Goal: Task Accomplishment & Management: Manage account settings

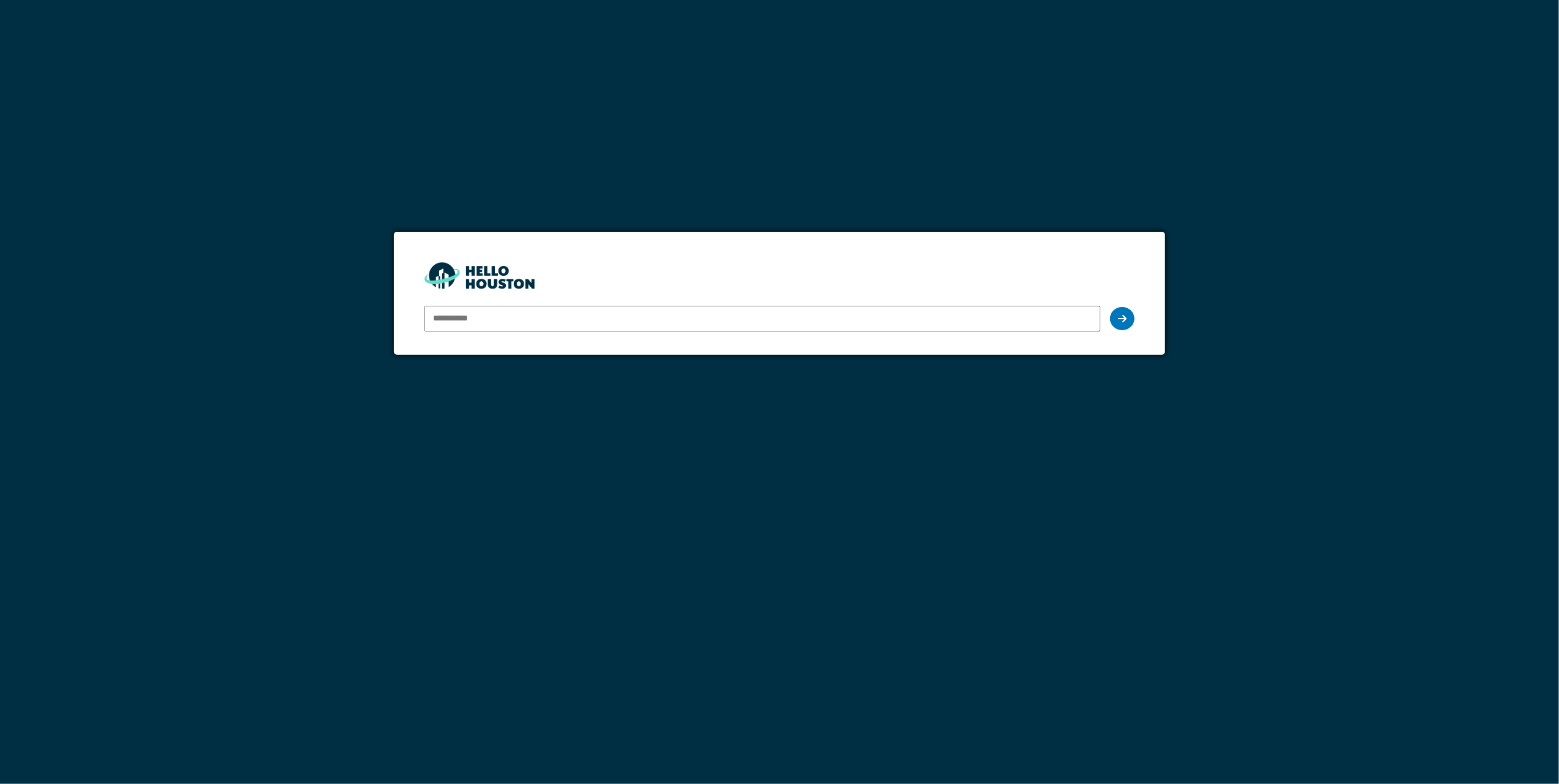
click at [798, 318] on input "email" at bounding box center [763, 318] width 677 height 26
type input "**********"
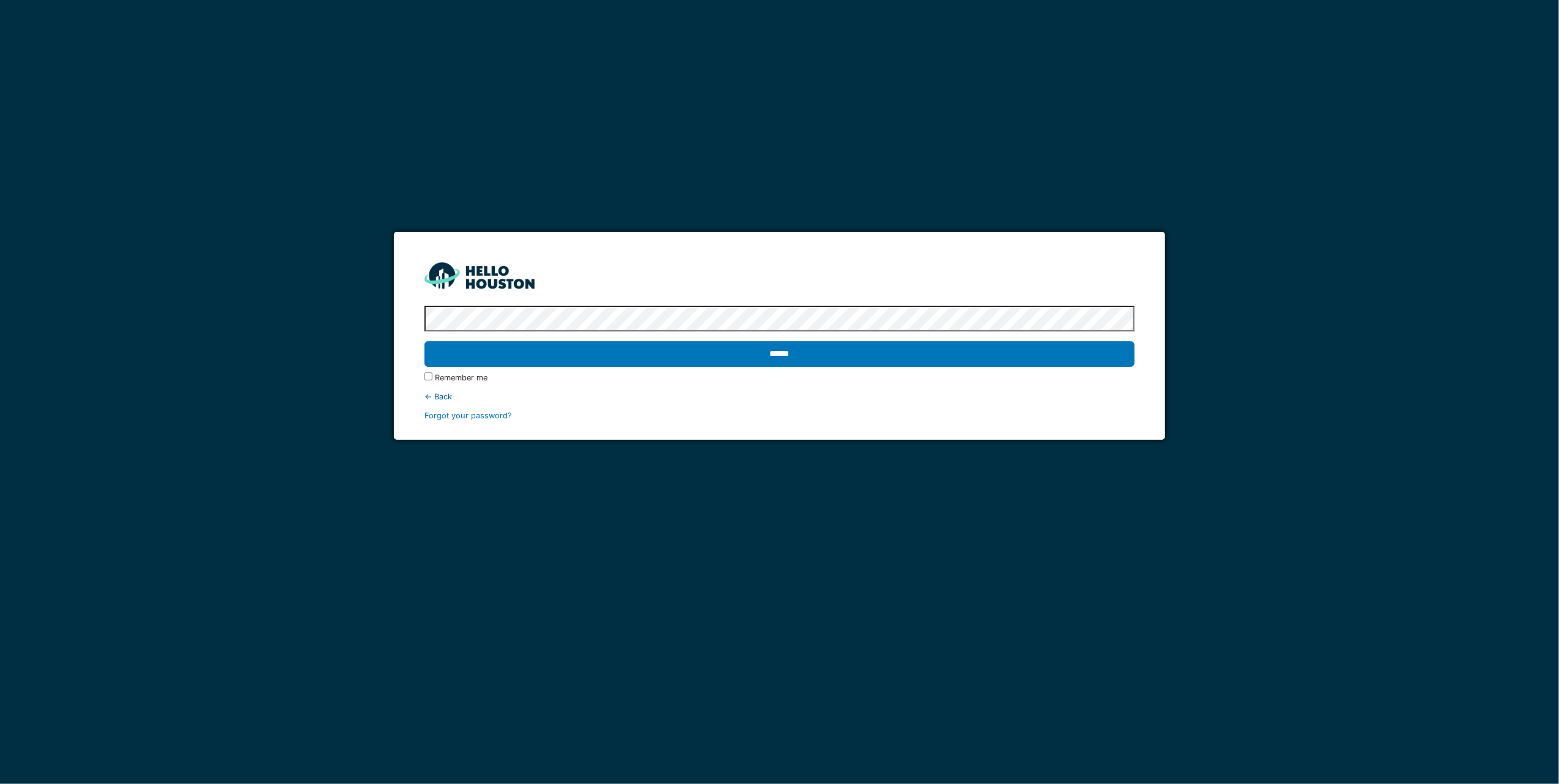
click at [425, 341] on input "******" at bounding box center [780, 354] width 711 height 26
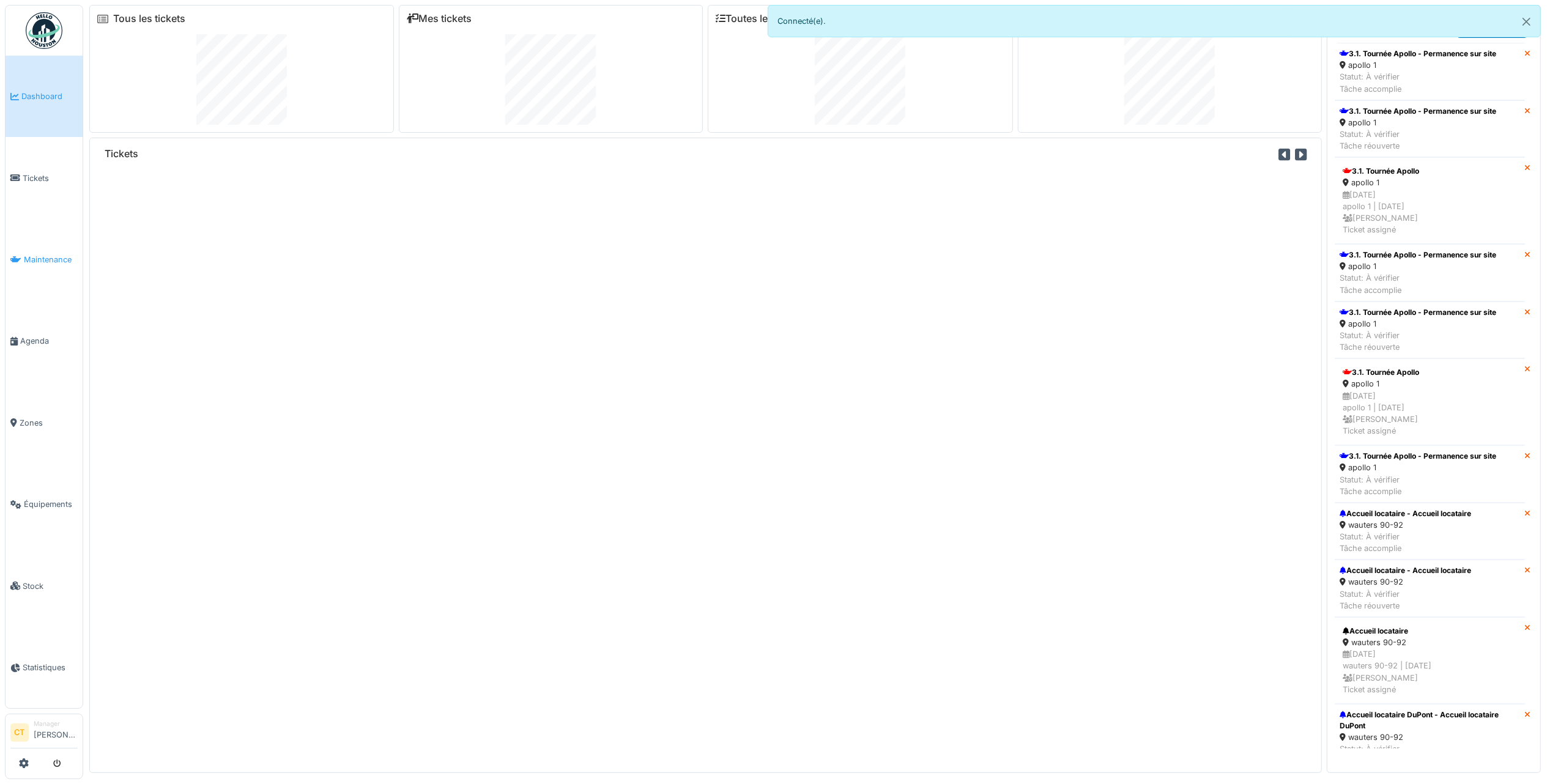
click at [60, 255] on span "Maintenance" at bounding box center [51, 259] width 54 height 11
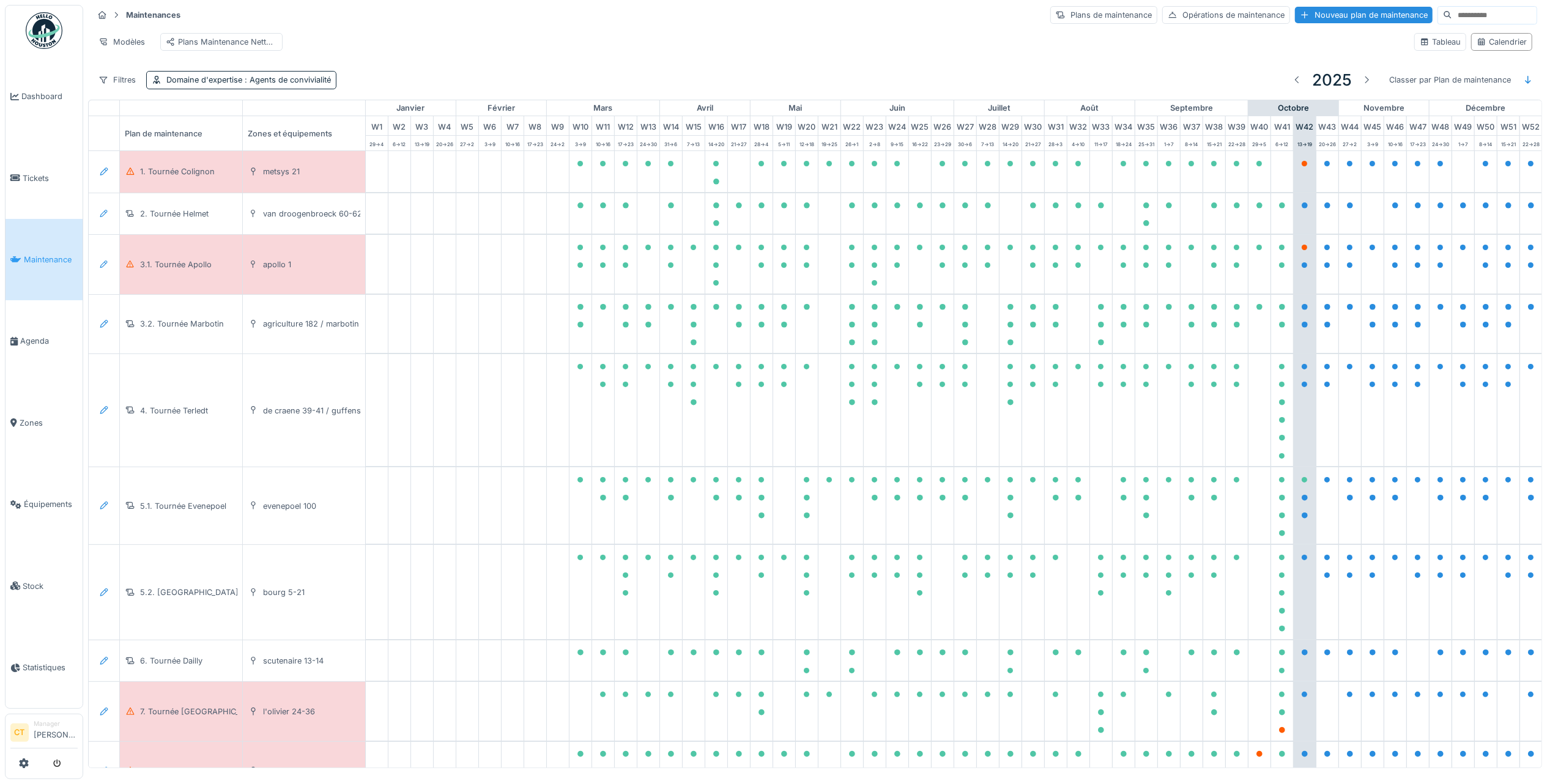
scroll to position [0, 25]
click at [184, 177] on div "1. Tournée Colignon" at bounding box center [177, 172] width 74 height 11
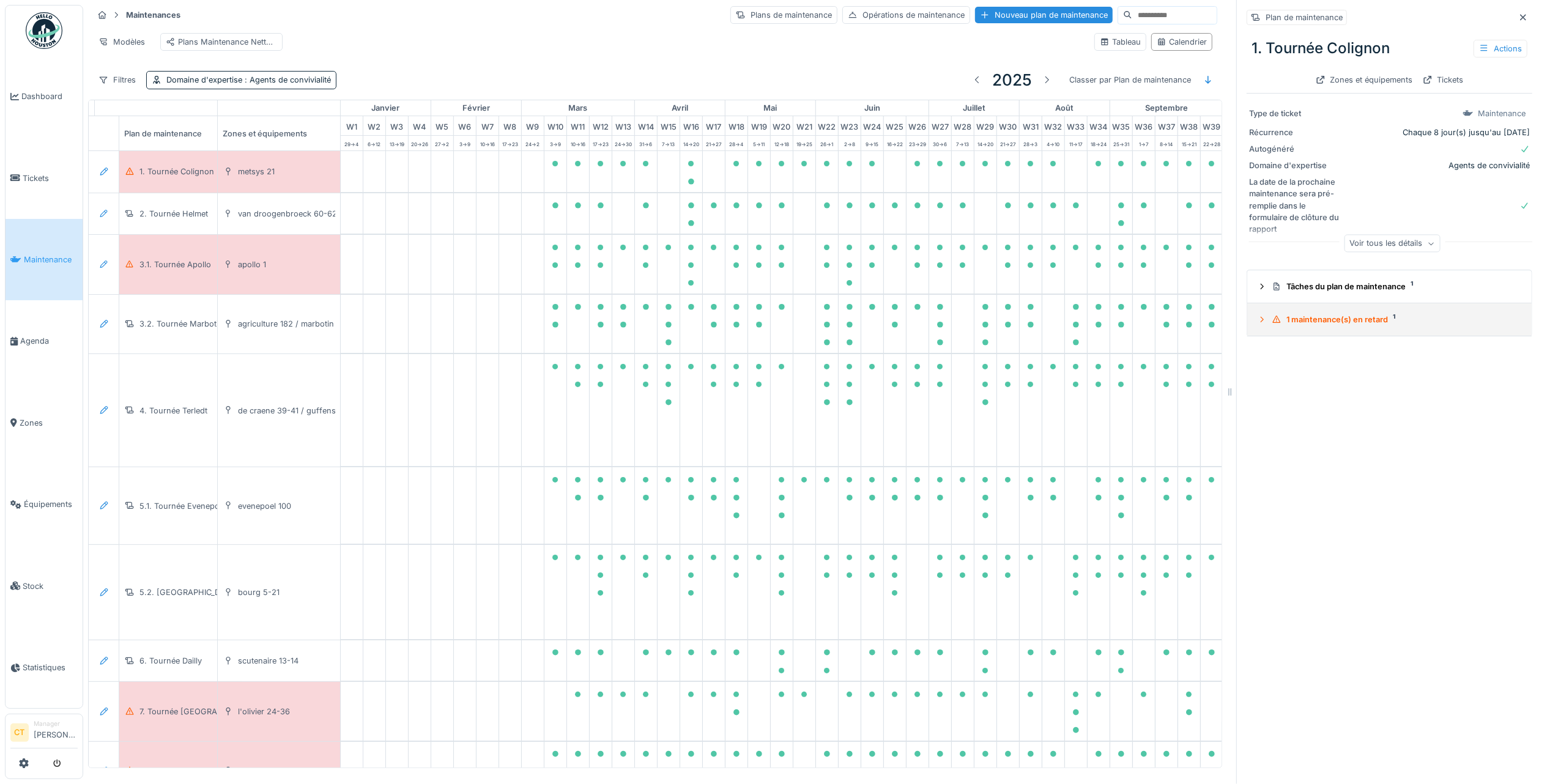
click at [1342, 316] on div "1 maintenance(s) en retard 1" at bounding box center [1394, 319] width 245 height 11
click at [1410, 384] on div "2025/10/146/M/09150 13/10/2025" at bounding box center [1390, 381] width 266 height 16
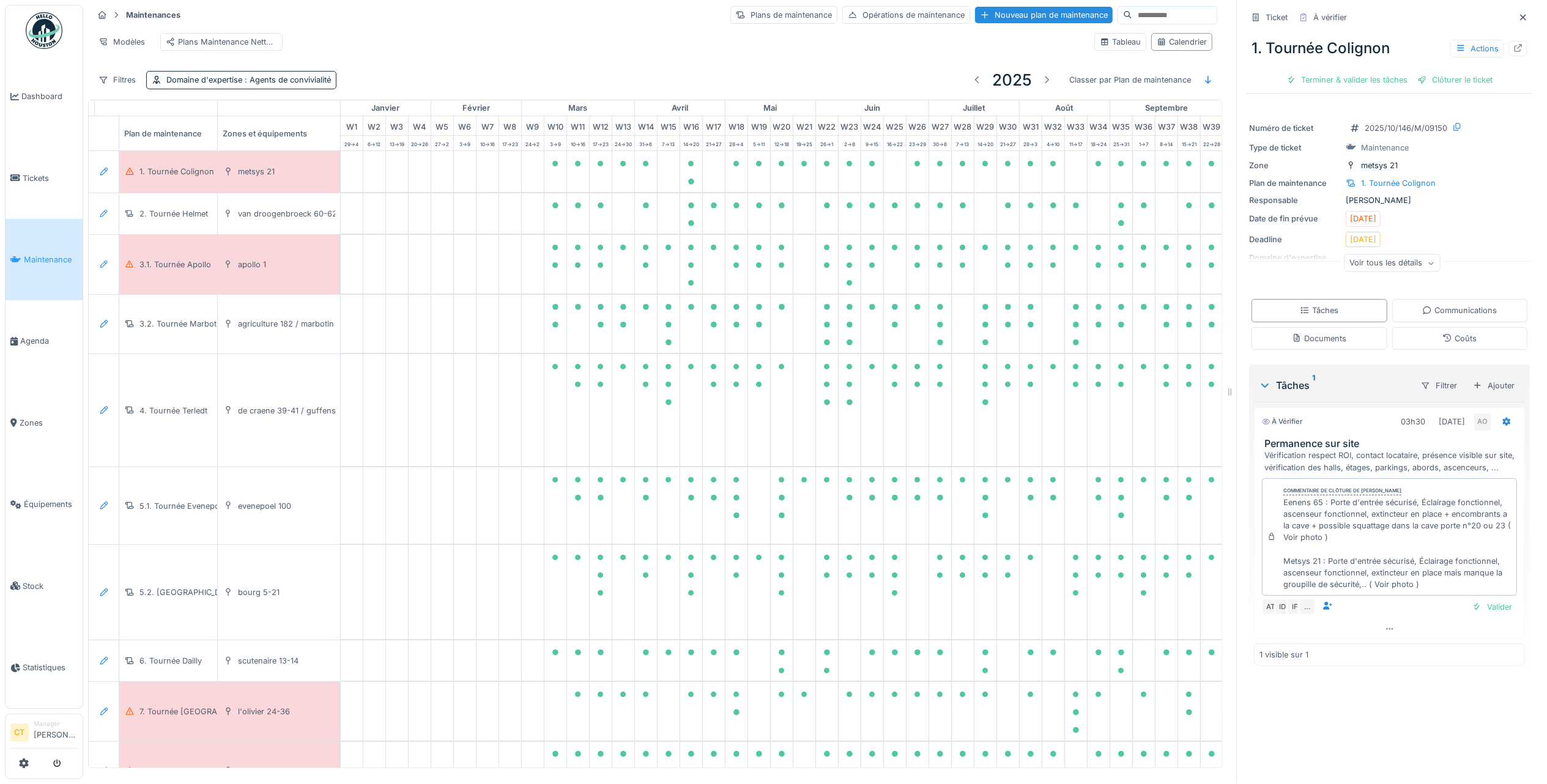
scroll to position [12, 0]
drag, startPoint x: 1325, startPoint y: 72, endPoint x: 1339, endPoint y: 69, distance: 14.3
click at [1324, 72] on div "Terminer & valider les tâches" at bounding box center [1347, 79] width 131 height 16
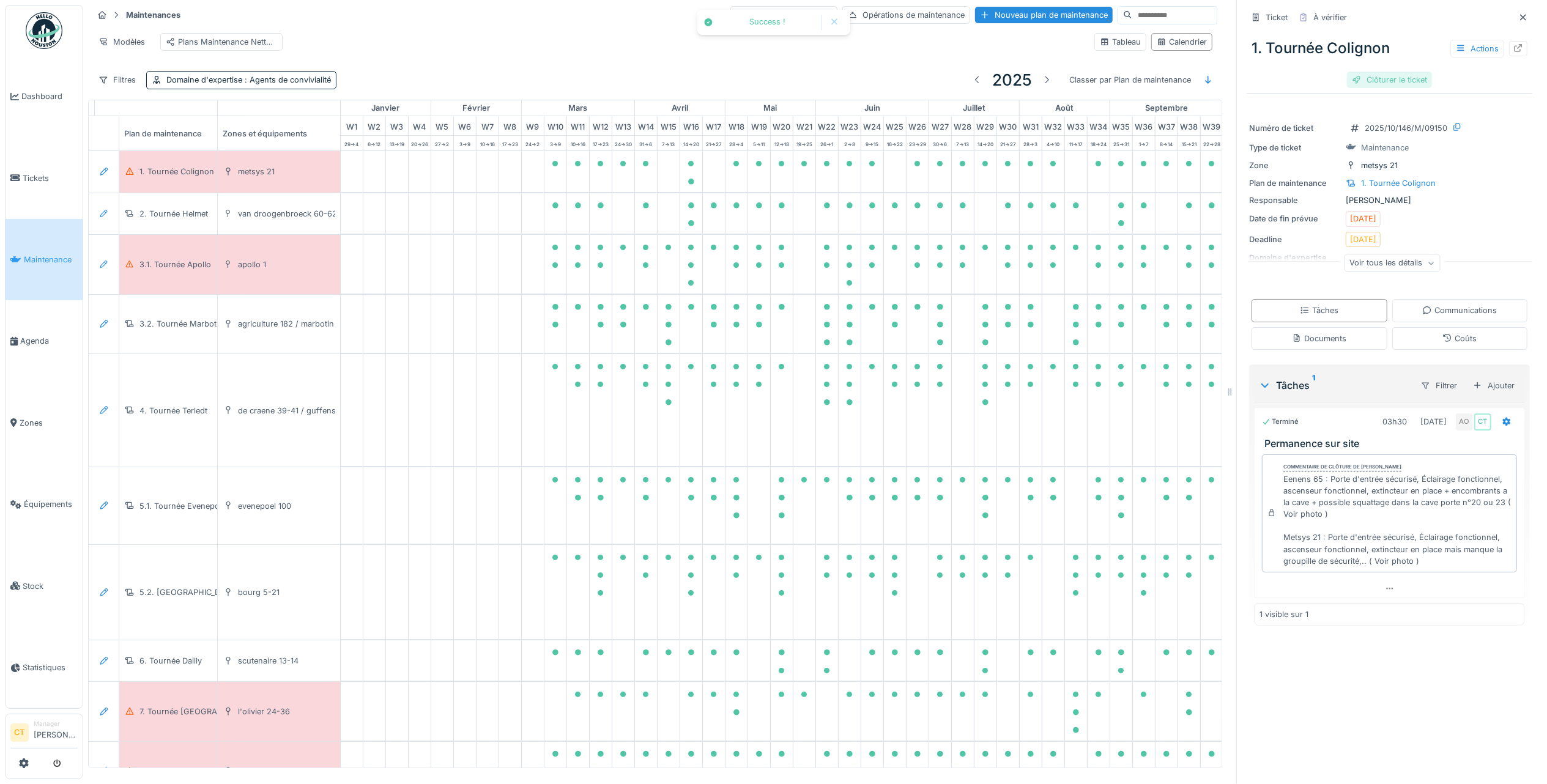
click at [1391, 72] on div "Clôturer le ticket" at bounding box center [1390, 79] width 85 height 16
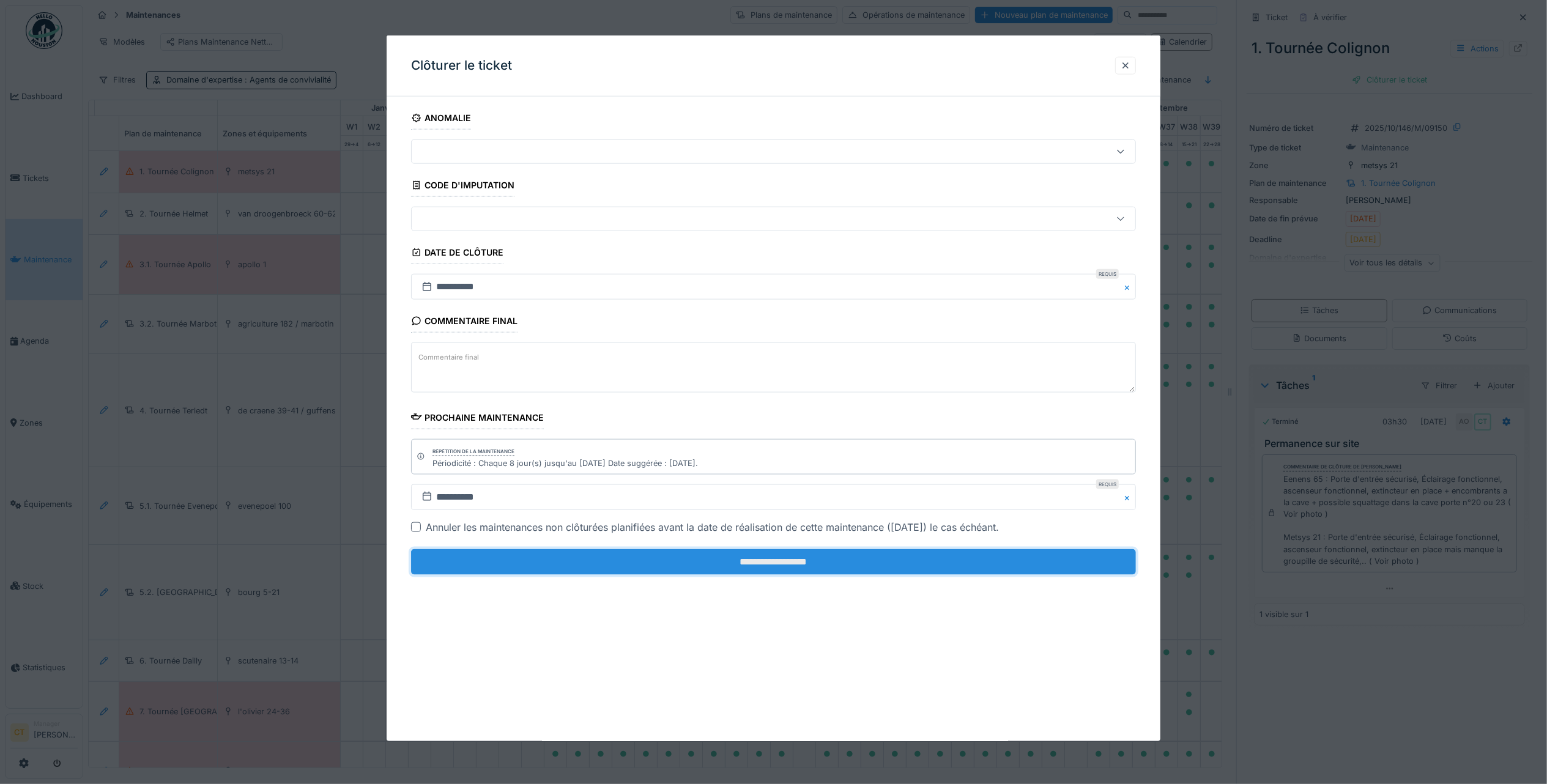
click at [733, 563] on input "**********" at bounding box center [774, 561] width 725 height 26
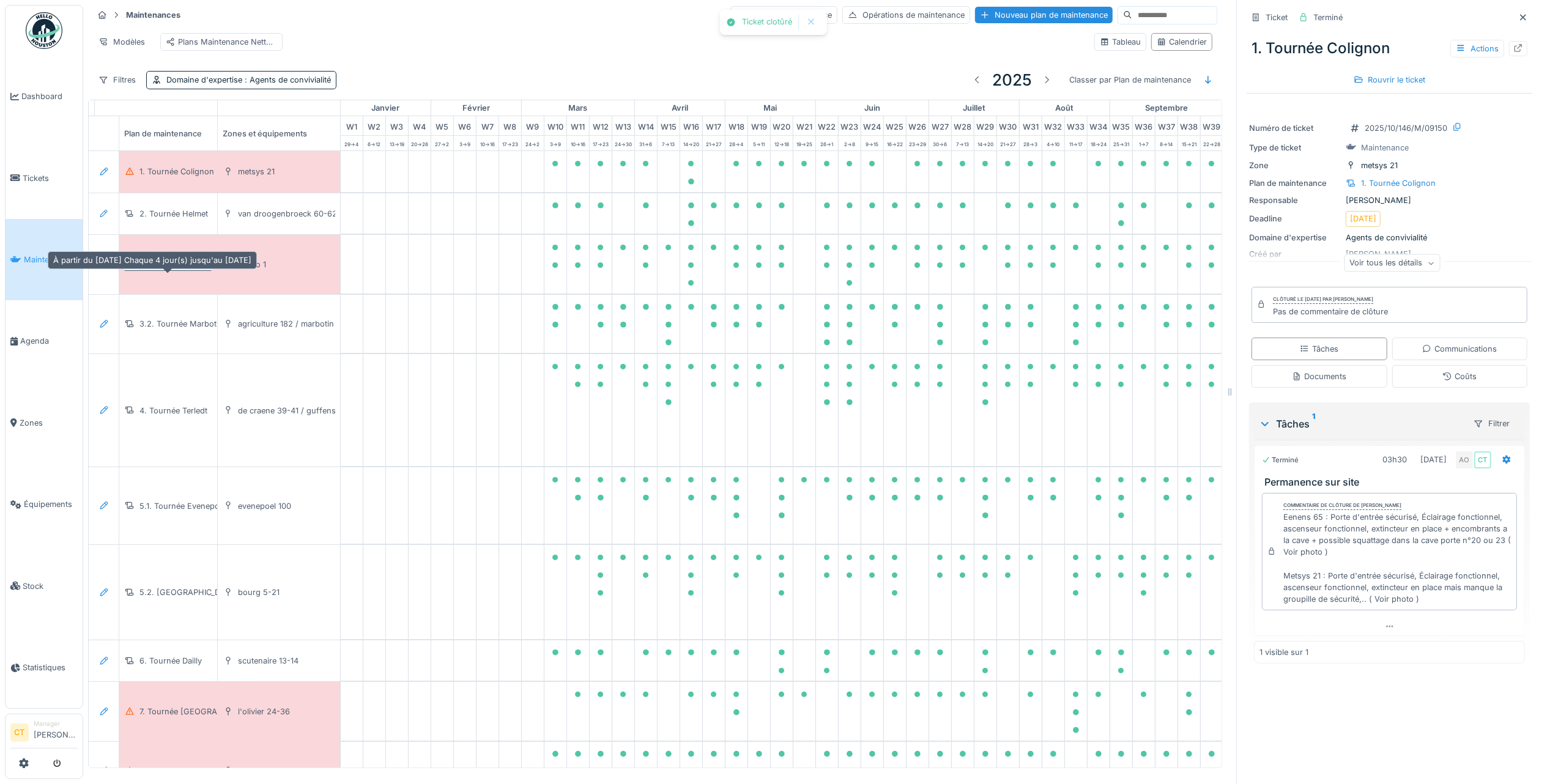
click at [167, 267] on div "3.1. Tournée Apollo" at bounding box center [175, 264] width 72 height 11
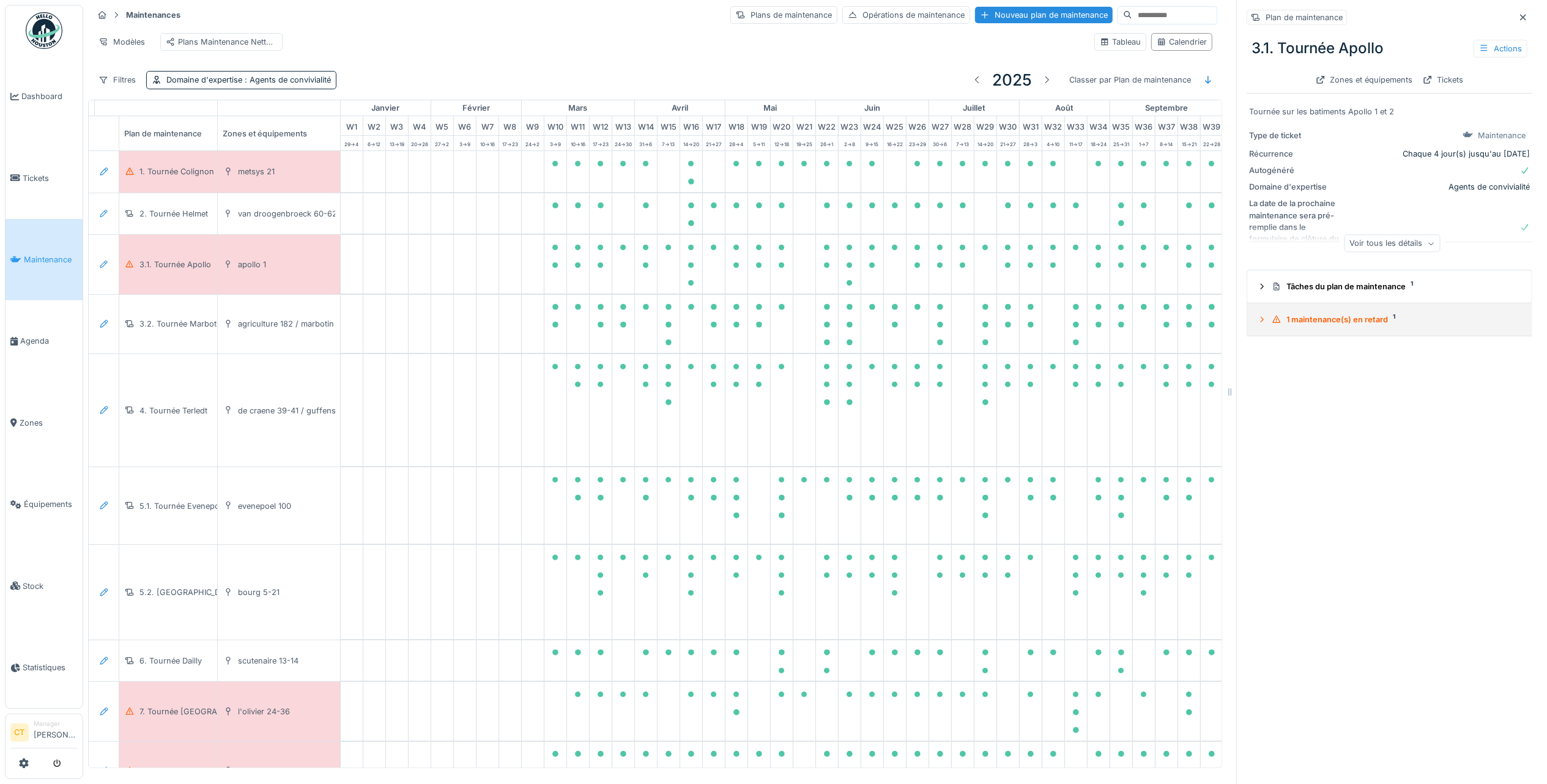
click at [1351, 313] on div "1 maintenance(s) en retard 1" at bounding box center [1394, 319] width 245 height 11
click at [1358, 391] on div "Tournée sur les batiments Apollo 1 et 2" at bounding box center [1390, 397] width 269 height 11
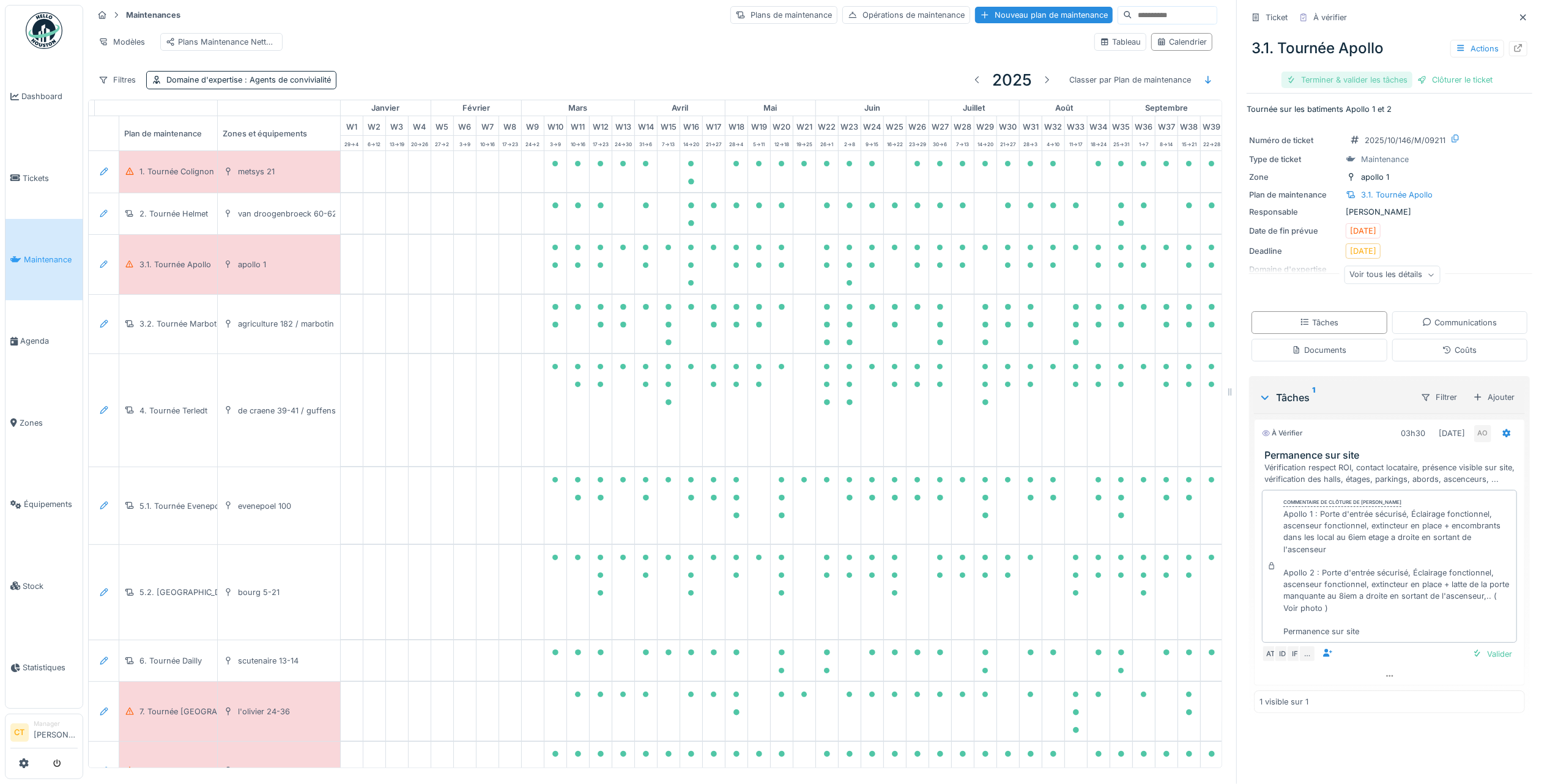
click at [1329, 72] on div "Terminer & valider les tâches" at bounding box center [1347, 79] width 131 height 16
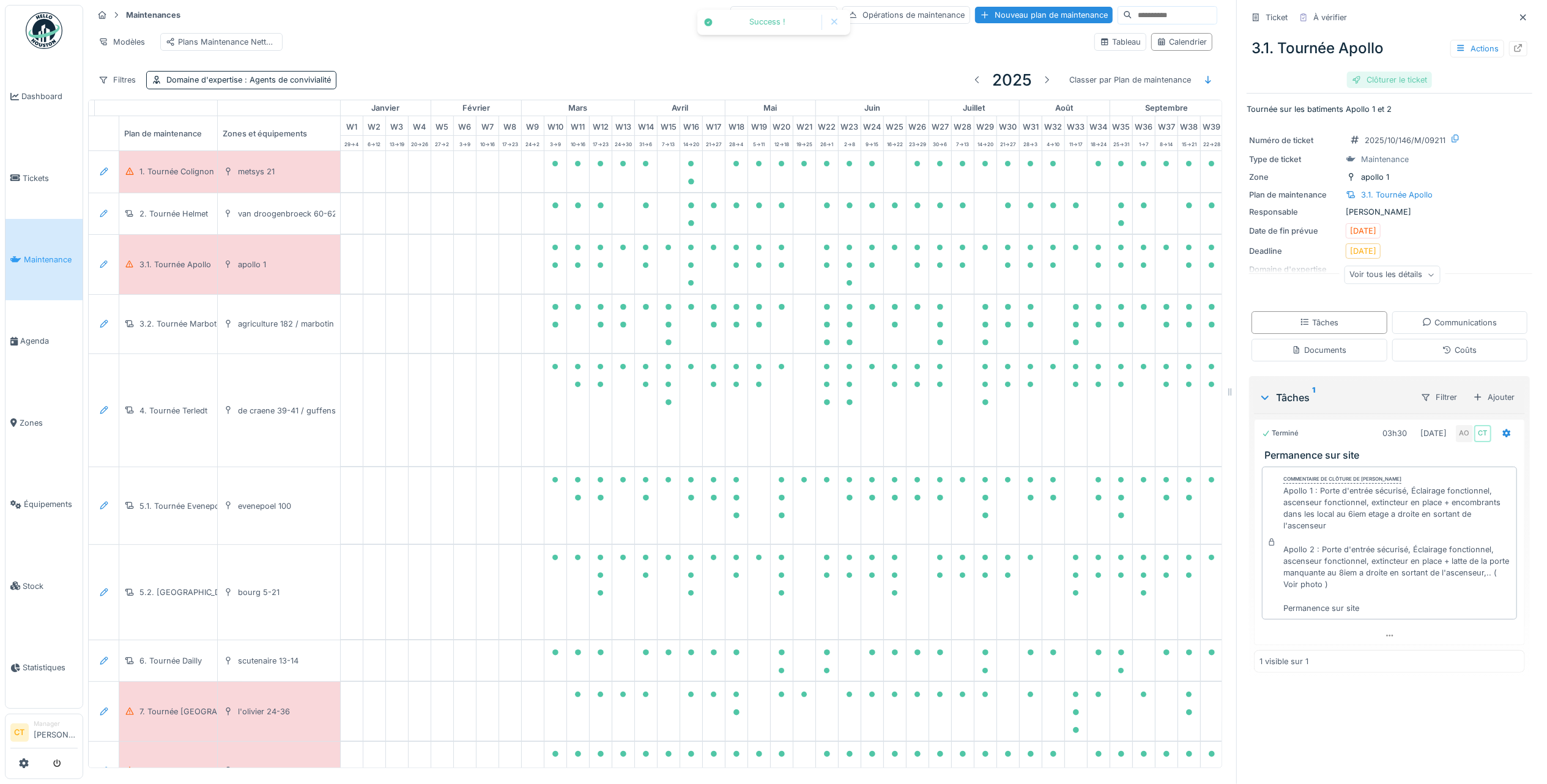
click at [1394, 72] on div "Clôturer le ticket" at bounding box center [1390, 79] width 85 height 16
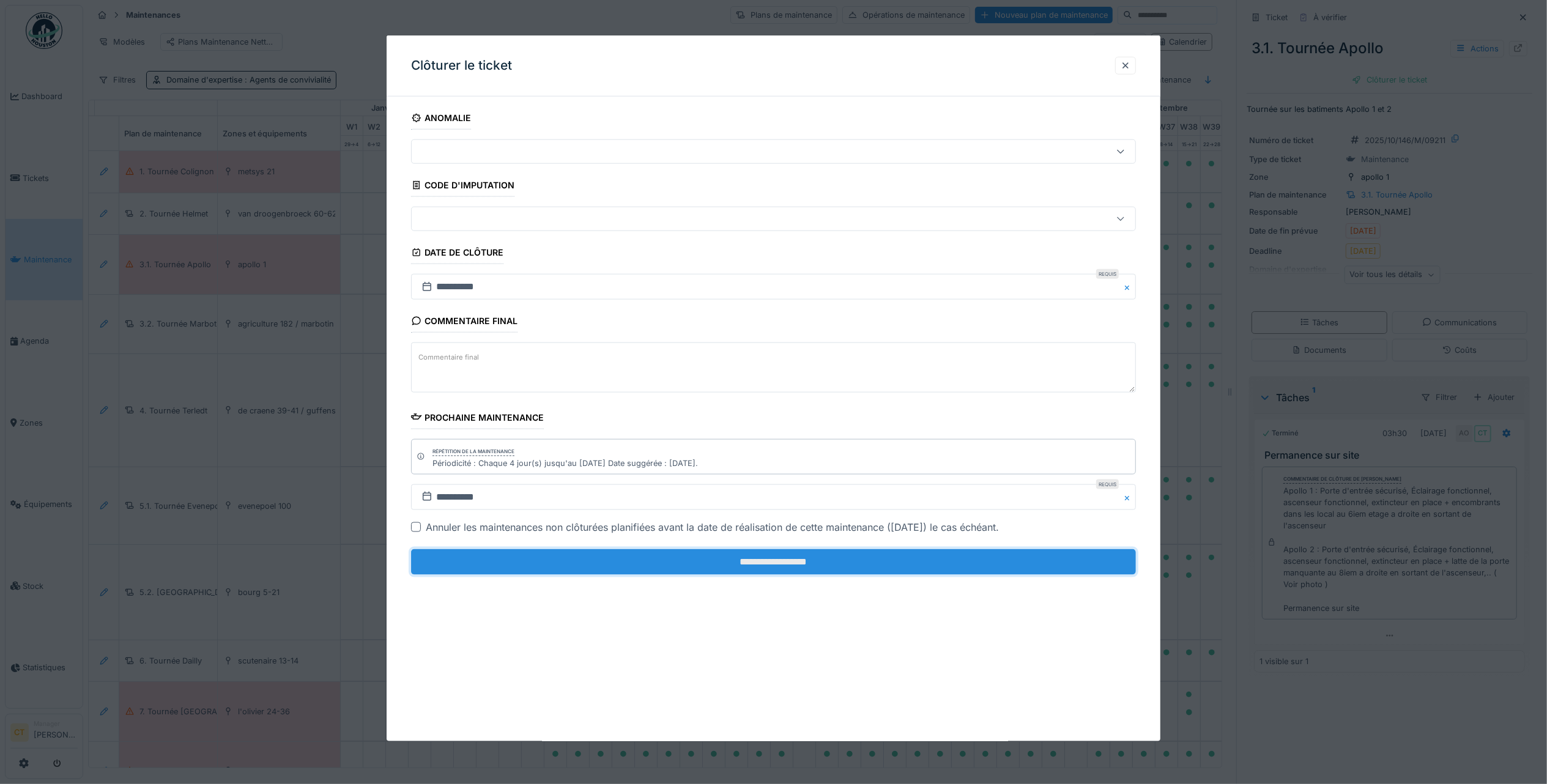
click at [743, 571] on input "**********" at bounding box center [774, 561] width 725 height 26
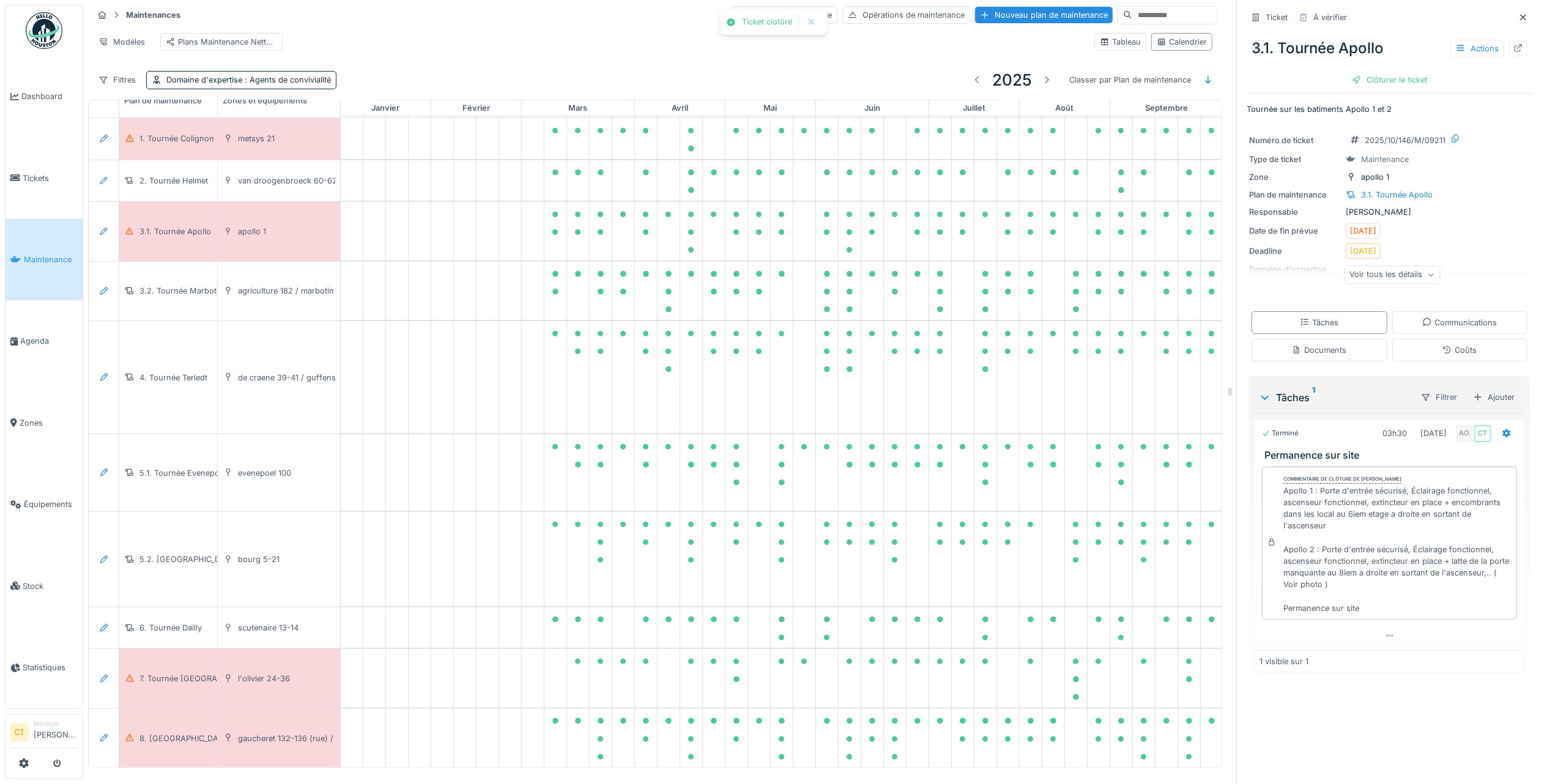
scroll to position [84, 25]
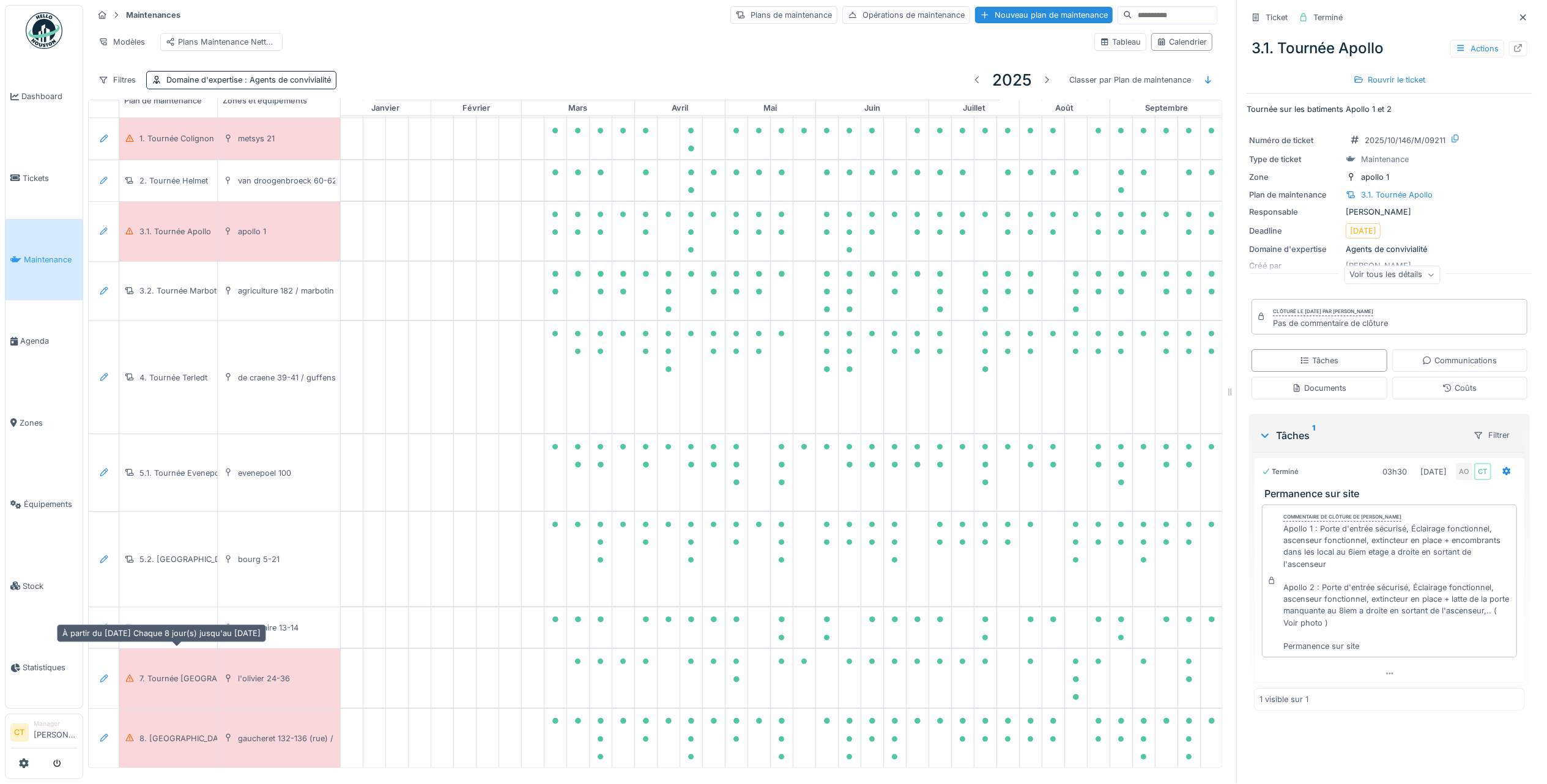
drag, startPoint x: 182, startPoint y: 639, endPoint x: 1158, endPoint y: 284, distance: 1038.6
click at [182, 673] on div "7. Tournée Sainte-Marie" at bounding box center [201, 678] width 122 height 11
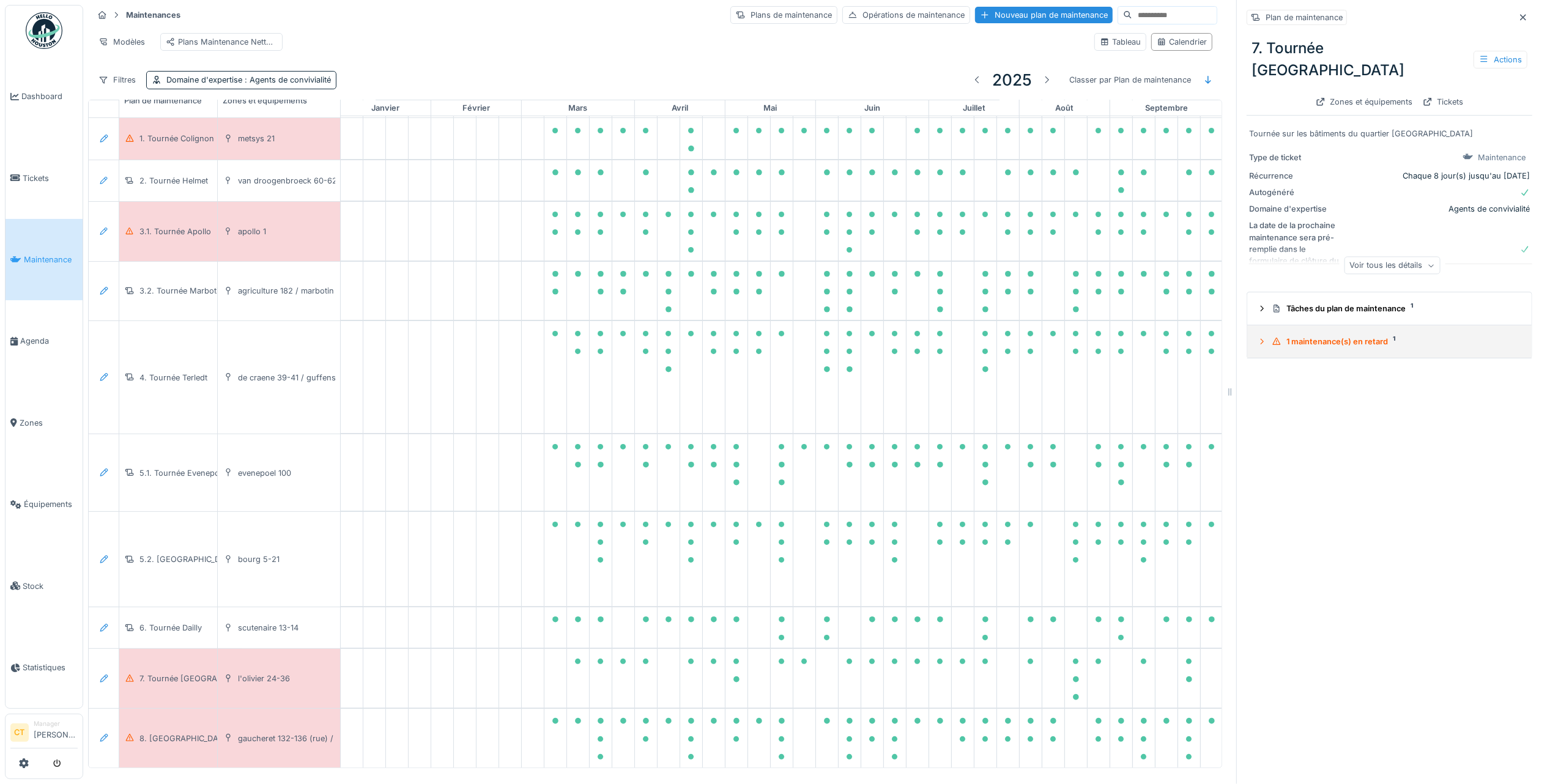
click at [1362, 335] on div "1 maintenance(s) en retard 1" at bounding box center [1394, 341] width 245 height 11
click at [1334, 395] on div "2025/10/146/M/09158 11/10/2025" at bounding box center [1390, 403] width 266 height 16
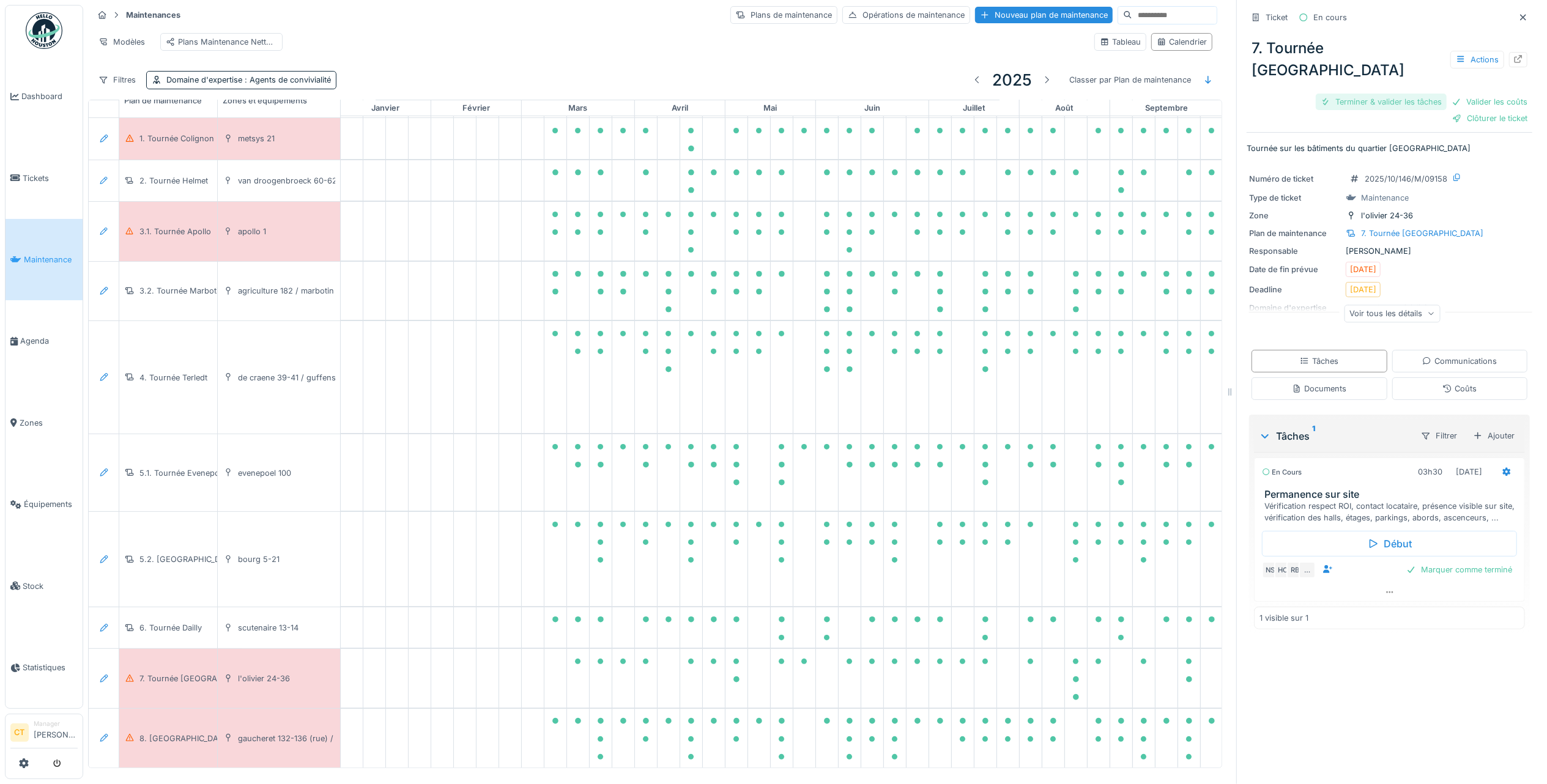
click at [1377, 94] on div "Terminer & valider les tâches" at bounding box center [1381, 101] width 131 height 16
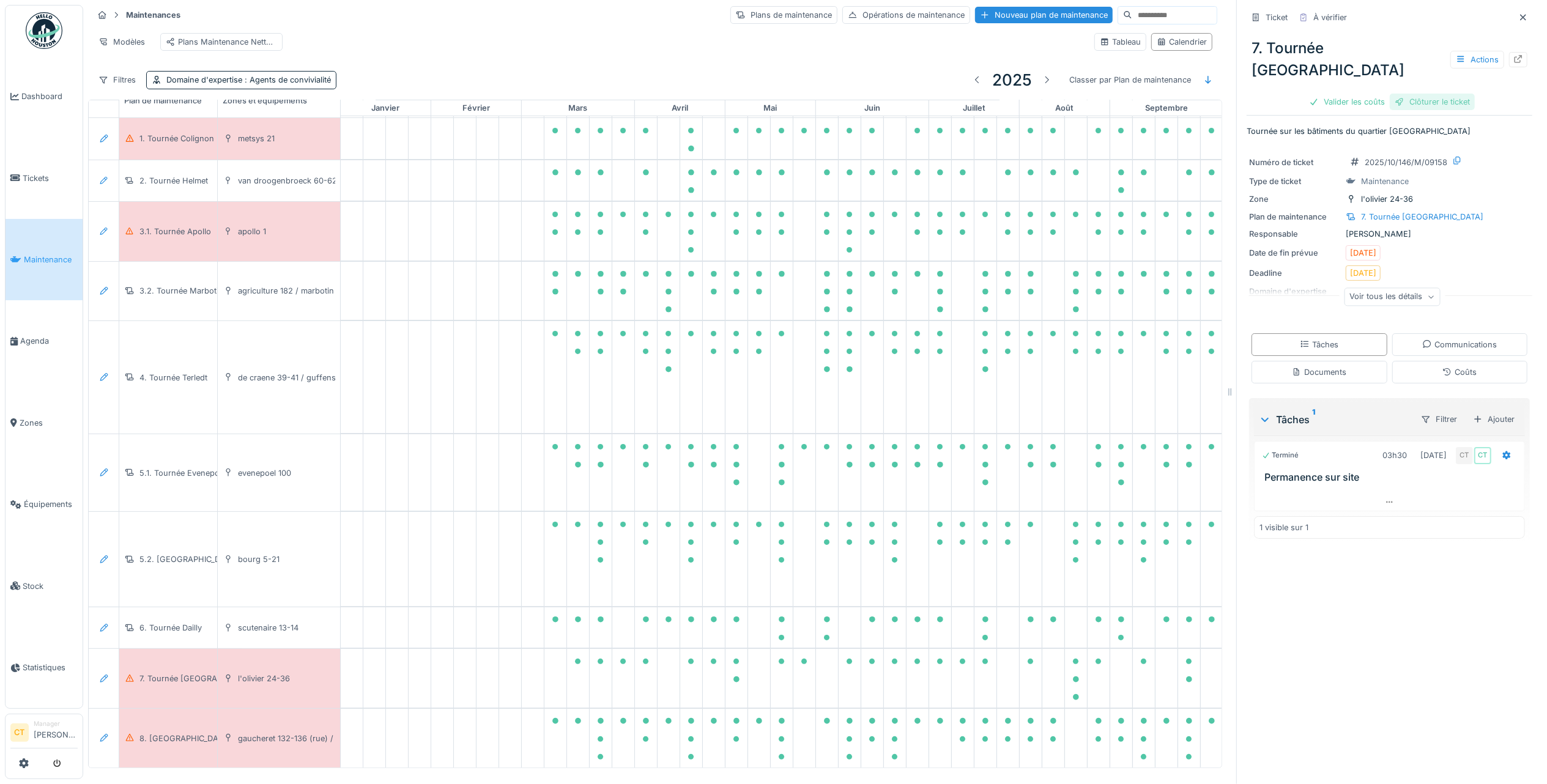
click at [1430, 94] on div "Clôturer le ticket" at bounding box center [1432, 101] width 85 height 16
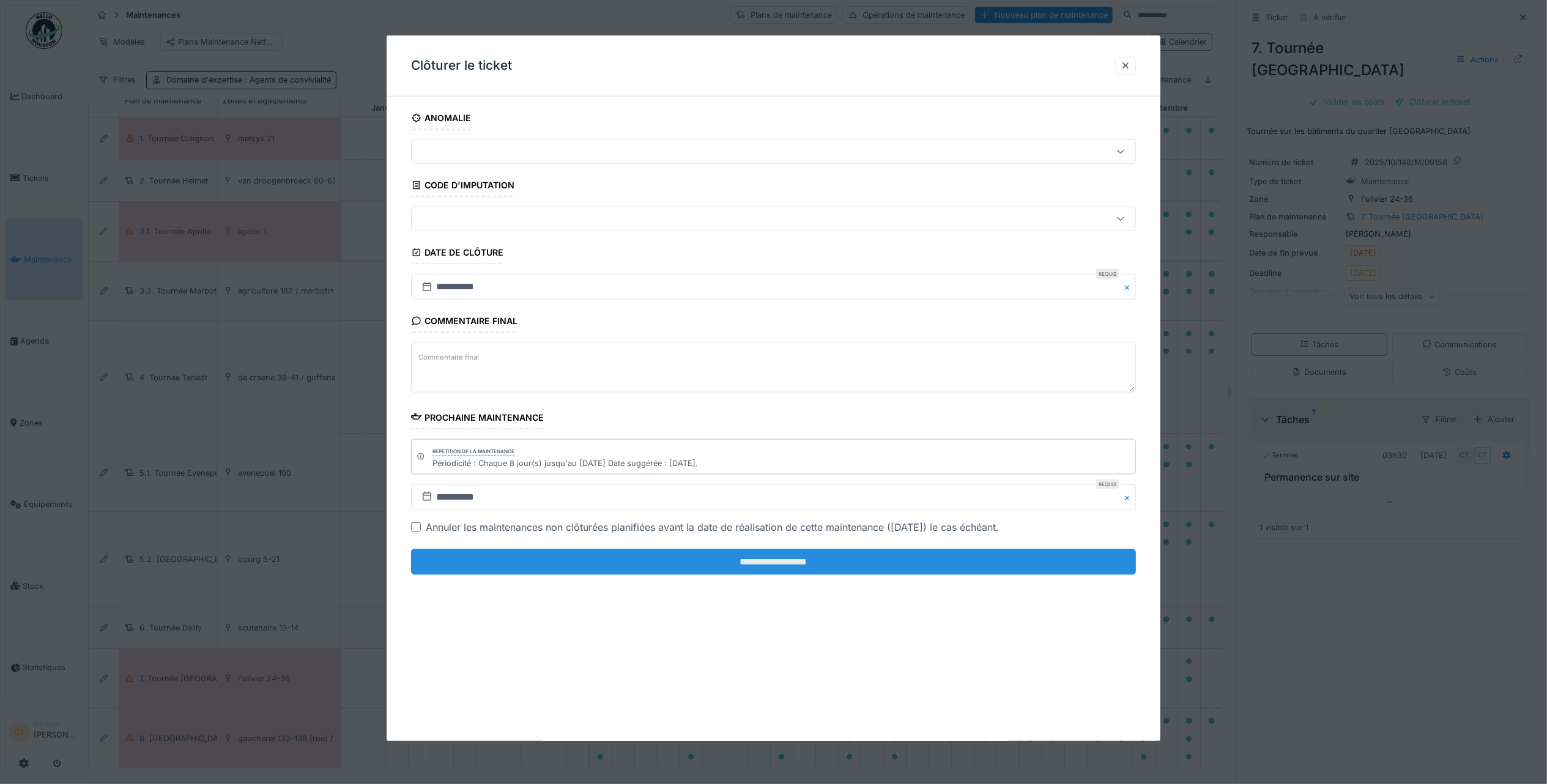
click at [1051, 568] on input "**********" at bounding box center [774, 561] width 725 height 26
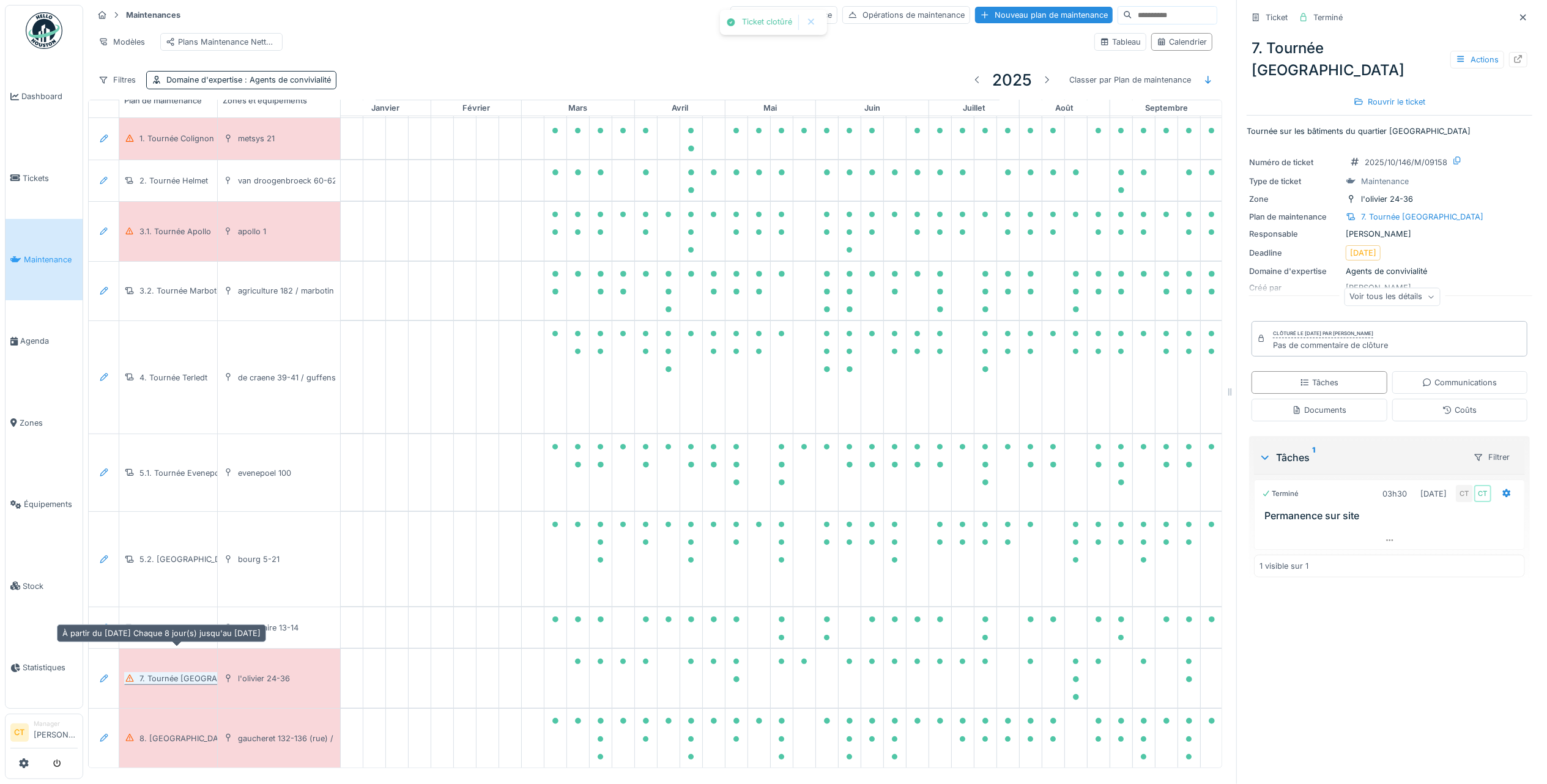
click at [179, 673] on div "7. Tournée Sainte-Marie" at bounding box center [201, 678] width 122 height 11
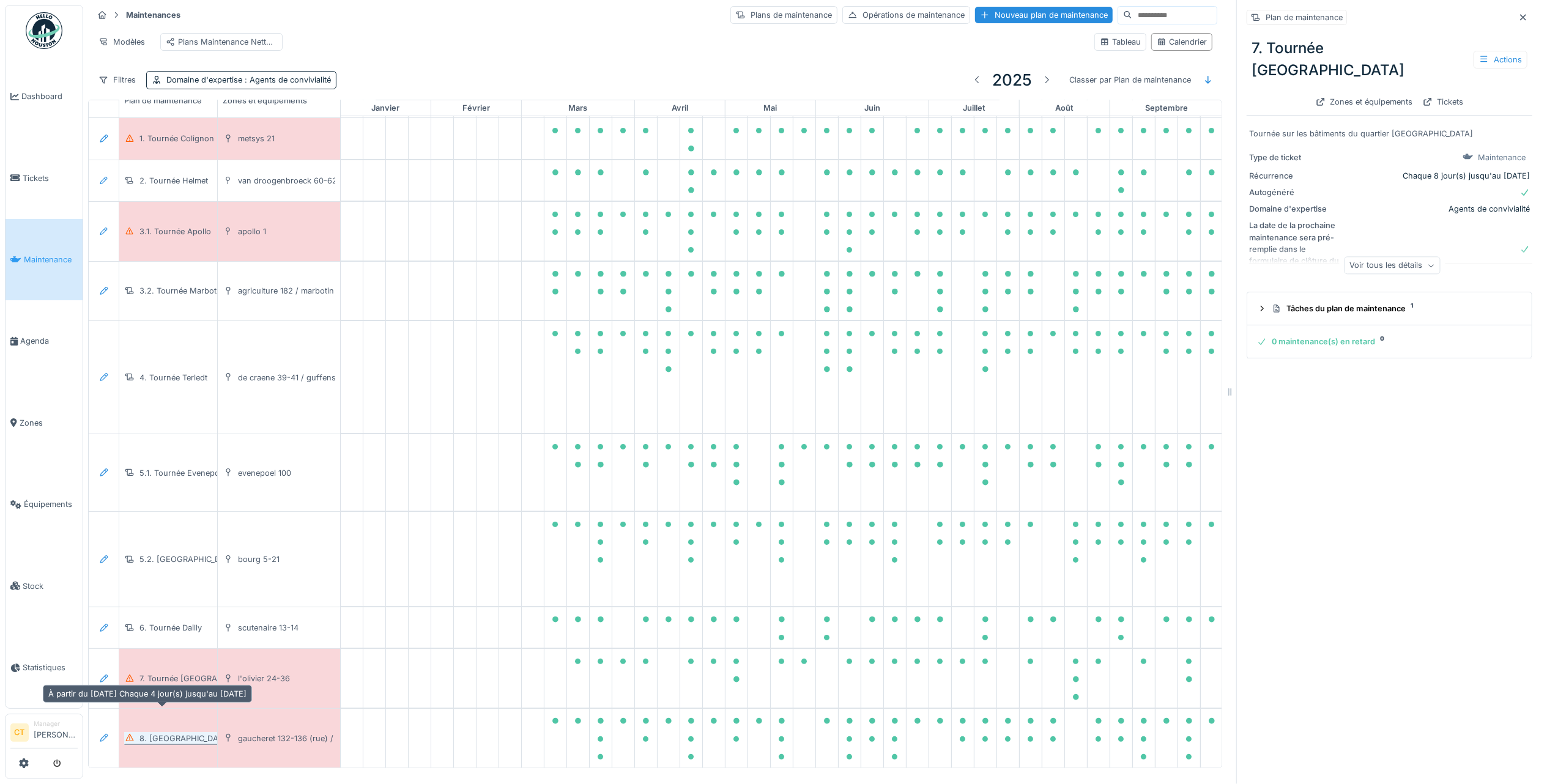
click at [182, 732] on div "8. Tournée Nord" at bounding box center [185, 738] width 92 height 11
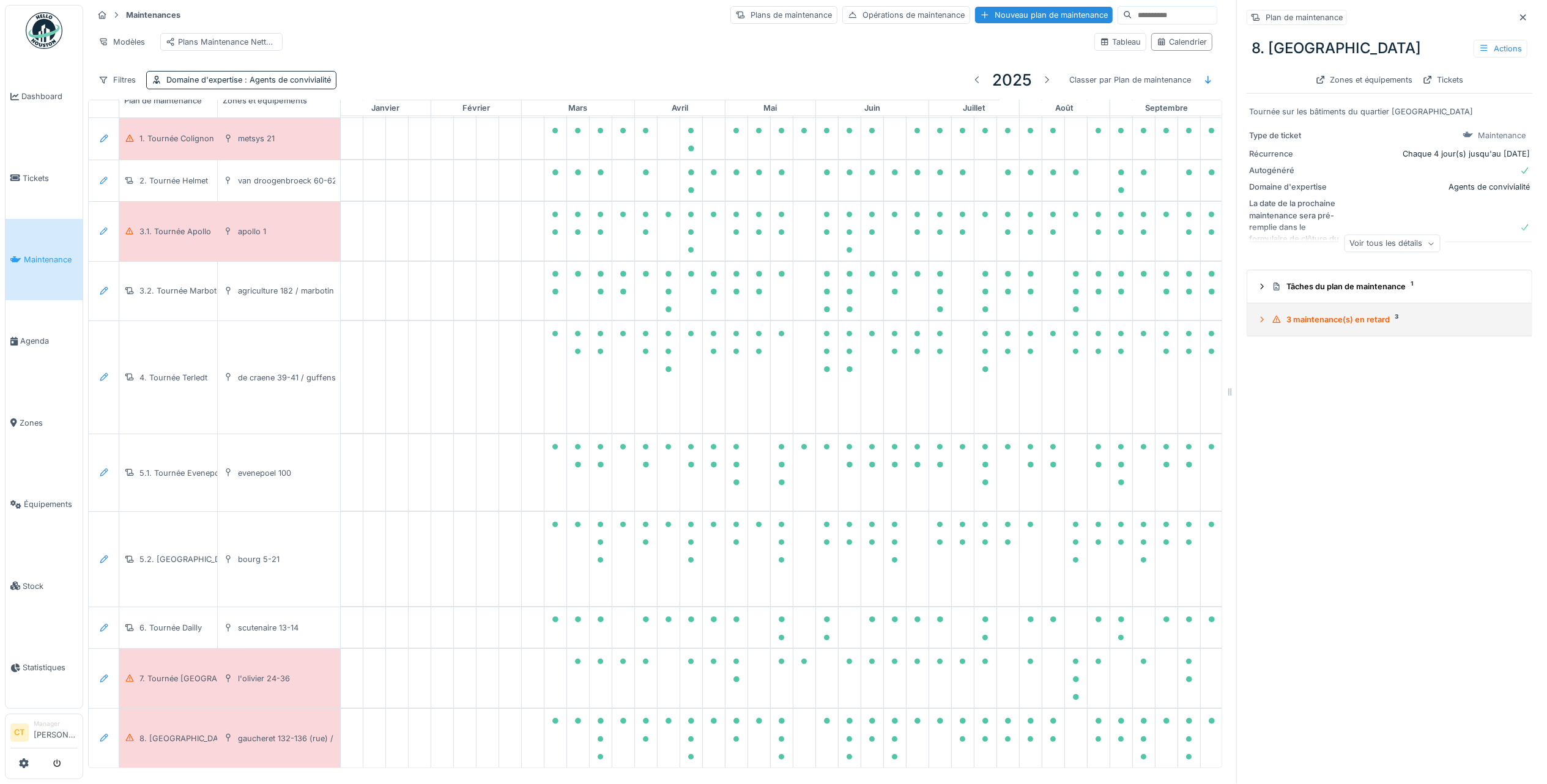
click at [1345, 313] on div "3 maintenance(s) en retard 3" at bounding box center [1394, 319] width 245 height 11
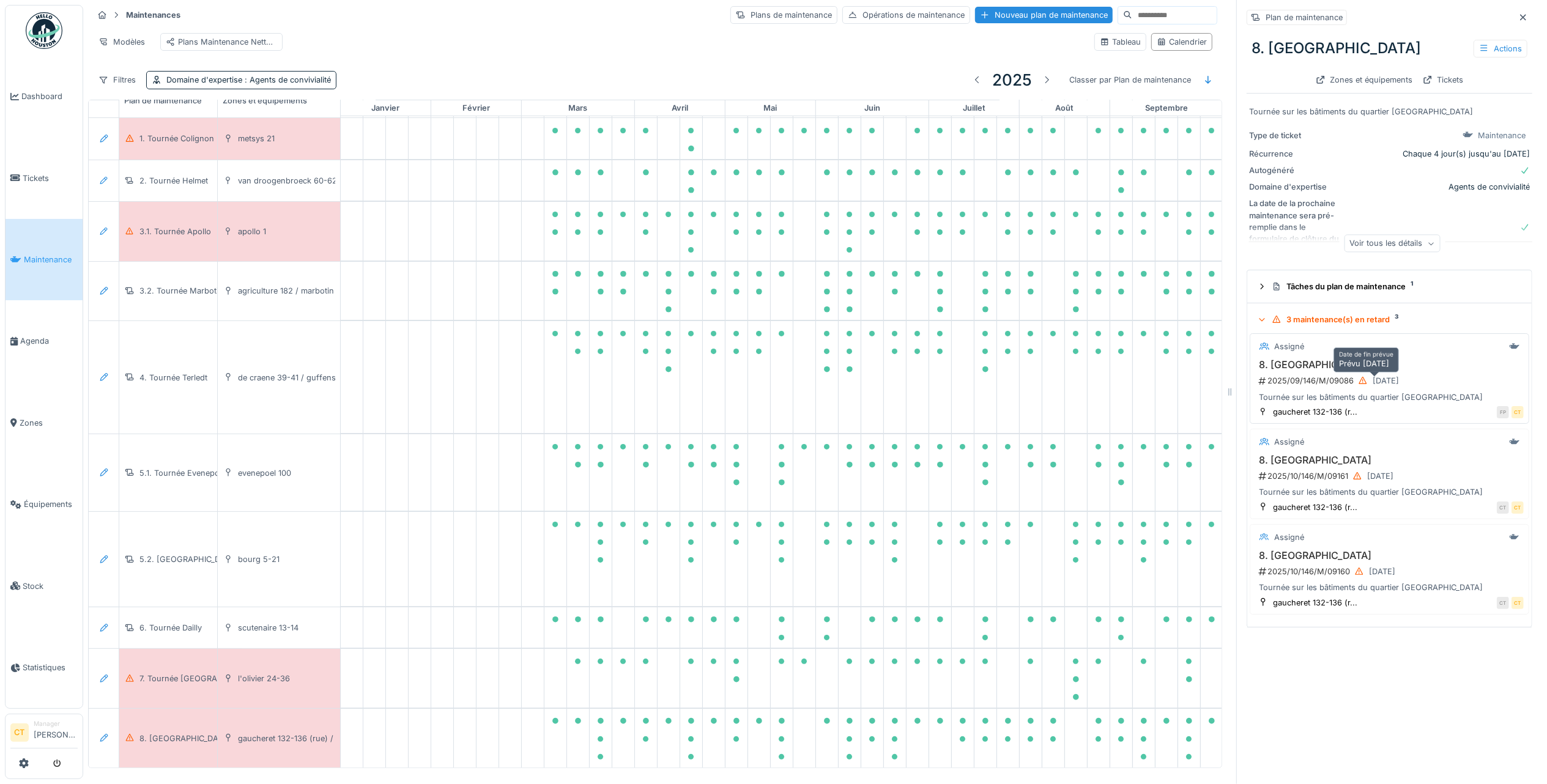
click at [1354, 377] on div "30/09/2025" at bounding box center [1379, 381] width 50 height 16
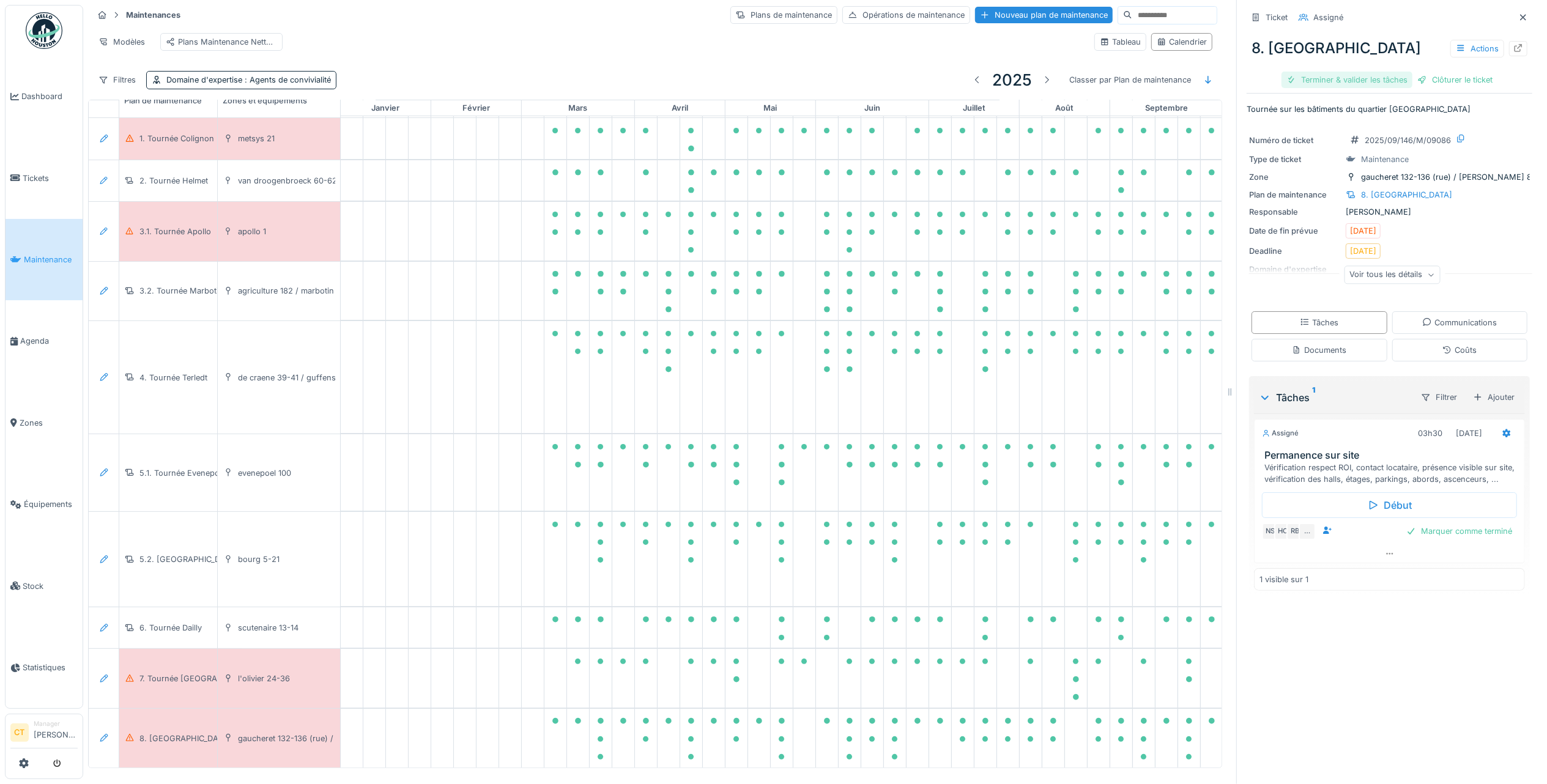
click at [1333, 72] on div "Terminer & valider les tâches" at bounding box center [1347, 79] width 131 height 16
click at [1401, 72] on div "Clôturer le ticket" at bounding box center [1390, 79] width 85 height 16
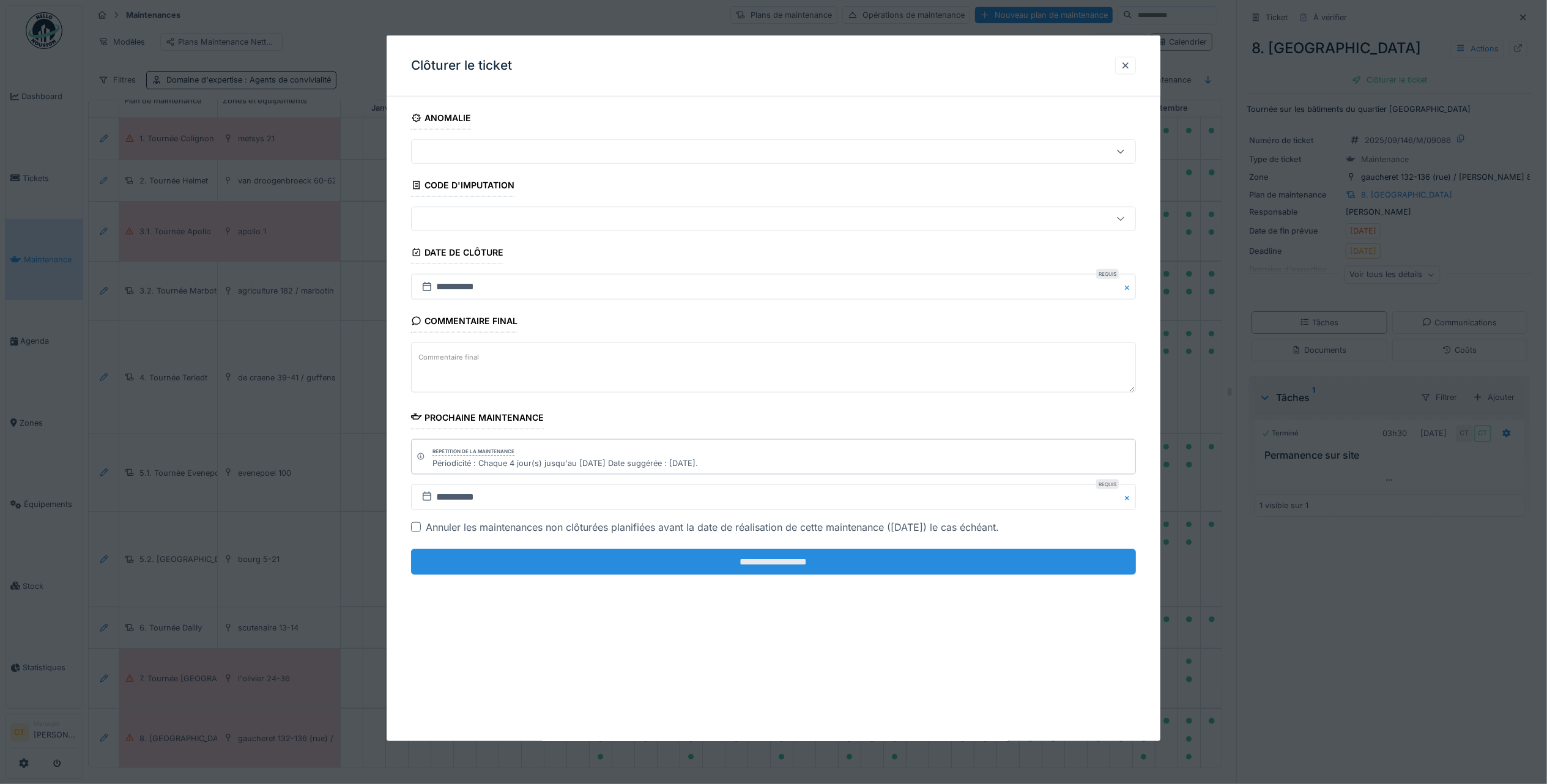
click at [1068, 575] on input "**********" at bounding box center [774, 561] width 725 height 26
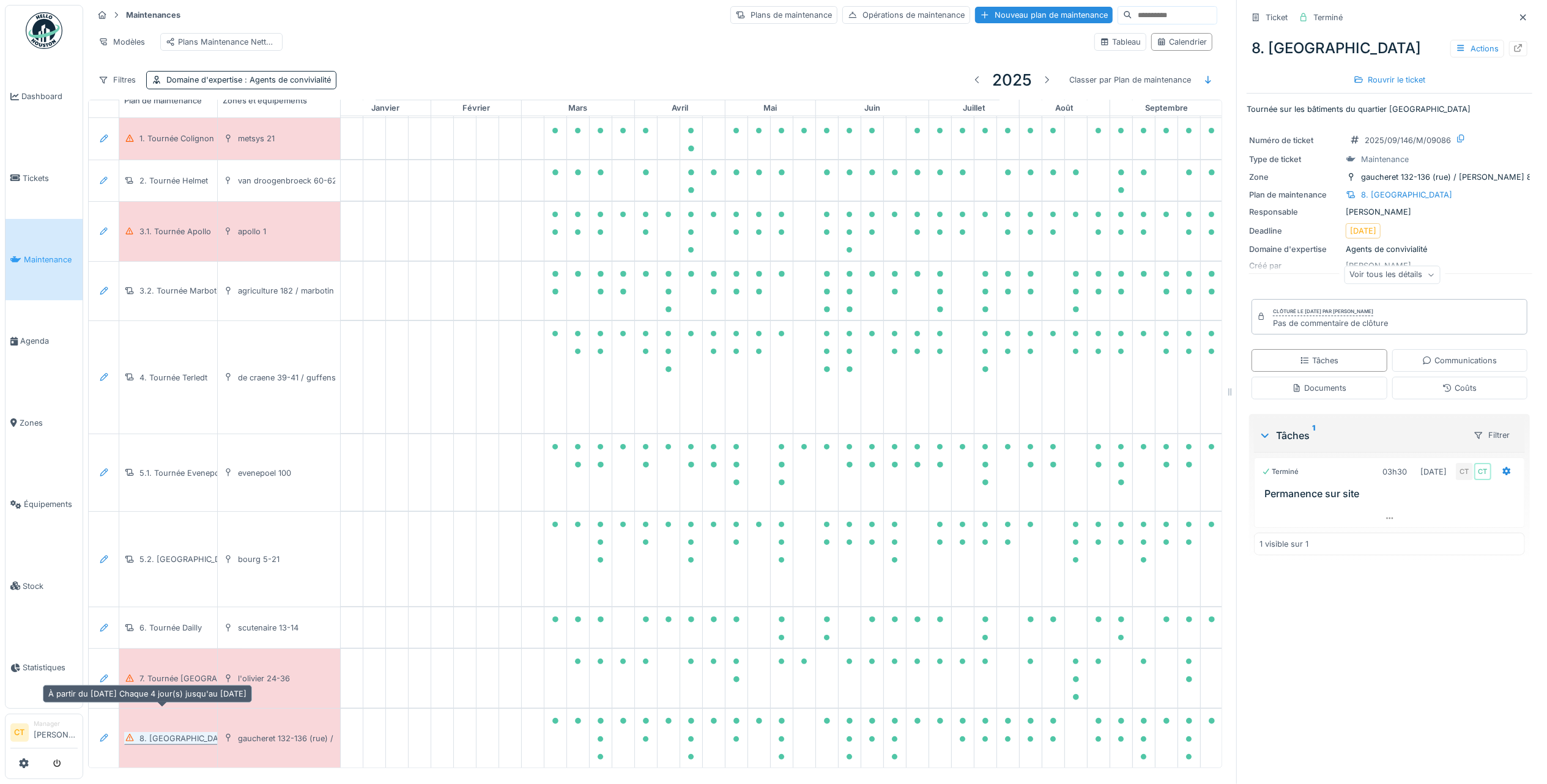
drag, startPoint x: 167, startPoint y: 700, endPoint x: 998, endPoint y: 469, distance: 862.5
click at [167, 732] on div "8. Tournée Nord" at bounding box center [185, 738] width 92 height 11
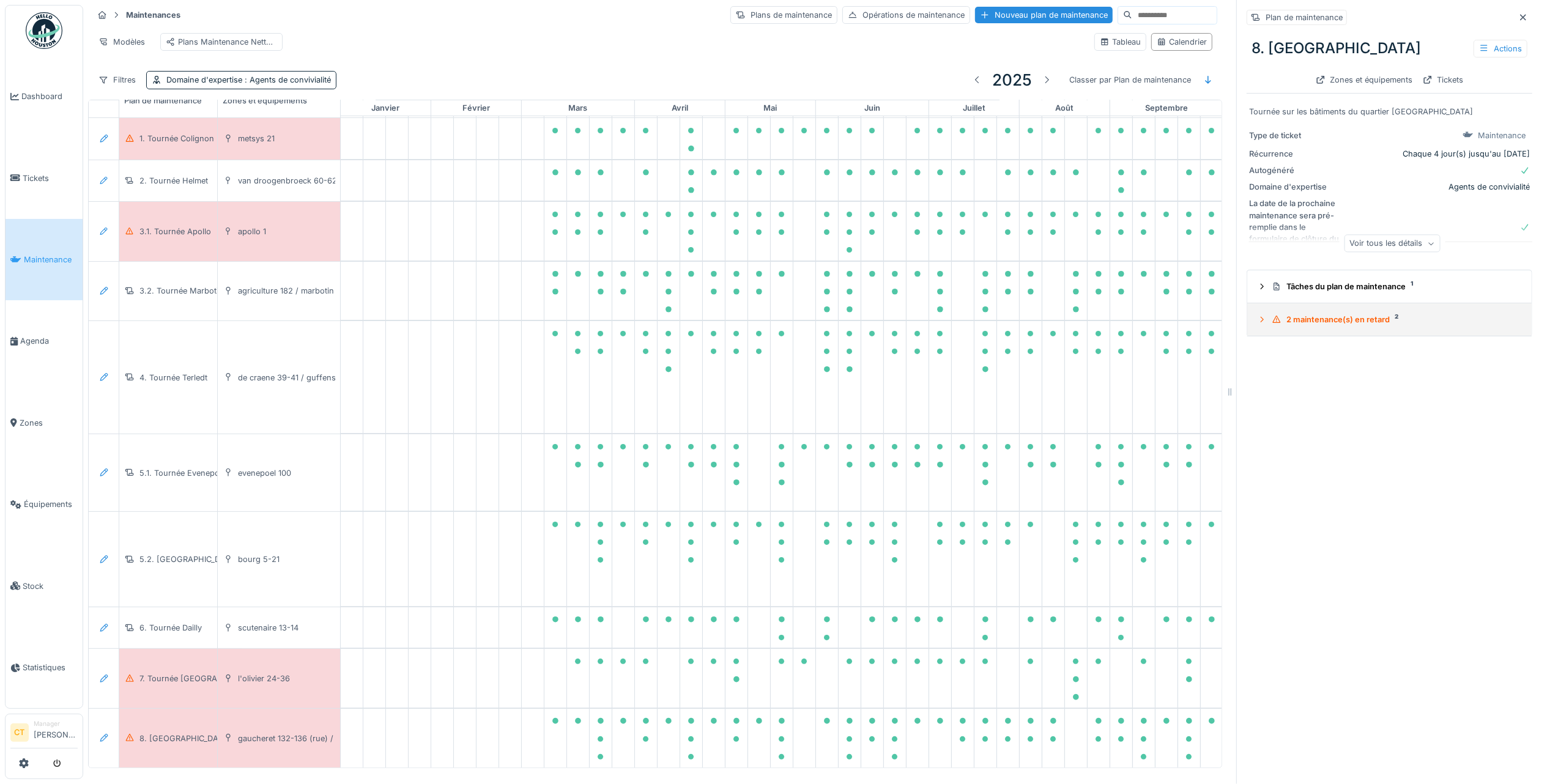
click at [1315, 316] on summary "2 maintenance(s) en retard 2" at bounding box center [1389, 320] width 275 height 23
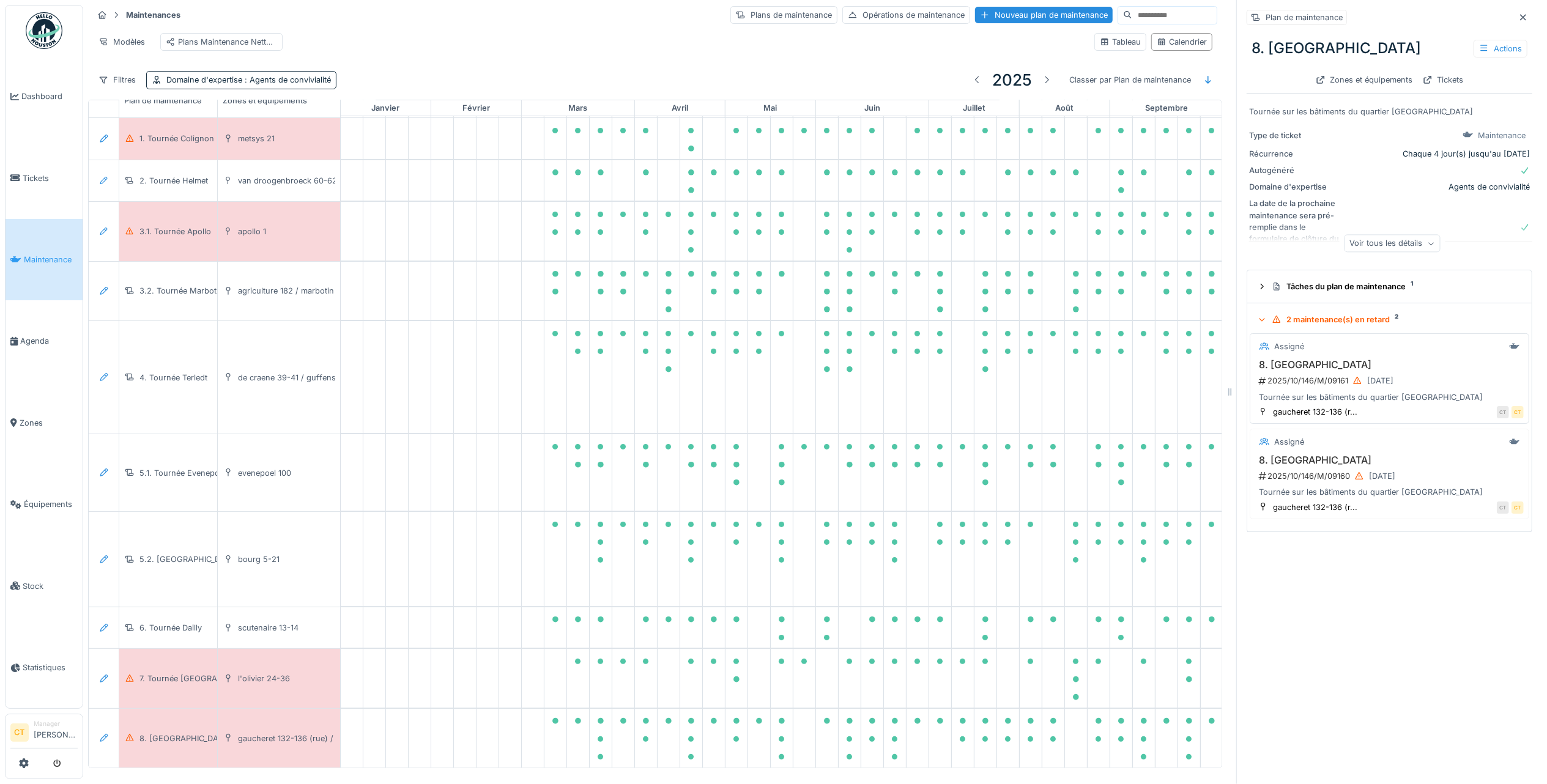
click at [1315, 373] on div "2025/10/146/M/09161 04/10/2025" at bounding box center [1390, 381] width 266 height 16
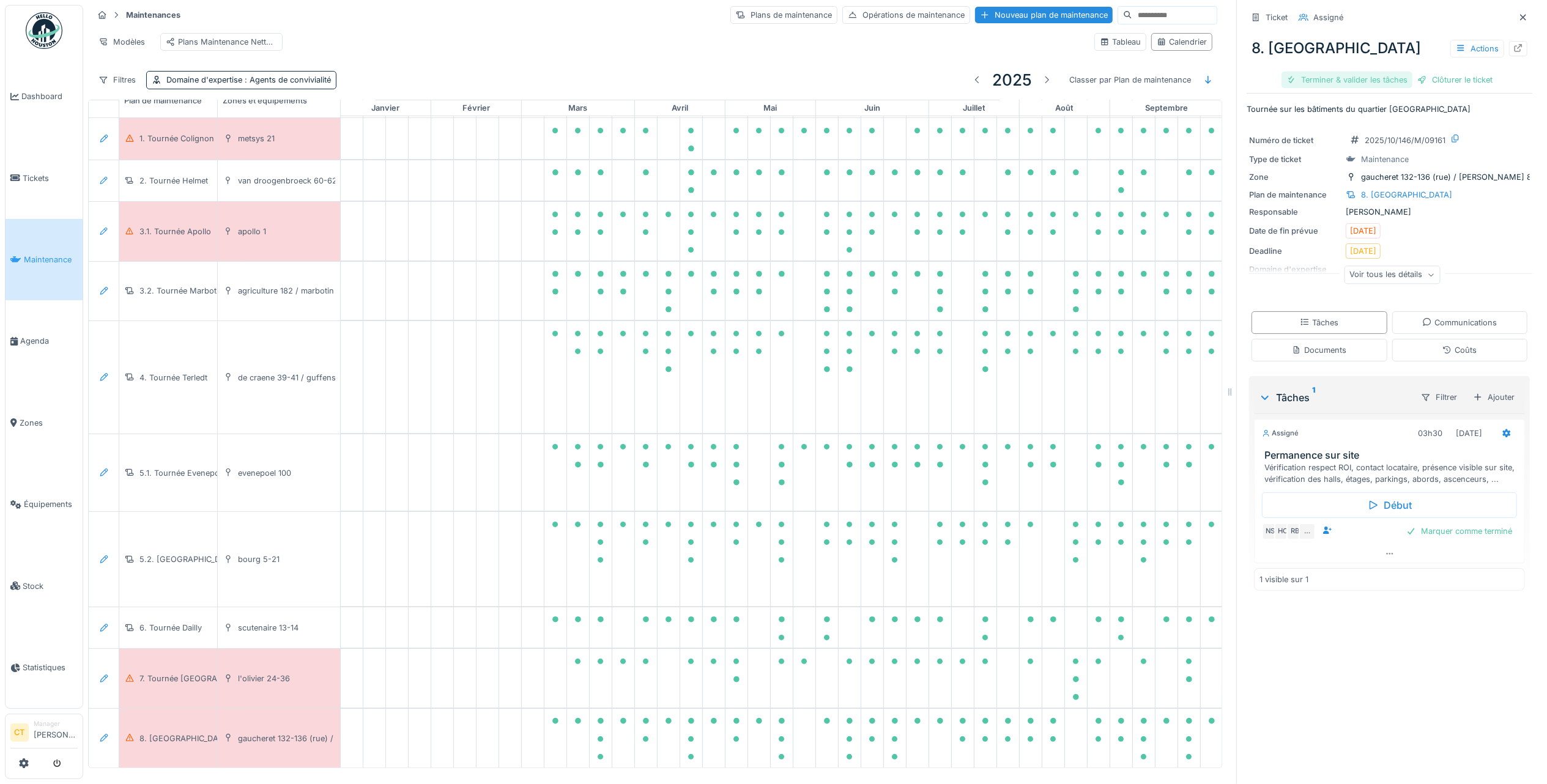
click at [1339, 72] on div "Terminer & valider les tâches" at bounding box center [1347, 79] width 131 height 16
click at [1370, 72] on div "Clôturer le ticket" at bounding box center [1390, 79] width 85 height 16
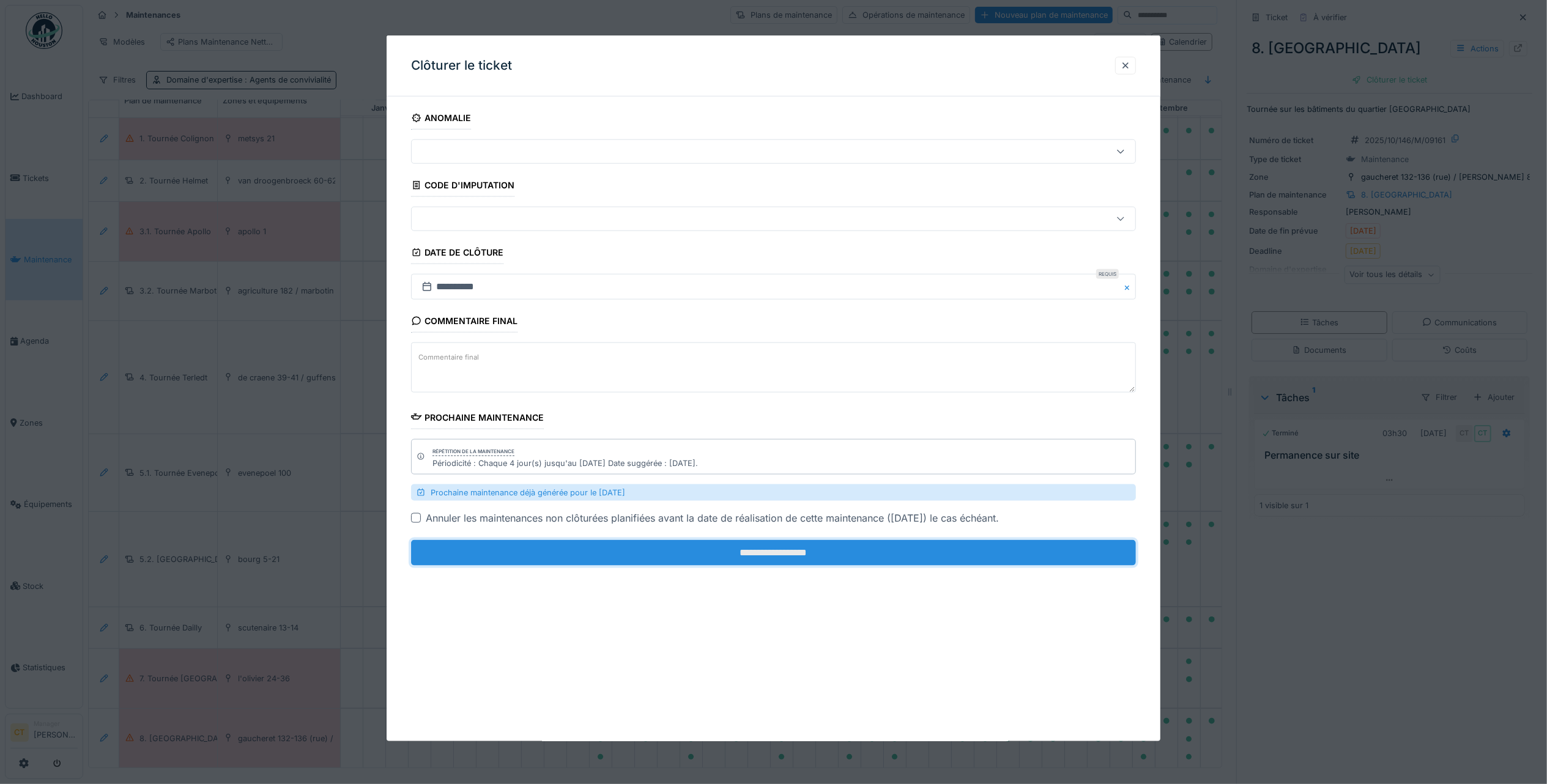
click at [1002, 554] on input "**********" at bounding box center [774, 553] width 725 height 26
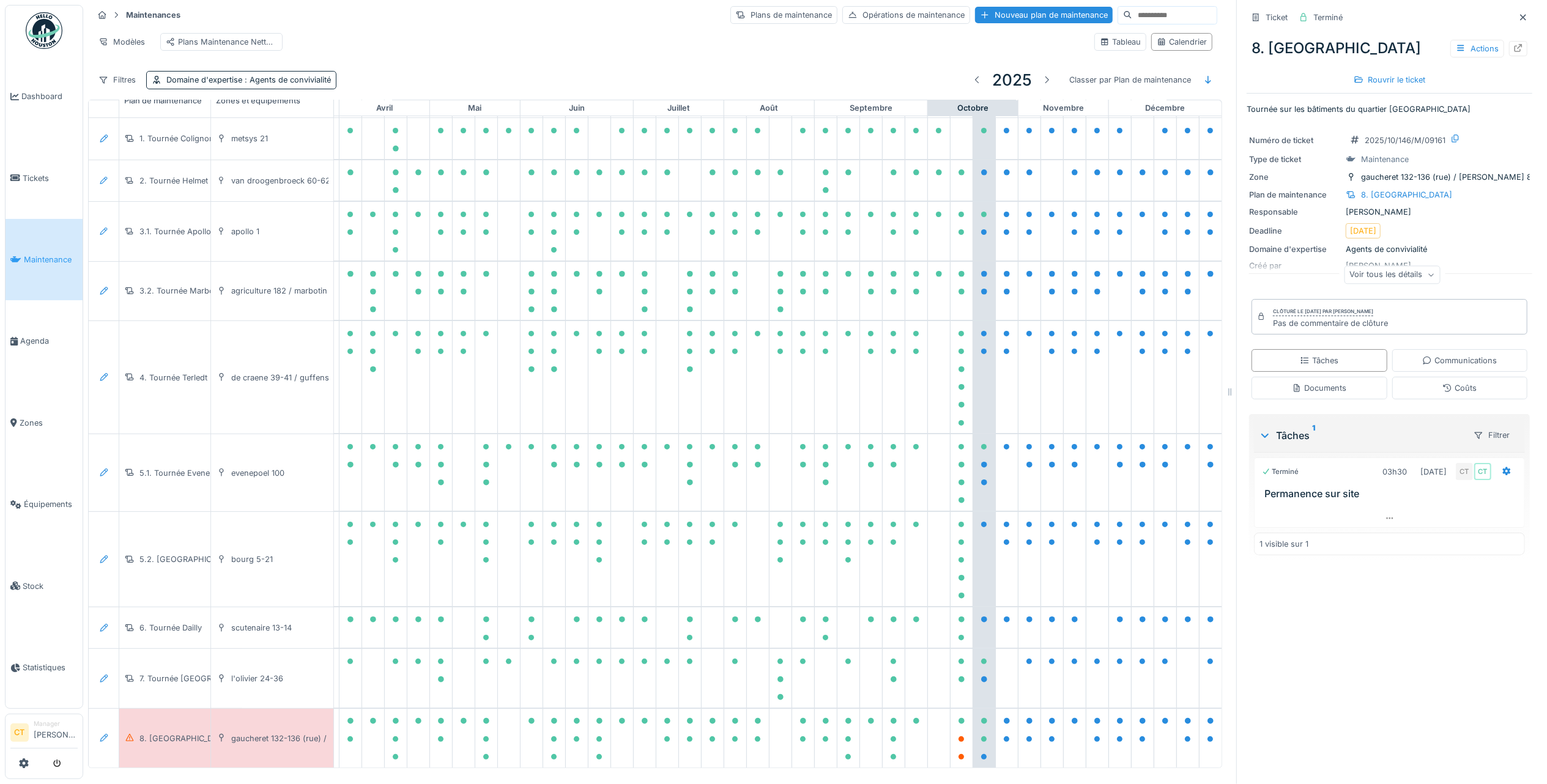
scroll to position [12, 0]
drag, startPoint x: 155, startPoint y: 700, endPoint x: 1168, endPoint y: 429, distance: 1048.6
click at [155, 732] on div "8. [GEOGRAPHIC_DATA]" at bounding box center [185, 738] width 92 height 11
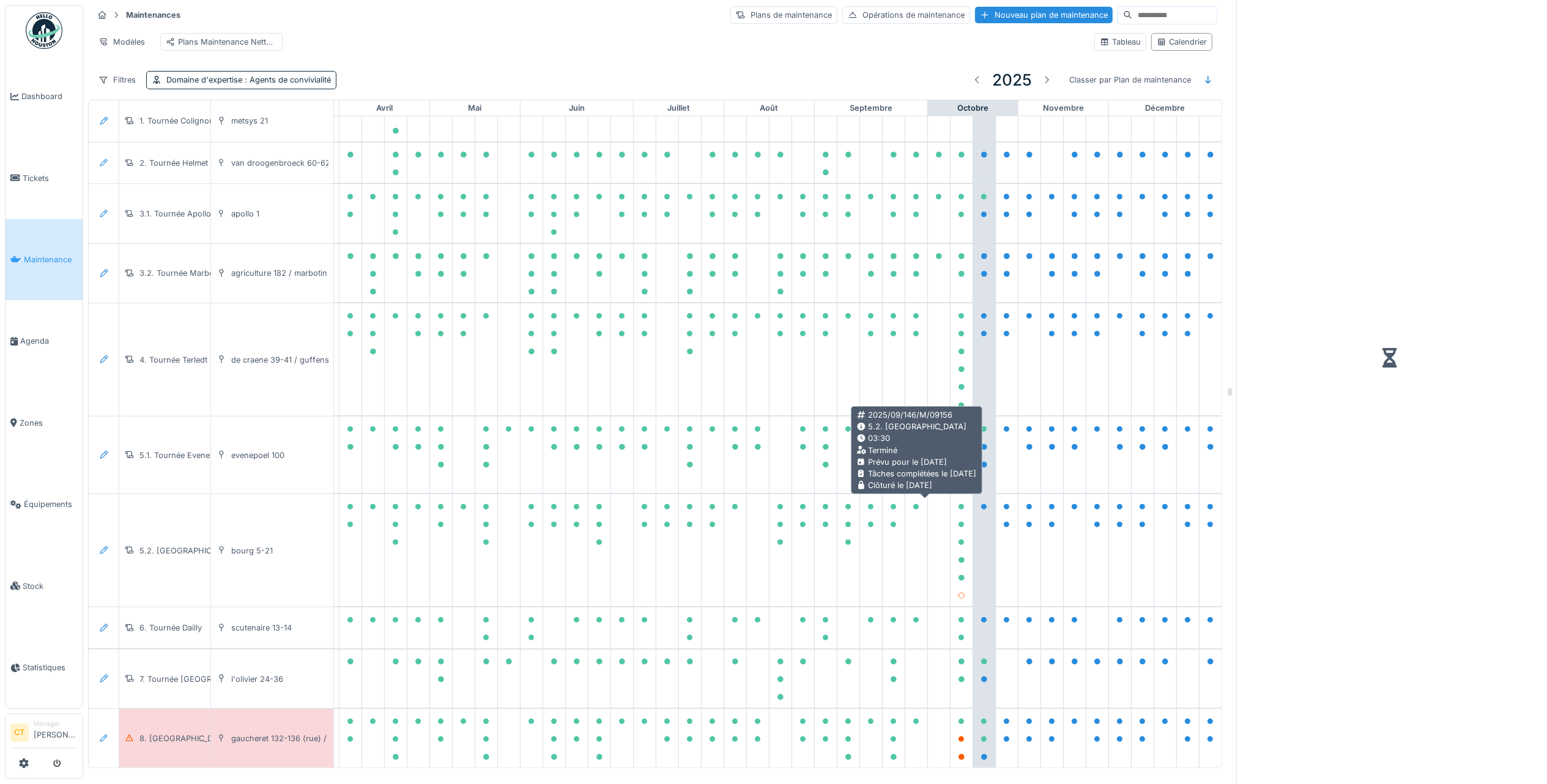
scroll to position [84, 357]
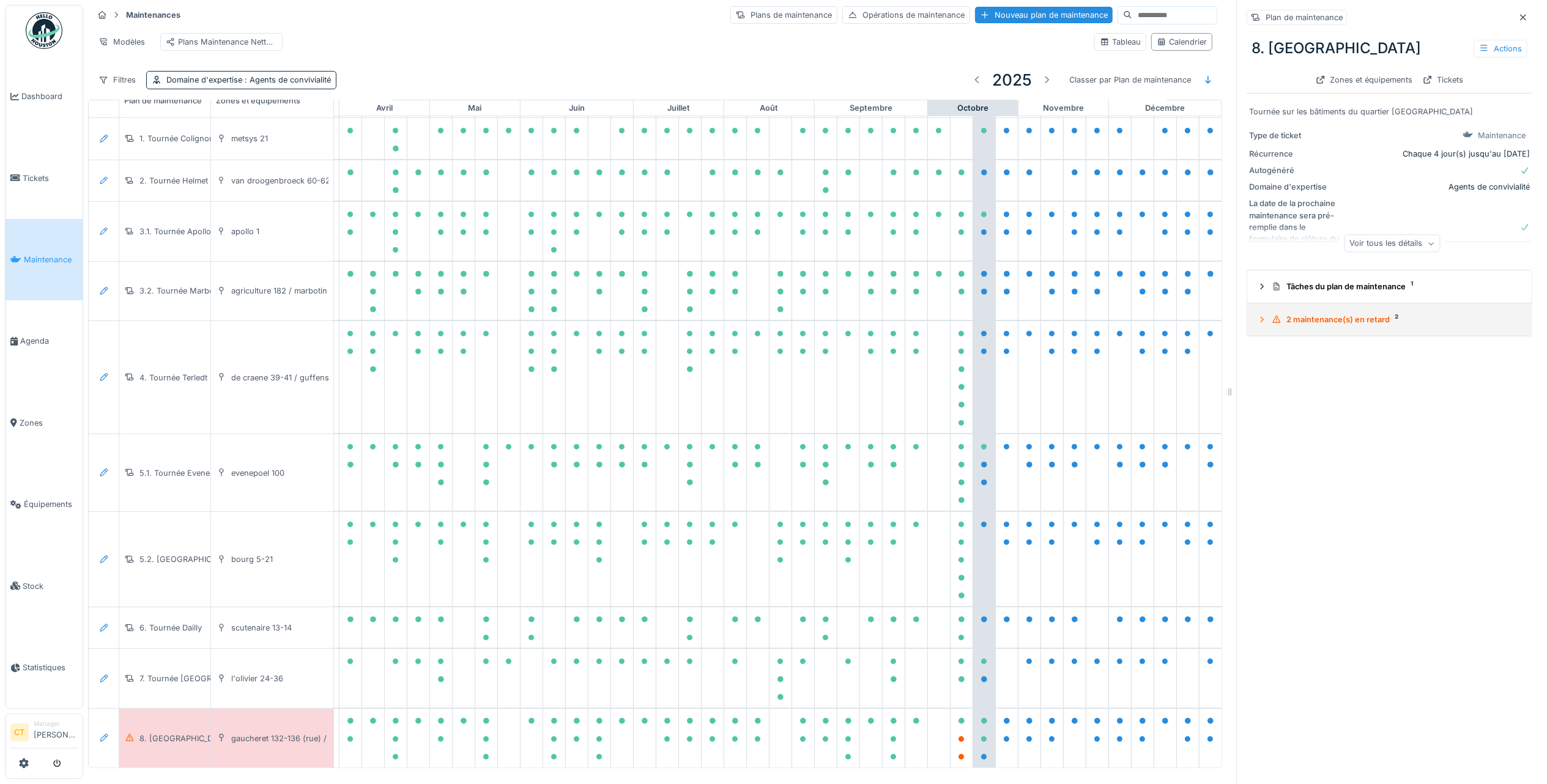
click at [1285, 313] on div "2 maintenance(s) en retard 2" at bounding box center [1394, 319] width 245 height 11
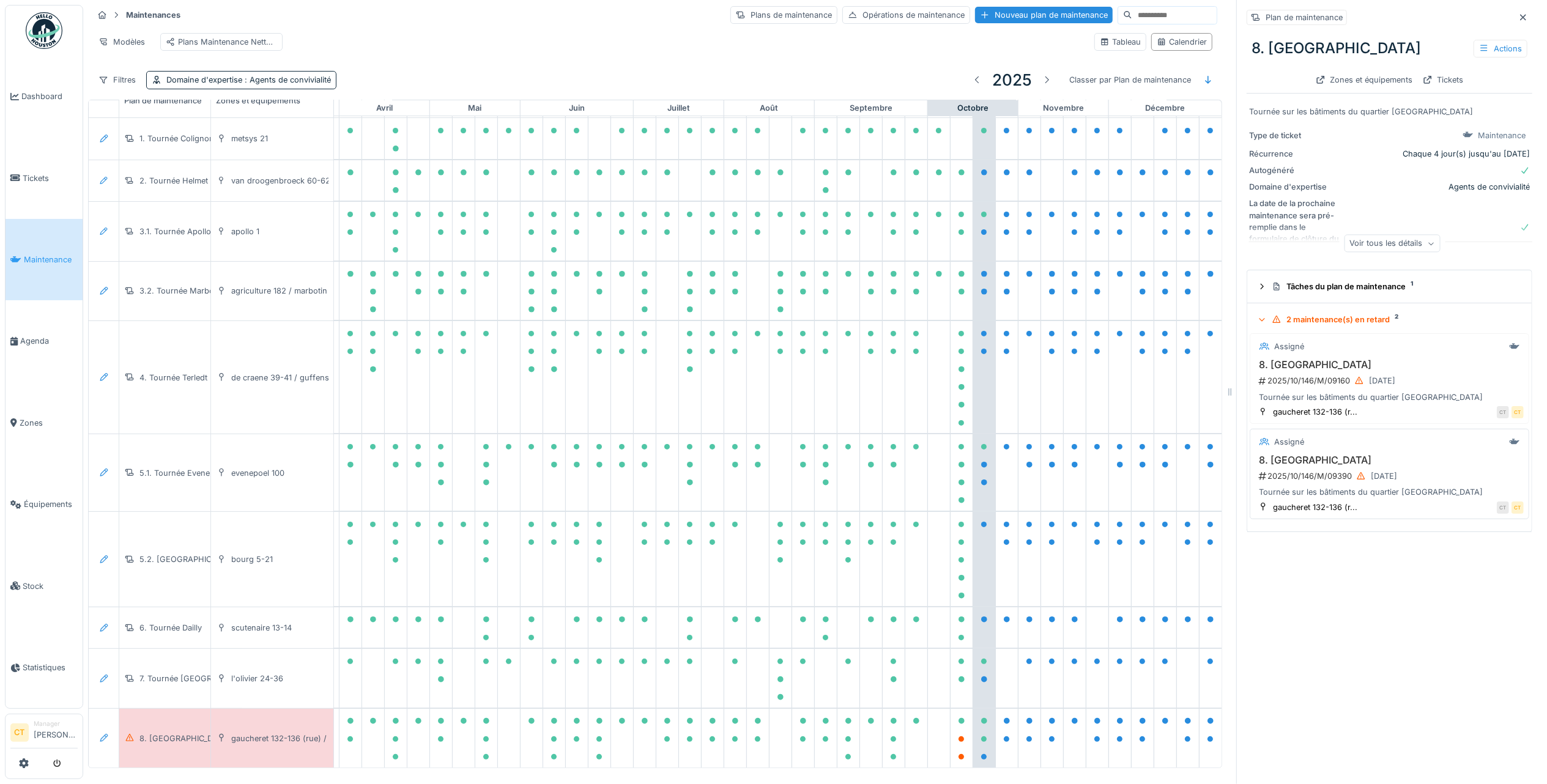
click at [1353, 434] on div "Assigné" at bounding box center [1390, 442] width 269 height 16
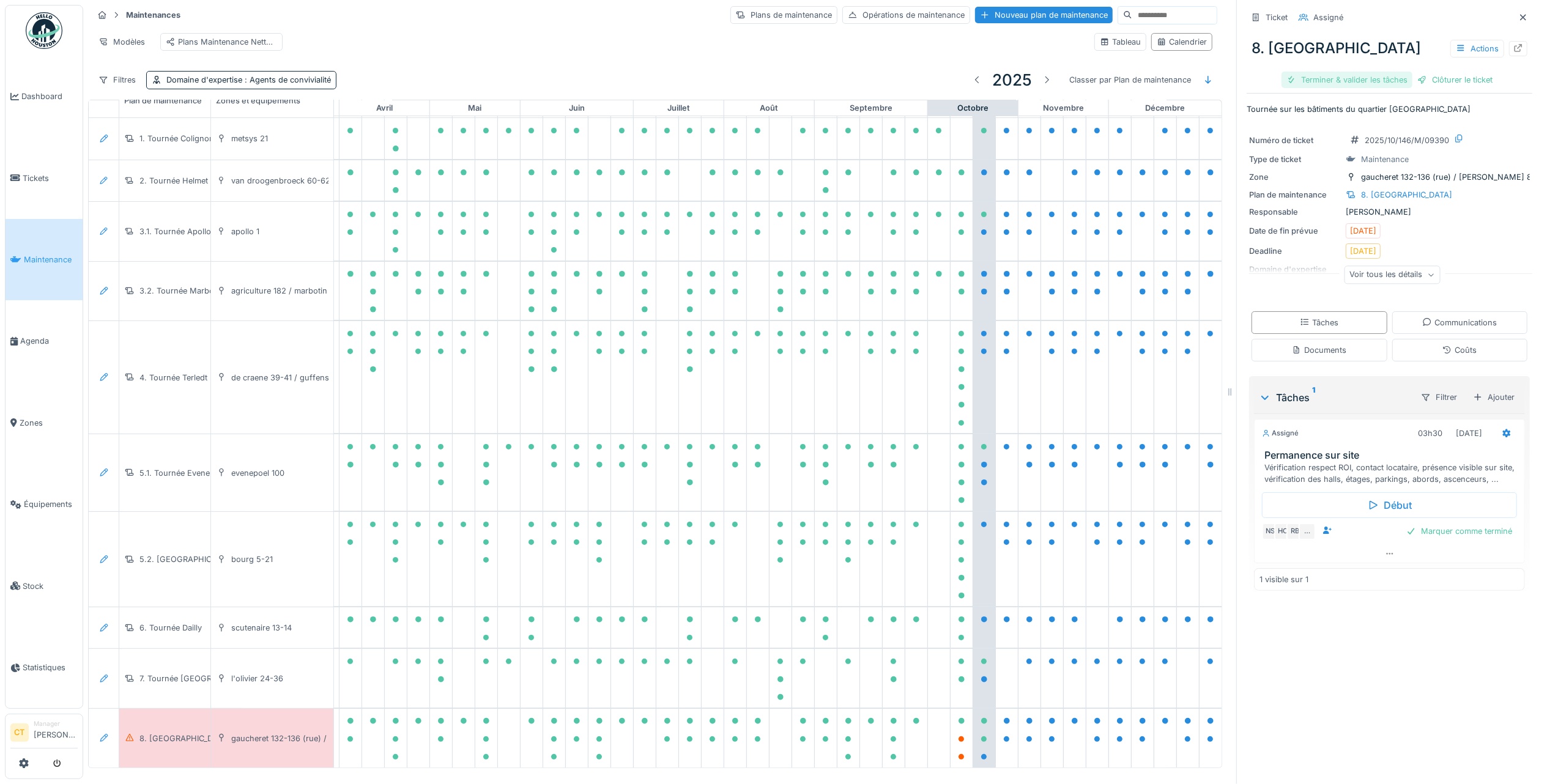
click at [1351, 72] on div "Terminer & valider les tâches" at bounding box center [1347, 79] width 131 height 16
drag, startPoint x: 1385, startPoint y: 64, endPoint x: 811, endPoint y: 278, distance: 612.6
click at [1385, 72] on div "Clôturer le ticket" at bounding box center [1390, 79] width 85 height 16
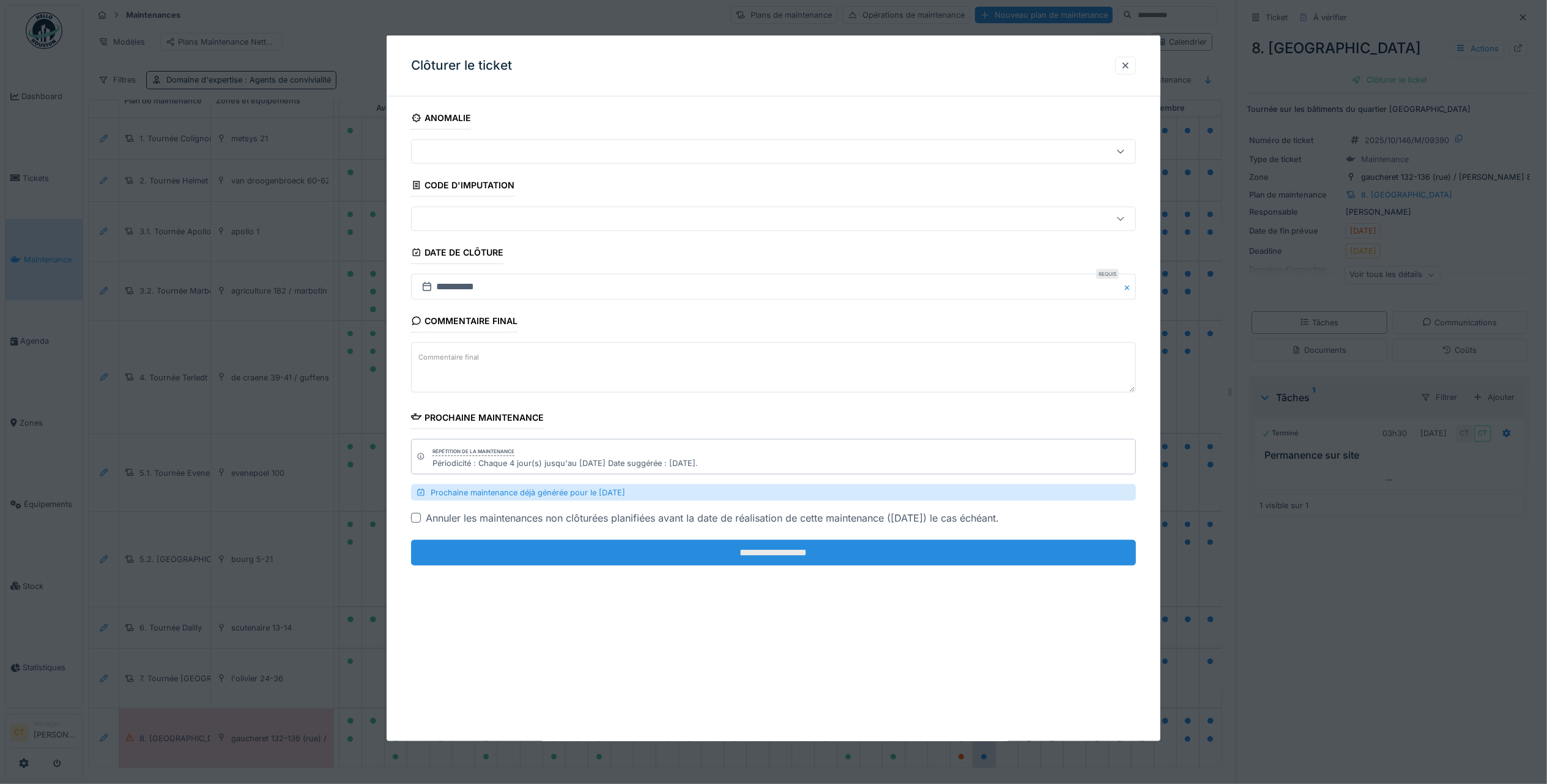
click at [714, 563] on input "**********" at bounding box center [774, 553] width 725 height 26
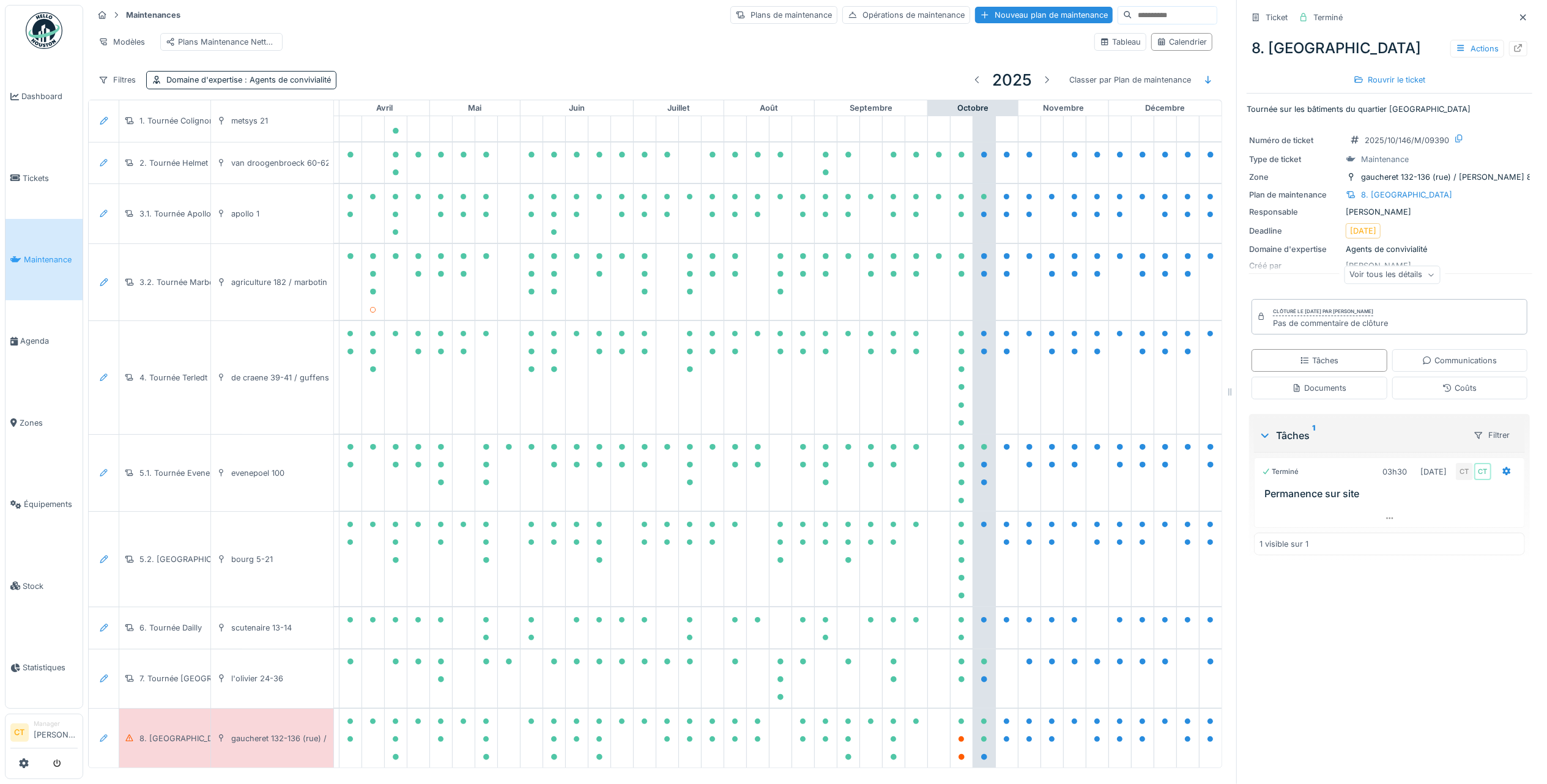
scroll to position [91, 357]
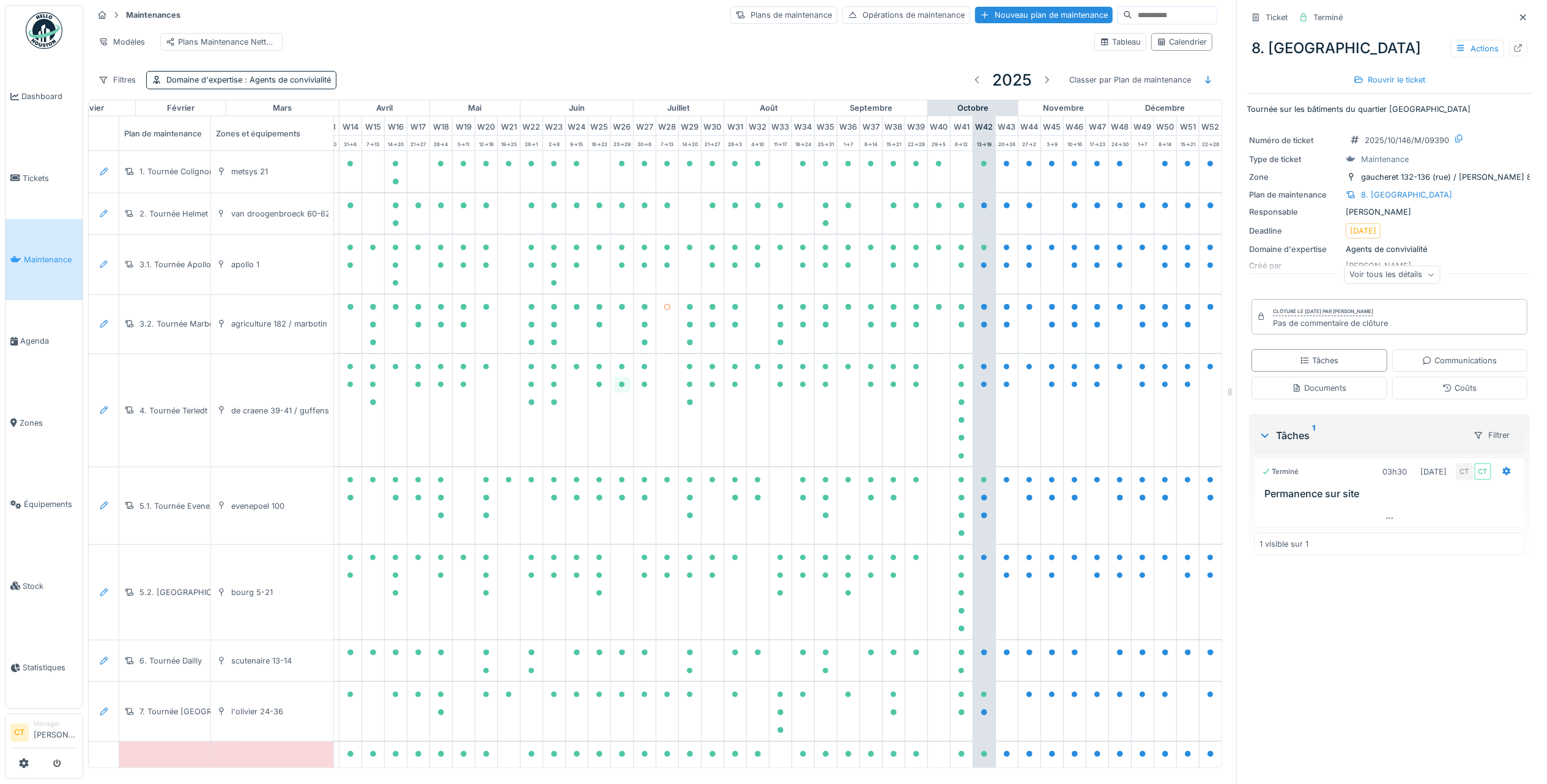
scroll to position [101, 357]
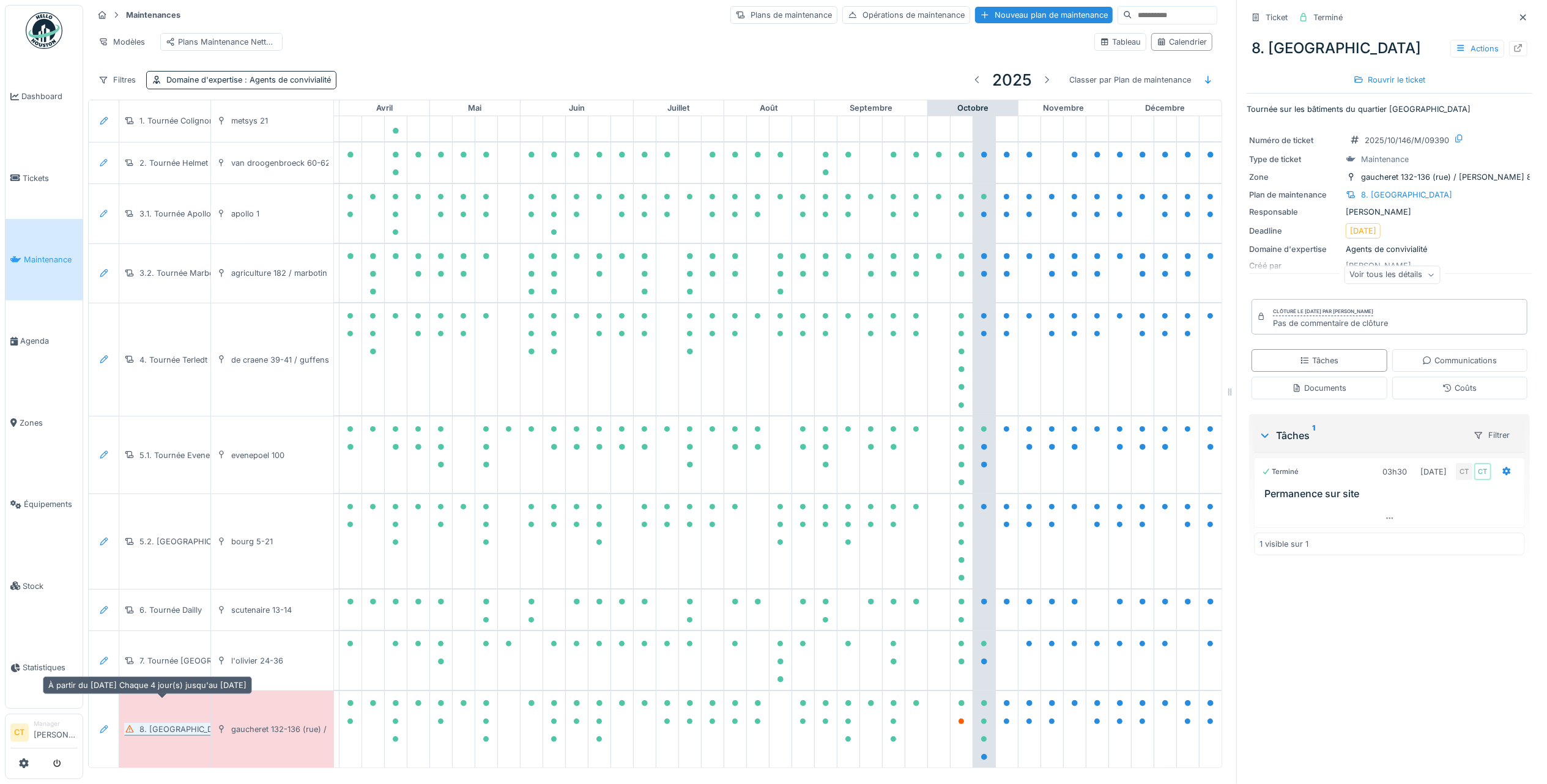
click at [184, 723] on div "8. [GEOGRAPHIC_DATA]" at bounding box center [185, 729] width 92 height 11
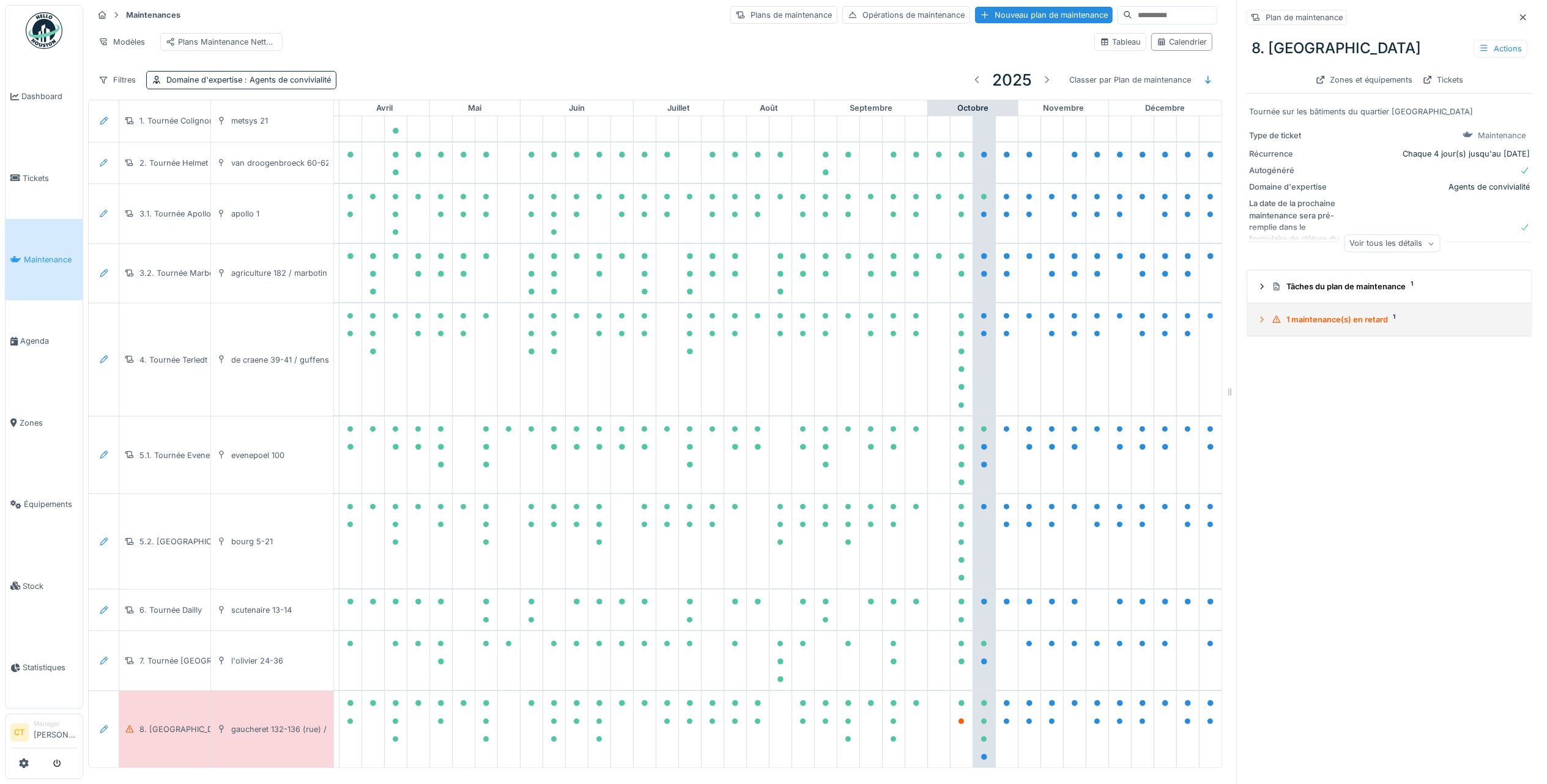
click at [1349, 317] on summary "1 maintenance(s) en retard 1" at bounding box center [1389, 320] width 275 height 23
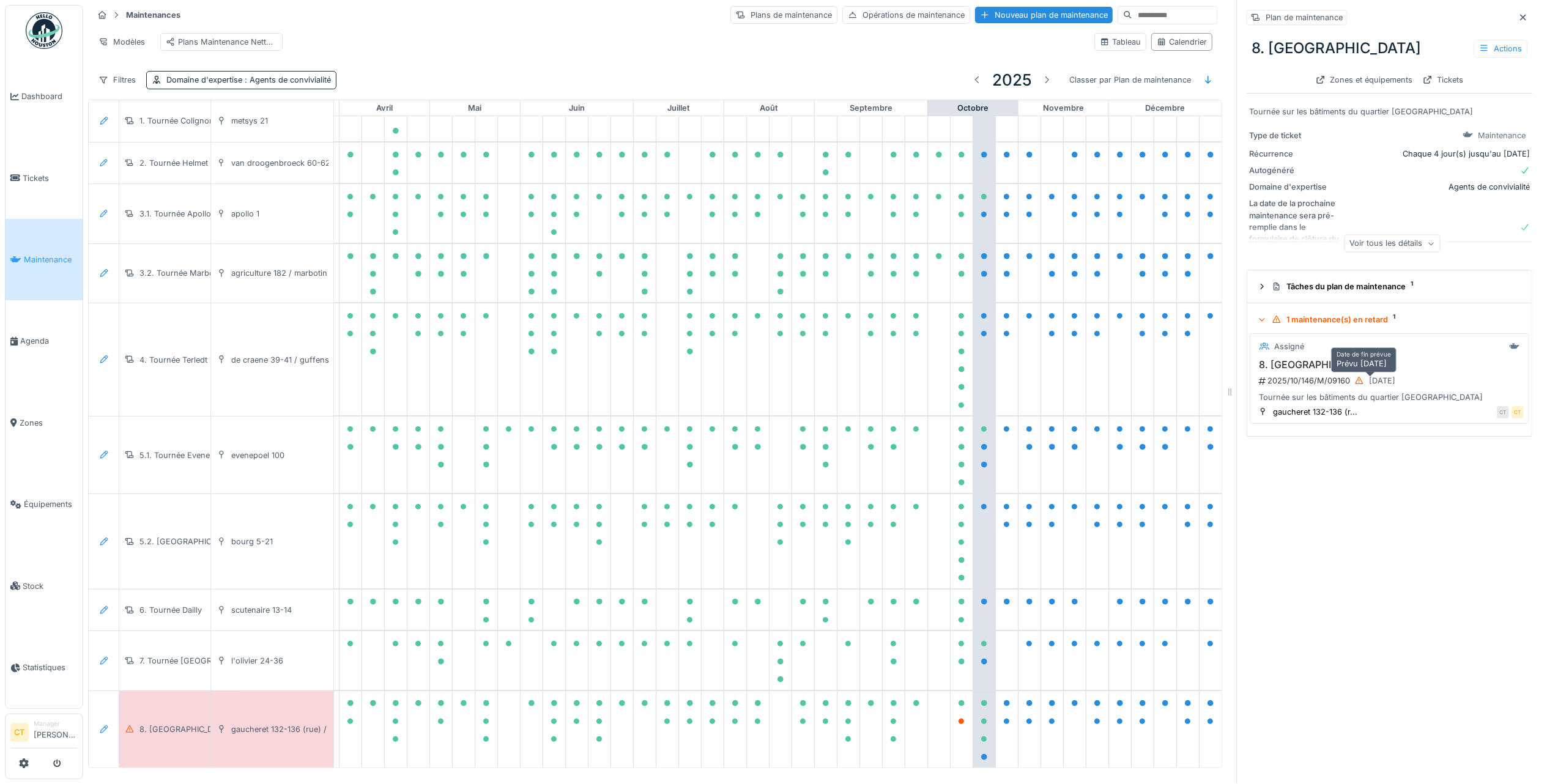
click at [1369, 377] on div "[DATE]" at bounding box center [1382, 381] width 26 height 11
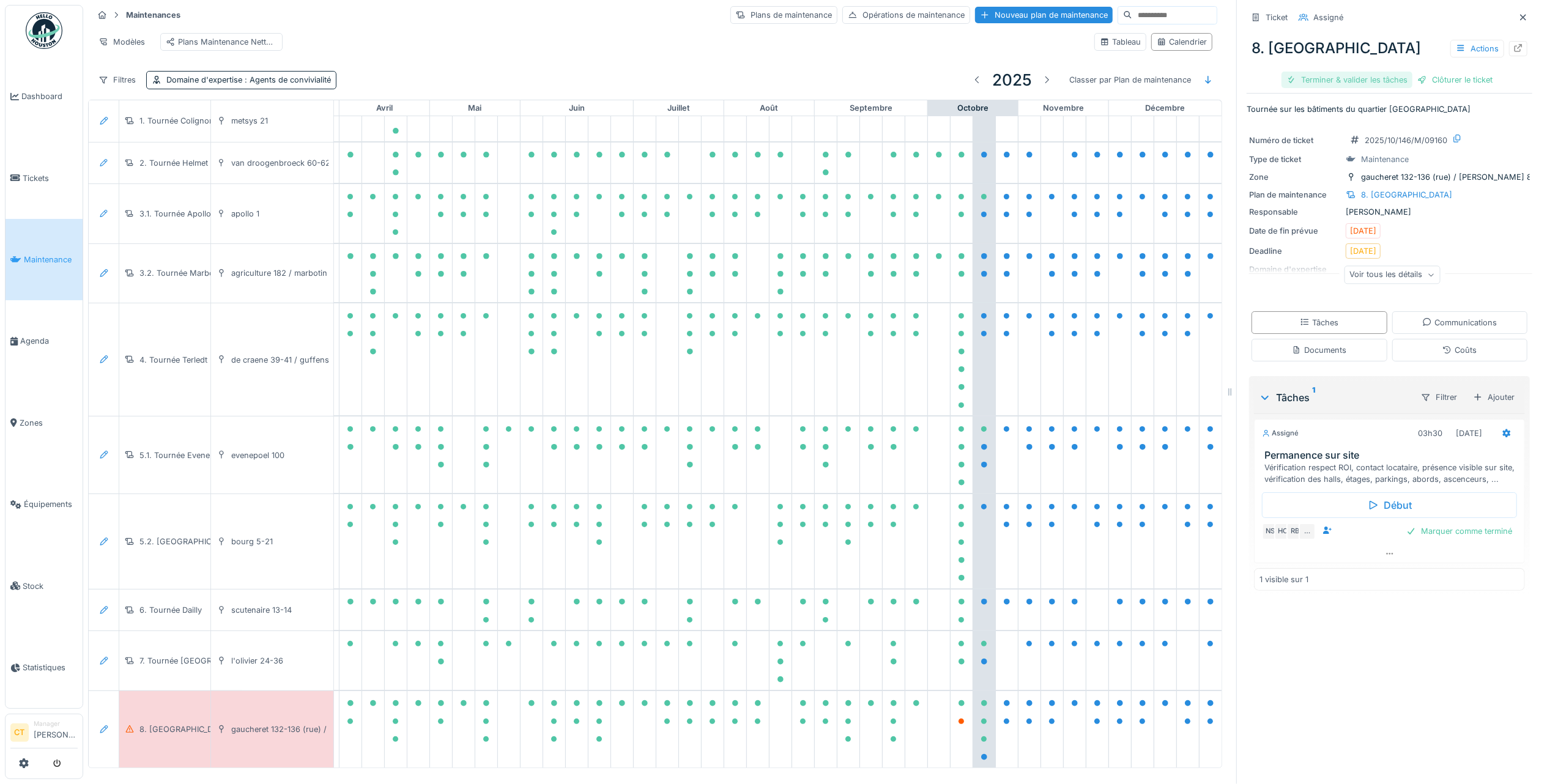
click at [1337, 72] on div "Terminer & valider les tâches" at bounding box center [1347, 79] width 131 height 16
click at [1377, 72] on div "Clôturer le ticket" at bounding box center [1390, 79] width 85 height 16
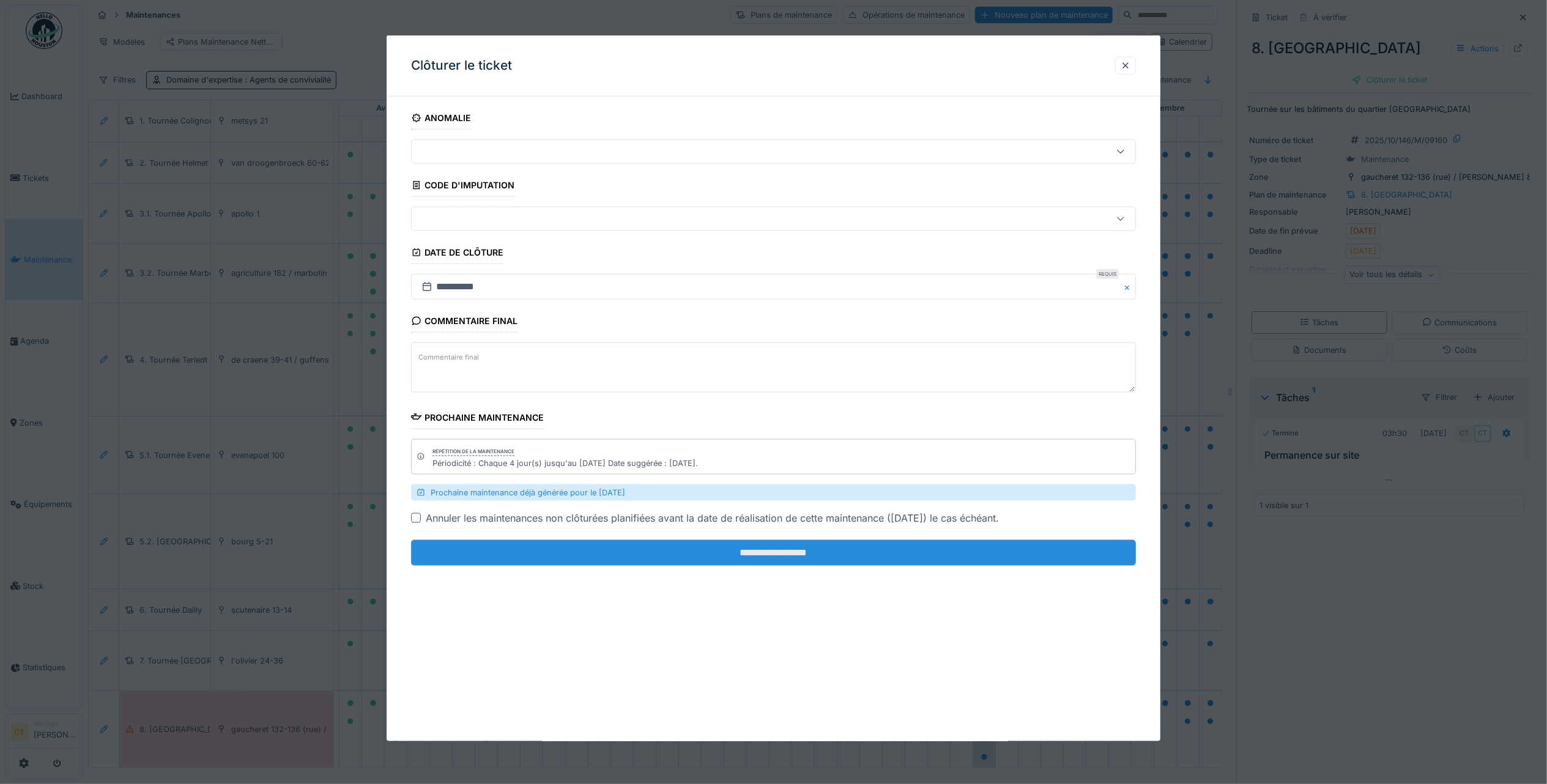
click at [938, 560] on input "**********" at bounding box center [774, 553] width 725 height 26
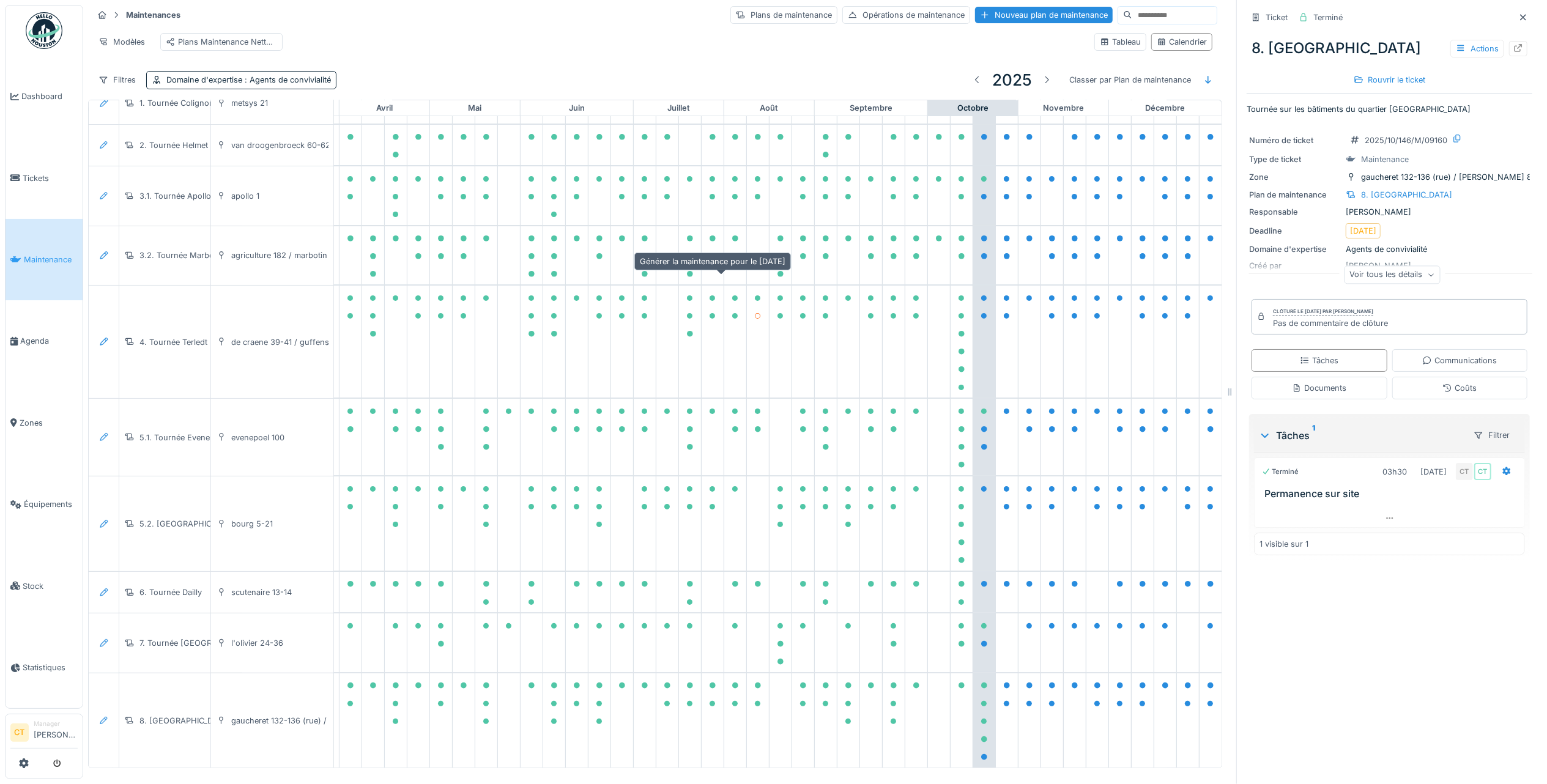
scroll to position [12, 0]
click at [43, 177] on span "Tickets" at bounding box center [50, 178] width 55 height 11
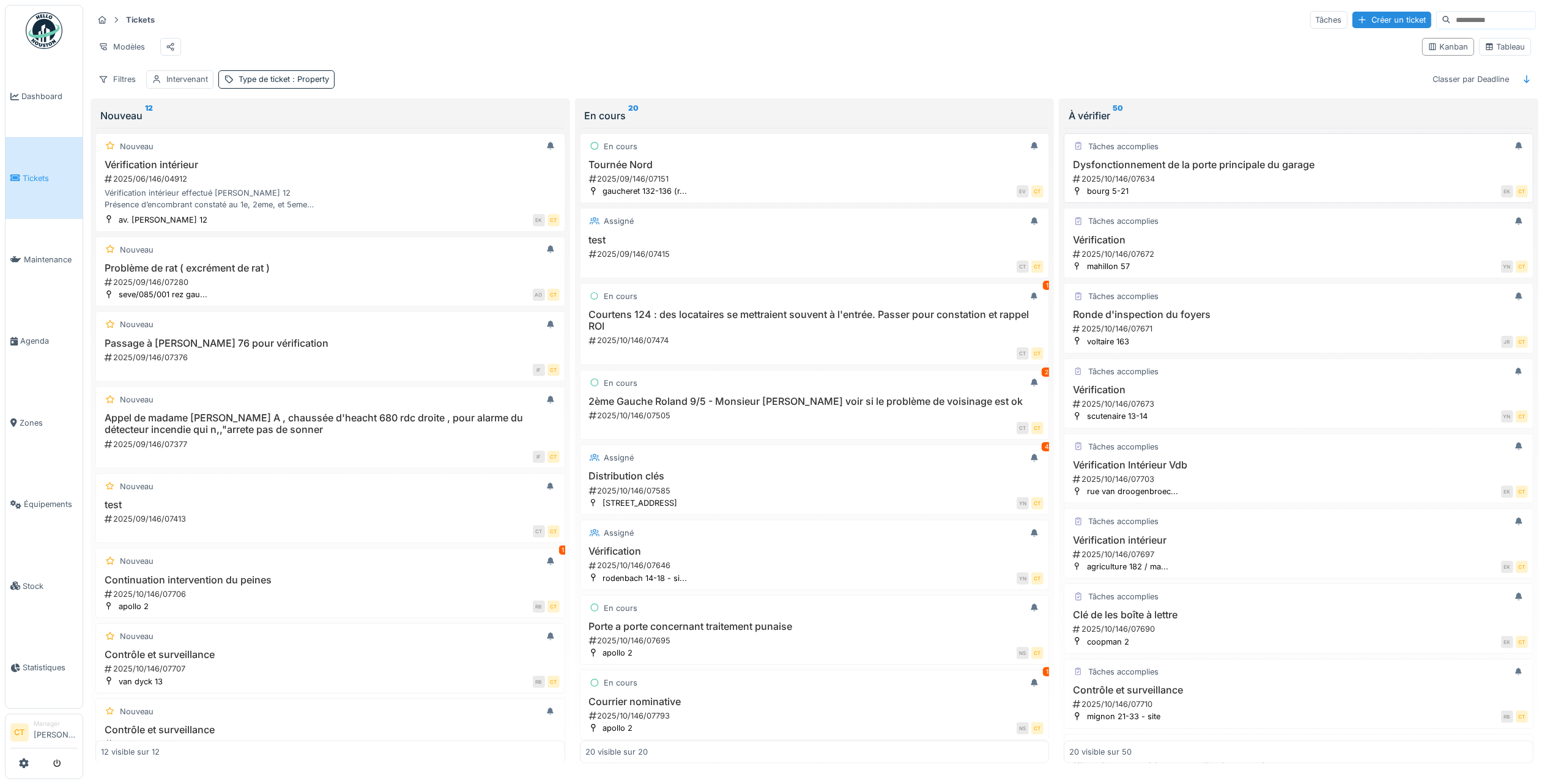
click at [1176, 184] on div "Dysfonctionnement de la porte principale du garage 2025/10/146/07634" at bounding box center [1299, 172] width 459 height 26
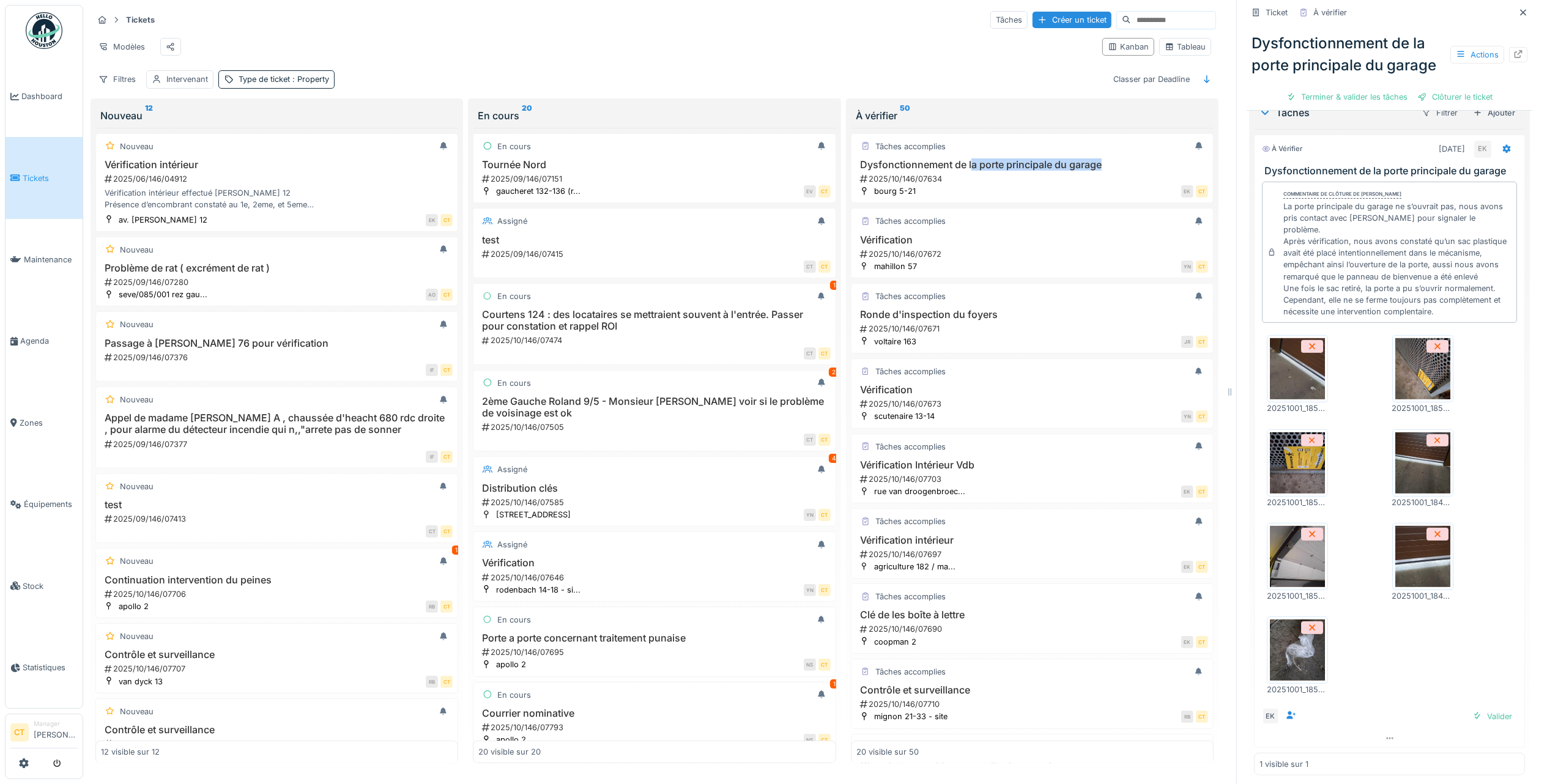
scroll to position [353, 0]
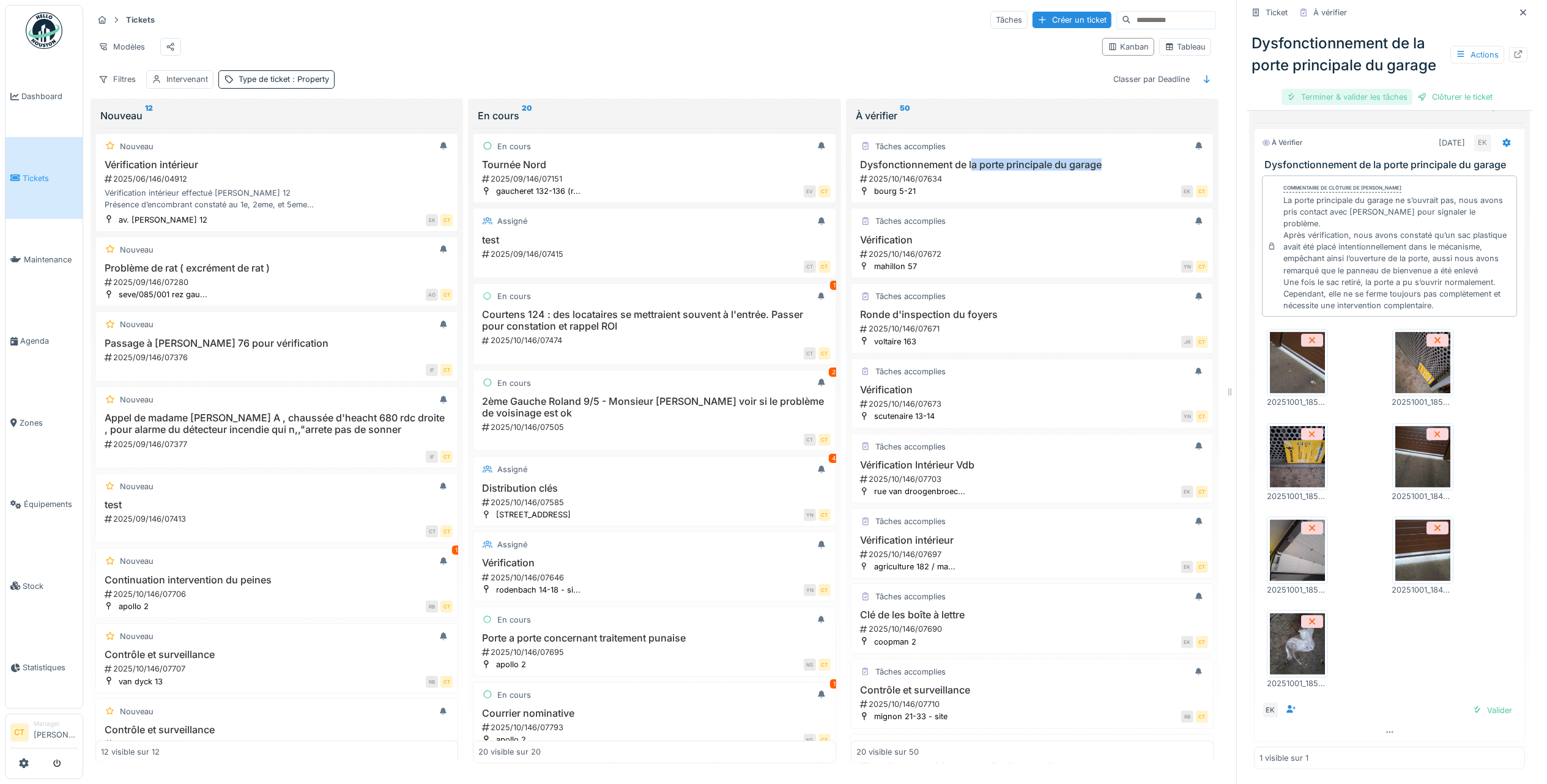
click at [1337, 105] on div "Terminer & valider les tâches" at bounding box center [1347, 96] width 131 height 16
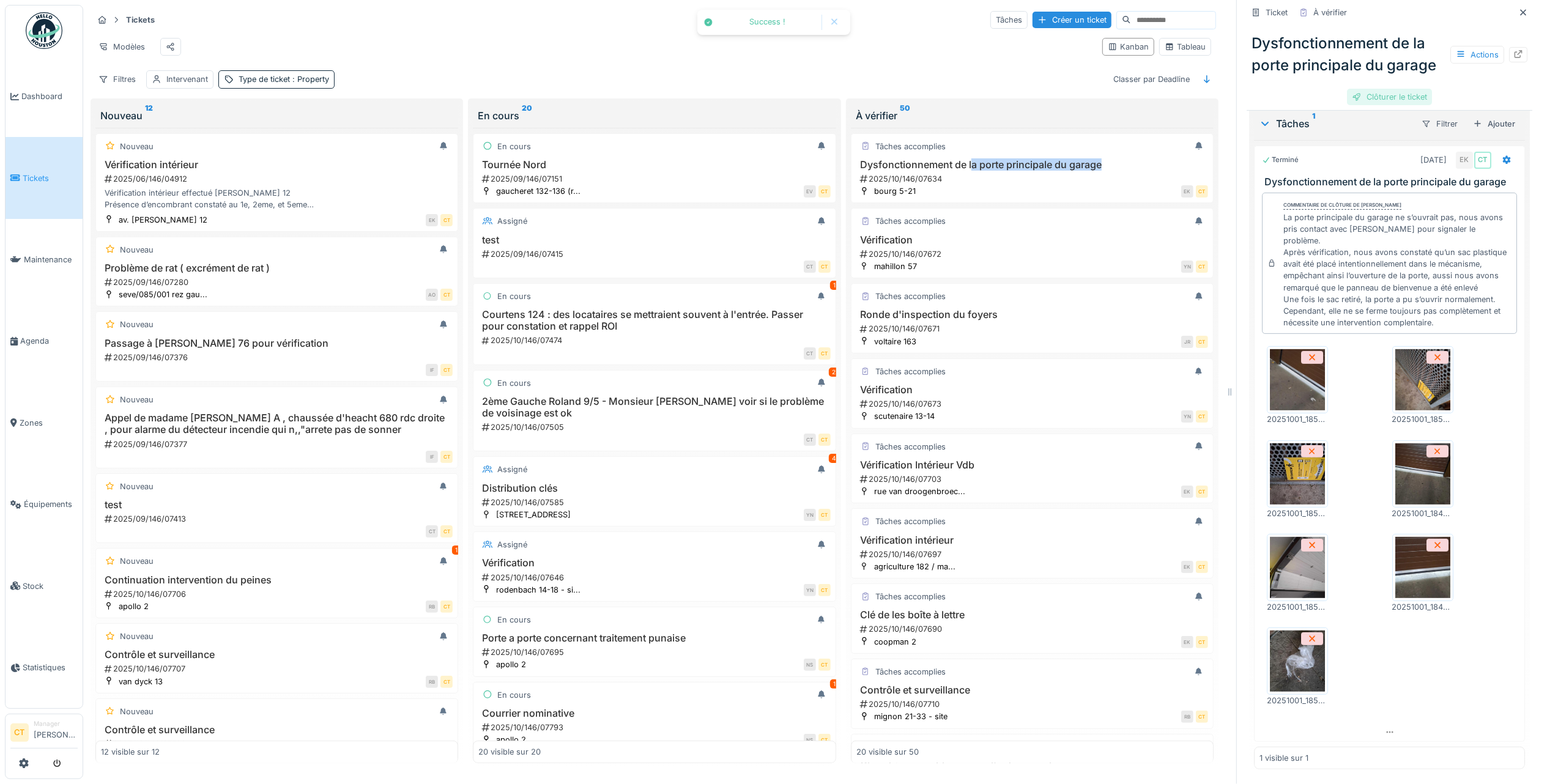
click at [1370, 105] on div "Clôturer le ticket" at bounding box center [1390, 96] width 85 height 16
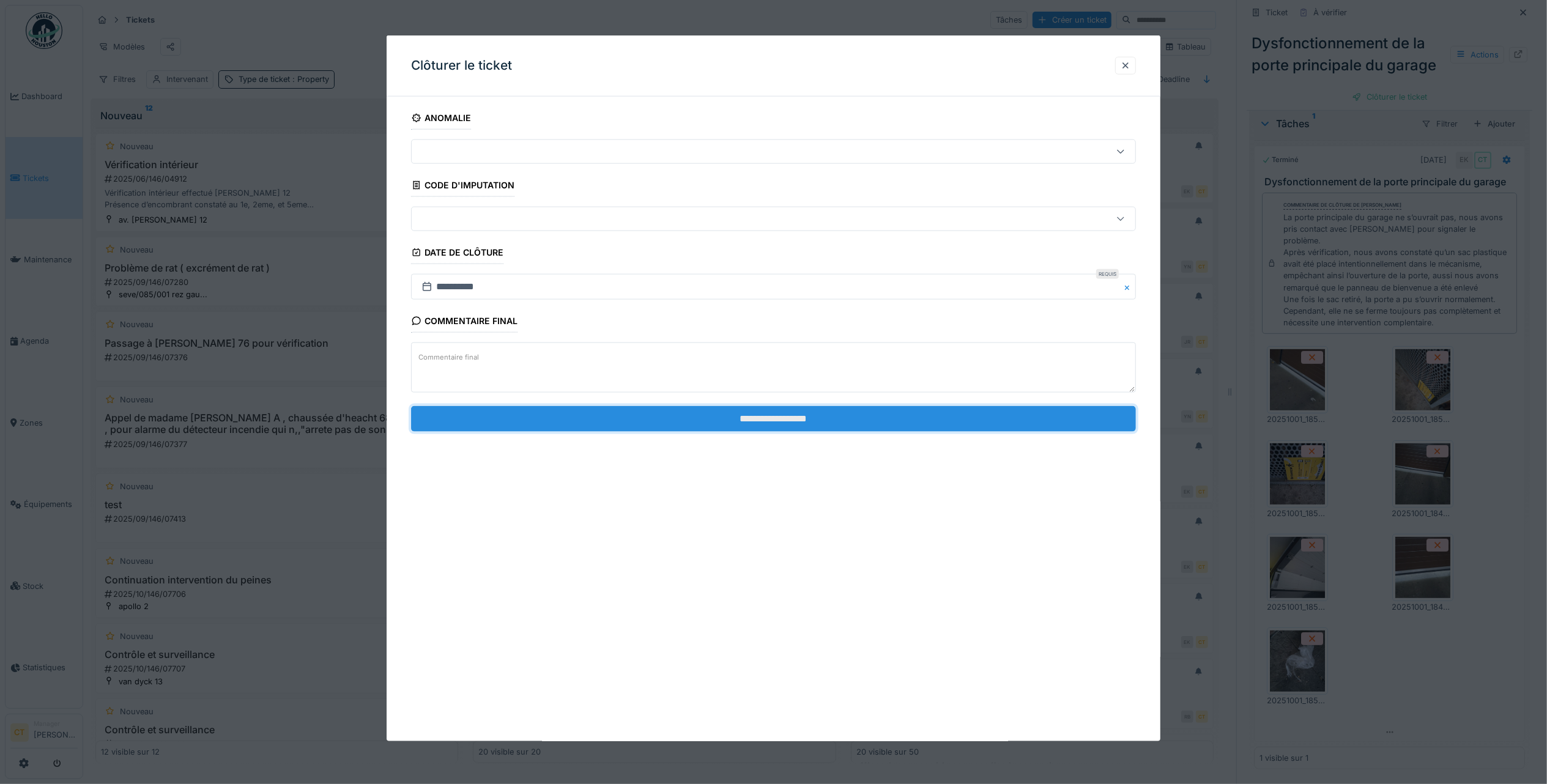
click at [533, 421] on input "**********" at bounding box center [774, 418] width 725 height 26
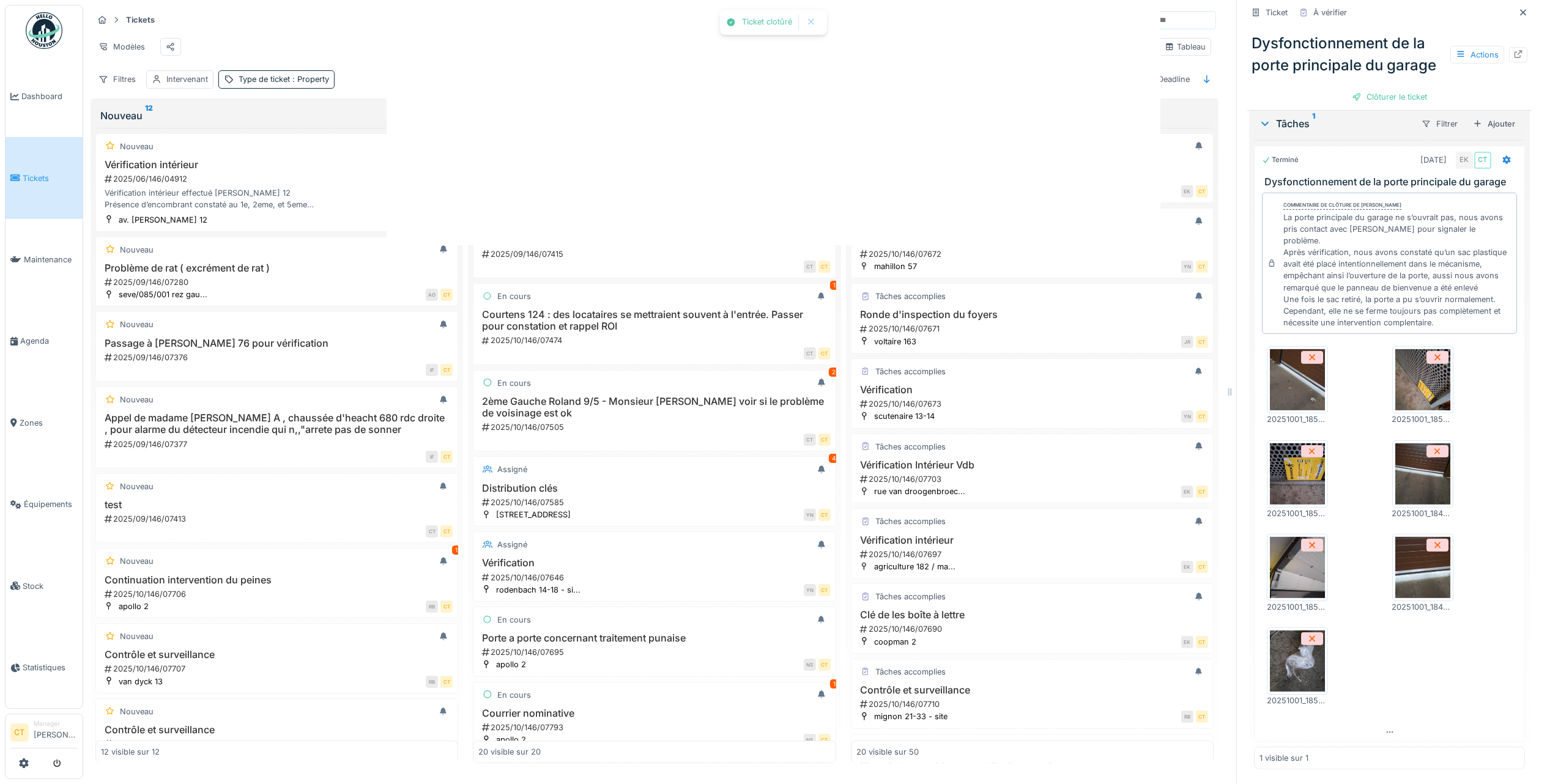
scroll to position [374, 0]
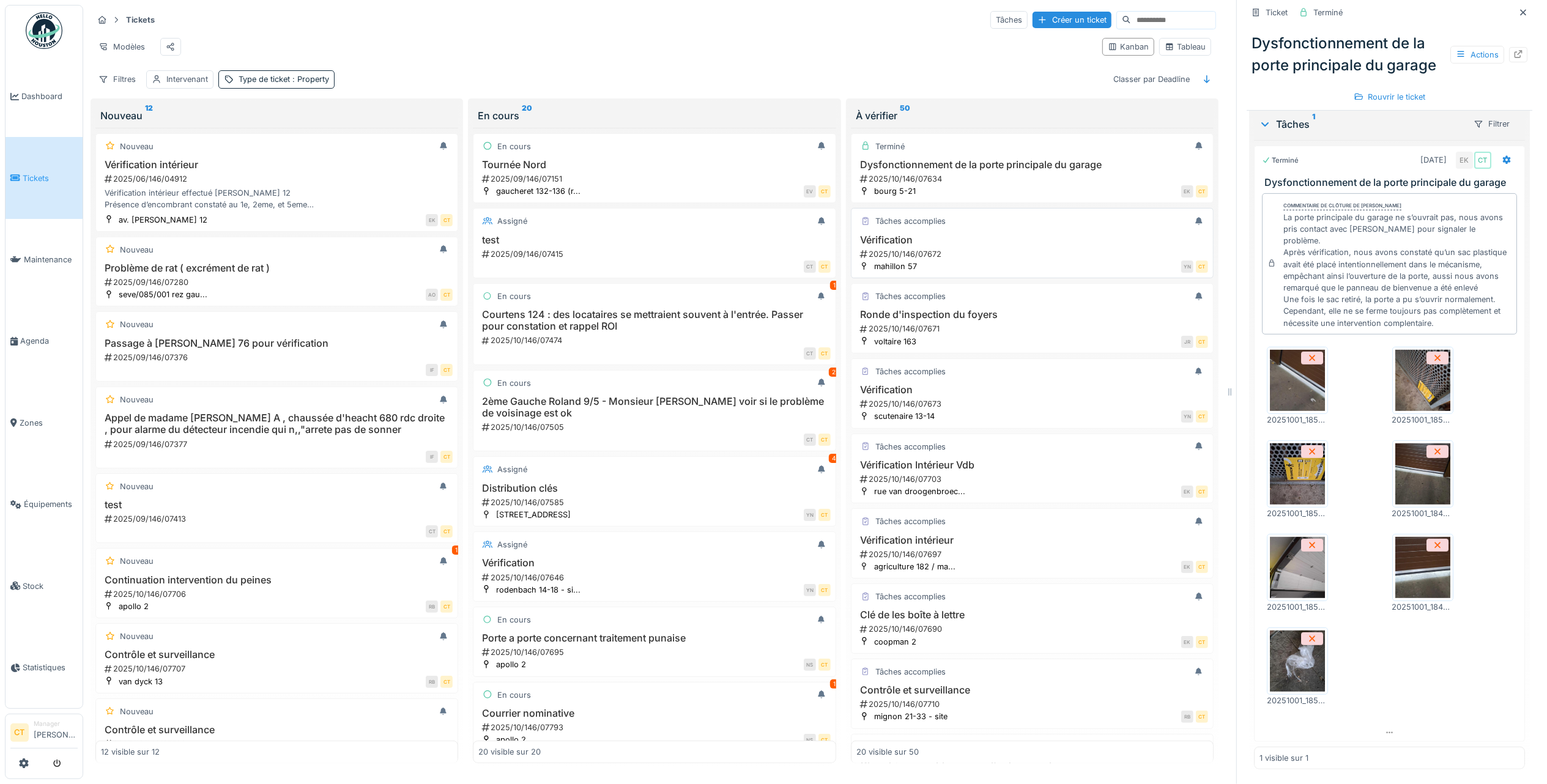
click at [989, 273] on div "YN [GEOGRAPHIC_DATA]" at bounding box center [1065, 267] width 284 height 13
click at [914, 260] on div "2025/10/146/07672" at bounding box center [1033, 254] width 349 height 11
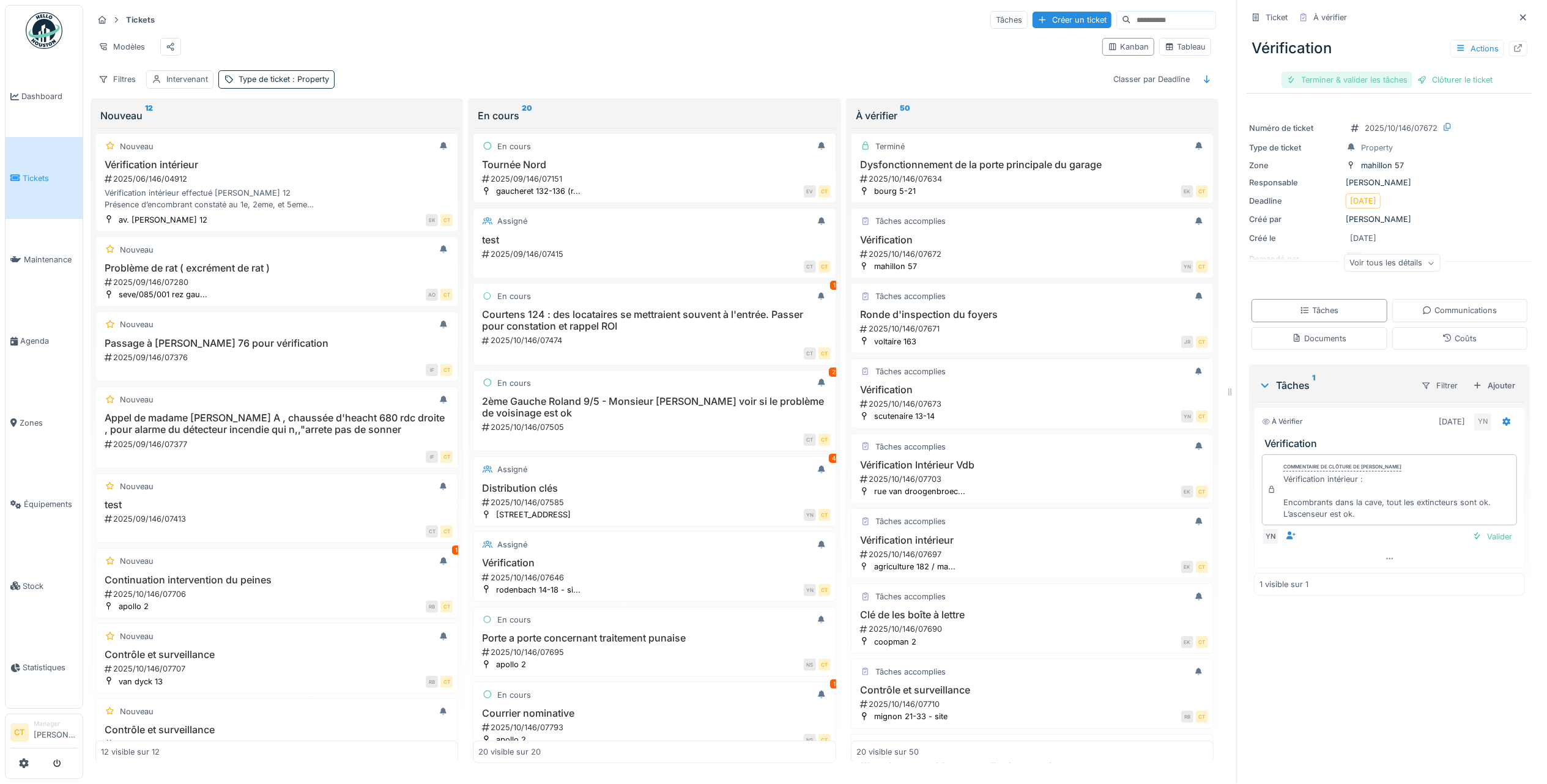
click at [1329, 86] on div "Terminer & valider les tâches" at bounding box center [1347, 79] width 131 height 16
click at [1402, 83] on div "Clôturer le ticket" at bounding box center [1390, 79] width 85 height 16
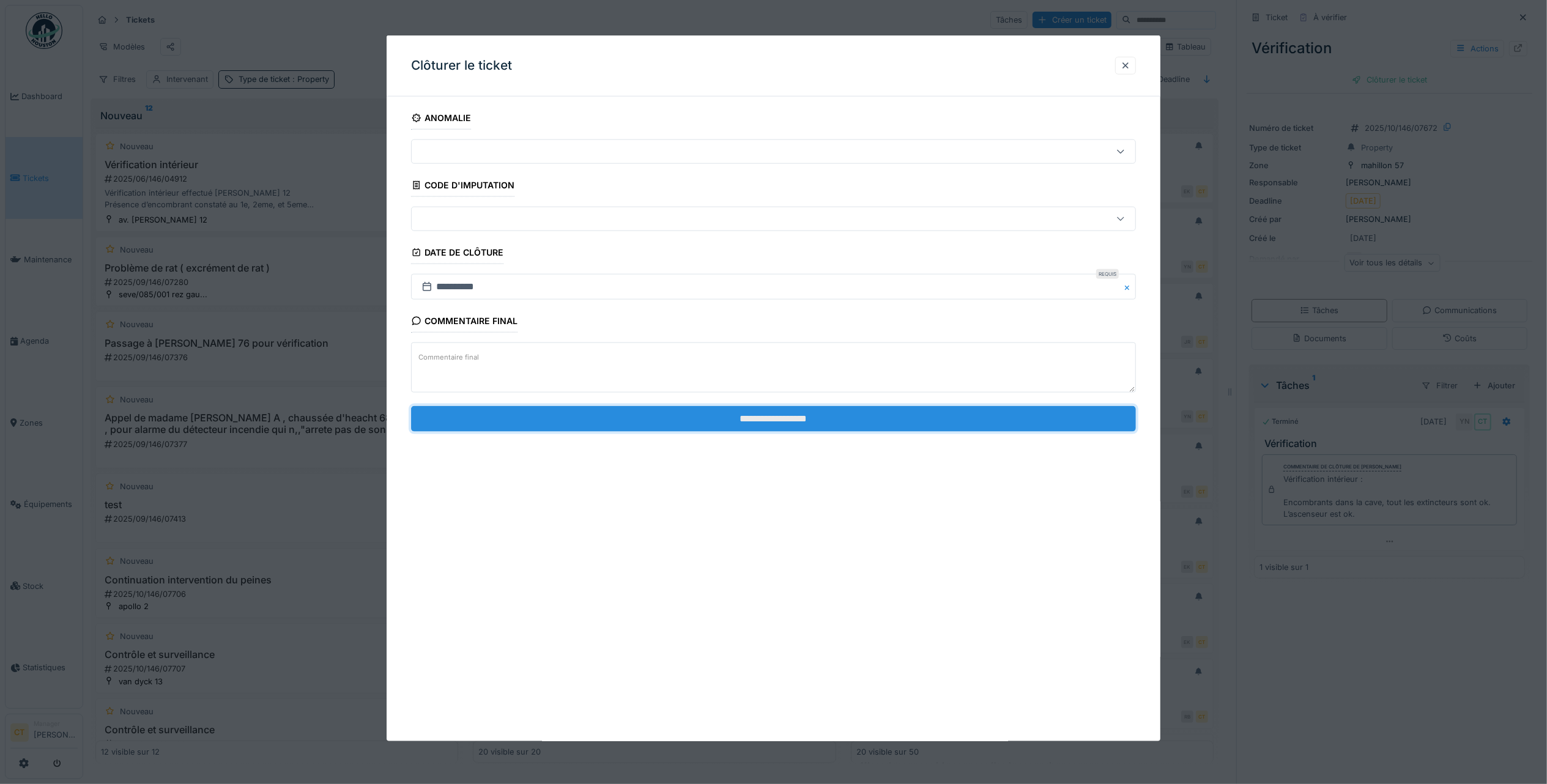
click at [928, 417] on input "**********" at bounding box center [774, 418] width 725 height 26
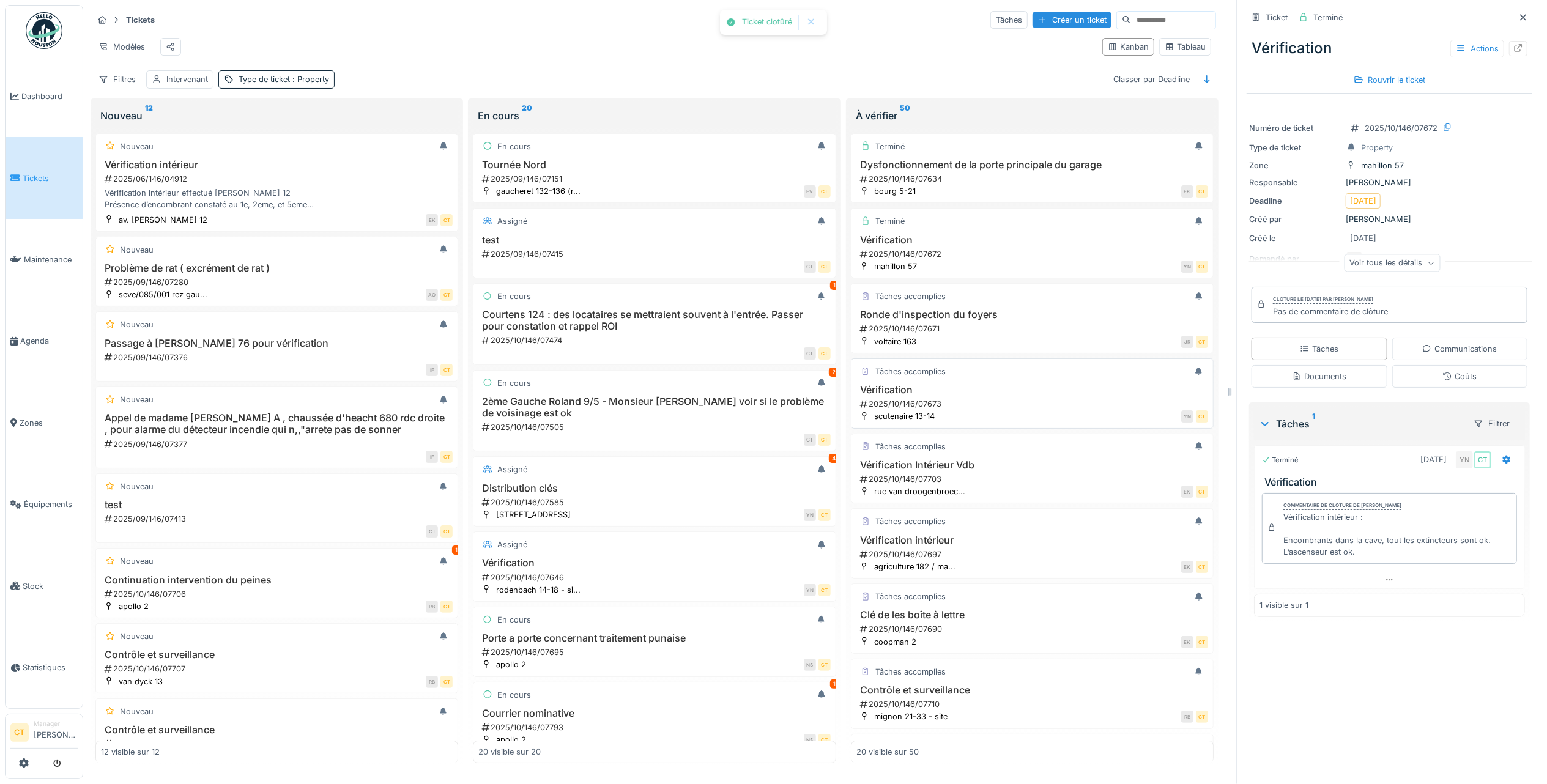
click at [960, 396] on h3 "Vérification" at bounding box center [1032, 390] width 352 height 11
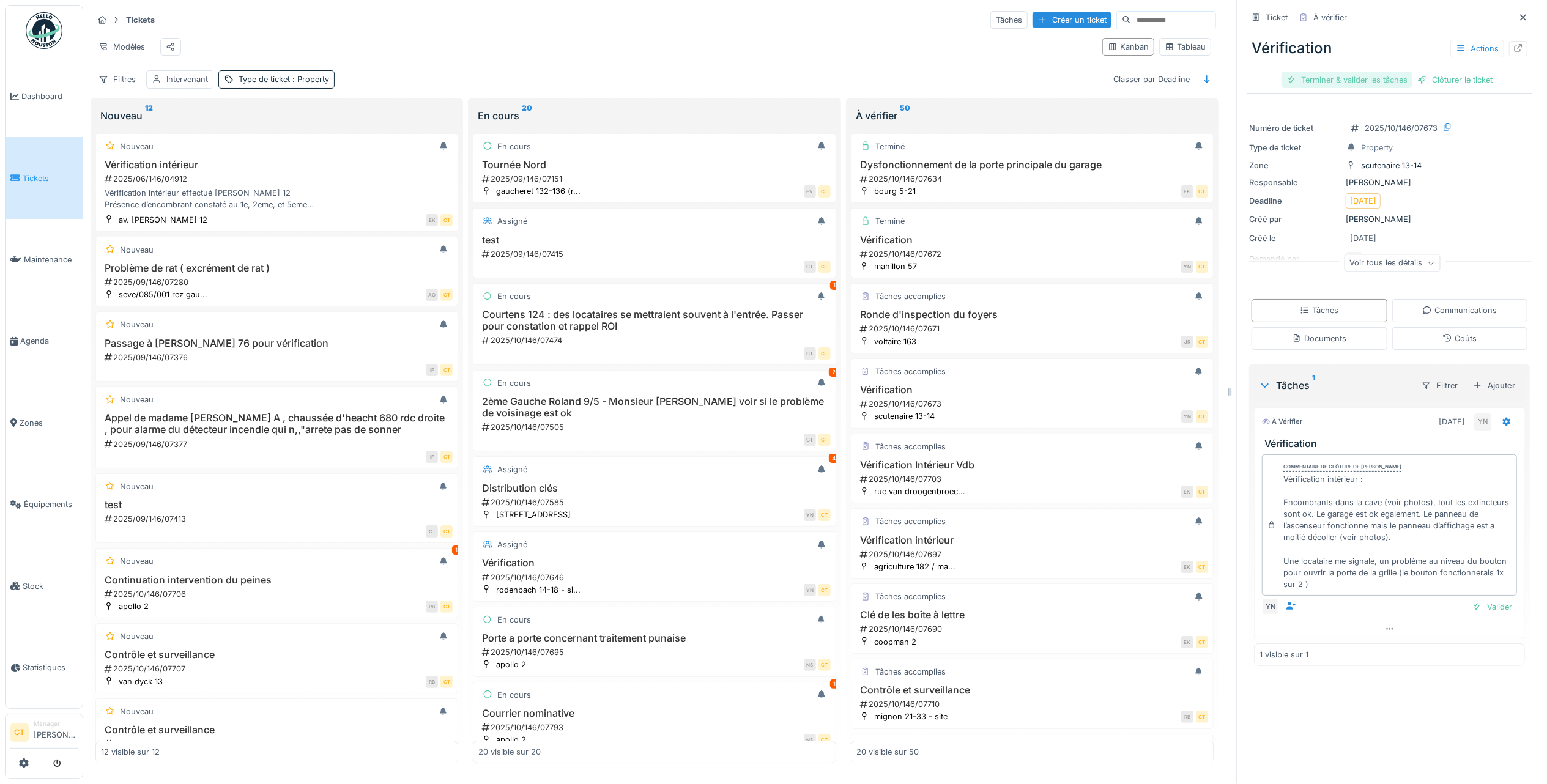
click at [1325, 82] on div "Terminer & valider les tâches" at bounding box center [1347, 79] width 131 height 16
click at [1389, 77] on div "Clôturer le ticket" at bounding box center [1390, 79] width 85 height 16
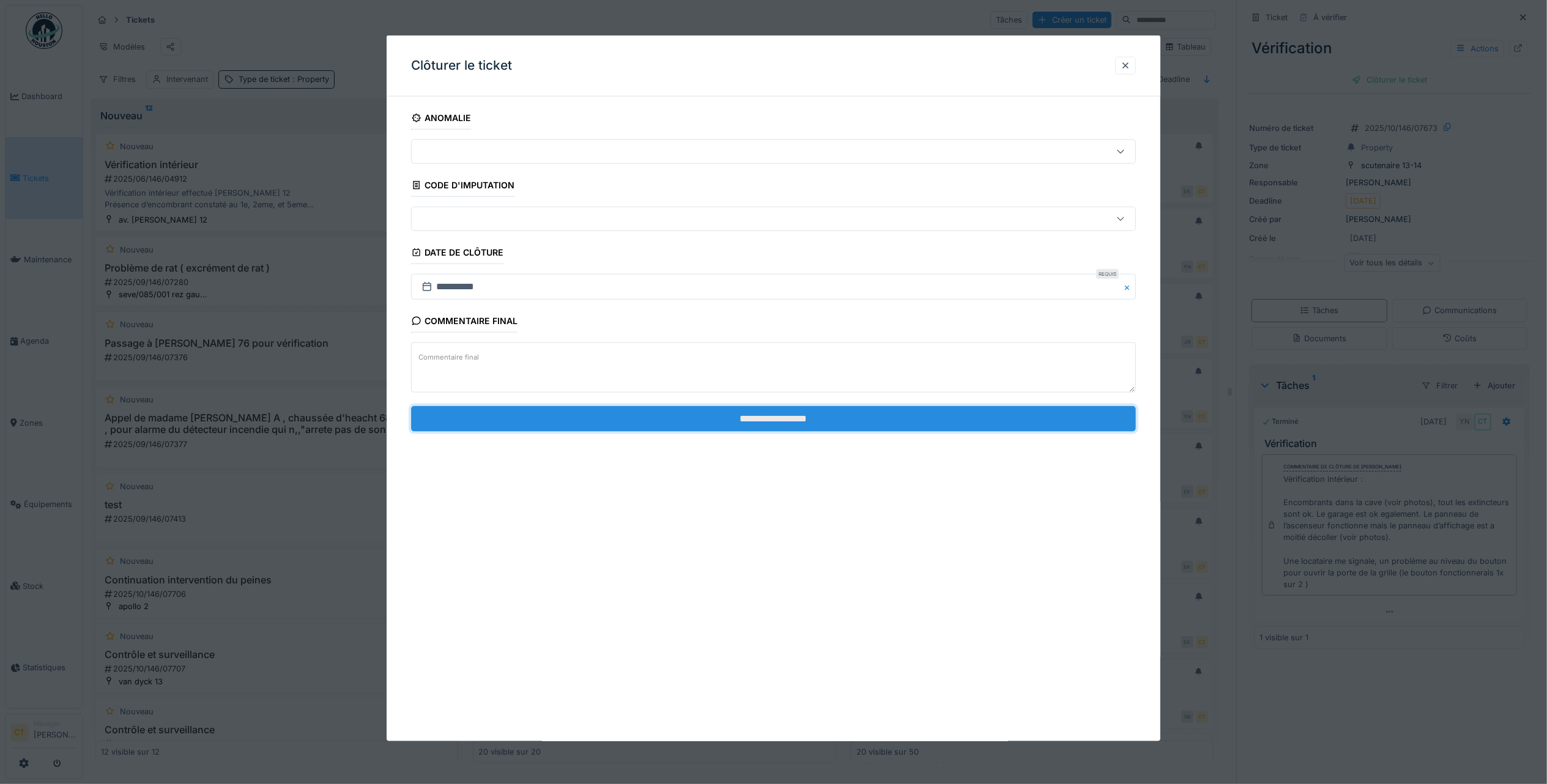
click at [1016, 426] on input "**********" at bounding box center [774, 418] width 725 height 26
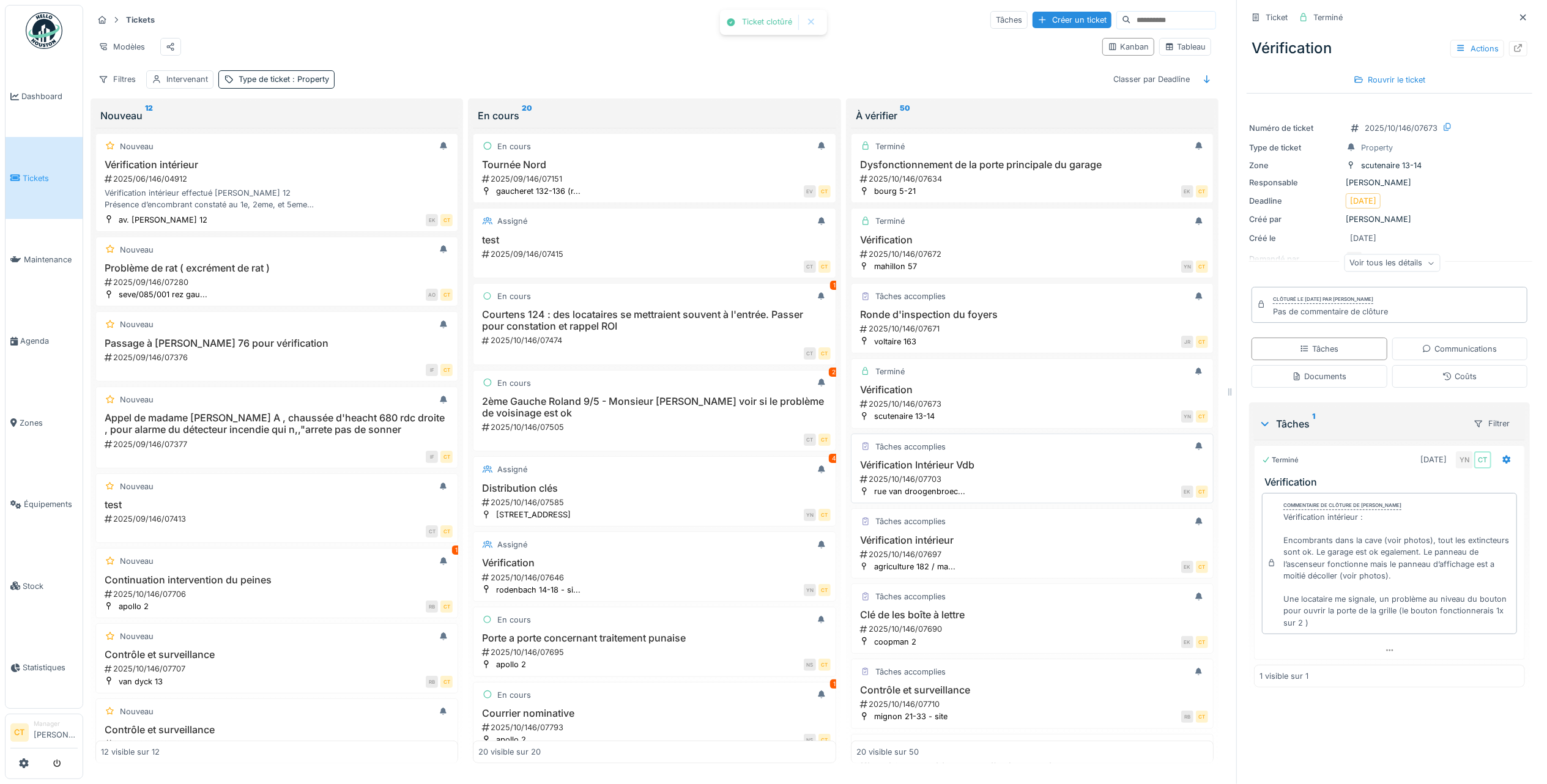
click at [1024, 471] on h3 "Vérification Intérieur Vdb" at bounding box center [1032, 465] width 352 height 11
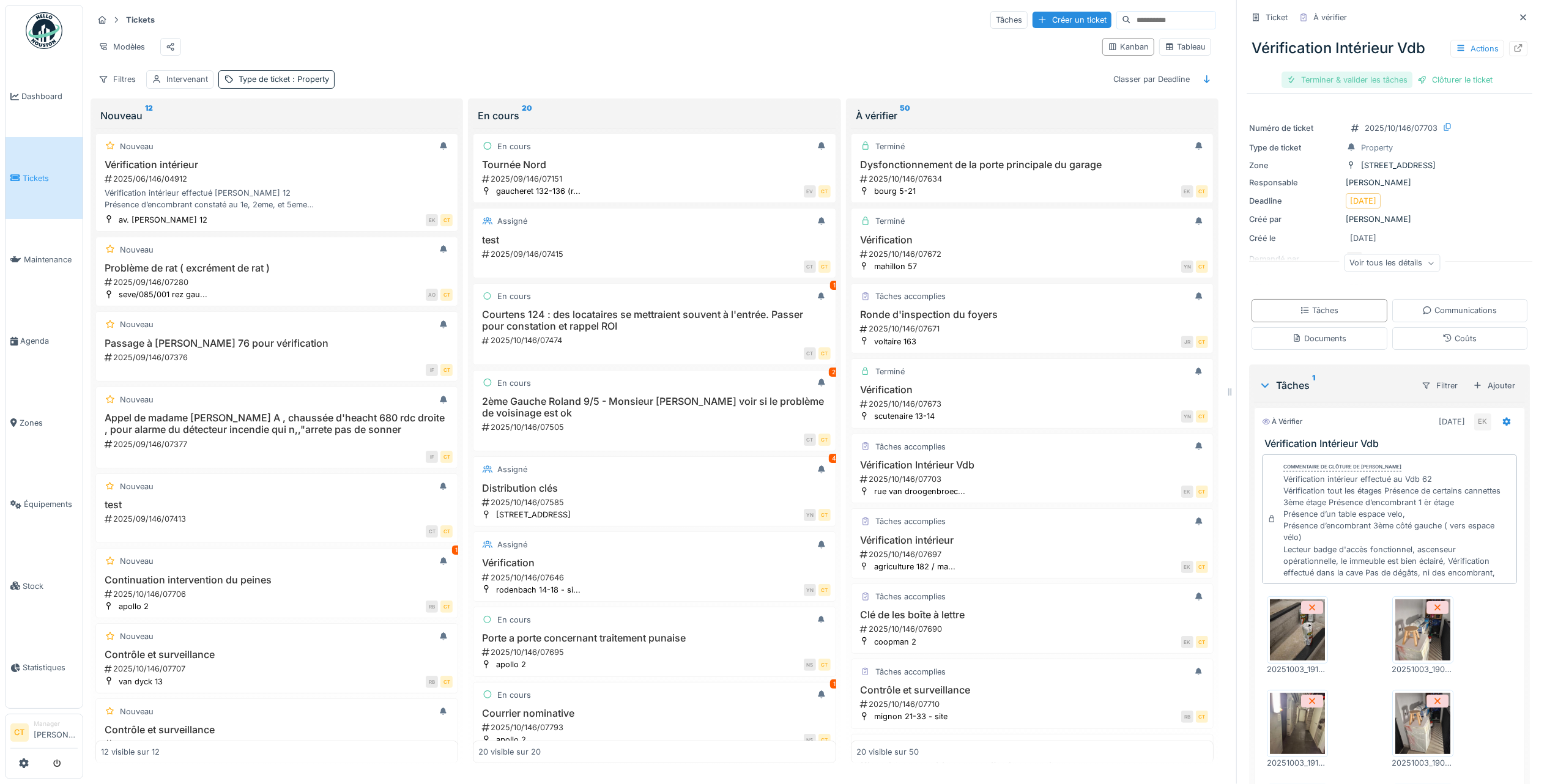
click at [1336, 74] on div "Terminer & valider les tâches" at bounding box center [1347, 79] width 131 height 16
click at [1361, 83] on div "Clôturer le ticket" at bounding box center [1390, 79] width 85 height 16
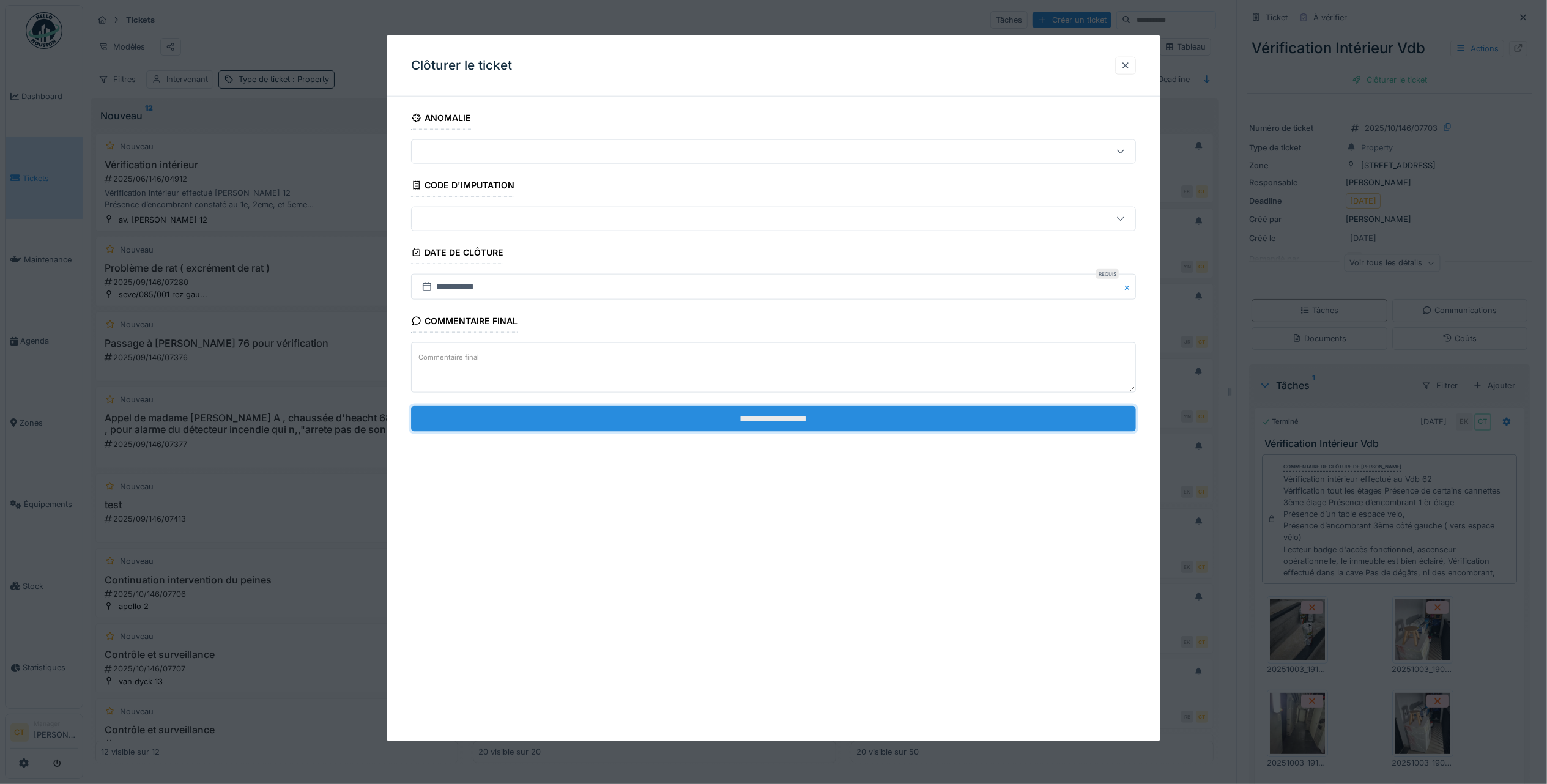
click at [921, 420] on input "**********" at bounding box center [774, 418] width 725 height 26
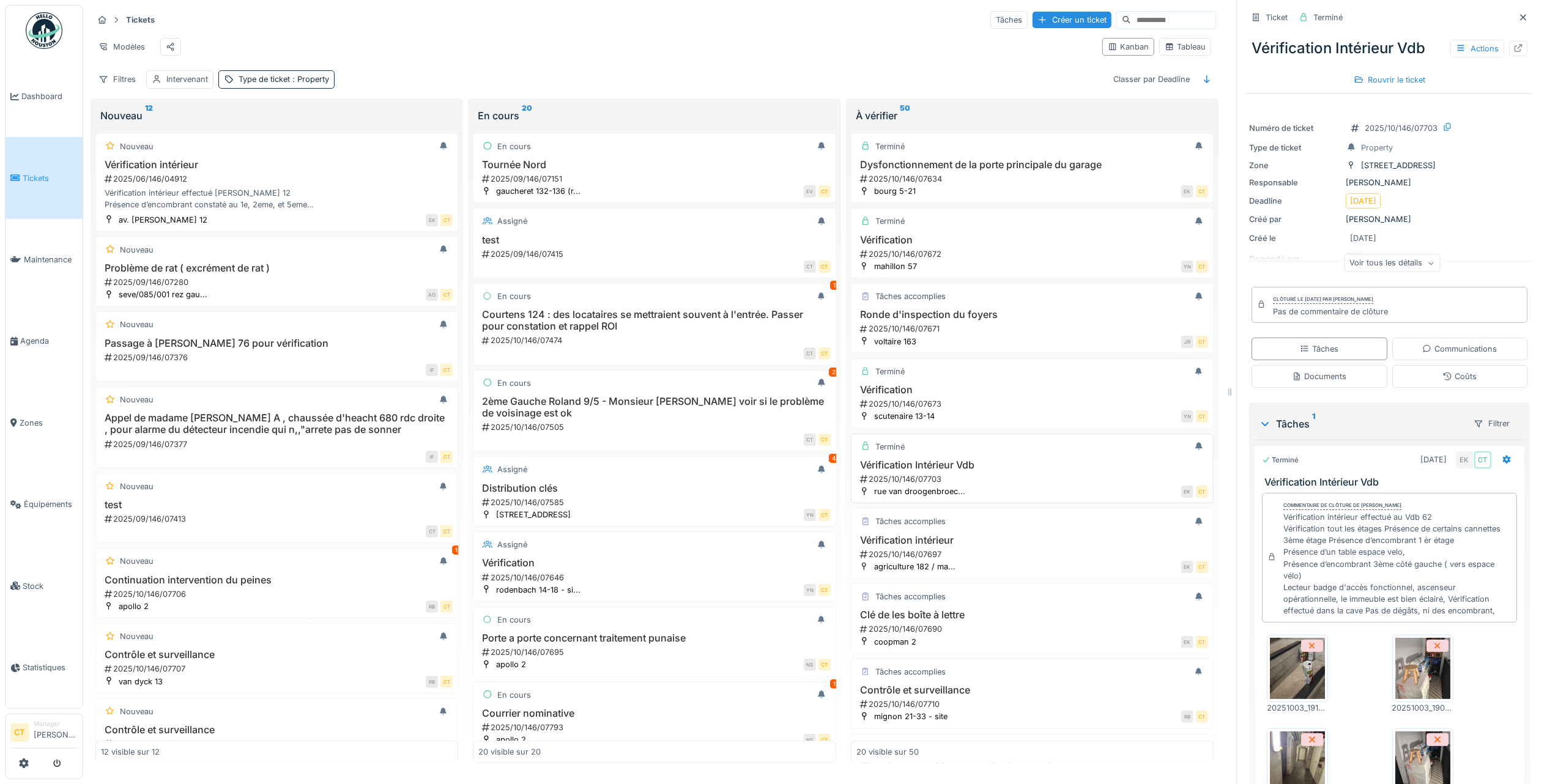
click at [932, 471] on h3 "Vérification Intérieur Vdb" at bounding box center [1032, 465] width 352 height 11
click at [924, 410] on div "2025/10/146/07673" at bounding box center [1033, 403] width 349 height 11
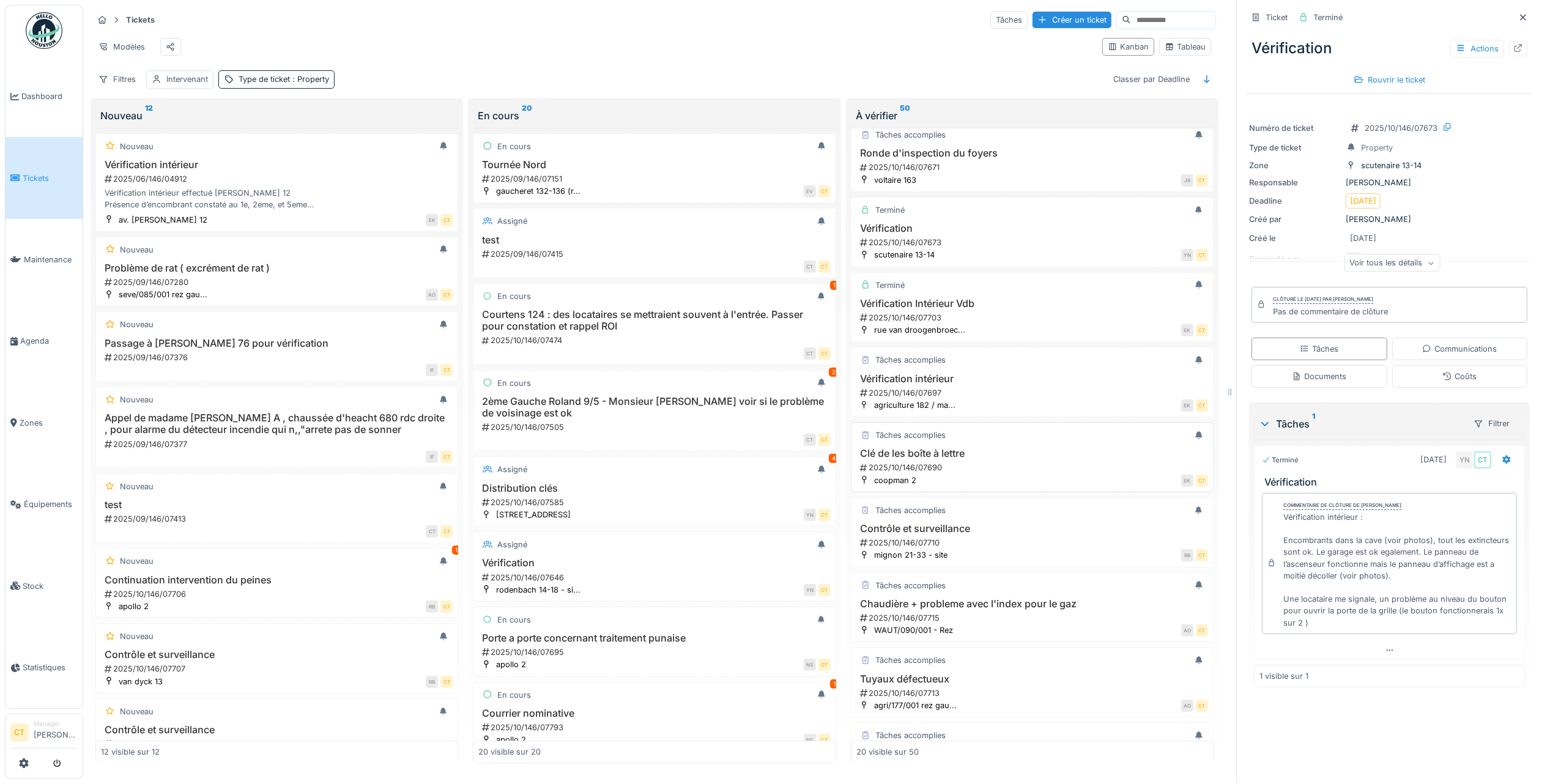
scroll to position [162, 0]
click at [998, 465] on div "Tâches accomplies Clé de les boîte à lettre 2025/10/146/07690 coopman 2 EK CT" at bounding box center [1032, 455] width 362 height 70
drag, startPoint x: 989, startPoint y: 575, endPoint x: 986, endPoint y: 563, distance: 12.4
click at [987, 560] on div "RB CT" at bounding box center [1081, 554] width 254 height 13
click at [921, 533] on h3 "Contrôle et surveillance" at bounding box center [1032, 527] width 352 height 11
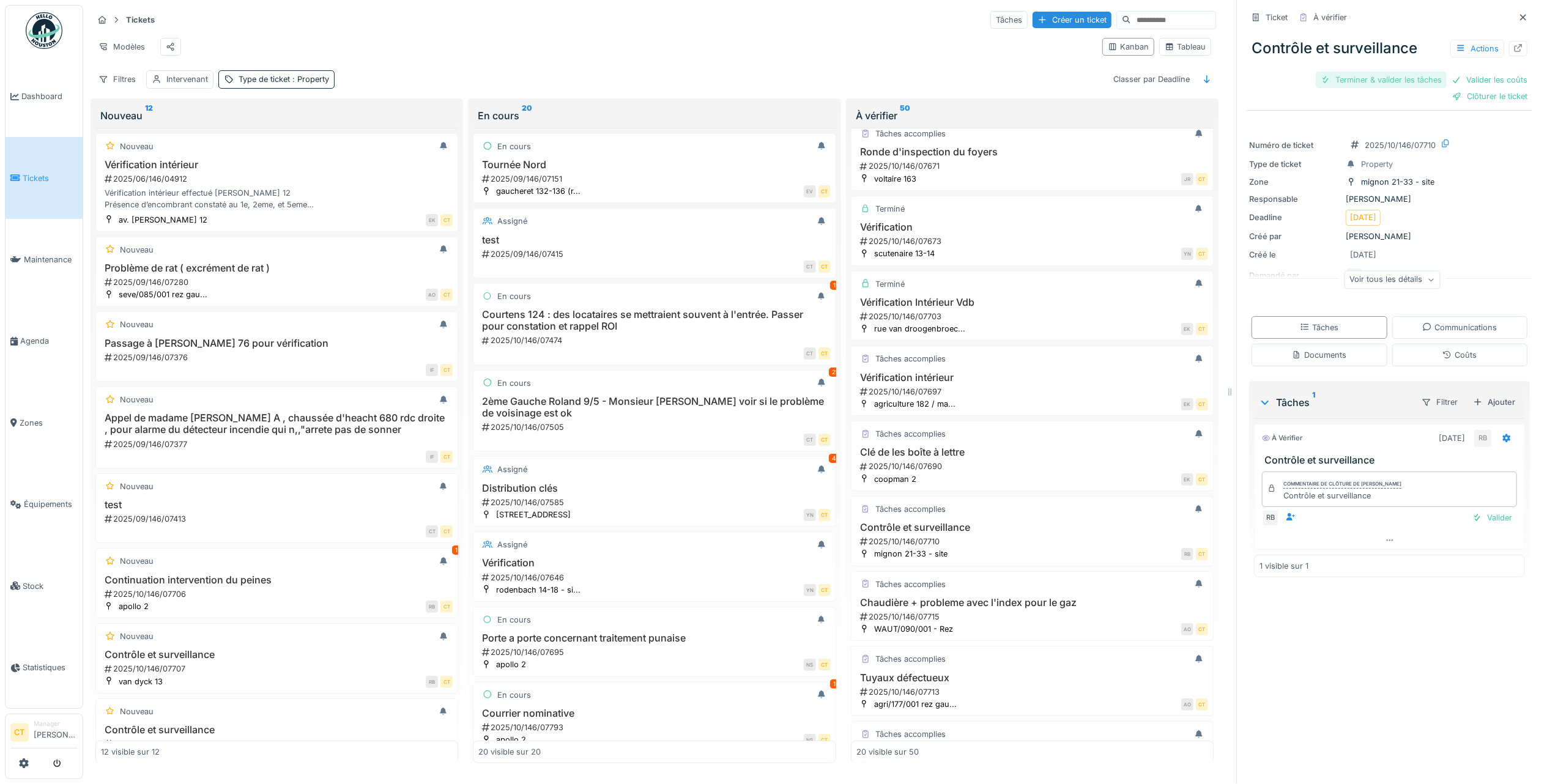
click at [1348, 82] on div "Terminer & valider les tâches" at bounding box center [1381, 79] width 131 height 16
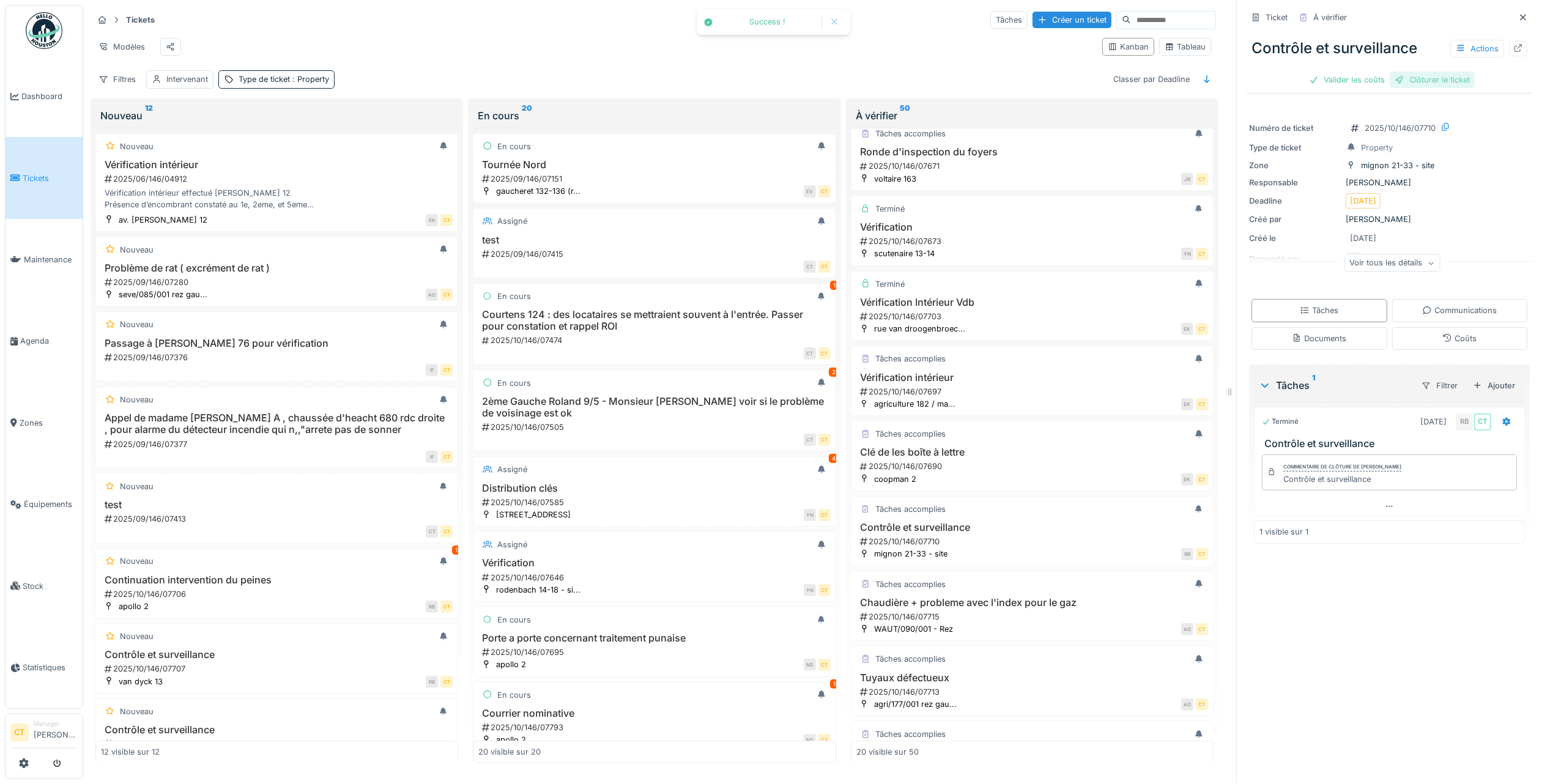
click at [1424, 83] on div "Clôturer le ticket" at bounding box center [1432, 79] width 85 height 16
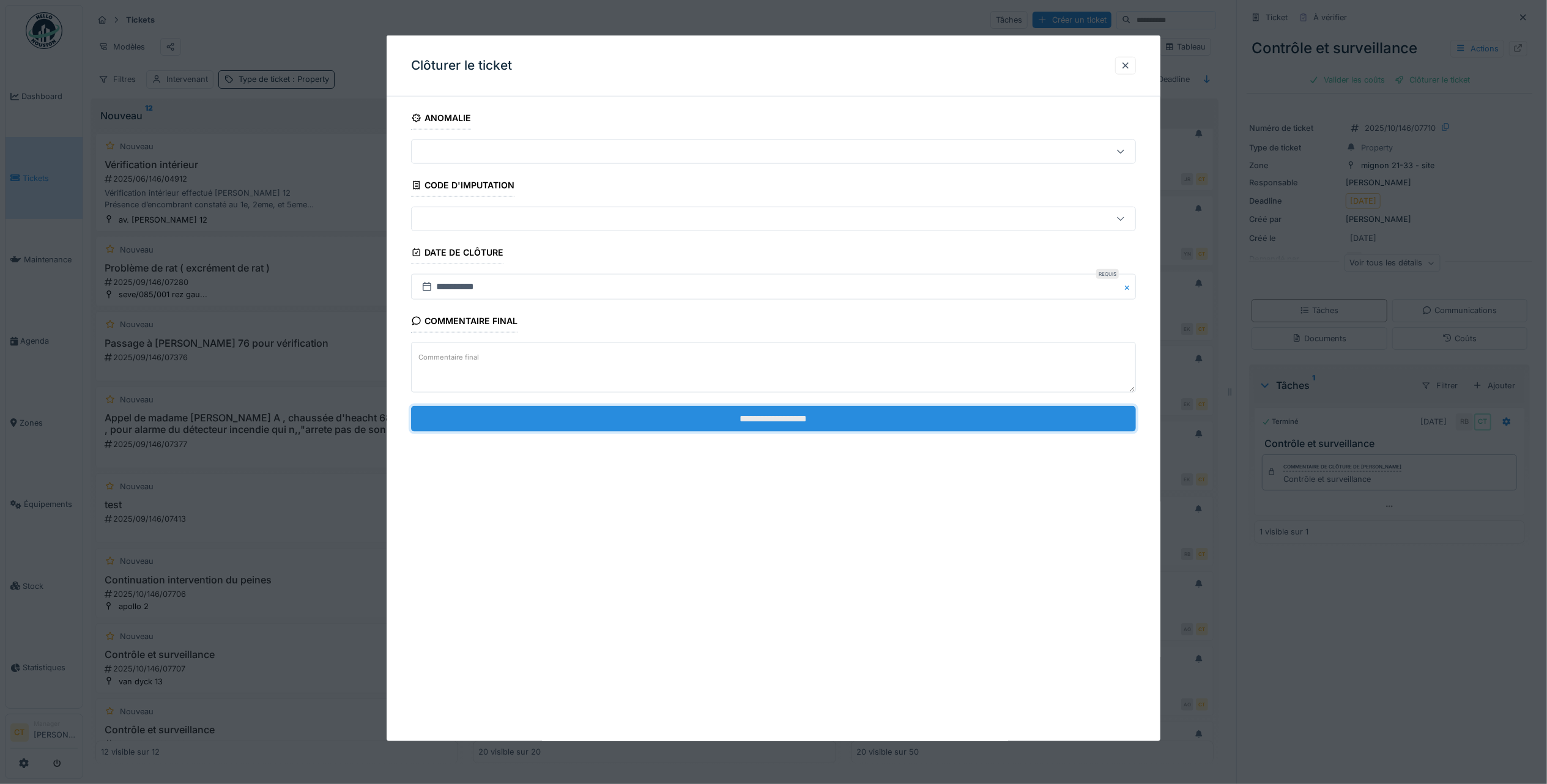
drag, startPoint x: 943, startPoint y: 425, endPoint x: 946, endPoint y: 418, distance: 7.6
click at [943, 423] on input "**********" at bounding box center [774, 418] width 725 height 26
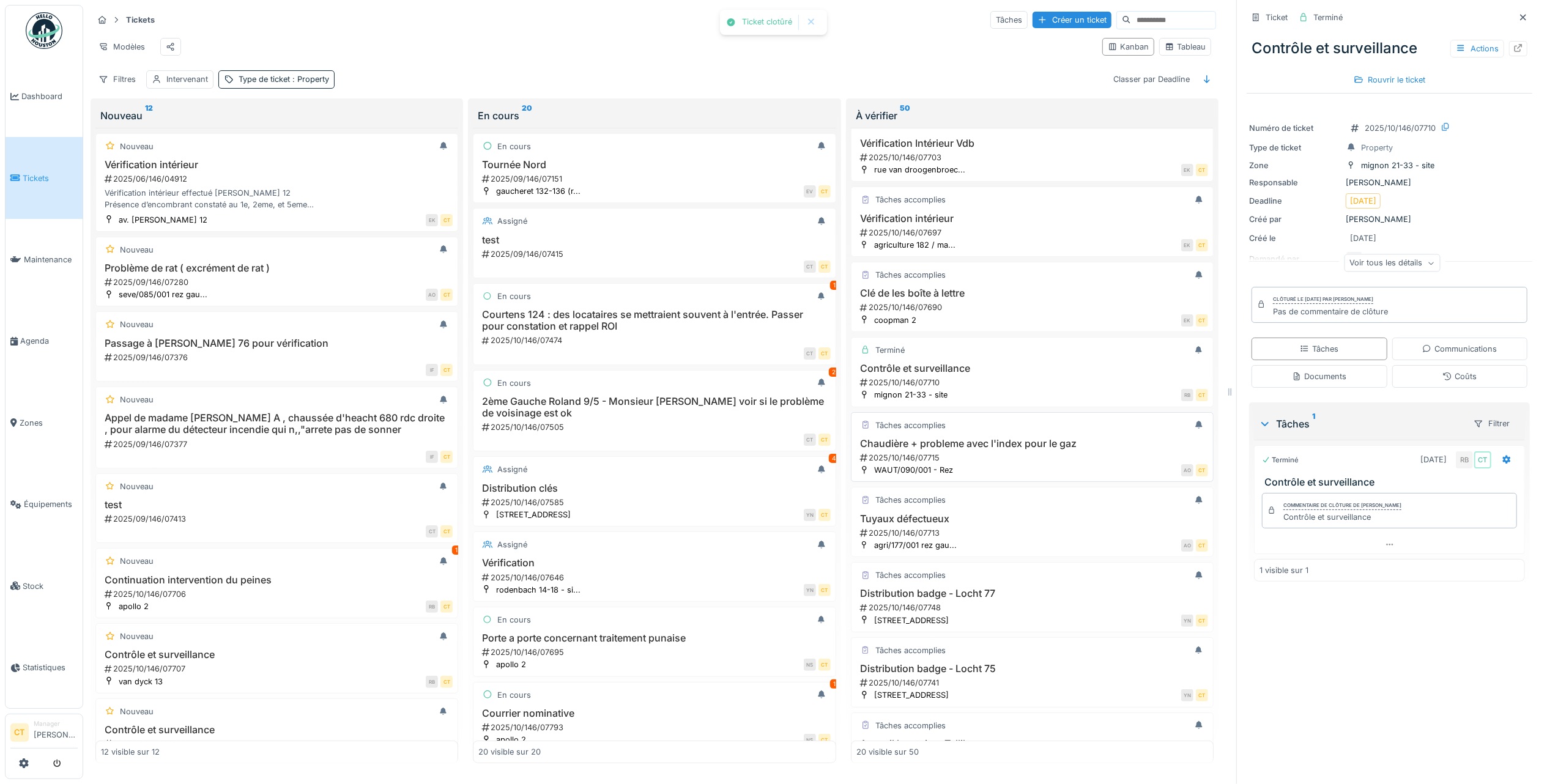
scroll to position [326, 0]
click at [1019, 459] on div "2025/10/146/07715" at bounding box center [1033, 453] width 349 height 11
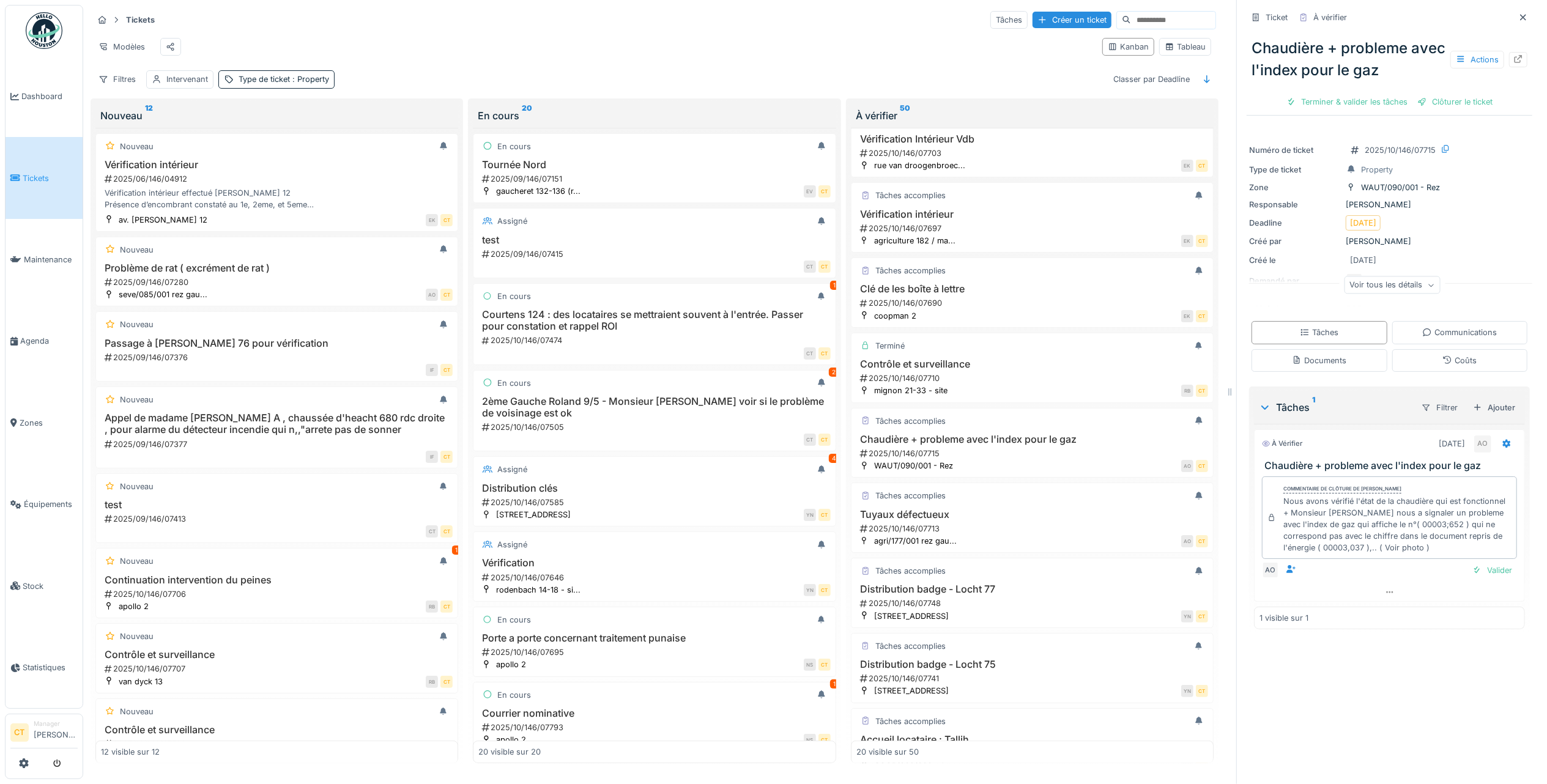
scroll to position [12, 0]
click at [1464, 540] on div "Nous avons vérifié l'état de la chaudière qui est fonctionnel + Monsieur Dupond…" at bounding box center [1397, 525] width 228 height 59
click at [1336, 94] on div "Terminer & valider les tâches" at bounding box center [1347, 101] width 131 height 16
click at [1402, 94] on div "Clôturer le ticket" at bounding box center [1390, 101] width 85 height 16
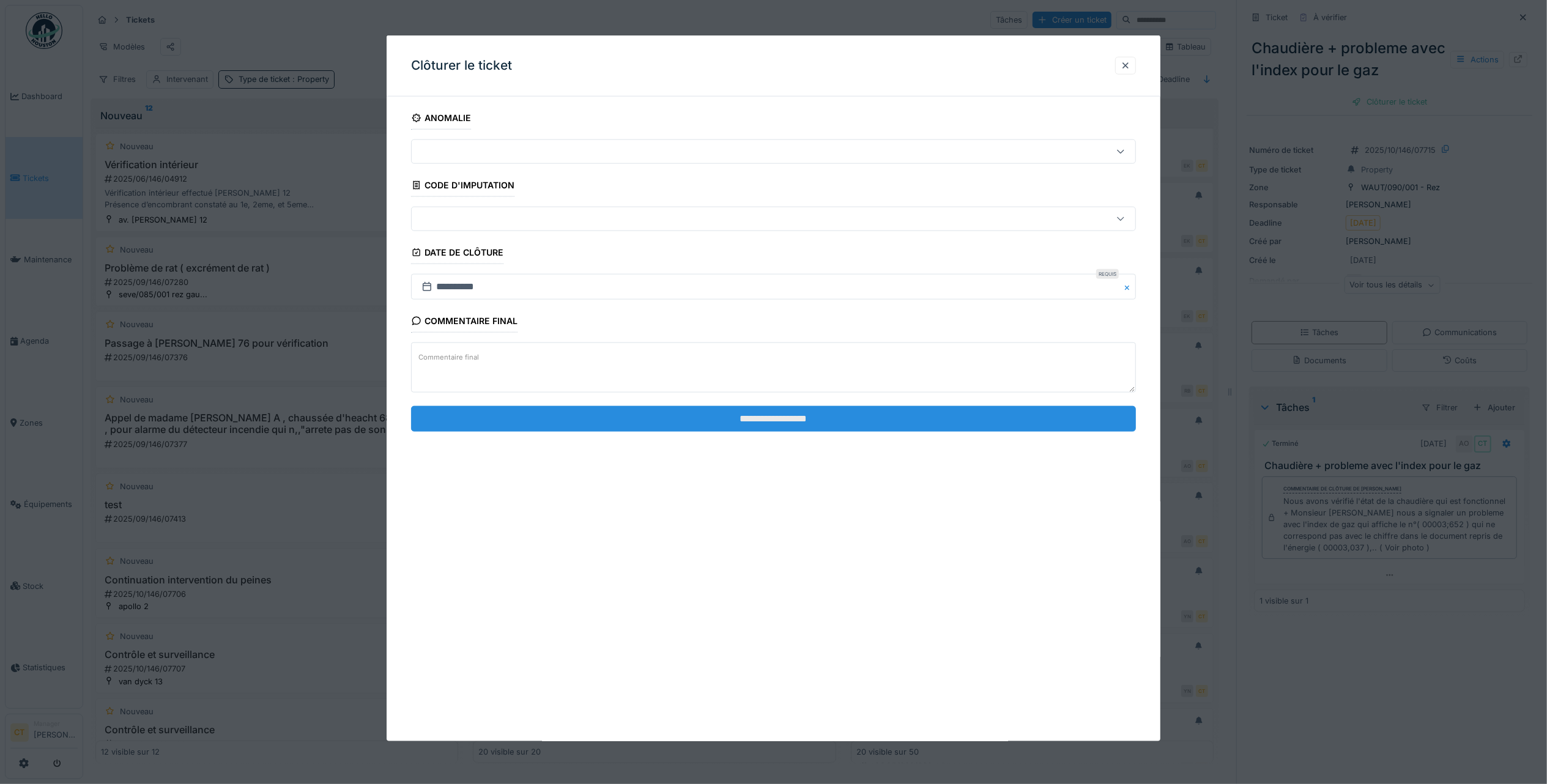
click at [762, 425] on input "**********" at bounding box center [774, 418] width 725 height 26
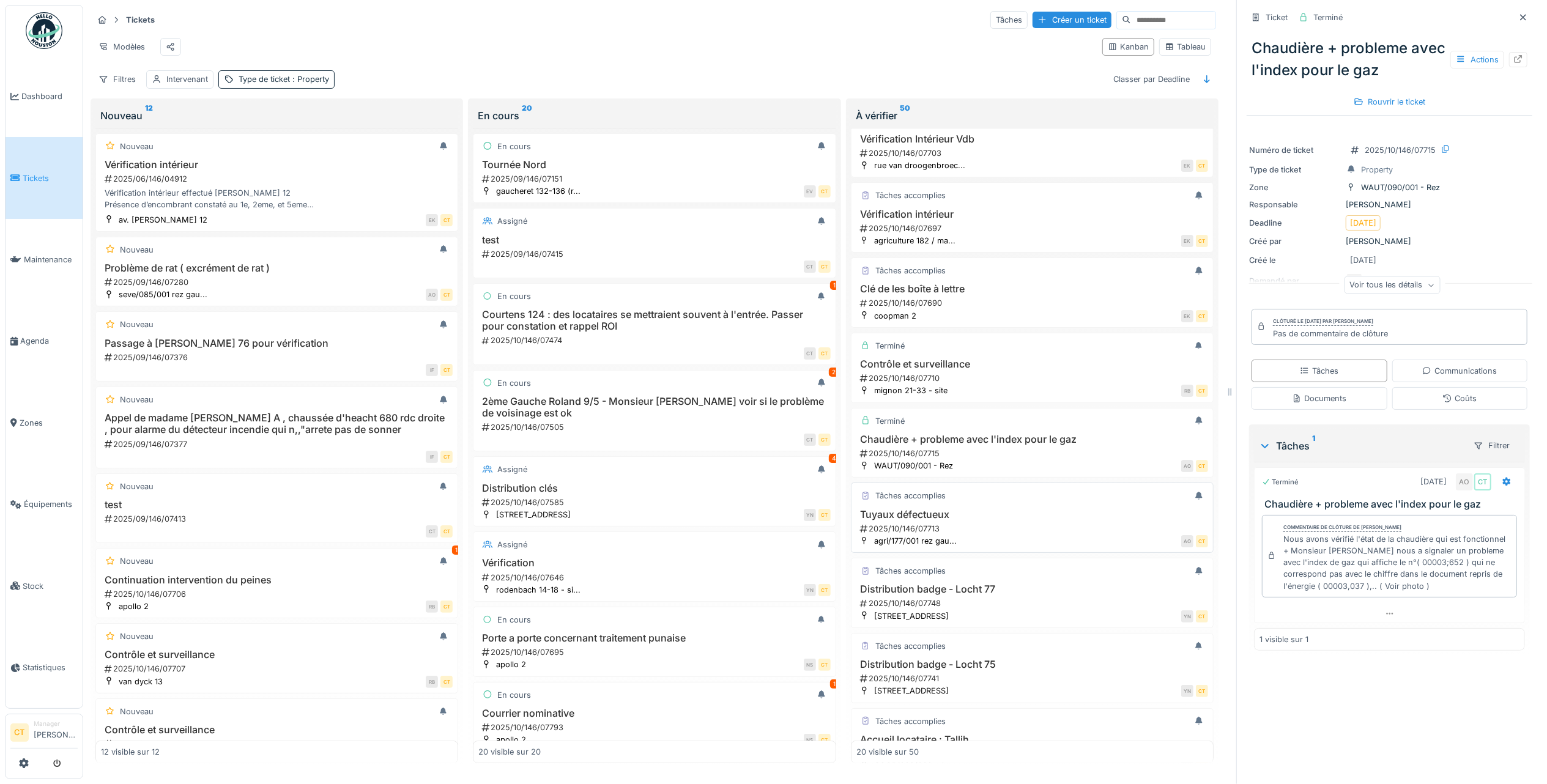
click at [1028, 534] on div "2025/10/146/07713" at bounding box center [1033, 528] width 349 height 11
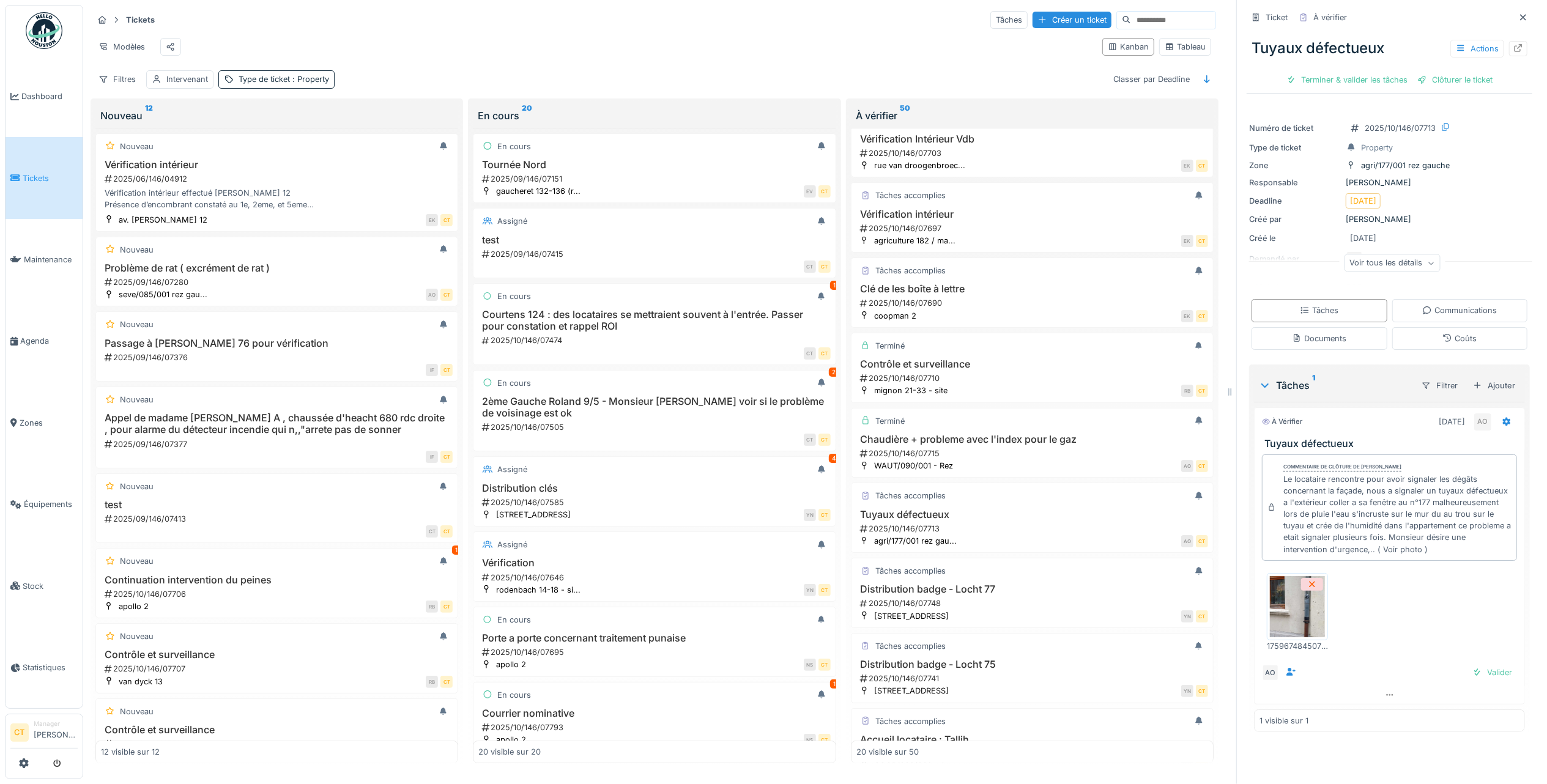
click at [1302, 617] on img at bounding box center [1297, 606] width 55 height 61
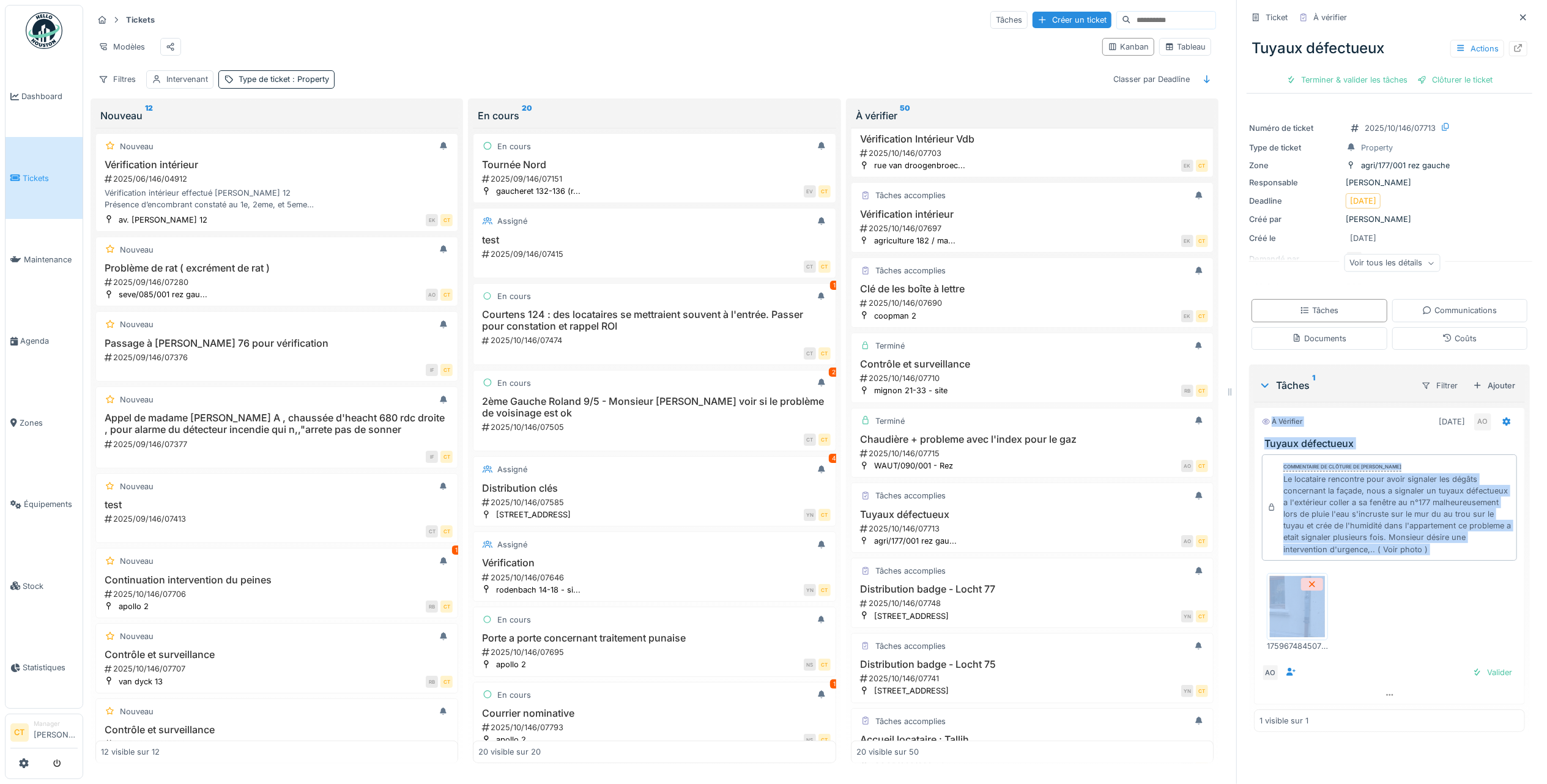
drag, startPoint x: 1452, startPoint y: 637, endPoint x: 1246, endPoint y: 414, distance: 303.6
click at [1254, 414] on div "À vérifier 05/10/2025 AO Tuyaux défectueux Commentaire de clôture de Abdelkader…" at bounding box center [1390, 555] width 271 height 297
click at [1456, 593] on div "17596748450733947360337297128686.jpg" at bounding box center [1390, 612] width 255 height 99
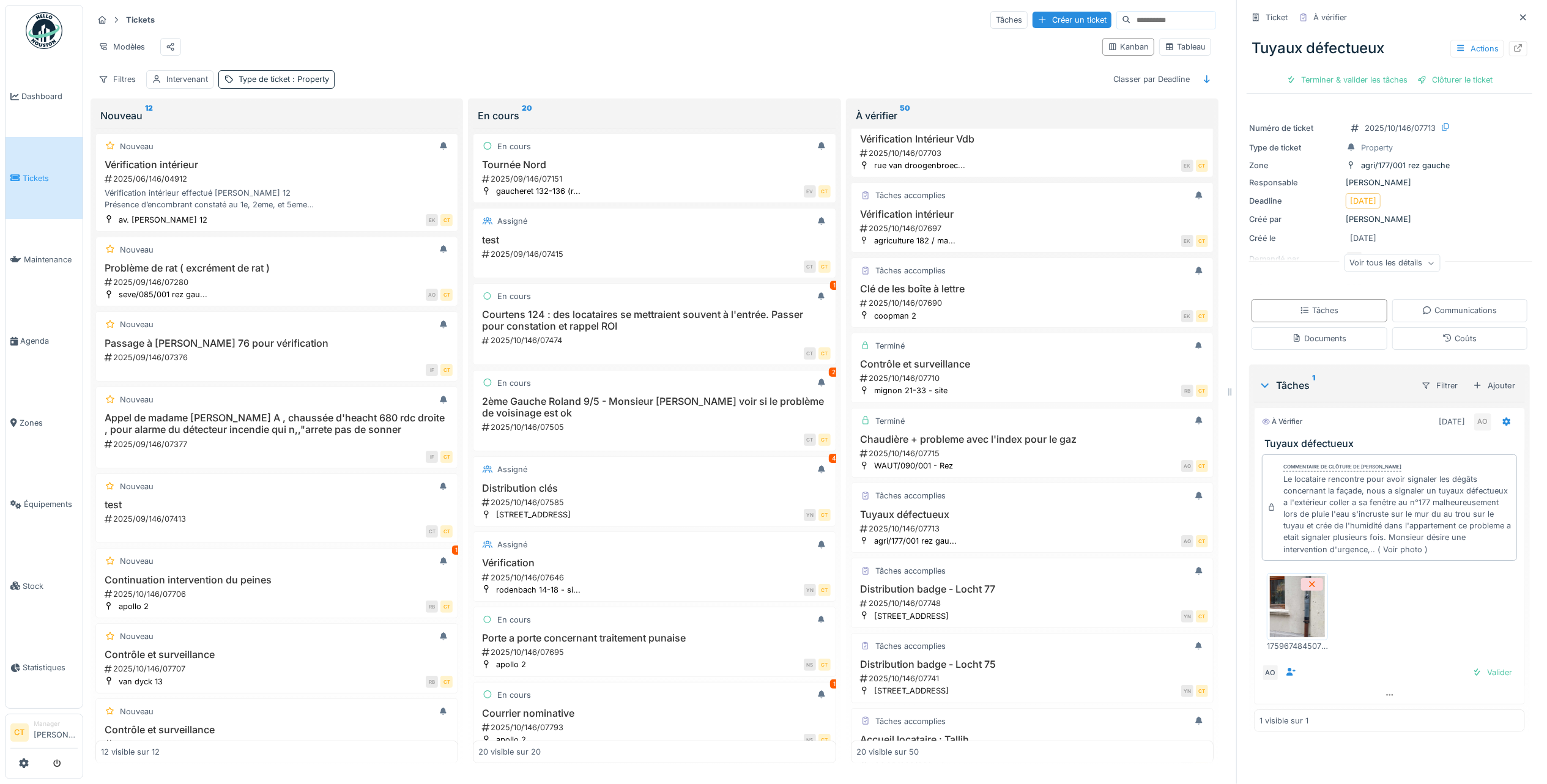
click at [1276, 612] on img at bounding box center [1297, 606] width 55 height 61
click at [1344, 72] on div "Terminer & valider les tâches" at bounding box center [1347, 79] width 131 height 16
drag, startPoint x: 1391, startPoint y: 66, endPoint x: 1366, endPoint y: 104, distance: 45.5
click at [1392, 72] on div "Clôturer le ticket" at bounding box center [1390, 79] width 85 height 16
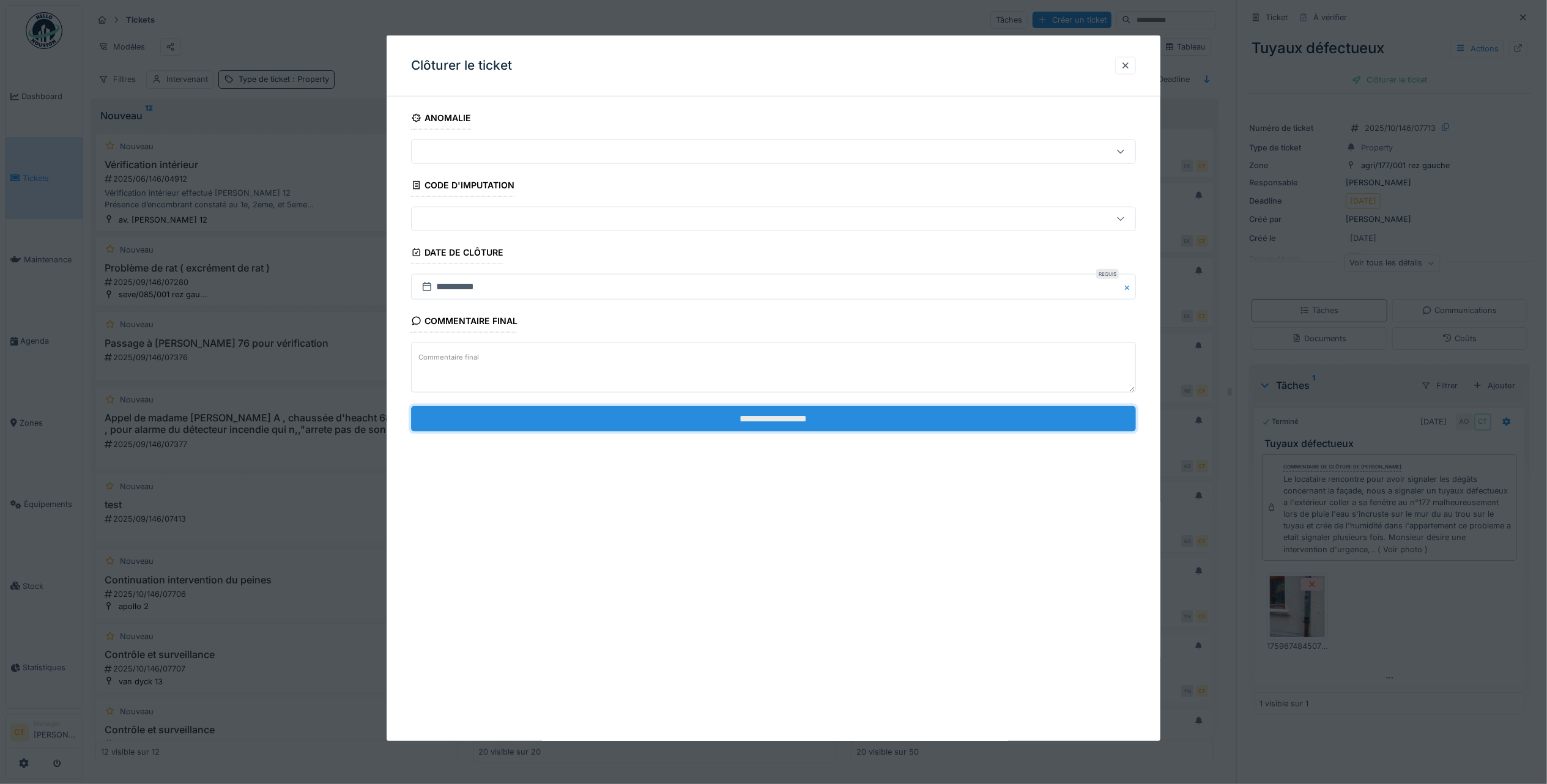
click at [746, 425] on input "**********" at bounding box center [774, 418] width 725 height 26
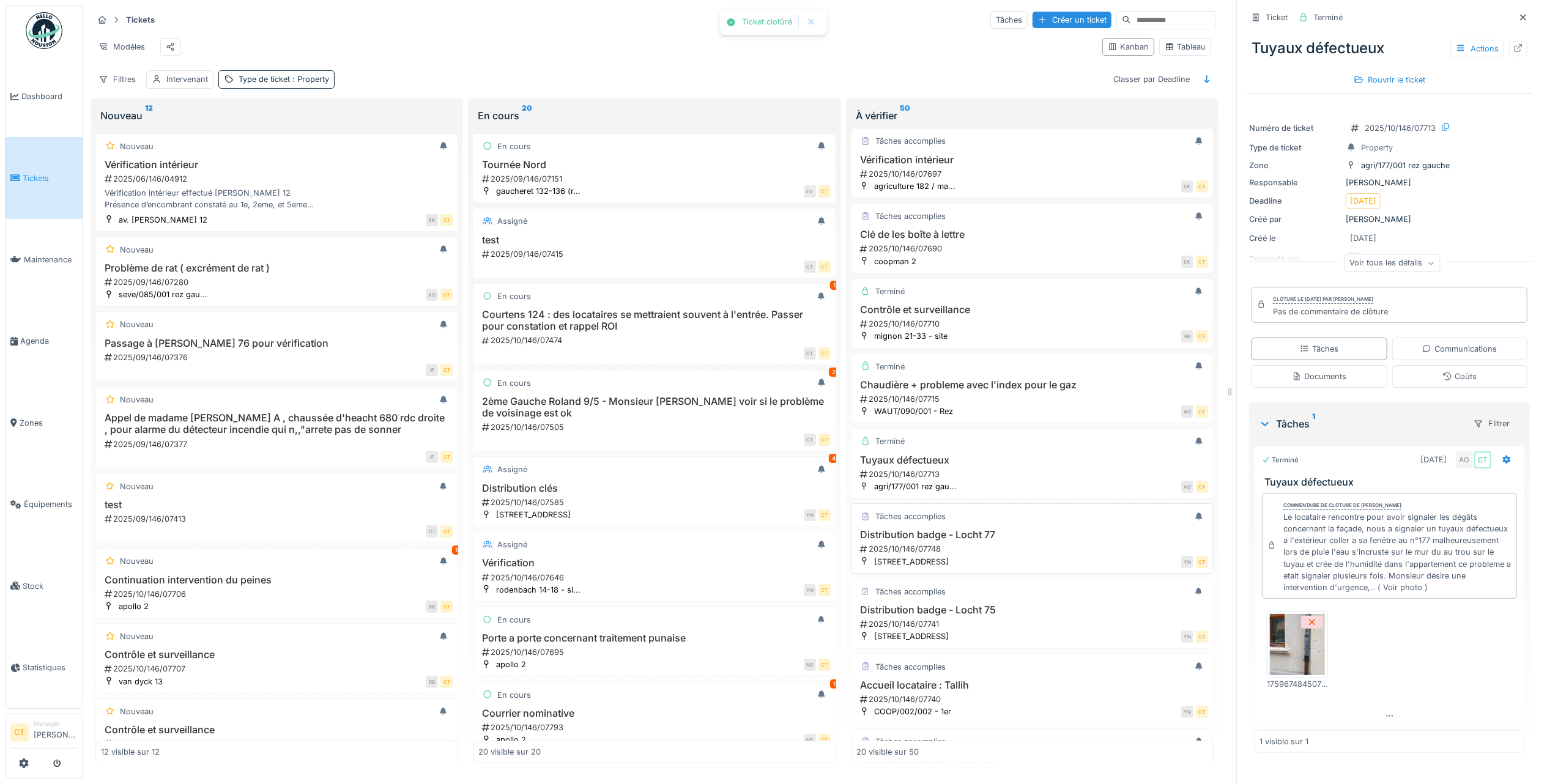
scroll to position [407, 0]
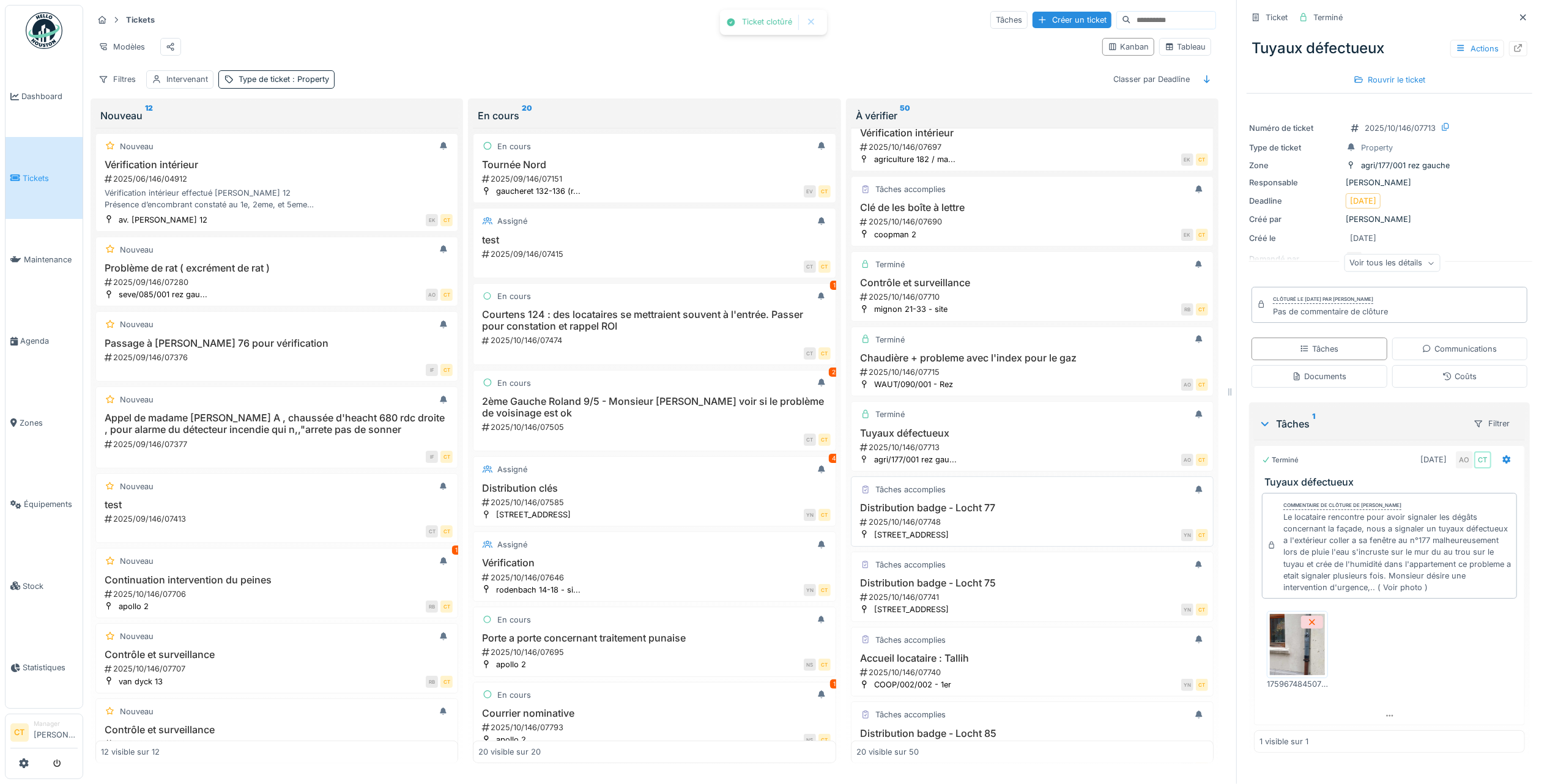
click at [1011, 513] on h3 "Distribution badge - Locht 77" at bounding box center [1032, 508] width 352 height 11
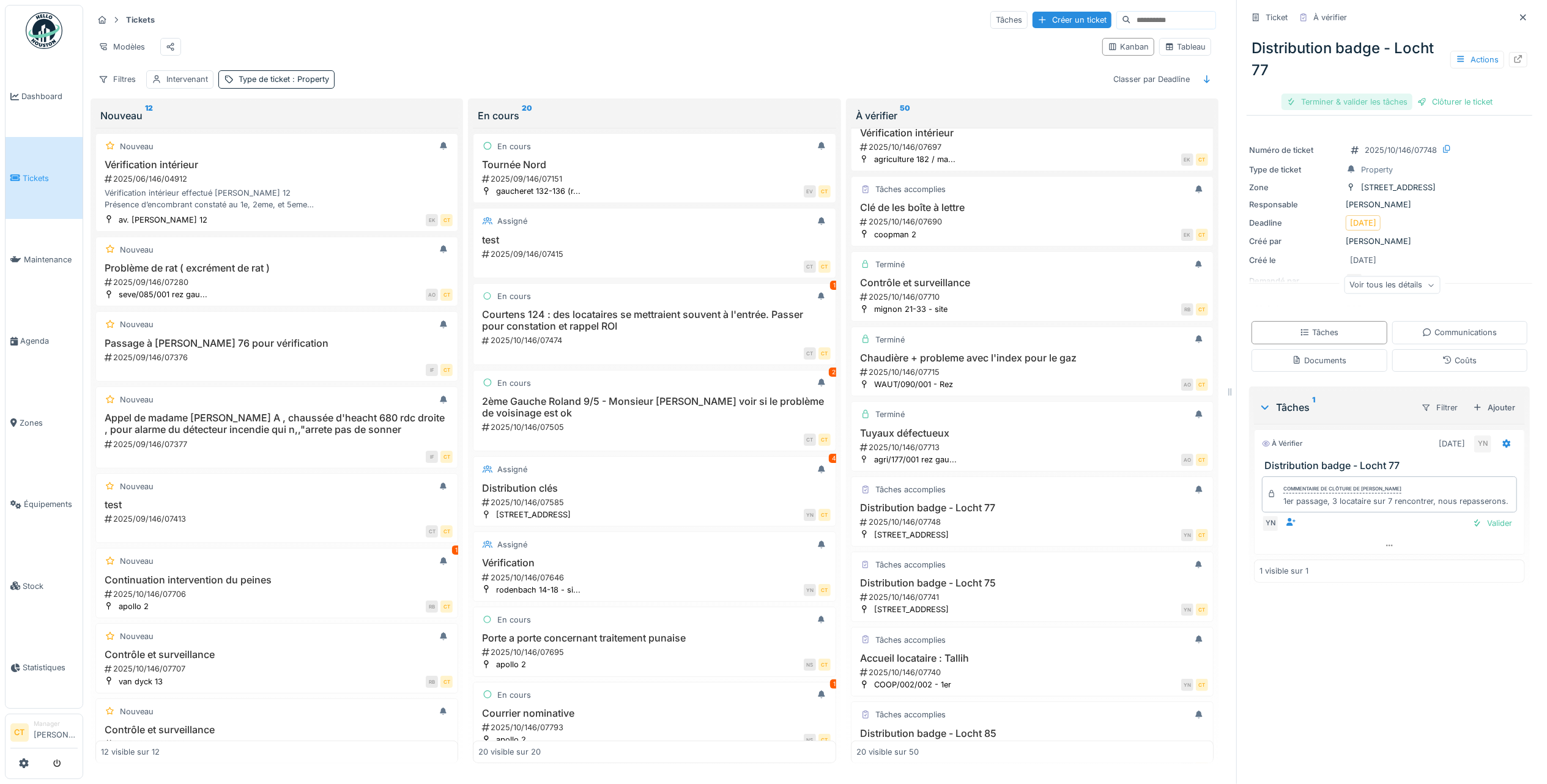
click at [1324, 94] on div "Terminer & valider les tâches" at bounding box center [1347, 101] width 131 height 16
drag, startPoint x: 1388, startPoint y: 89, endPoint x: 1372, endPoint y: 93, distance: 16.5
click at [1388, 94] on div "Clôturer le ticket" at bounding box center [1390, 101] width 85 height 16
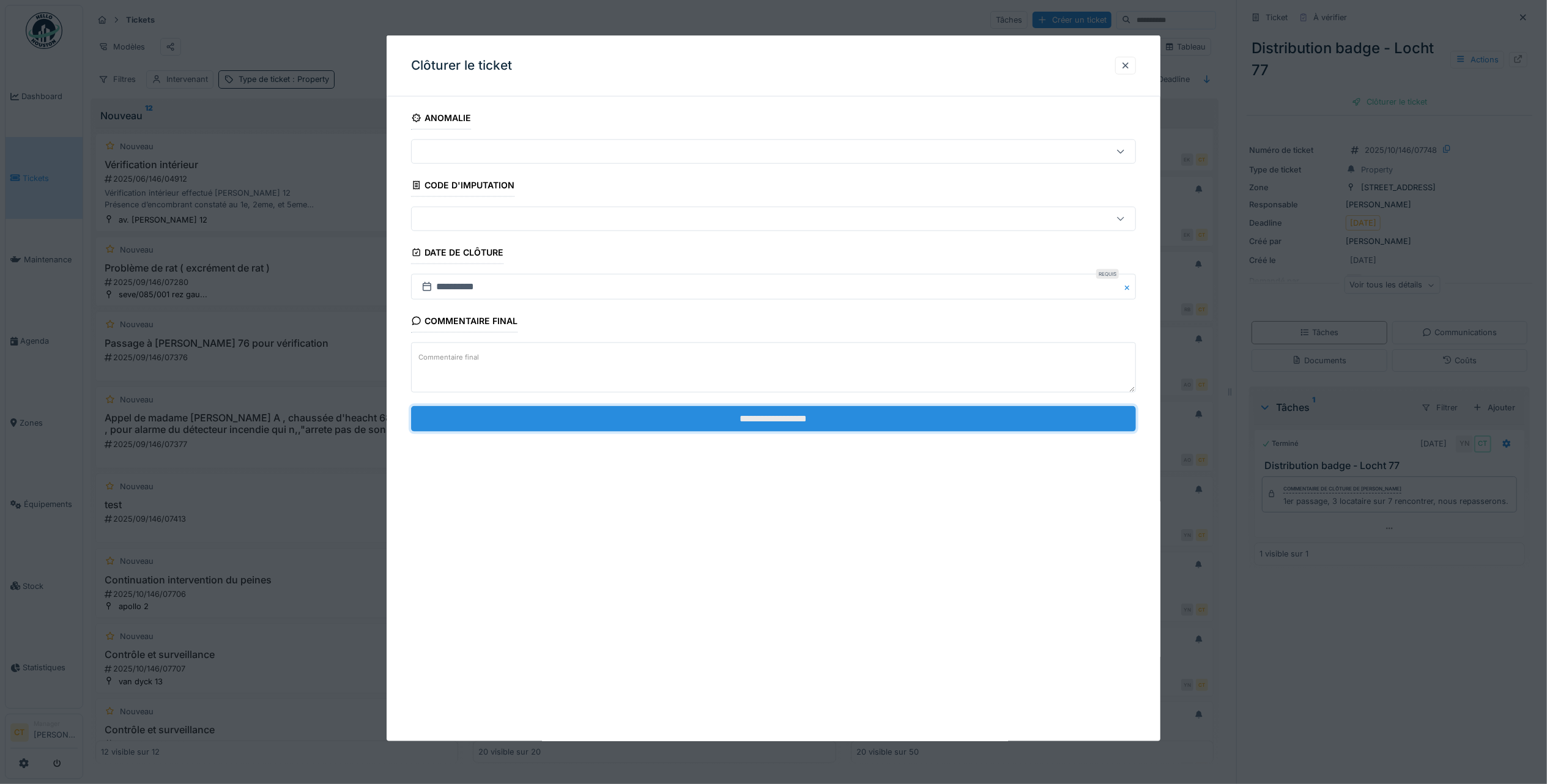
click at [883, 428] on input "**********" at bounding box center [774, 418] width 725 height 26
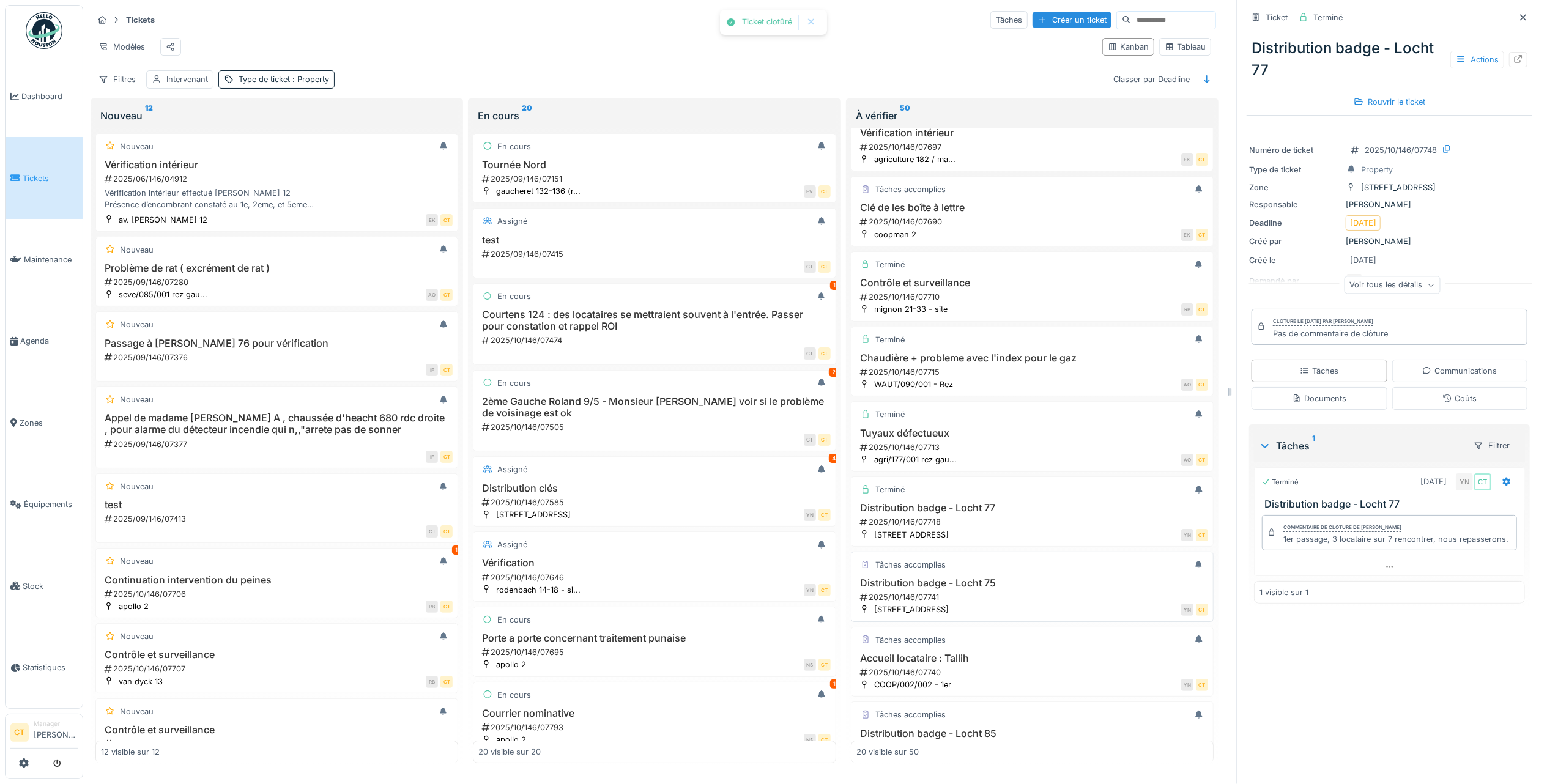
click at [1036, 603] on div "2025/10/146/07741" at bounding box center [1033, 597] width 349 height 11
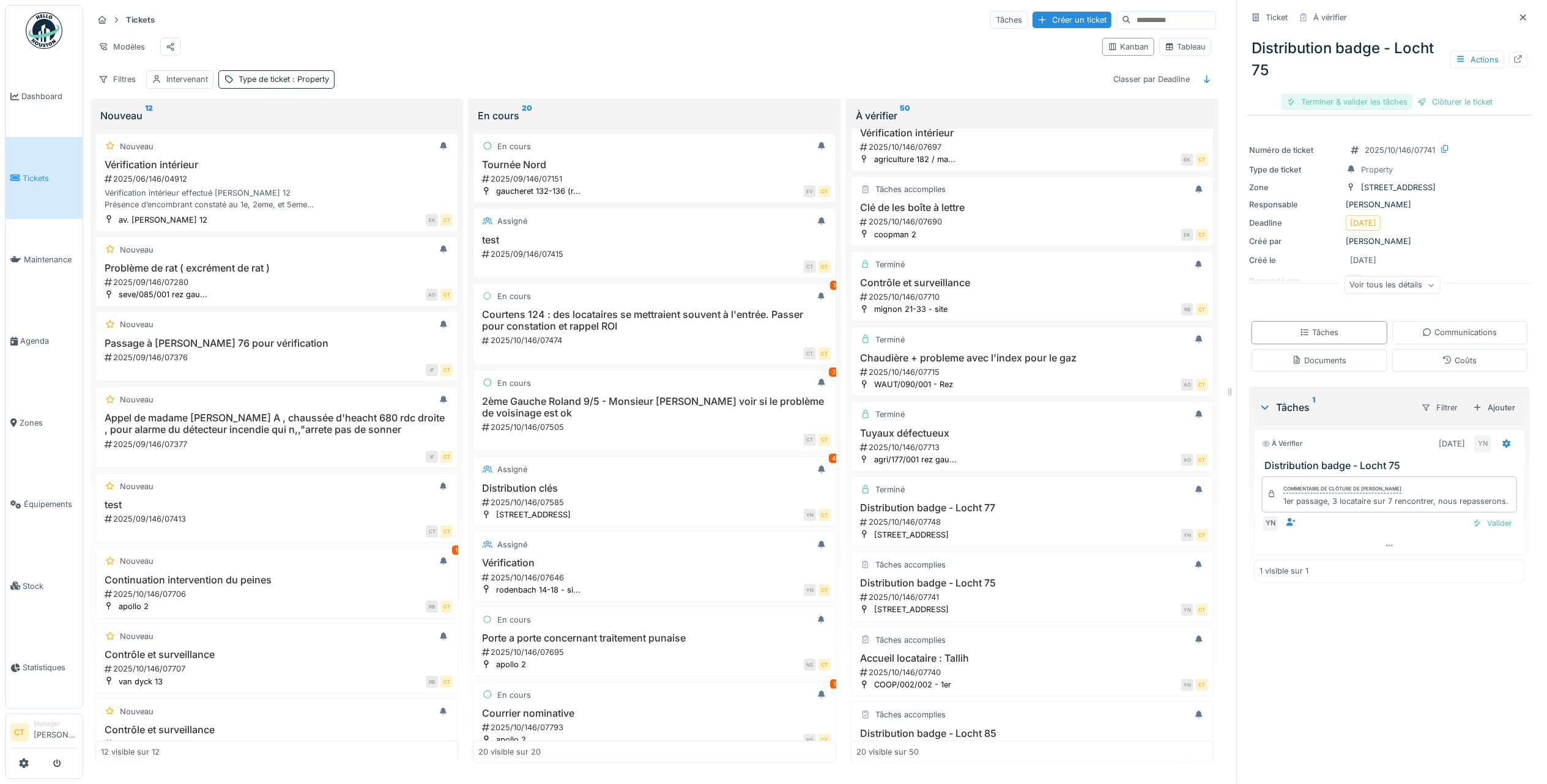
click at [1332, 94] on div "Terminer & valider les tâches" at bounding box center [1347, 101] width 131 height 16
click at [1386, 94] on div "Clôturer le ticket" at bounding box center [1390, 101] width 85 height 16
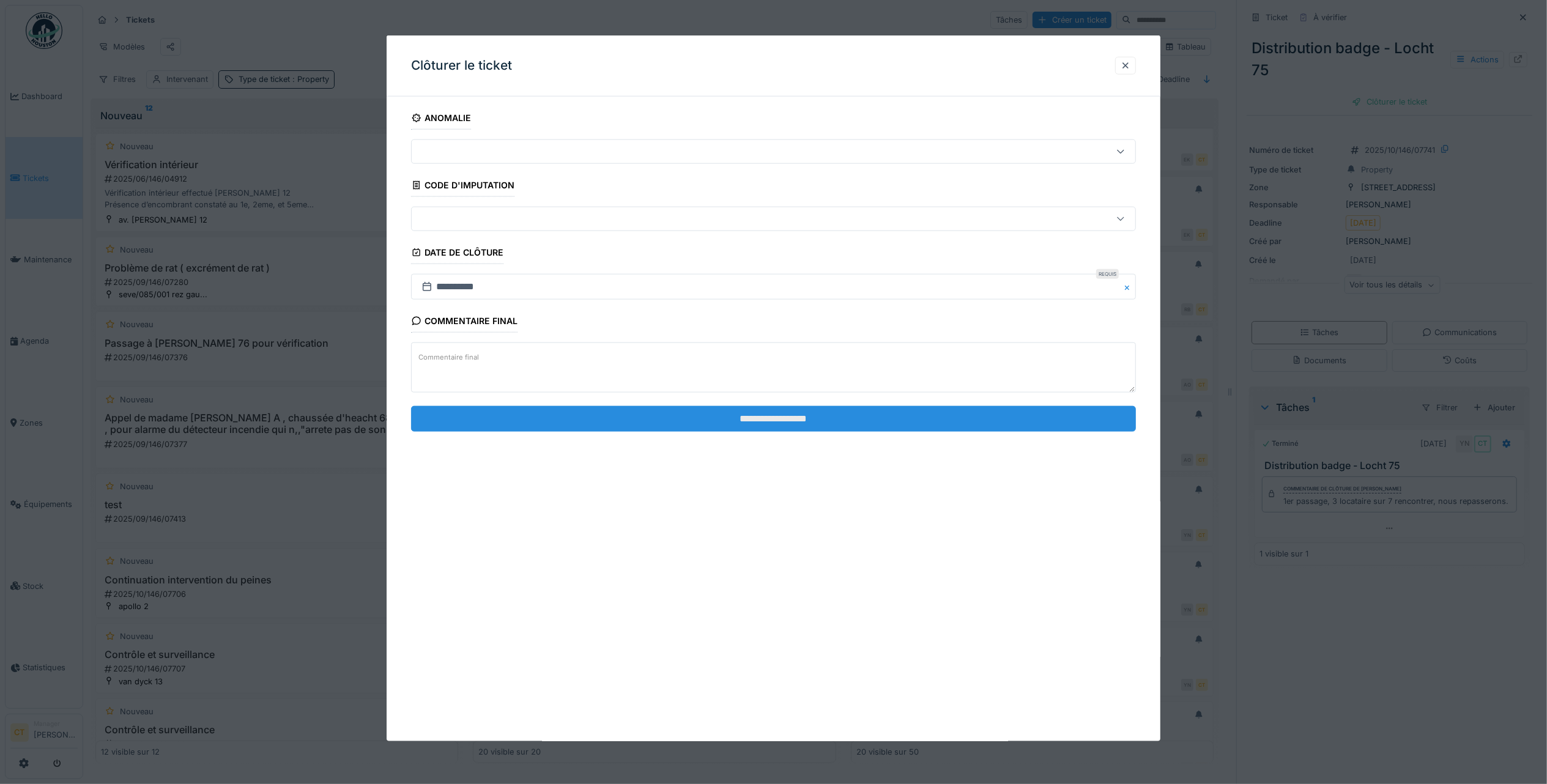
click at [972, 429] on input "**********" at bounding box center [774, 418] width 725 height 26
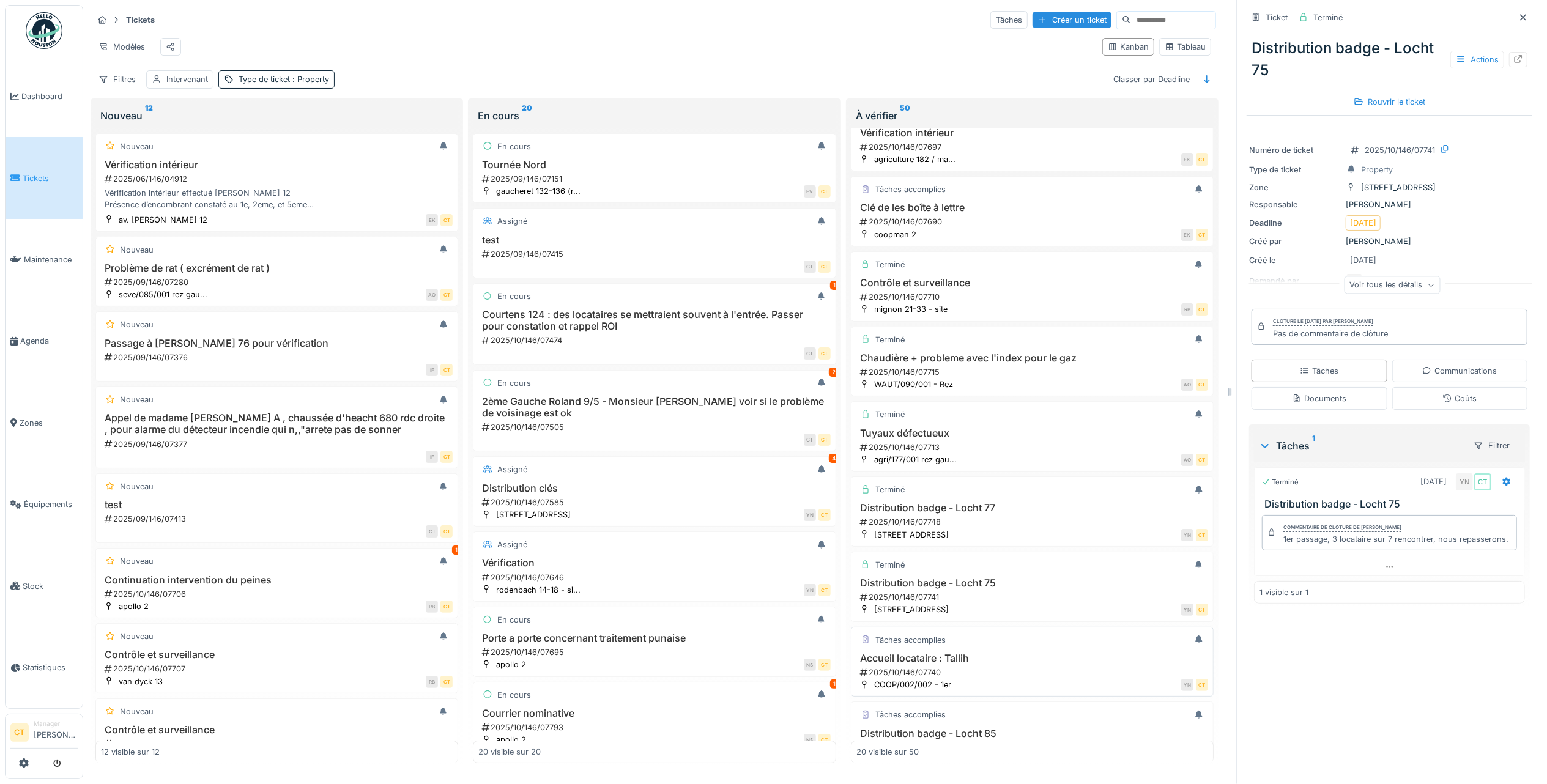
click at [994, 664] on h3 "Accueil locataire : Tallih" at bounding box center [1032, 658] width 352 height 11
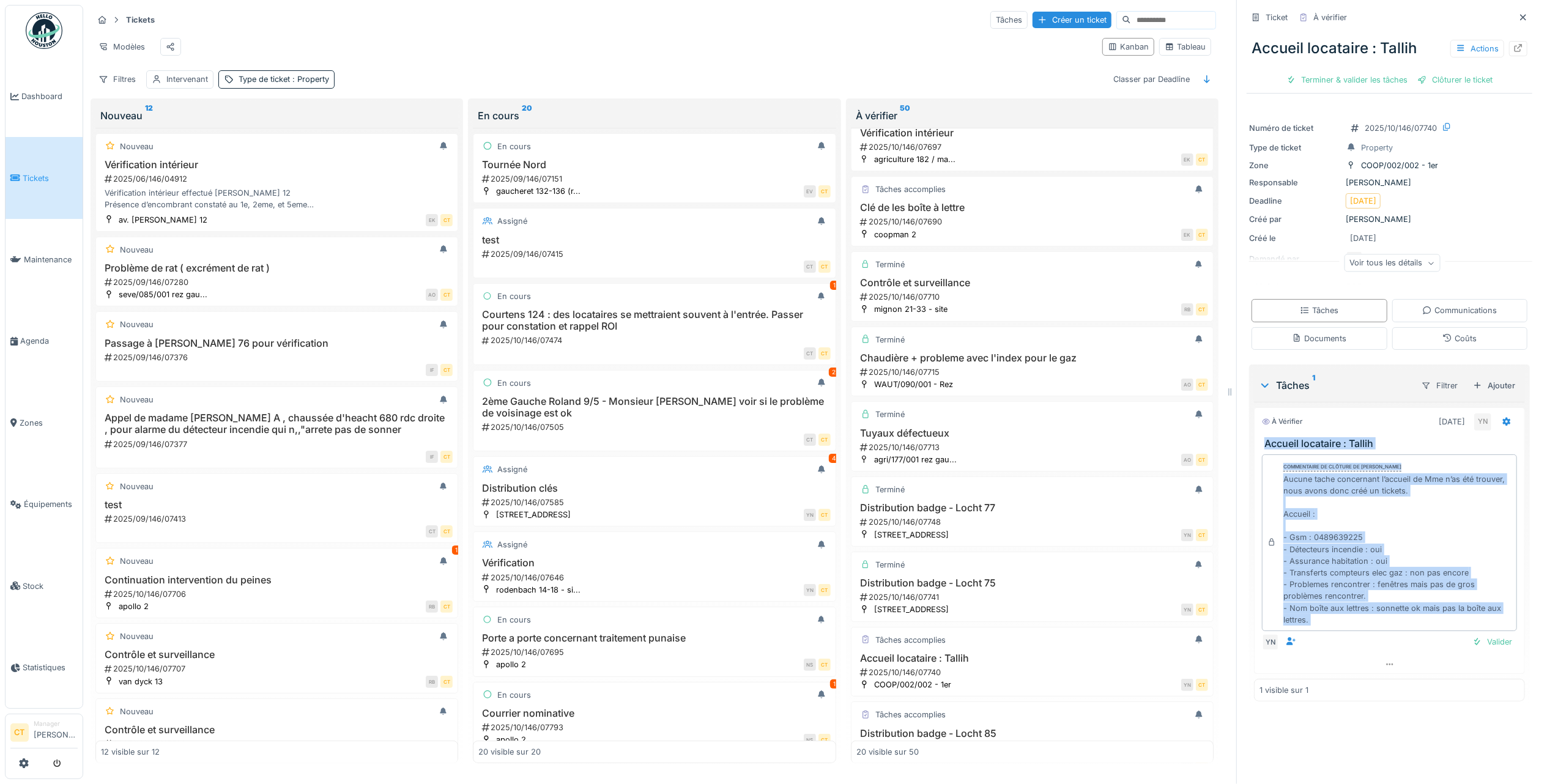
drag, startPoint x: 1440, startPoint y: 624, endPoint x: 1243, endPoint y: 438, distance: 270.9
click at [1254, 438] on div "À vérifier 06/10/2025 YN Accueil locataire : Tallih Commentaire de clôture de Y…" at bounding box center [1390, 540] width 271 height 267
click at [1324, 72] on div "Terminer & valider les tâches" at bounding box center [1347, 79] width 131 height 16
click at [1386, 72] on div "Clôturer le ticket" at bounding box center [1390, 79] width 85 height 16
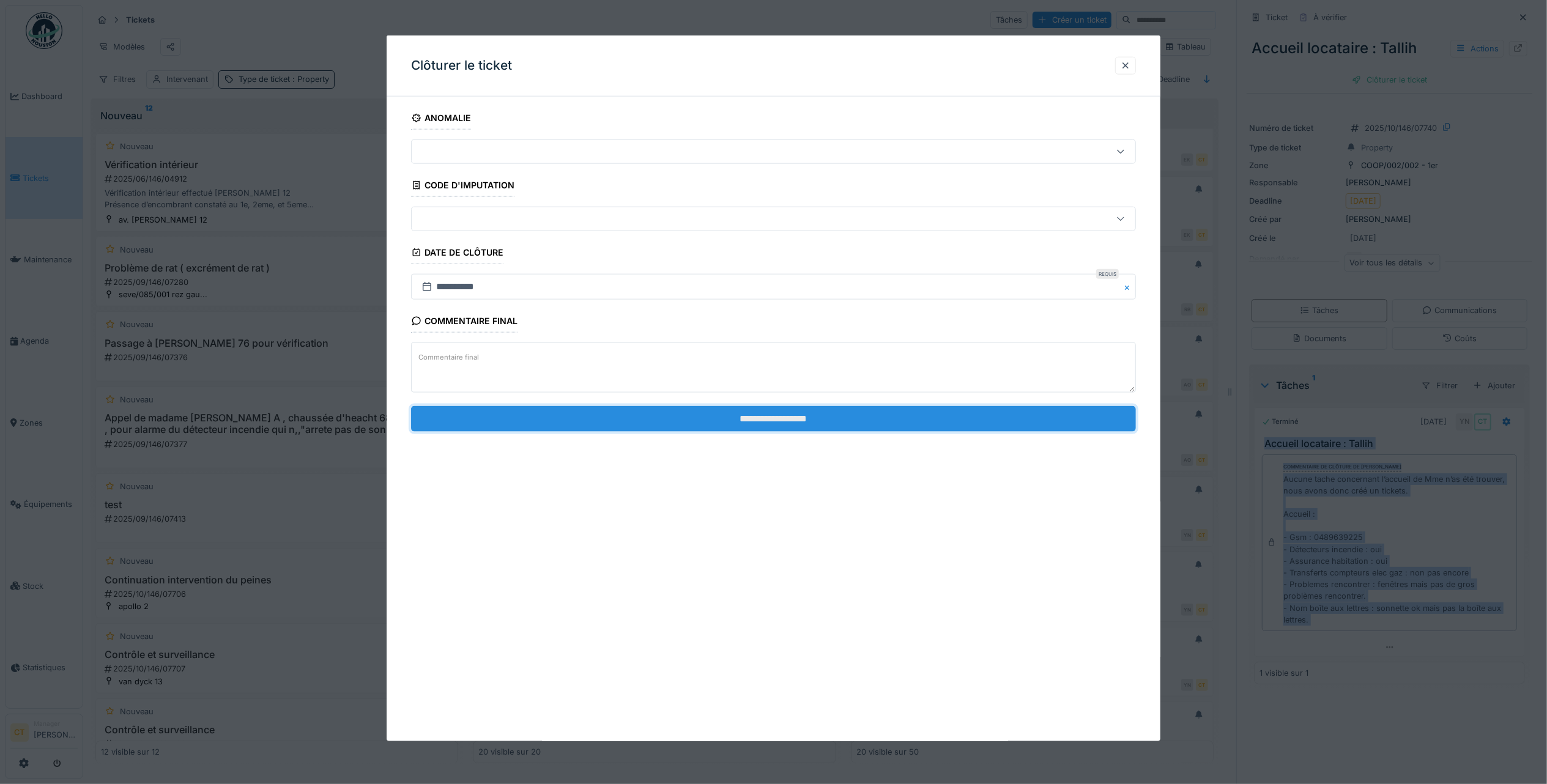
click at [926, 420] on input "**********" at bounding box center [774, 418] width 725 height 26
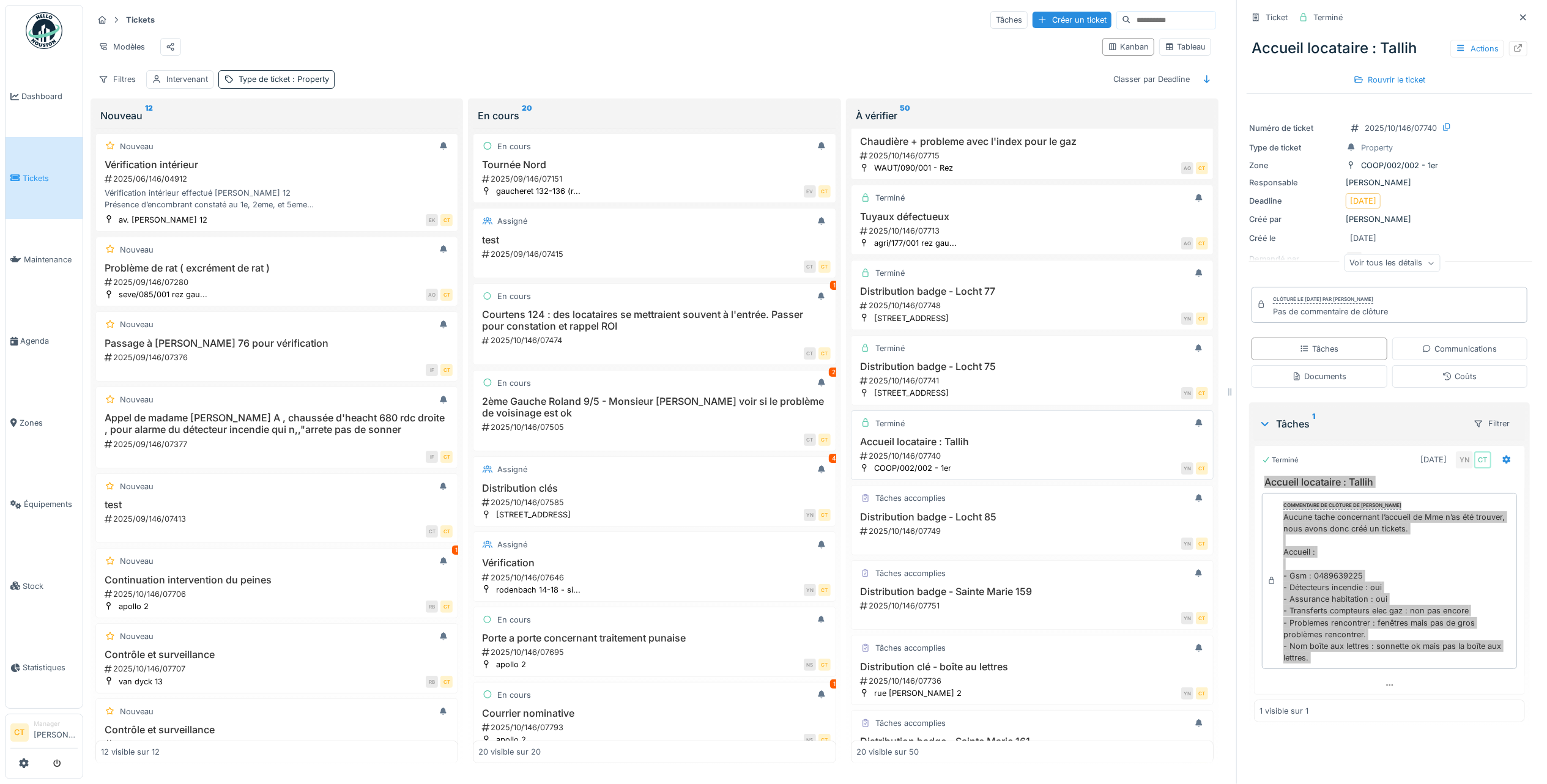
scroll to position [651, 0]
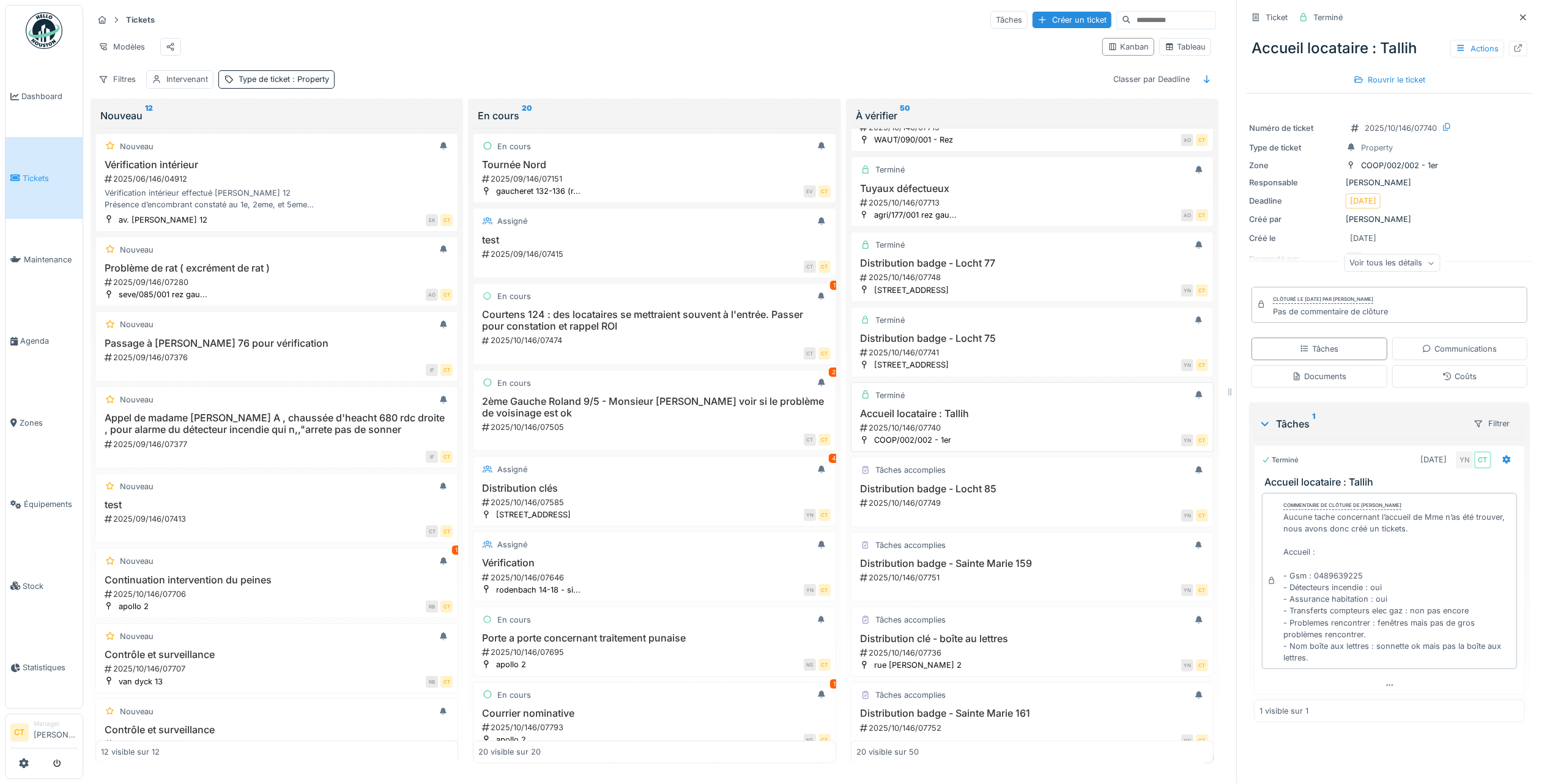
click at [1023, 495] on h3 "Distribution badge - Locht 85" at bounding box center [1032, 488] width 352 height 11
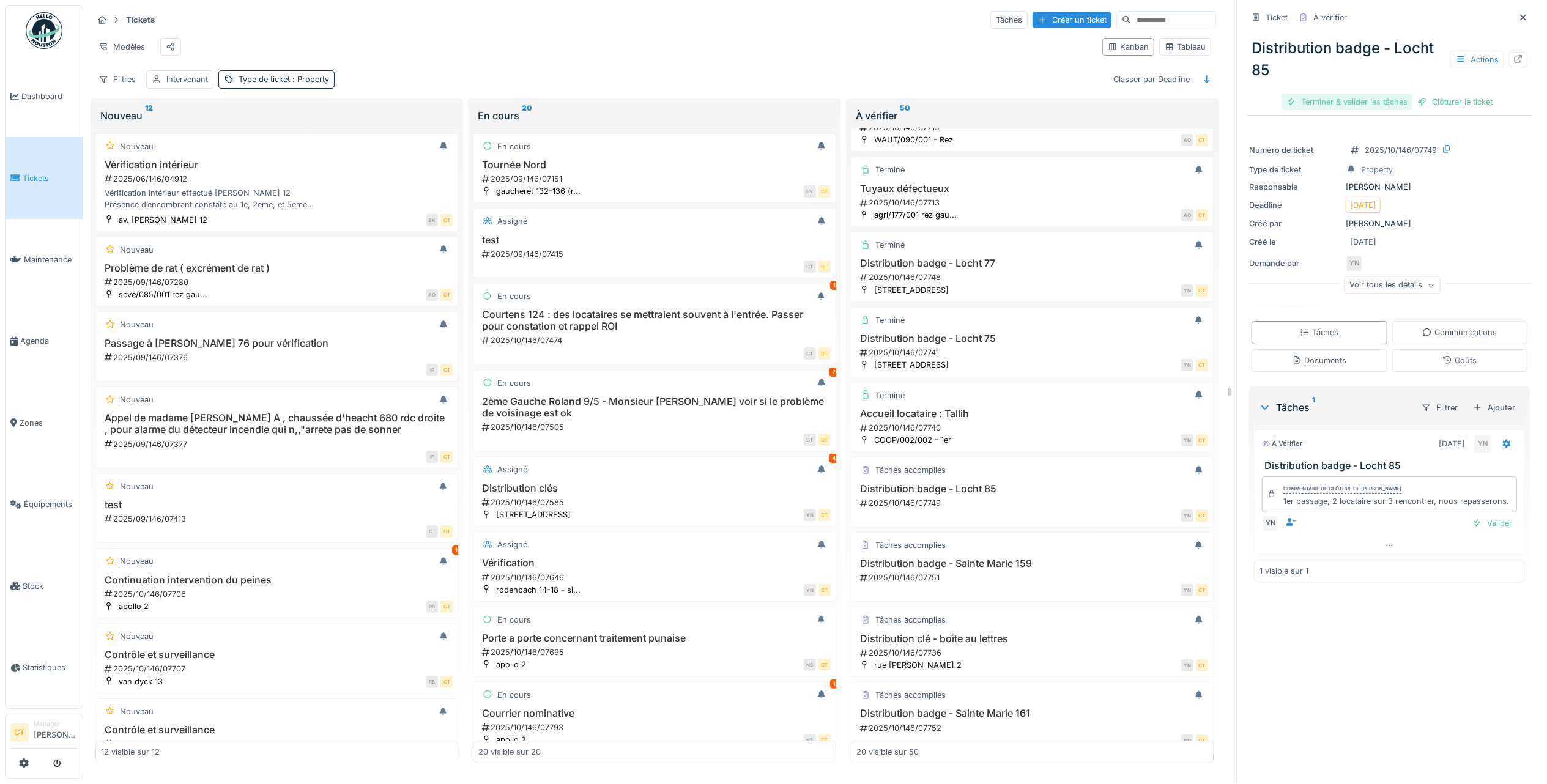
click at [1320, 94] on div "Terminer & valider les tâches" at bounding box center [1347, 101] width 131 height 16
click at [1391, 94] on div "Clôturer le ticket" at bounding box center [1390, 101] width 85 height 16
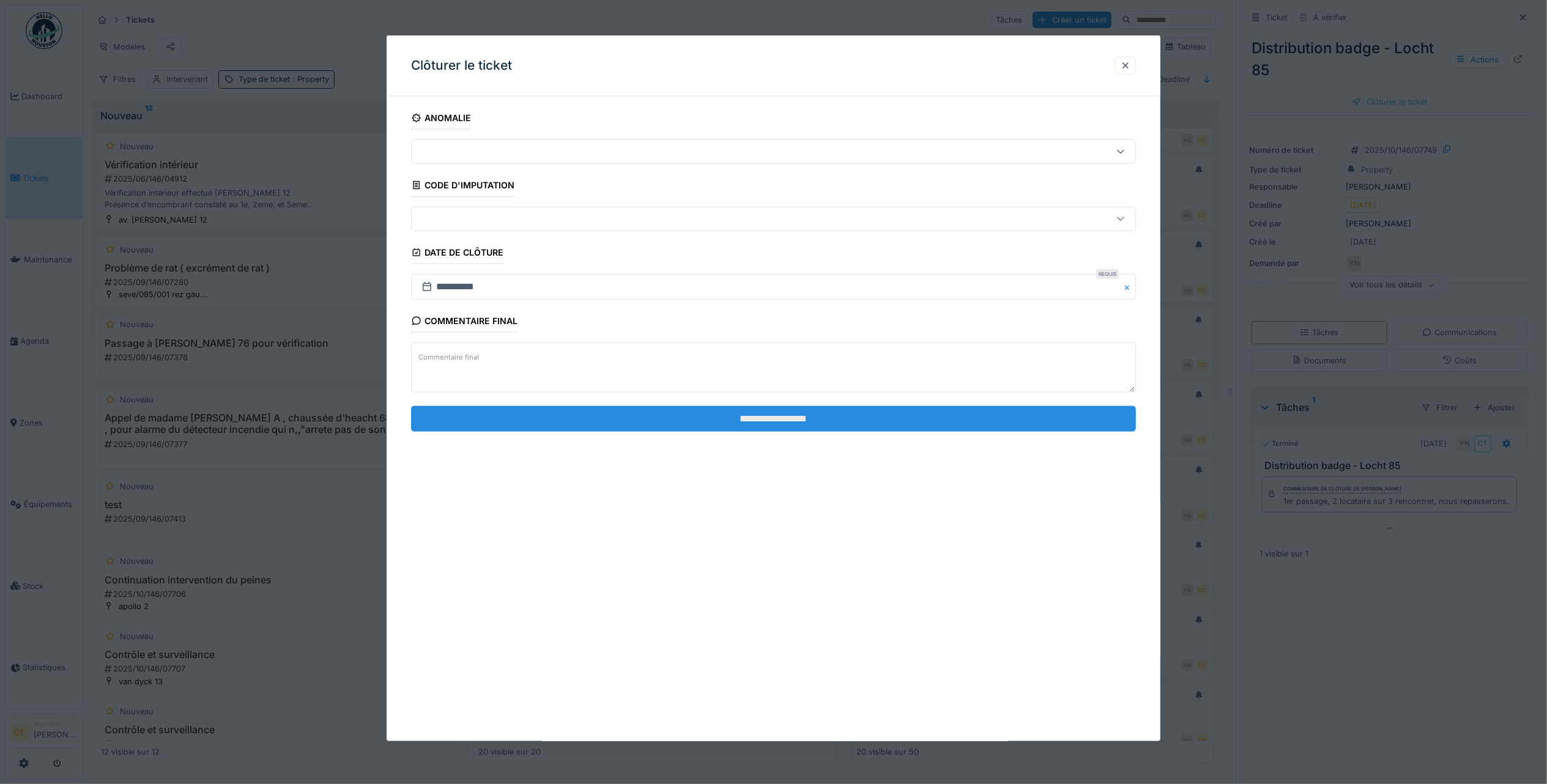
click at [823, 417] on input "**********" at bounding box center [774, 418] width 725 height 26
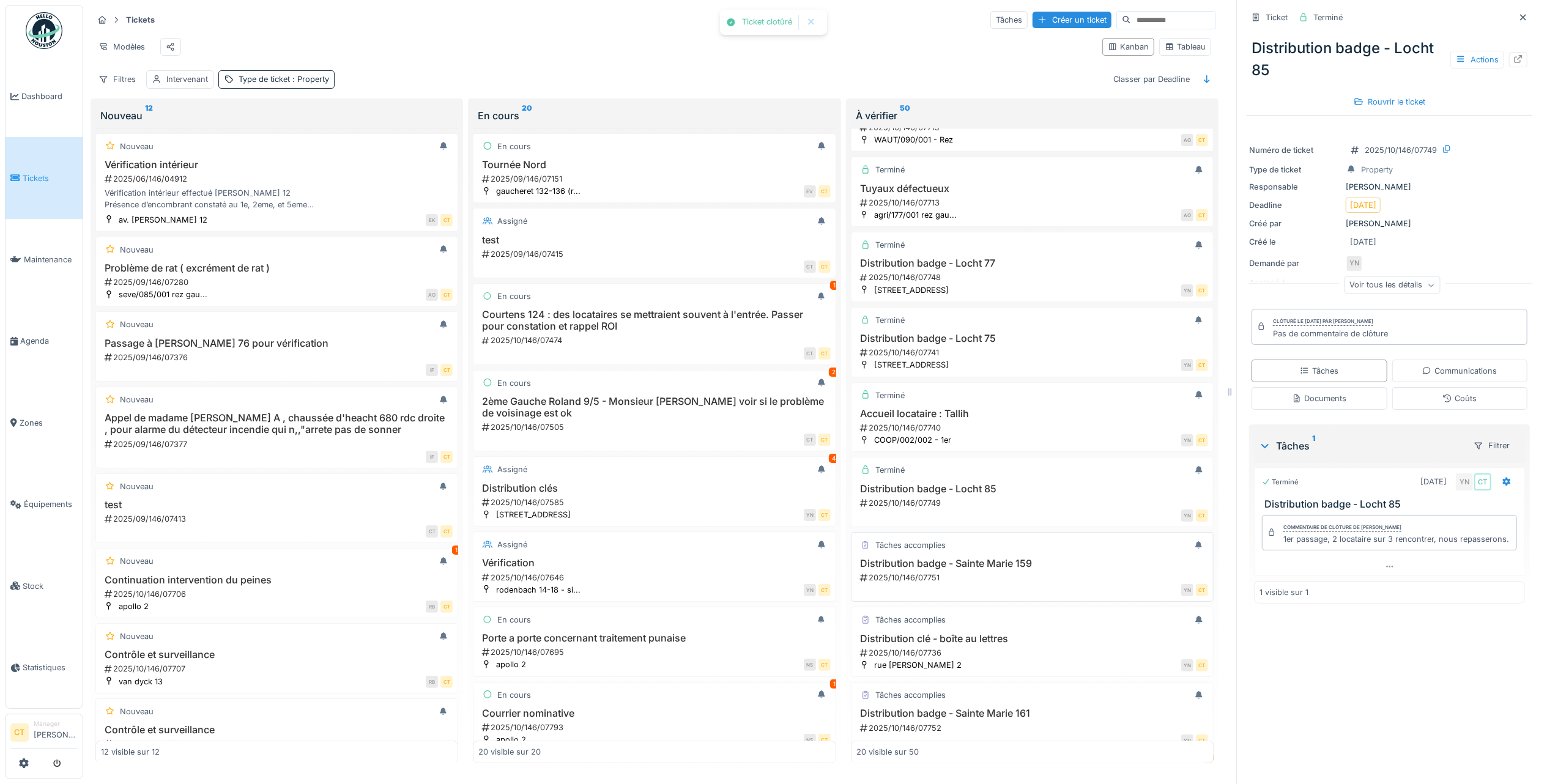
click at [1026, 569] on h3 "Distribution badge - Sainte Marie 159" at bounding box center [1032, 564] width 352 height 11
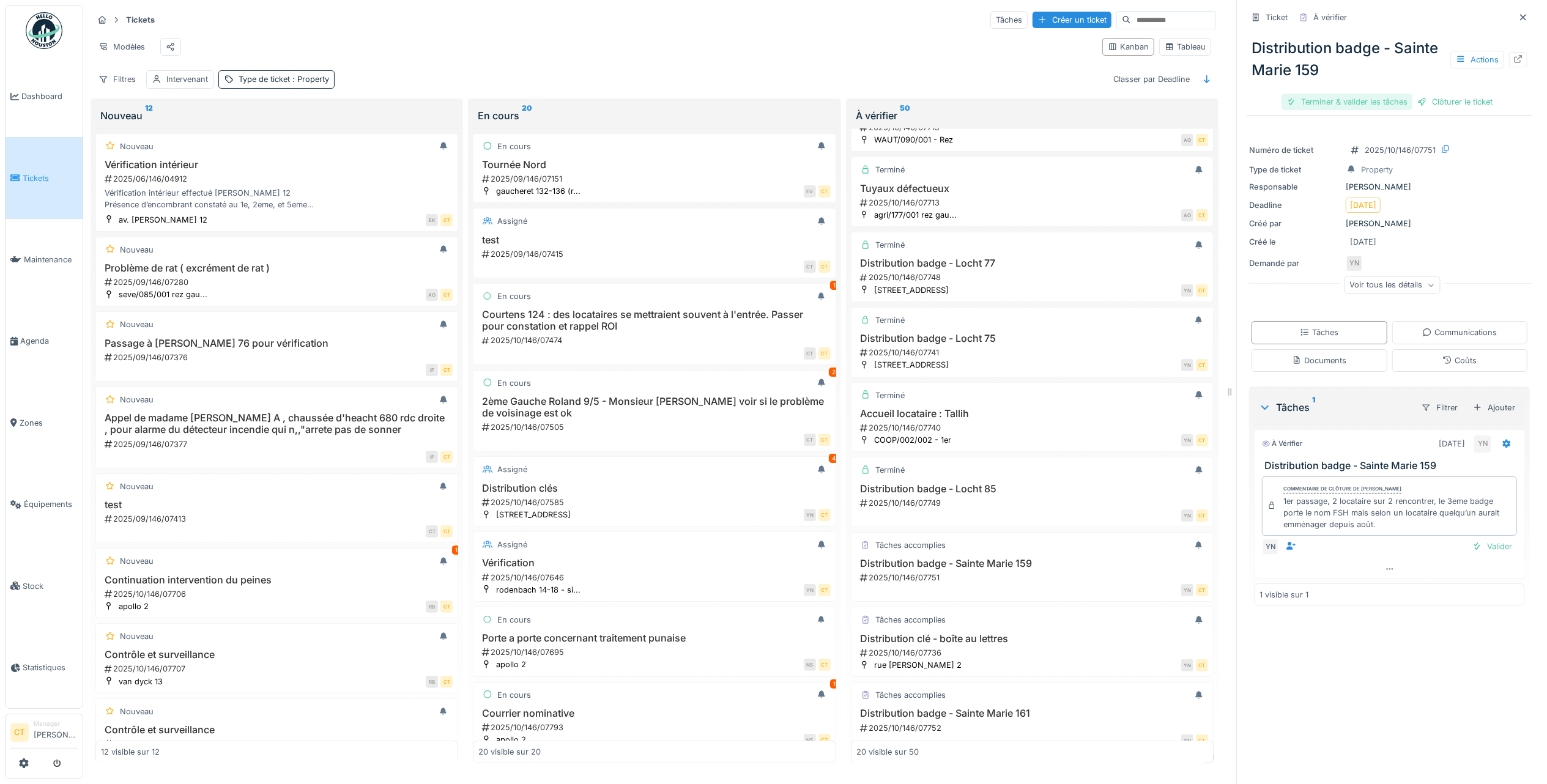
click at [1342, 94] on div "Terminer & valider les tâches" at bounding box center [1347, 101] width 131 height 16
click at [1399, 96] on div "Clôturer le ticket" at bounding box center [1390, 101] width 85 height 16
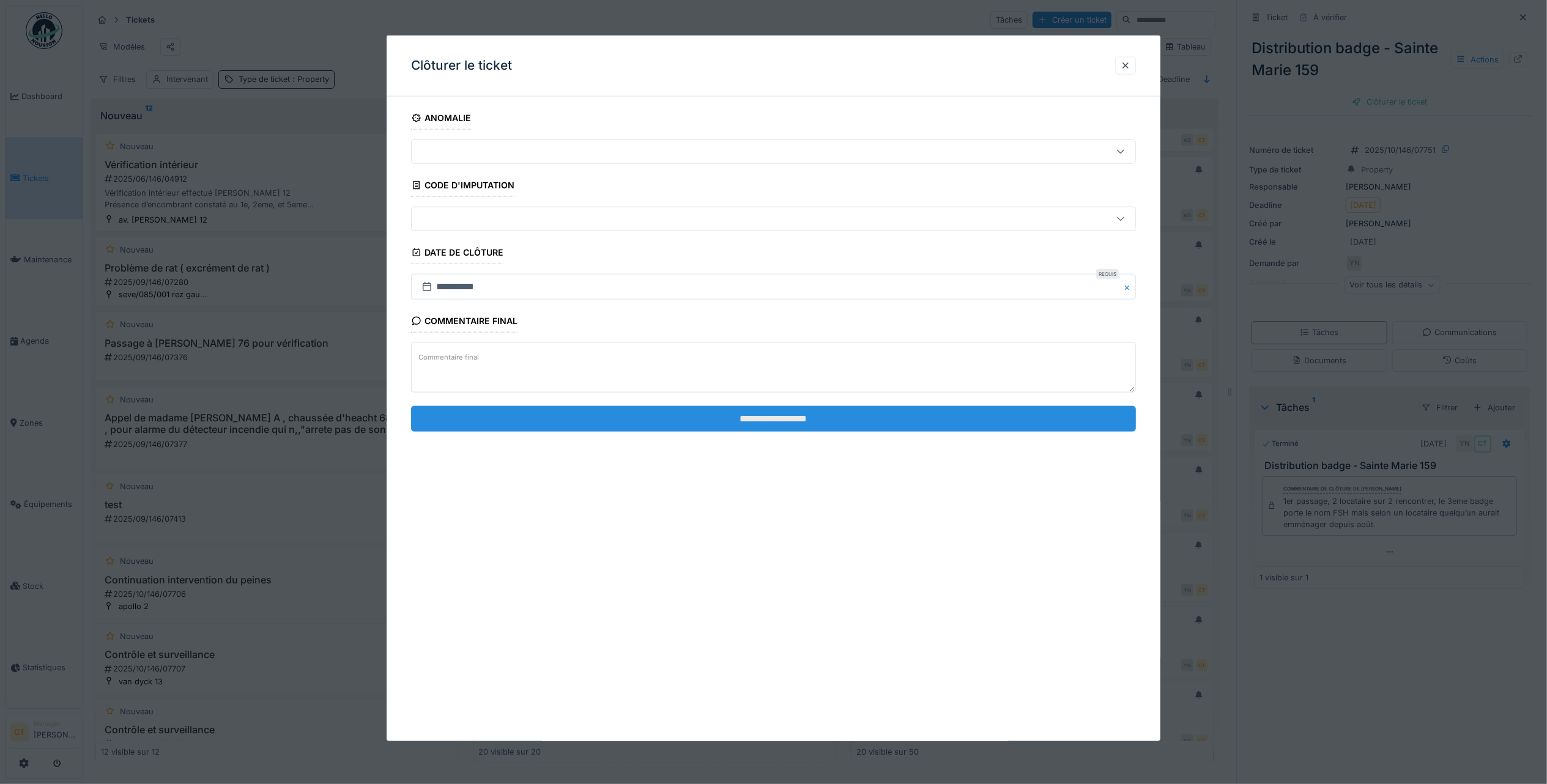
click at [1040, 433] on fieldset "**********" at bounding box center [774, 274] width 725 height 335
click at [1040, 425] on input "**********" at bounding box center [774, 418] width 725 height 26
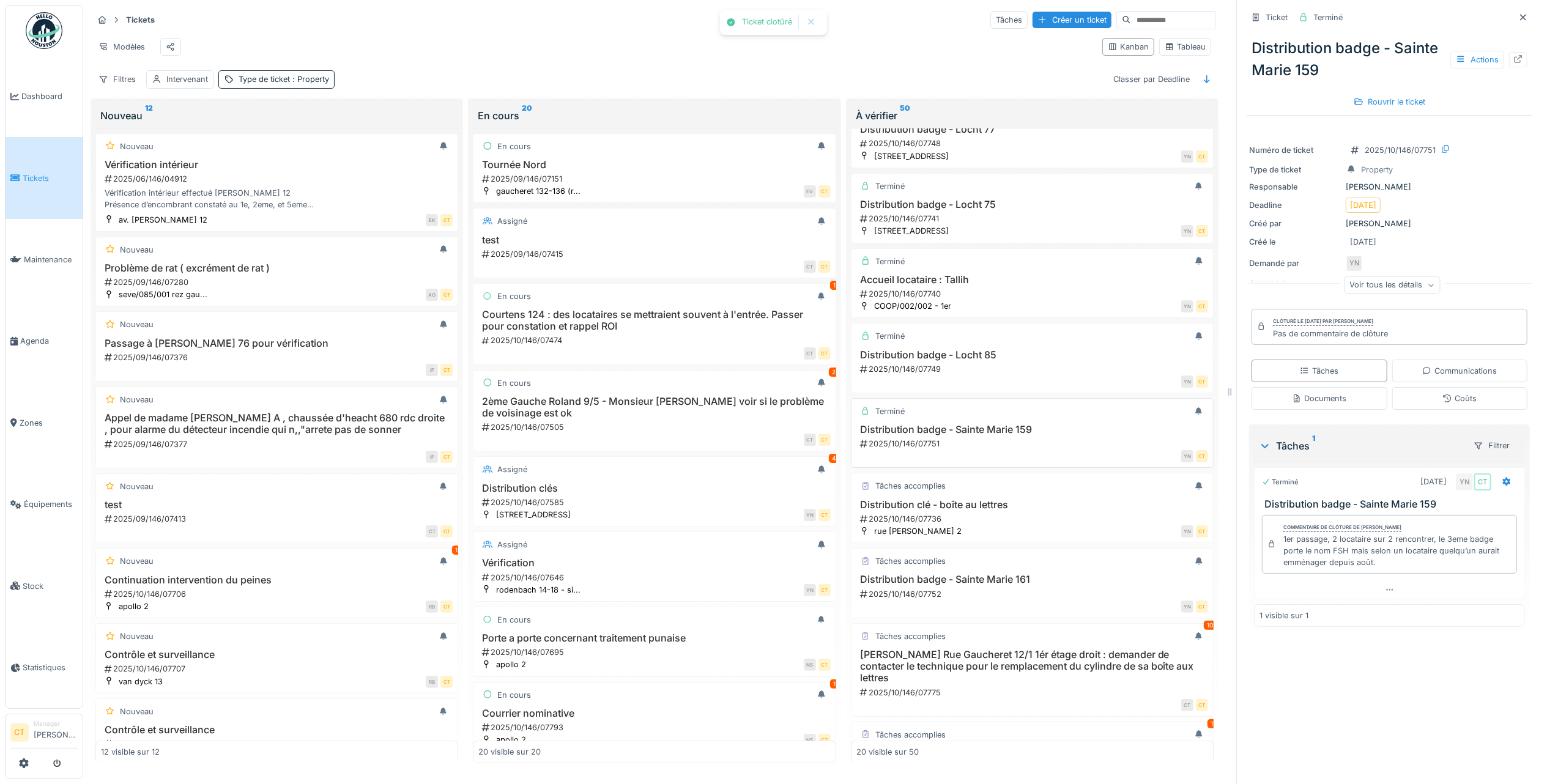
scroll to position [815, 0]
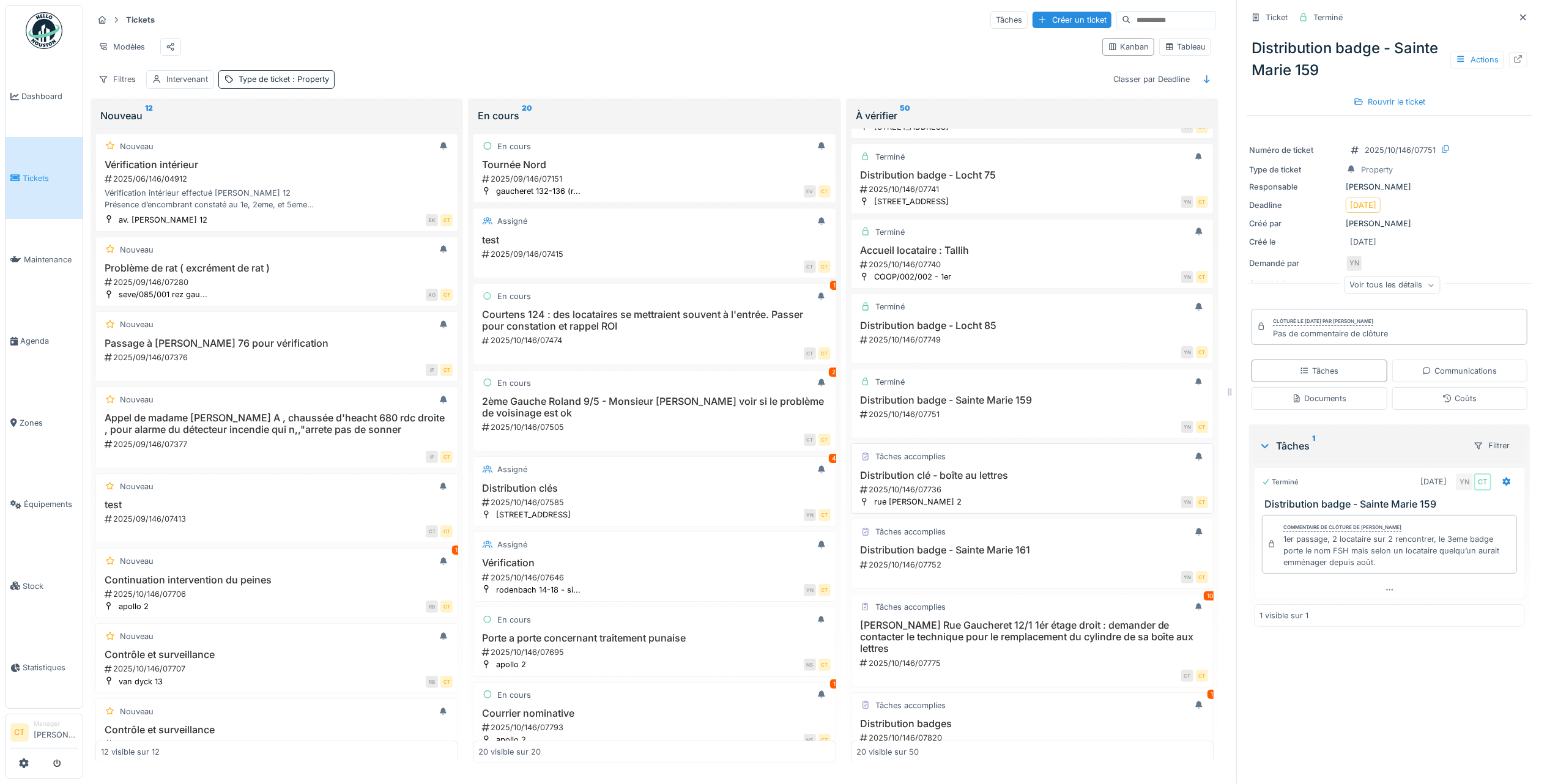
click at [1009, 481] on h3 "Distribution clé - boîte au lettres" at bounding box center [1032, 475] width 352 height 11
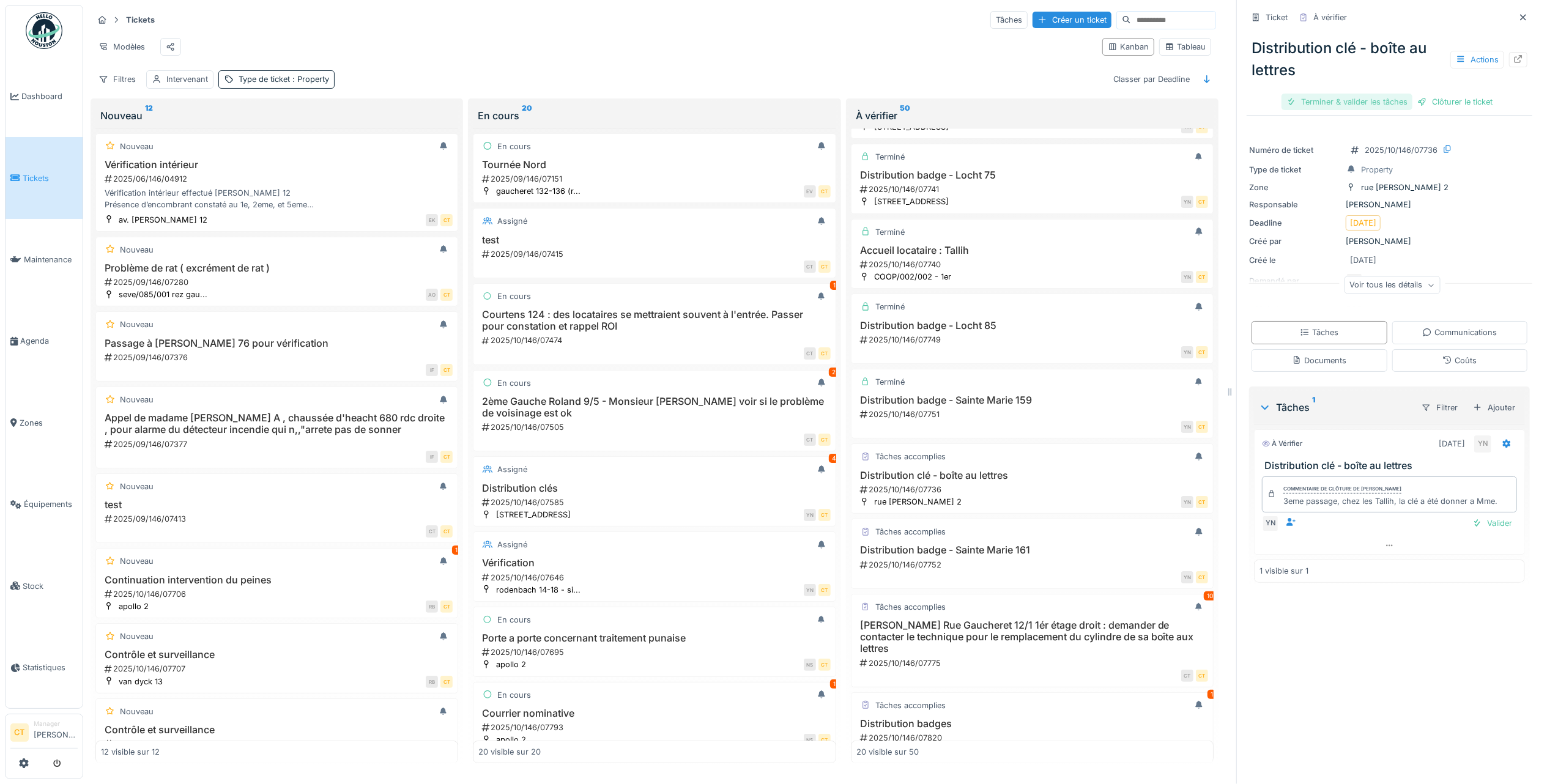
click at [1335, 94] on div "Terminer & valider les tâches" at bounding box center [1347, 101] width 131 height 16
click at [1380, 94] on div "Clôturer le ticket" at bounding box center [1390, 101] width 85 height 16
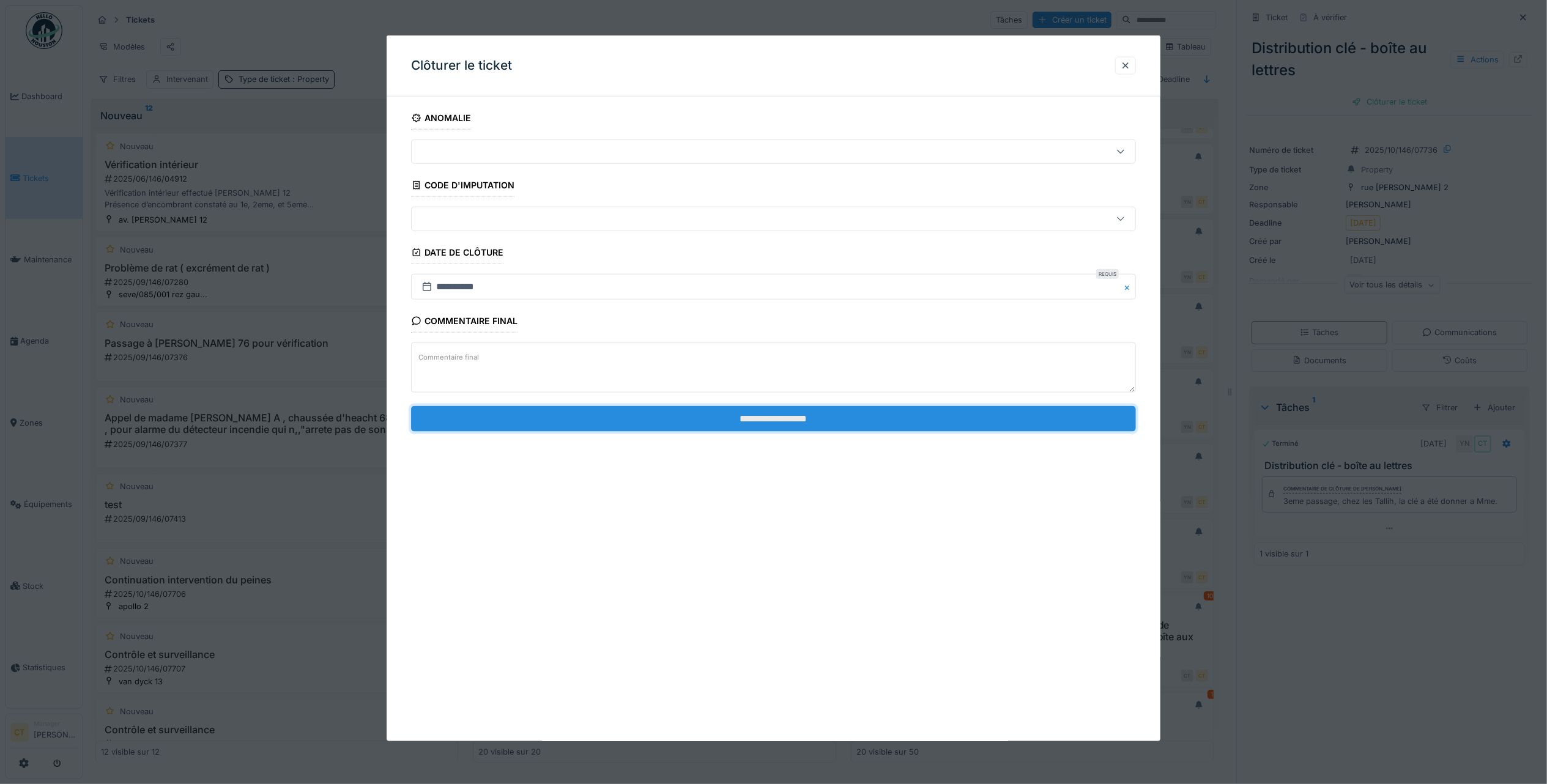
click at [958, 420] on input "**********" at bounding box center [774, 418] width 725 height 26
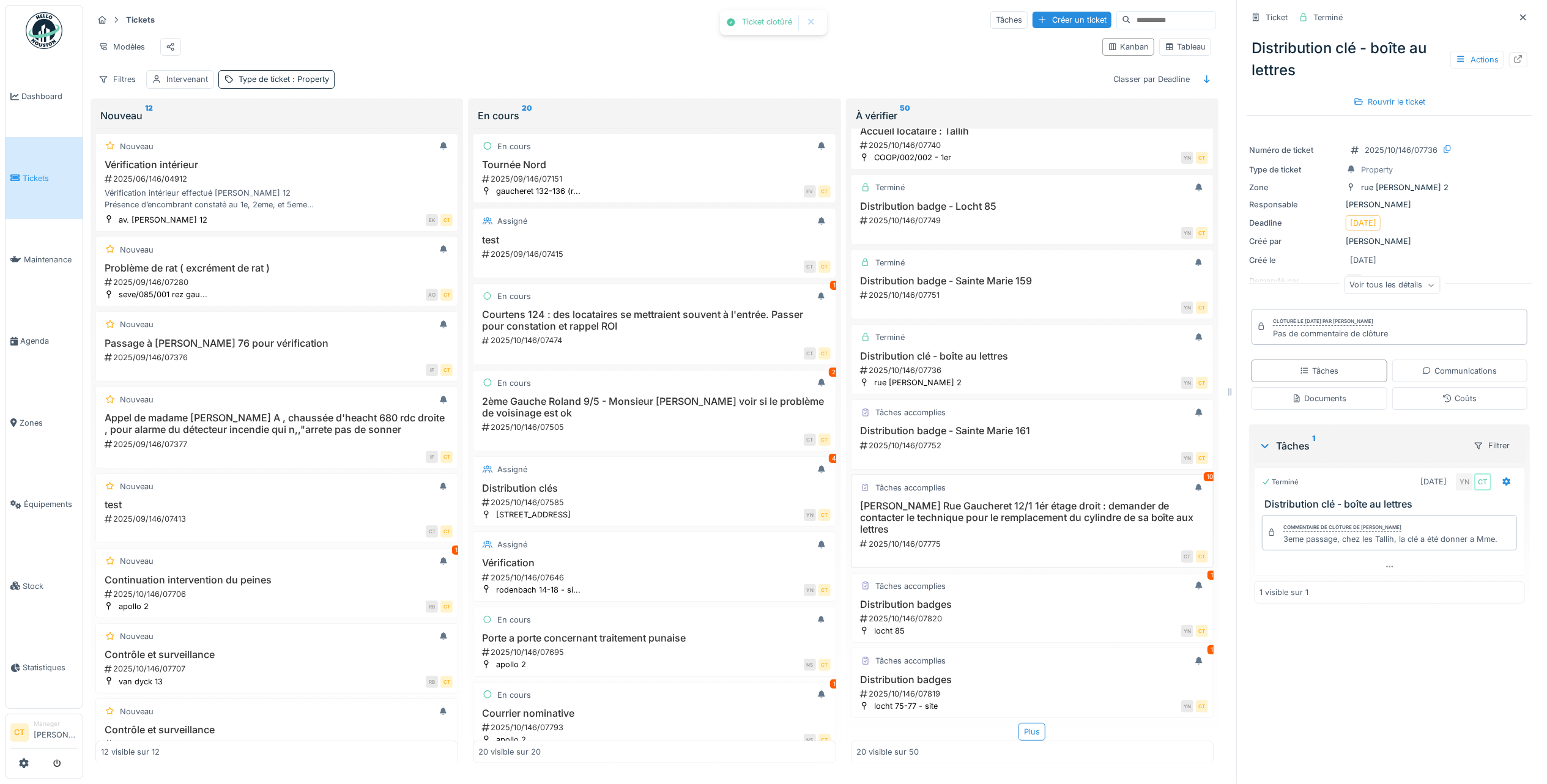
scroll to position [978, 0]
click at [1045, 500] on h3 "Miloud BELKHARROUBI Rue Gaucheret 12/1 1ér étage droit : demander de contacter …" at bounding box center [1032, 517] width 352 height 35
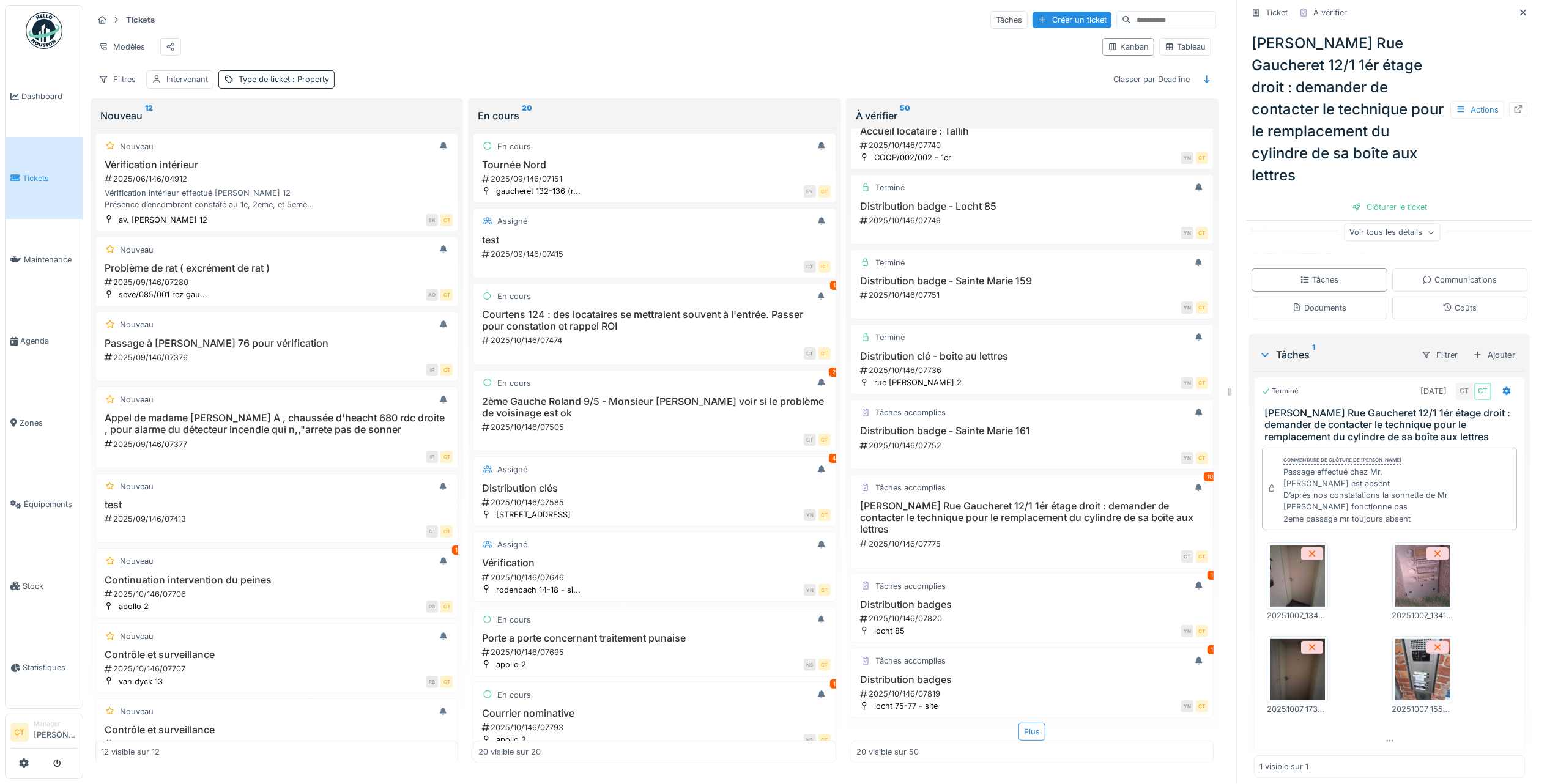
scroll to position [189, 0]
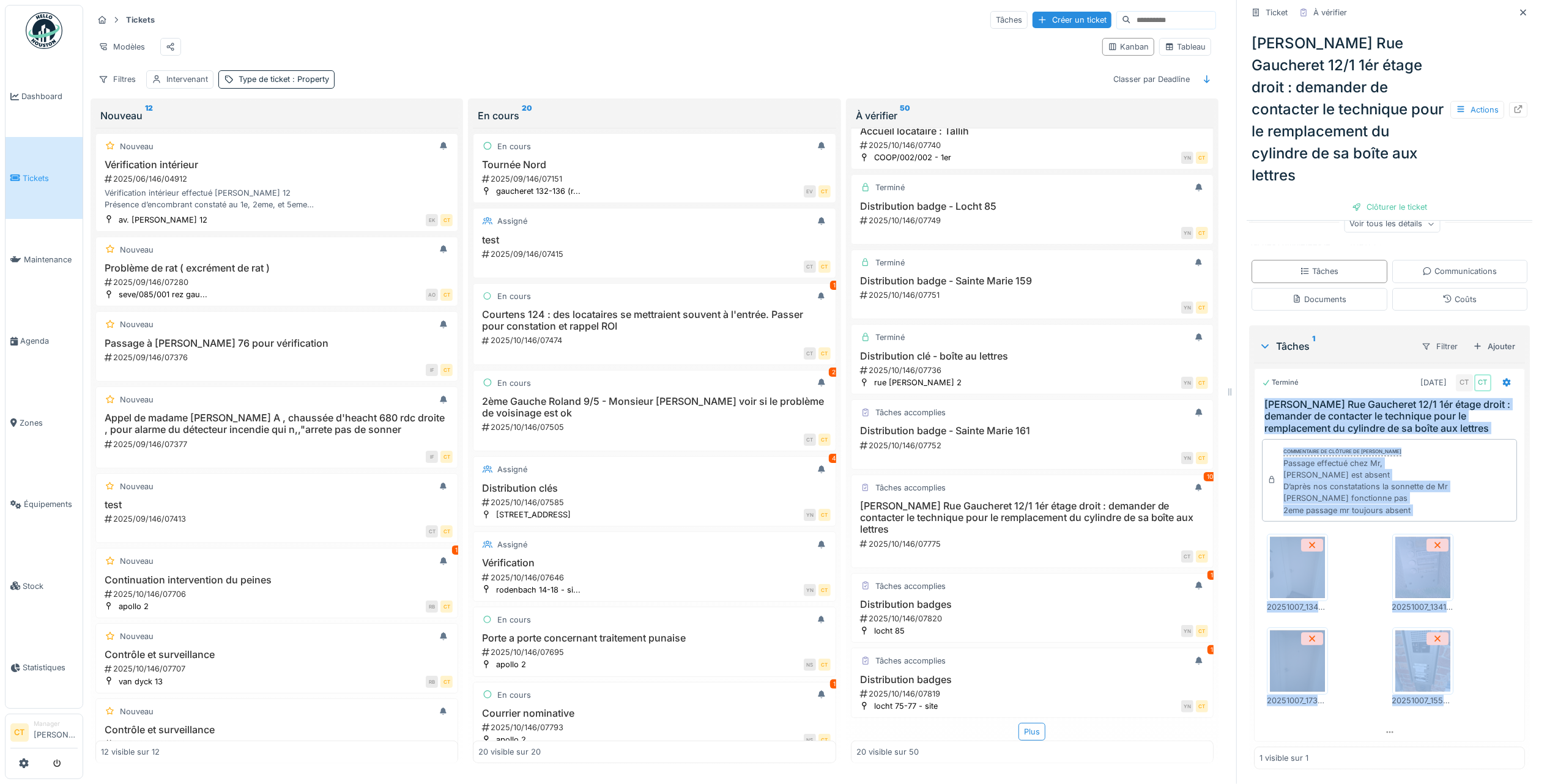
drag, startPoint x: 1480, startPoint y: 707, endPoint x: 1248, endPoint y: 378, distance: 402.6
click at [1254, 378] on div "Terminé 07/10/2025 CT CT Miloud BELKHARROUBI Rue Gaucheret 12/1 1ér étage droit…" at bounding box center [1390, 554] width 271 height 374
copy div "Miloud BELKHARROUBI Rue Gaucheret 12/1 1ér étage droit : demander de contacter …"
click at [1364, 198] on div "Clôturer le ticket" at bounding box center [1390, 206] width 85 height 16
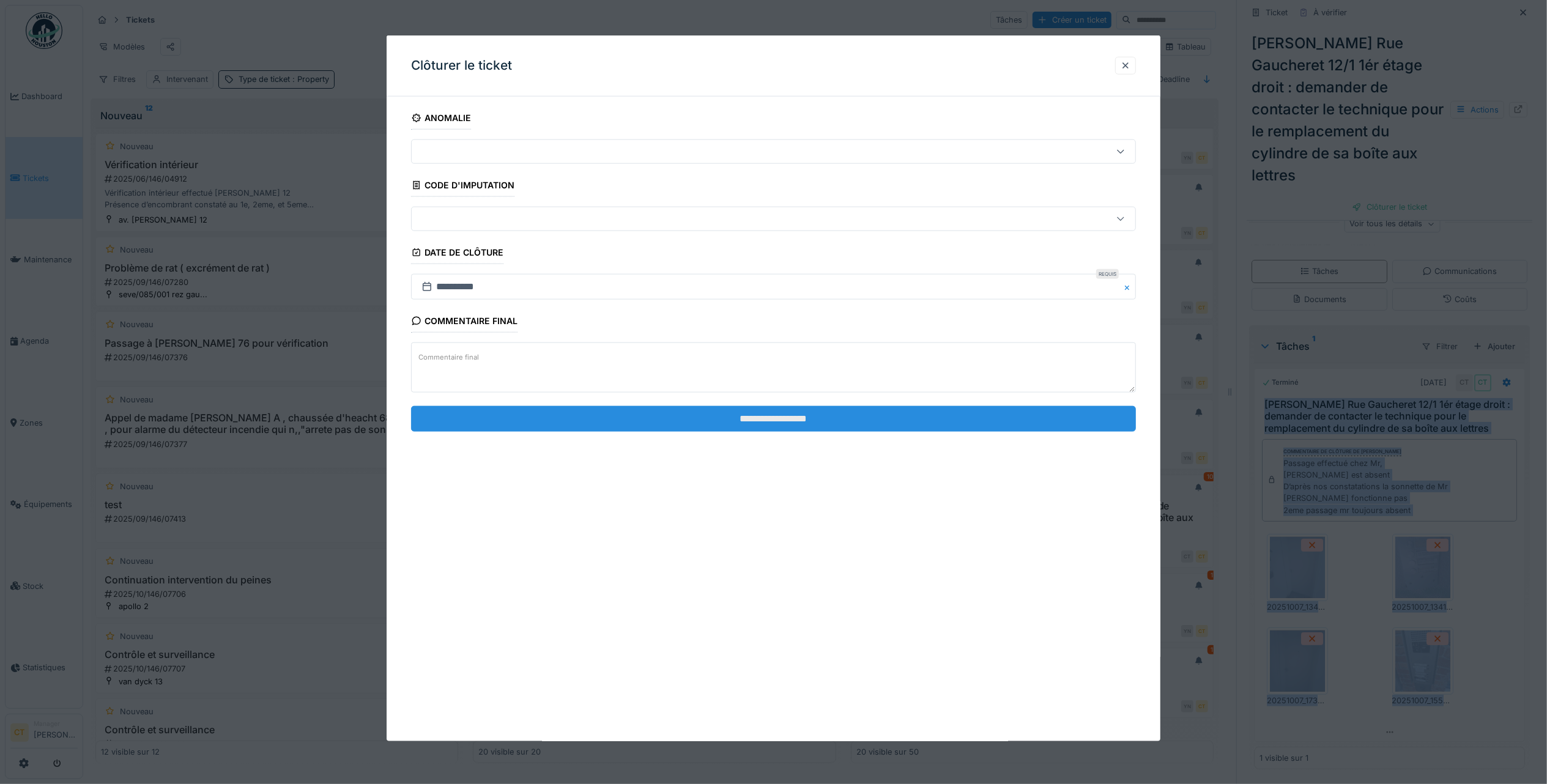
click at [830, 422] on input "**********" at bounding box center [774, 418] width 725 height 26
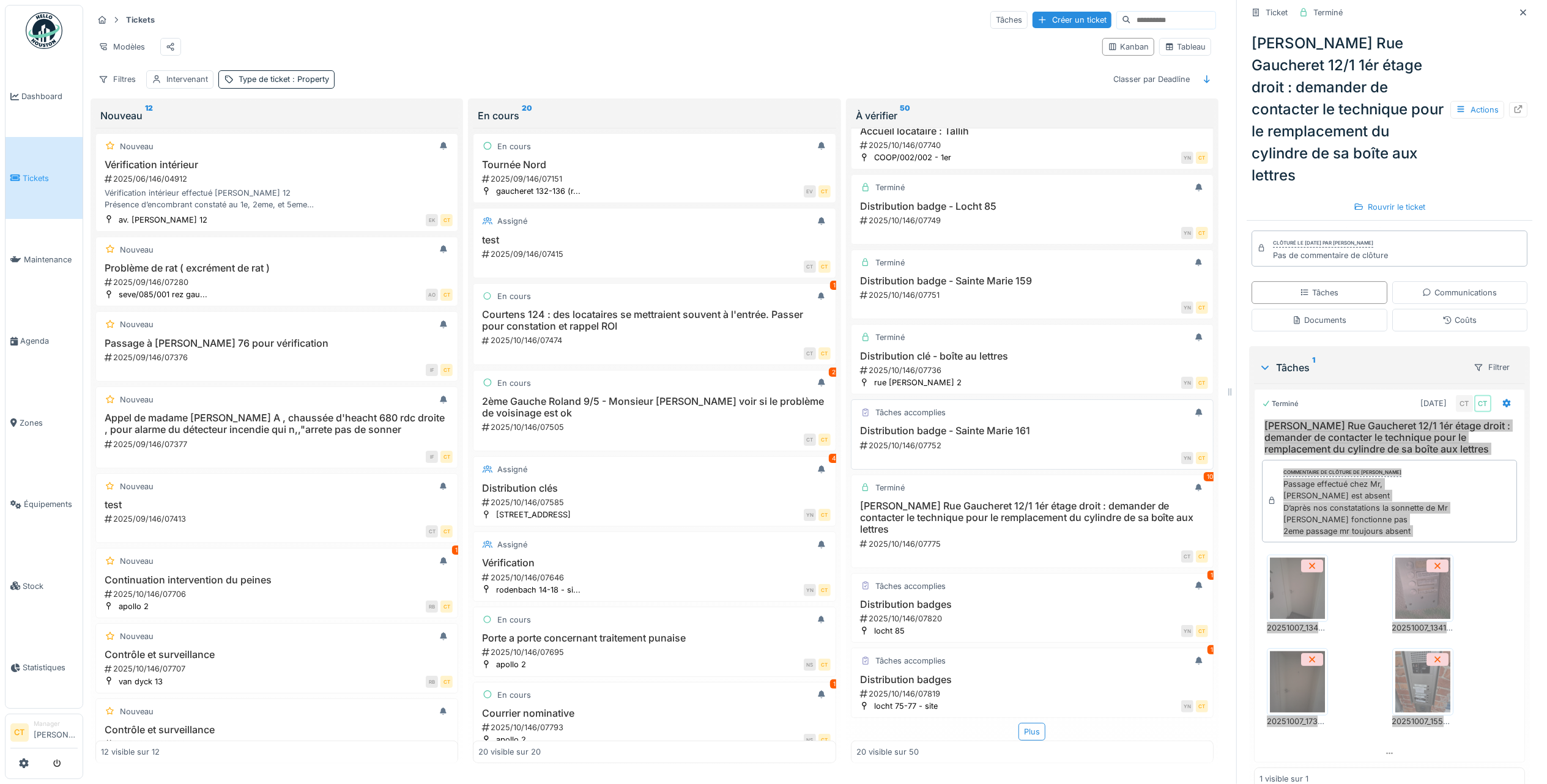
scroll to position [980, 0]
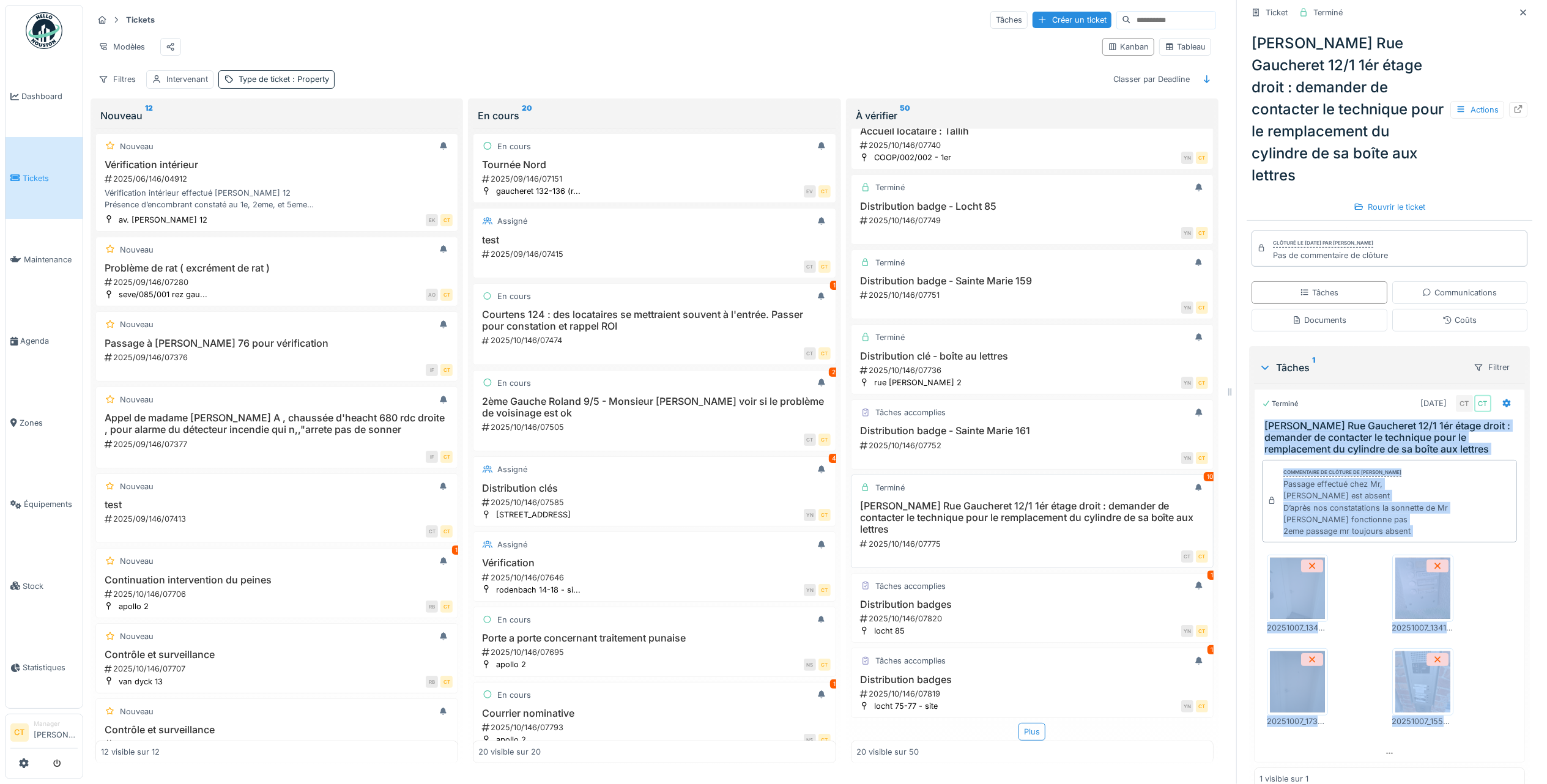
drag, startPoint x: 977, startPoint y: 593, endPoint x: 1180, endPoint y: 537, distance: 210.6
click at [977, 612] on div "2025/10/146/07820" at bounding box center [1033, 618] width 349 height 11
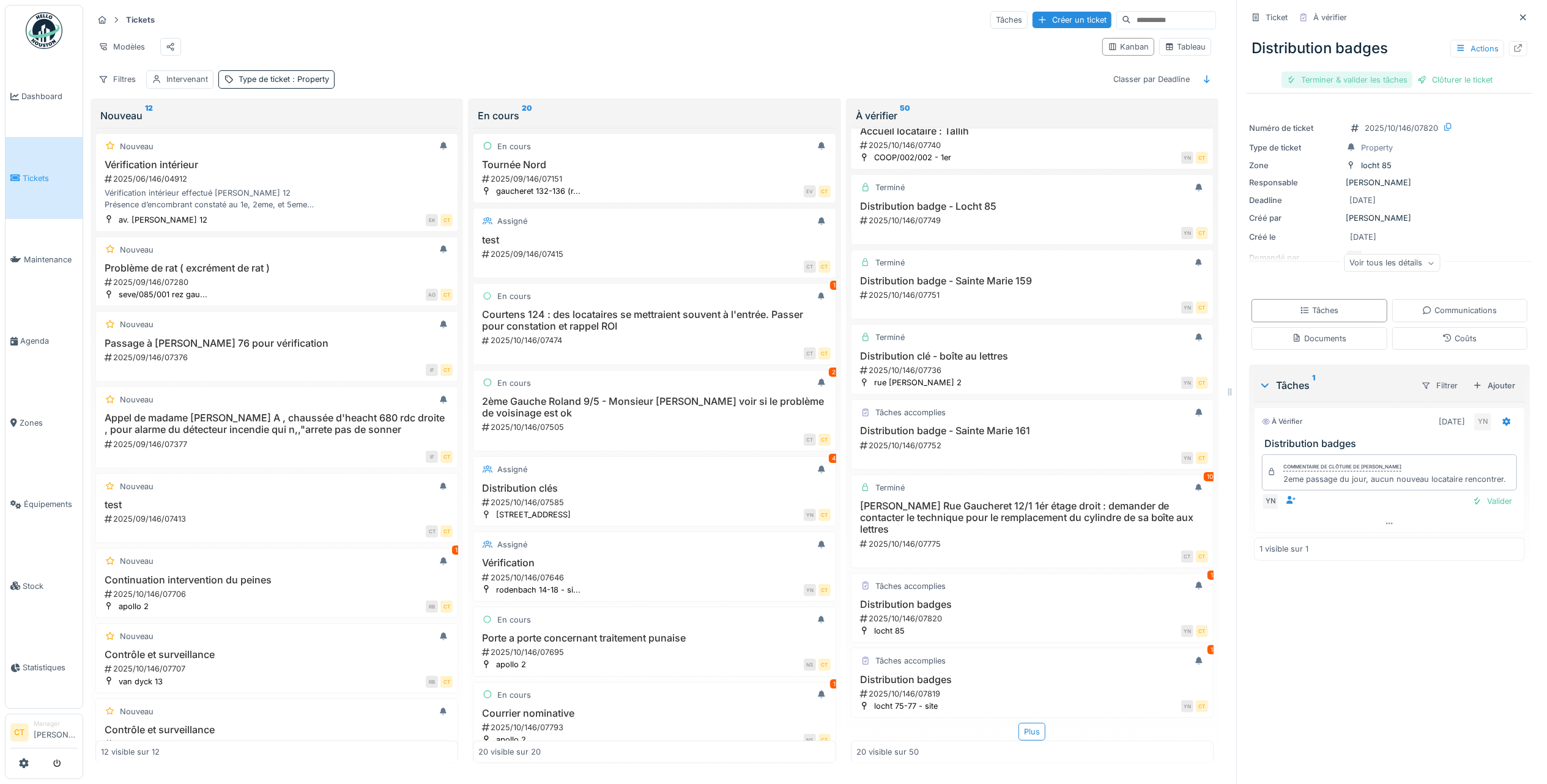
click at [1342, 72] on div "Terminer & valider les tâches" at bounding box center [1347, 79] width 131 height 16
click at [1390, 72] on div "Clôturer le ticket" at bounding box center [1390, 79] width 85 height 16
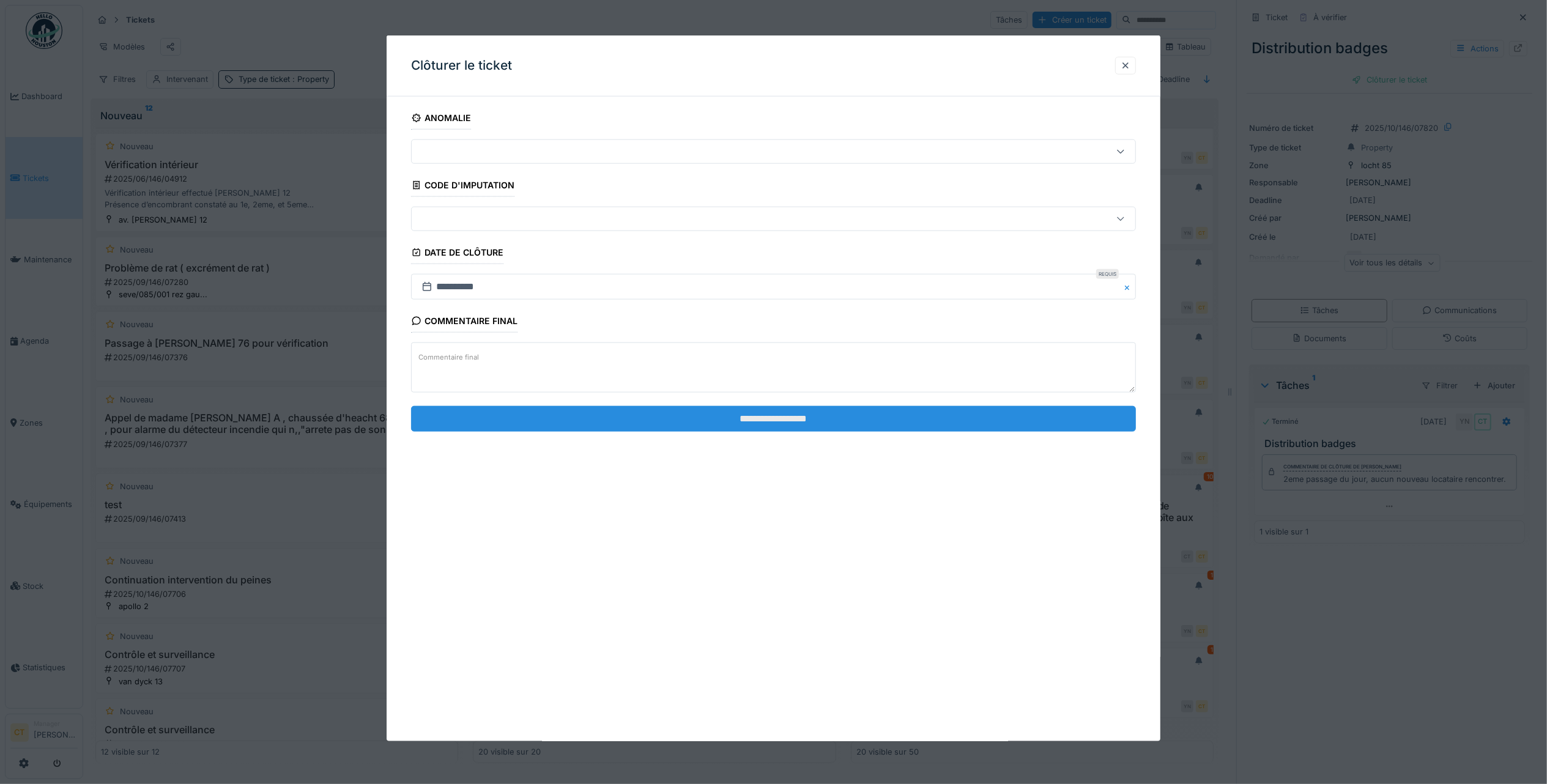
click at [909, 427] on input "**********" at bounding box center [774, 418] width 725 height 26
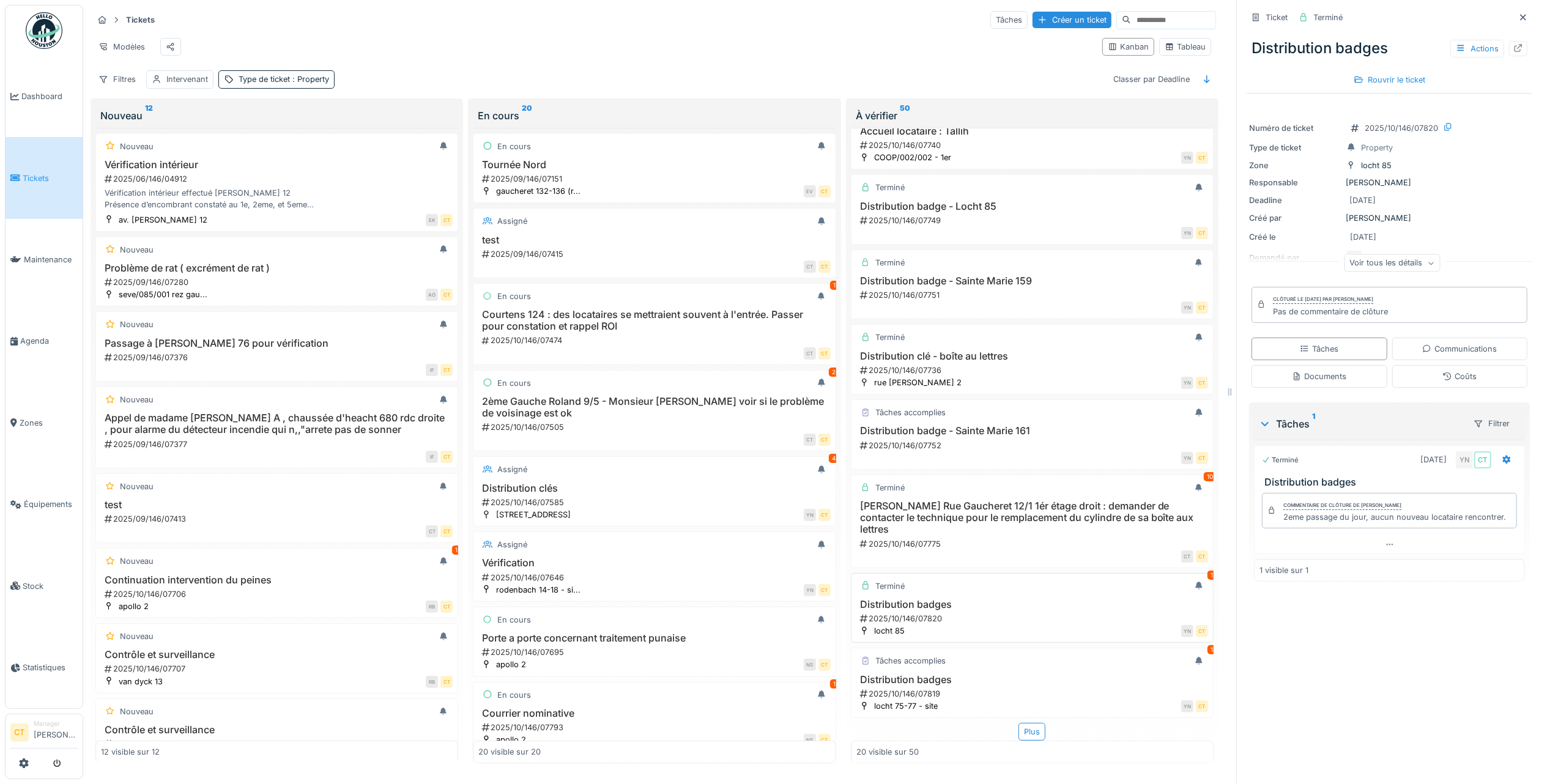
click at [1036, 598] on h3 "Distribution badges" at bounding box center [1032, 604] width 352 height 11
drag, startPoint x: 970, startPoint y: 661, endPoint x: 980, endPoint y: 648, distance: 16.4
click at [970, 673] on div "Distribution badges 2025/10/146/07819" at bounding box center [1032, 686] width 352 height 26
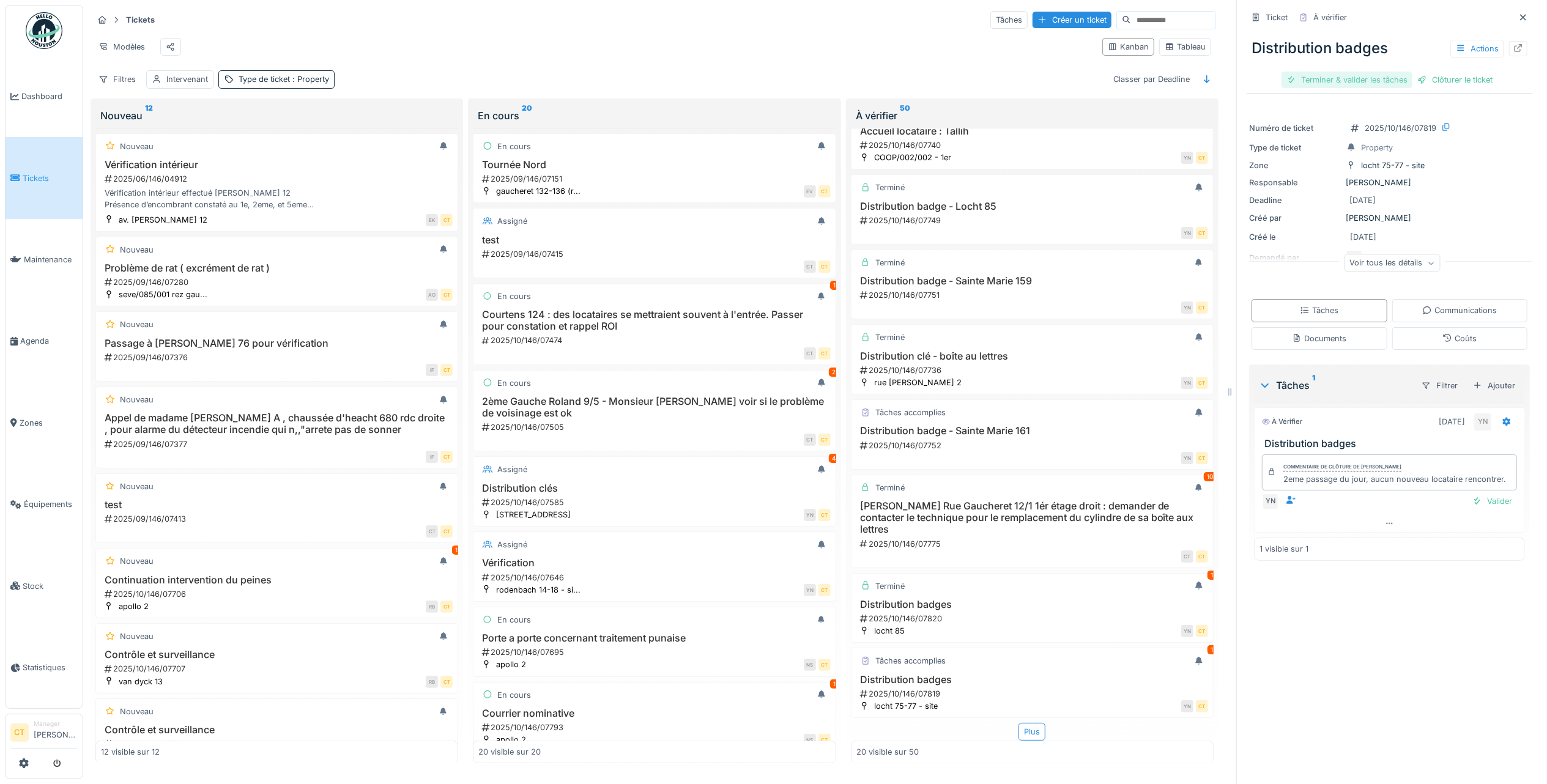
click at [1327, 72] on div "Terminer & valider les tâches" at bounding box center [1347, 79] width 131 height 16
click at [1392, 72] on div "Clôturer le ticket" at bounding box center [1390, 79] width 85 height 16
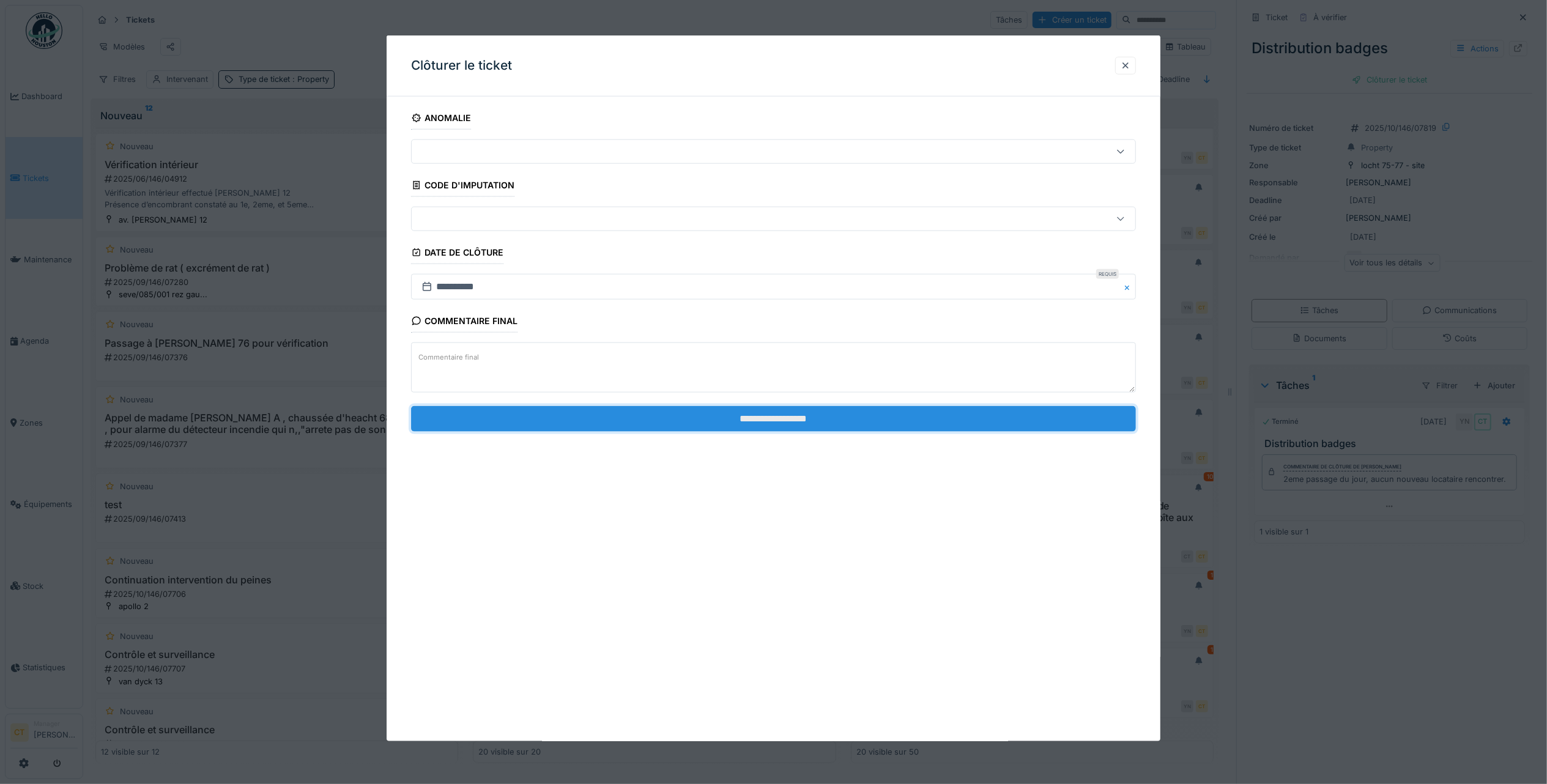
click at [1019, 425] on input "**********" at bounding box center [774, 418] width 725 height 26
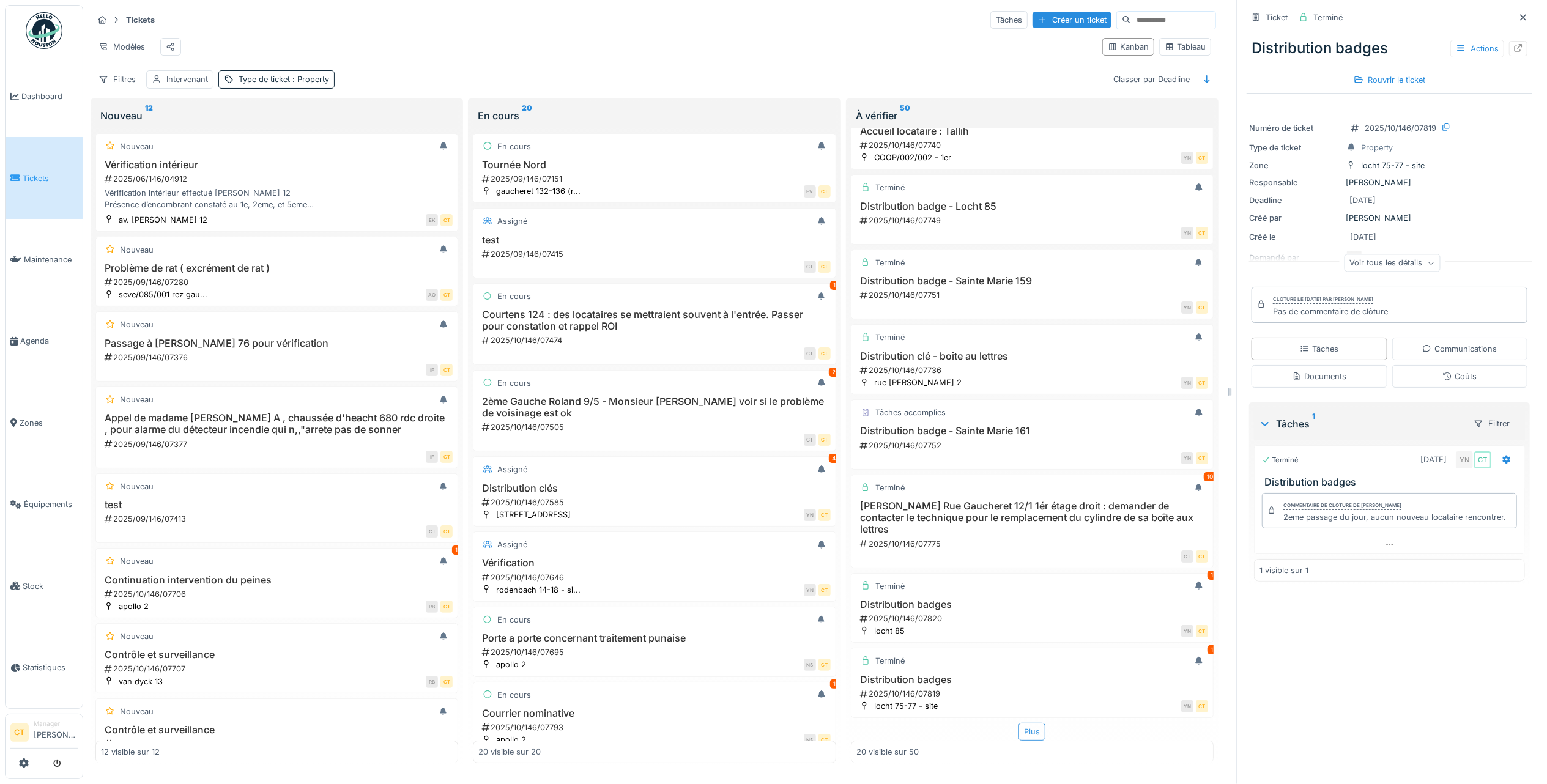
click at [1019, 722] on div "Plus" at bounding box center [1032, 731] width 27 height 18
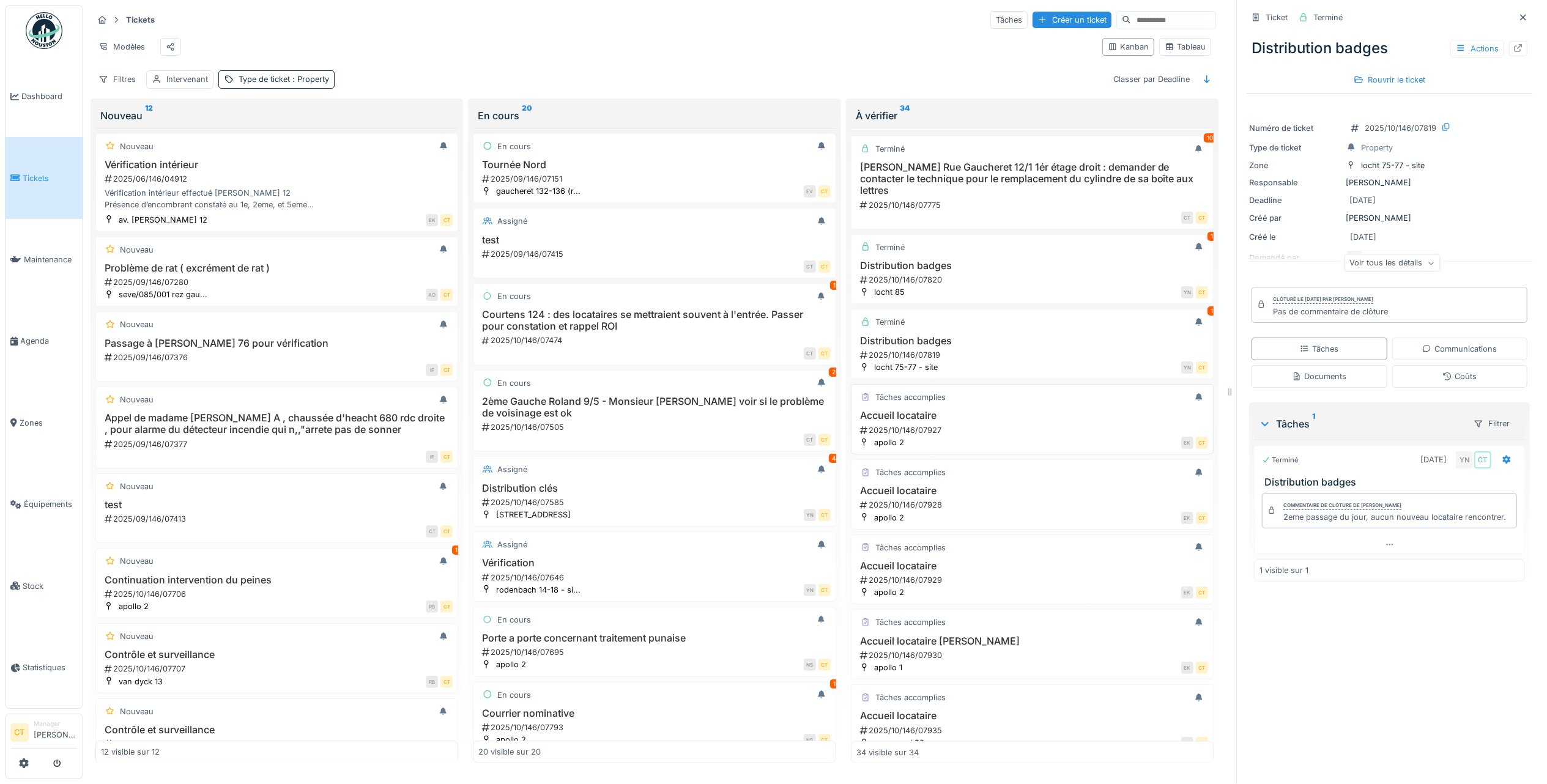
scroll to position [1306, 0]
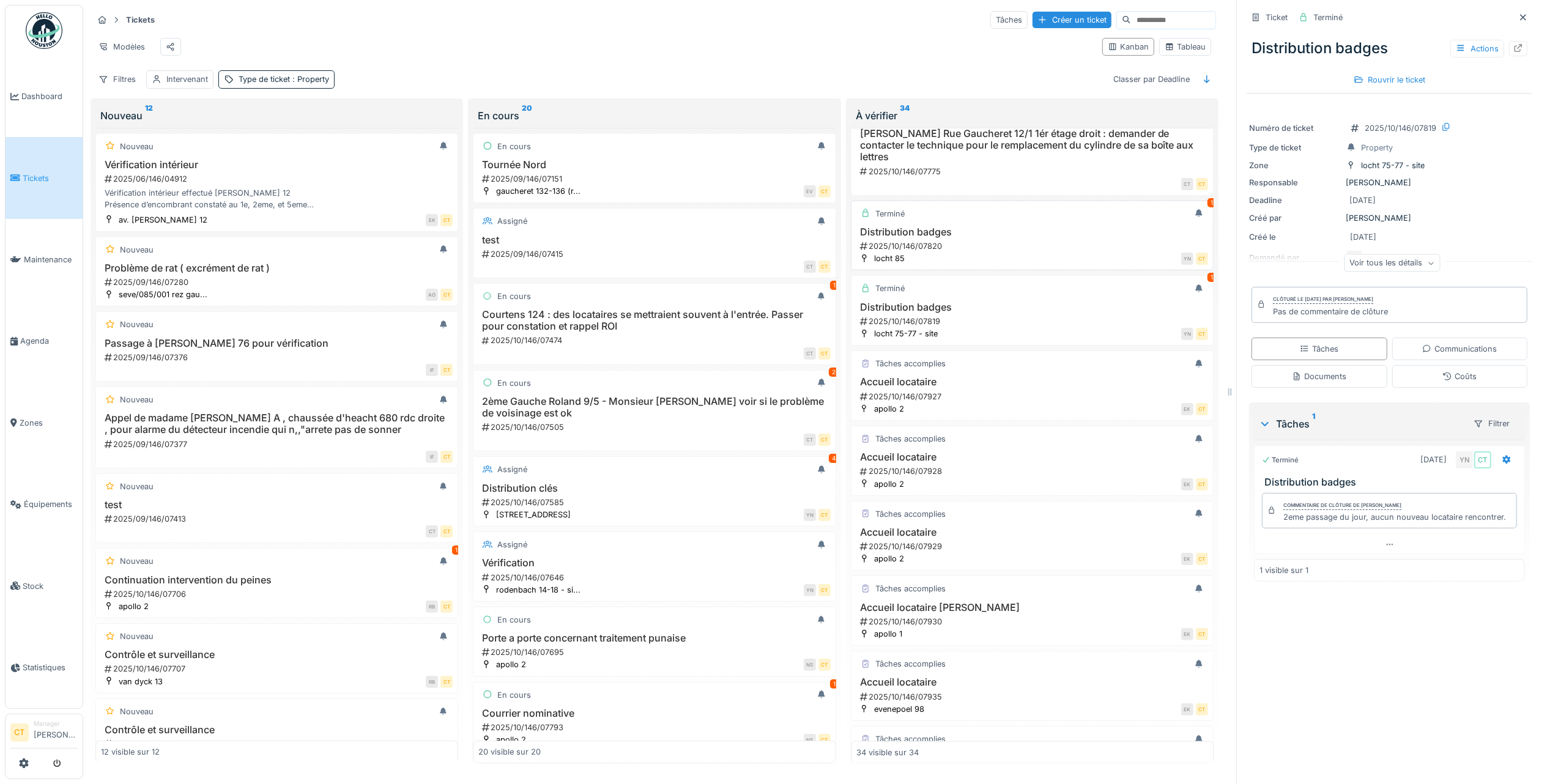
click at [1028, 252] on div "2025/10/146/07820" at bounding box center [1033, 246] width 349 height 11
click at [919, 388] on h3 "Accueil locataire" at bounding box center [1032, 381] width 352 height 11
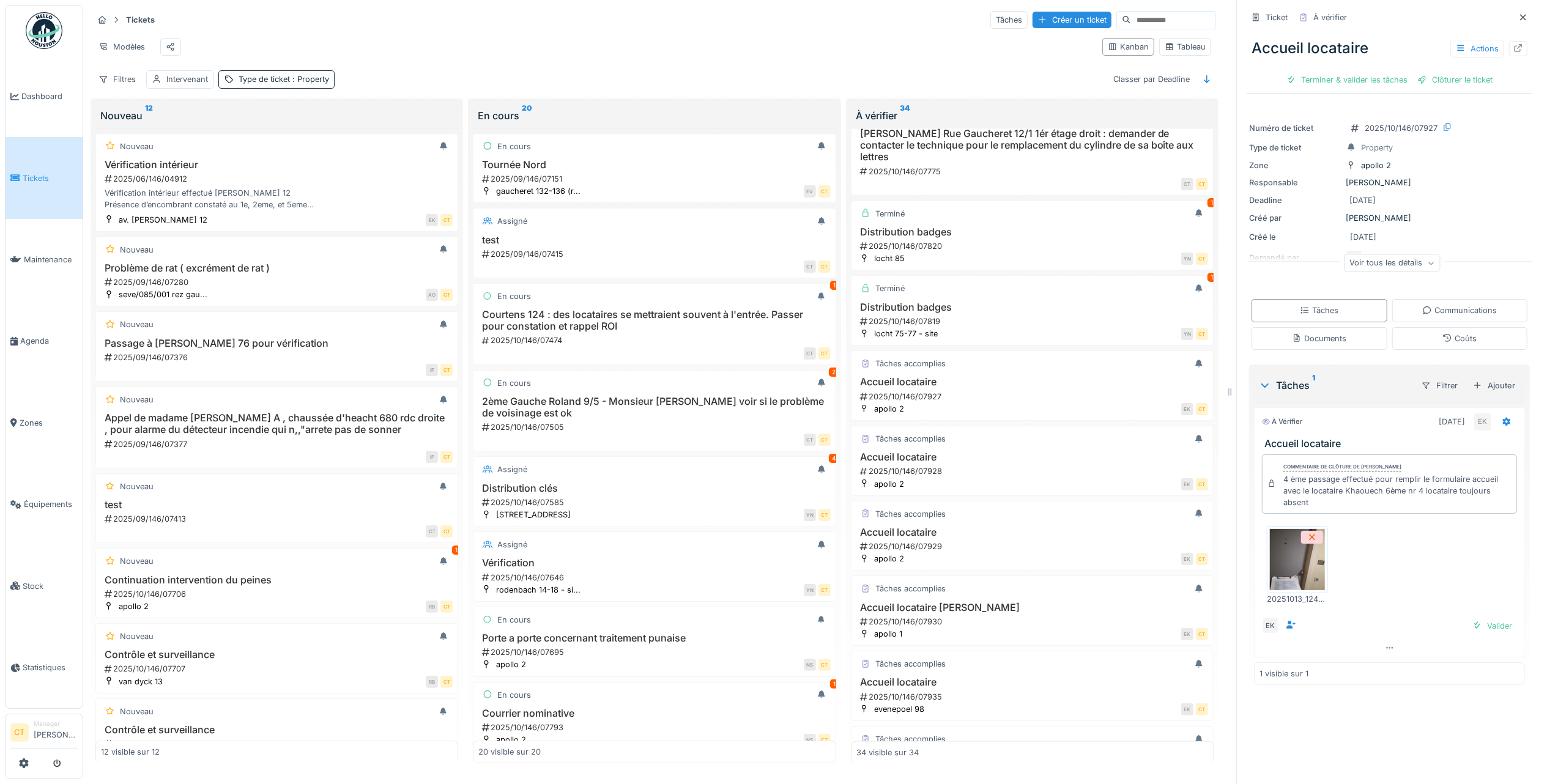
scroll to position [12, 0]
click at [1290, 547] on img at bounding box center [1297, 559] width 55 height 61
drag, startPoint x: 1434, startPoint y: 500, endPoint x: 1246, endPoint y: 430, distance: 200.6
click at [1254, 430] on div "À vérifier 13/10/2025 EK Accueil locataire Commentaire de clôture de Eljon Kola…" at bounding box center [1390, 532] width 271 height 250
copy div "Accueil locataire Commentaire de clôture de Eljon Kola 4 ème passage effectué p…"
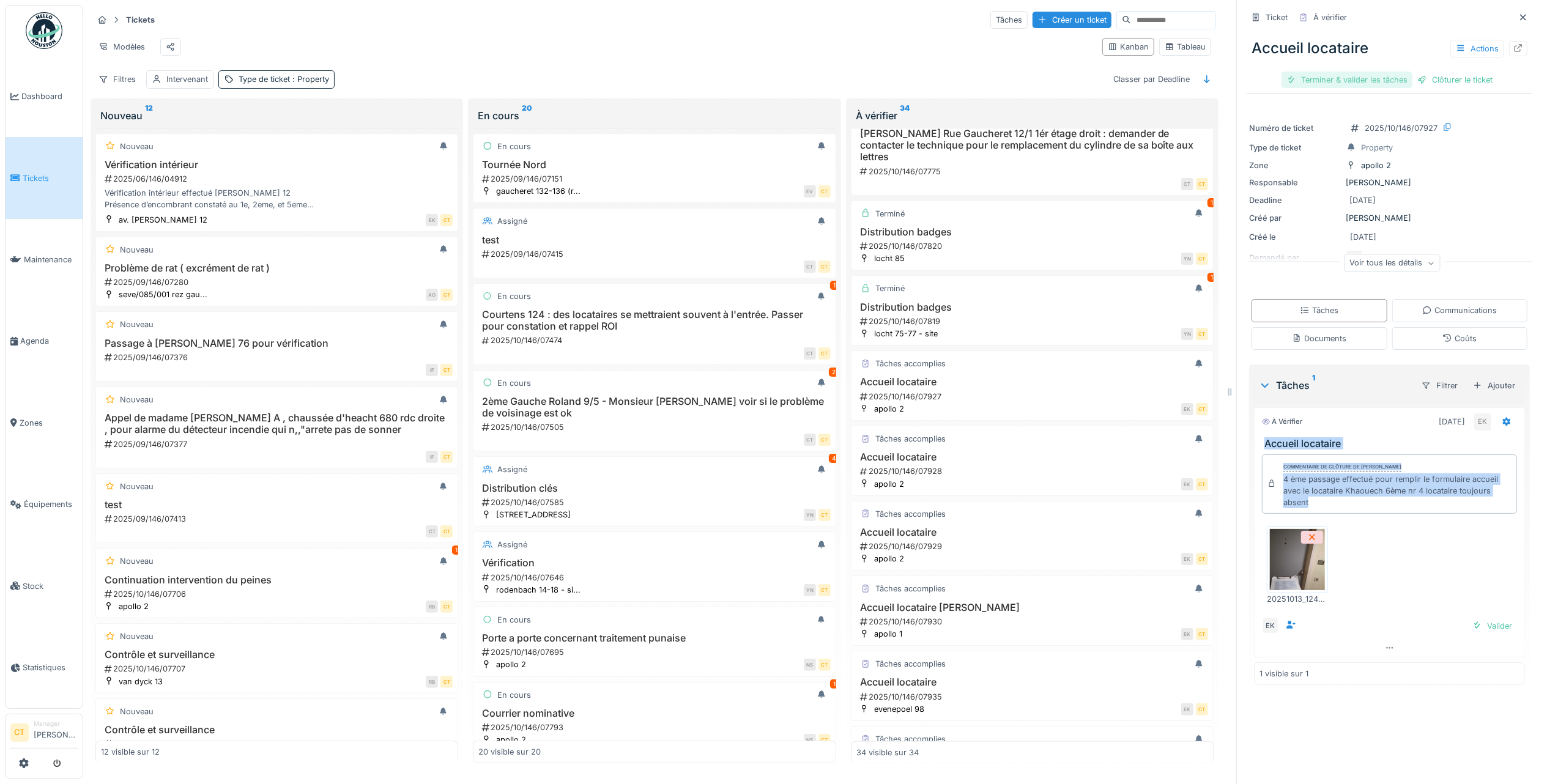
click at [1318, 72] on div "Terminer & valider les tâches" at bounding box center [1347, 79] width 131 height 16
click at [1382, 72] on div "Clôturer le ticket" at bounding box center [1390, 79] width 85 height 16
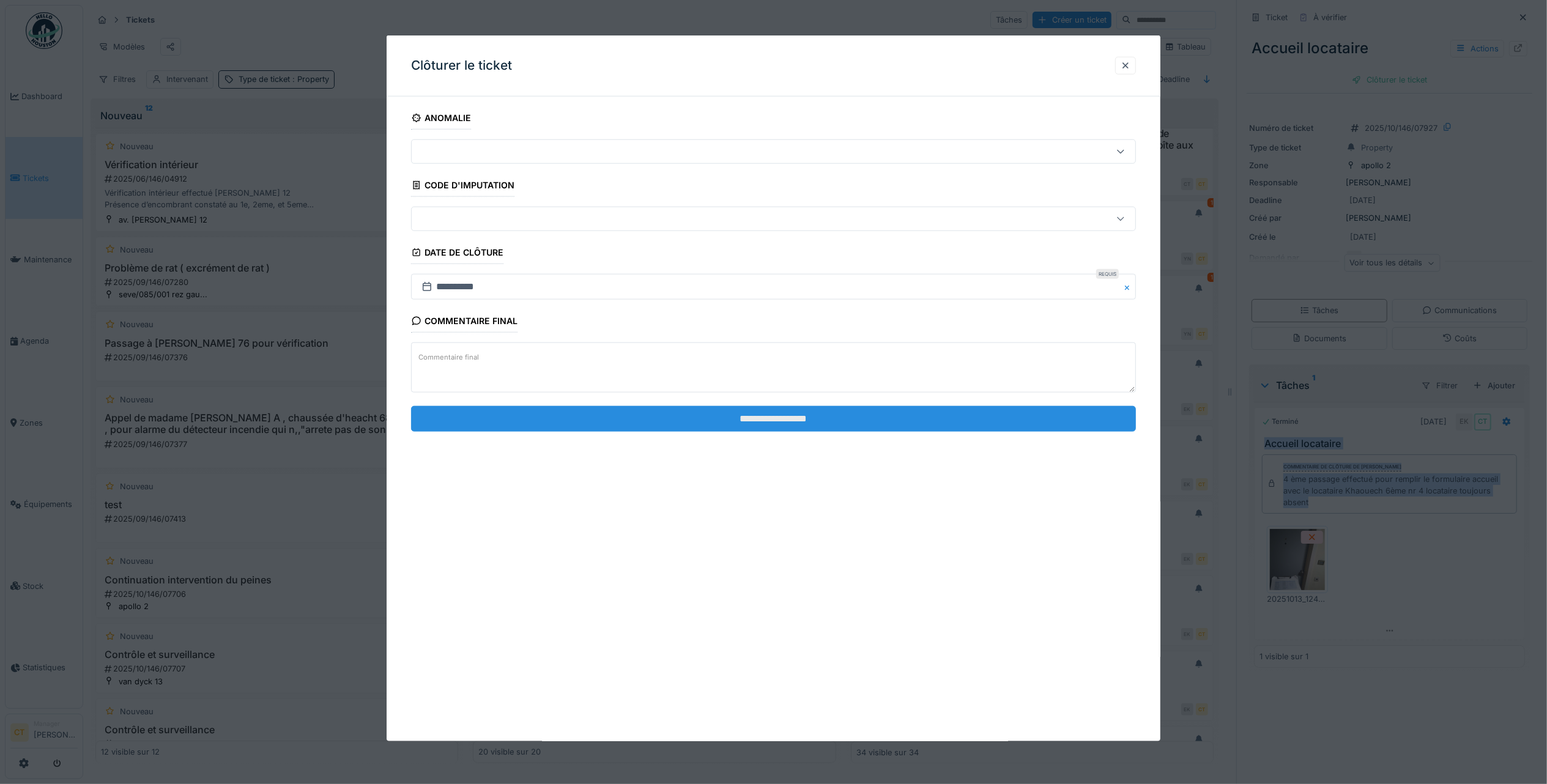
click at [904, 425] on input "**********" at bounding box center [774, 418] width 725 height 26
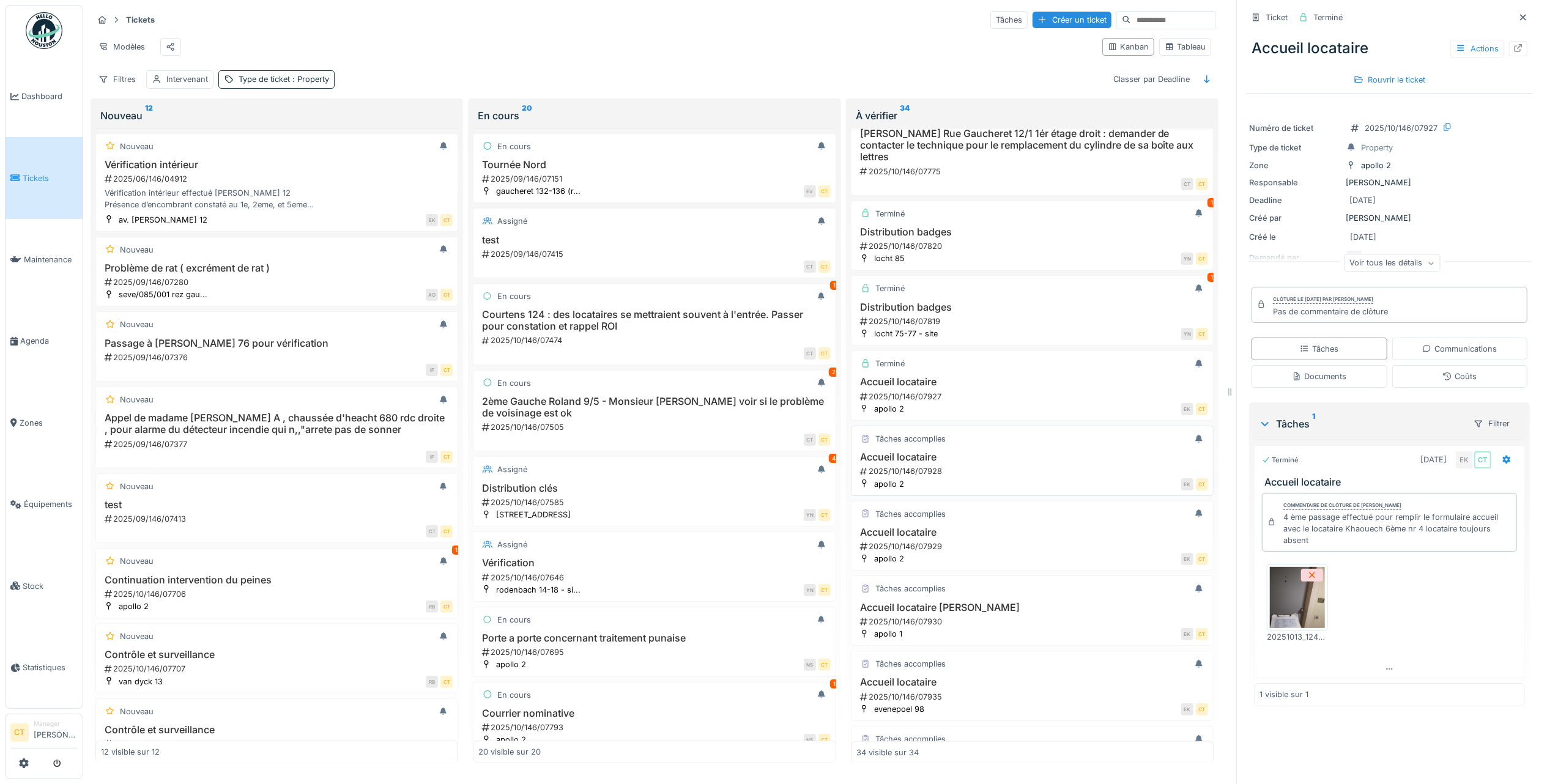
drag, startPoint x: 985, startPoint y: 560, endPoint x: 1105, endPoint y: 505, distance: 132.0
click at [985, 538] on h3 "Accueil locataire" at bounding box center [1032, 532] width 352 height 11
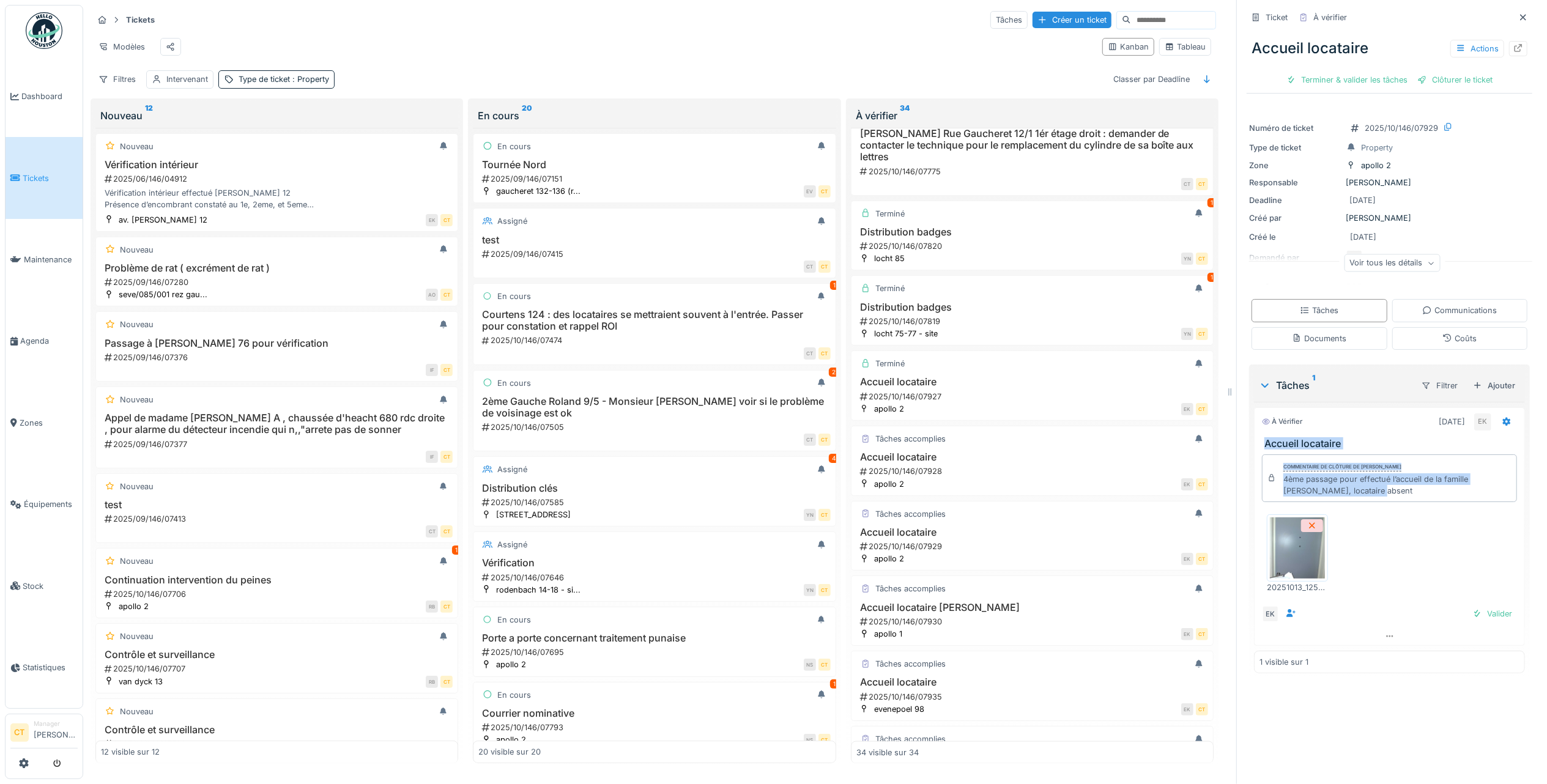
drag, startPoint x: 1434, startPoint y: 487, endPoint x: 1234, endPoint y: 425, distance: 209.4
click at [1236, 425] on div "Ticket À vérifier Accueil locataire Actions Terminer & valider les tâches Clôtu…" at bounding box center [1389, 392] width 306 height 784
copy div "Accueil locataire Commentaire de clôture de Eljon Kola 4ème passage pour effect…"
click at [1358, 72] on div "Terminer & valider les tâches" at bounding box center [1347, 79] width 131 height 16
drag, startPoint x: 1390, startPoint y: 67, endPoint x: 1384, endPoint y: 66, distance: 6.1
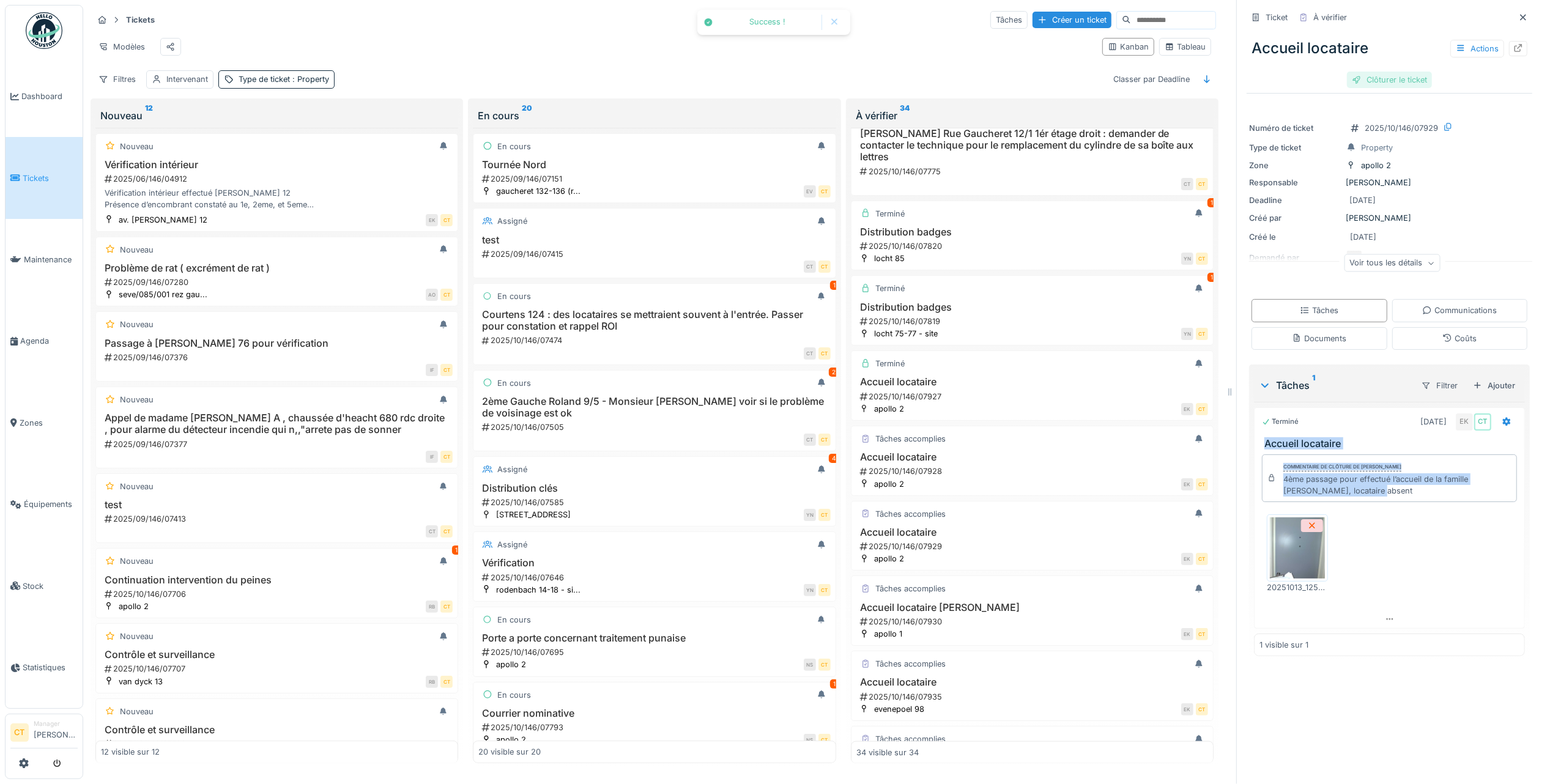
click at [1389, 72] on div "Clôturer le ticket" at bounding box center [1390, 79] width 85 height 16
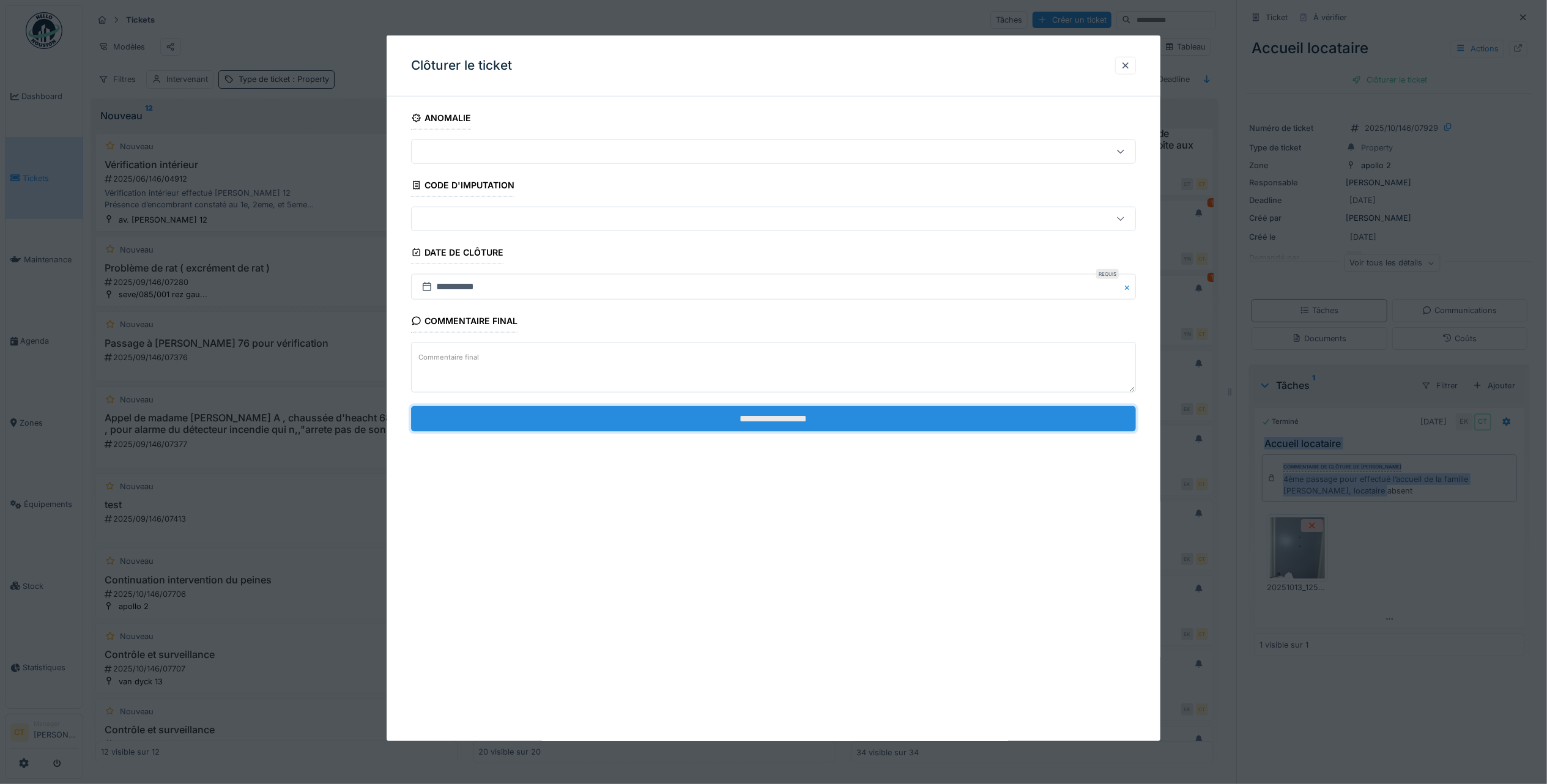
click at [713, 425] on input "**********" at bounding box center [774, 418] width 725 height 26
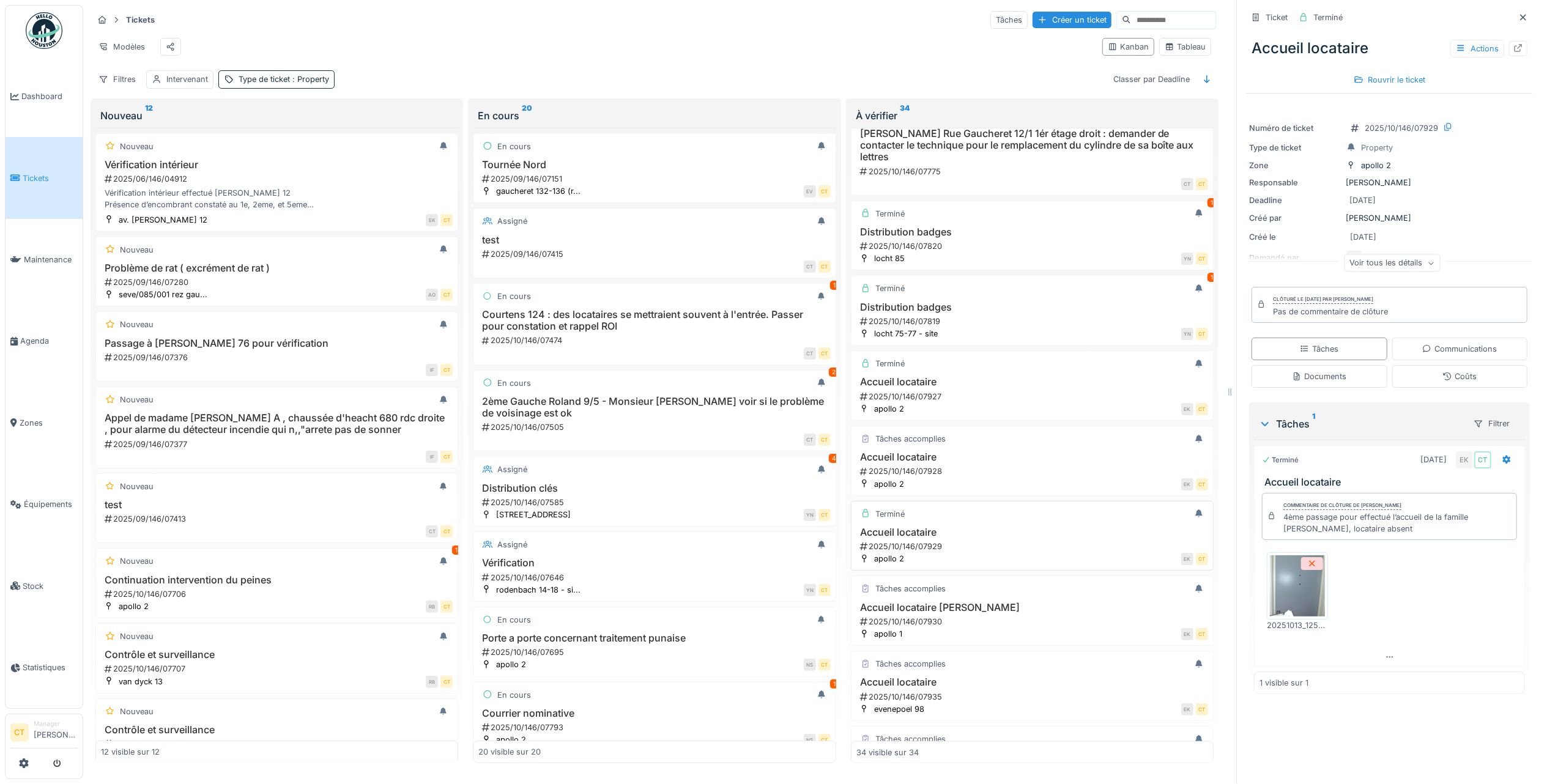
click at [999, 552] on div "2025/10/146/07929" at bounding box center [1033, 546] width 349 height 11
click at [1003, 626] on div "Tâches accomplies Accueil locataire Benhari 2025/10/146/07930 apollo 1 EK CT" at bounding box center [1032, 610] width 362 height 70
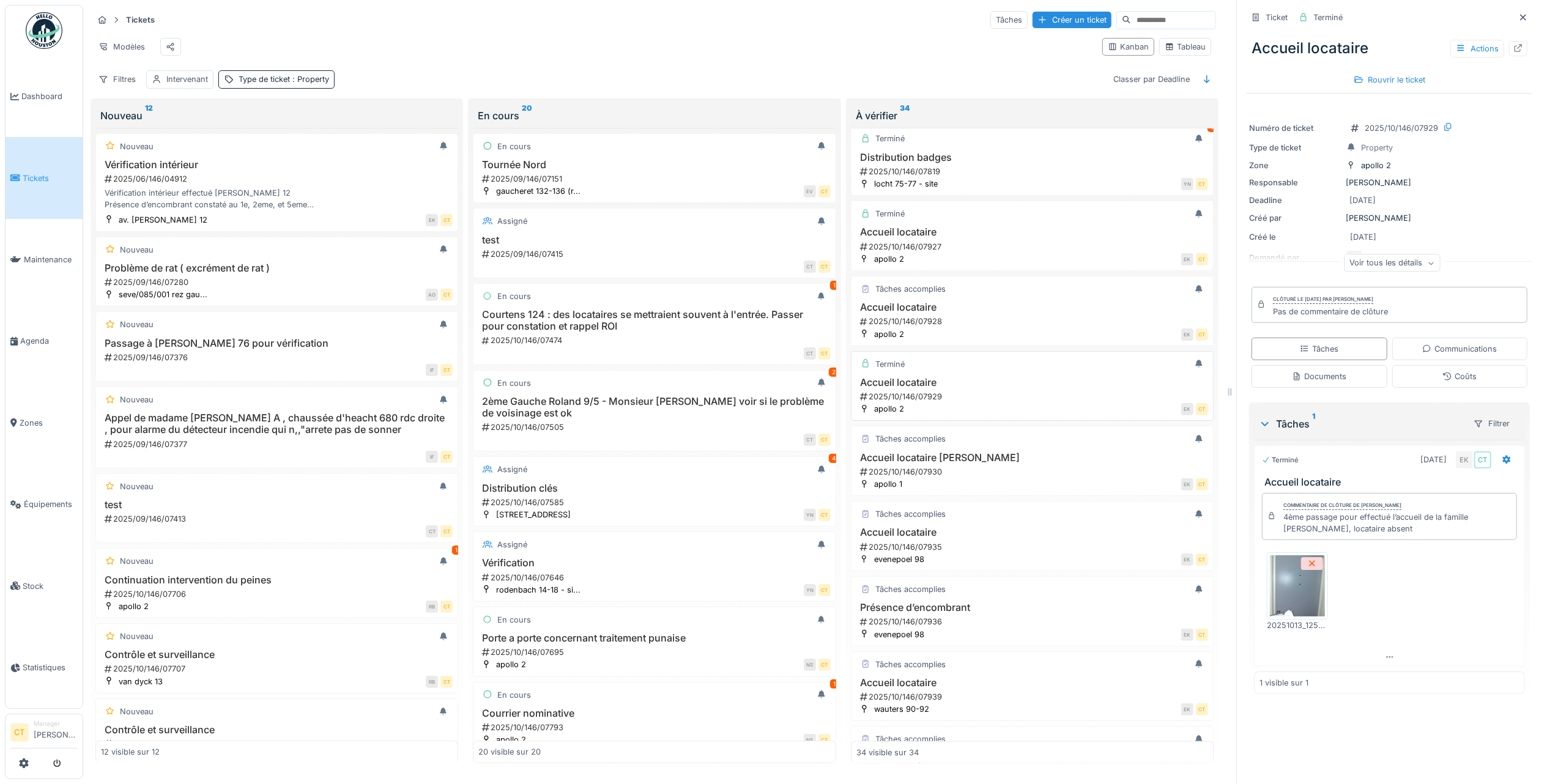
scroll to position [1469, 0]
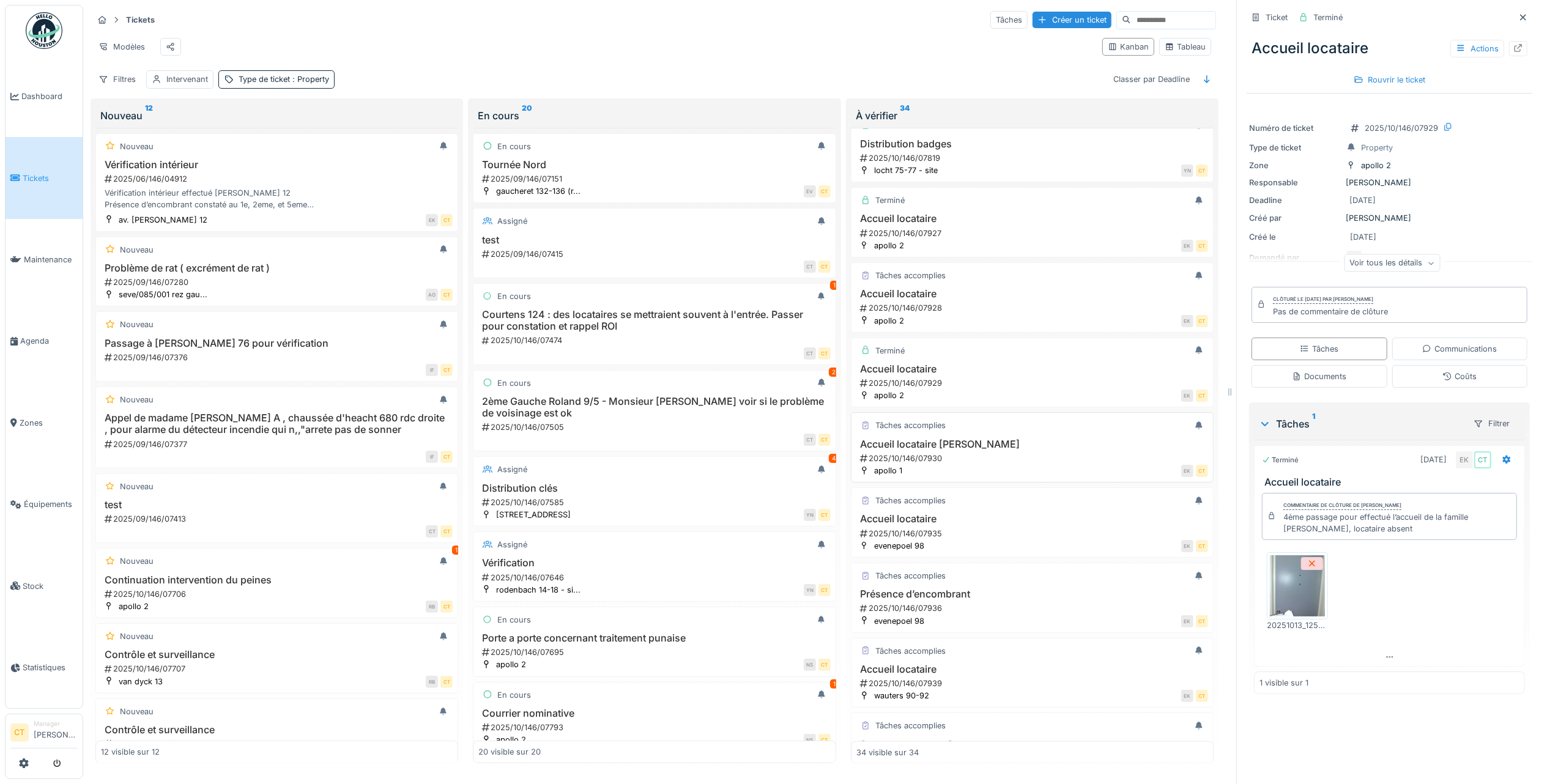
click at [928, 464] on div "Accueil locataire Benhari 2025/10/146/07930" at bounding box center [1032, 451] width 352 height 26
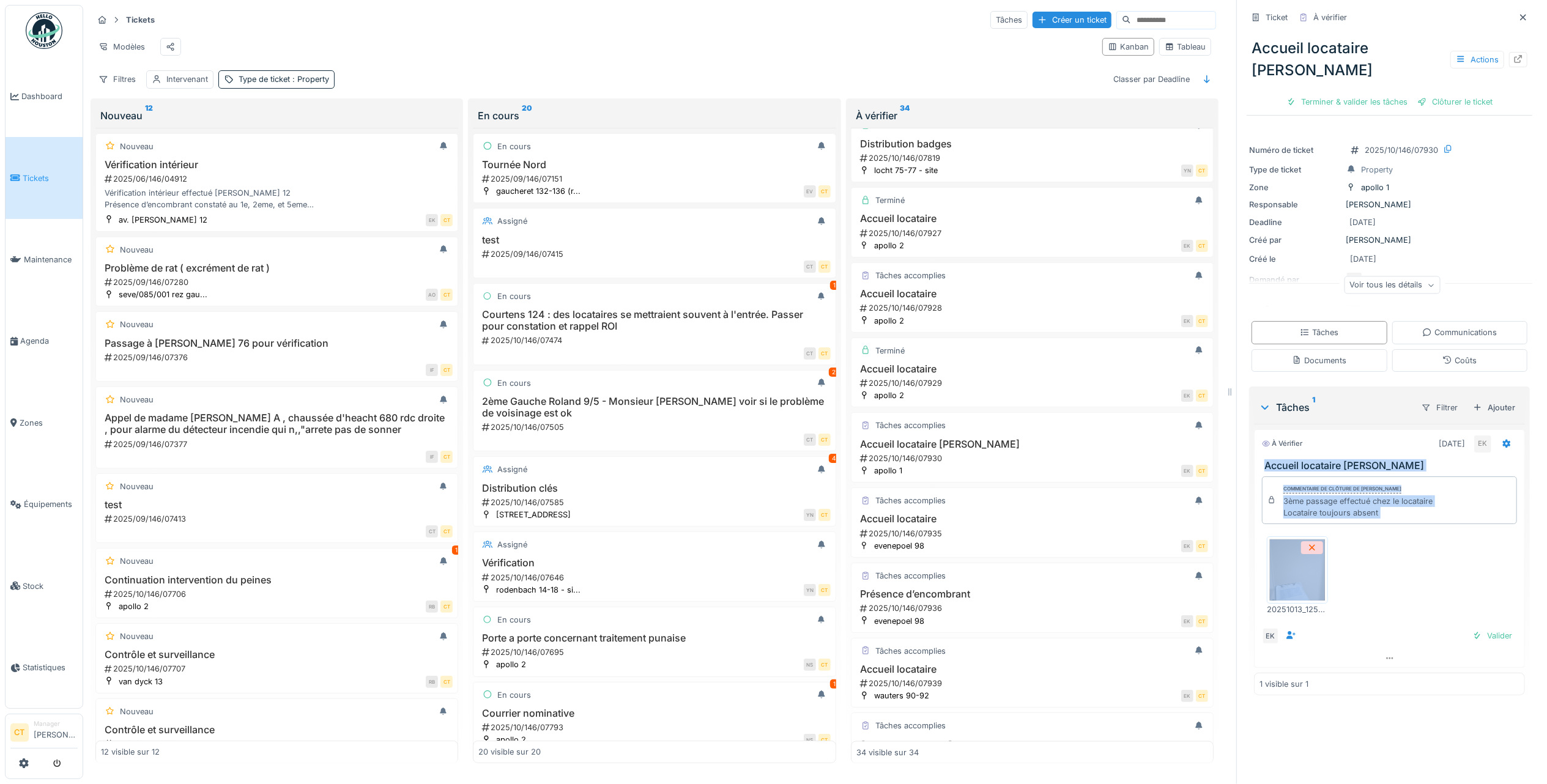
drag, startPoint x: 1403, startPoint y: 563, endPoint x: 1248, endPoint y: 434, distance: 201.7
click at [1254, 434] on div "À vérifier 13/10/2025 EK Accueil locataire Benhari Commentaire de clôture de El…" at bounding box center [1390, 548] width 271 height 238
copy div "Accueil locataire Benhari Commentaire de clôture de Eljon Kola 3ème passage eff…"
click at [1343, 94] on div "Terminer & valider les tâches" at bounding box center [1347, 101] width 131 height 16
click at [1388, 94] on div "Clôturer le ticket" at bounding box center [1390, 101] width 85 height 16
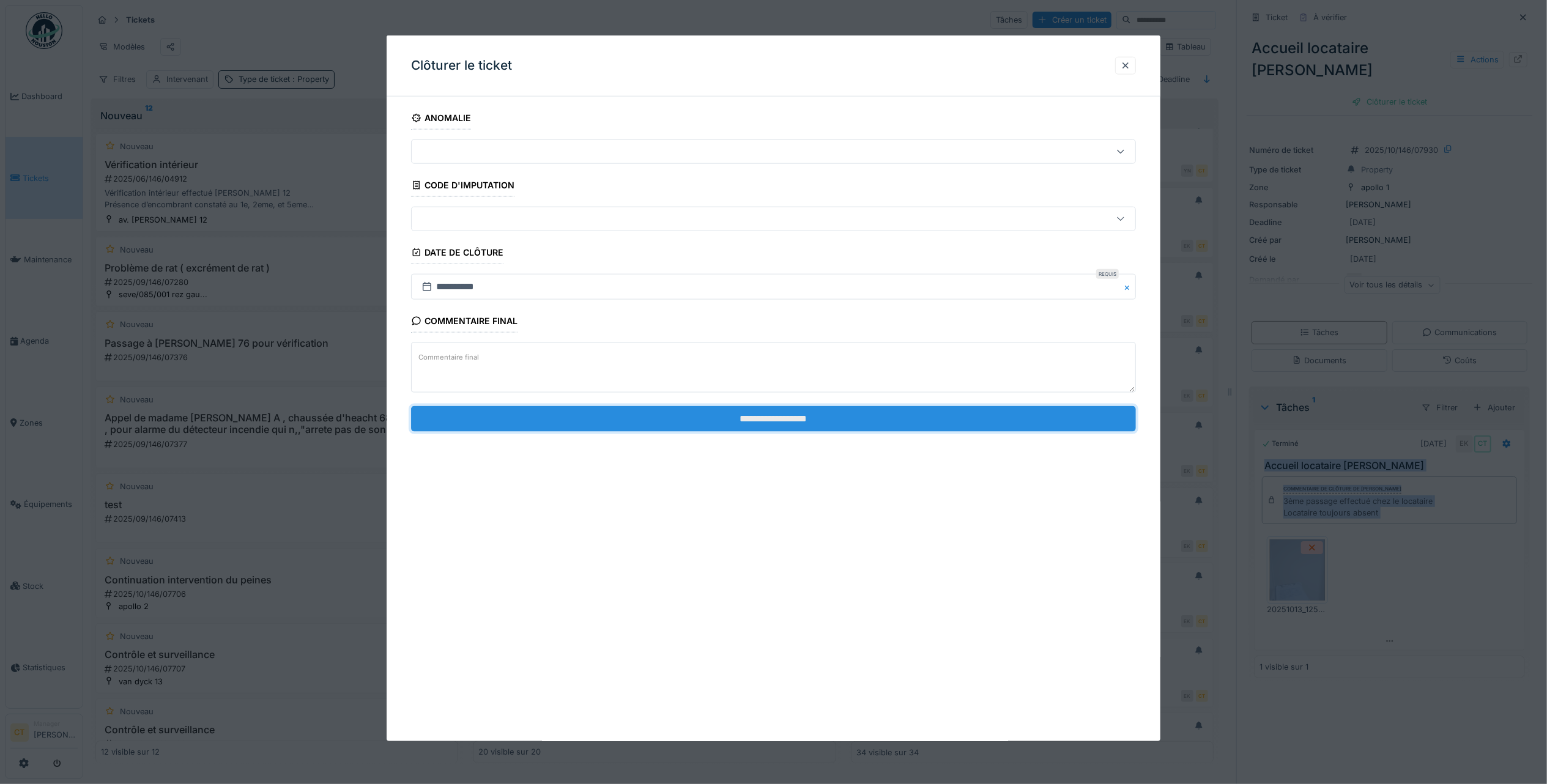
click at [598, 424] on input "**********" at bounding box center [774, 418] width 725 height 26
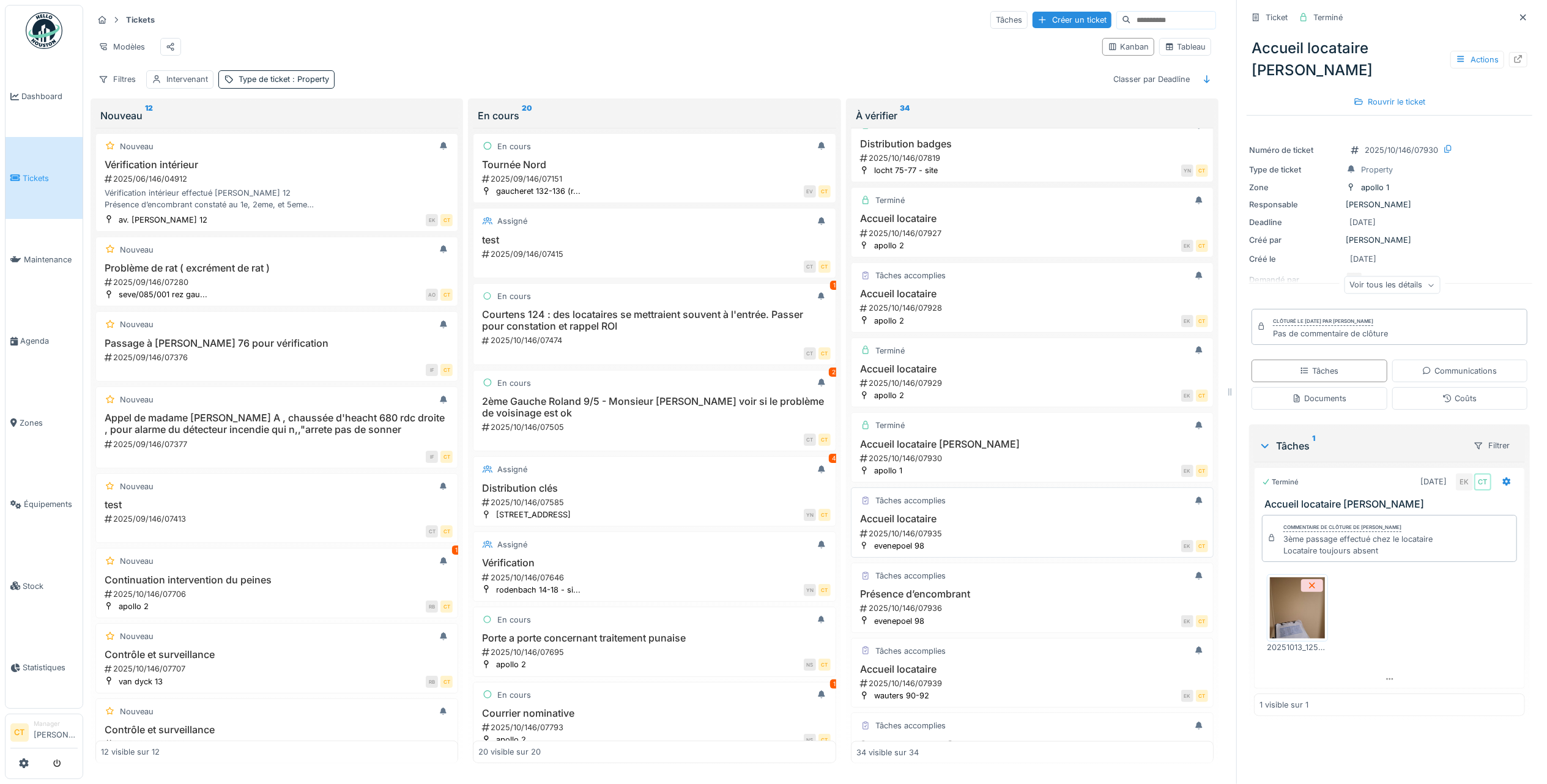
click at [1016, 539] on div "2025/10/146/07935" at bounding box center [1033, 533] width 349 height 11
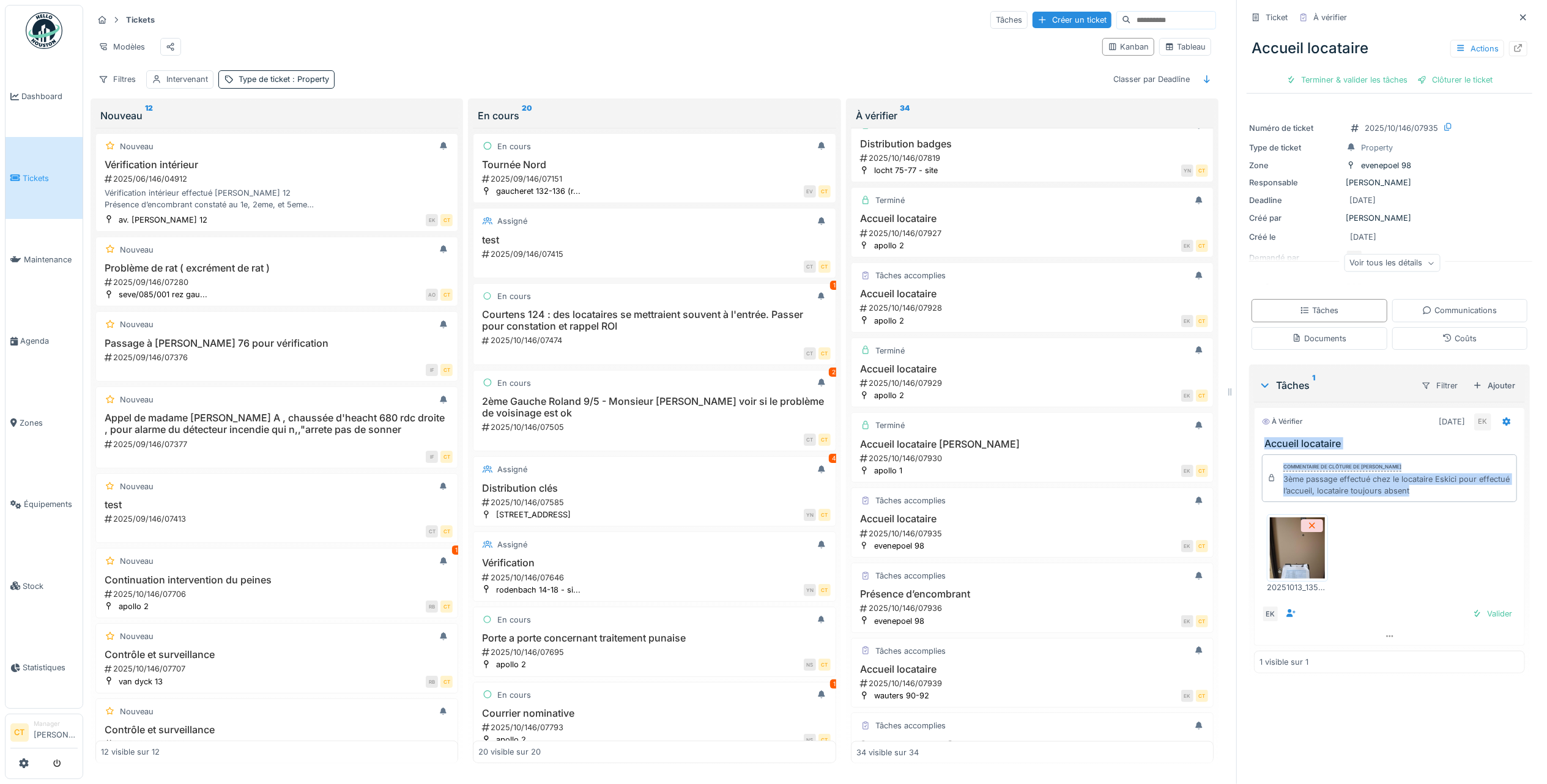
drag, startPoint x: 1425, startPoint y: 488, endPoint x: 1243, endPoint y: 432, distance: 190.4
click at [1254, 432] on div "À vérifier 13/10/2025 EK Accueil locataire Commentaire de clôture de Eljon Kola…" at bounding box center [1390, 526] width 271 height 238
copy div "Accueil locataire Commentaire de clôture de Eljon Kola 3ème passage effectué ch…"
click at [1361, 72] on div "Terminer & valider les tâches" at bounding box center [1347, 79] width 131 height 16
click at [1387, 72] on div "Clôturer le ticket" at bounding box center [1390, 79] width 85 height 16
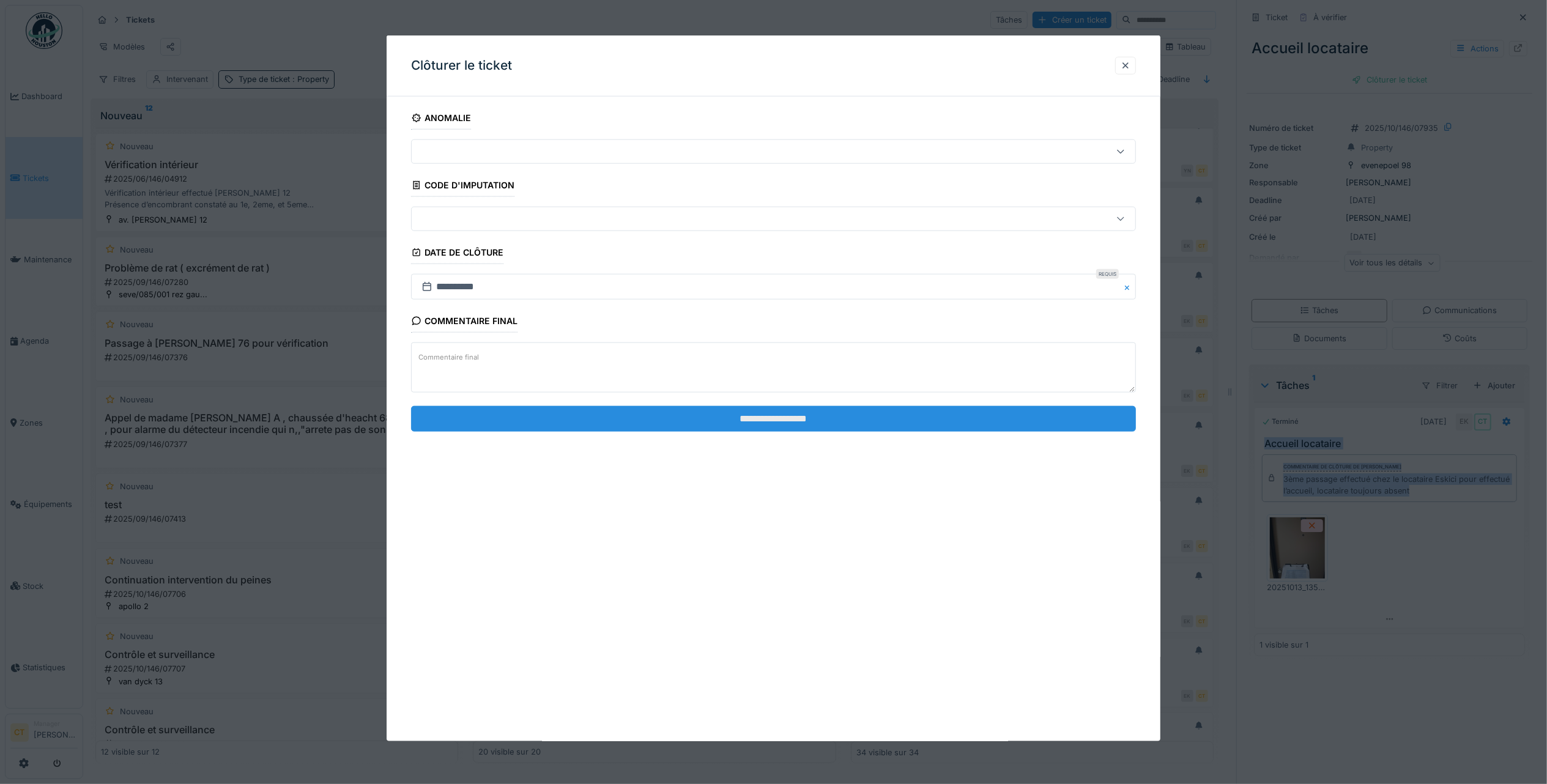
click at [942, 418] on input "**********" at bounding box center [774, 418] width 725 height 26
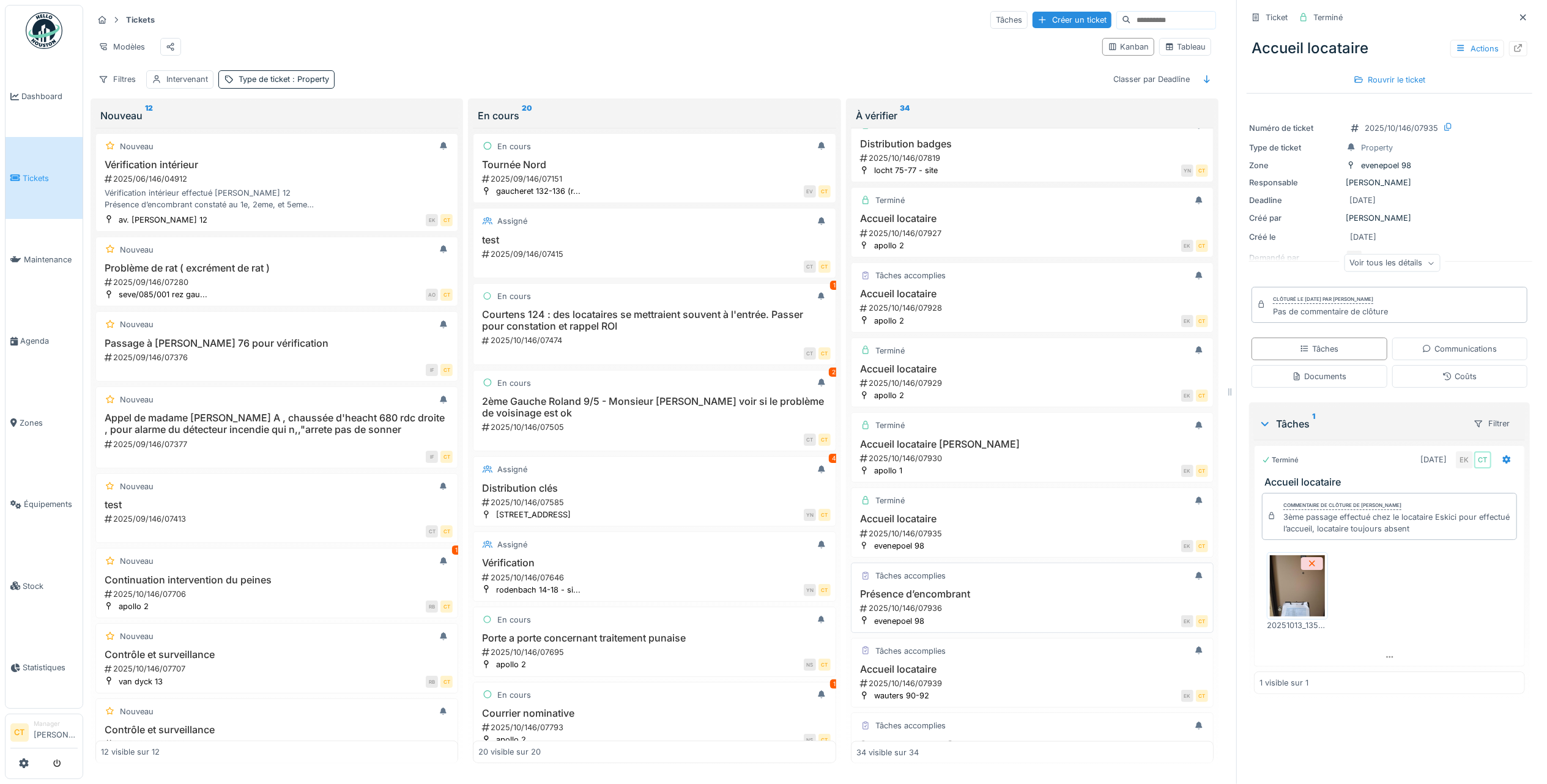
click at [987, 614] on div "2025/10/146/07936" at bounding box center [1033, 608] width 349 height 11
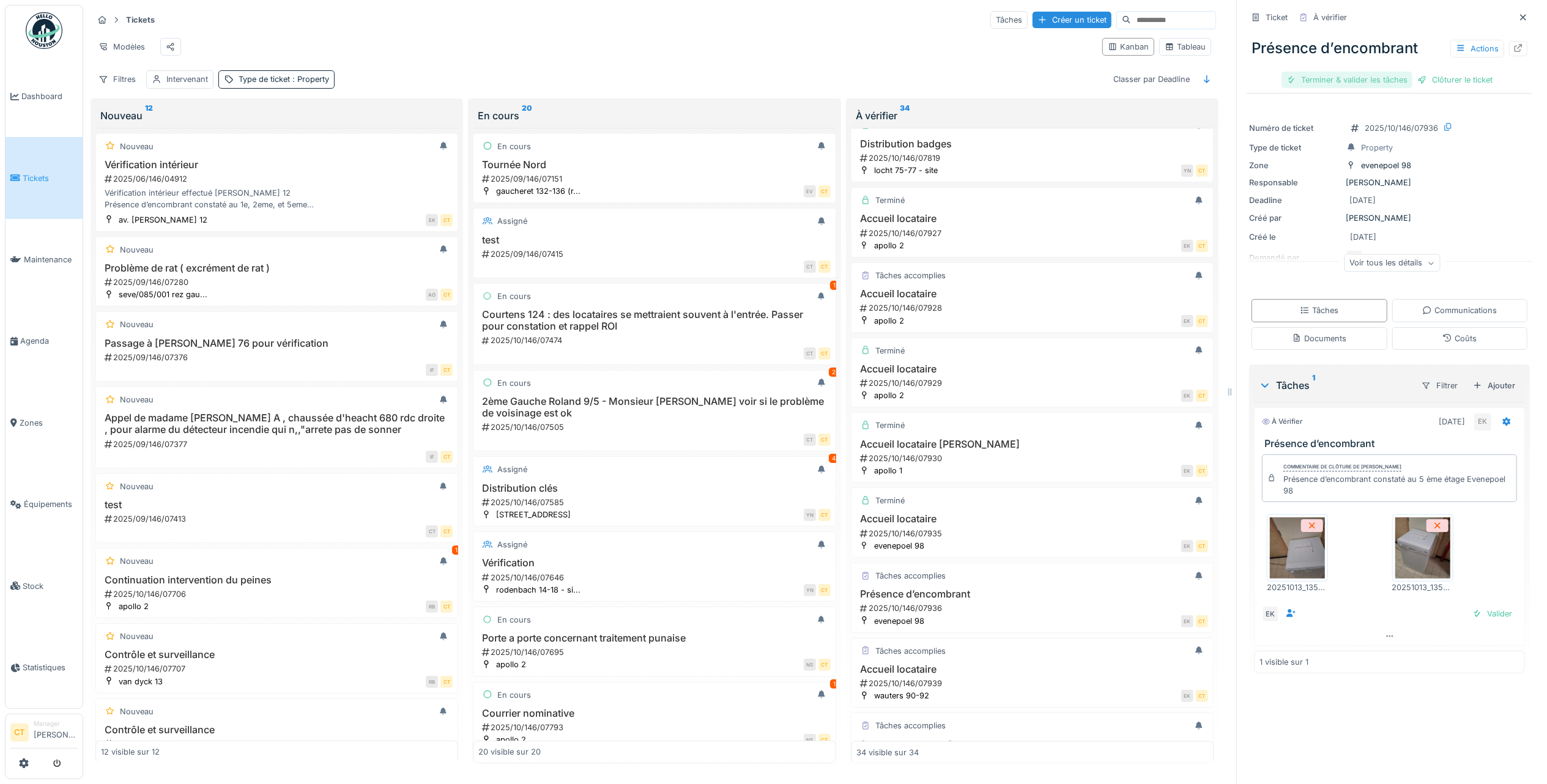
click at [1348, 72] on div "Terminer & valider les tâches" at bounding box center [1347, 79] width 131 height 16
click at [1349, 72] on div "Clôturer le ticket" at bounding box center [1390, 79] width 85 height 16
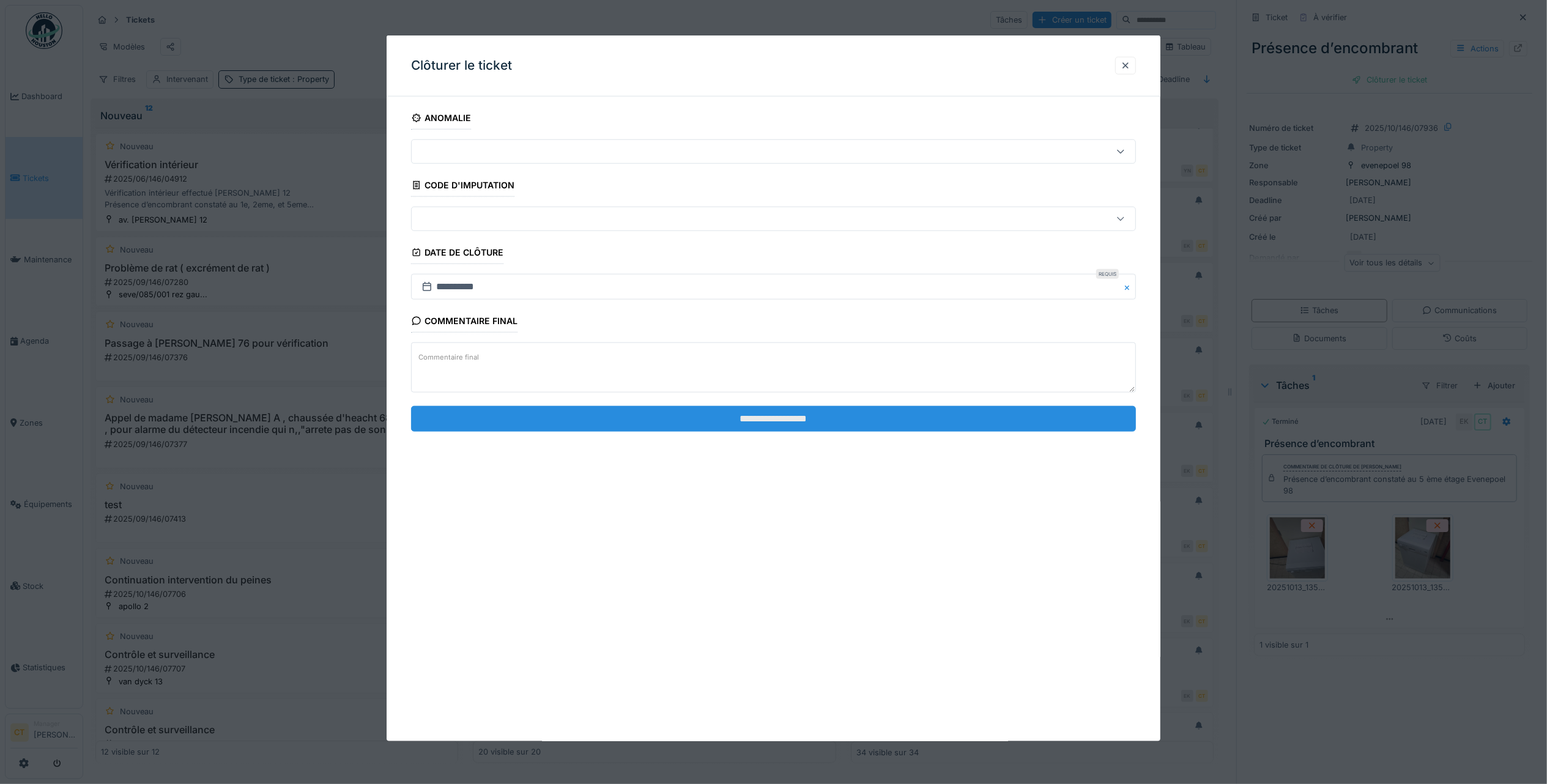
click at [616, 426] on input "**********" at bounding box center [774, 418] width 725 height 26
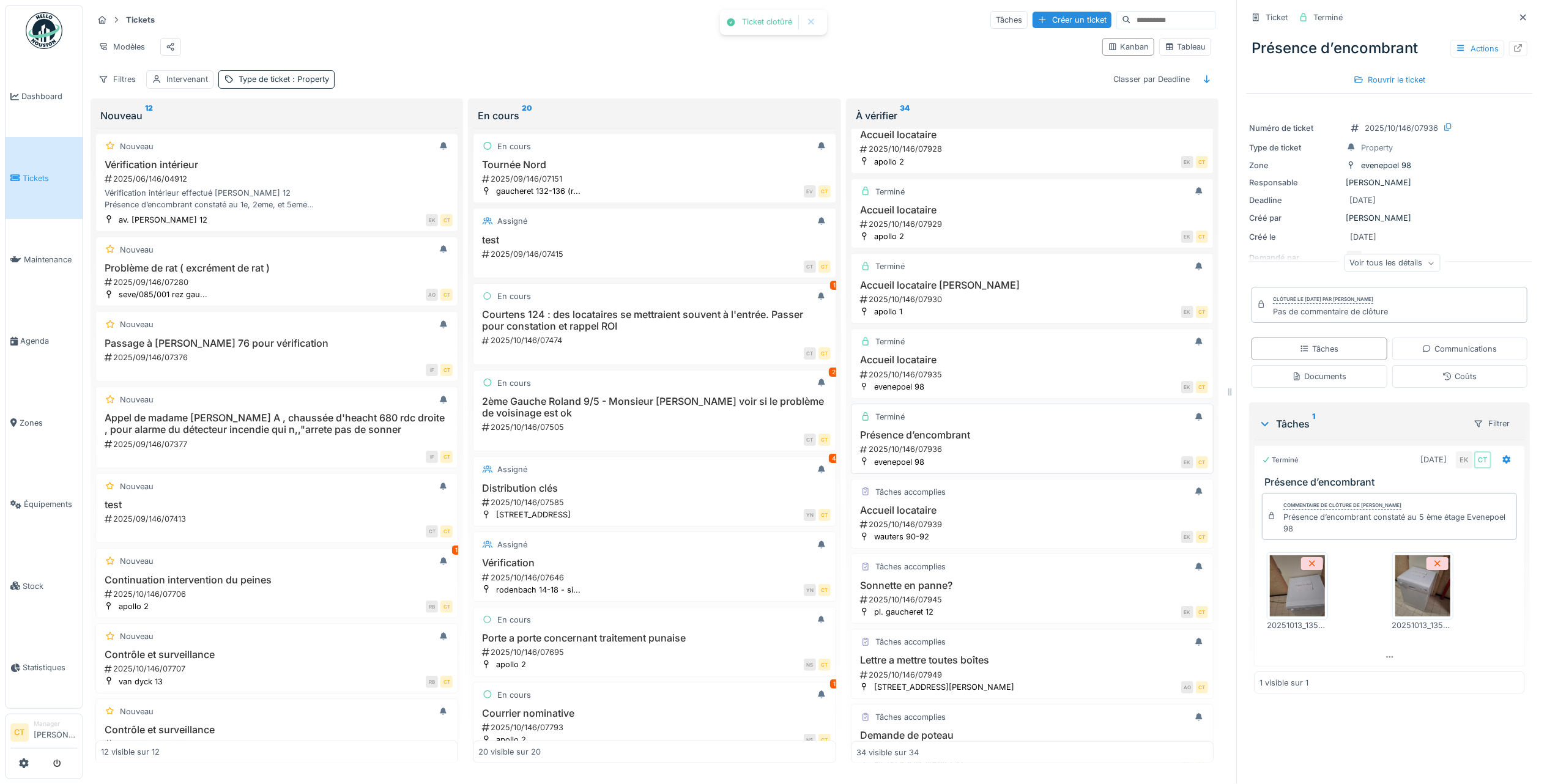
scroll to position [1633, 0]
click at [935, 513] on h3 "Accueil locataire" at bounding box center [1032, 506] width 352 height 11
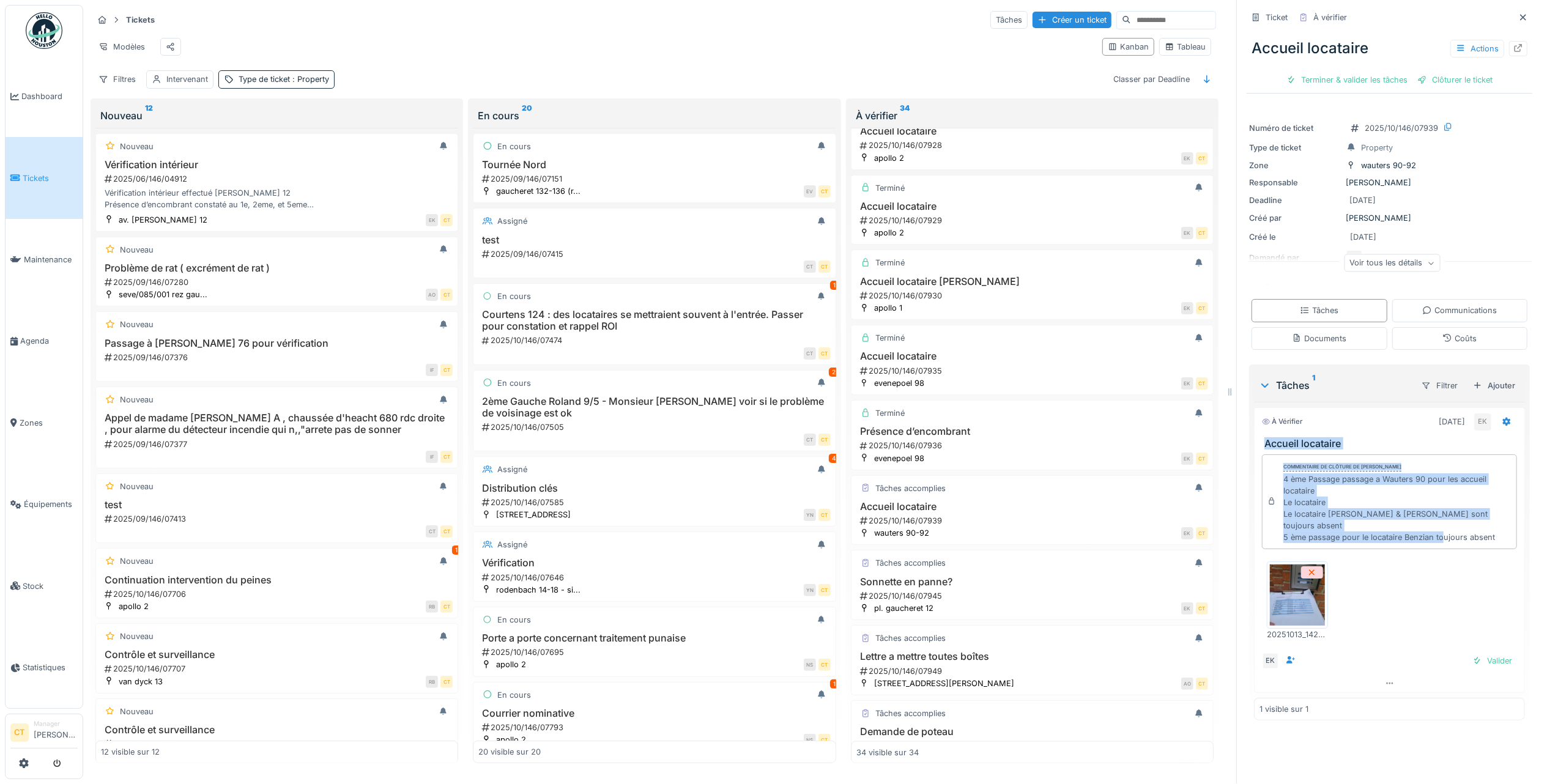
drag, startPoint x: 1484, startPoint y: 522, endPoint x: 1246, endPoint y: 433, distance: 254.1
click at [1254, 433] on div "À vérifier 13/10/2025 EK Accueil locataire Commentaire de clôture de Eljon Kola…" at bounding box center [1390, 549] width 271 height 286
copy div "Accueil locataire Commentaire de clôture de Eljon Kola 4 ème Passage passage a …"
drag, startPoint x: 1327, startPoint y: 62, endPoint x: 1363, endPoint y: 71, distance: 37.1
click at [1327, 72] on div "Terminer & valider les tâches" at bounding box center [1347, 79] width 131 height 16
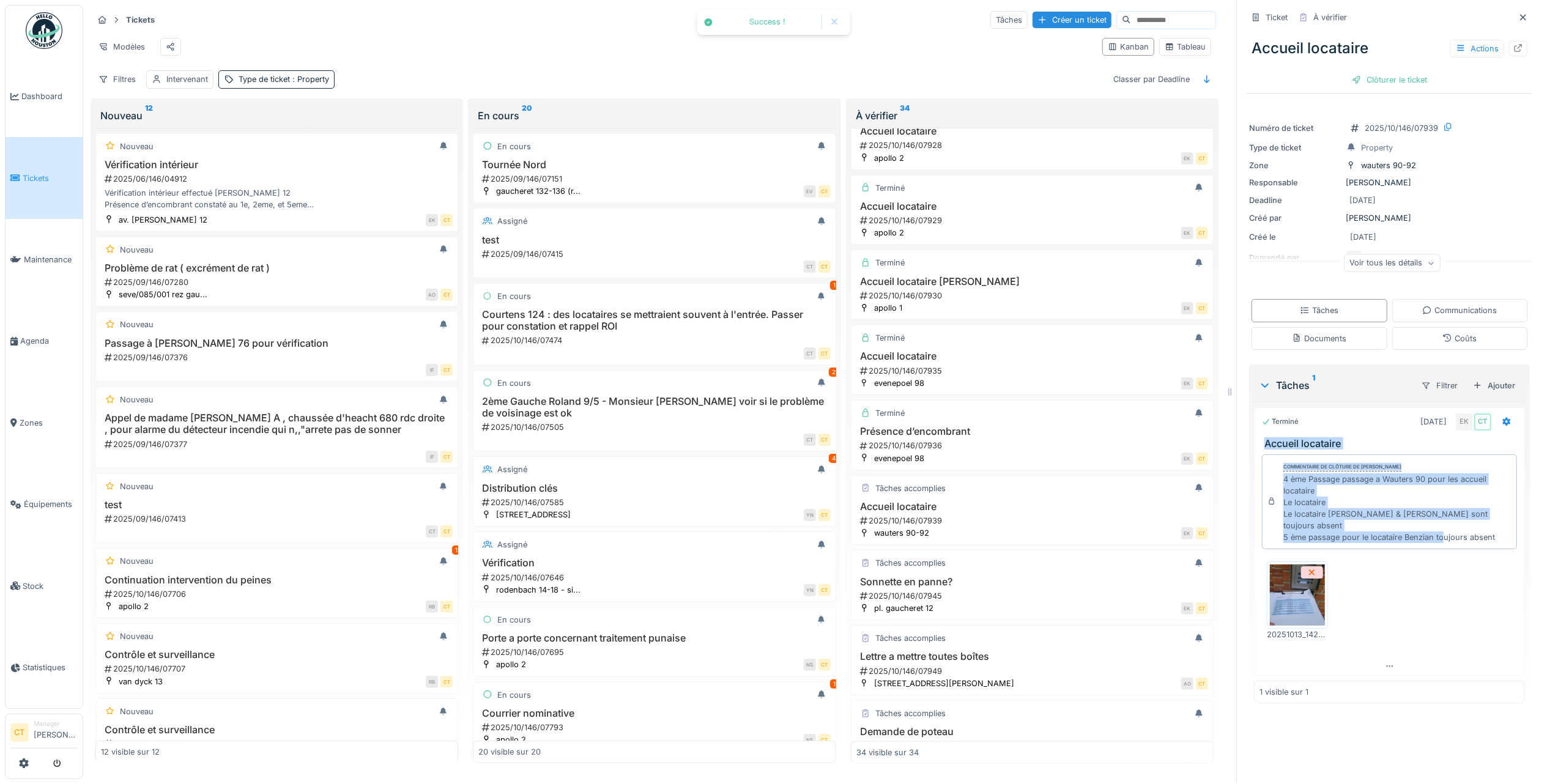
drag, startPoint x: 1394, startPoint y: 67, endPoint x: 1062, endPoint y: 94, distance: 333.1
click at [1394, 72] on div "Clôturer le ticket" at bounding box center [1390, 79] width 85 height 16
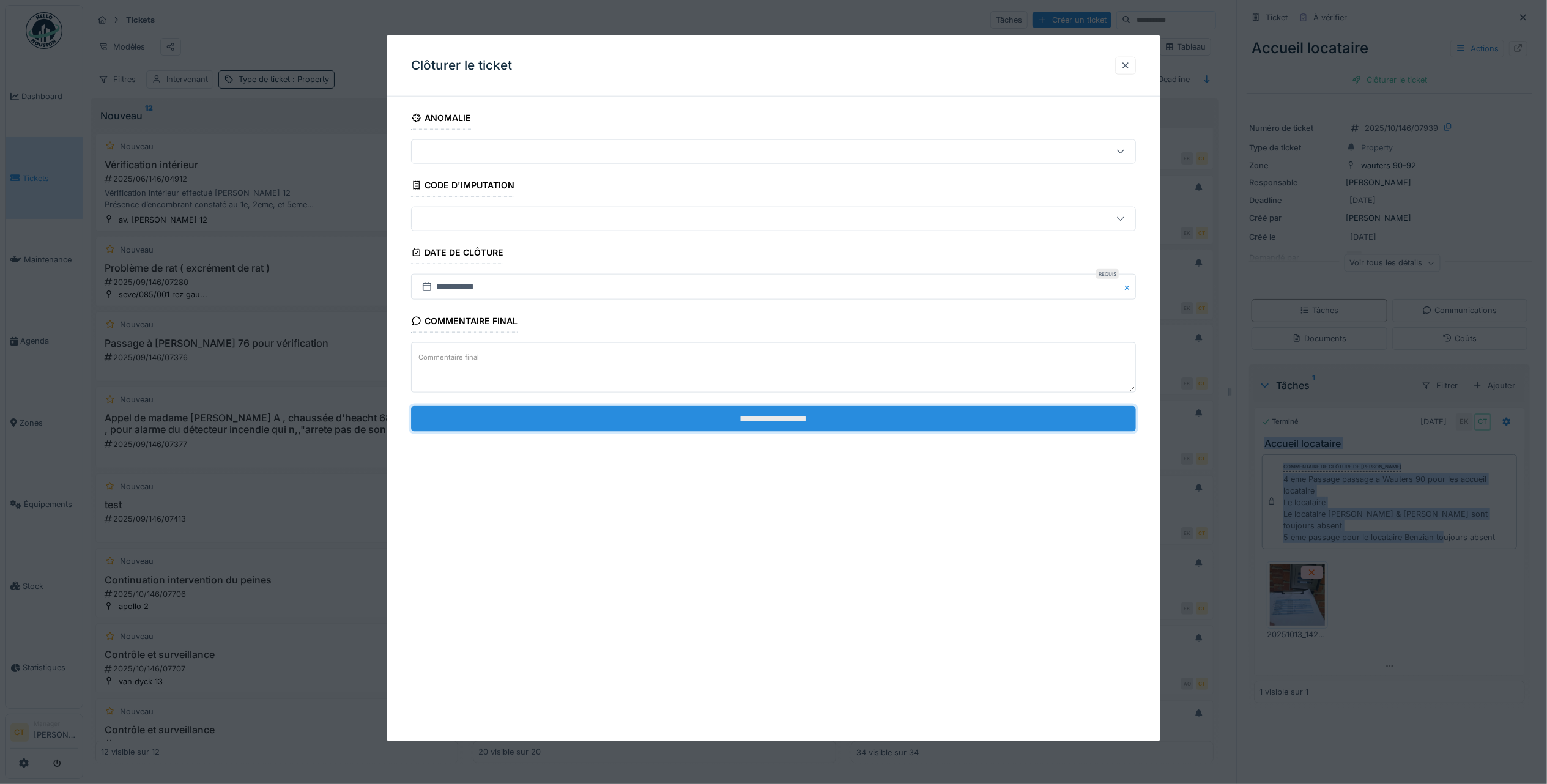
drag, startPoint x: 571, startPoint y: 413, endPoint x: 572, endPoint y: 406, distance: 7.1
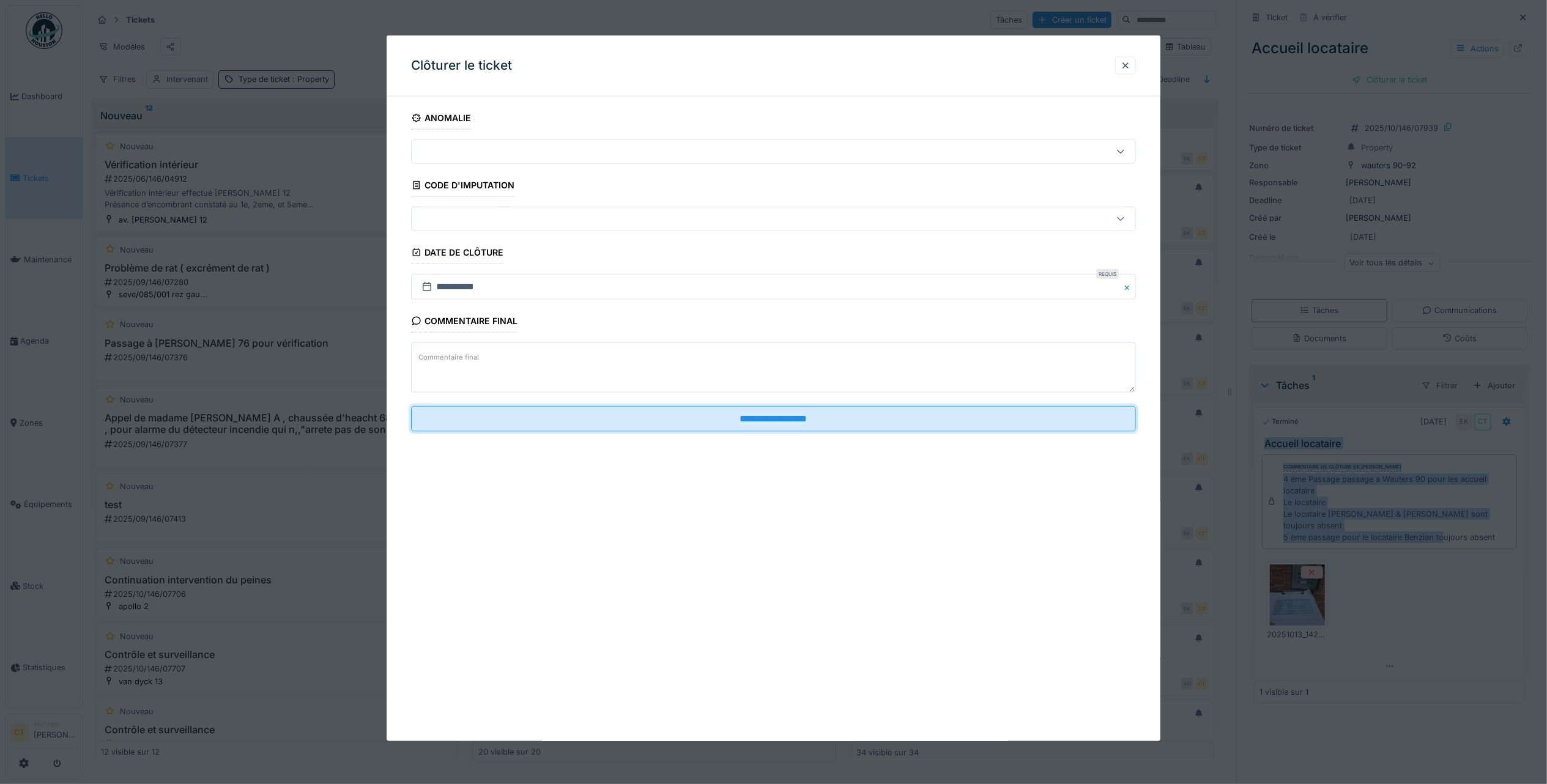
click at [571, 412] on input "**********" at bounding box center [774, 418] width 725 height 26
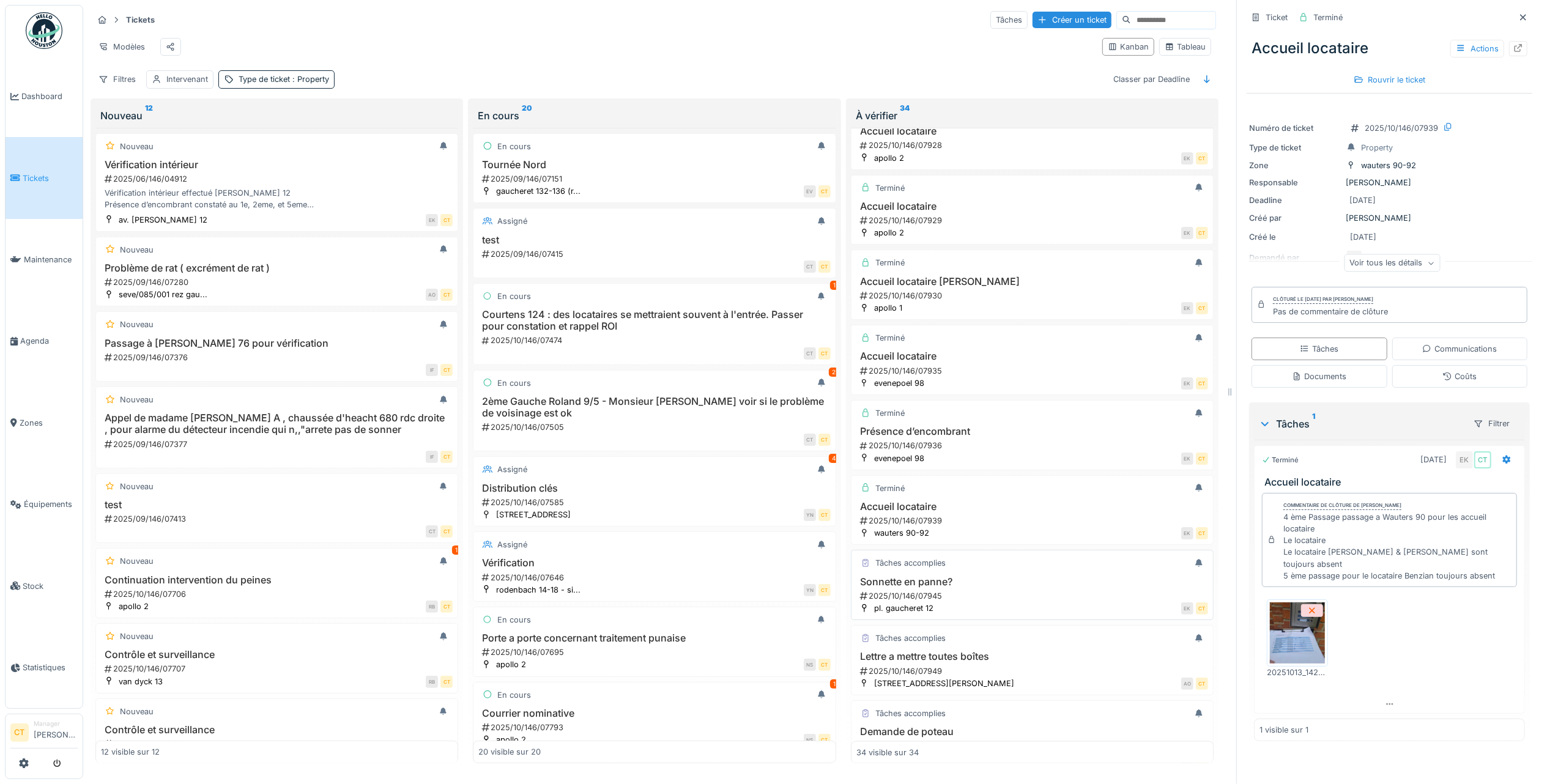
click at [980, 588] on h3 "Sonnette en panne?" at bounding box center [1032, 581] width 352 height 11
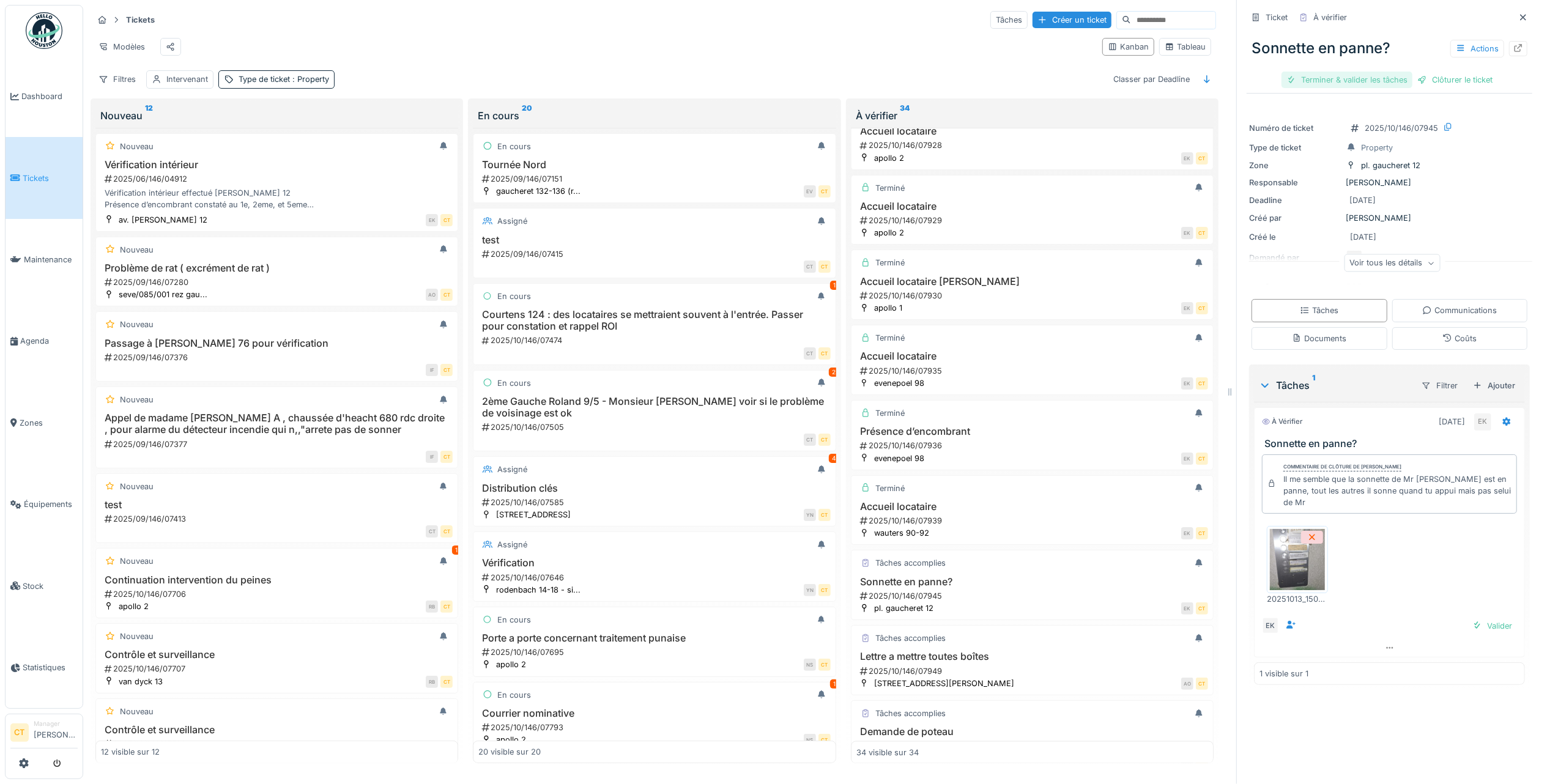
click at [1334, 72] on div "Terminer & valider les tâches" at bounding box center [1347, 79] width 131 height 16
click at [1444, 72] on div "Clôturer le ticket" at bounding box center [1455, 79] width 85 height 16
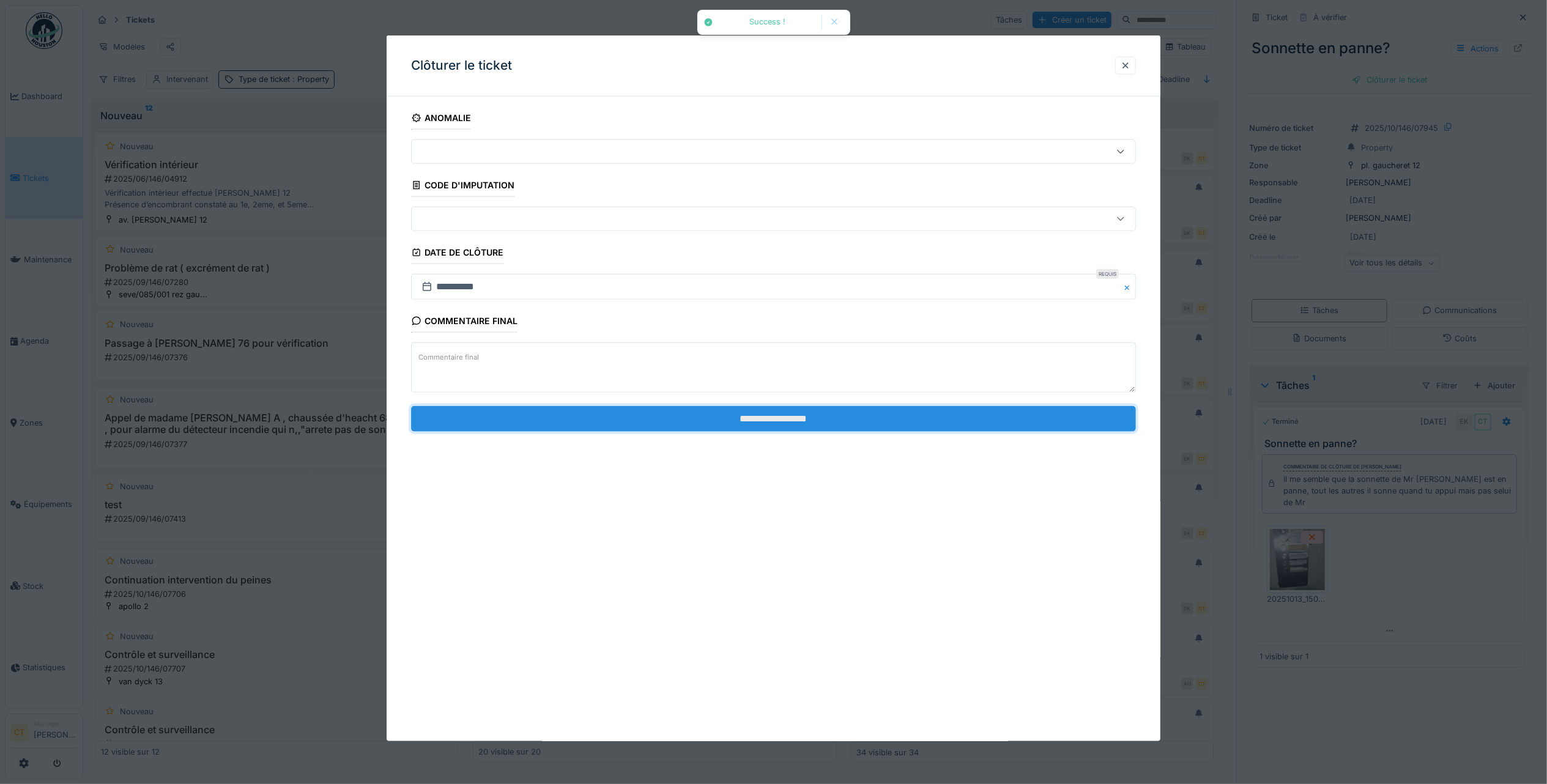
click at [904, 424] on input "**********" at bounding box center [774, 418] width 725 height 26
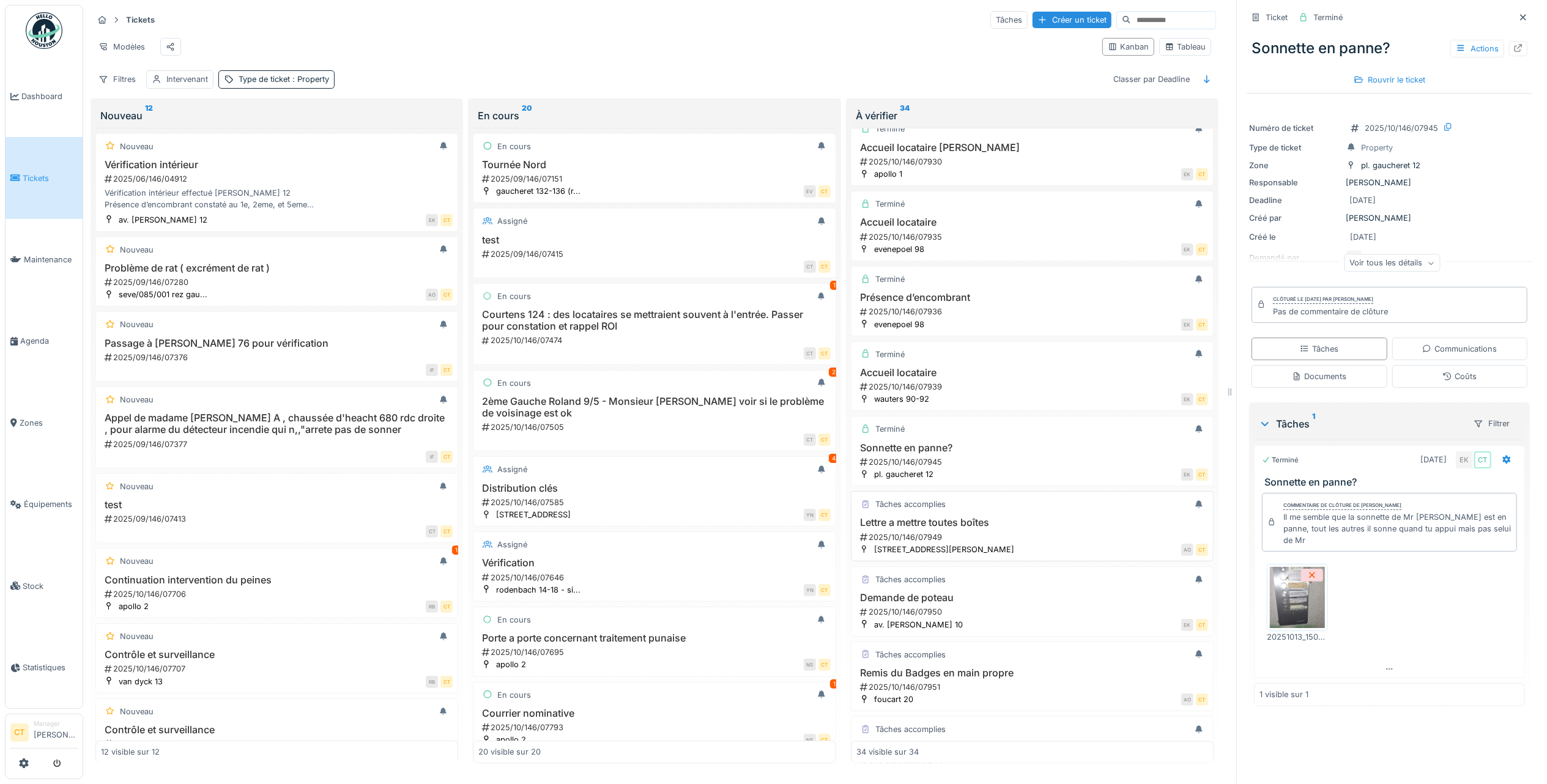
scroll to position [1796, 0]
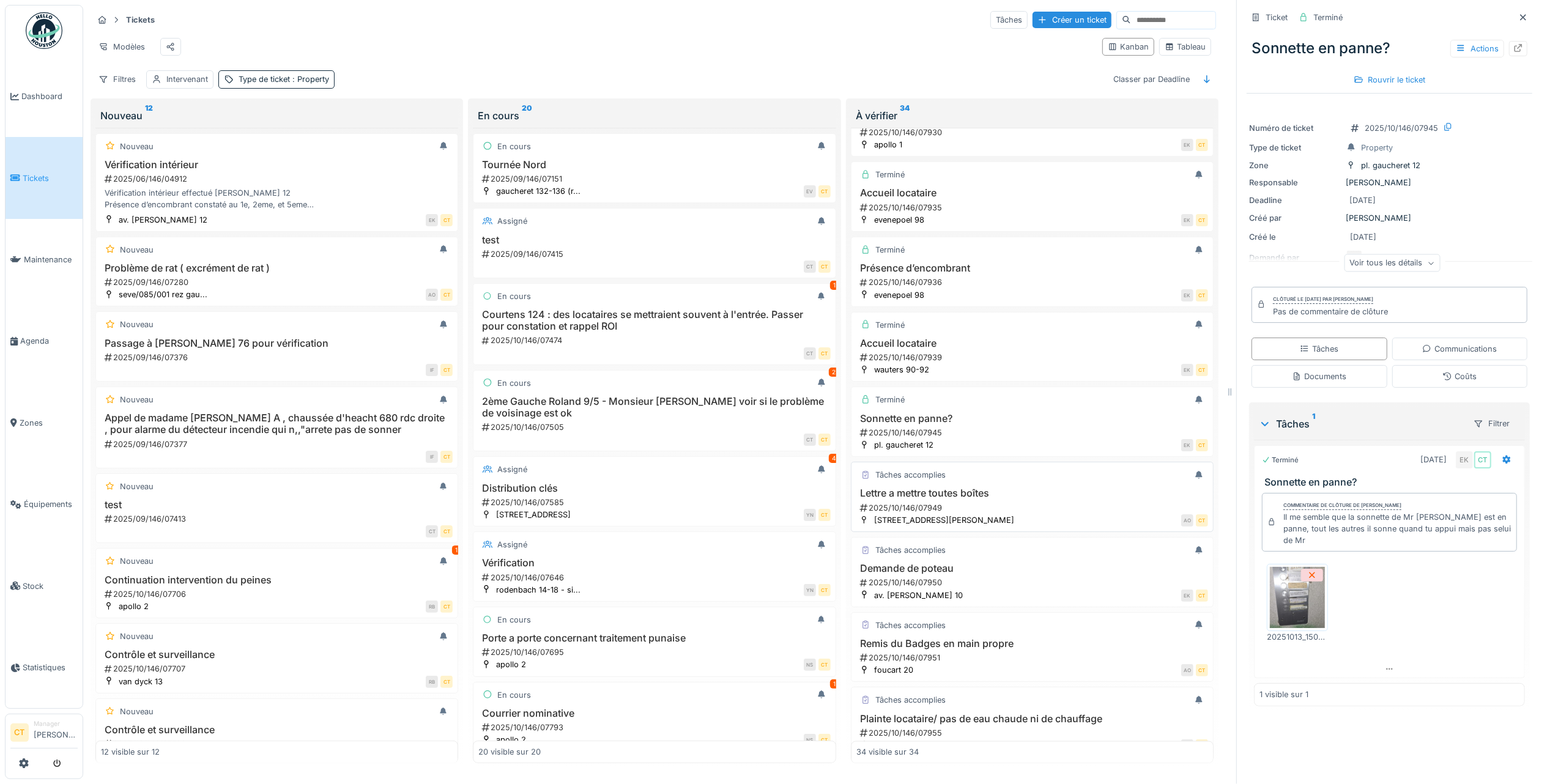
click at [1003, 499] on h3 "Lettre a mettre toutes boîtes" at bounding box center [1032, 493] width 352 height 11
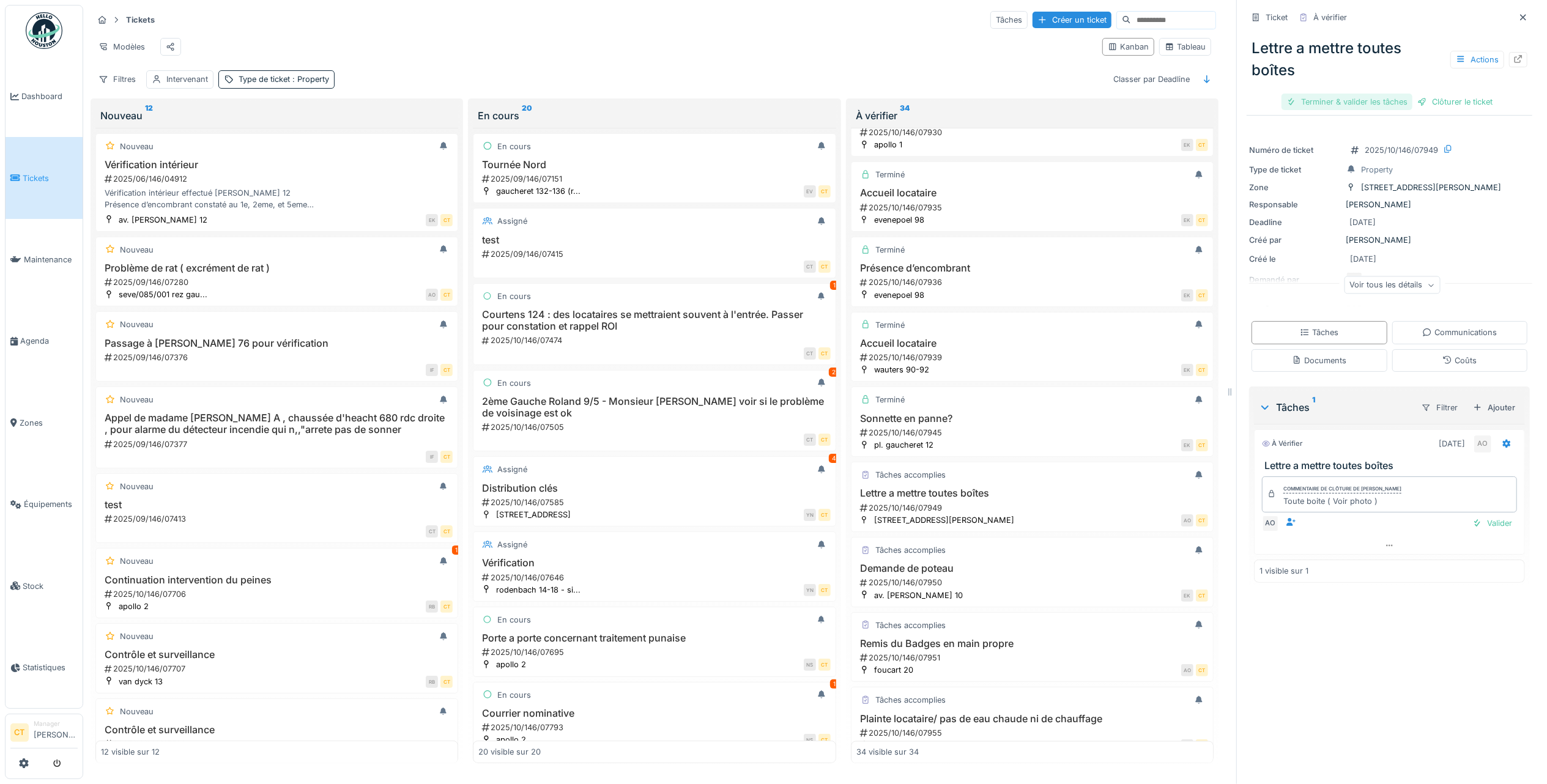
click at [1358, 96] on div "Terminer & valider les tâches" at bounding box center [1347, 101] width 131 height 16
click at [1394, 94] on div "Clôturer le ticket" at bounding box center [1390, 101] width 85 height 16
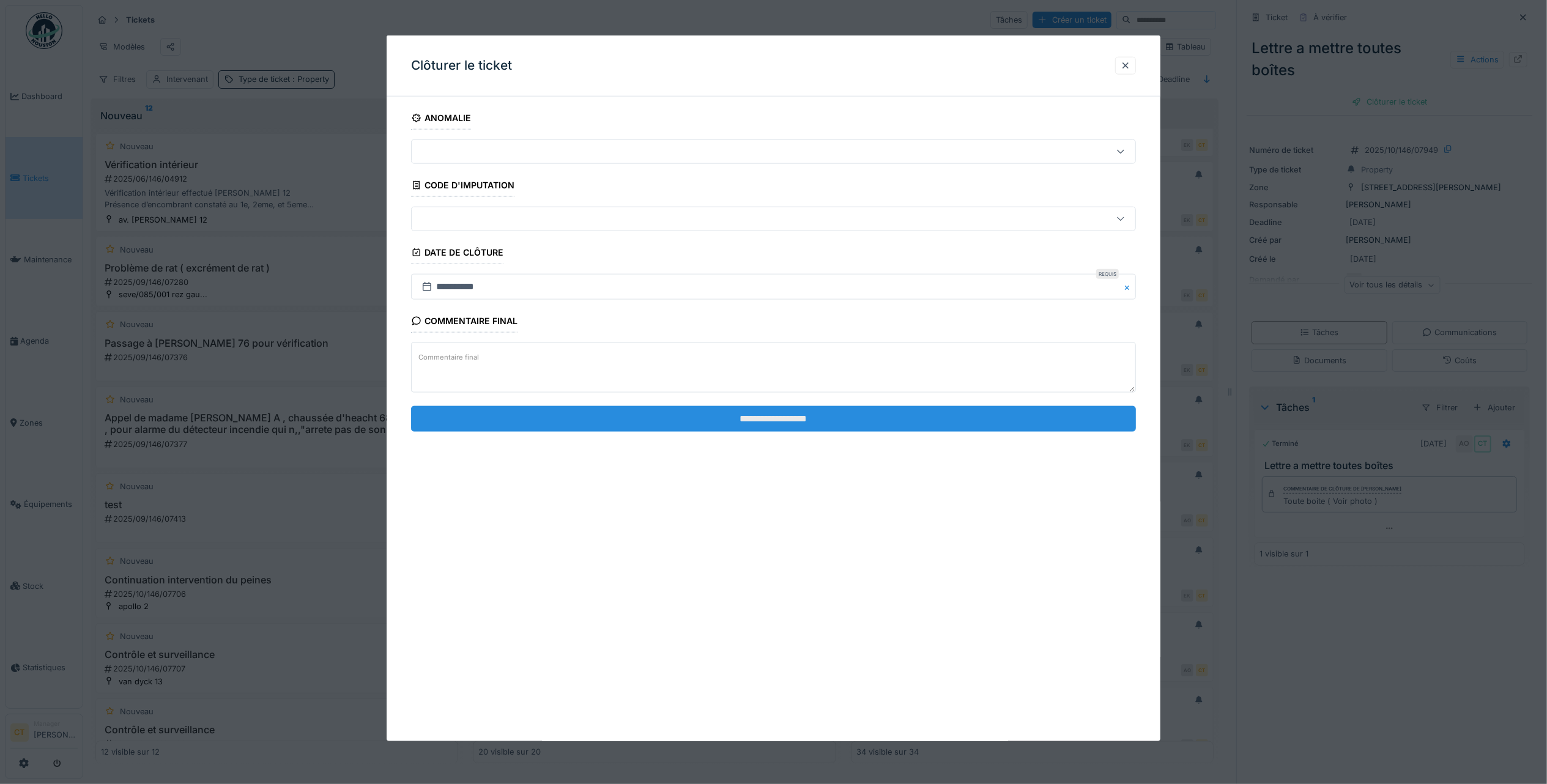
click at [805, 420] on input "**********" at bounding box center [774, 418] width 725 height 26
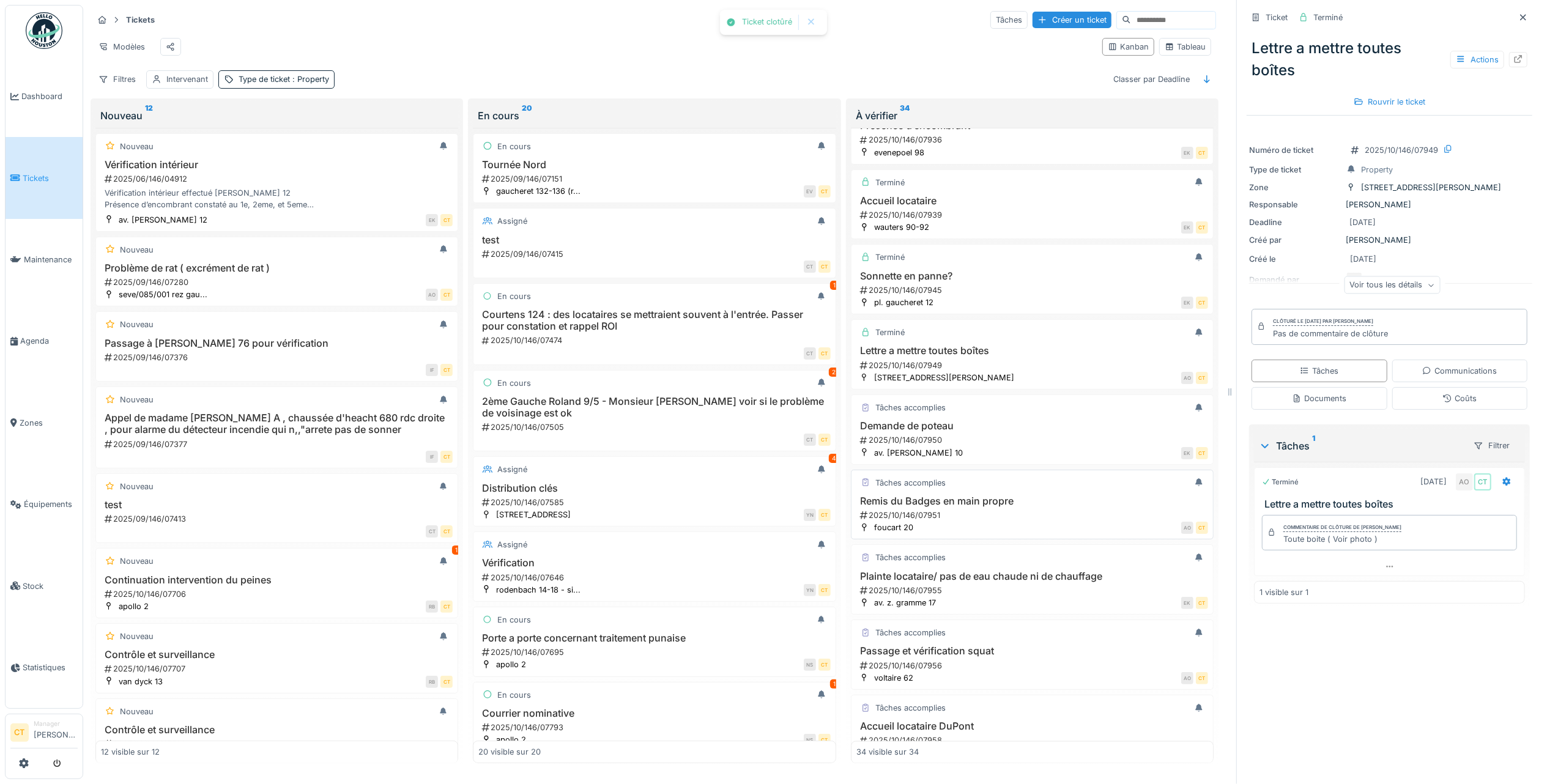
scroll to position [1959, 0]
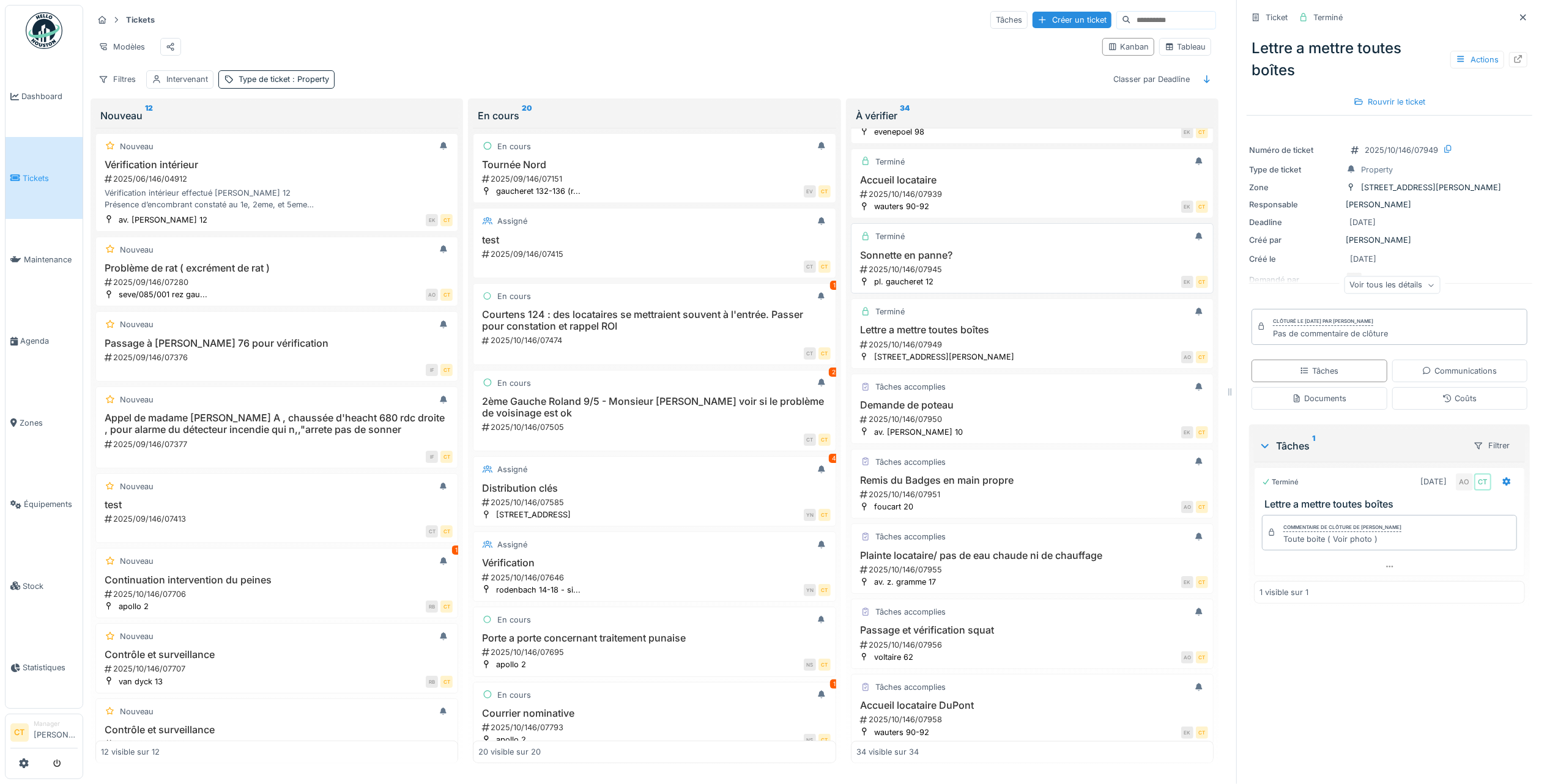
click at [1001, 275] on div "2025/10/146/07945" at bounding box center [1033, 269] width 349 height 11
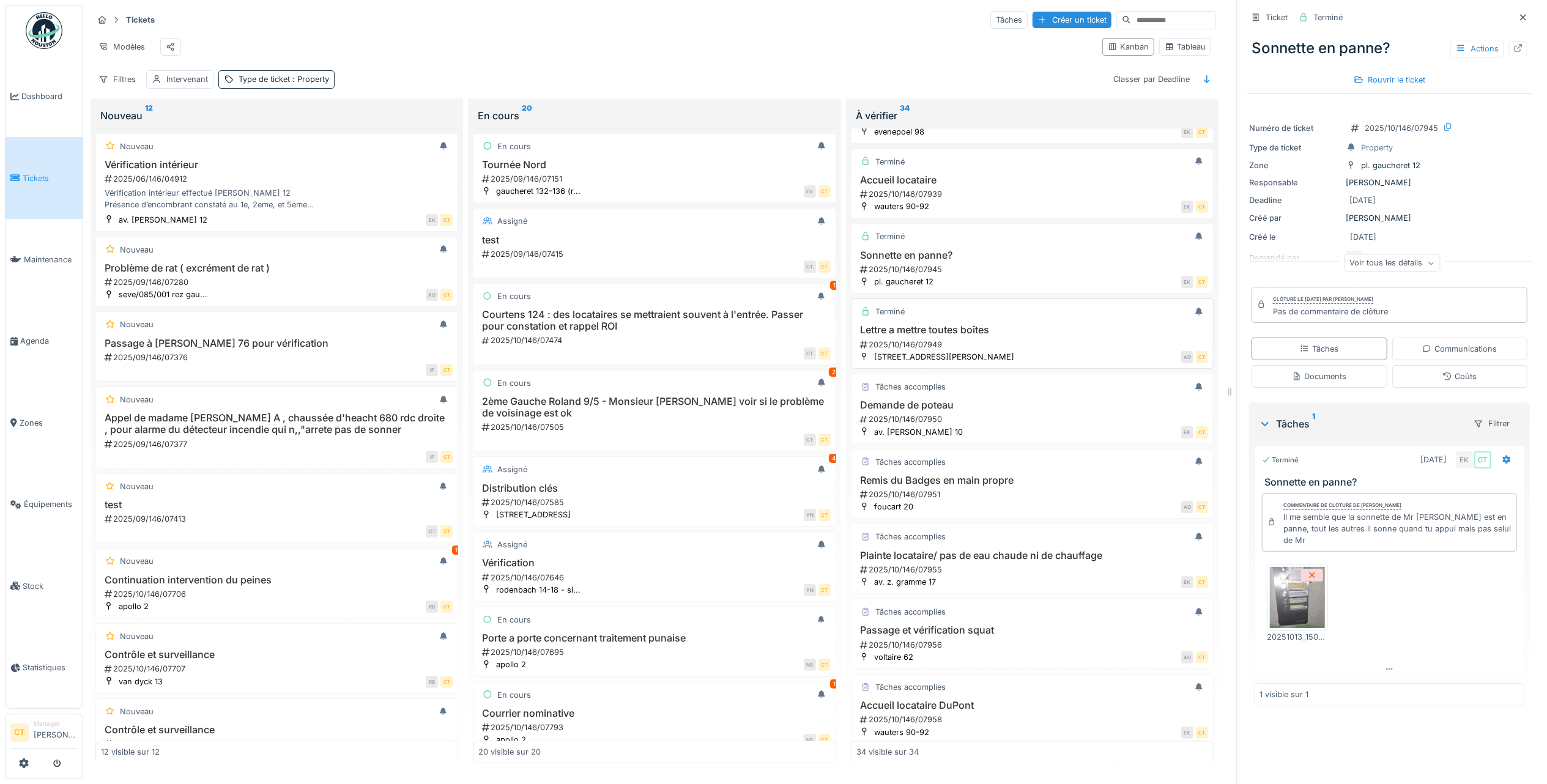
click at [1016, 350] on div "2025/10/146/07949" at bounding box center [1033, 345] width 349 height 11
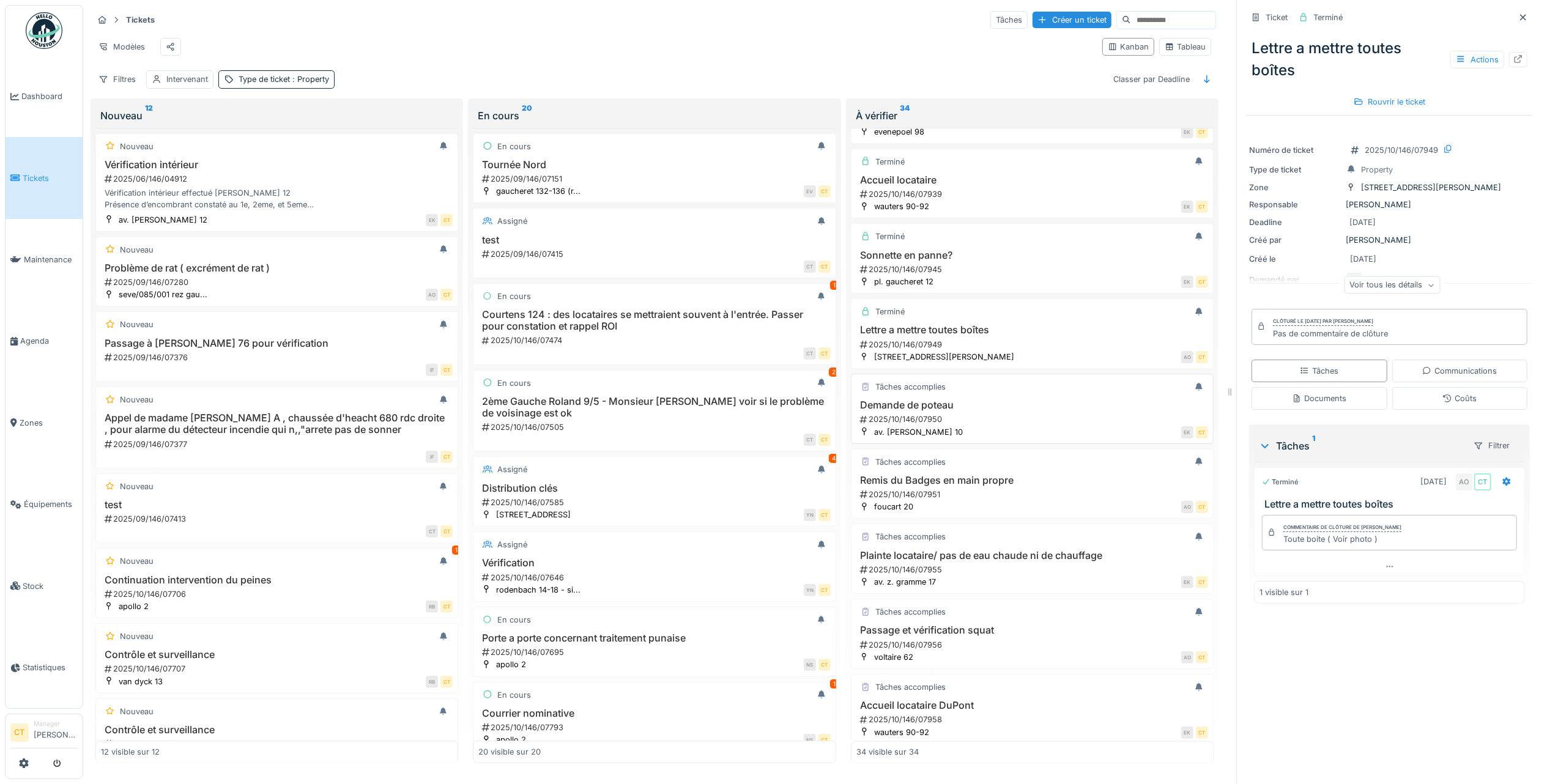
click at [1011, 425] on div "2025/10/146/07950" at bounding box center [1033, 419] width 349 height 11
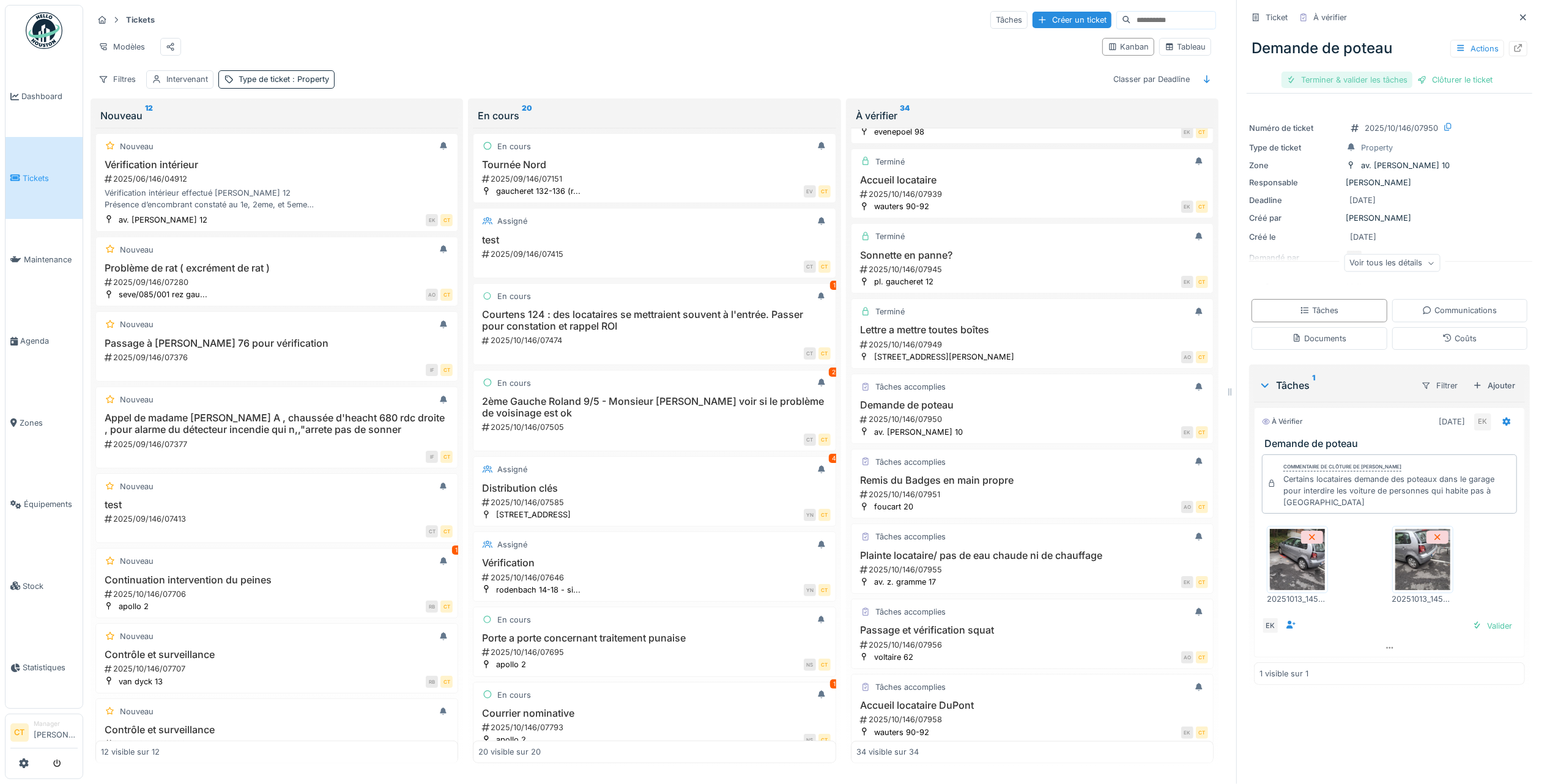
click at [1337, 72] on div "Terminer & valider les tâches" at bounding box center [1347, 79] width 131 height 16
click at [1384, 74] on div "Clôturer le ticket" at bounding box center [1390, 79] width 85 height 16
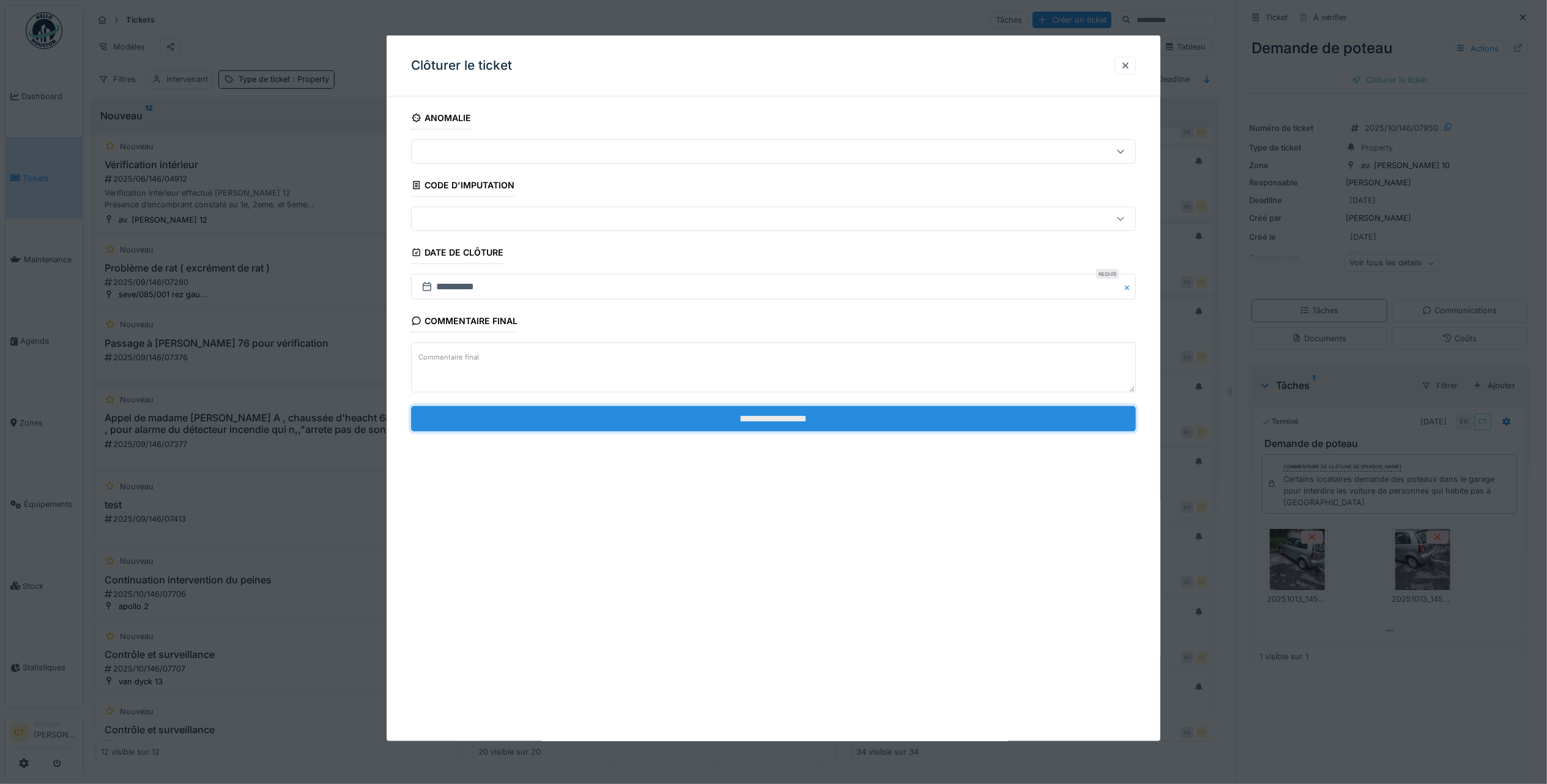
click at [977, 422] on input "**********" at bounding box center [774, 418] width 725 height 26
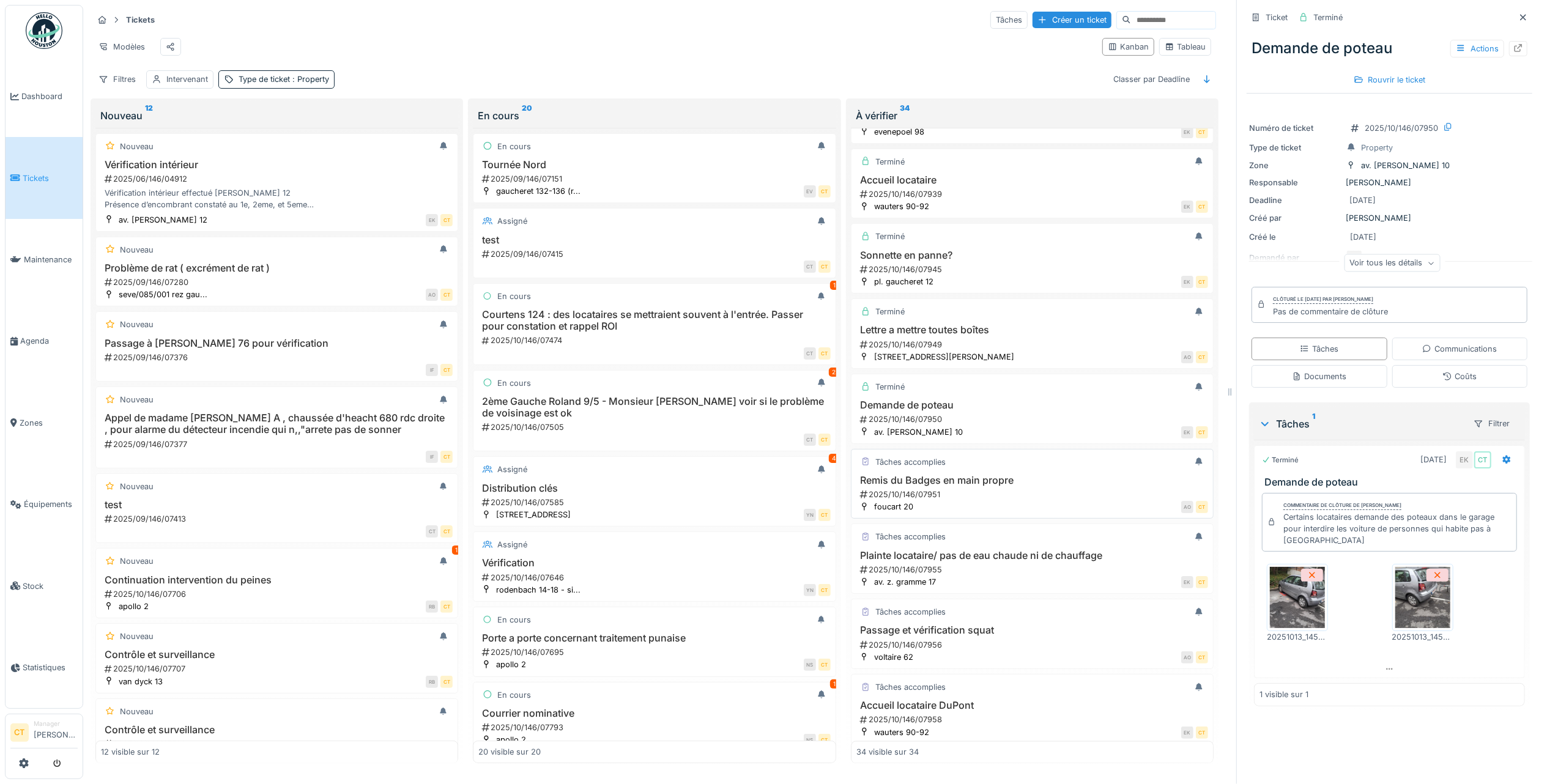
click at [1011, 486] on h3 "Remis du Badges en main propre" at bounding box center [1032, 480] width 352 height 11
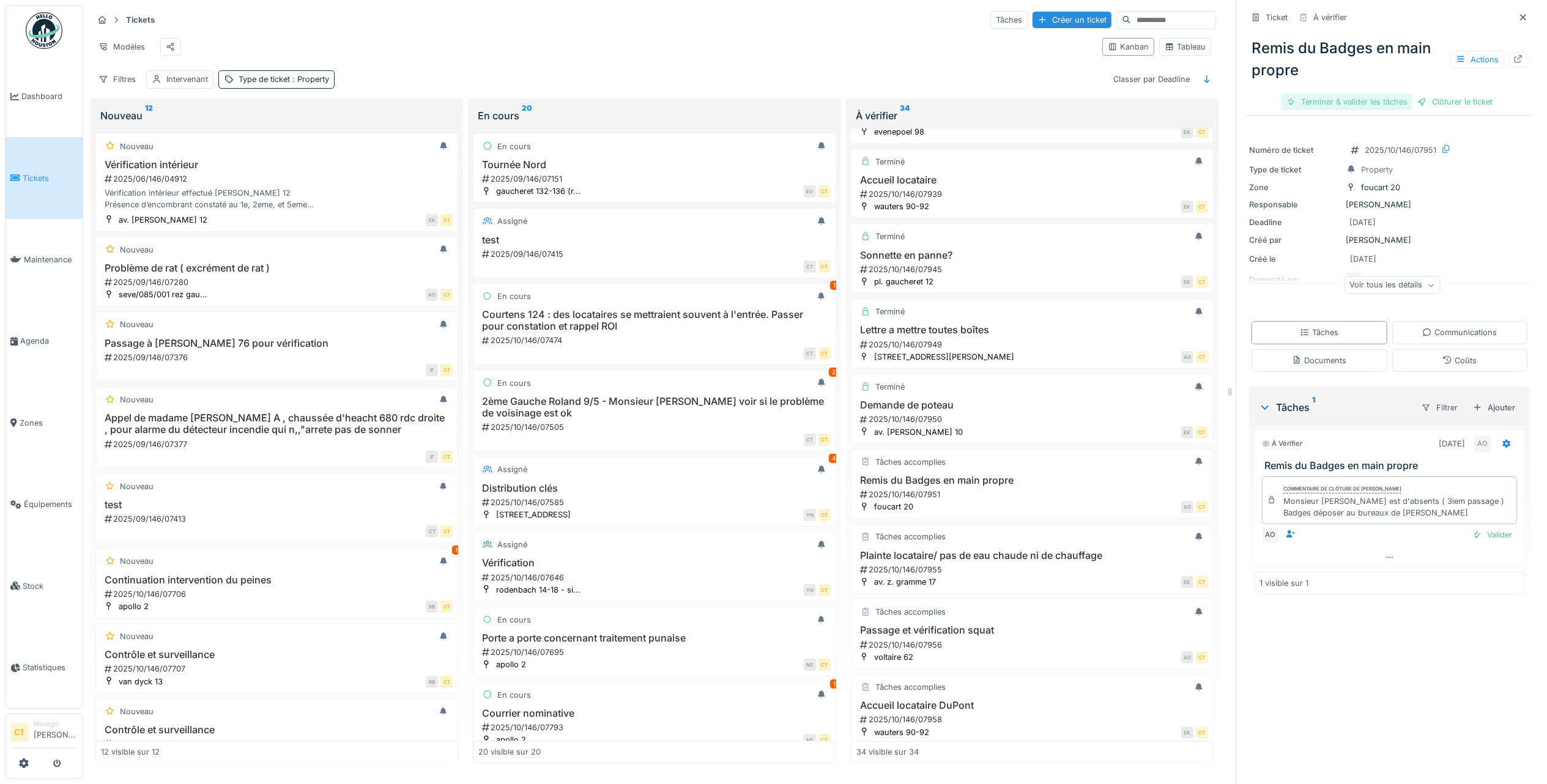
click at [1346, 94] on div "Terminer & valider les tâches" at bounding box center [1347, 101] width 131 height 16
click at [1390, 94] on div "Clôturer le ticket" at bounding box center [1390, 101] width 85 height 16
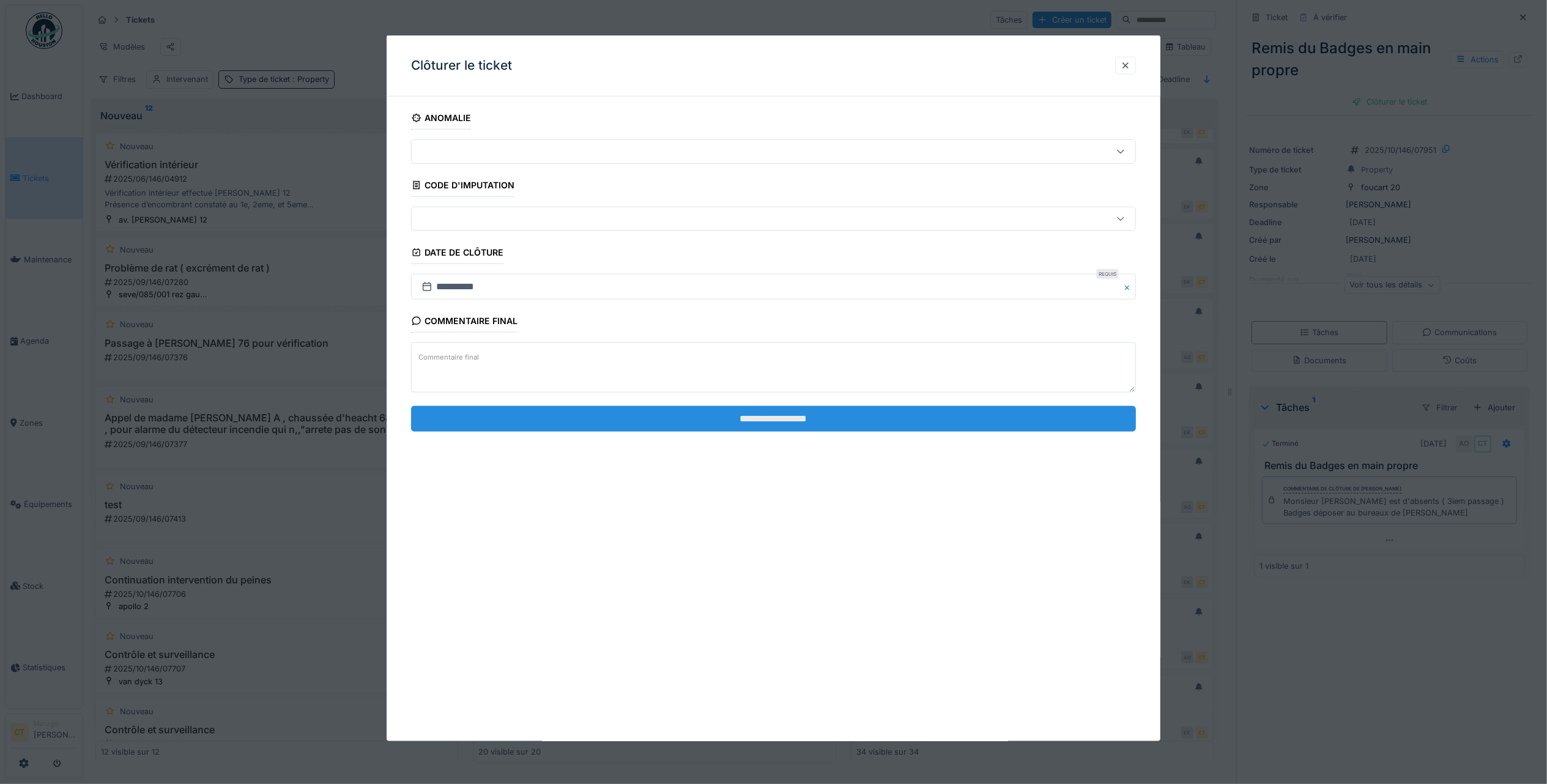
click at [1009, 422] on input "**********" at bounding box center [774, 418] width 725 height 26
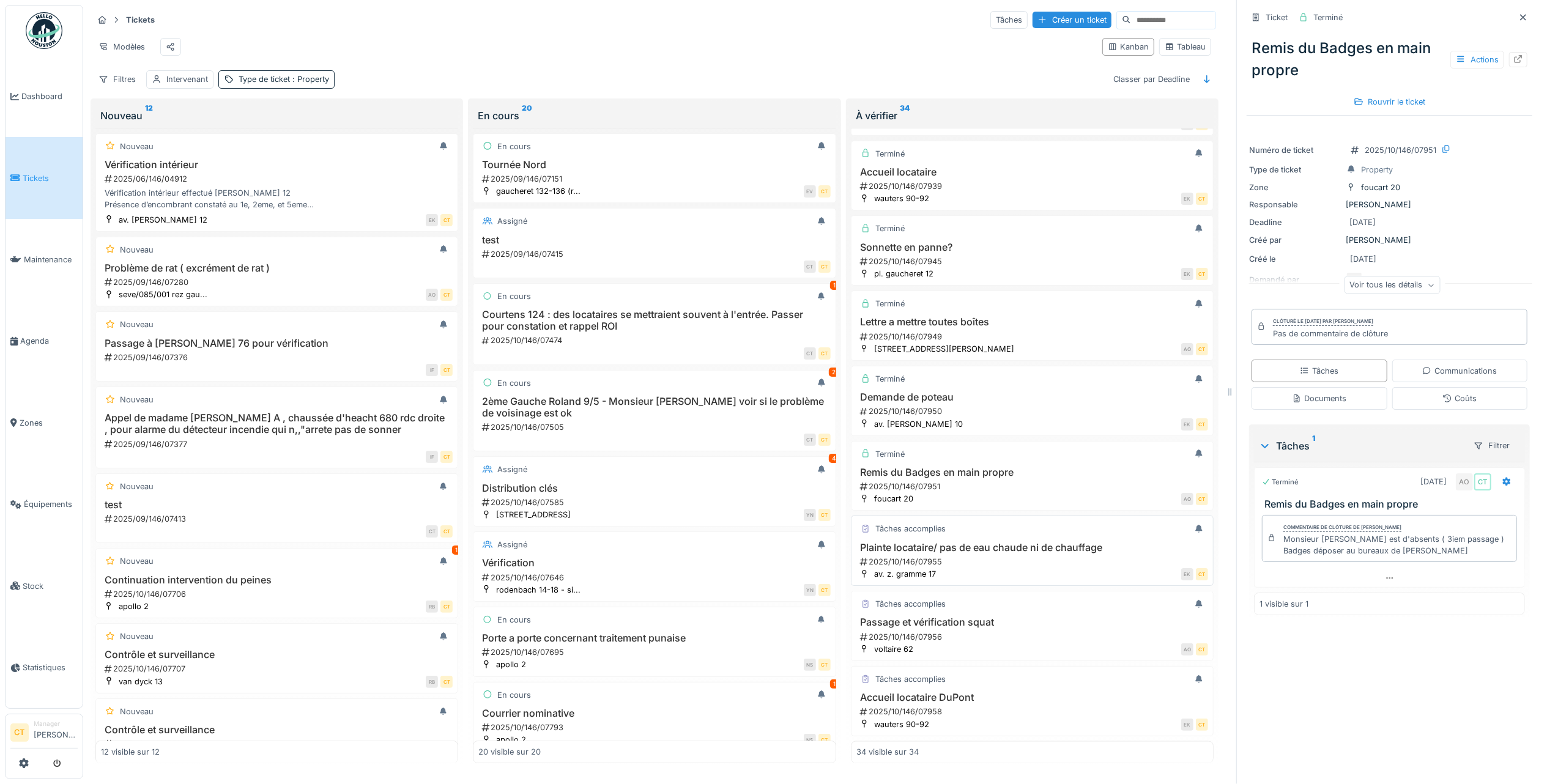
scroll to position [2030, 0]
click at [992, 542] on div "Plainte locataire/ pas de eau chaude ni de chauffage 2025/10/146/07955" at bounding box center [1032, 554] width 352 height 26
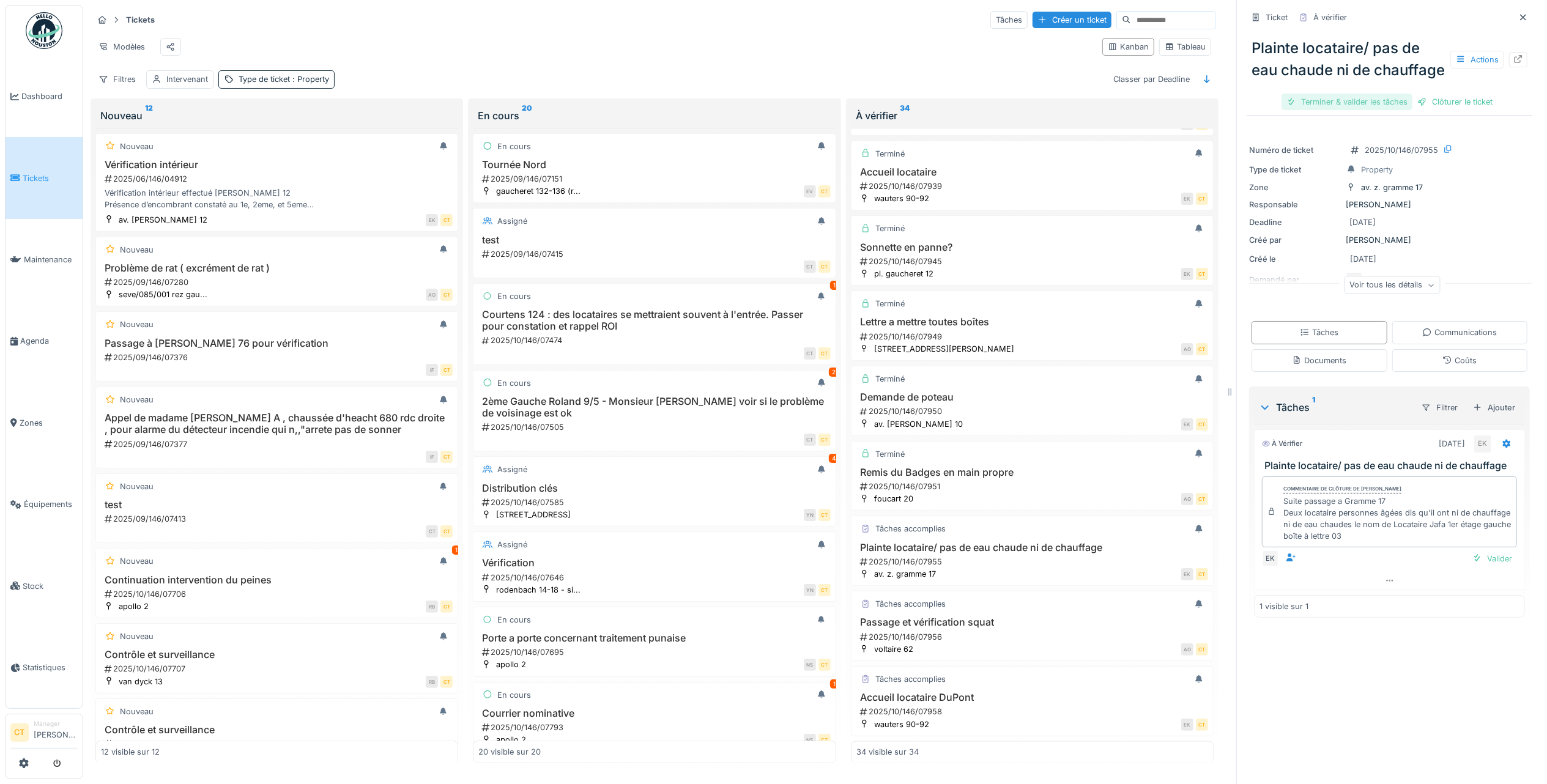
click at [1363, 110] on div "Terminer & valider les tâches" at bounding box center [1347, 101] width 131 height 16
click at [1363, 108] on div "Clôturer le ticket" at bounding box center [1390, 101] width 85 height 16
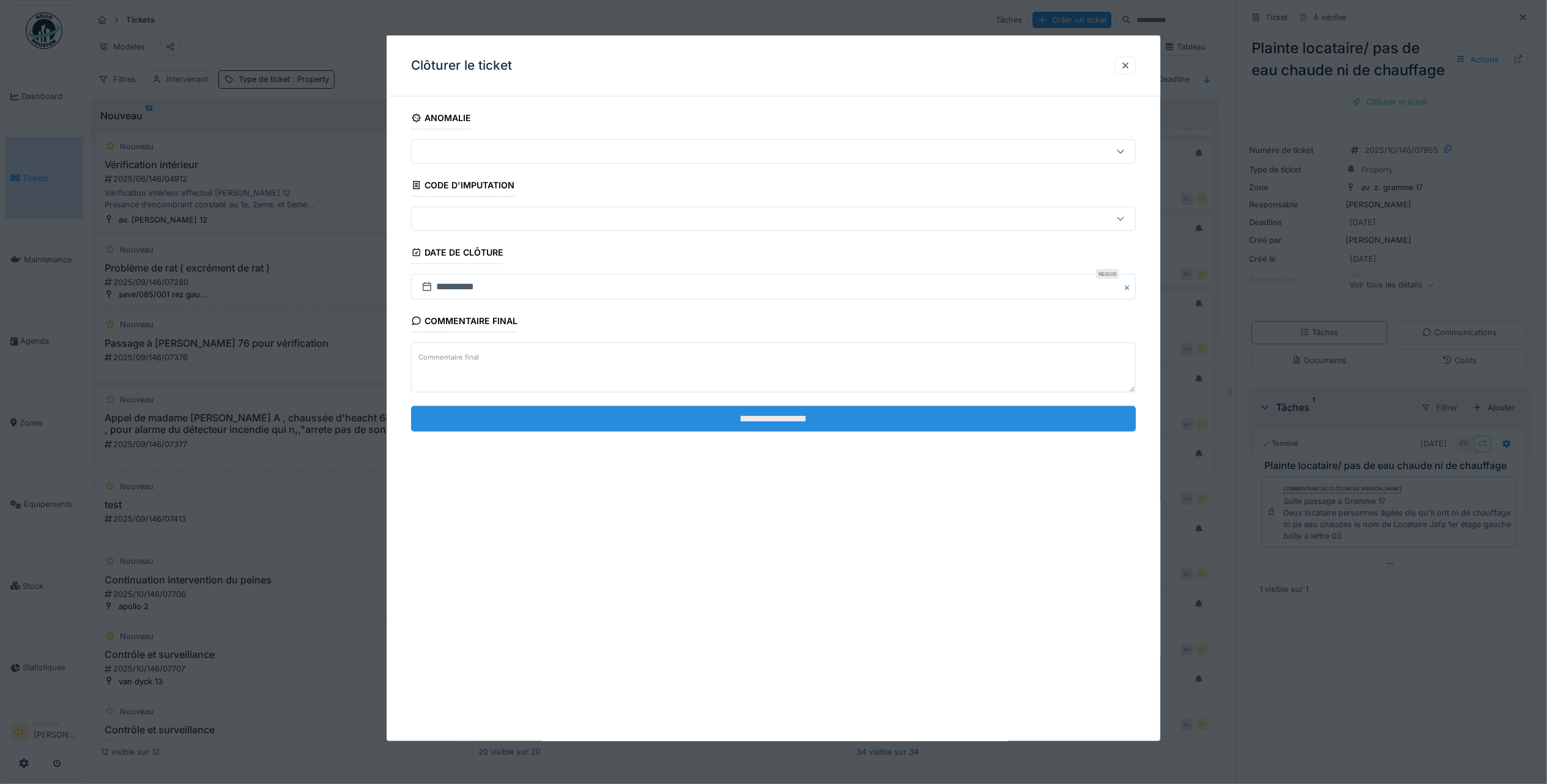
click at [736, 420] on input "**********" at bounding box center [774, 418] width 725 height 26
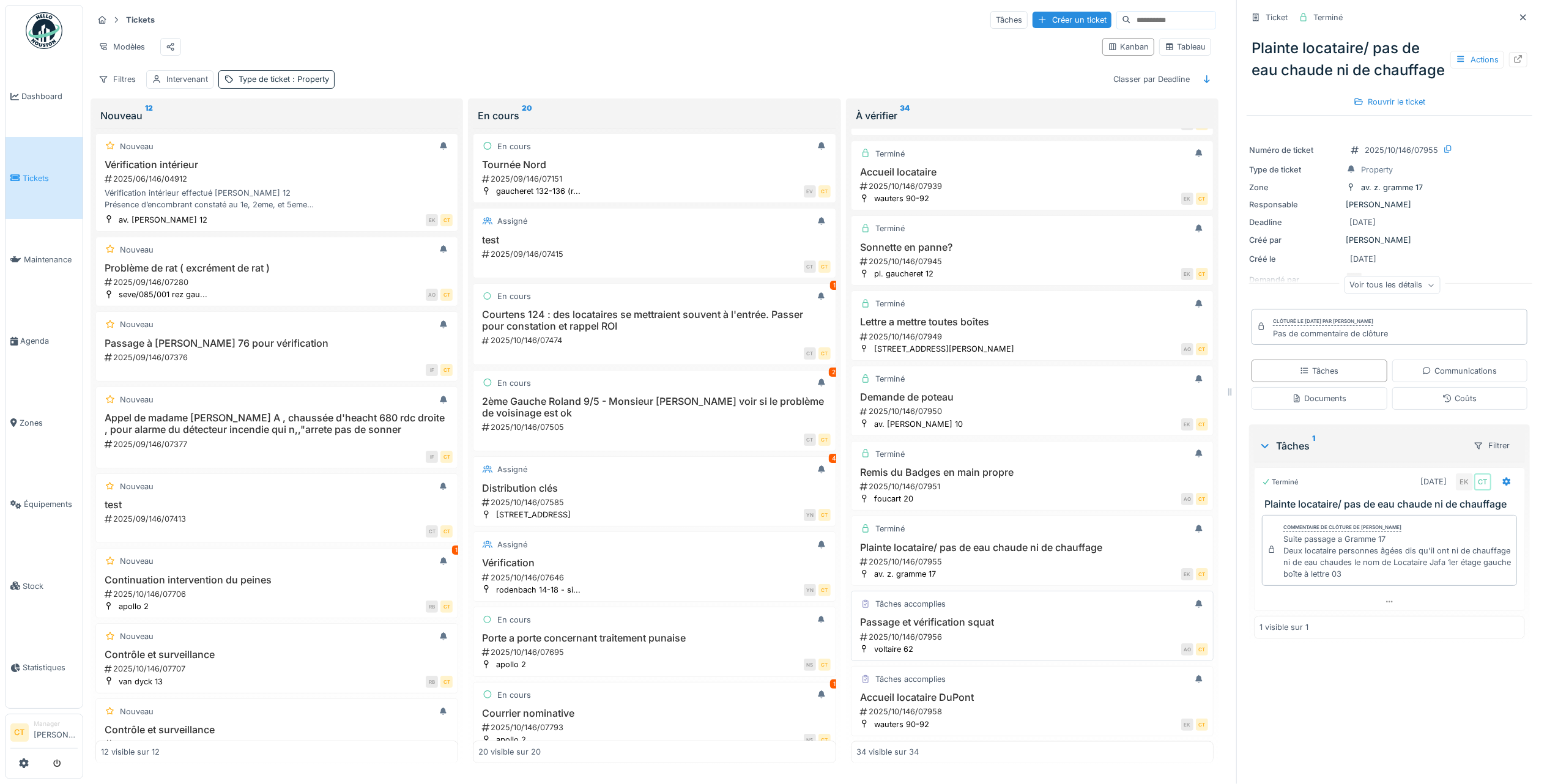
click at [1014, 631] on div "2025/10/146/07956" at bounding box center [1033, 637] width 349 height 11
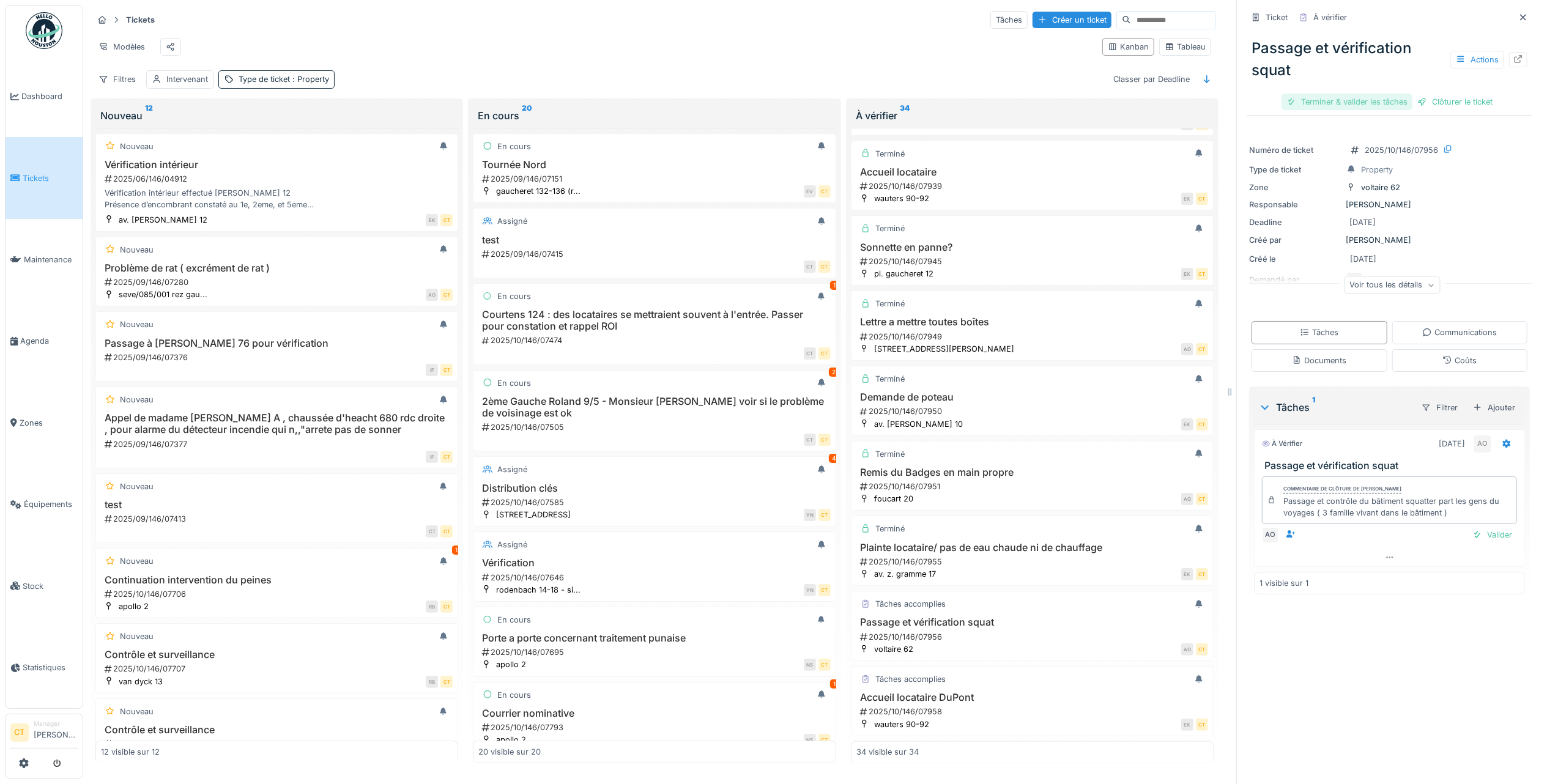
click at [1335, 94] on div "Terminer & valider les tâches" at bounding box center [1347, 101] width 131 height 16
drag, startPoint x: 1388, startPoint y: 91, endPoint x: 1354, endPoint y: 96, distance: 34.4
click at [1387, 94] on div "Clôturer le ticket" at bounding box center [1390, 101] width 85 height 16
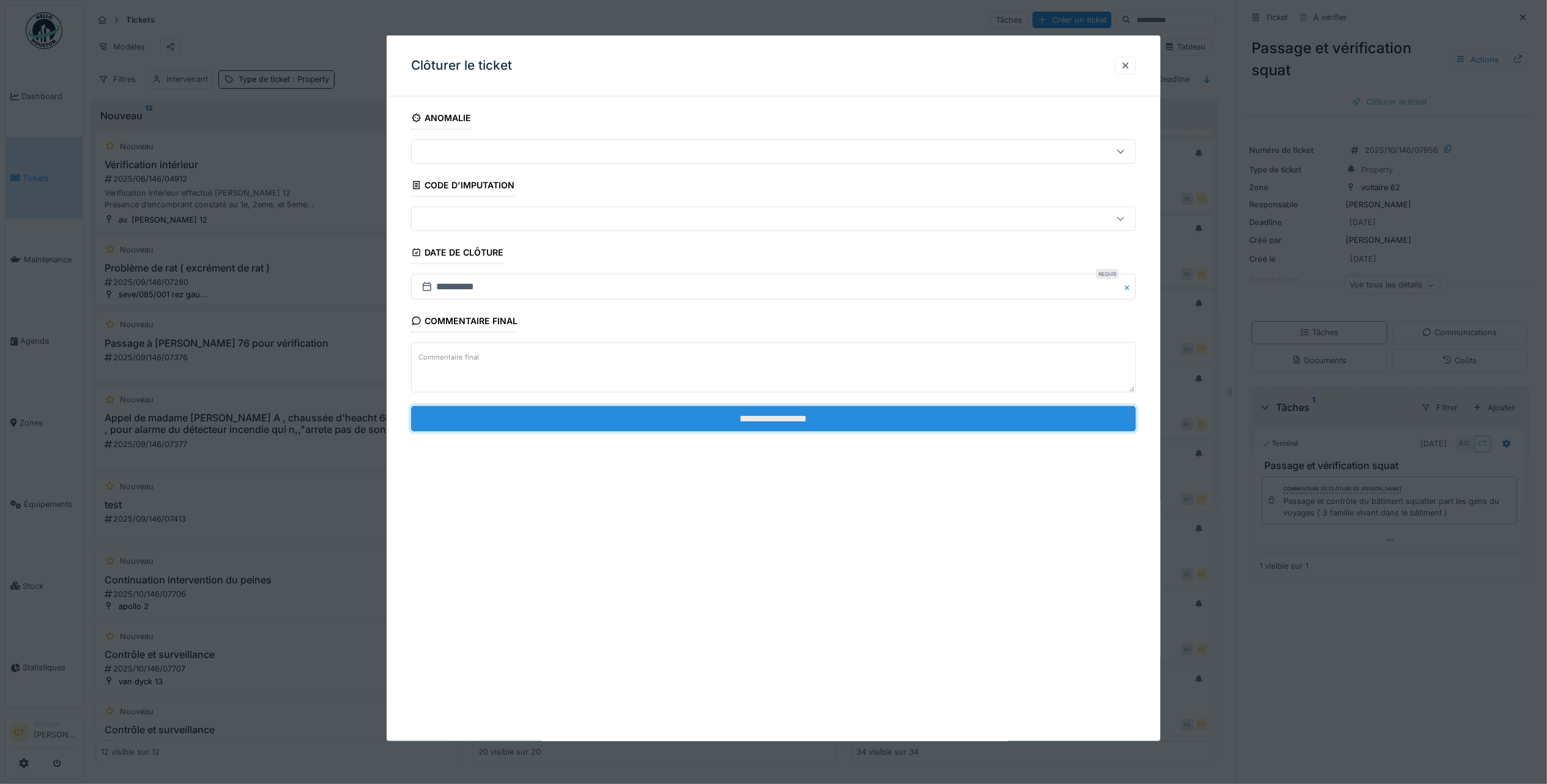
click at [1060, 420] on input "**********" at bounding box center [774, 418] width 725 height 26
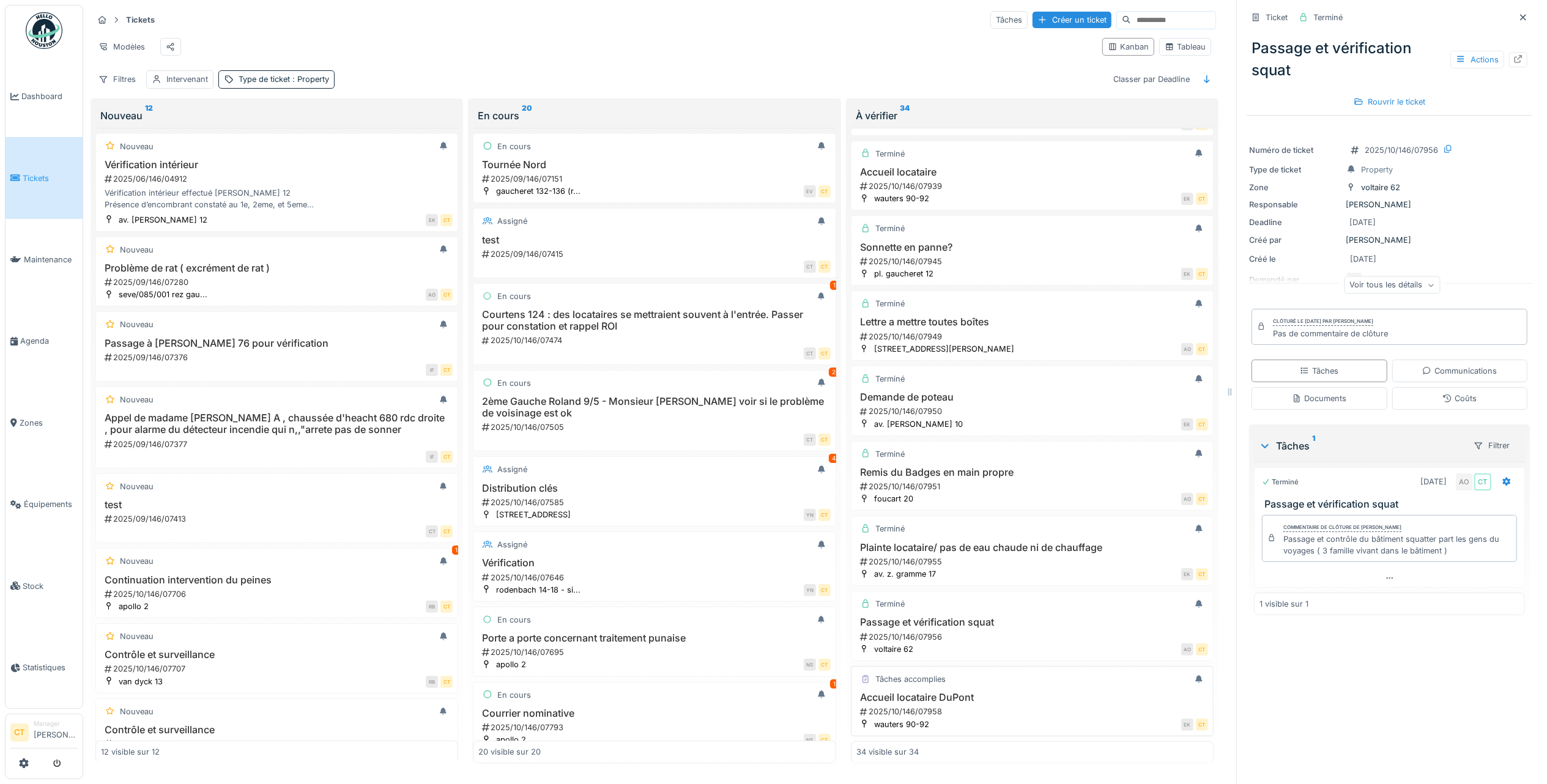
click at [1060, 691] on h3 "Accueil locataire DuPont" at bounding box center [1032, 697] width 352 height 11
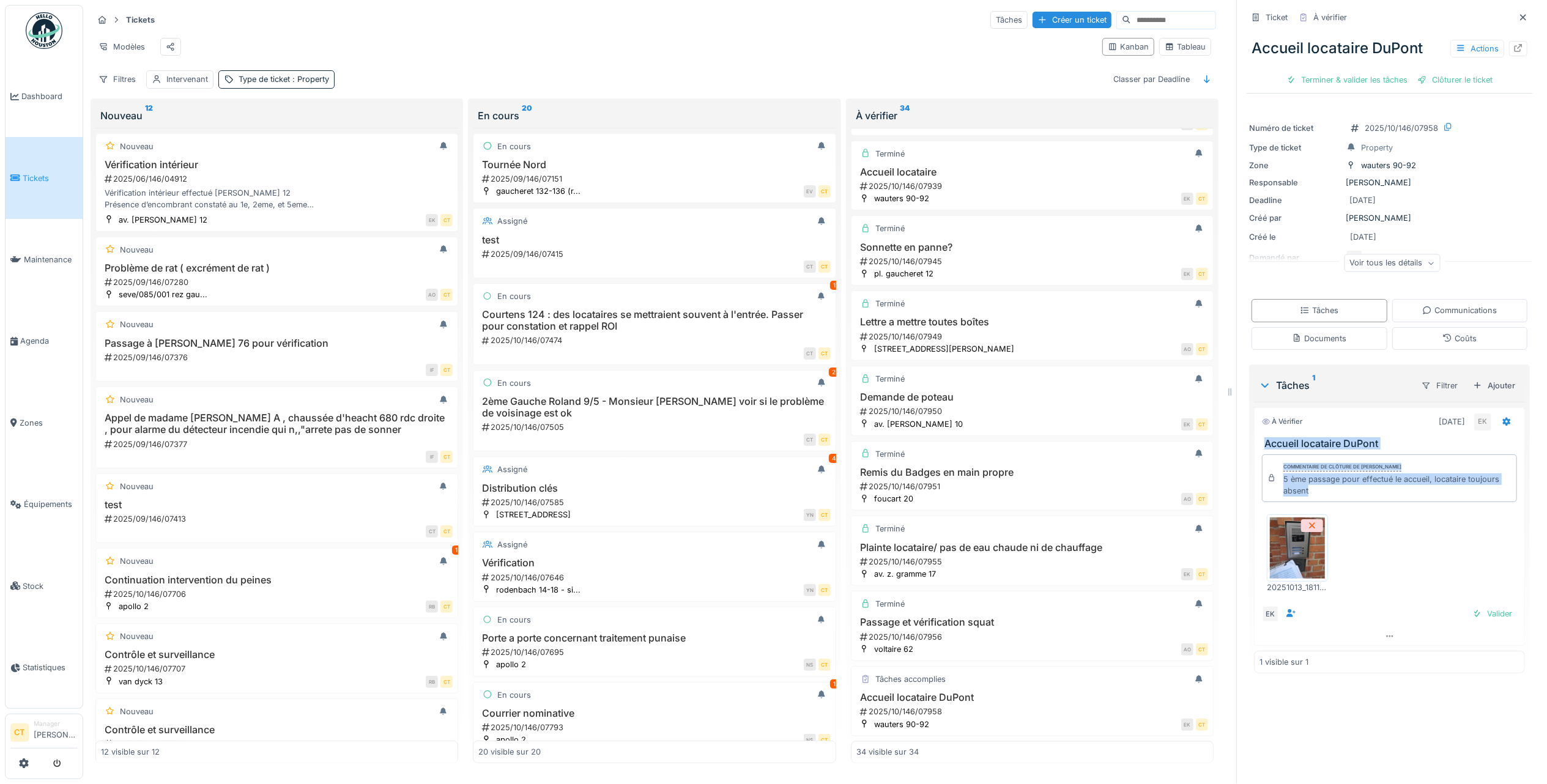
drag, startPoint x: 1412, startPoint y: 488, endPoint x: 1247, endPoint y: 430, distance: 174.9
click at [1254, 430] on div "À vérifier 13/10/2025 EK Accueil locataire DuPont Commentaire de clôture de Elj…" at bounding box center [1390, 526] width 271 height 238
copy div "Accueil locataire DuPont Commentaire de clôture de Eljon Kola 5 ème passage pou…"
click at [1344, 72] on div "Terminer & valider les tâches" at bounding box center [1347, 79] width 131 height 16
click at [1378, 72] on div "Clôturer le ticket" at bounding box center [1390, 79] width 85 height 16
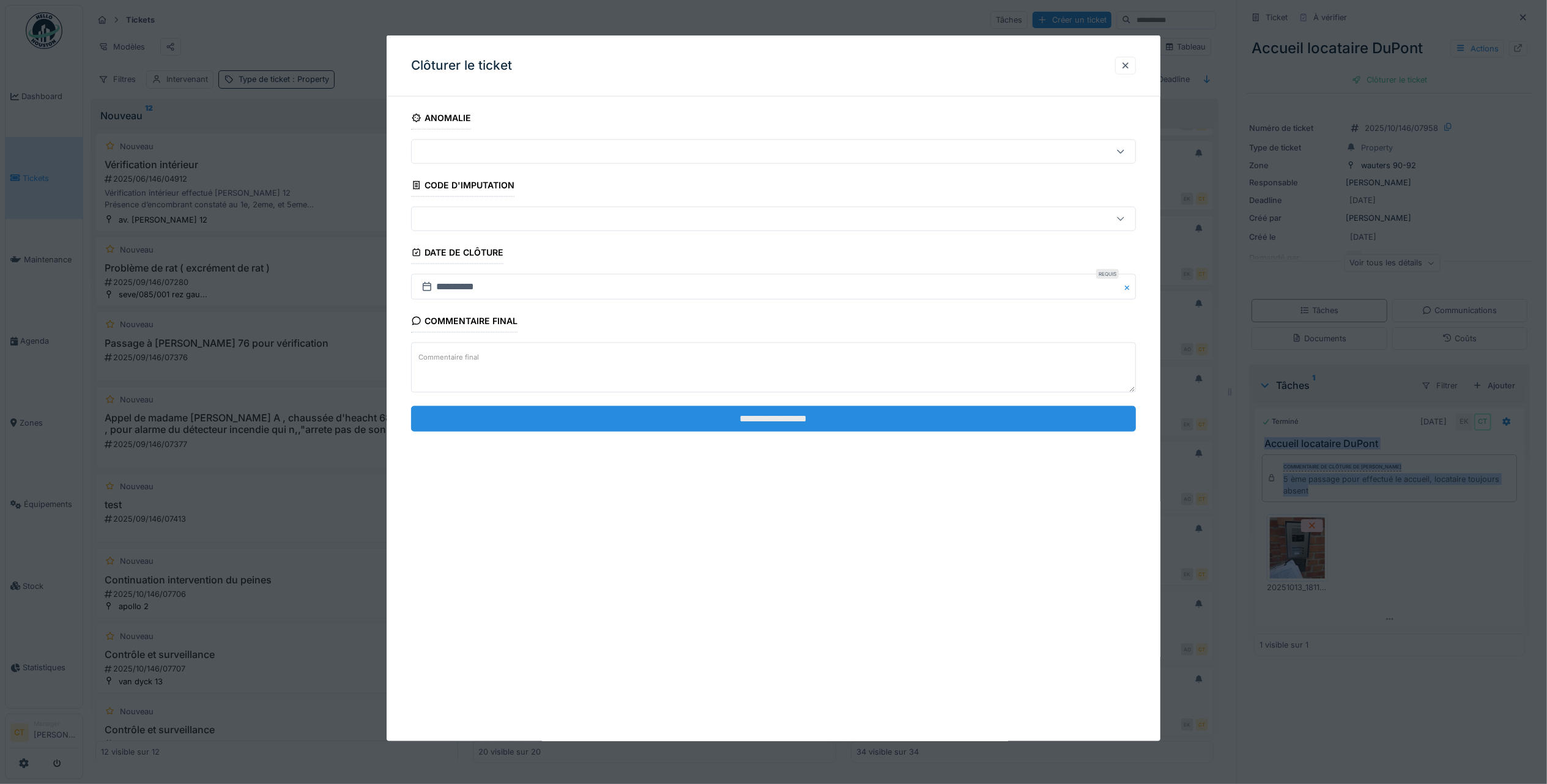
click at [780, 421] on input "**********" at bounding box center [774, 418] width 725 height 26
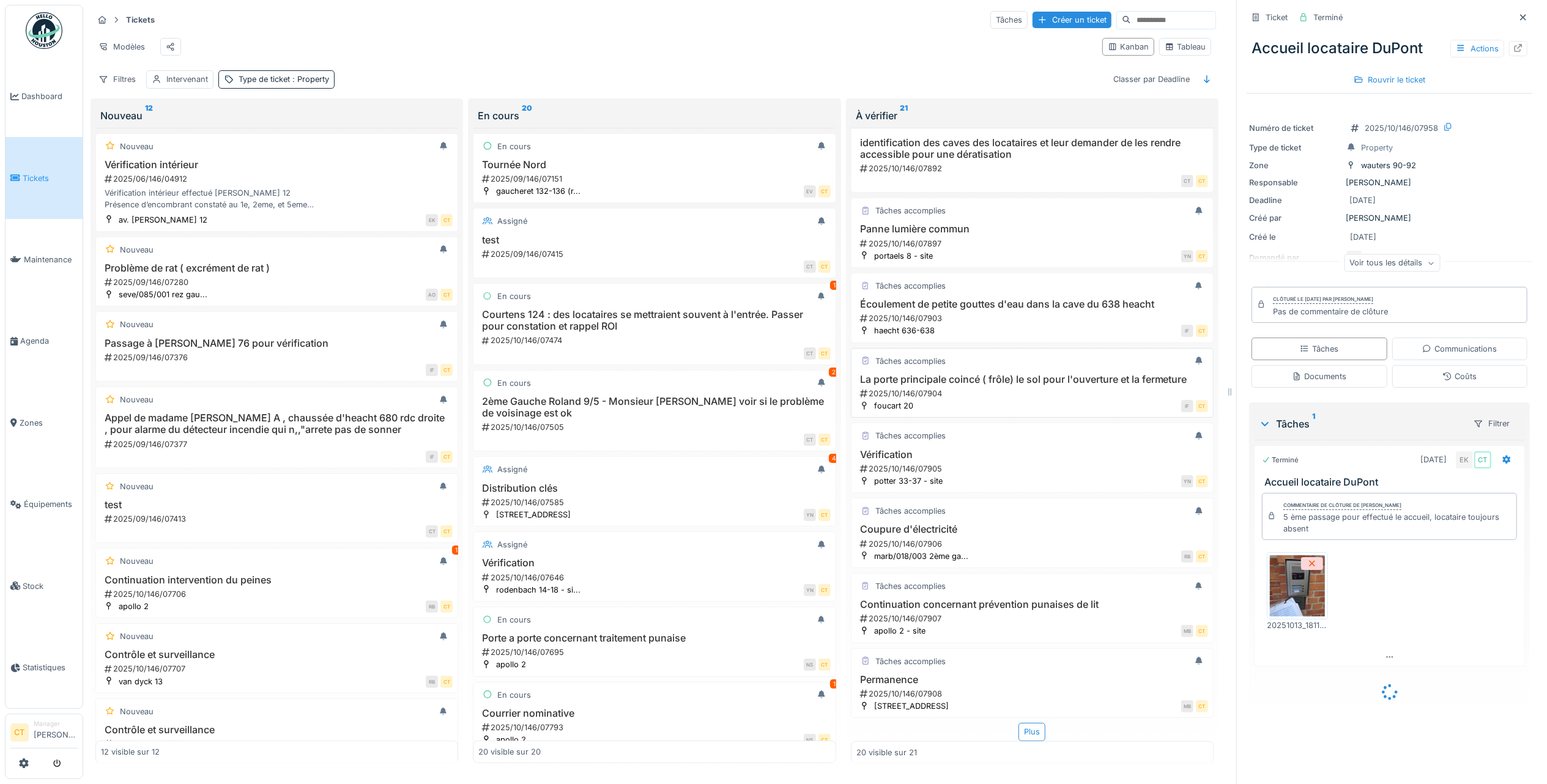
scroll to position [983, 0]
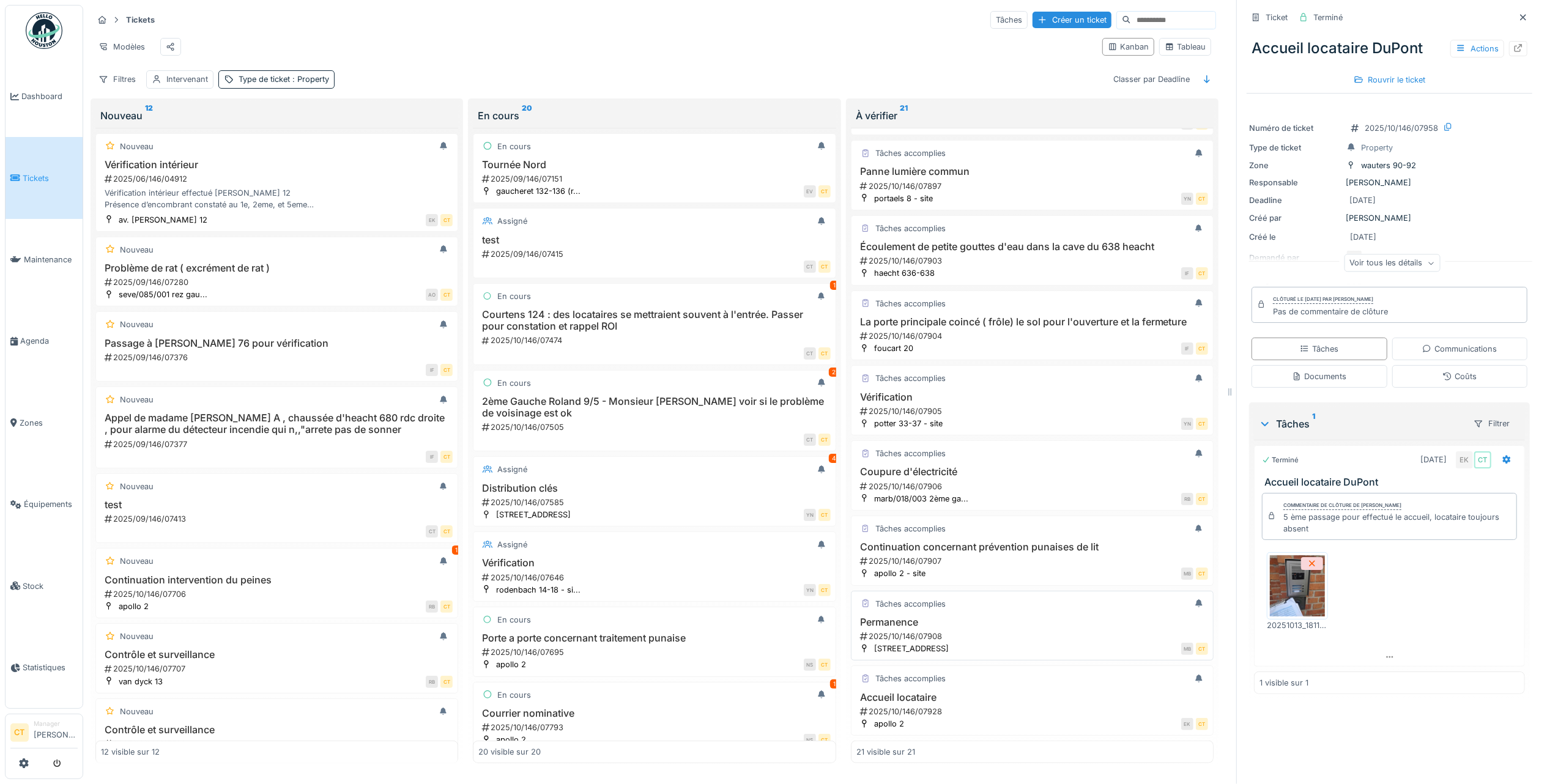
click at [999, 611] on div "Tâches accomplies" at bounding box center [1032, 604] width 352 height 16
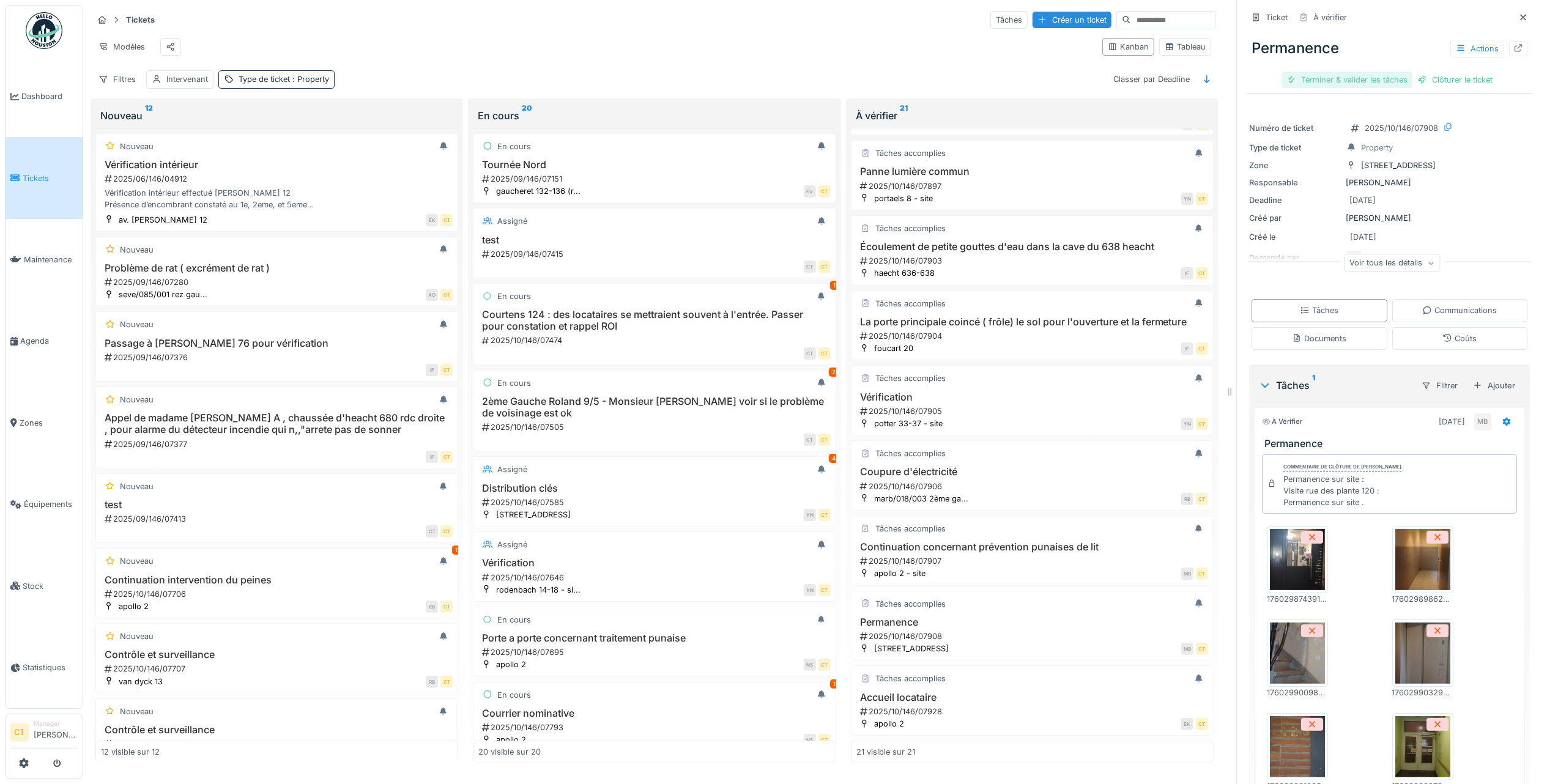
click at [1332, 72] on div "Terminer & valider les tâches" at bounding box center [1347, 79] width 131 height 16
click at [1389, 72] on div "Clôturer le ticket" at bounding box center [1390, 79] width 85 height 16
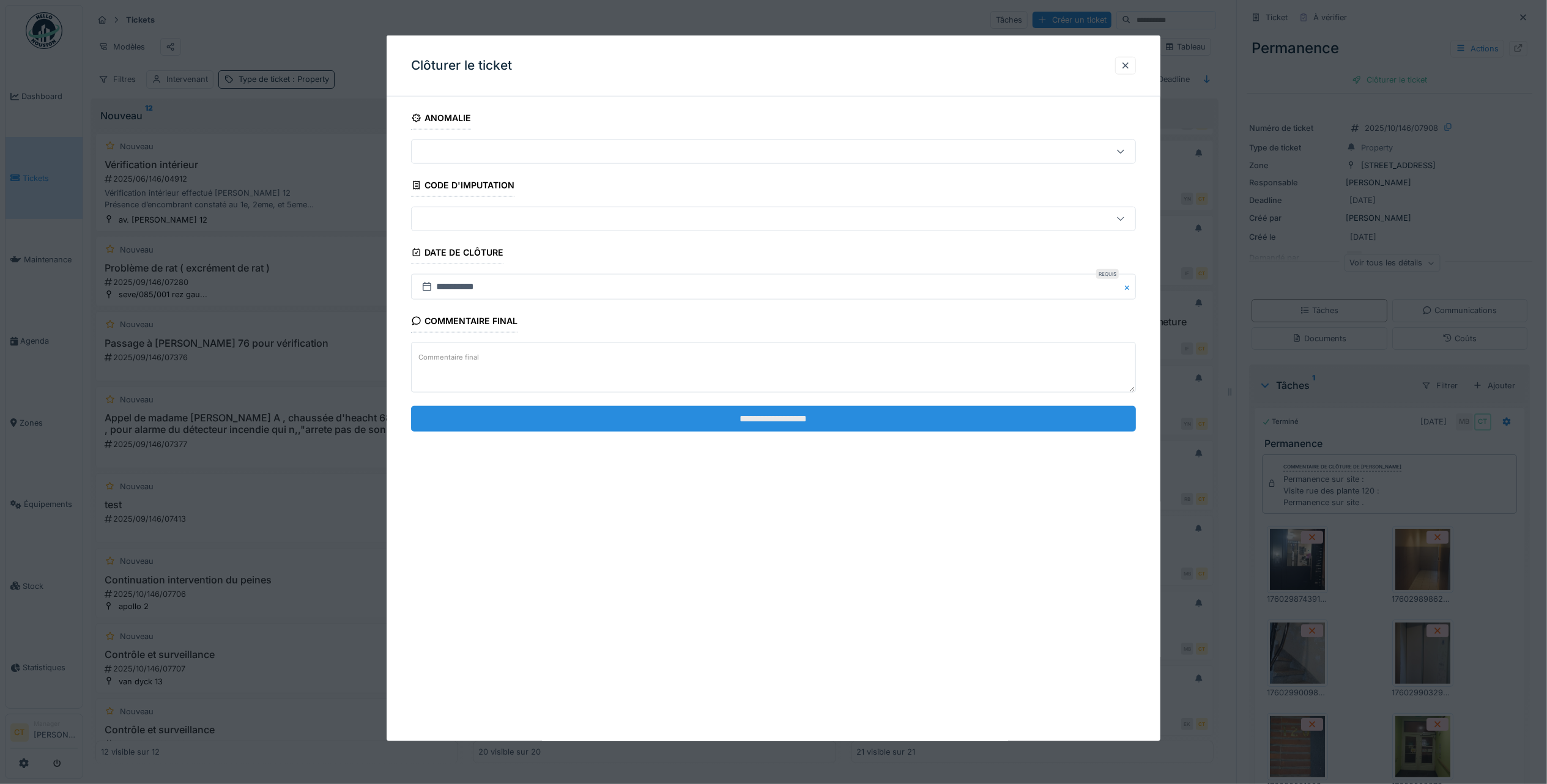
click at [825, 419] on input "**********" at bounding box center [774, 418] width 725 height 26
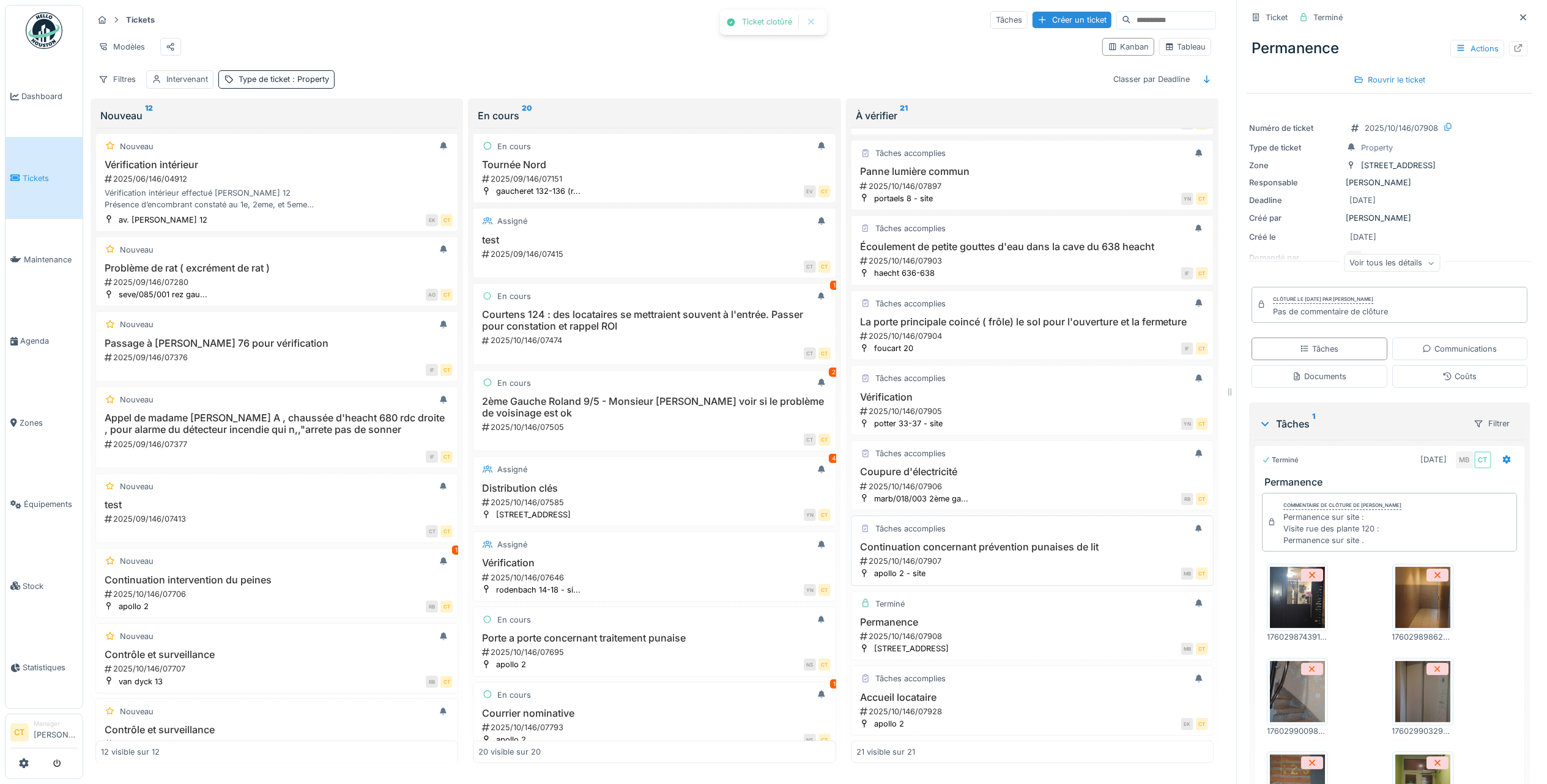
click at [982, 566] on div "2025/10/146/07907" at bounding box center [1033, 561] width 349 height 11
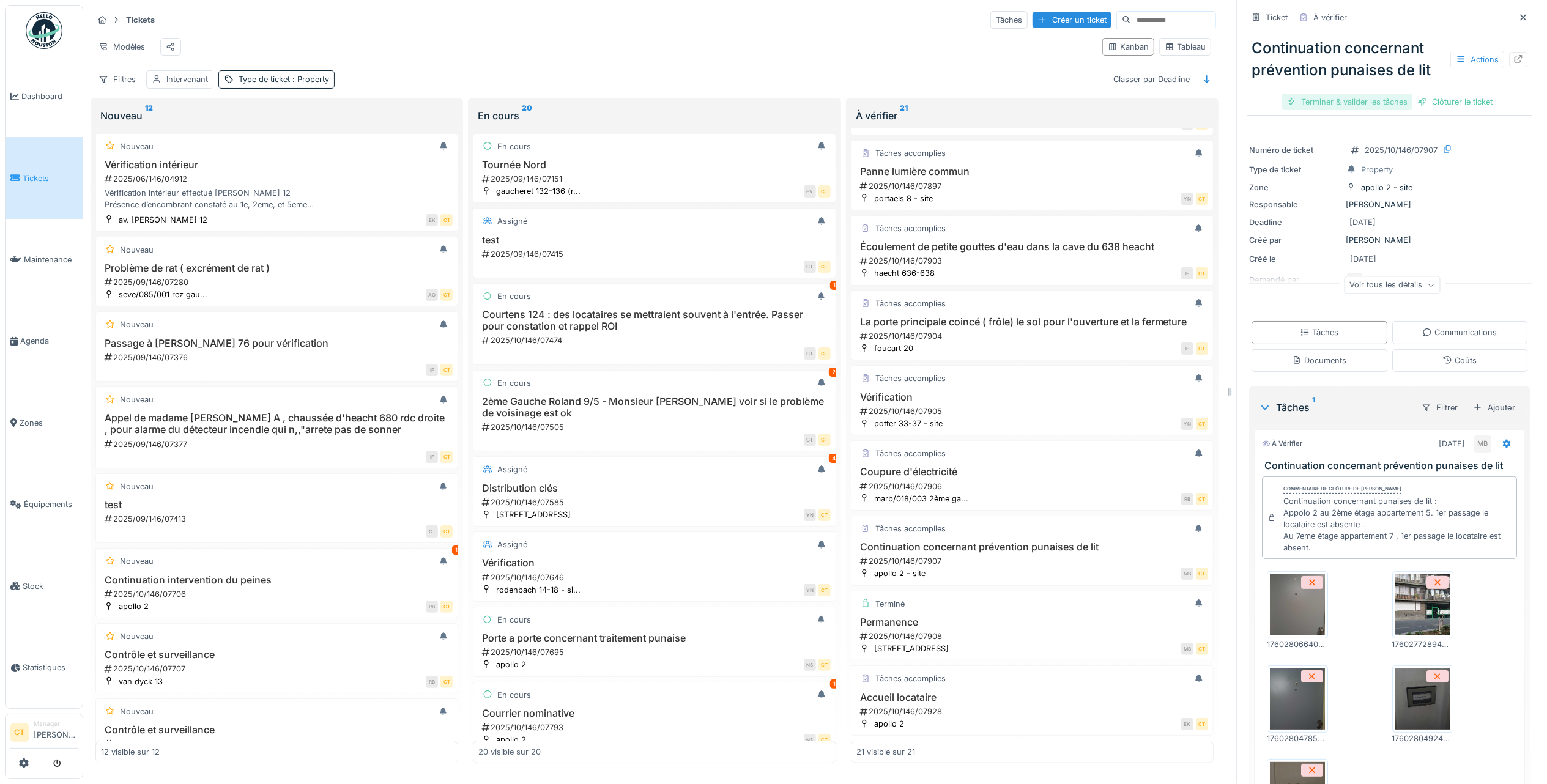
click at [1349, 94] on div "Terminer & valider les tâches" at bounding box center [1347, 101] width 131 height 16
click at [1368, 94] on div "Clôturer le ticket" at bounding box center [1390, 101] width 85 height 16
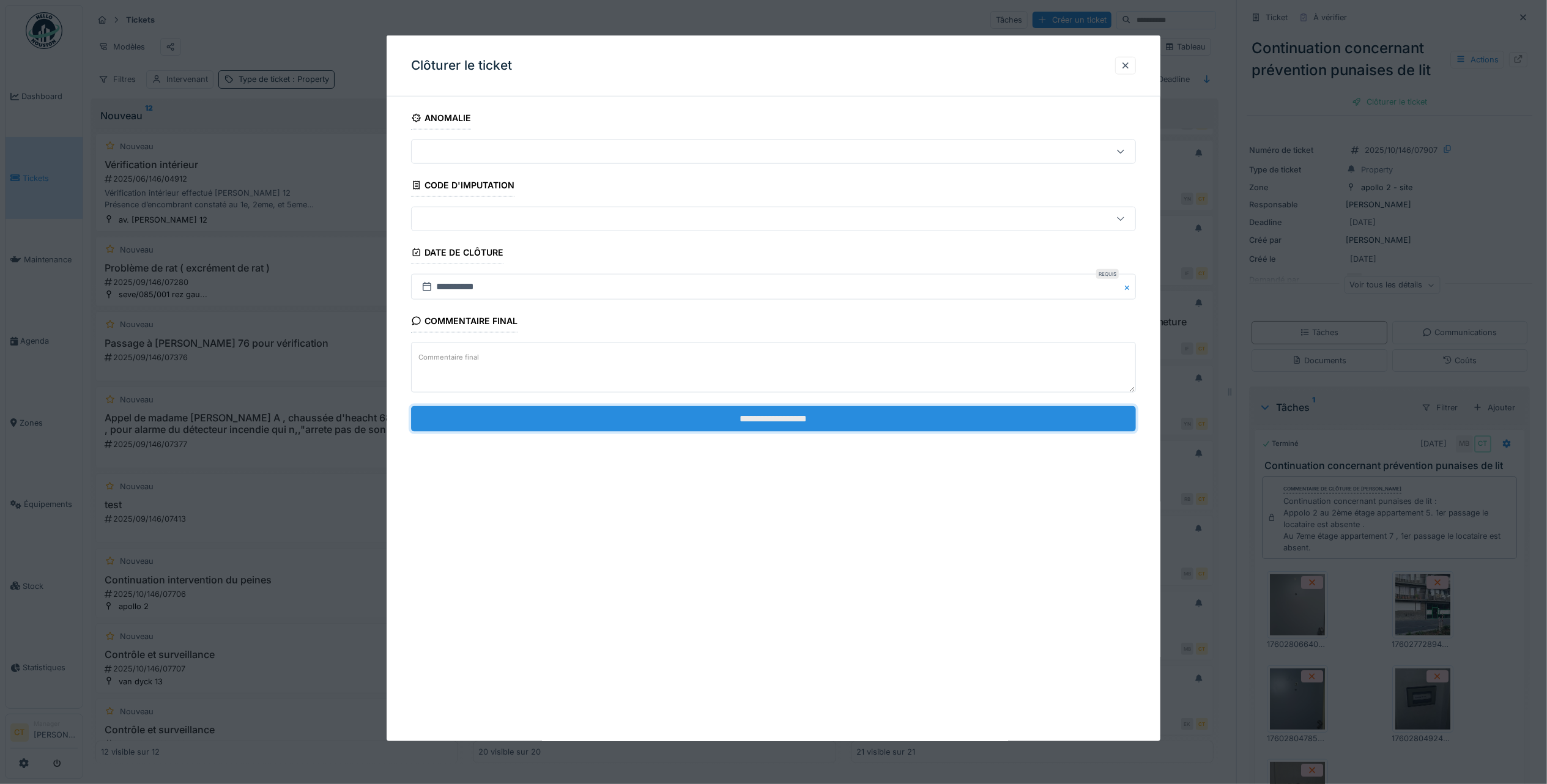
click at [931, 420] on input "**********" at bounding box center [774, 418] width 725 height 26
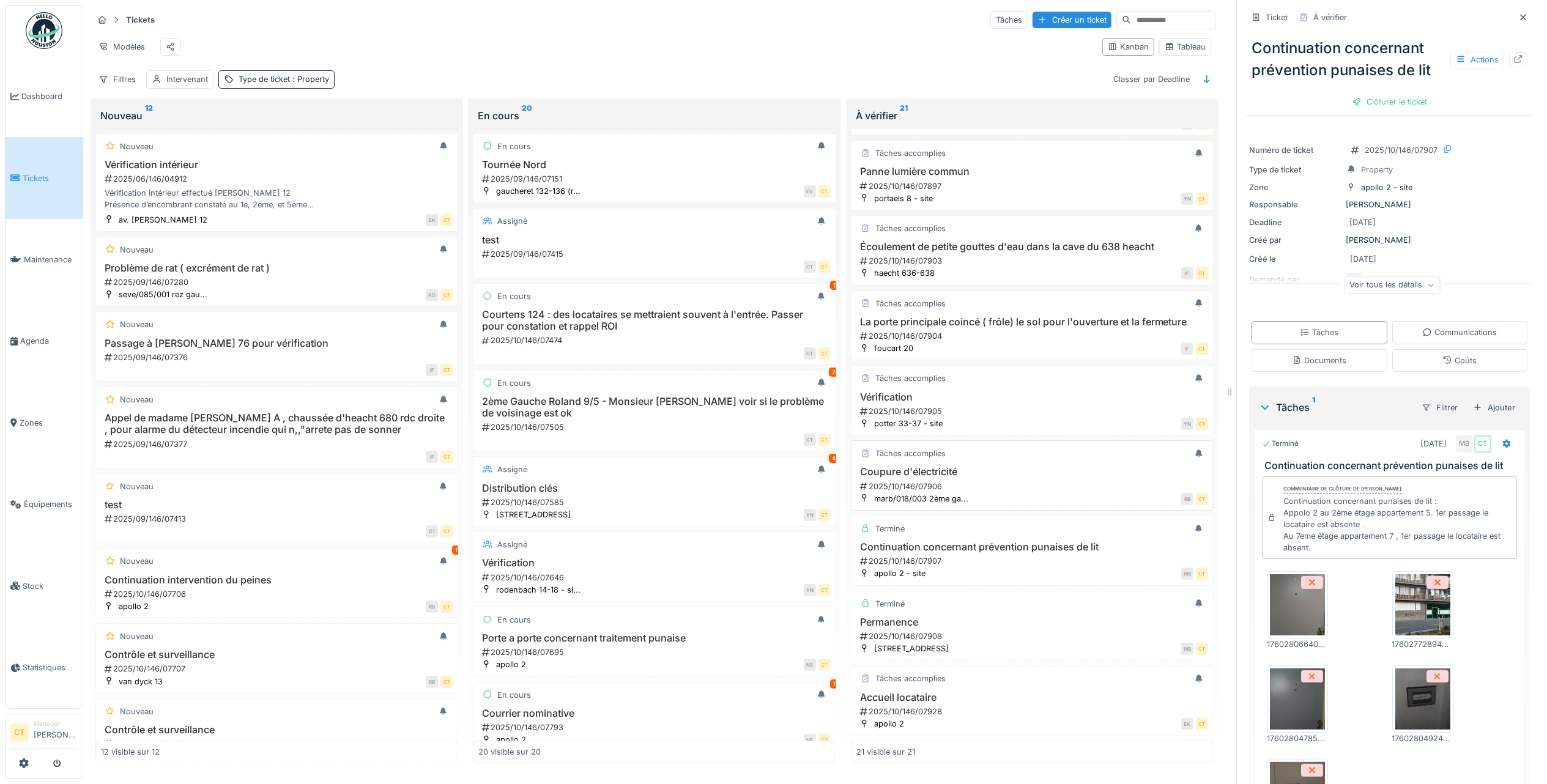
click at [992, 478] on h3 "Coupure d'électricité" at bounding box center [1032, 471] width 352 height 11
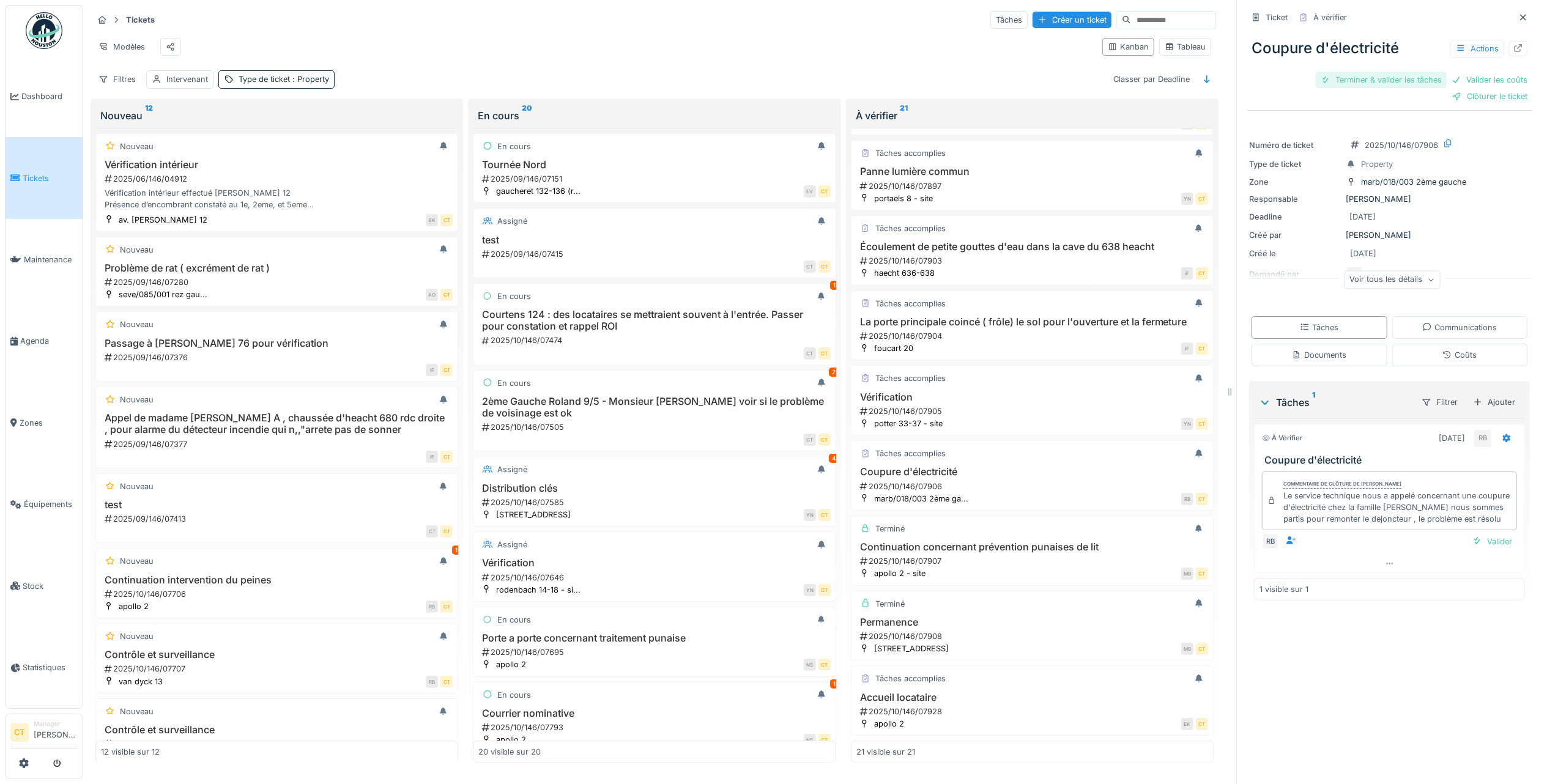
click at [1347, 72] on div "Terminer & valider les tâches" at bounding box center [1381, 79] width 131 height 16
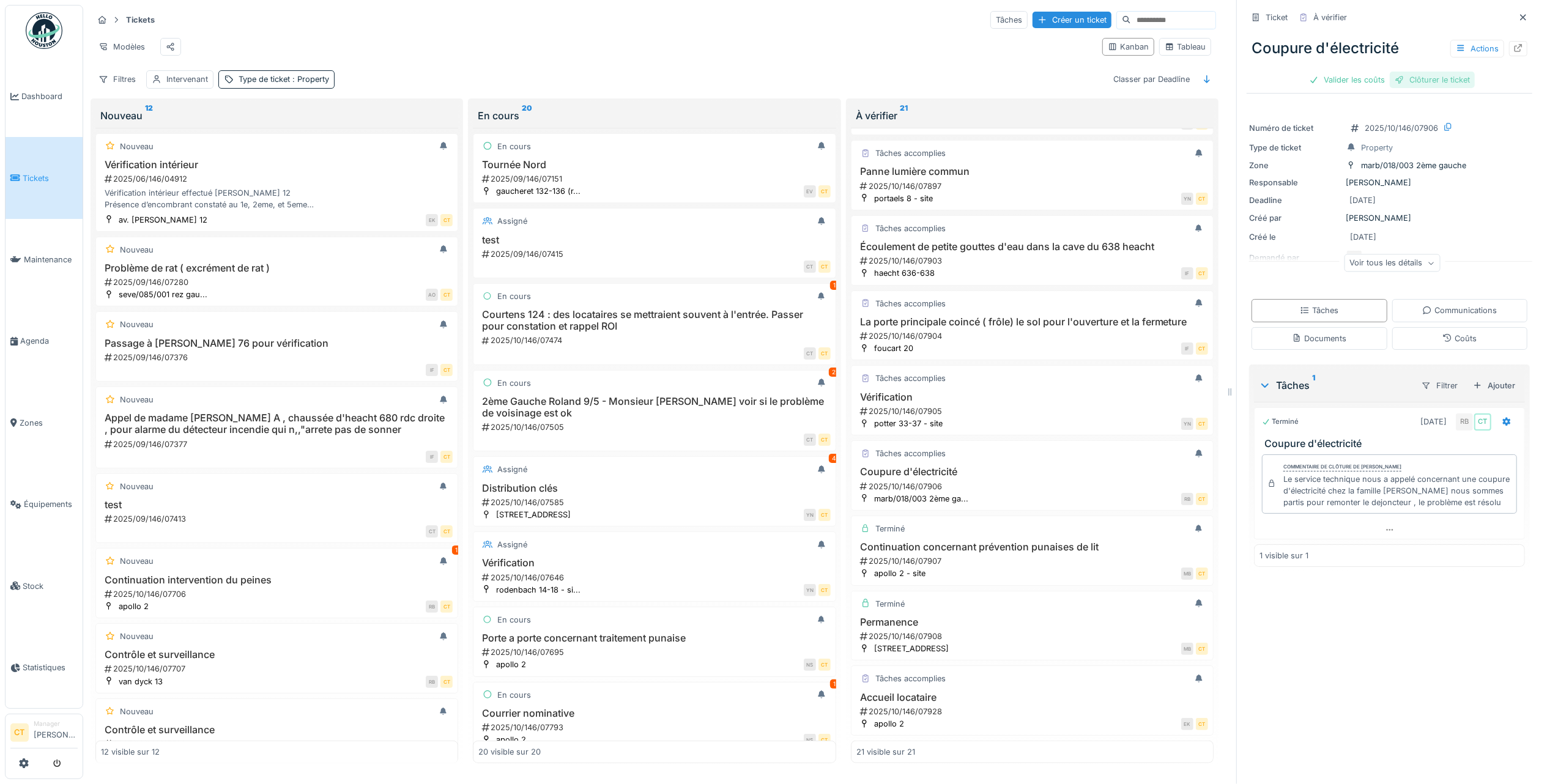
click at [1425, 72] on div "Clôturer le ticket" at bounding box center [1432, 79] width 85 height 16
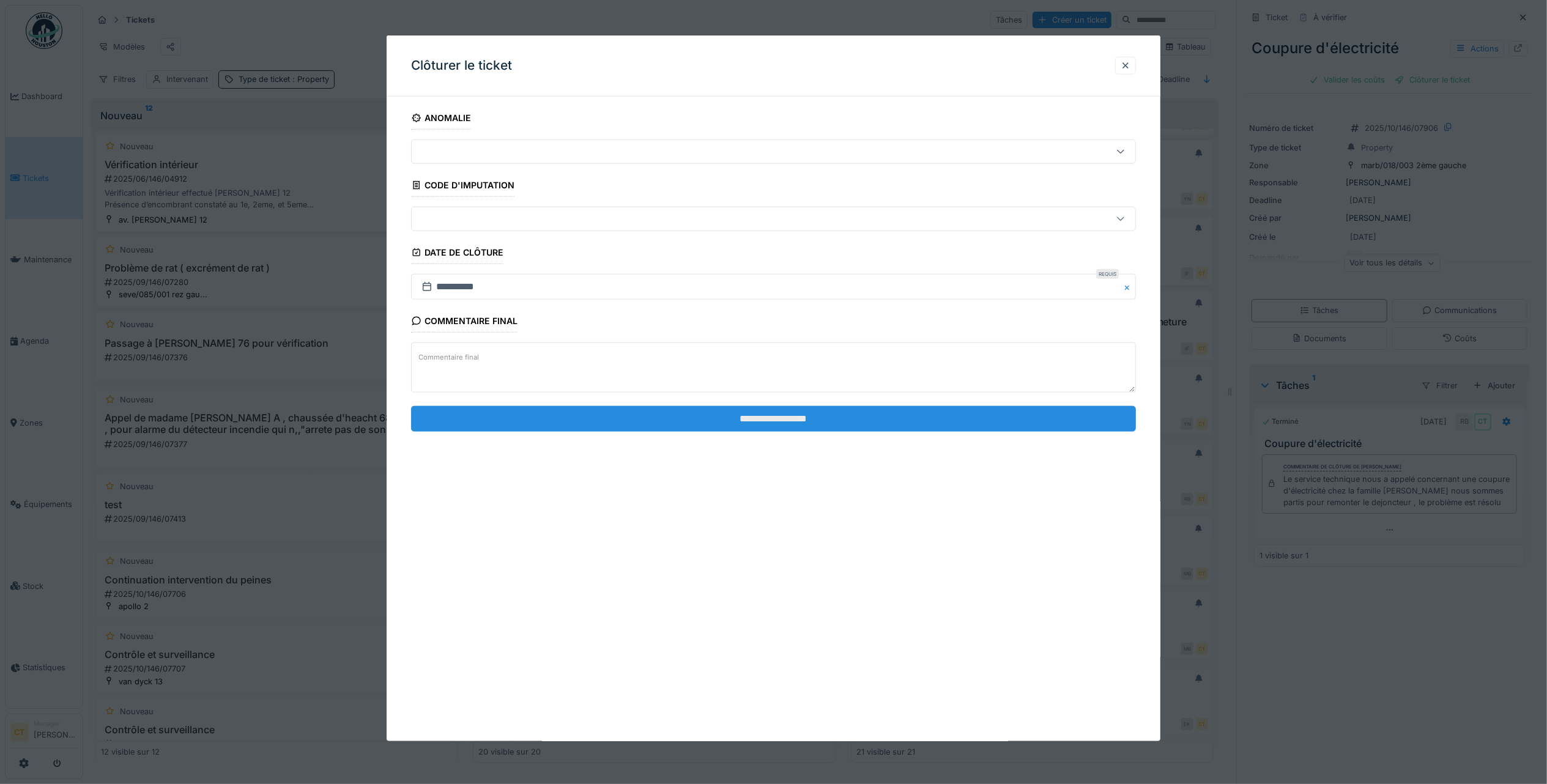
click at [964, 425] on input "**********" at bounding box center [774, 418] width 725 height 26
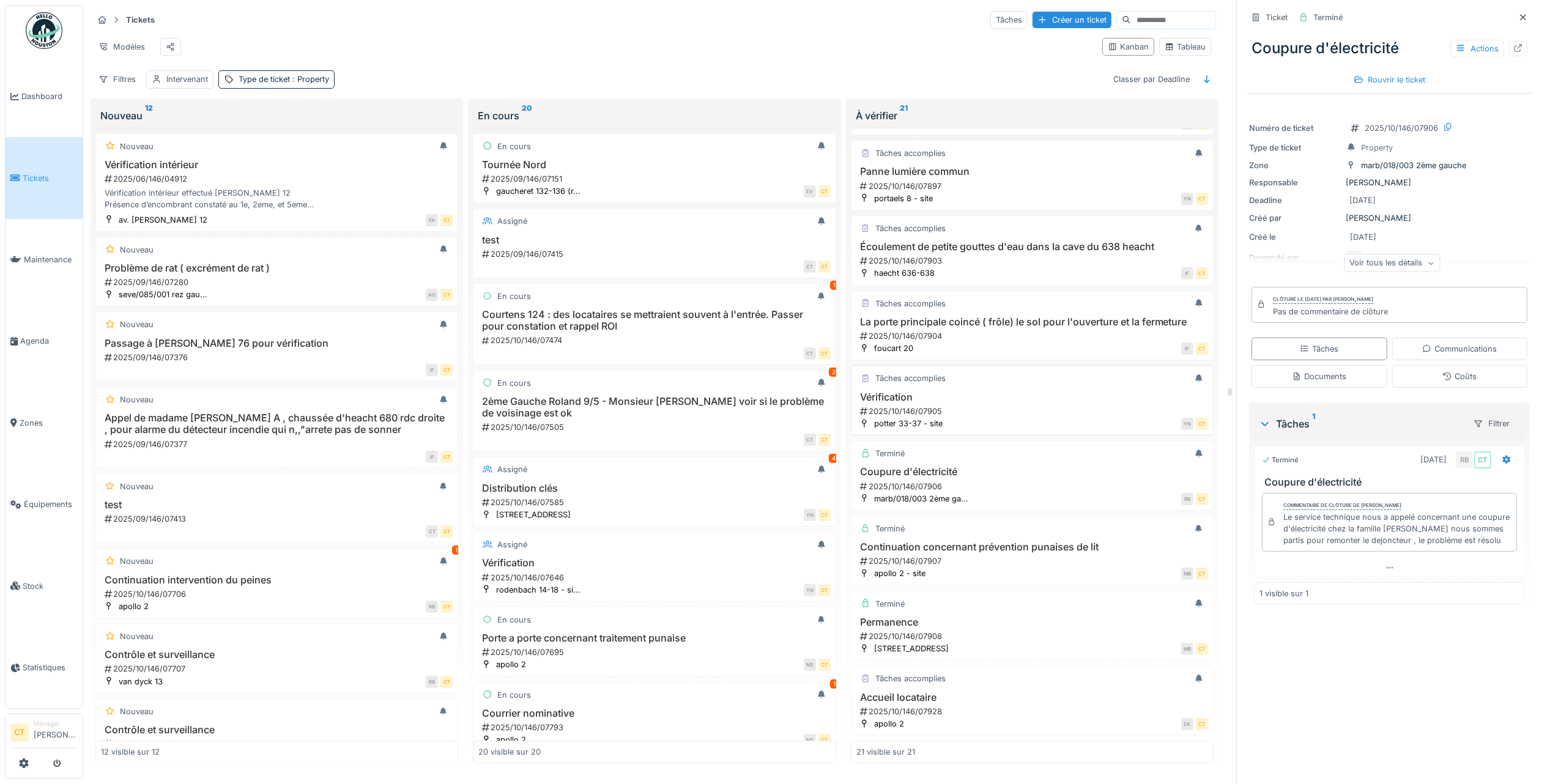
click at [963, 417] on div "2025/10/146/07905" at bounding box center [1033, 411] width 349 height 11
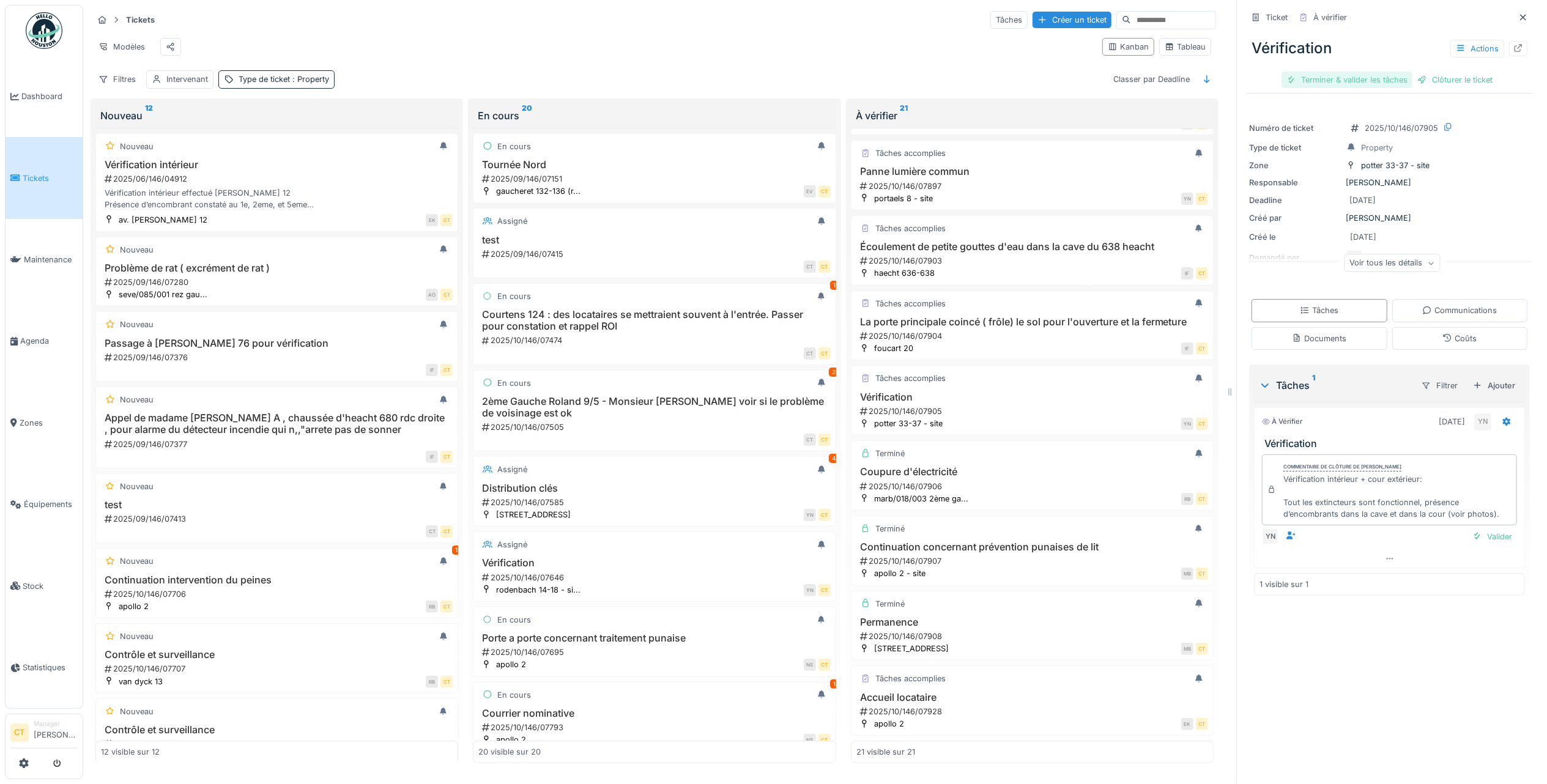
click at [1342, 72] on div "Terminer & valider les tâches" at bounding box center [1347, 79] width 131 height 16
click at [1402, 72] on div "Clôturer le ticket" at bounding box center [1390, 79] width 85 height 16
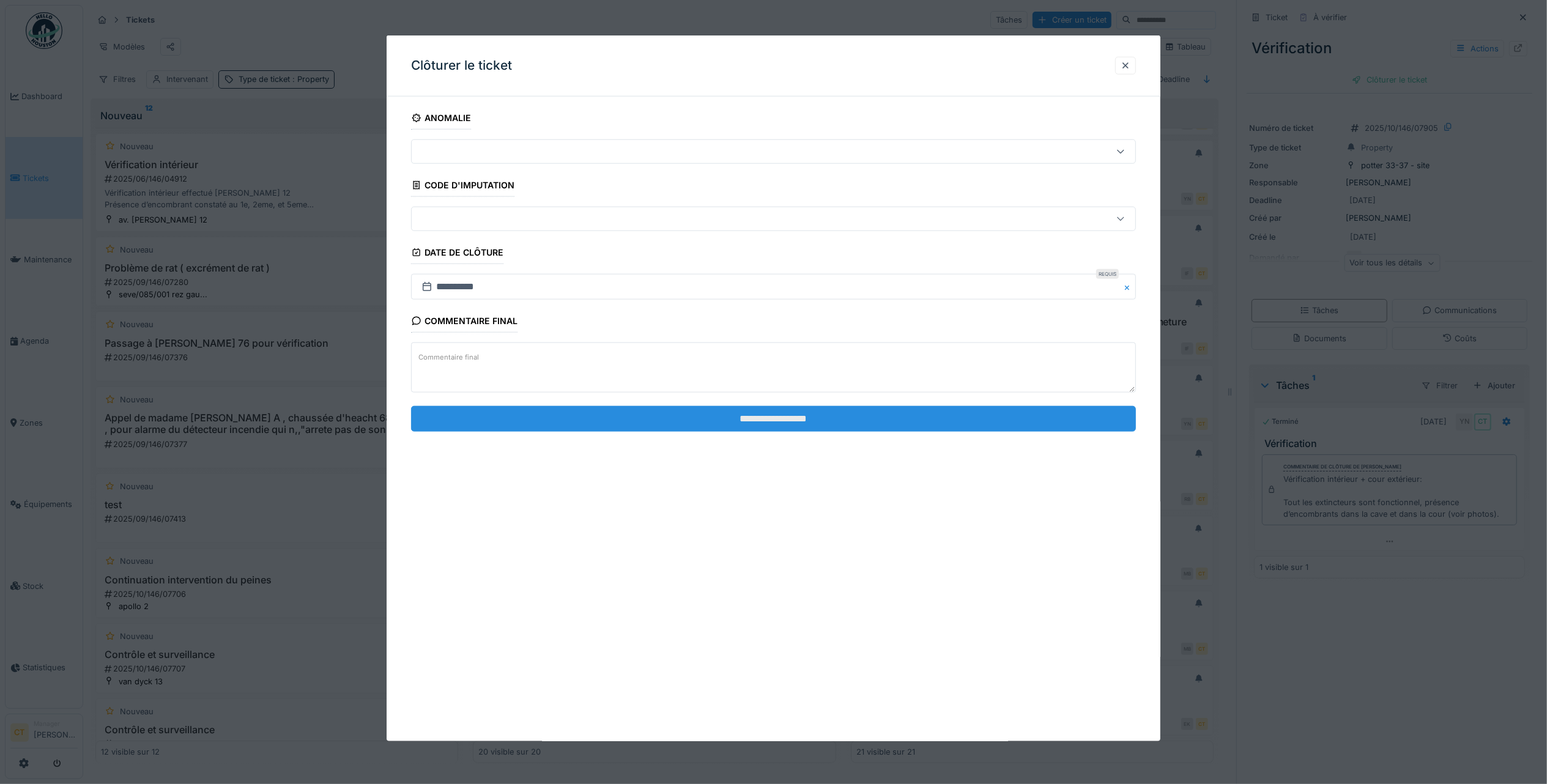
click at [1009, 416] on input "**********" at bounding box center [774, 418] width 725 height 26
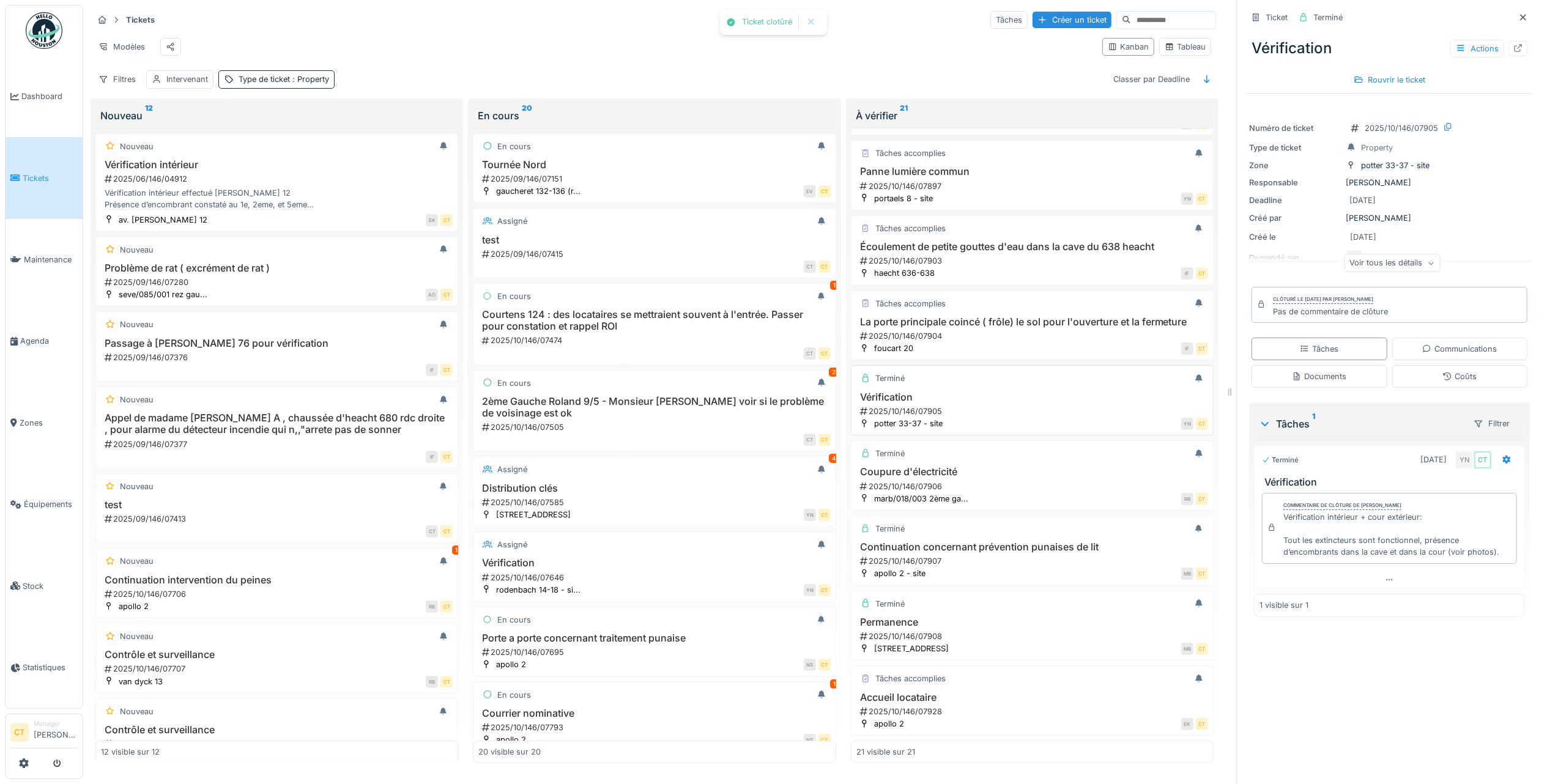
click at [986, 417] on div "2025/10/146/07905" at bounding box center [1033, 411] width 349 height 11
drag, startPoint x: 992, startPoint y: 359, endPoint x: 997, endPoint y: 353, distance: 7.8
click at [992, 342] on div "2025/10/146/07904" at bounding box center [1033, 336] width 349 height 11
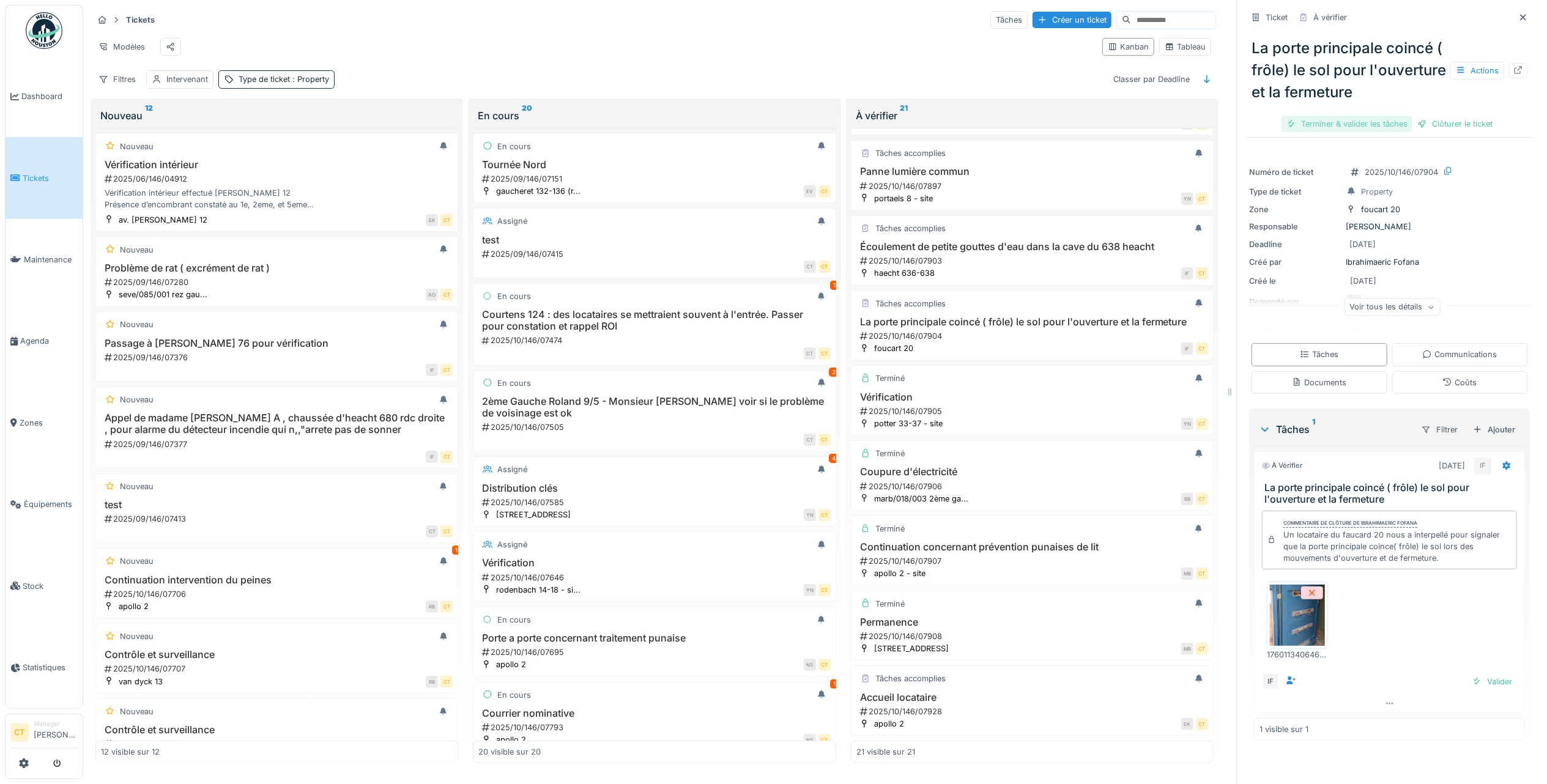
click at [1358, 116] on div "Terminer & valider les tâches" at bounding box center [1347, 123] width 131 height 16
click at [1401, 116] on div "Clôturer le ticket" at bounding box center [1390, 123] width 85 height 16
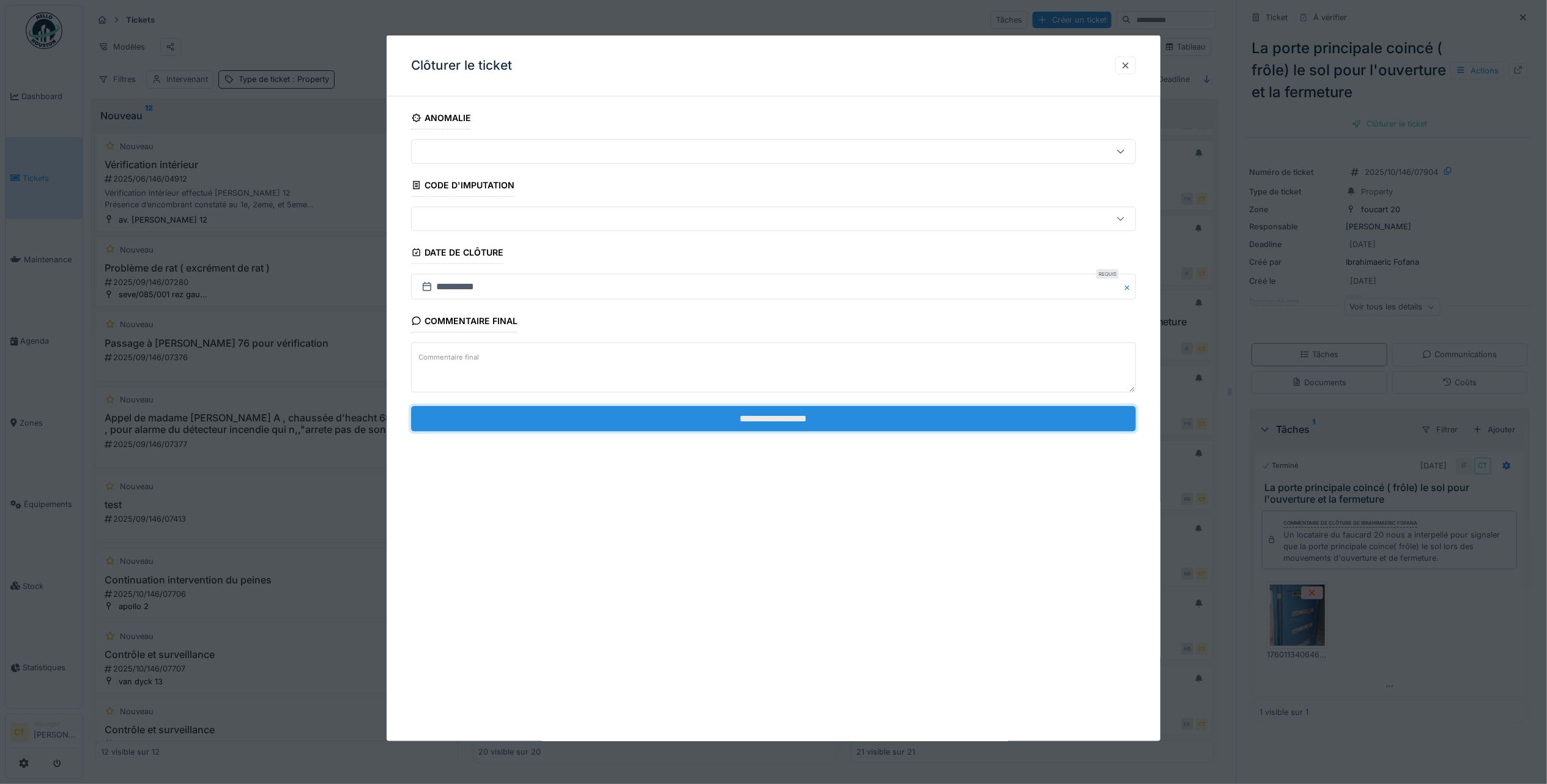
click at [997, 424] on input "**********" at bounding box center [774, 418] width 725 height 26
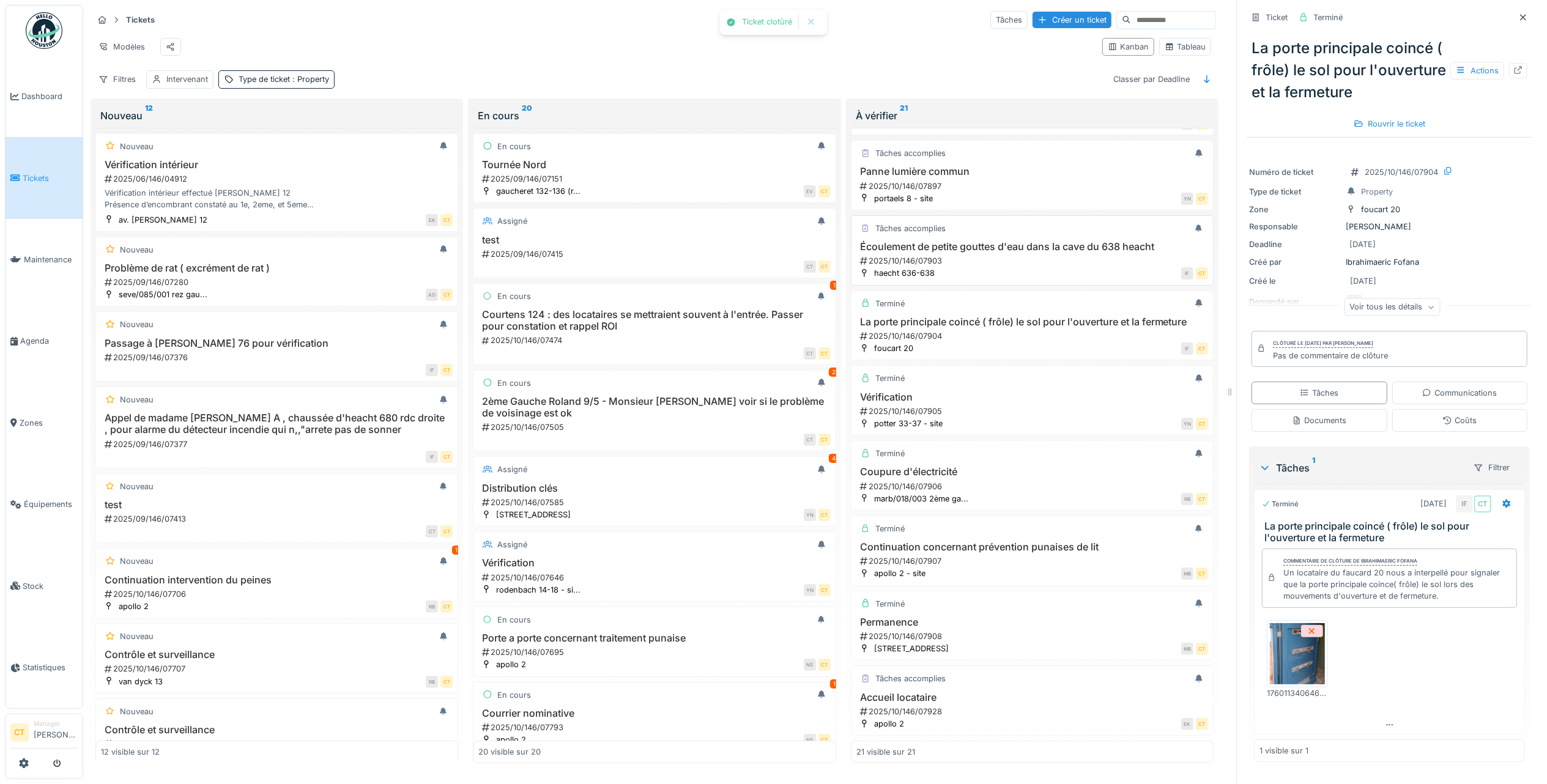
click at [1023, 267] on div "2025/10/146/07903" at bounding box center [1033, 261] width 349 height 11
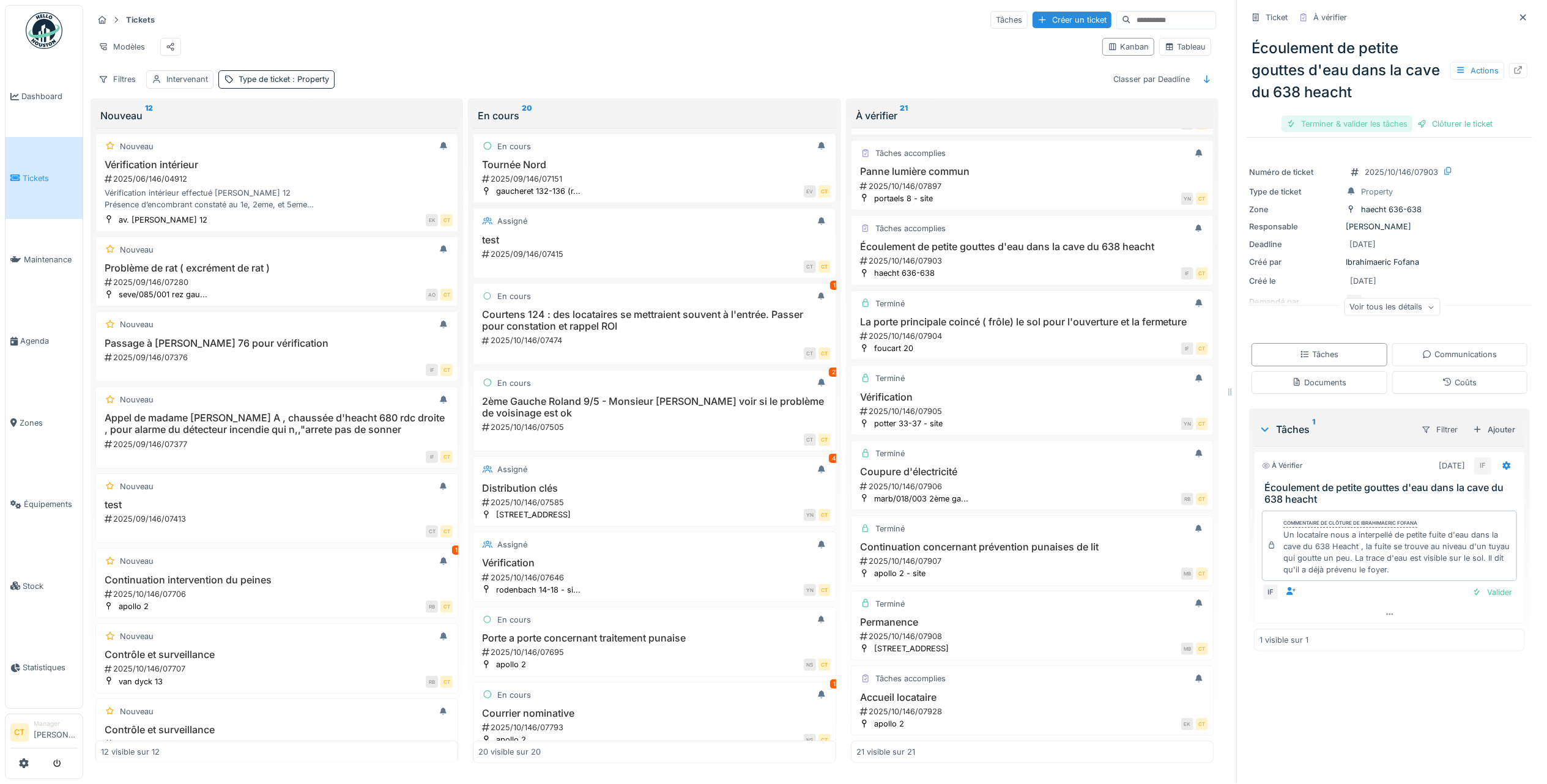
click at [1361, 126] on div "Terminer & valider les tâches" at bounding box center [1347, 123] width 131 height 16
click at [1391, 123] on div "Clôturer le ticket" at bounding box center [1390, 123] width 85 height 16
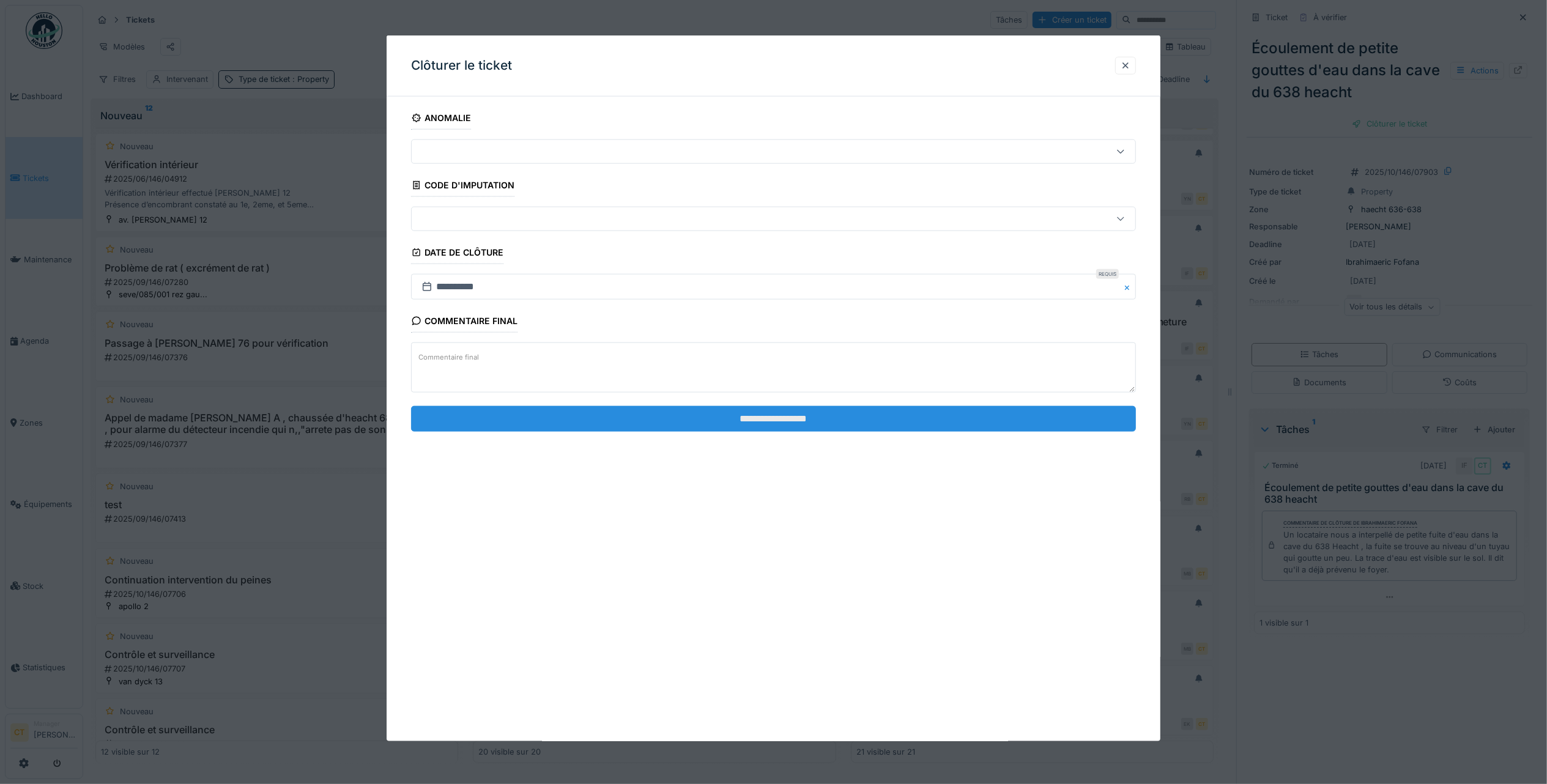
click at [1021, 416] on input "**********" at bounding box center [774, 418] width 725 height 26
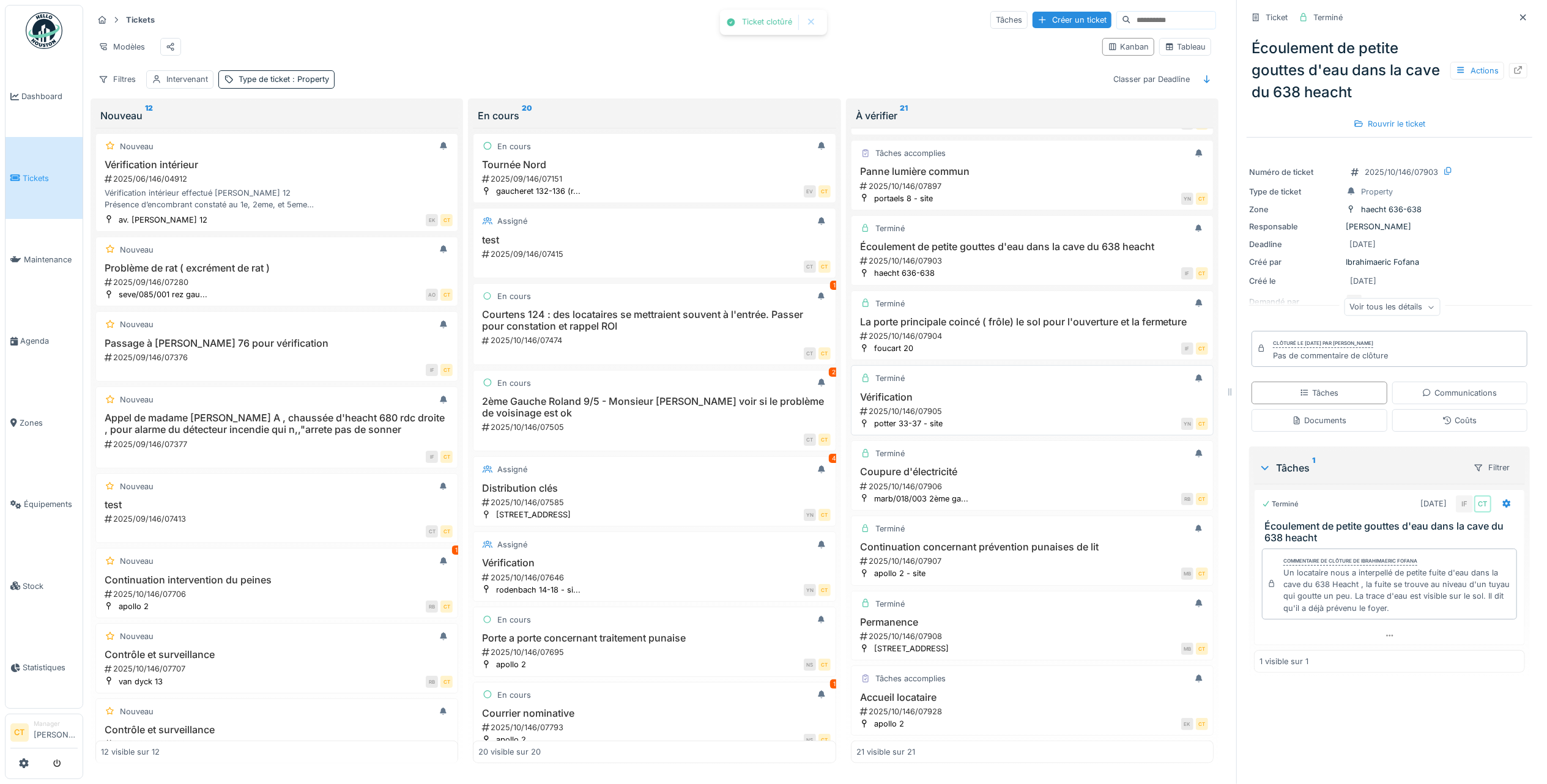
scroll to position [901, 0]
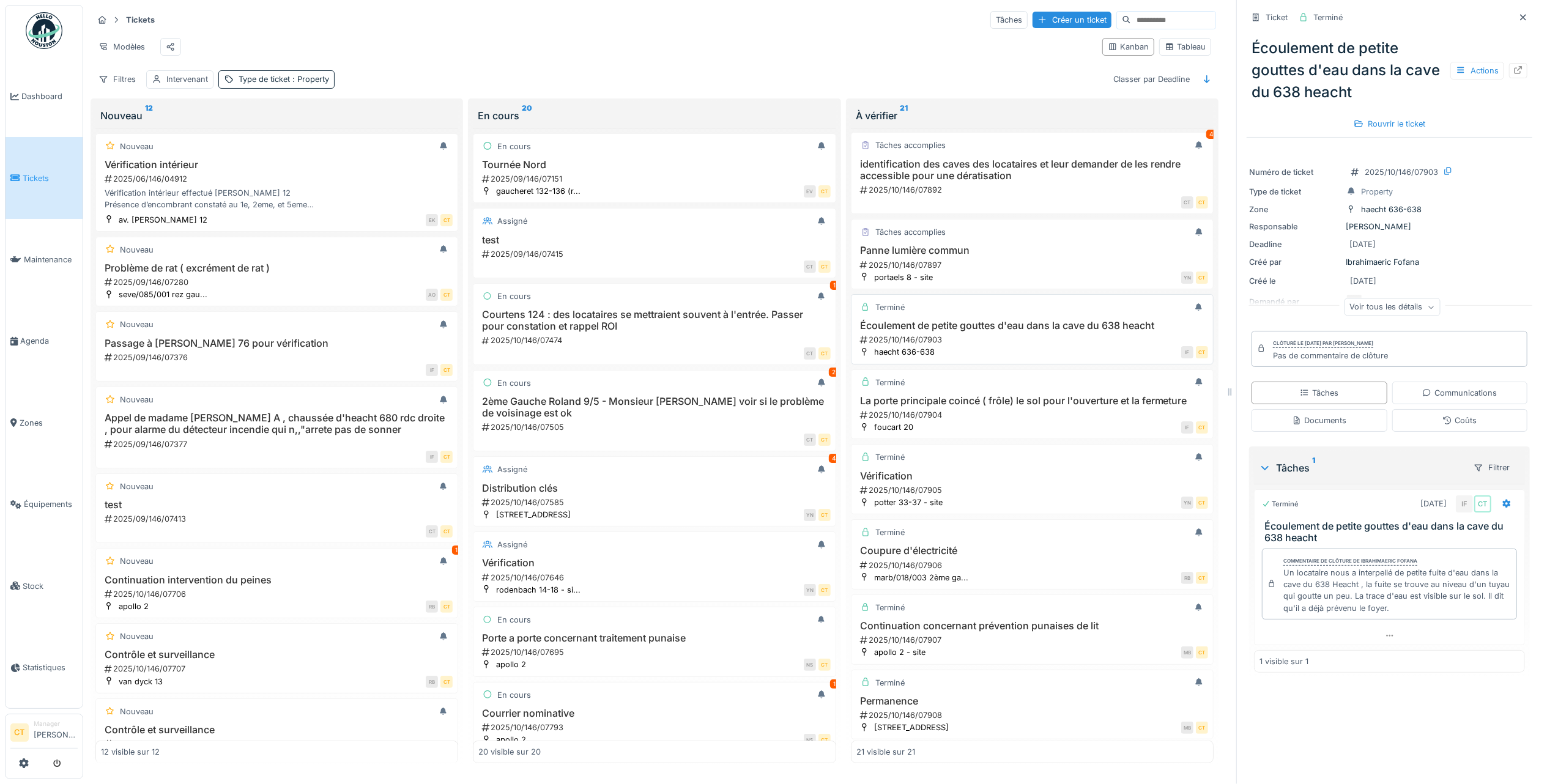
click at [998, 331] on h3 "Écoulement de petite gouttes d'eau dans la cave du 638 heacht" at bounding box center [1032, 325] width 352 height 11
click at [1002, 256] on h3 "Panne lumière commun" at bounding box center [1032, 250] width 352 height 11
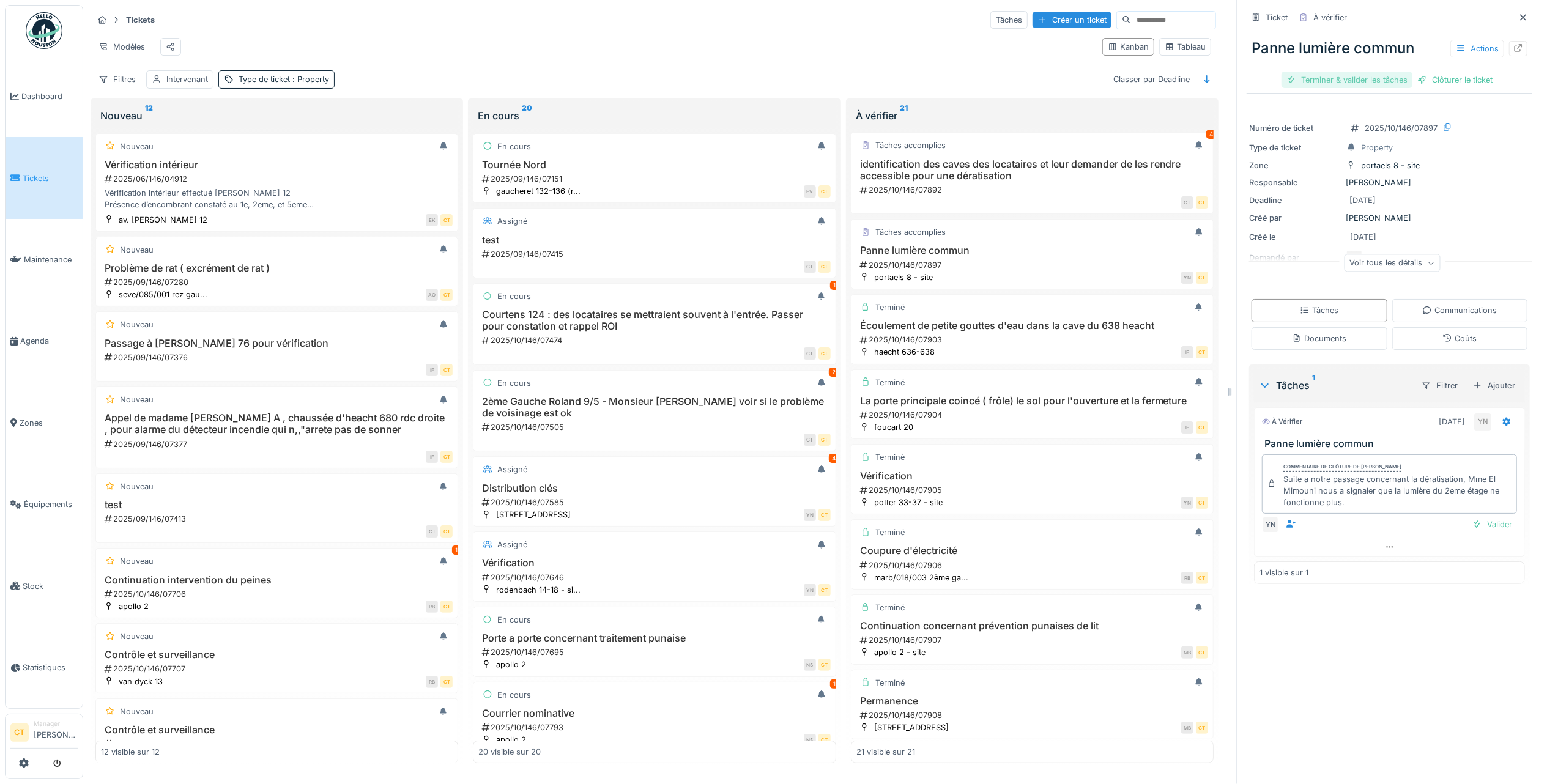
click at [1349, 79] on div "Terminer & valider les tâches" at bounding box center [1347, 79] width 131 height 16
click at [1389, 79] on div "Clôturer le ticket" at bounding box center [1390, 79] width 85 height 16
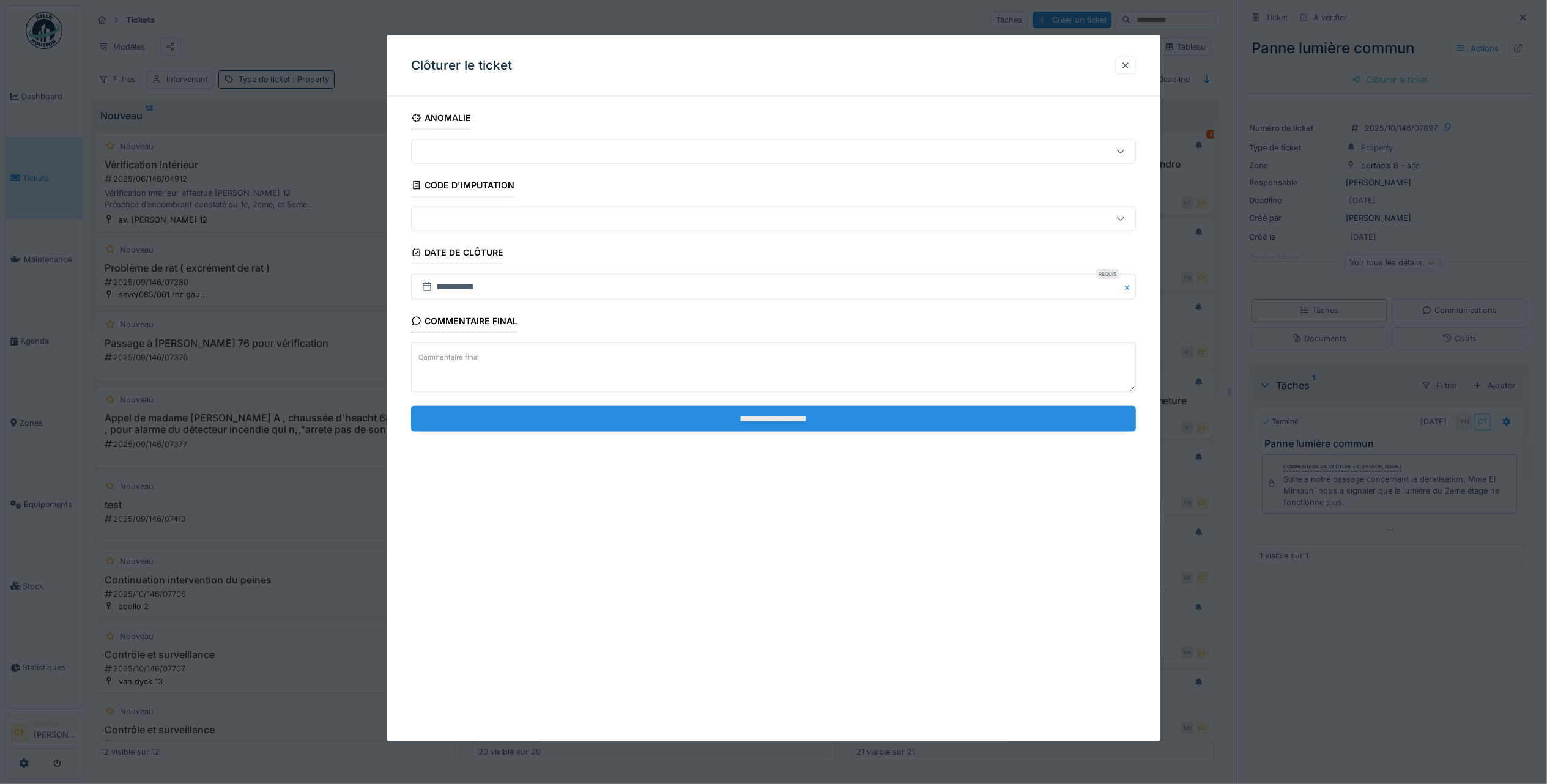
click at [1041, 414] on input "**********" at bounding box center [774, 418] width 725 height 26
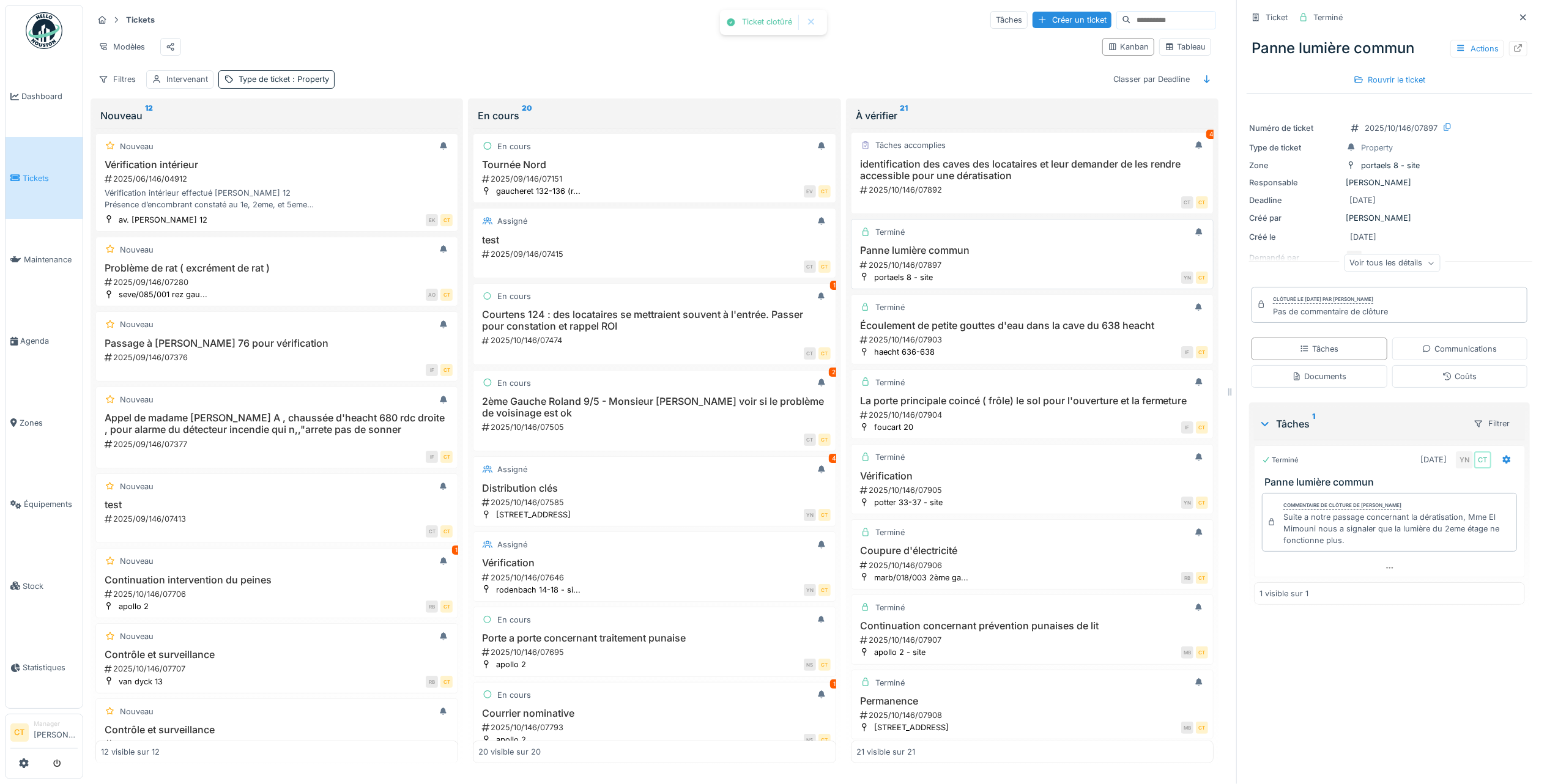
click at [987, 256] on h3 "Panne lumière commun" at bounding box center [1032, 250] width 352 height 11
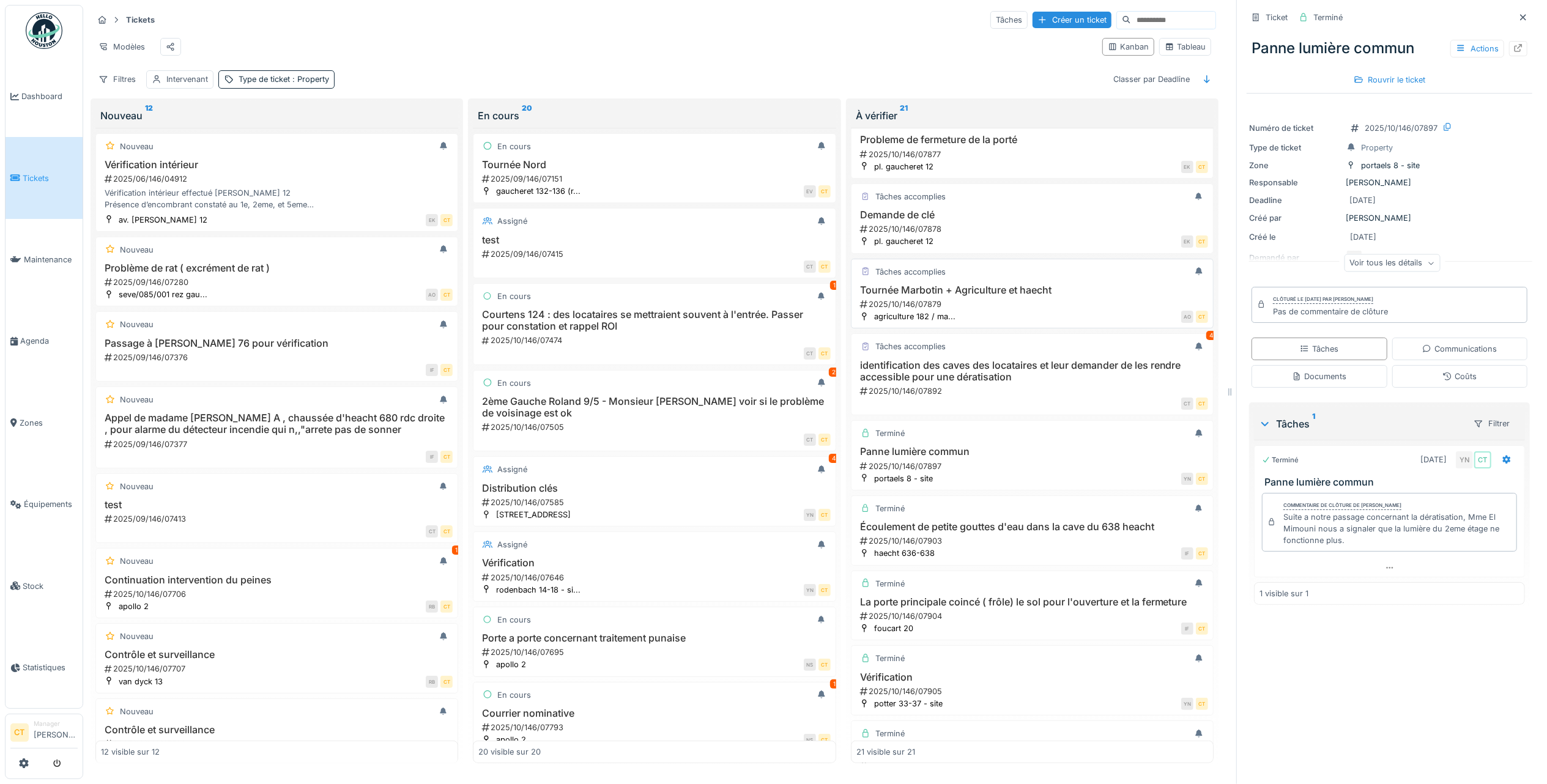
scroll to position [656, 0]
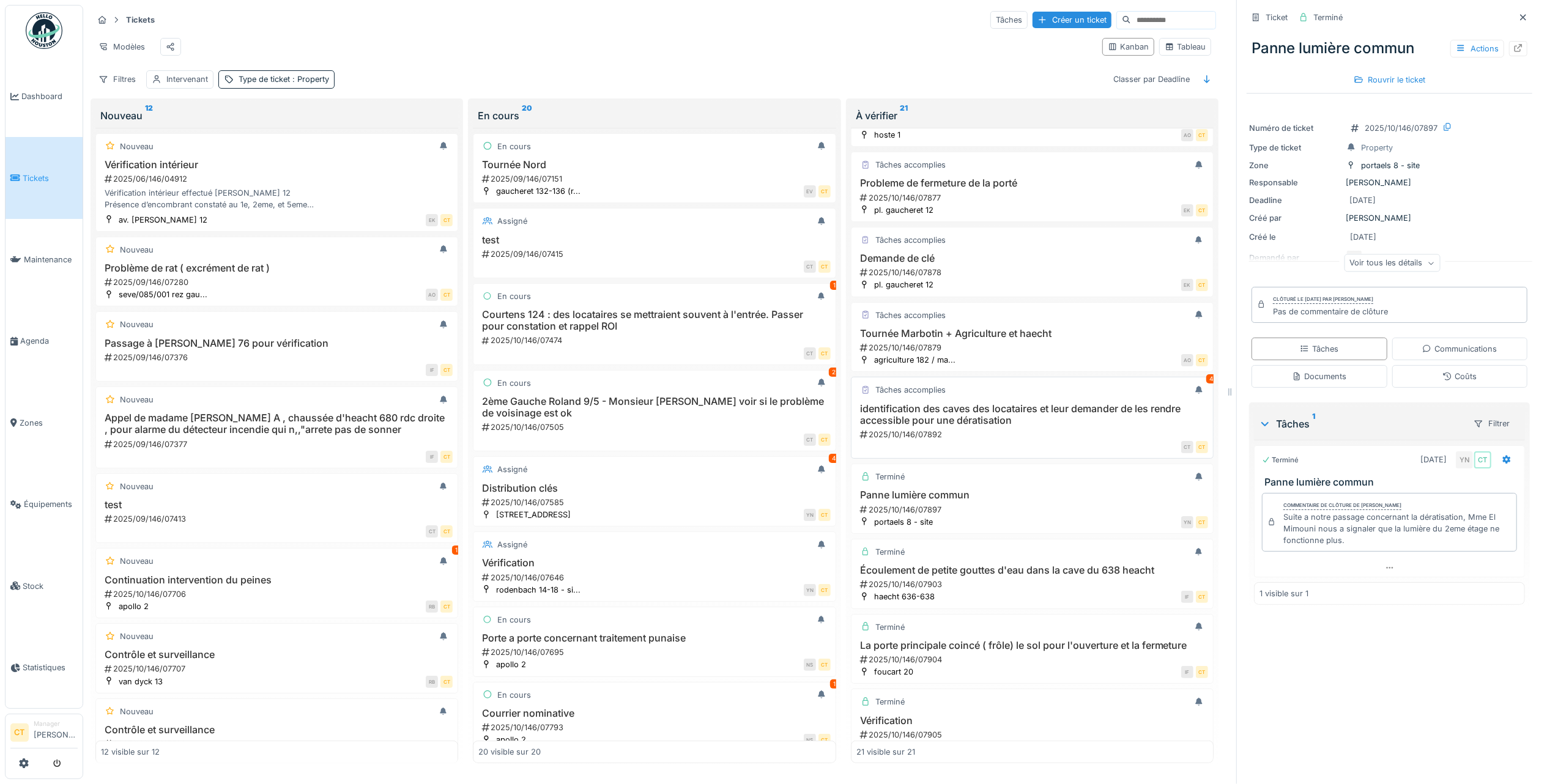
click at [1034, 426] on h3 "identification des caves des locataires et leur demander de les rendre accessib…" at bounding box center [1032, 414] width 352 height 23
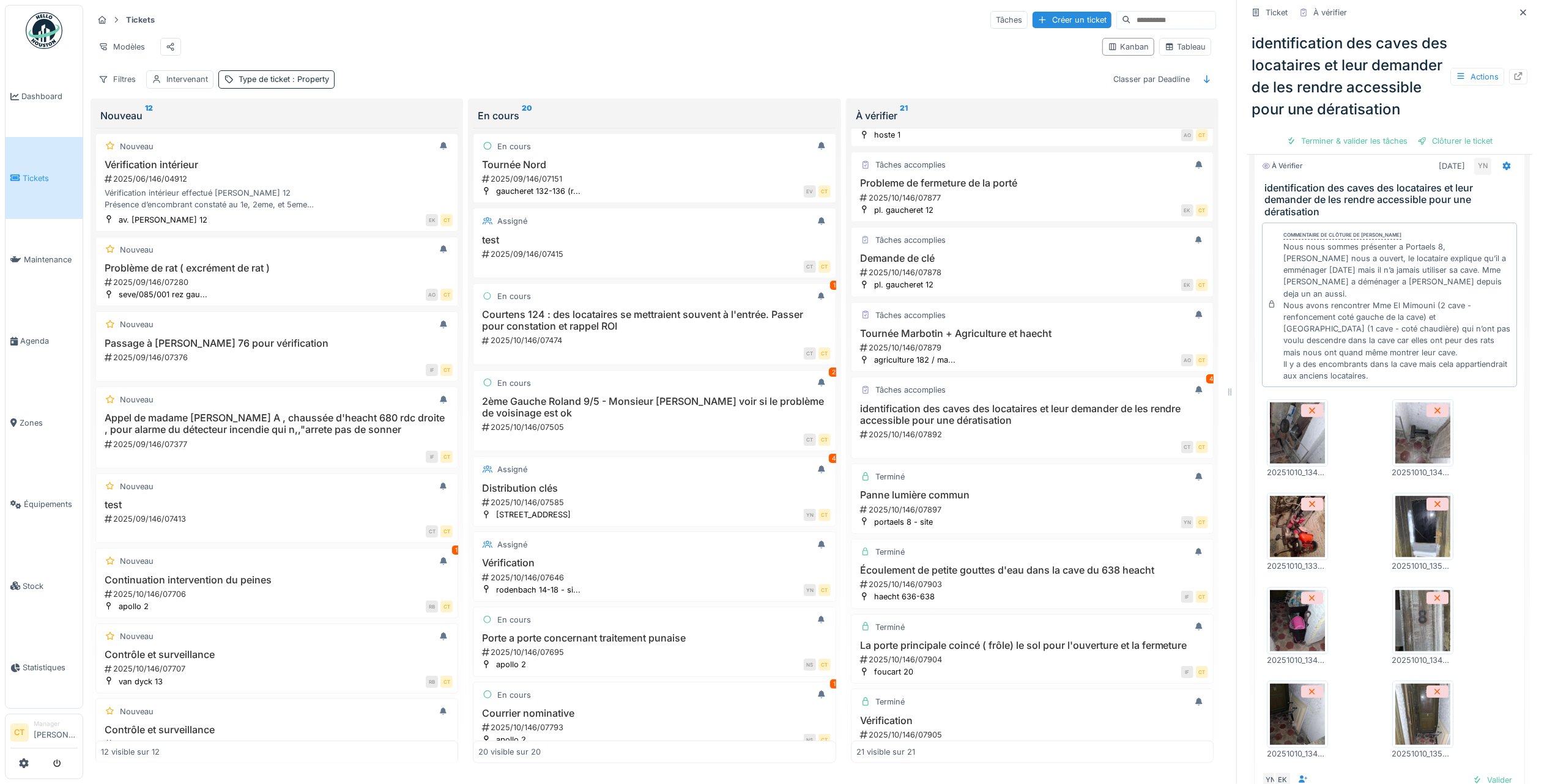
scroll to position [326, 0]
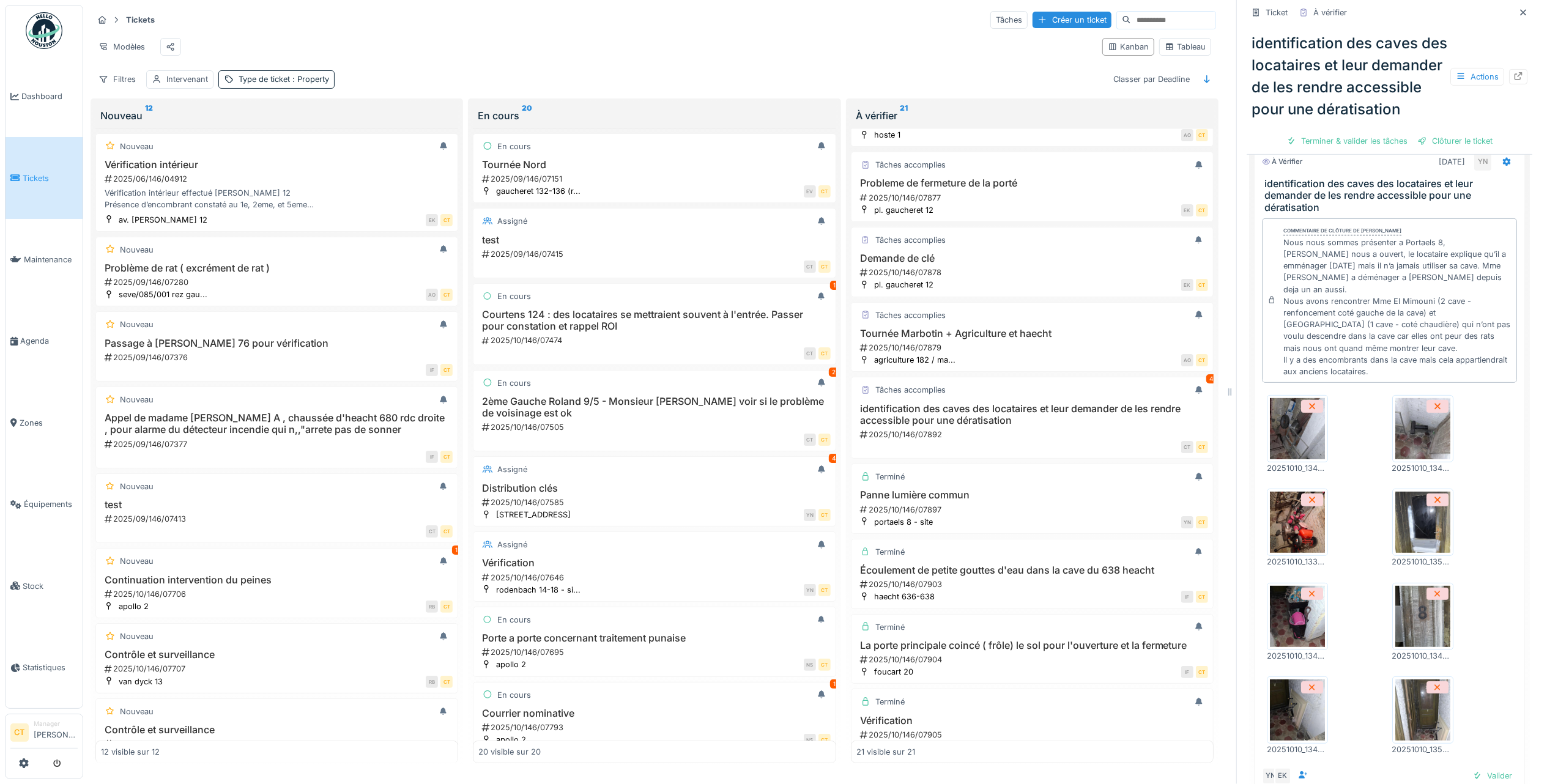
click at [1287, 446] on img at bounding box center [1297, 428] width 55 height 61
click at [1287, 634] on img at bounding box center [1297, 616] width 55 height 61
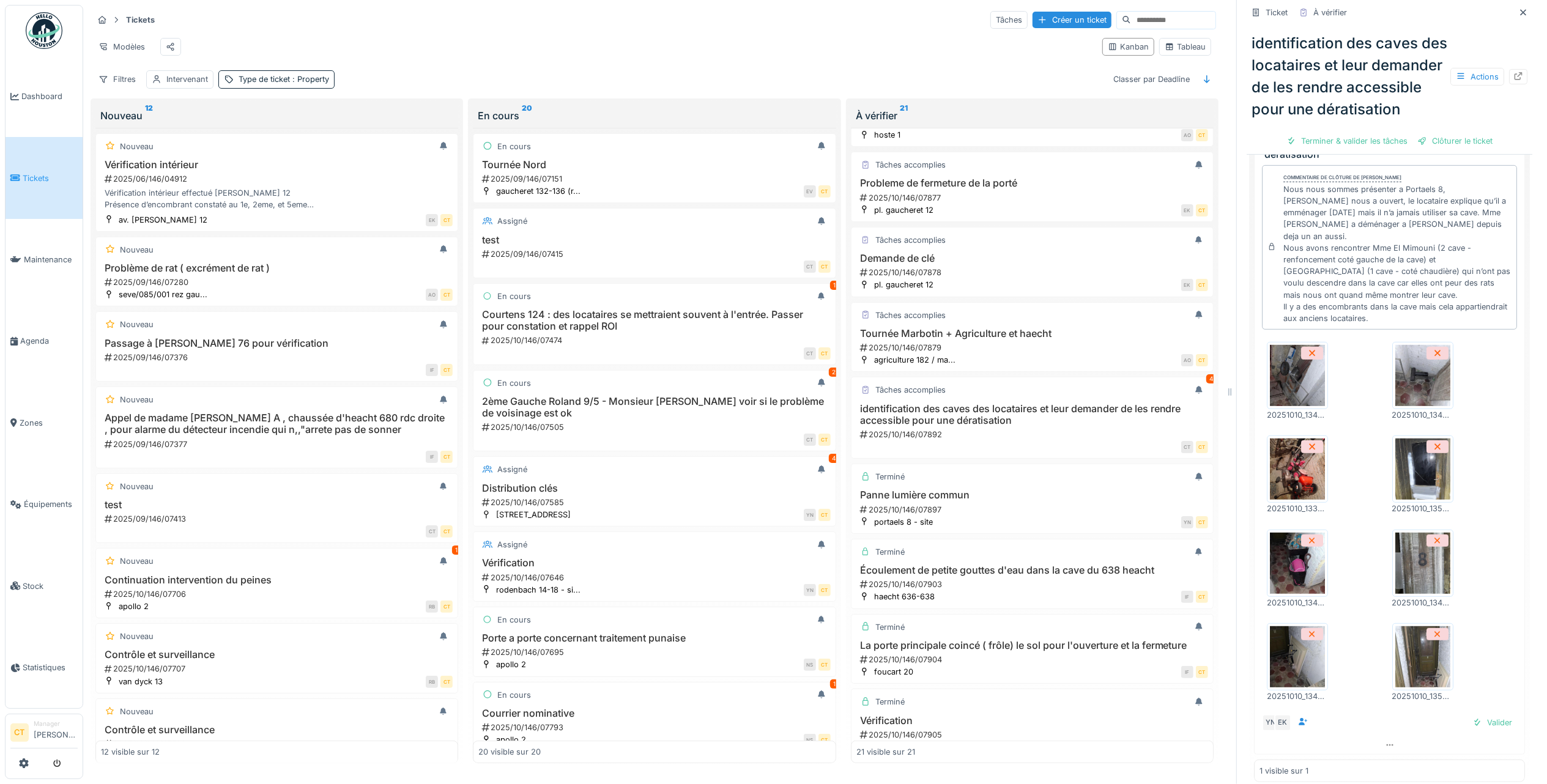
scroll to position [408, 0]
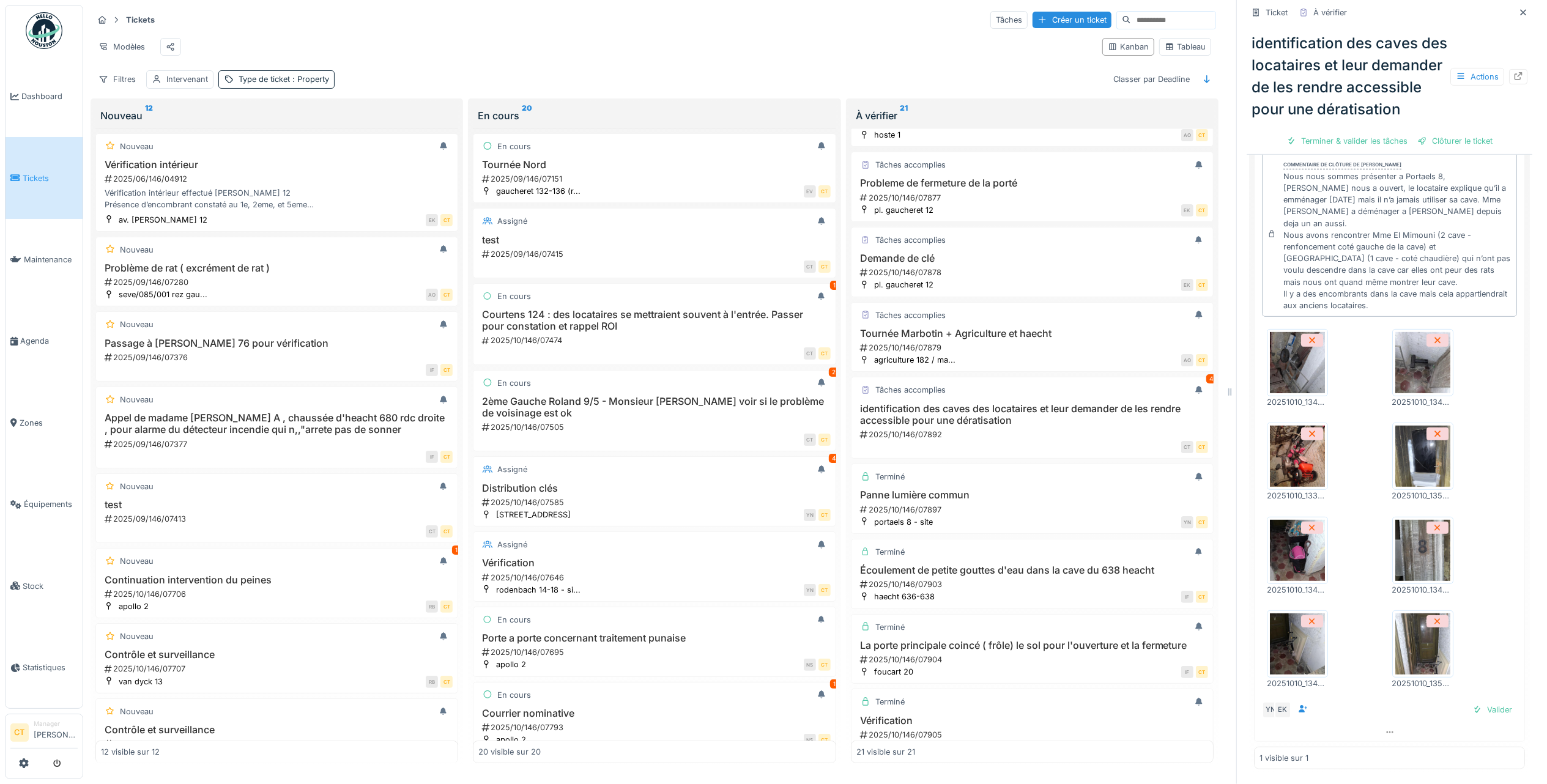
click at [1285, 651] on img at bounding box center [1297, 644] width 55 height 61
click at [1415, 658] on img at bounding box center [1423, 644] width 55 height 61
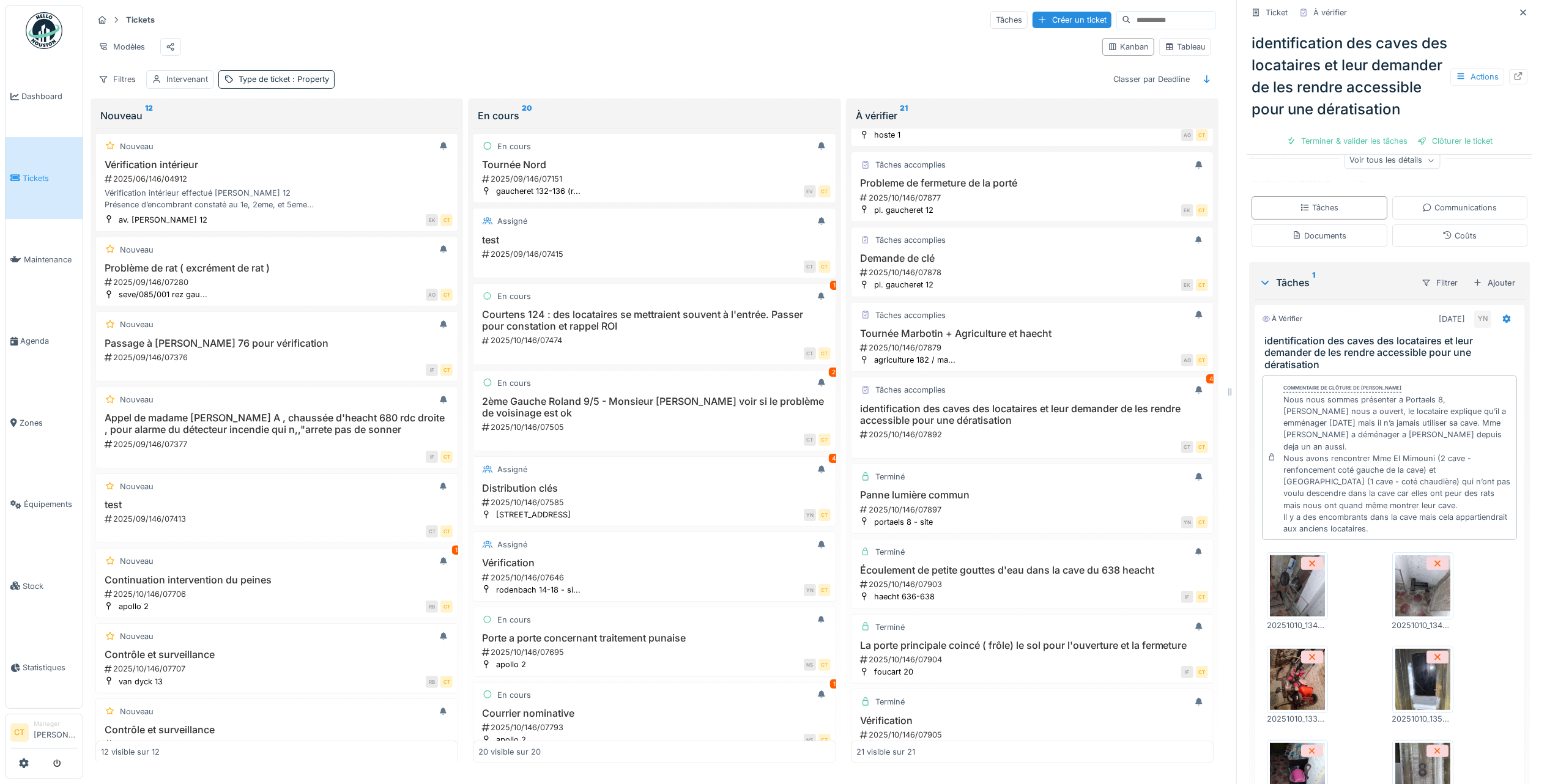
scroll to position [164, 0]
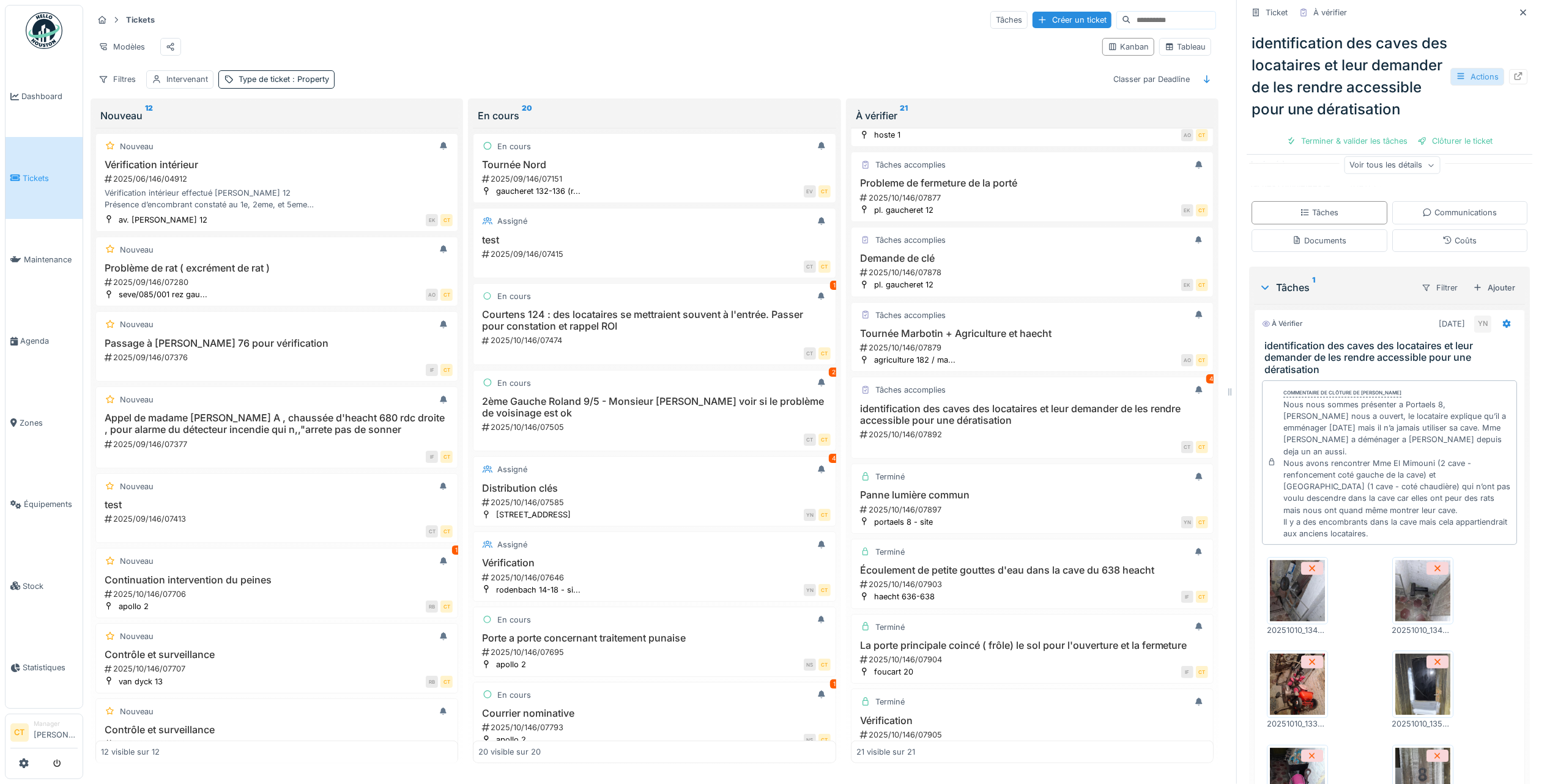
click at [1462, 81] on div "Actions" at bounding box center [1477, 77] width 54 height 18
click at [1426, 124] on div "Rapport d'intervention" at bounding box center [1389, 133] width 150 height 18
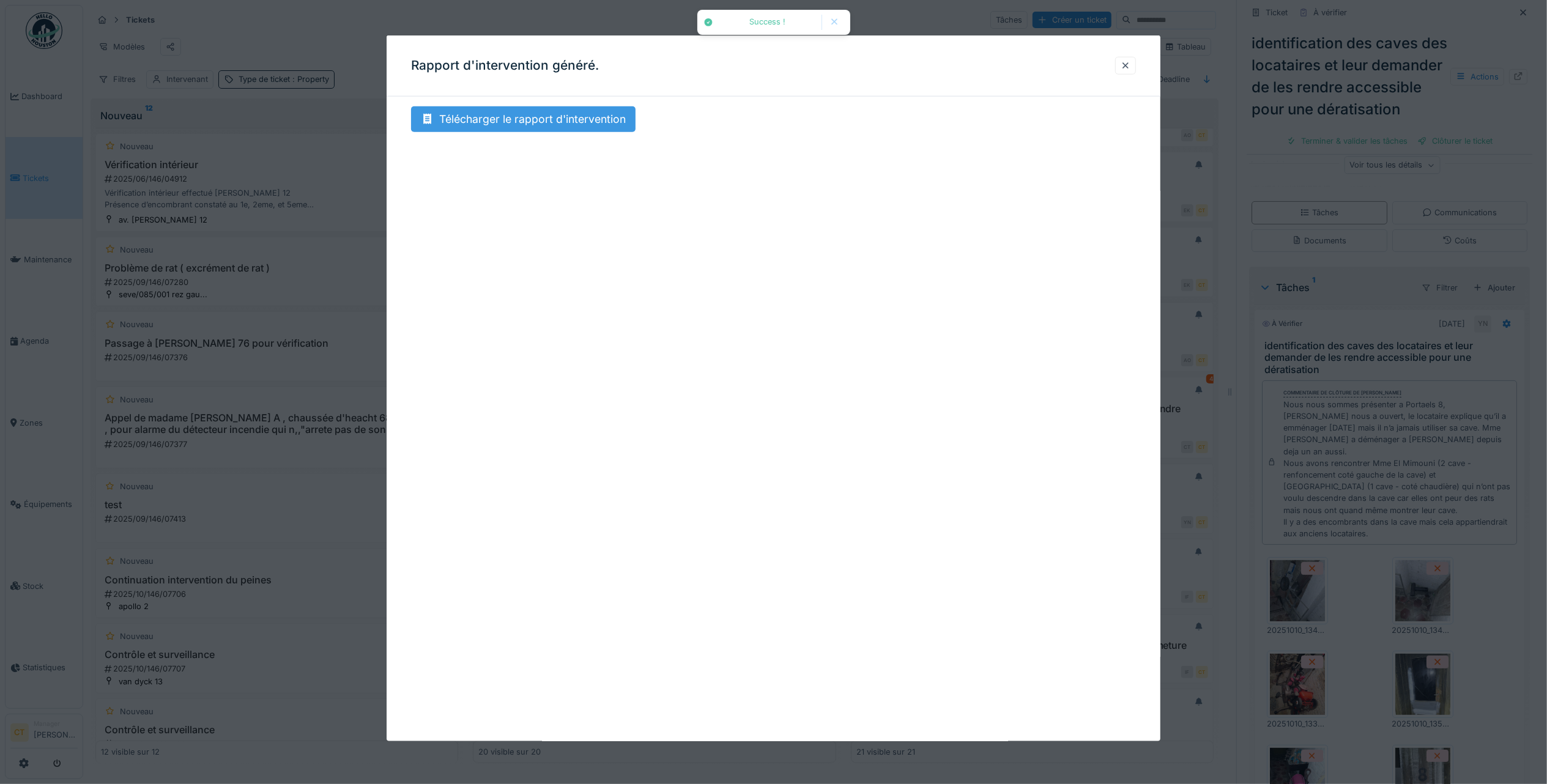
click at [580, 123] on div "Télécharger le rapport d'intervention" at bounding box center [523, 119] width 225 height 26
drag, startPoint x: 1133, startPoint y: 67, endPoint x: 1144, endPoint y: 84, distance: 20.2
click at [1131, 67] on div at bounding box center [1126, 66] width 10 height 11
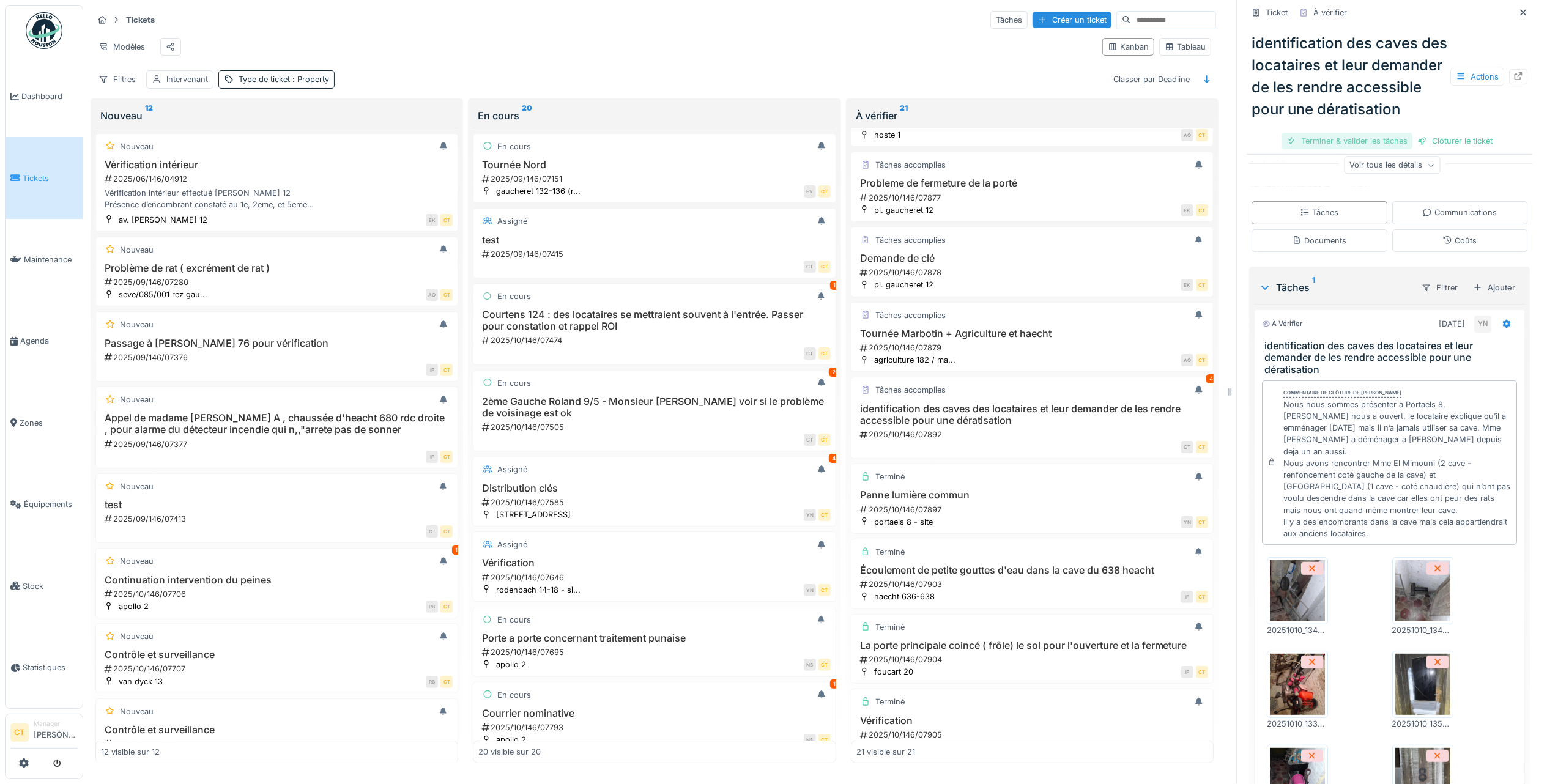
click at [1354, 148] on div "Terminer & valider les tâches" at bounding box center [1347, 140] width 131 height 16
click at [1398, 149] on div "Clôturer le ticket" at bounding box center [1390, 140] width 85 height 16
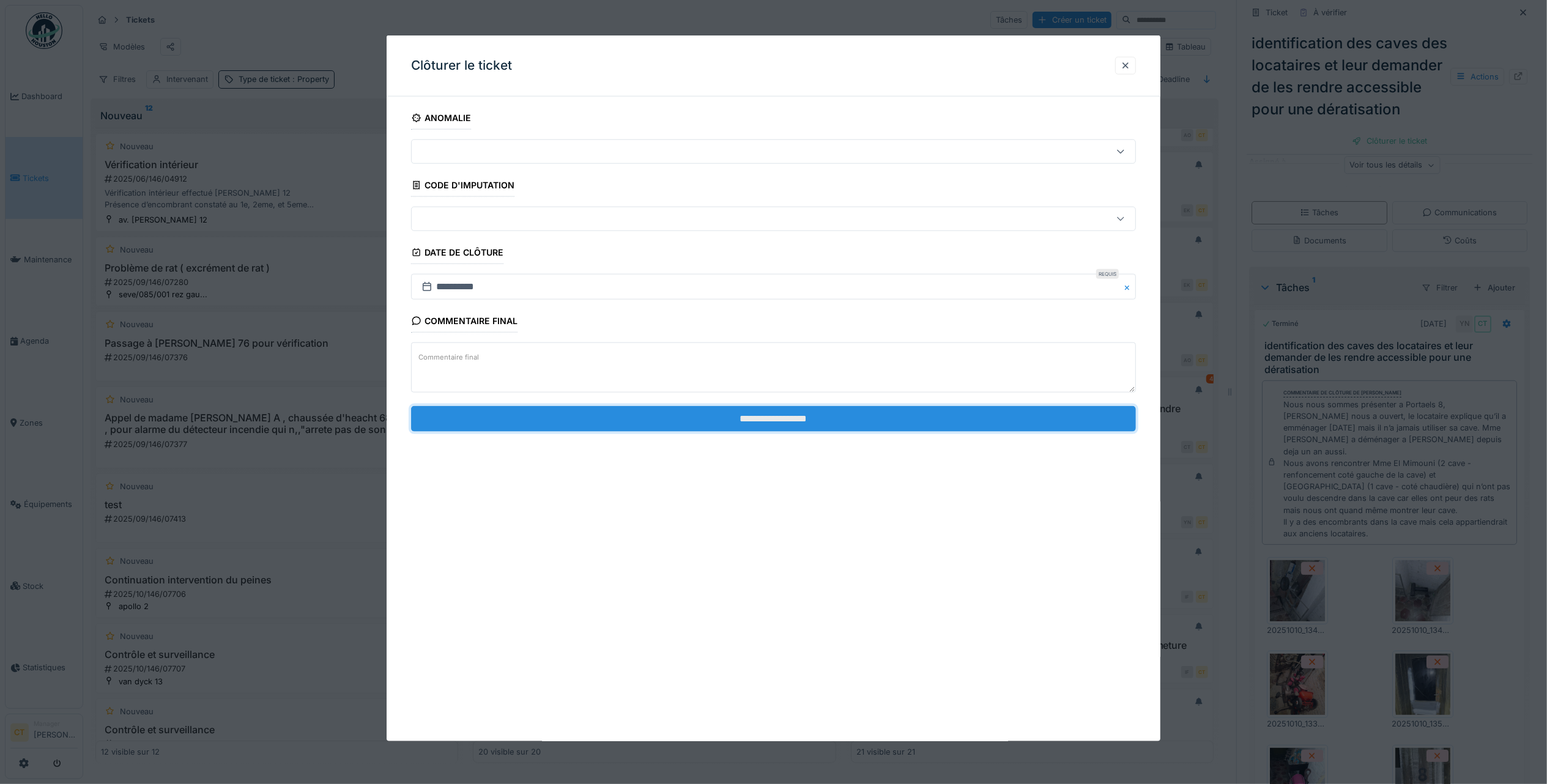
click at [1014, 418] on input "**********" at bounding box center [774, 418] width 725 height 26
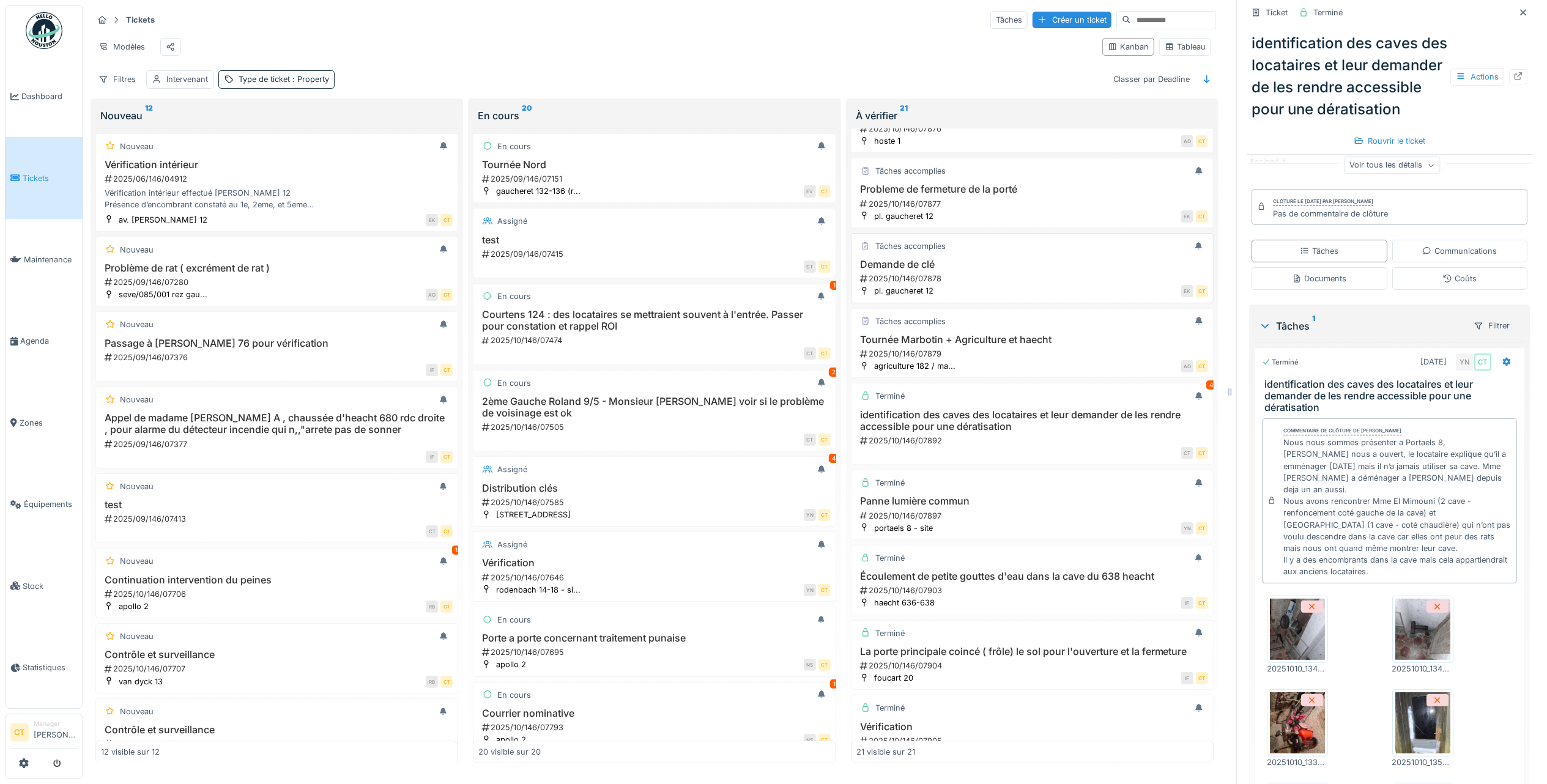
scroll to position [494, 0]
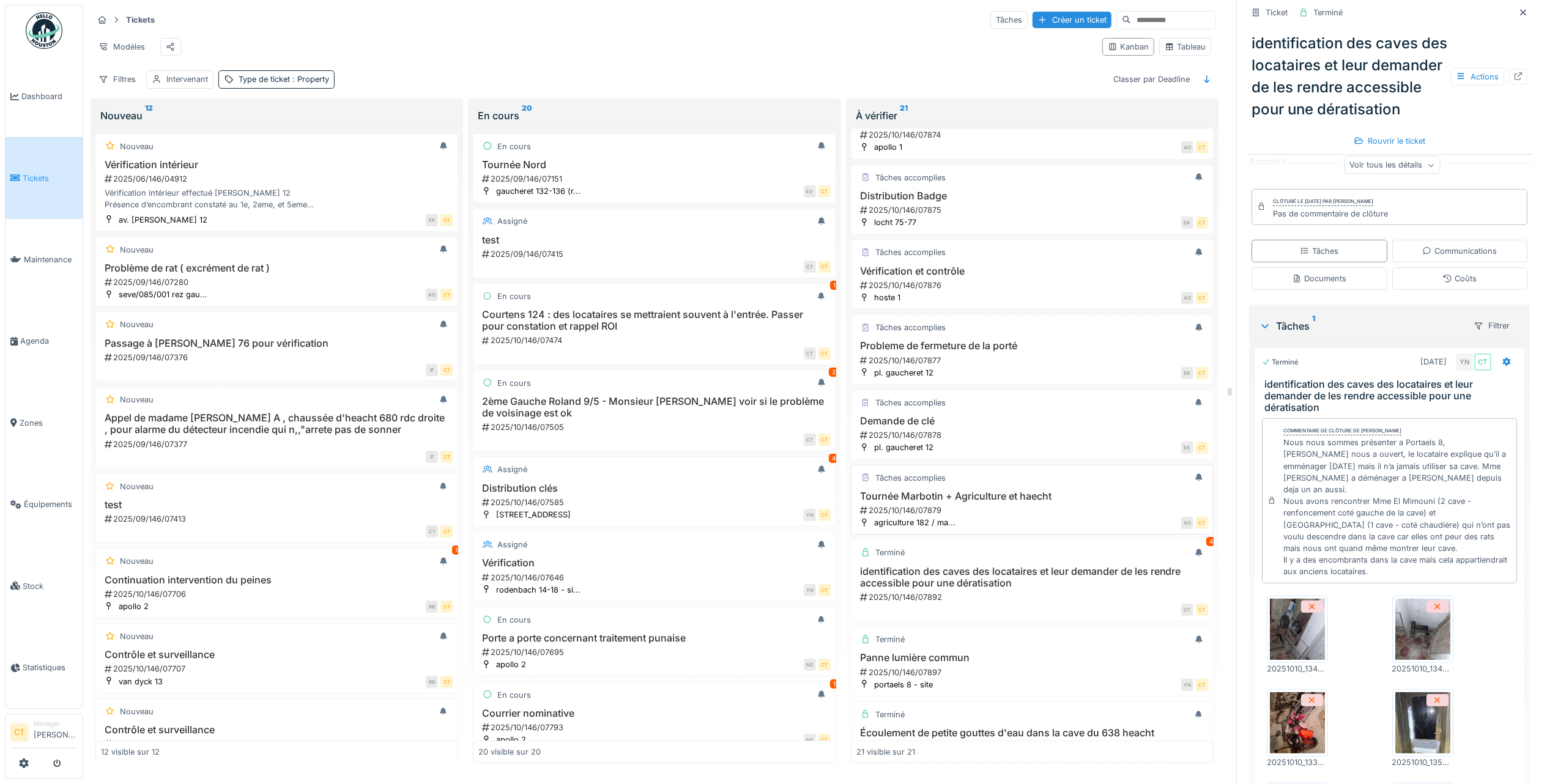
click at [1026, 516] on div "Tournée Marbotin + Agriculture et haecht 2025/10/146/07879" at bounding box center [1032, 503] width 352 height 26
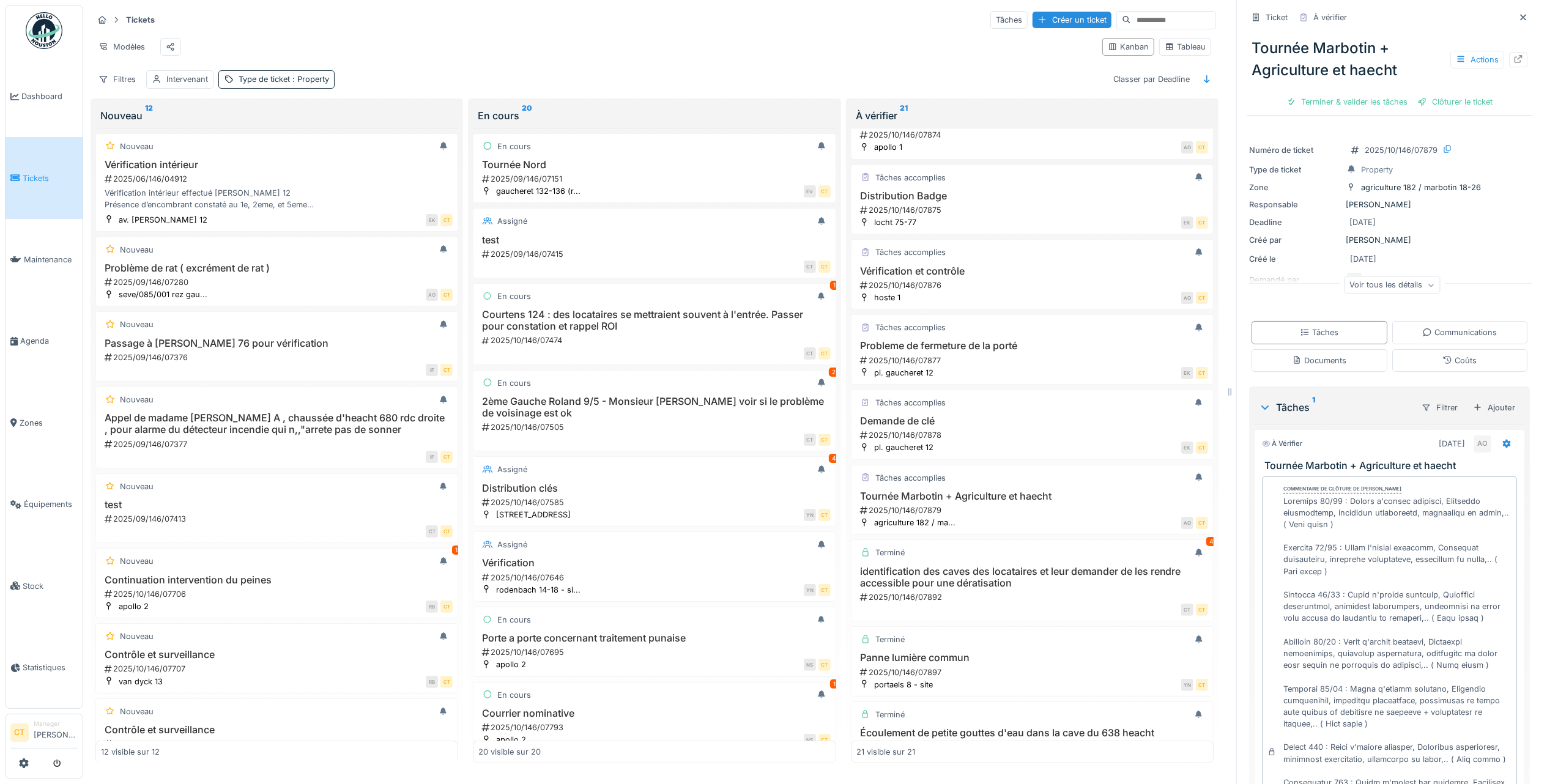
scroll to position [49, 0]
click at [1354, 94] on div "Terminer & valider les tâches" at bounding box center [1347, 101] width 131 height 16
click at [1399, 94] on div "Clôturer le ticket" at bounding box center [1390, 101] width 85 height 16
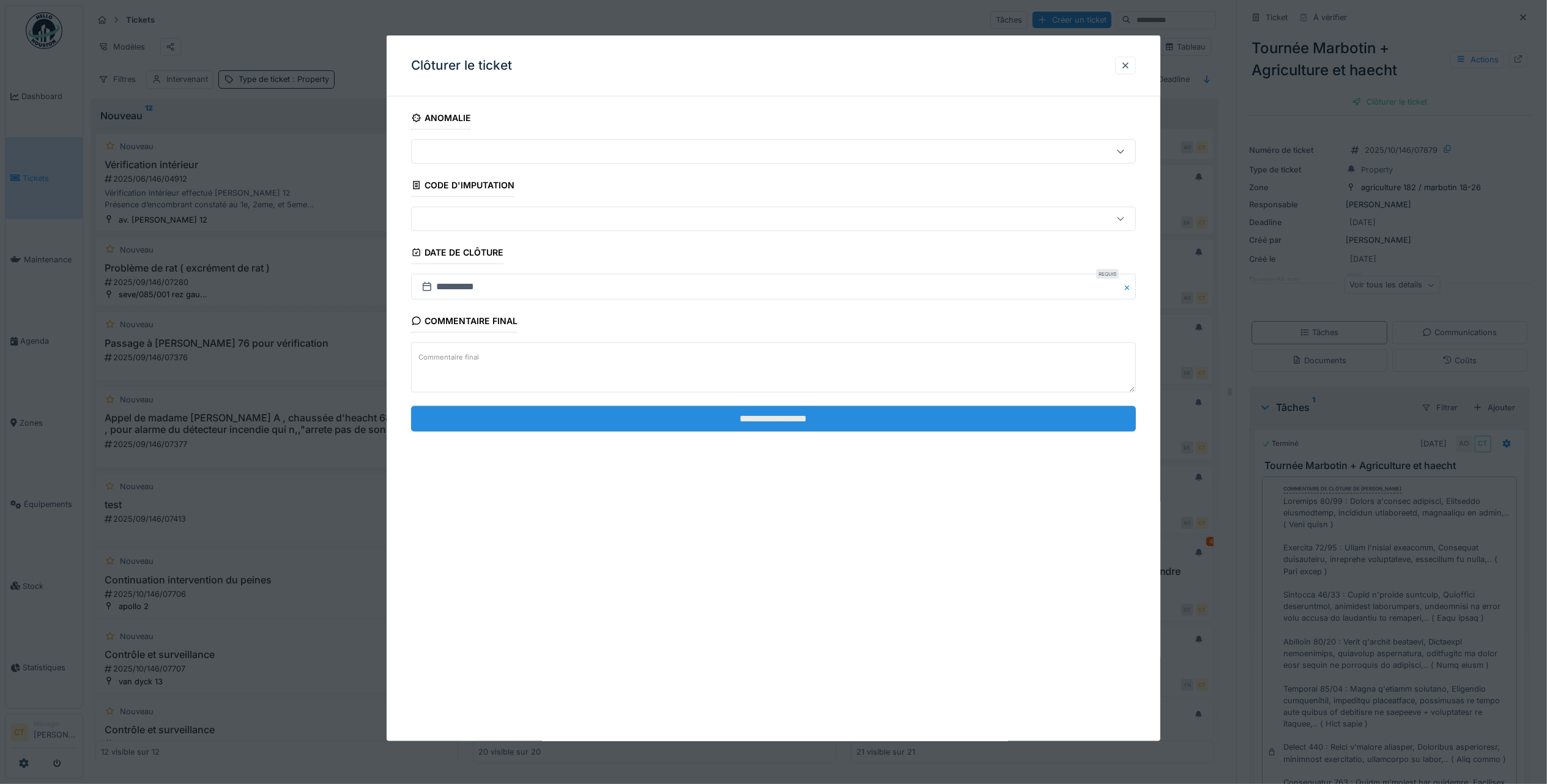
click at [1070, 426] on input "**********" at bounding box center [774, 418] width 725 height 26
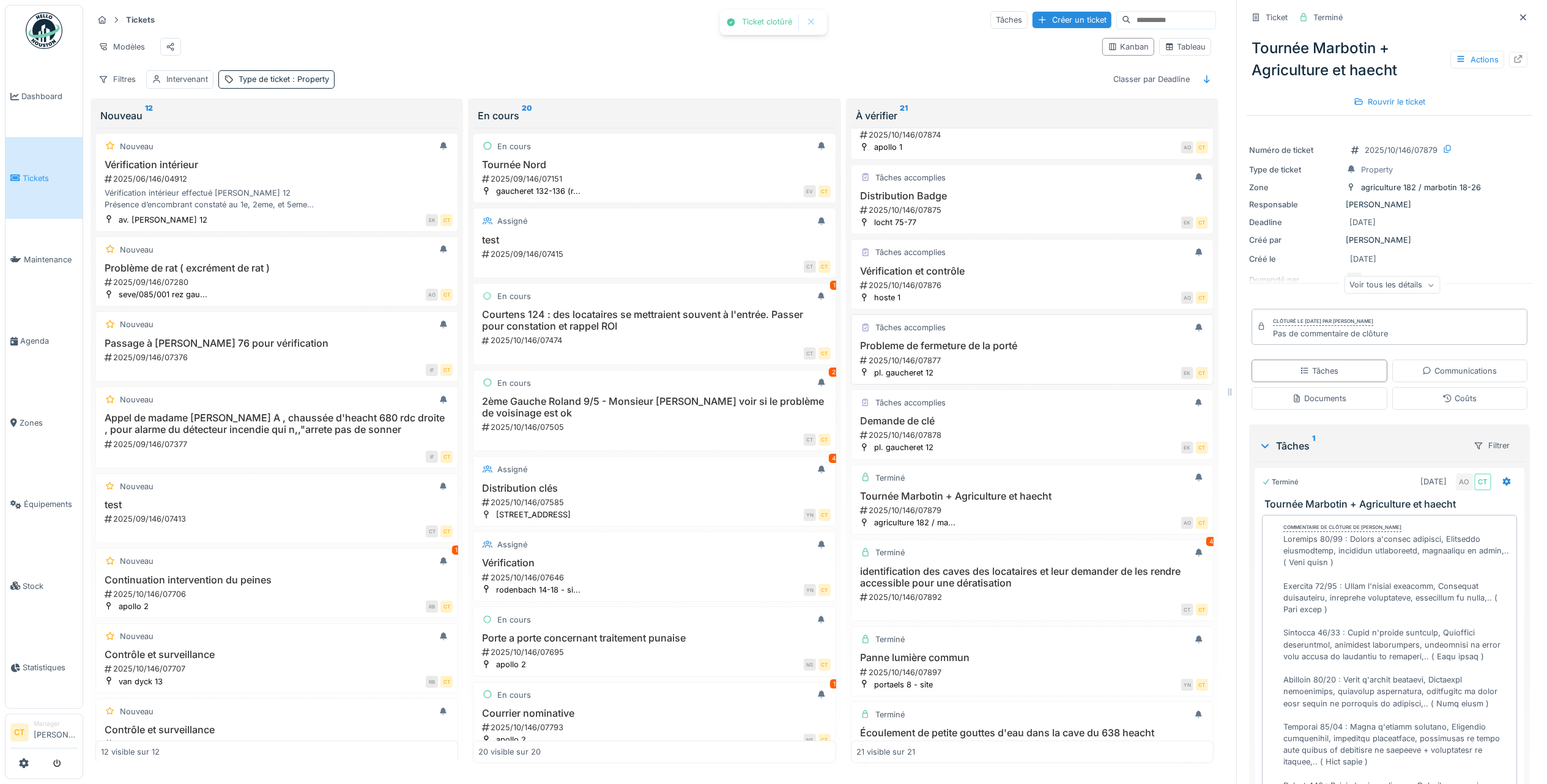
drag, startPoint x: 972, startPoint y: 357, endPoint x: 1046, endPoint y: 325, distance: 80.6
click at [974, 352] on h3 "Probleme de fermeture de la porté" at bounding box center [1032, 346] width 352 height 11
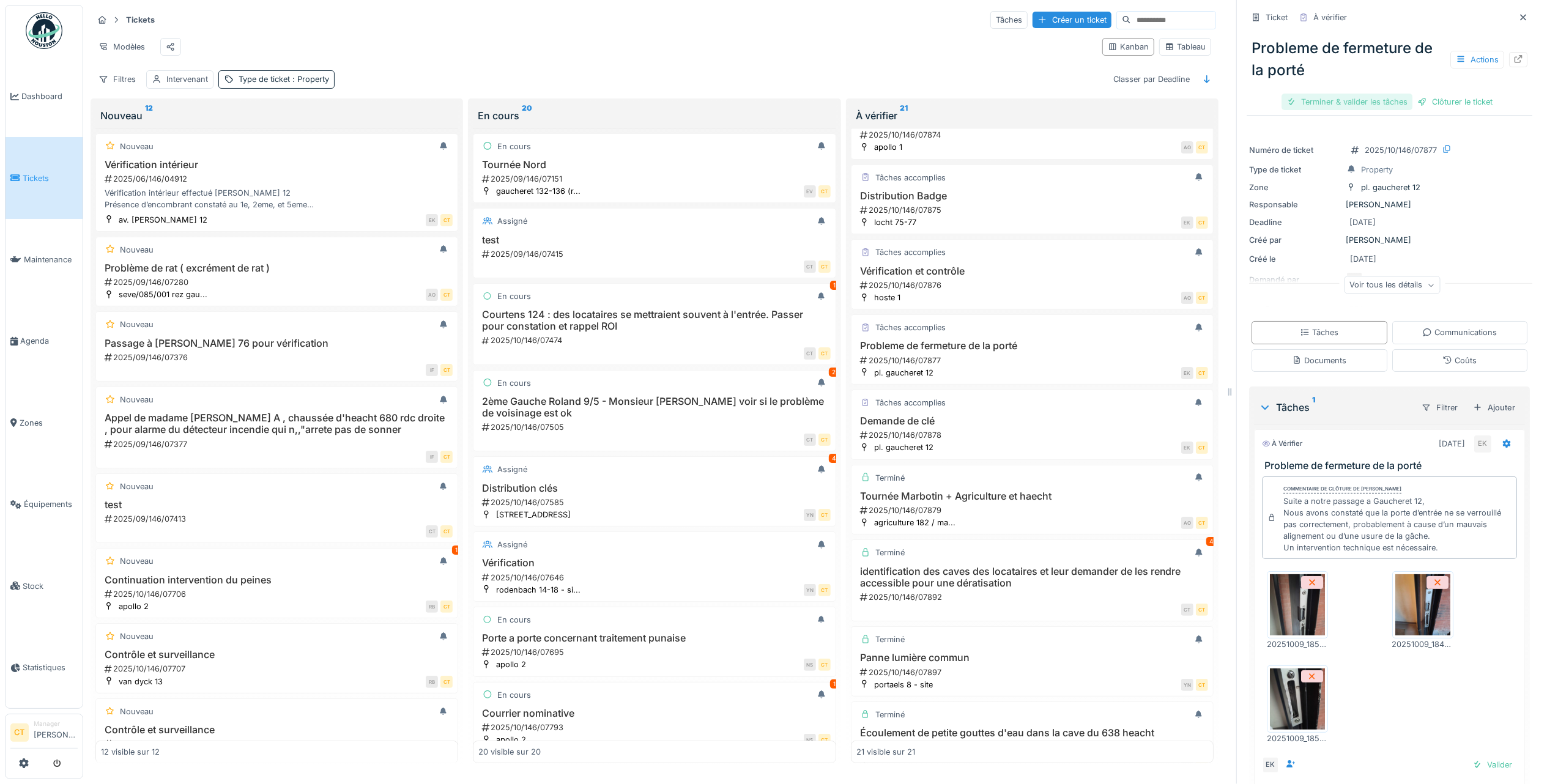
drag, startPoint x: 1335, startPoint y: 89, endPoint x: 1342, endPoint y: 86, distance: 7.6
click at [1335, 94] on div "Terminer & valider les tâches" at bounding box center [1347, 101] width 131 height 16
click at [1386, 94] on div "Clôturer le ticket" at bounding box center [1390, 101] width 85 height 16
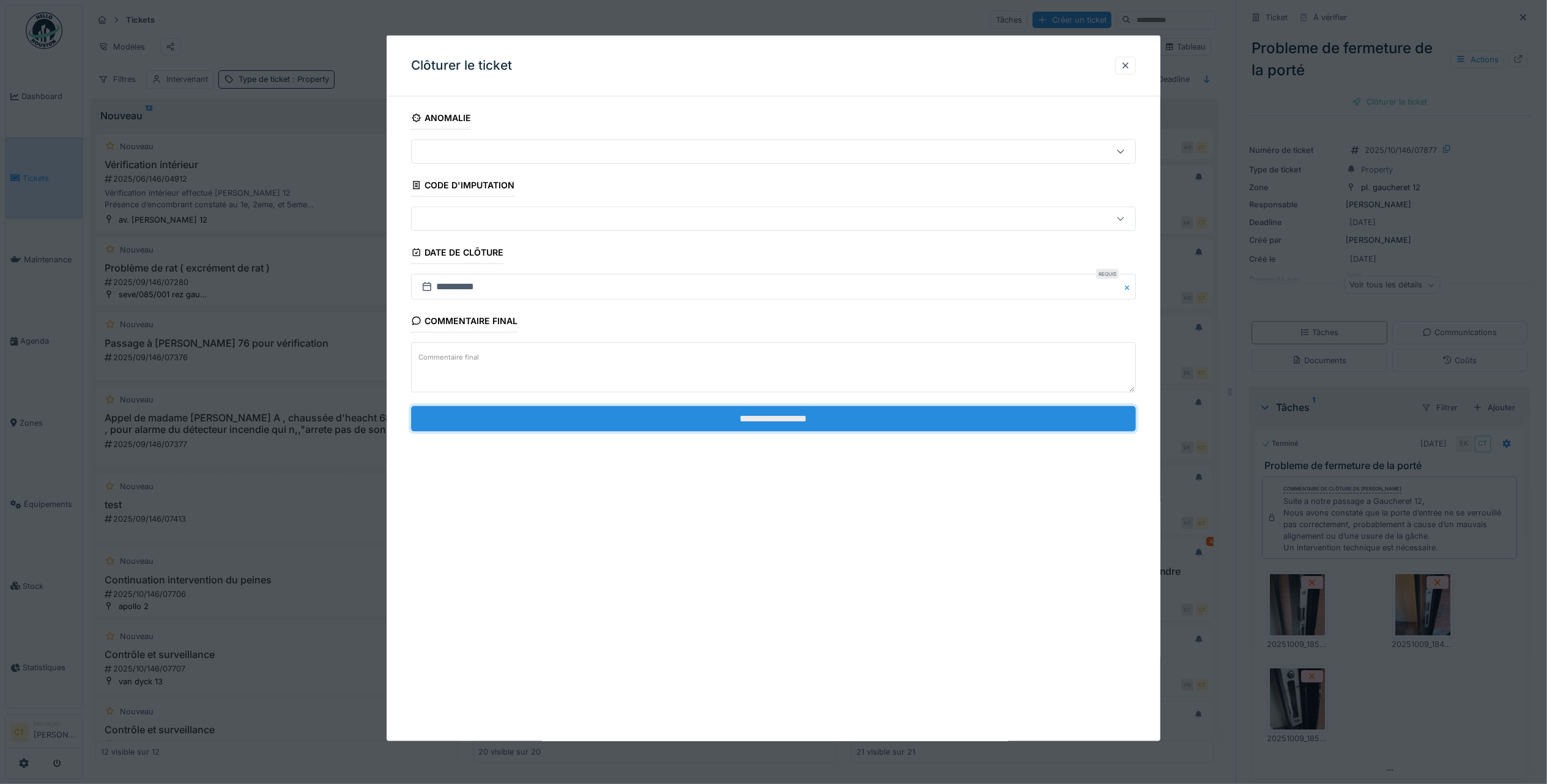
click at [940, 425] on input "**********" at bounding box center [774, 418] width 725 height 26
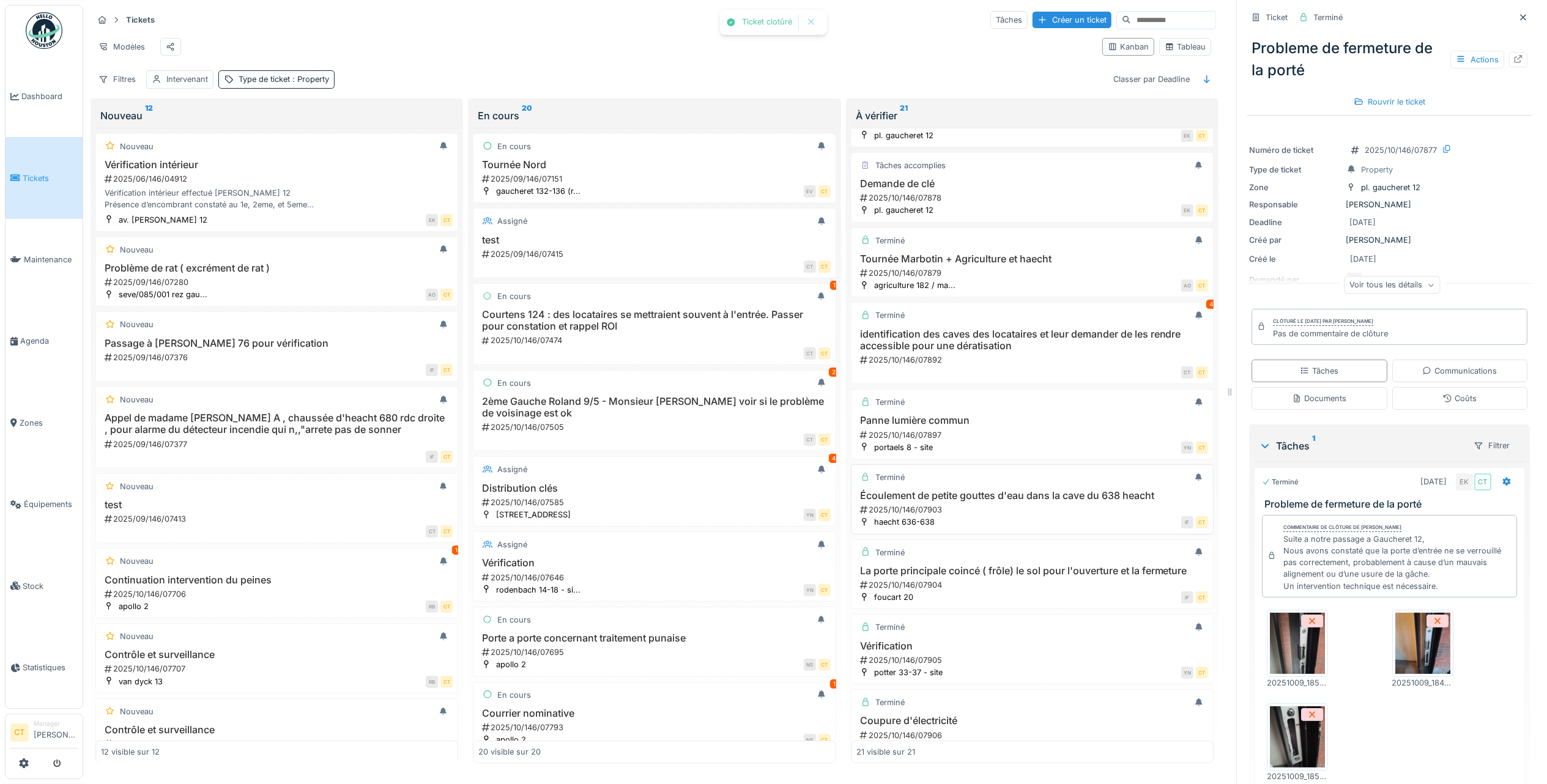
scroll to position [820, 0]
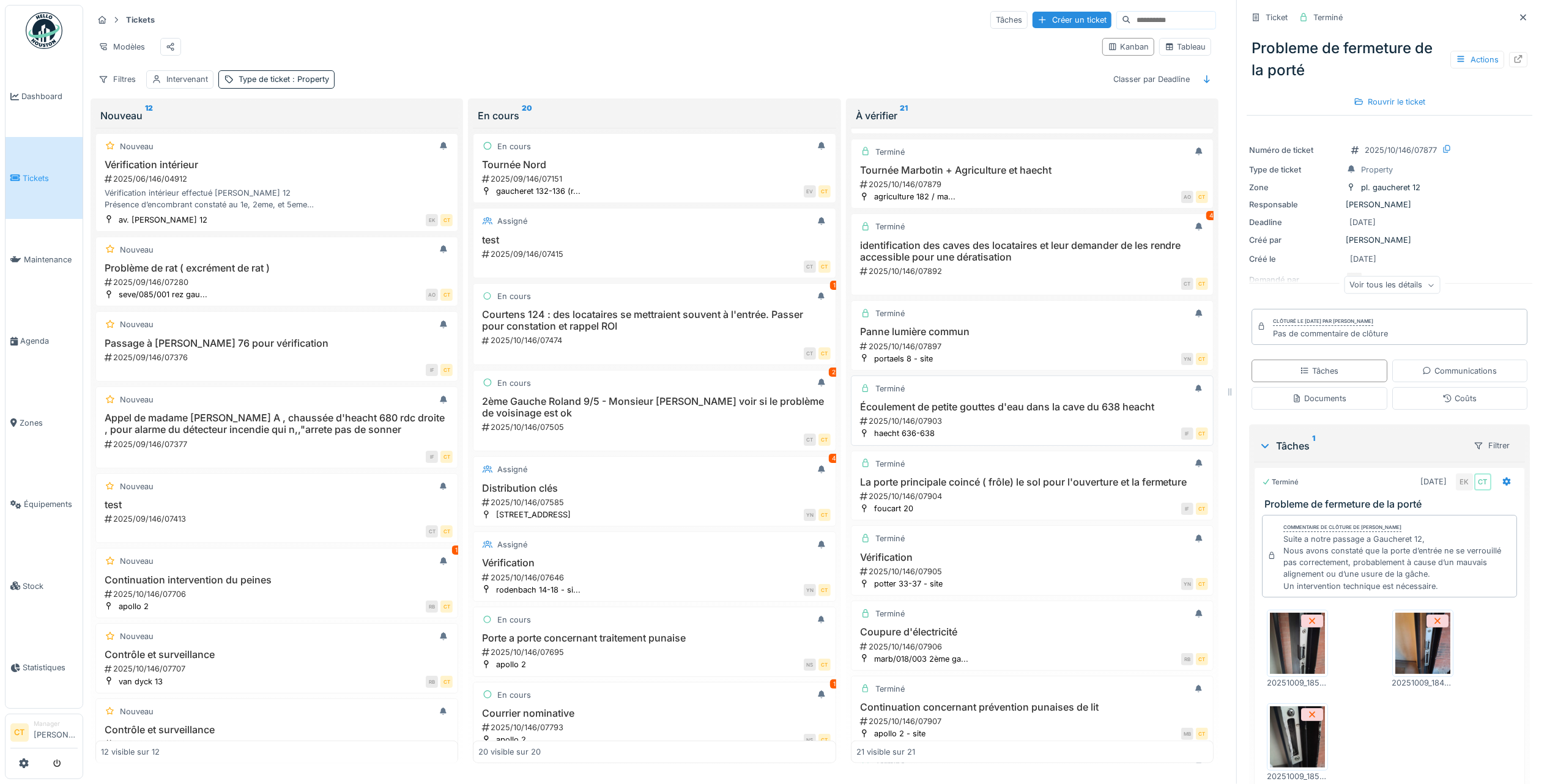
click at [1016, 488] on h3 "La porte principale coincé ( frôle) le sol pour l'ouverture et la fermeture" at bounding box center [1032, 482] width 352 height 11
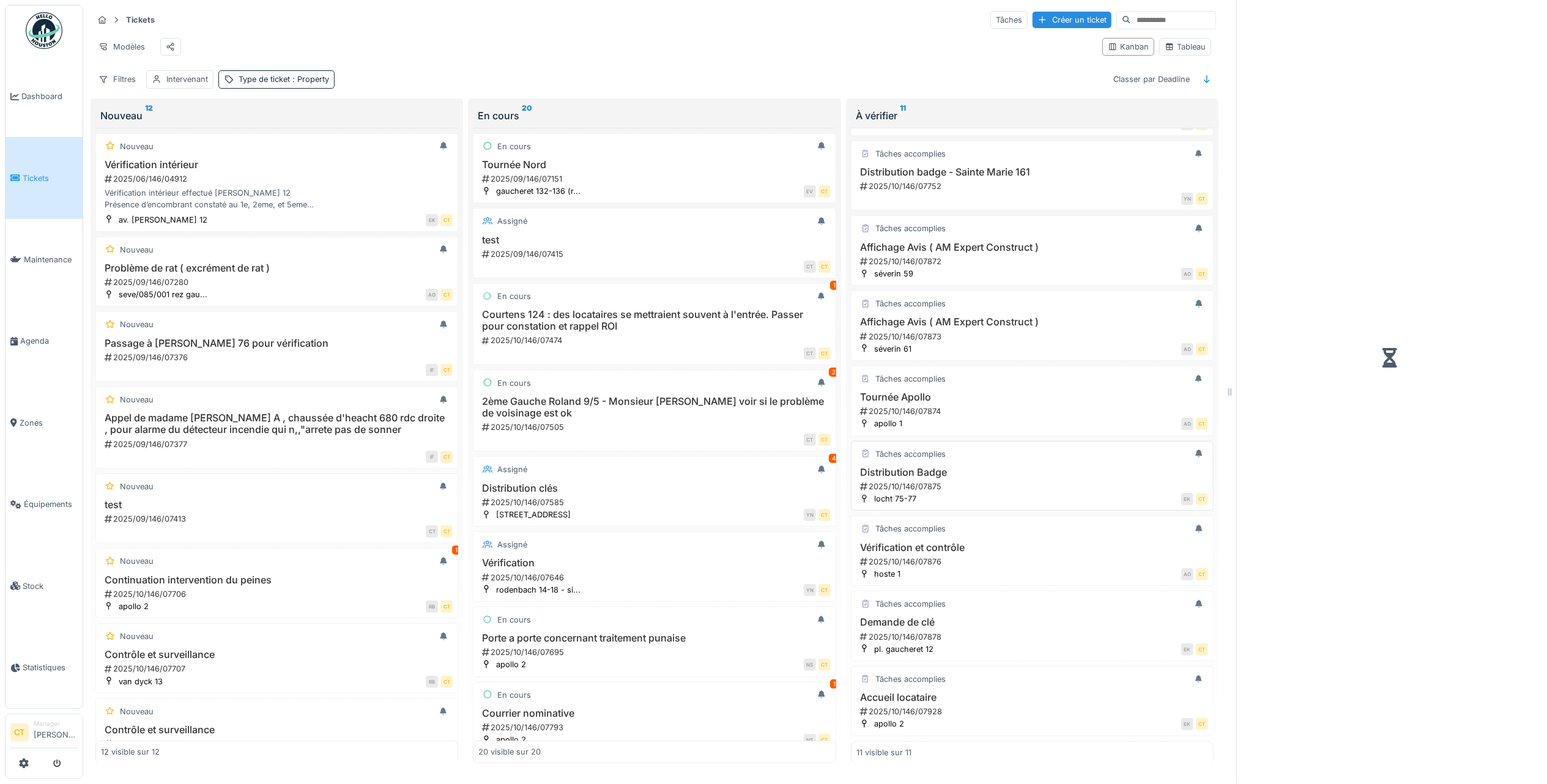
scroll to position [12, 0]
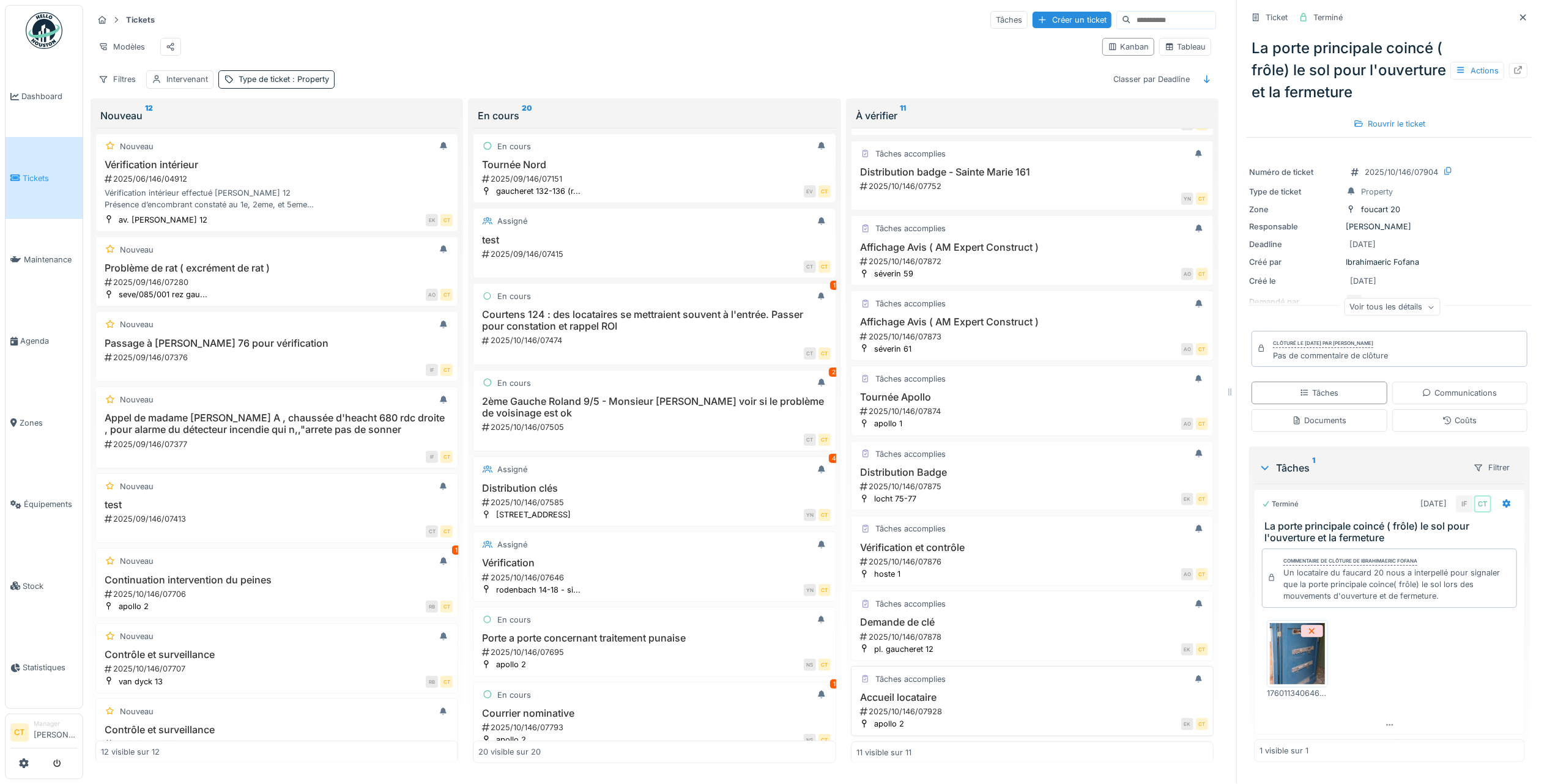
click at [976, 691] on div "Accueil locataire 2025/10/146/07928" at bounding box center [1032, 704] width 352 height 26
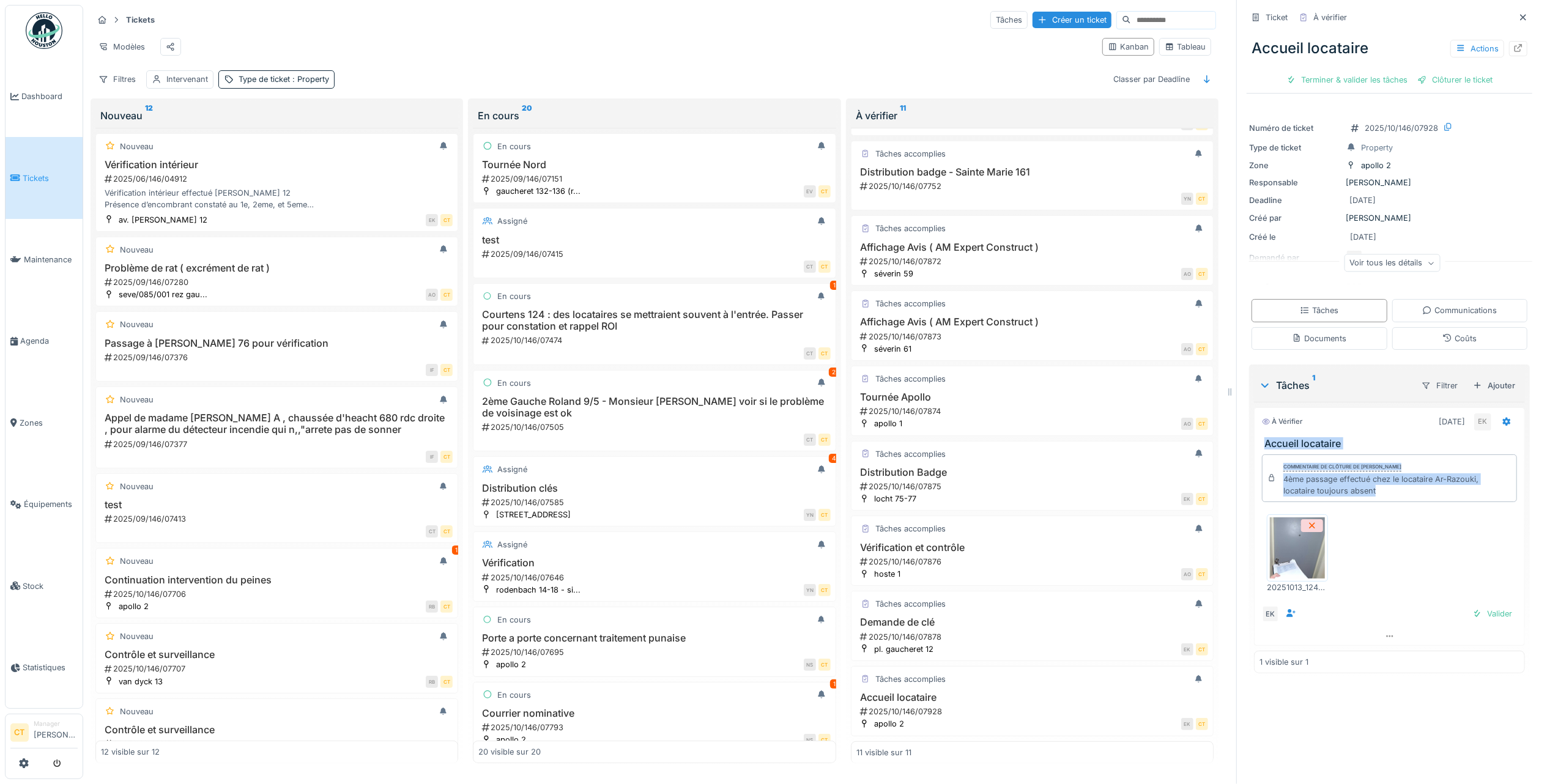
drag, startPoint x: 1412, startPoint y: 486, endPoint x: 1241, endPoint y: 434, distance: 178.7
click at [1249, 434] on div "Tâches 1 Filtrer Ajouter À vérifier [DATE] EK Accueil locataire Commentaire de …" at bounding box center [1390, 521] width 281 height 313
copy div "Accueil locataire Commentaire de clôture de [PERSON_NAME] 4ème passage effectué…"
click at [1336, 72] on div "Terminer & valider les tâches" at bounding box center [1347, 79] width 131 height 16
click at [1391, 72] on div "Clôturer le ticket" at bounding box center [1390, 79] width 85 height 16
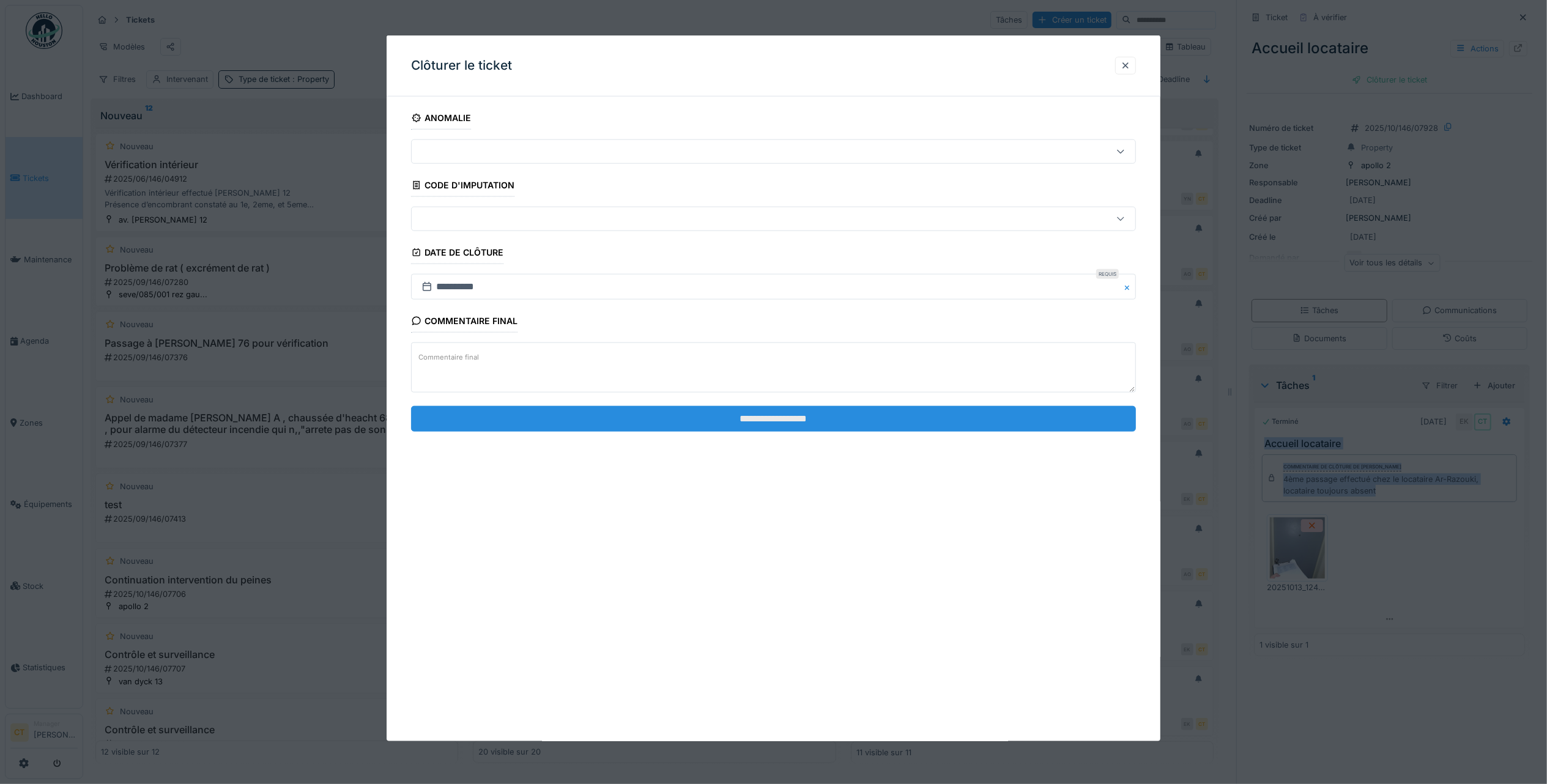
click at [660, 420] on input "**********" at bounding box center [774, 418] width 725 height 26
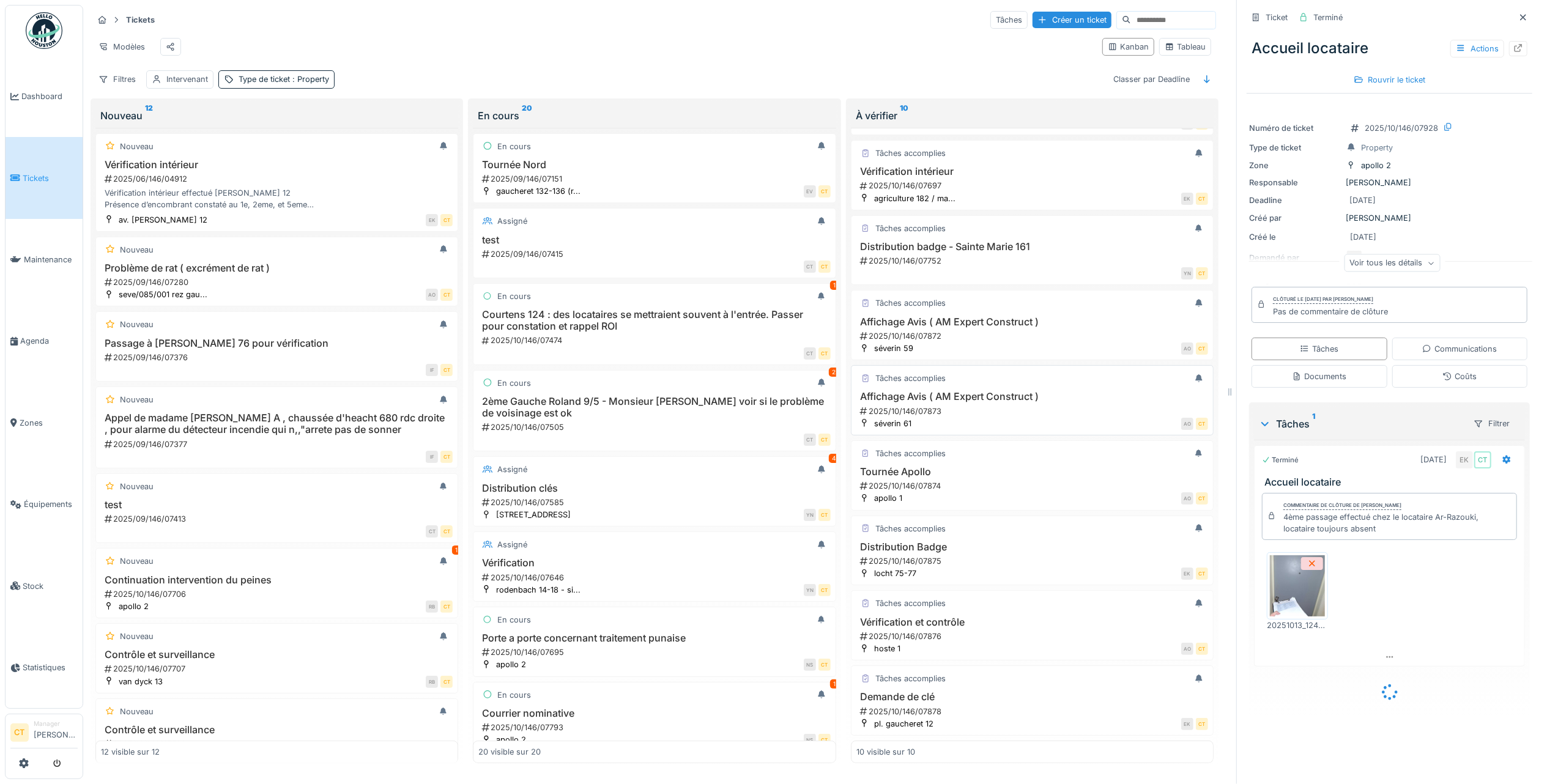
scroll to position [167, 0]
click at [1031, 697] on div "Demande de clé 2025/10/146/07878" at bounding box center [1032, 704] width 352 height 26
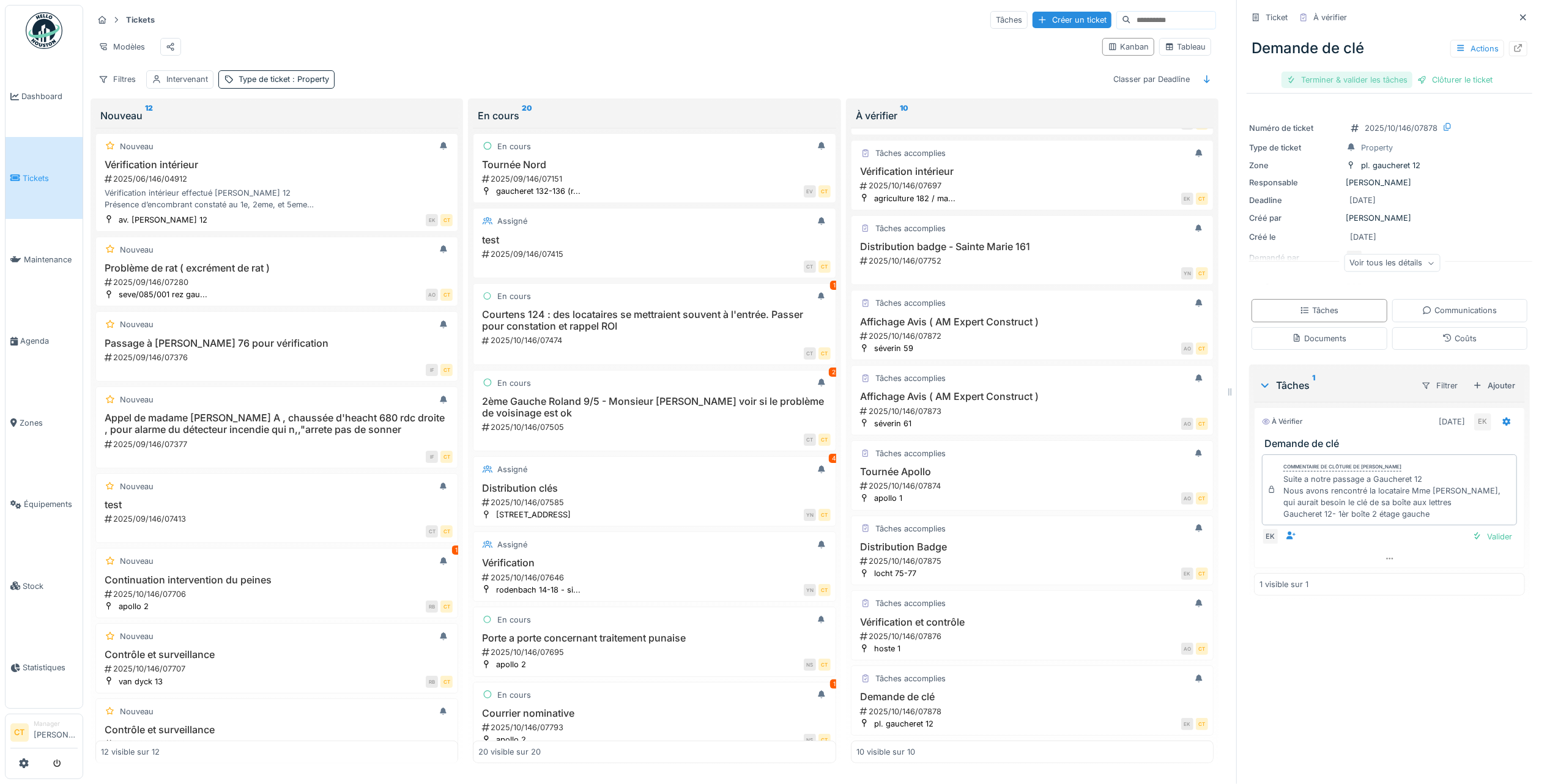
click at [1304, 76] on div "Terminer & valider les tâches" at bounding box center [1347, 79] width 131 height 16
click at [1385, 76] on div "Clôturer le ticket" at bounding box center [1390, 79] width 85 height 16
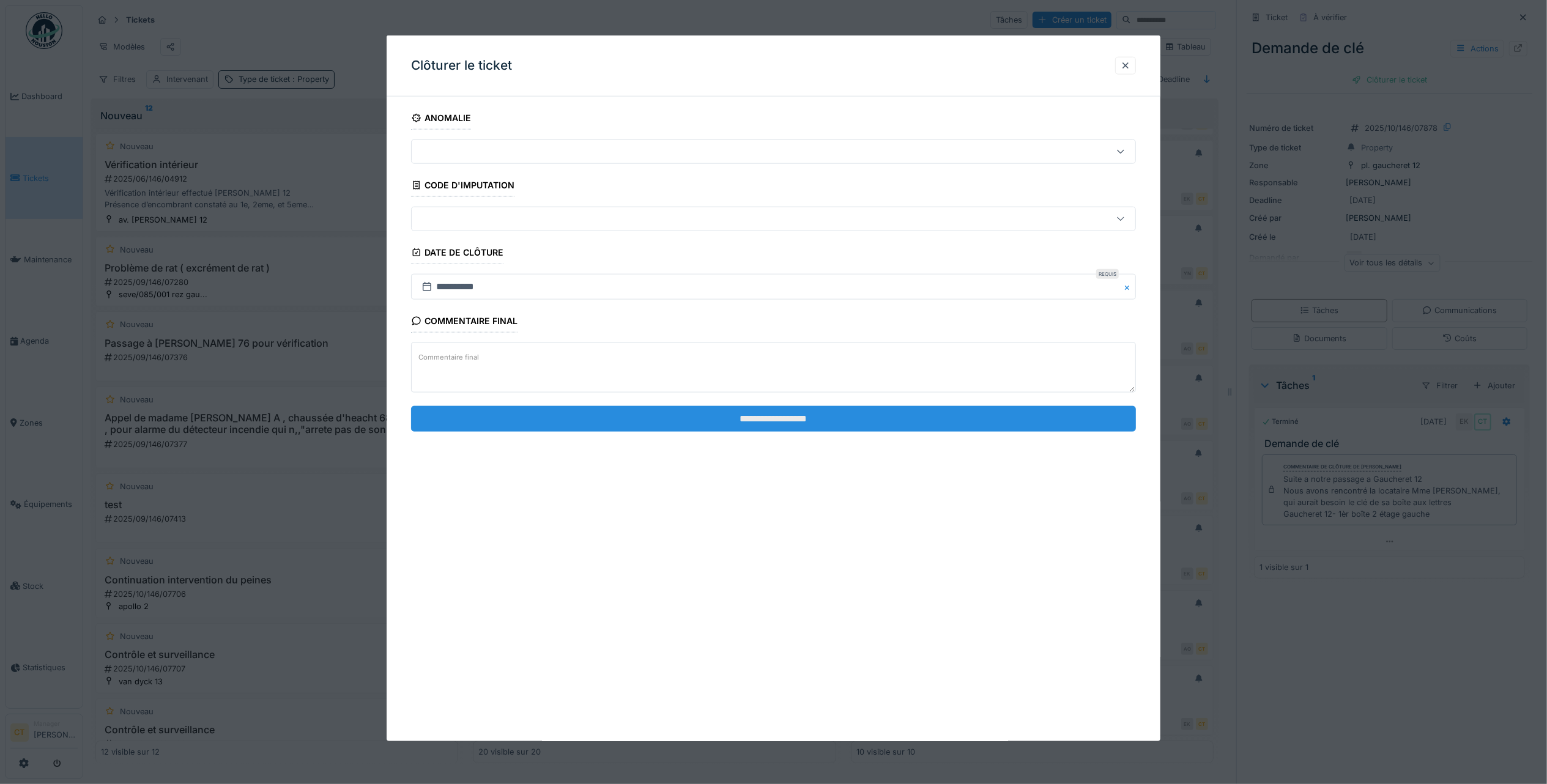
click at [887, 423] on input "**********" at bounding box center [774, 418] width 725 height 26
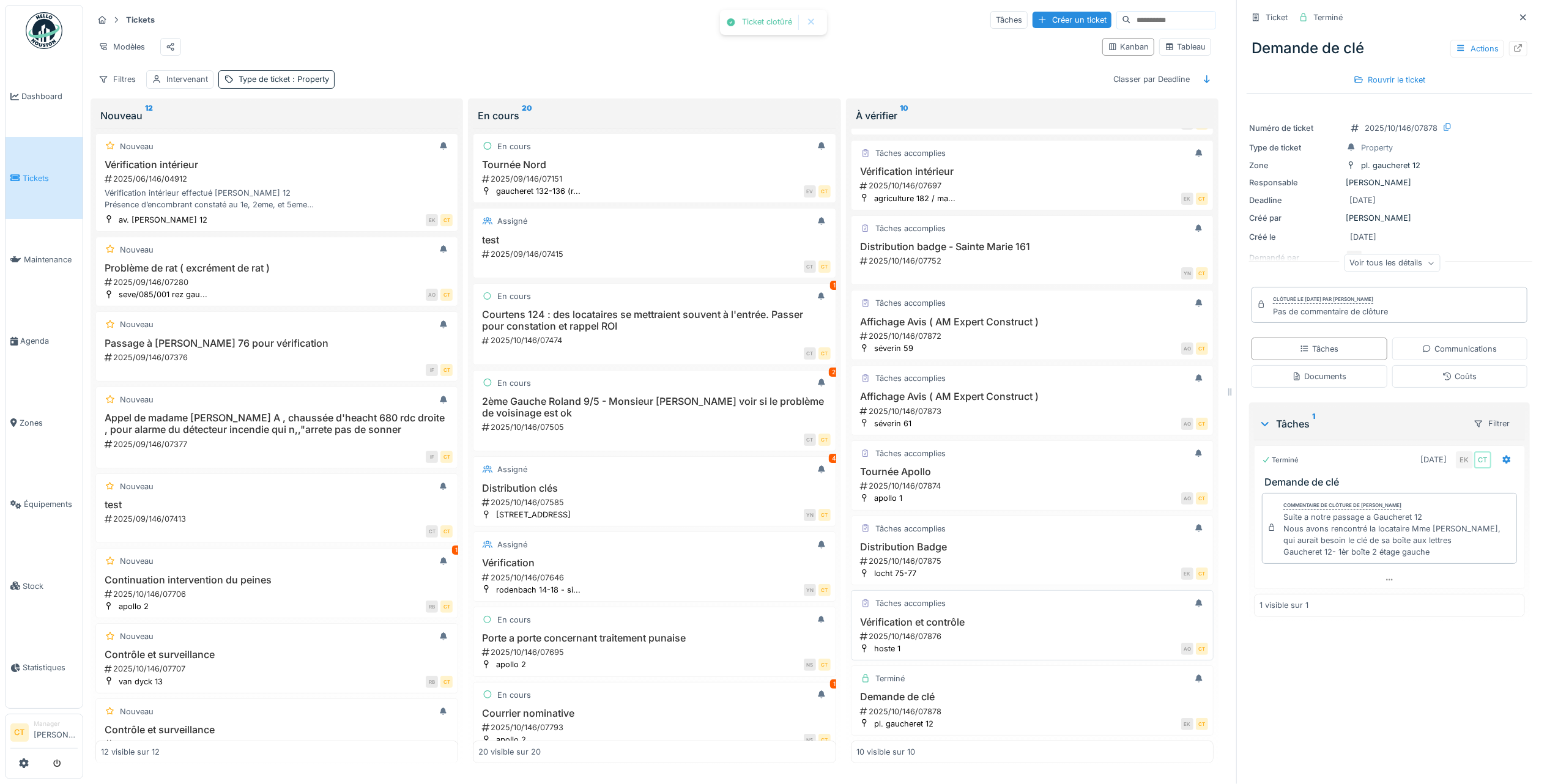
click at [1026, 630] on div "2025/10/146/07876" at bounding box center [1033, 636] width 349 height 11
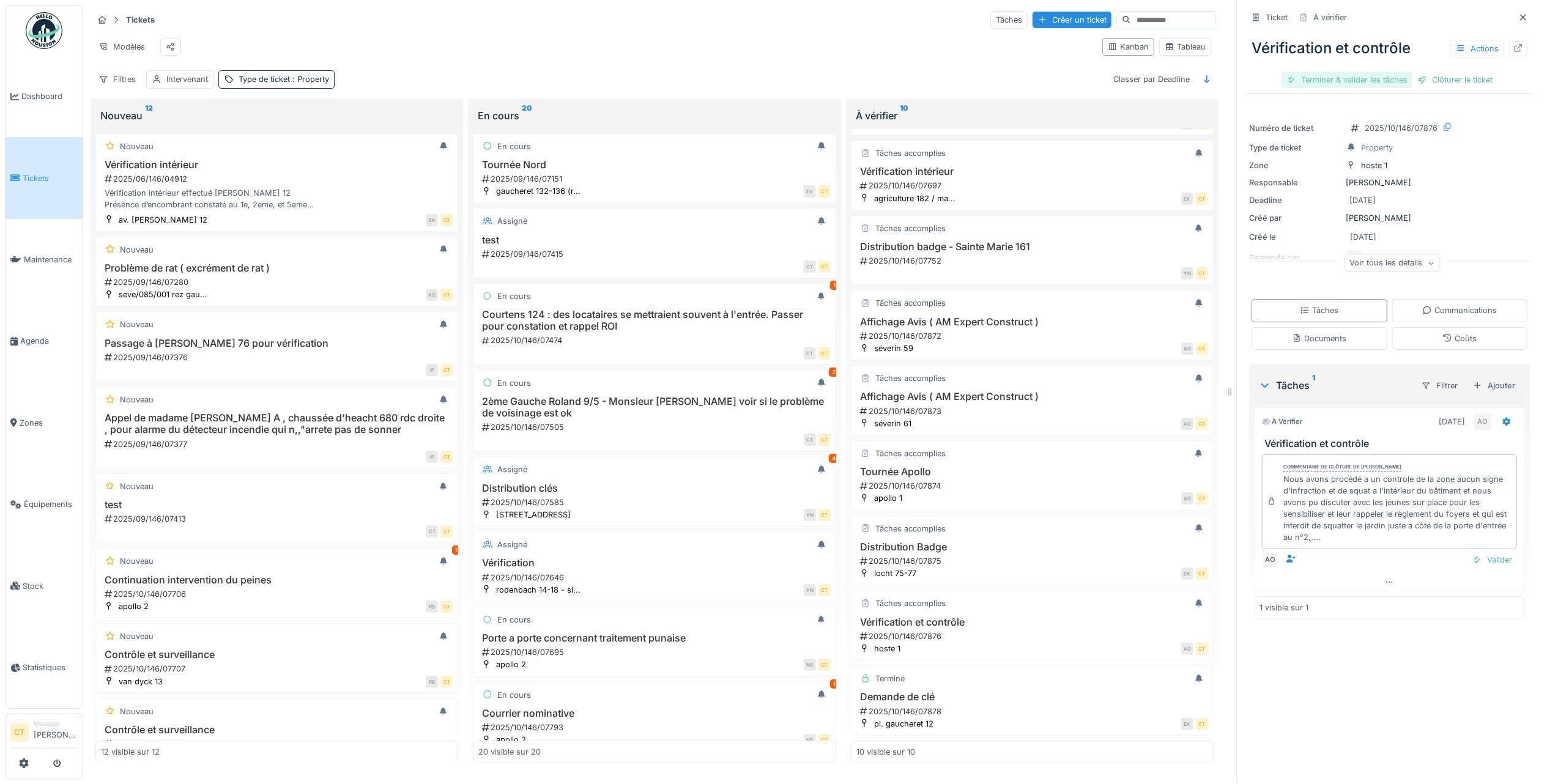
click at [1327, 78] on div "Terminer & valider les tâches" at bounding box center [1347, 79] width 131 height 16
click at [1397, 74] on div "Clôturer le ticket" at bounding box center [1390, 79] width 85 height 16
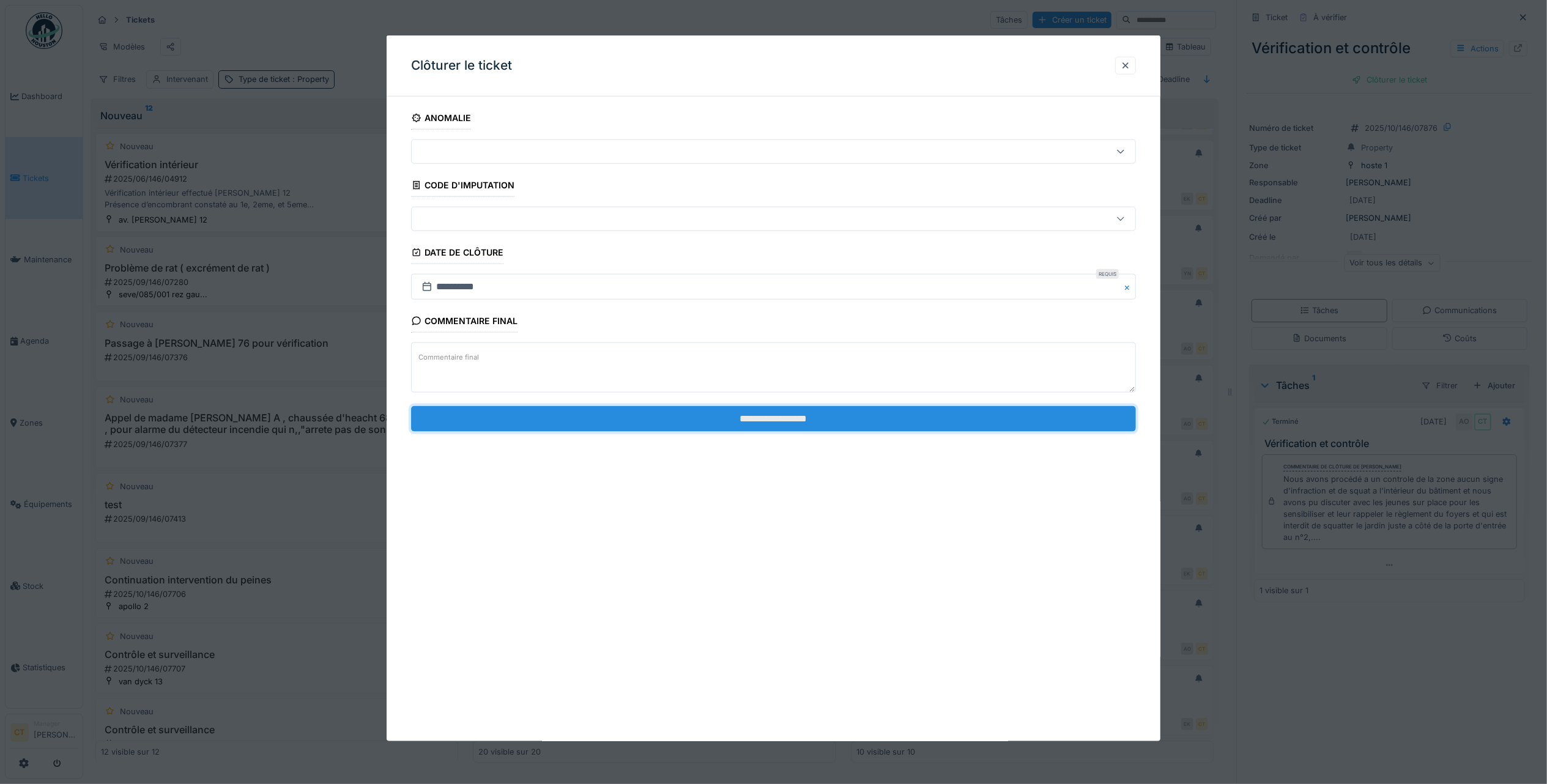
click at [1079, 423] on input "**********" at bounding box center [774, 418] width 725 height 26
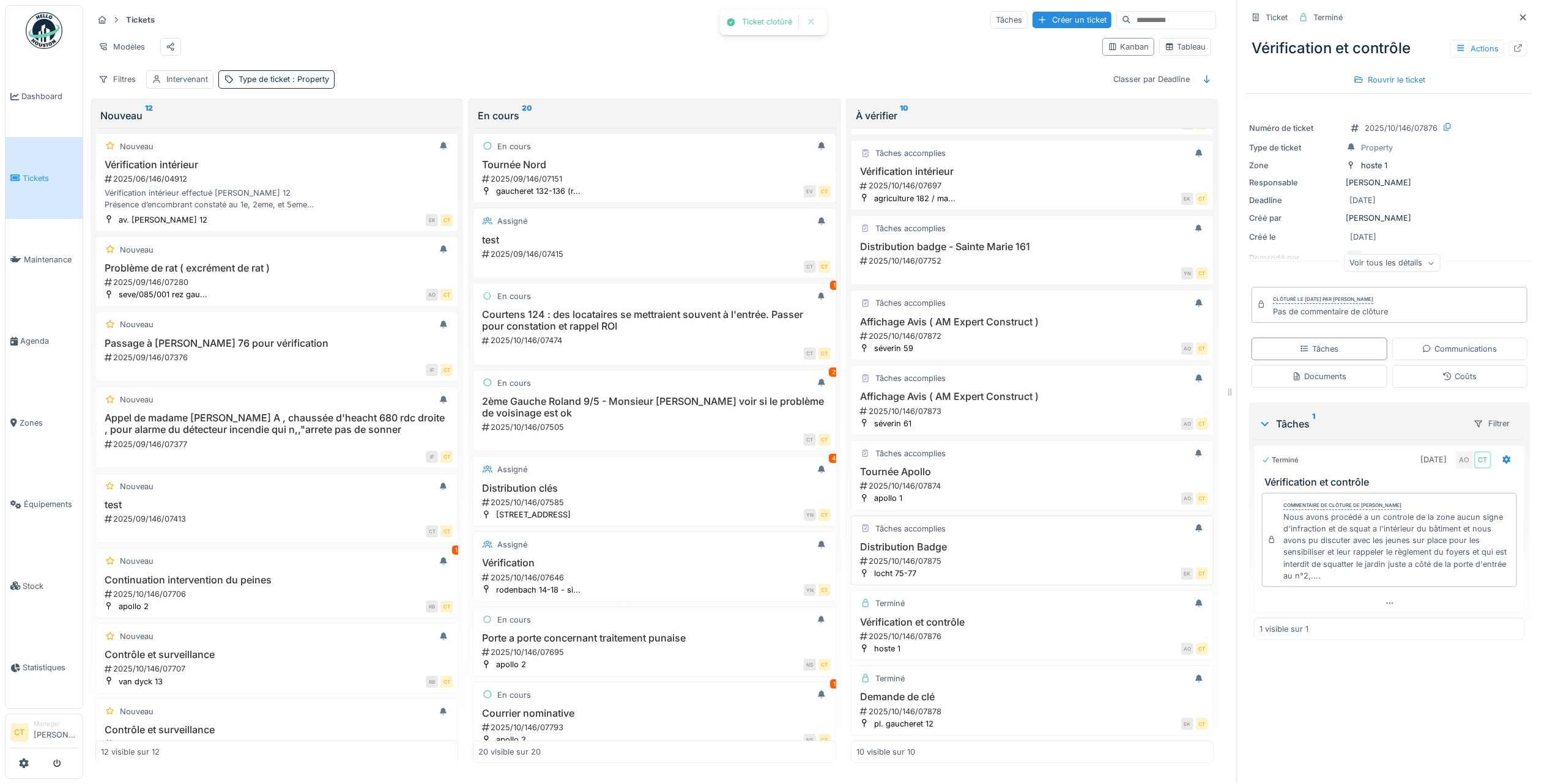
click at [1016, 541] on h3 "Distribution Badge" at bounding box center [1032, 547] width 352 height 11
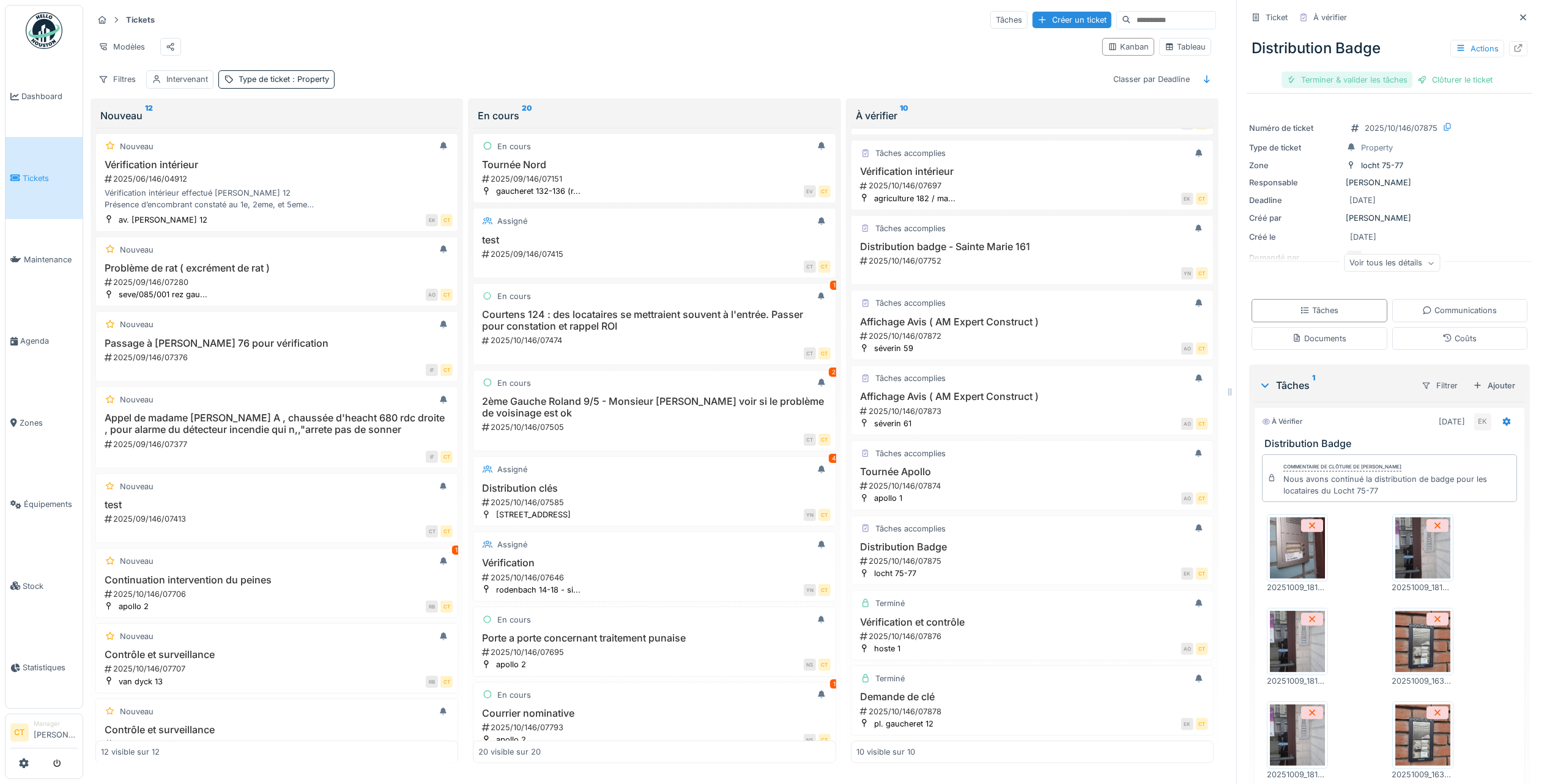
click at [1316, 73] on div "Terminer & valider les tâches" at bounding box center [1347, 79] width 131 height 16
click at [1383, 72] on div "Clôturer le ticket" at bounding box center [1390, 79] width 85 height 16
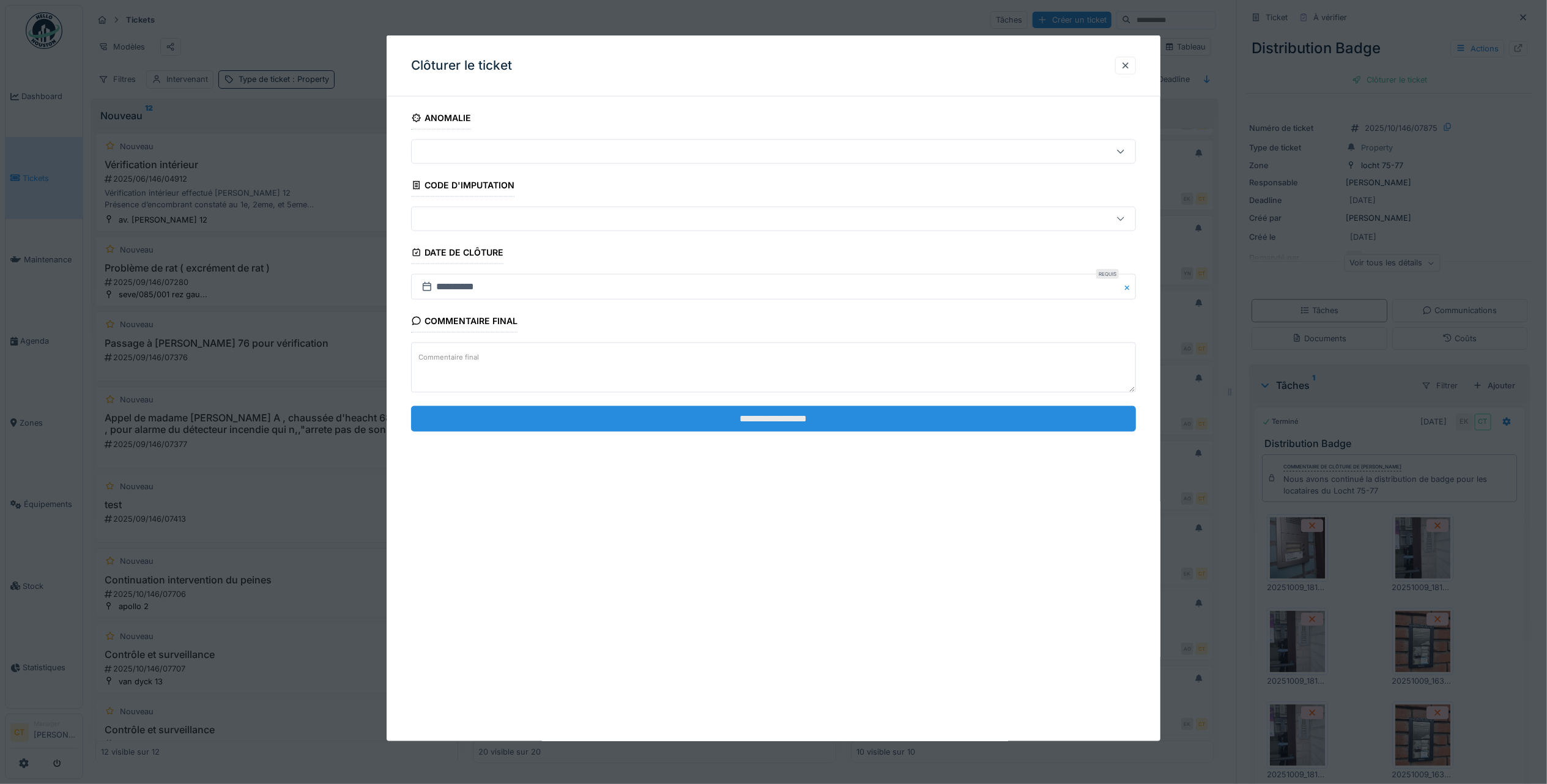
click at [745, 427] on input "**********" at bounding box center [774, 418] width 725 height 26
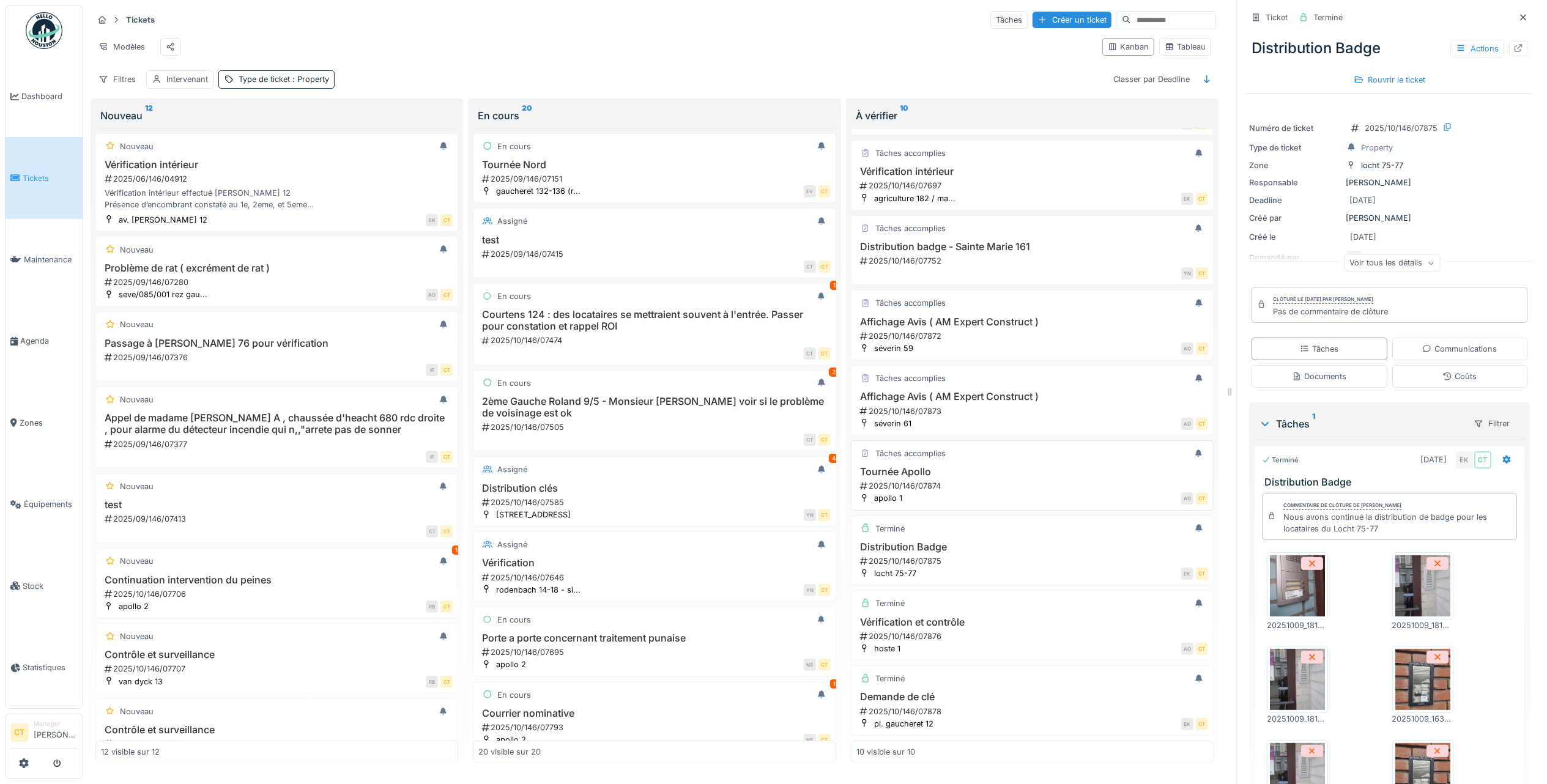
drag, startPoint x: 970, startPoint y: 477, endPoint x: 1046, endPoint y: 435, distance: 86.8
click at [970, 480] on div "2025/10/146/07874" at bounding box center [1033, 486] width 349 height 11
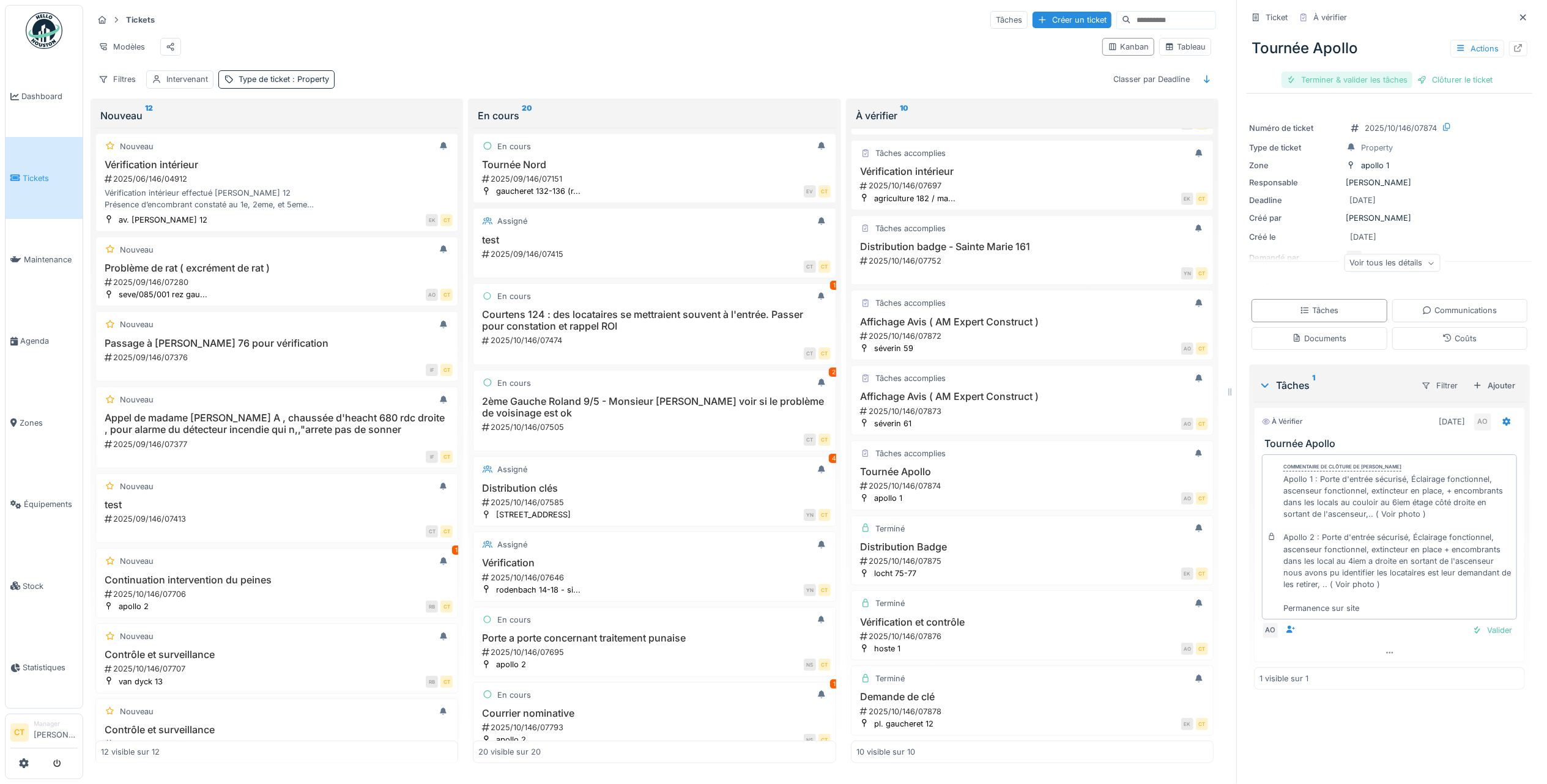
click at [1309, 72] on div "Terminer & valider les tâches" at bounding box center [1347, 79] width 131 height 16
click at [1445, 72] on div "Clôturer le ticket" at bounding box center [1455, 79] width 85 height 16
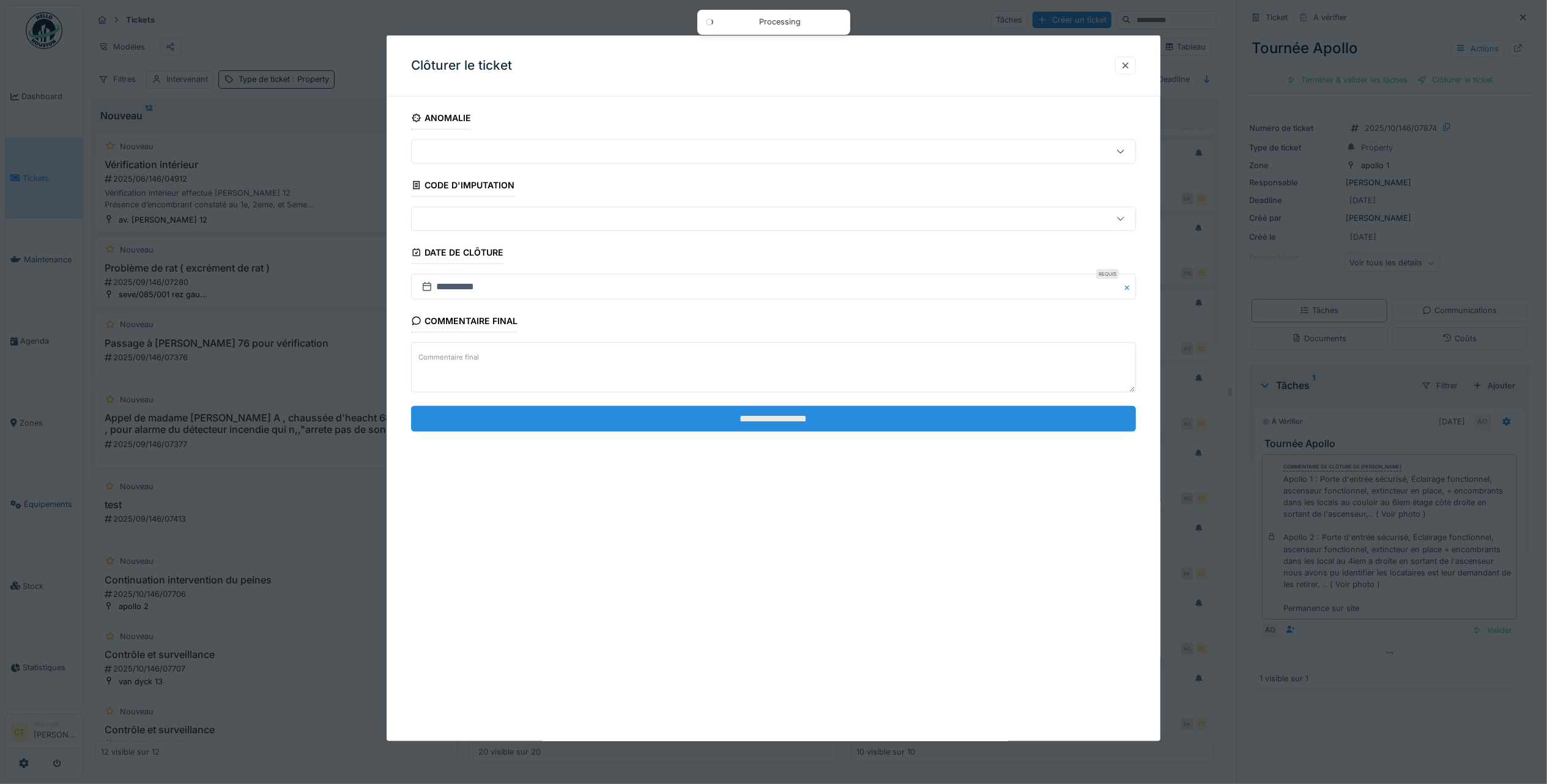
click at [945, 416] on input "**********" at bounding box center [774, 418] width 725 height 26
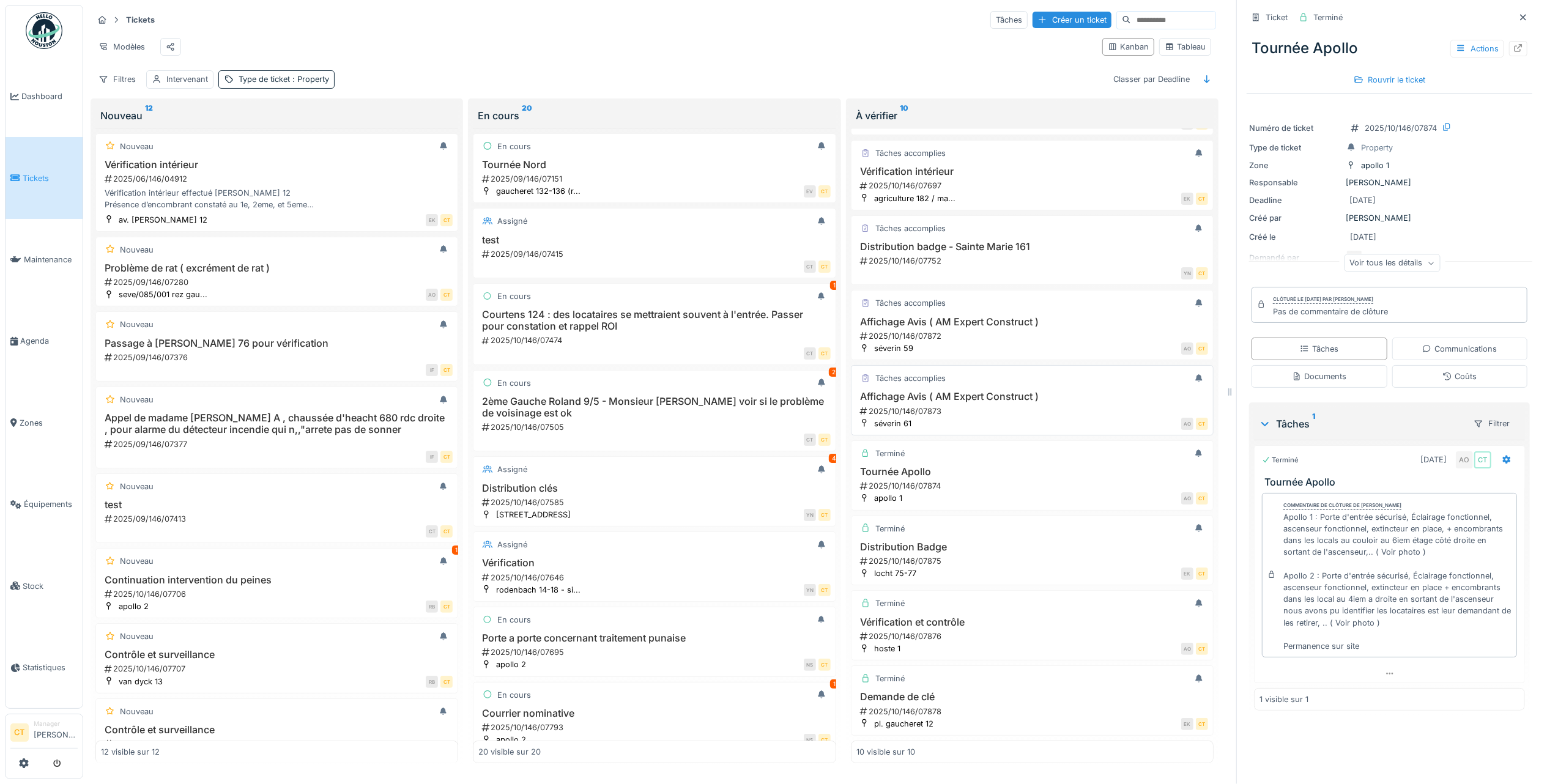
click at [980, 392] on div "Affichage Avis ( AM Expert Construct ) 2025/10/146/07873" at bounding box center [1032, 403] width 352 height 26
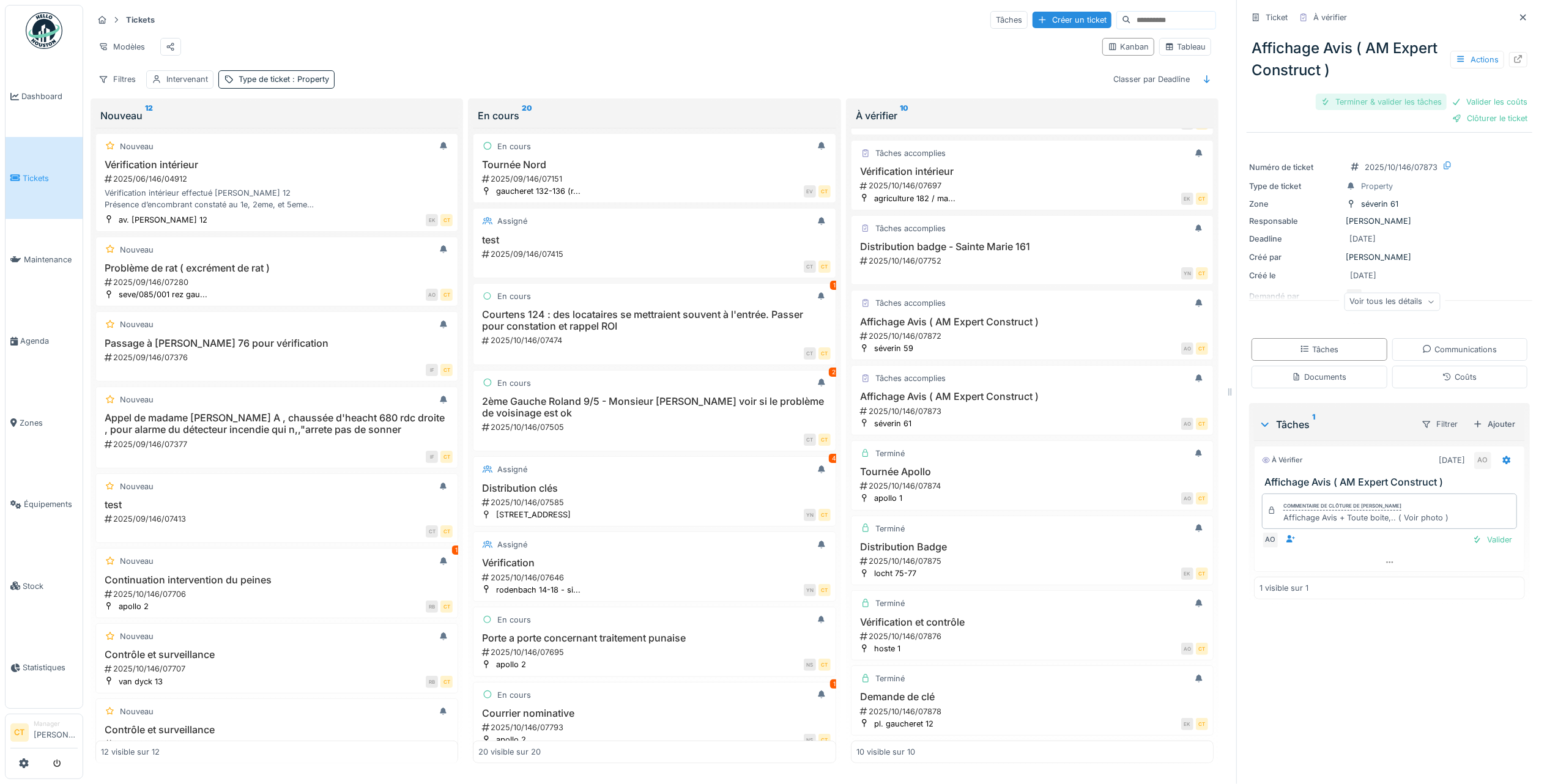
click at [1373, 96] on div "Terminer & valider les tâches" at bounding box center [1381, 101] width 131 height 16
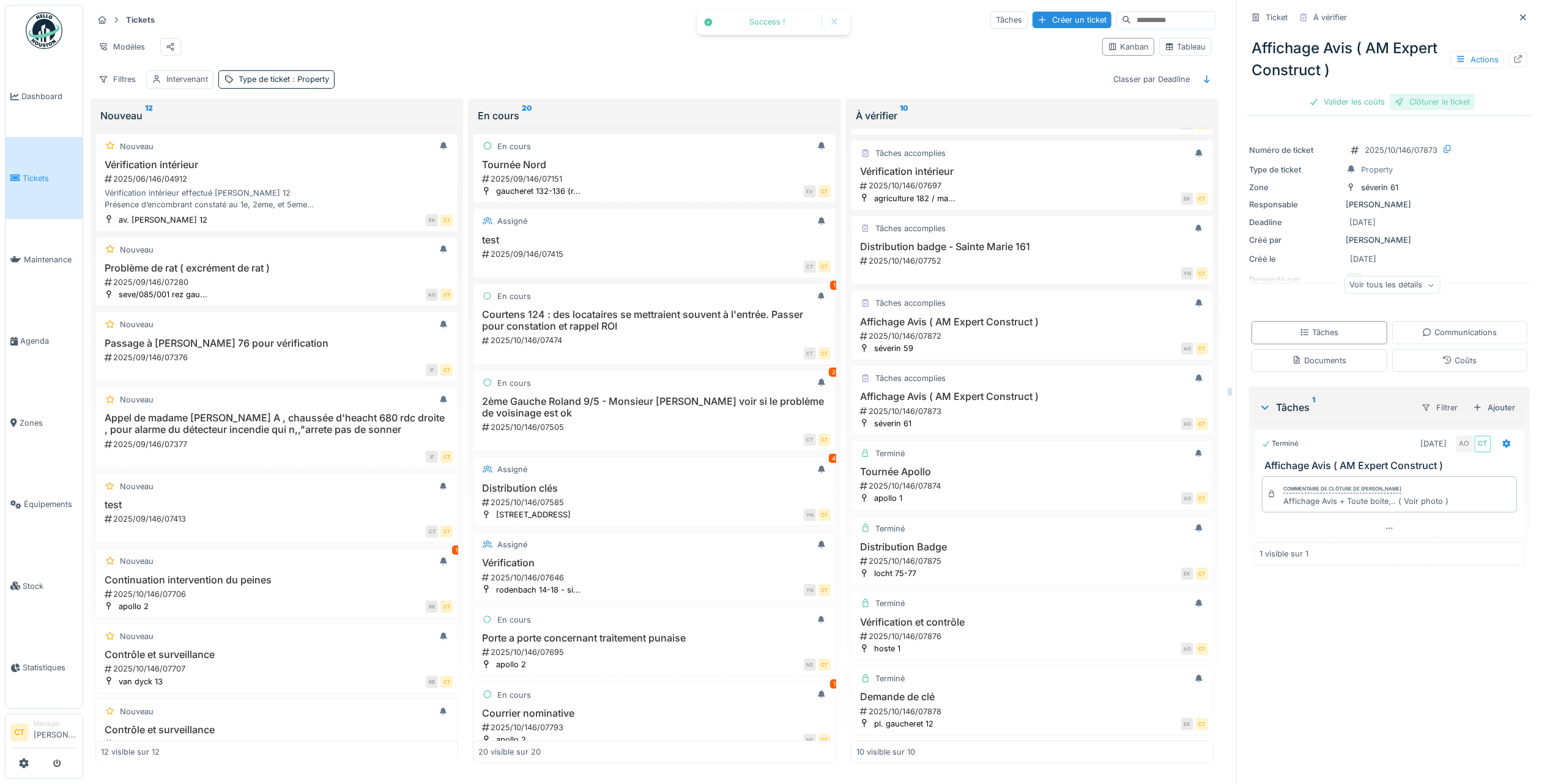
click at [1434, 98] on div "Clôturer le ticket" at bounding box center [1432, 101] width 85 height 16
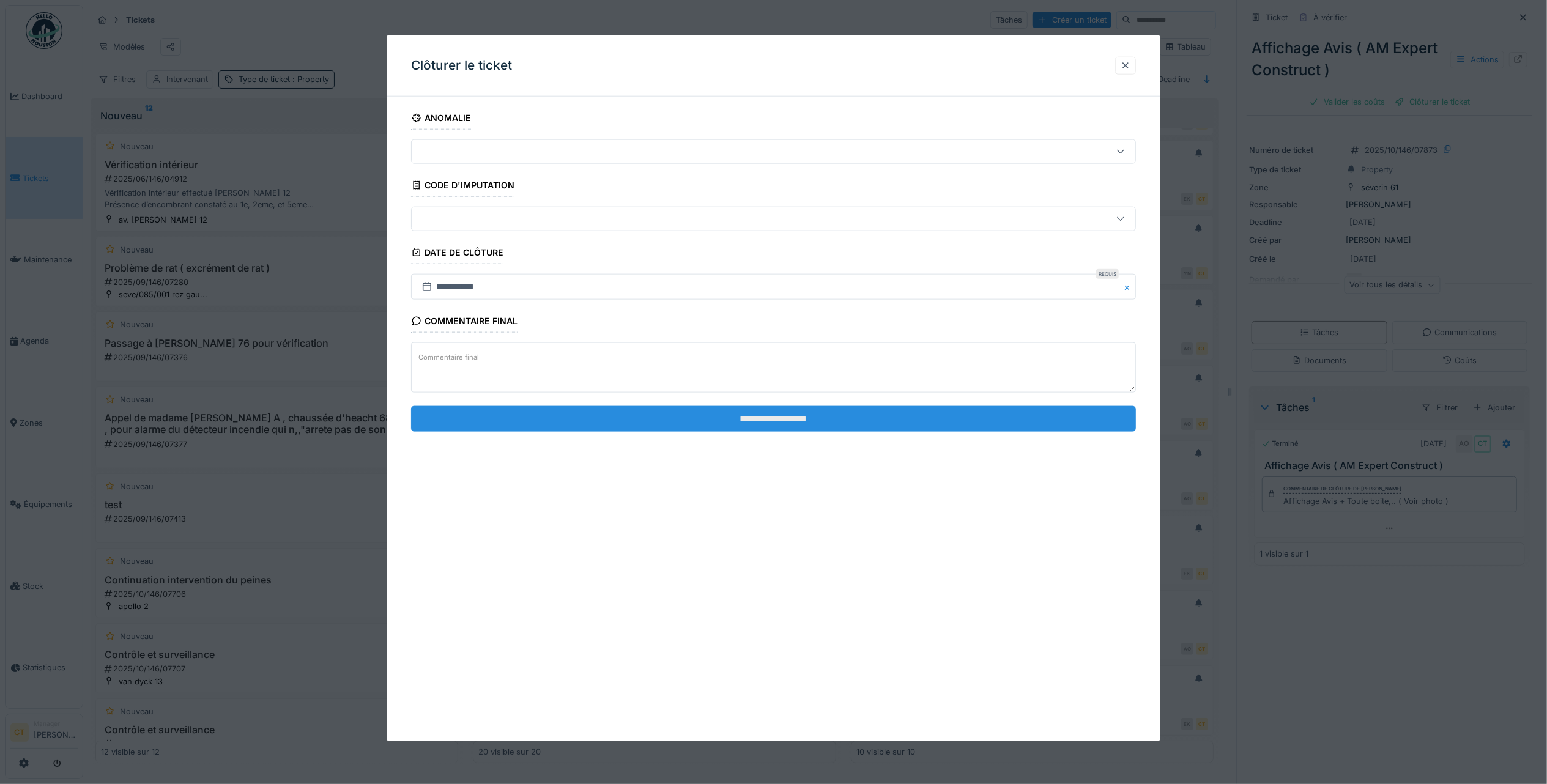
click at [734, 415] on input "**********" at bounding box center [774, 418] width 725 height 26
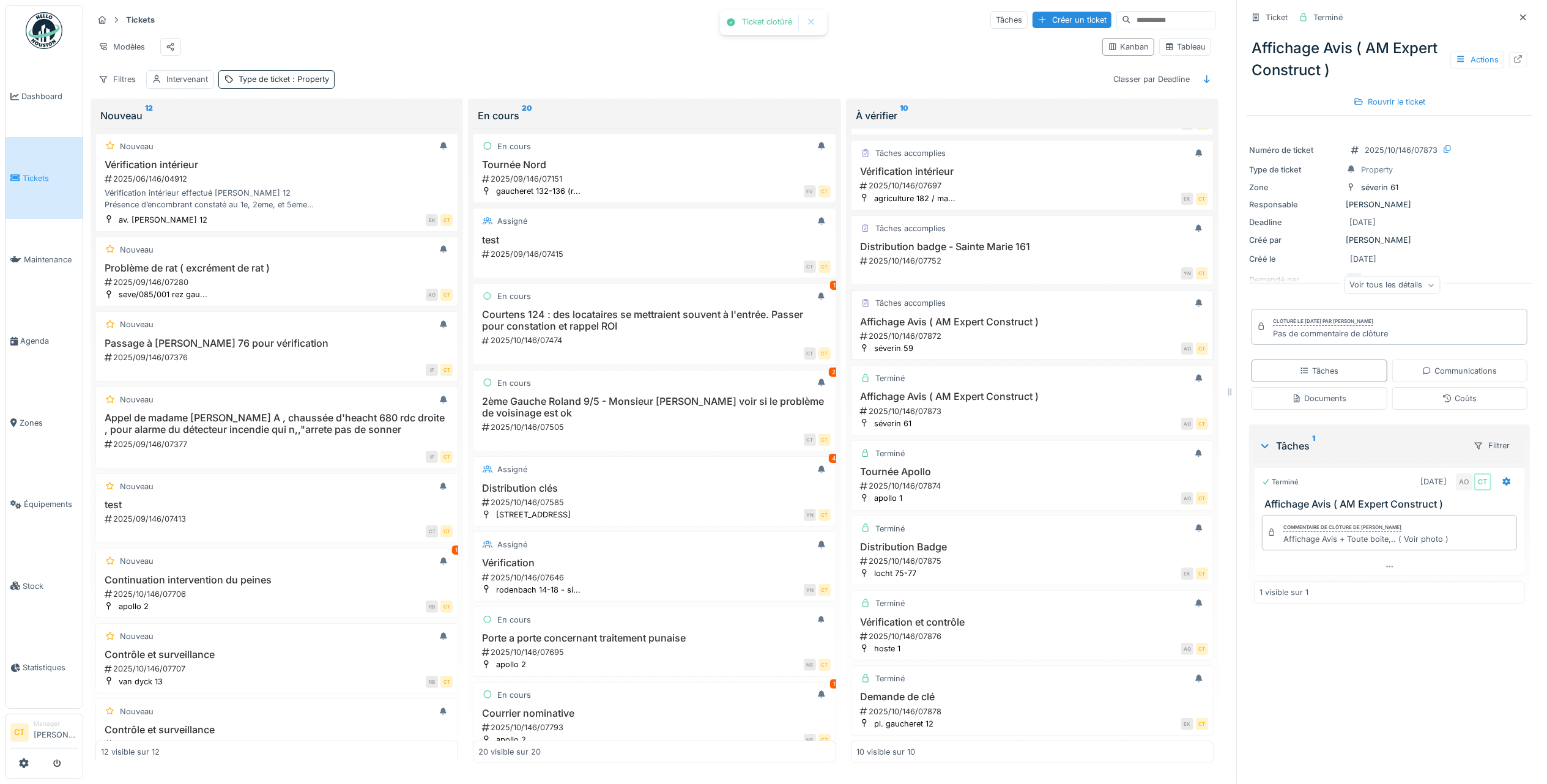
click at [1011, 316] on h3 "Affichage Avis ( AM Expert Construct )" at bounding box center [1032, 322] width 352 height 11
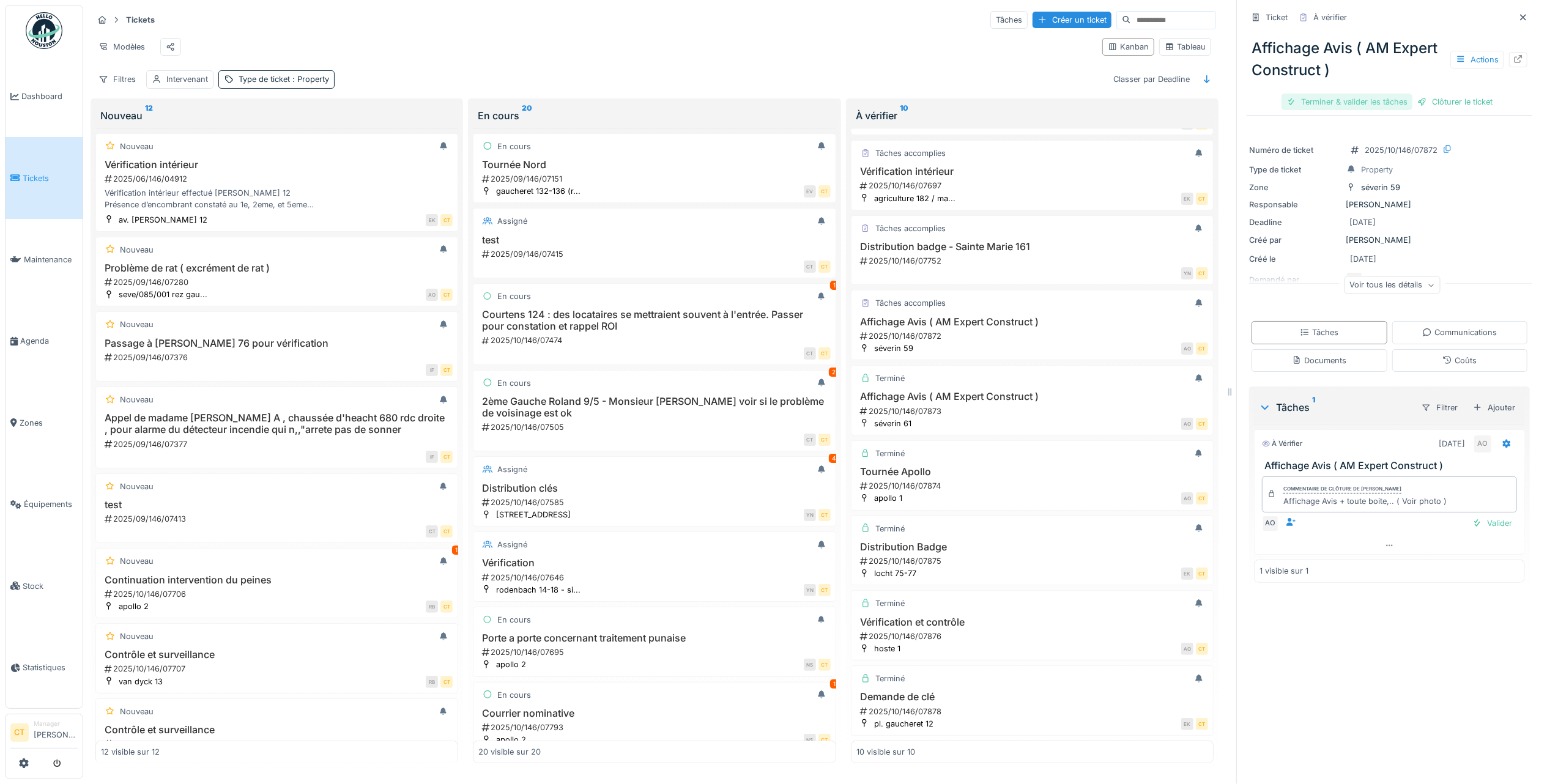
click at [1339, 94] on div "Terminer & valider les tâches" at bounding box center [1347, 101] width 131 height 16
click at [1386, 96] on div "Clôturer le ticket" at bounding box center [1390, 101] width 85 height 16
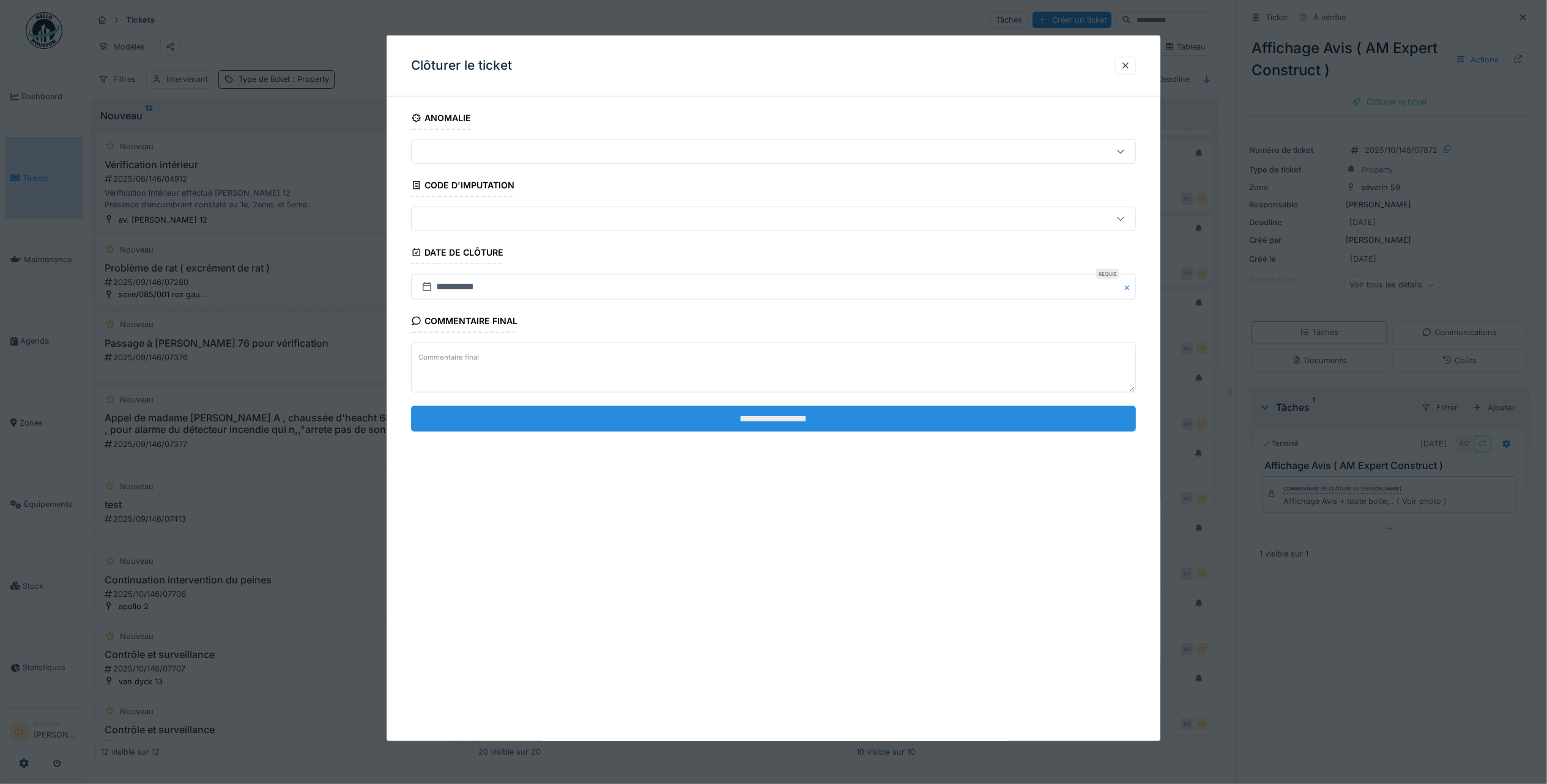
click at [798, 416] on input "**********" at bounding box center [774, 418] width 725 height 26
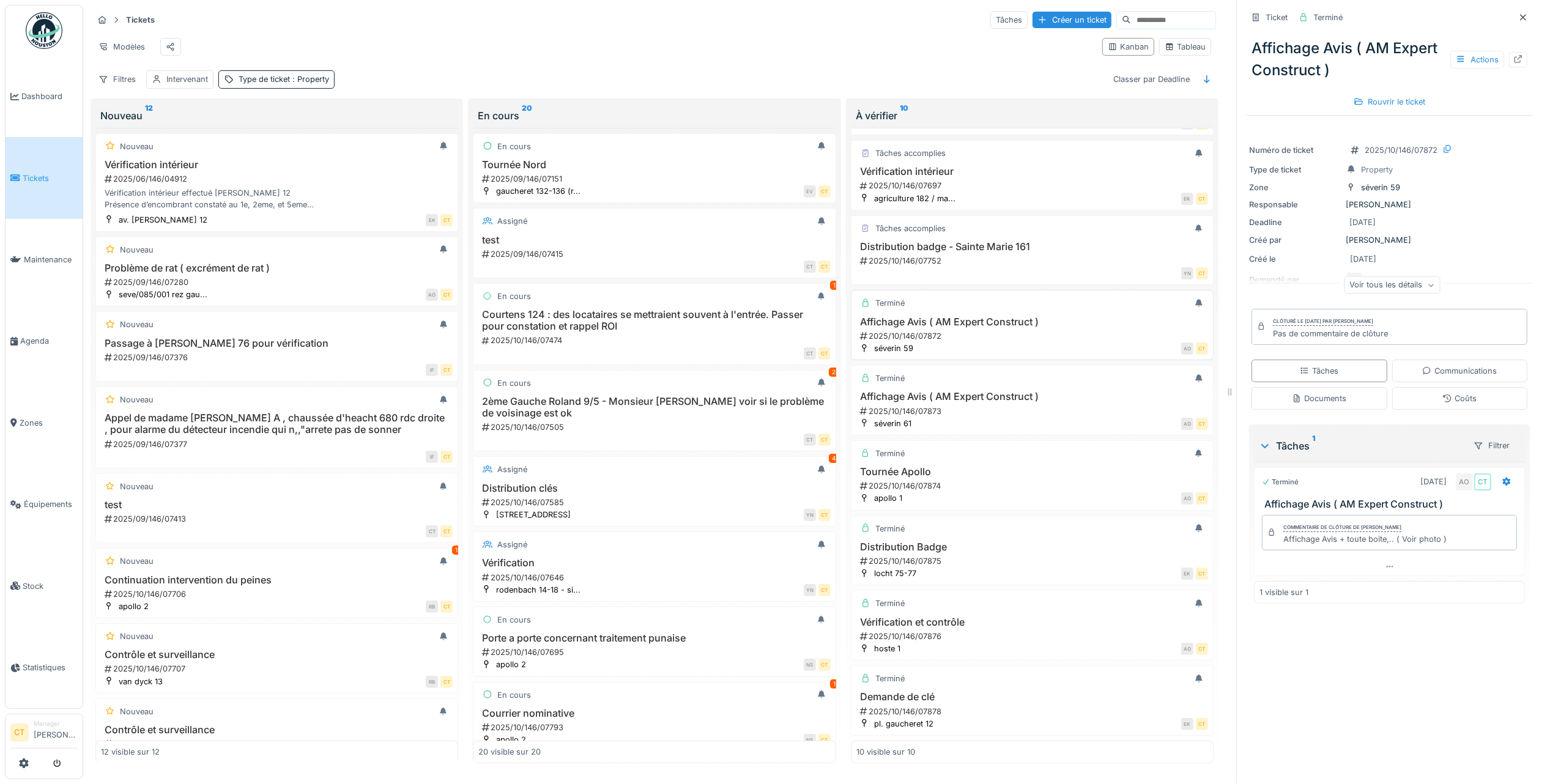
click at [985, 316] on div "Affichage Avis ( AM Expert Construct ) 2025/10/146/07872" at bounding box center [1032, 329] width 352 height 26
drag, startPoint x: 962, startPoint y: 235, endPoint x: 1341, endPoint y: 175, distance: 383.7
click at [962, 241] on h3 "Distribution badge - Sainte Marie 161" at bounding box center [1032, 247] width 352 height 11
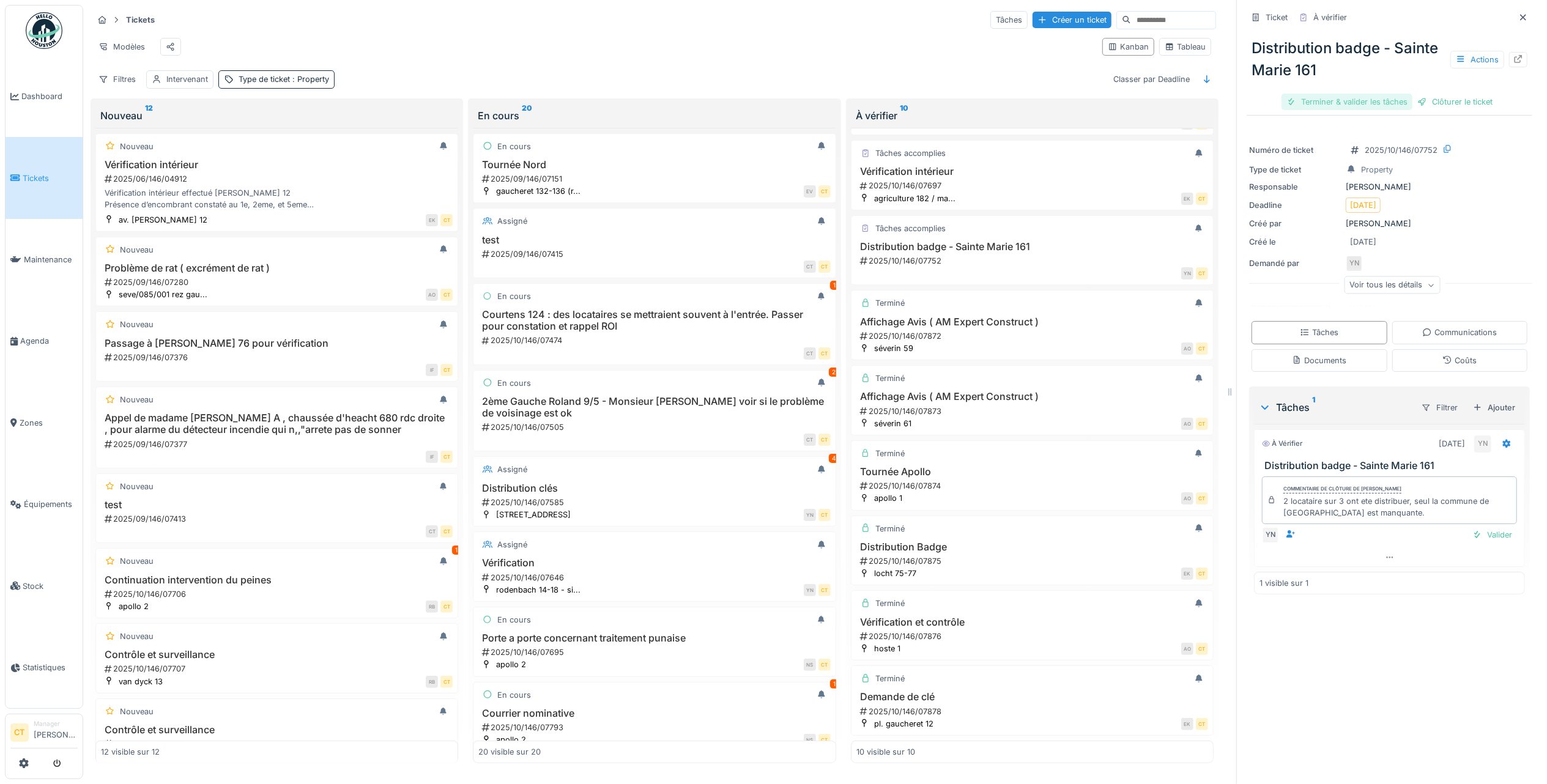
click at [1327, 96] on div "Terminer & valider les tâches" at bounding box center [1347, 101] width 131 height 16
click at [1385, 94] on div "Clôturer le ticket" at bounding box center [1390, 101] width 85 height 16
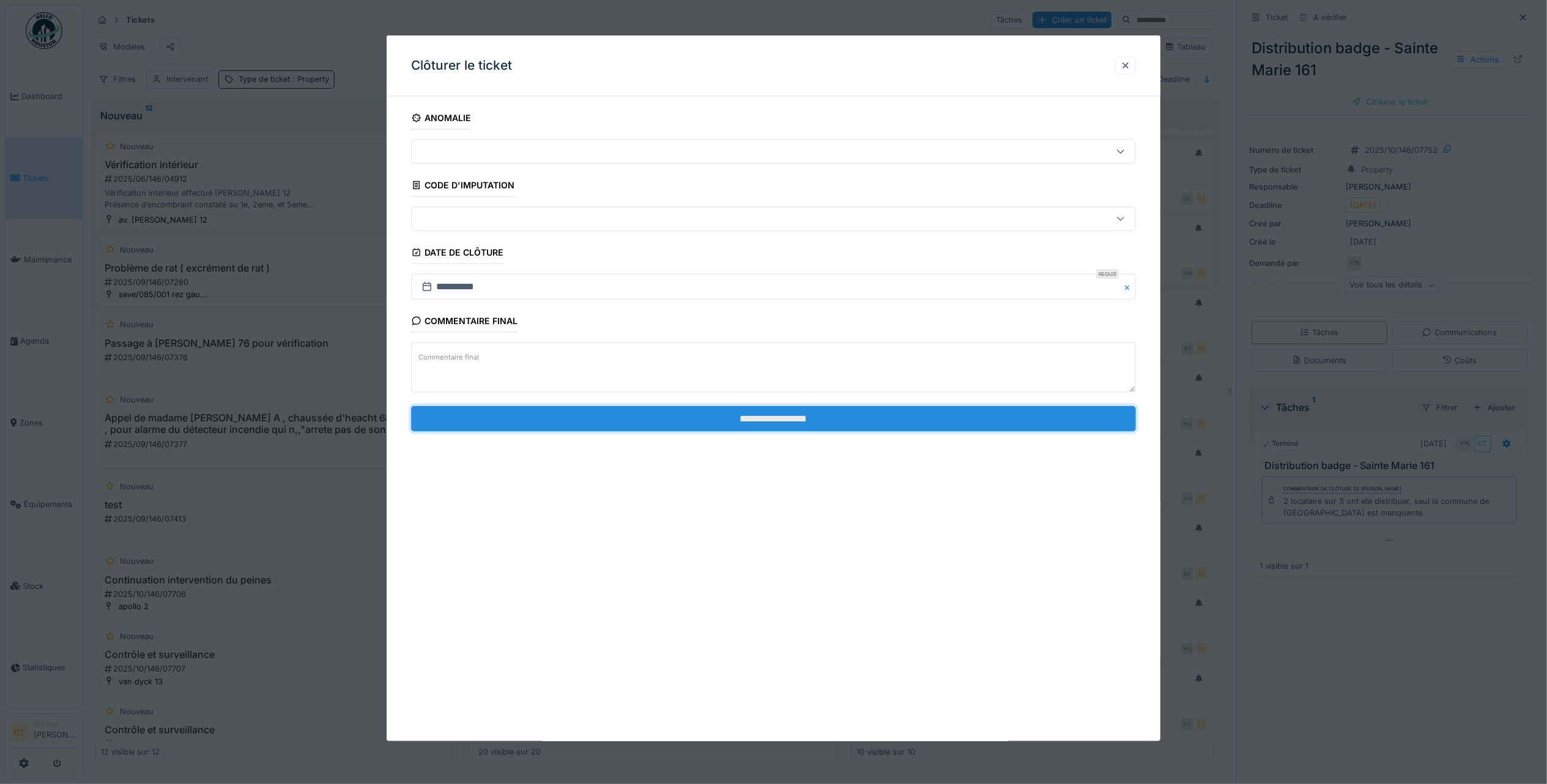
click at [969, 421] on input "**********" at bounding box center [774, 418] width 725 height 26
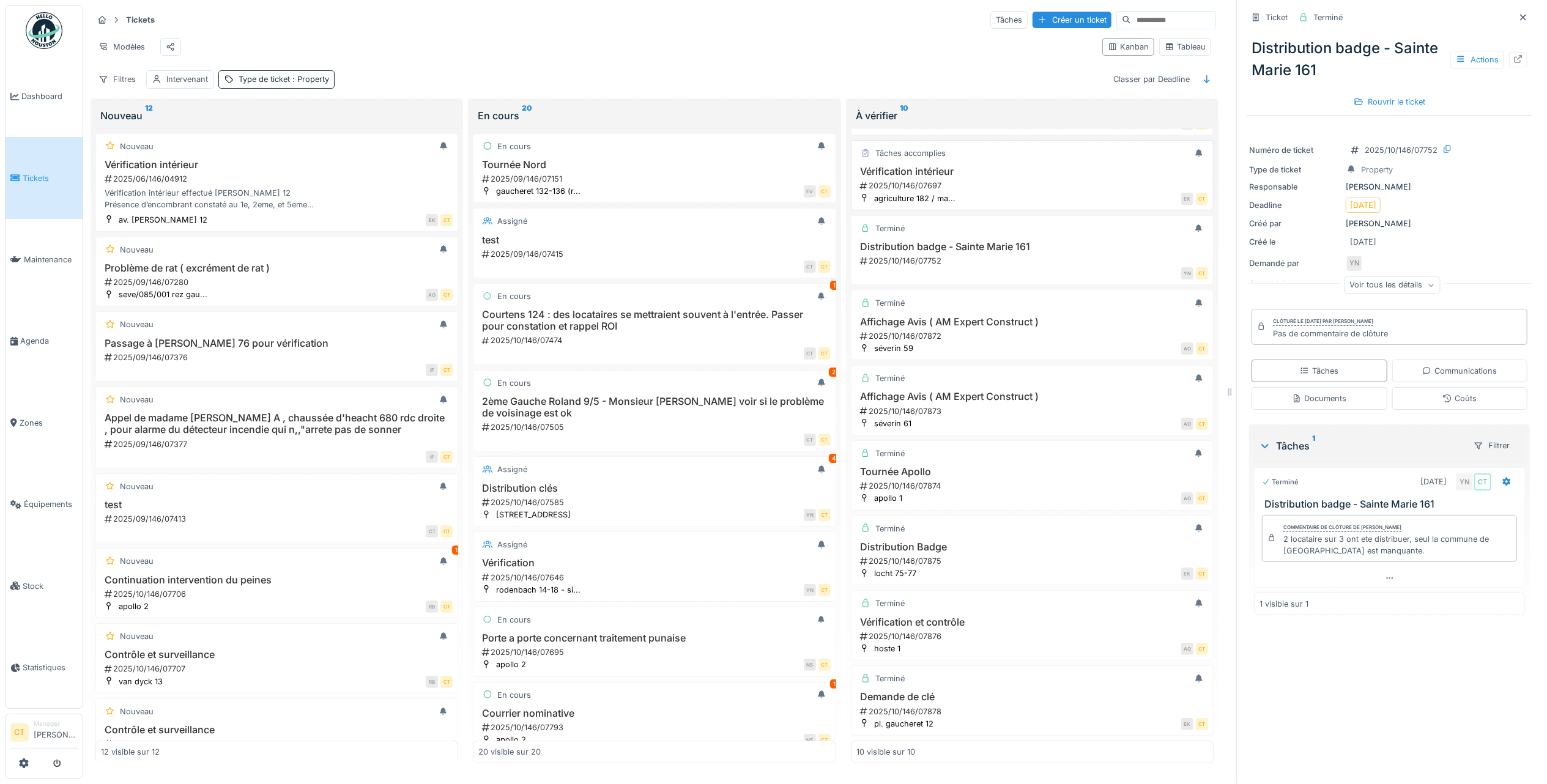
click at [965, 180] on div "2025/10/146/07697" at bounding box center [1033, 186] width 349 height 11
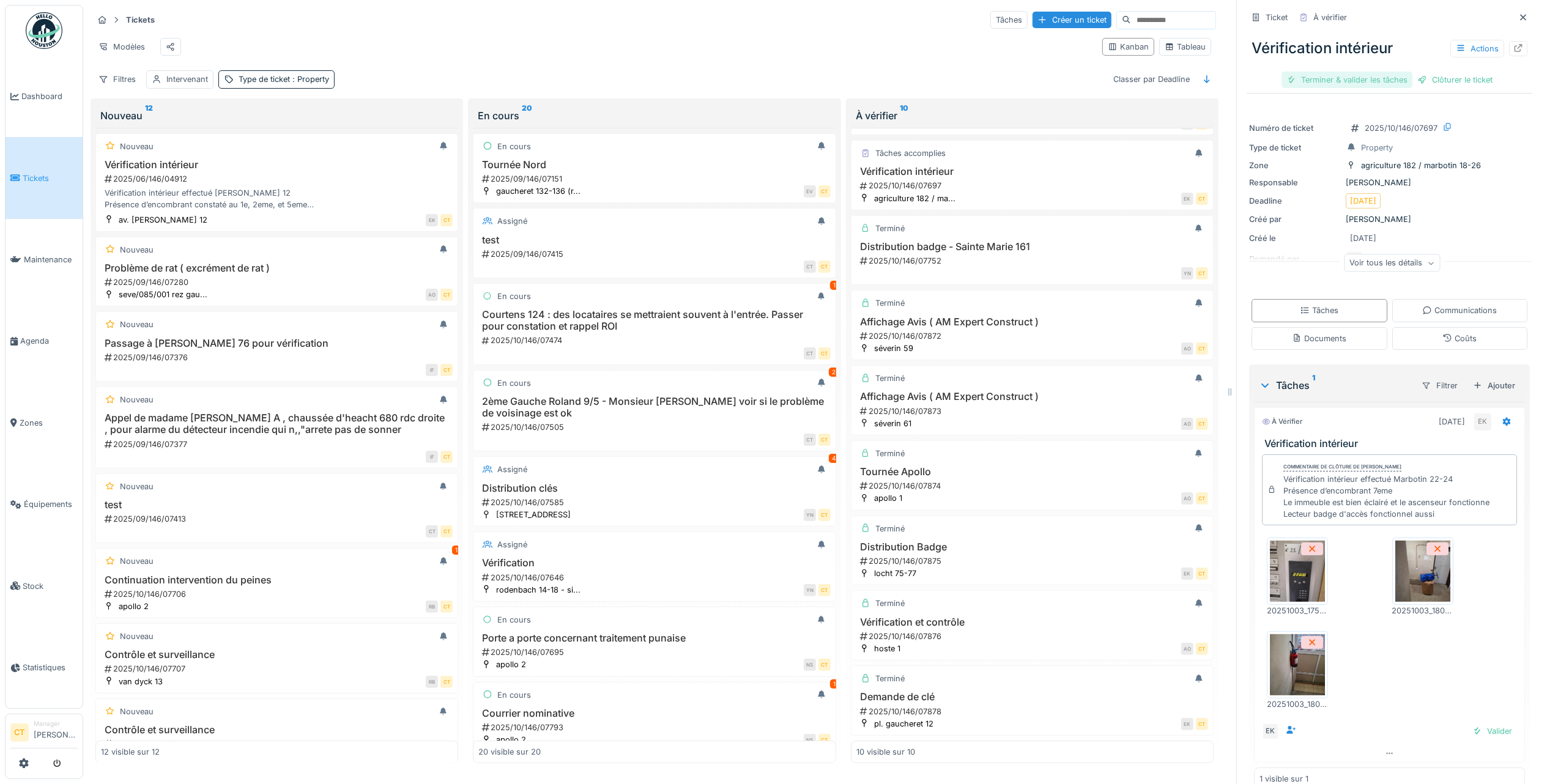
click at [1312, 72] on div "Terminer & valider les tâches" at bounding box center [1347, 79] width 131 height 16
click at [1436, 76] on div "Clôturer le ticket" at bounding box center [1455, 79] width 85 height 16
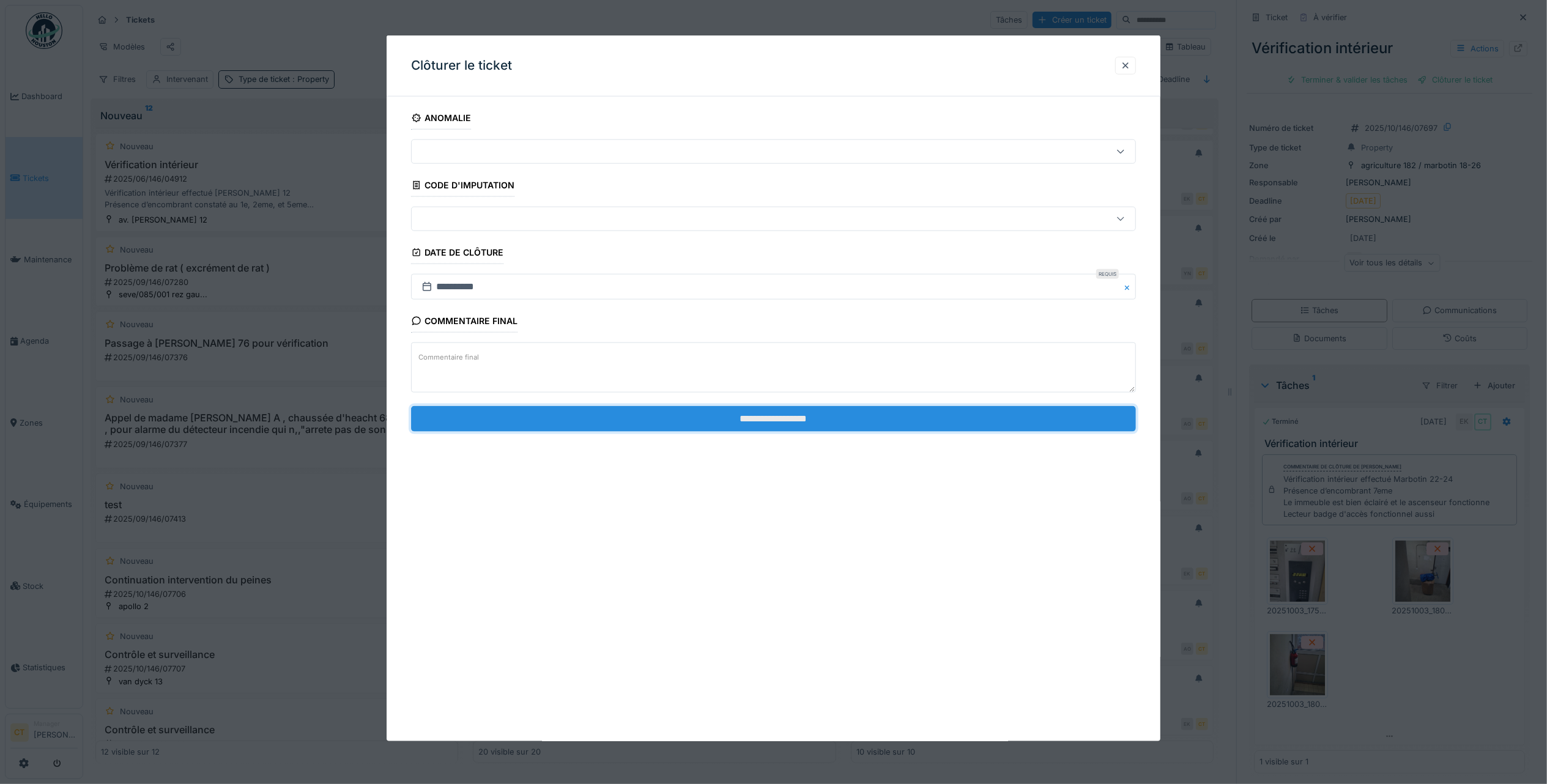
click at [872, 428] on input "**********" at bounding box center [774, 418] width 725 height 26
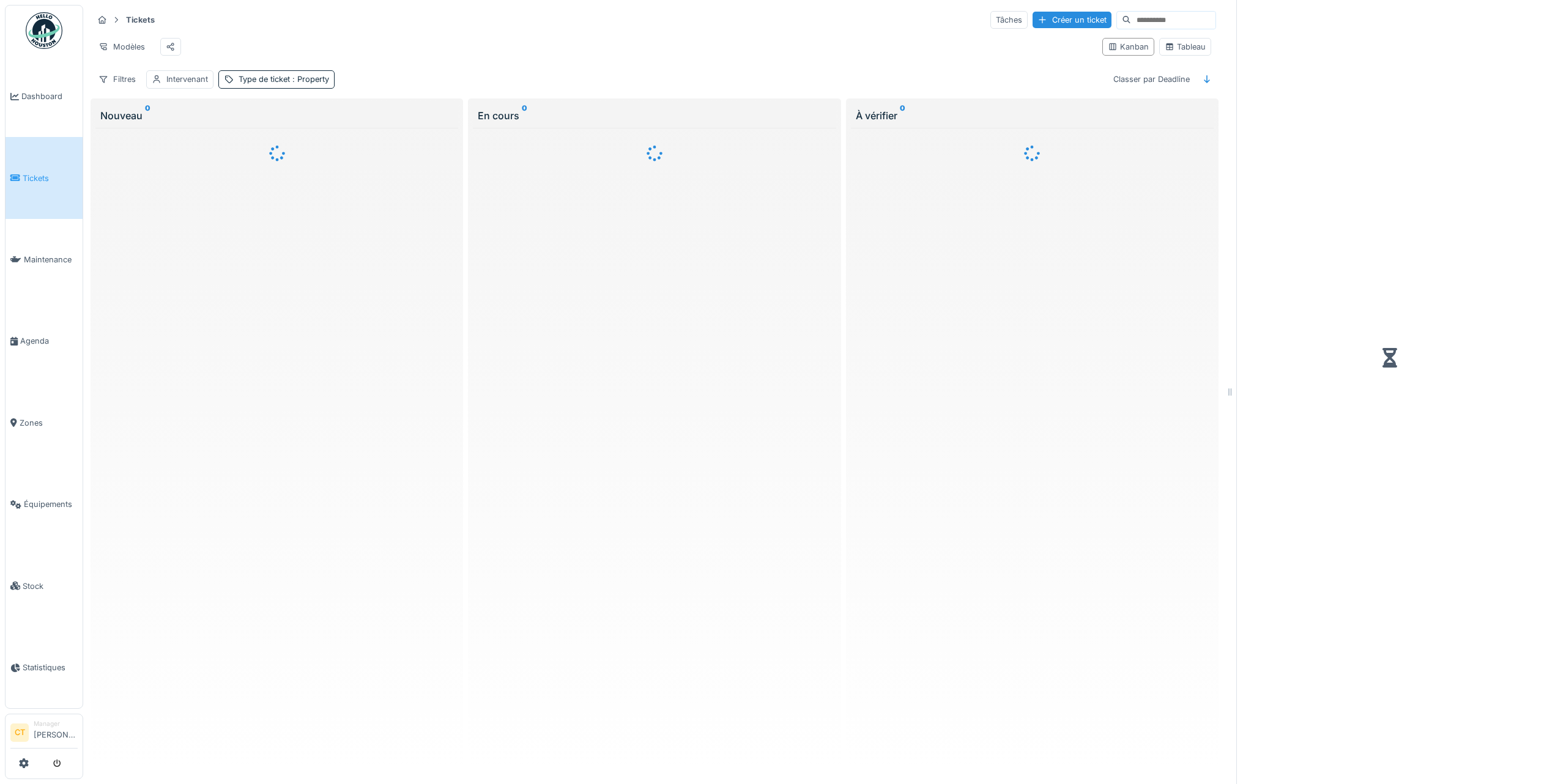
scroll to position [6, 0]
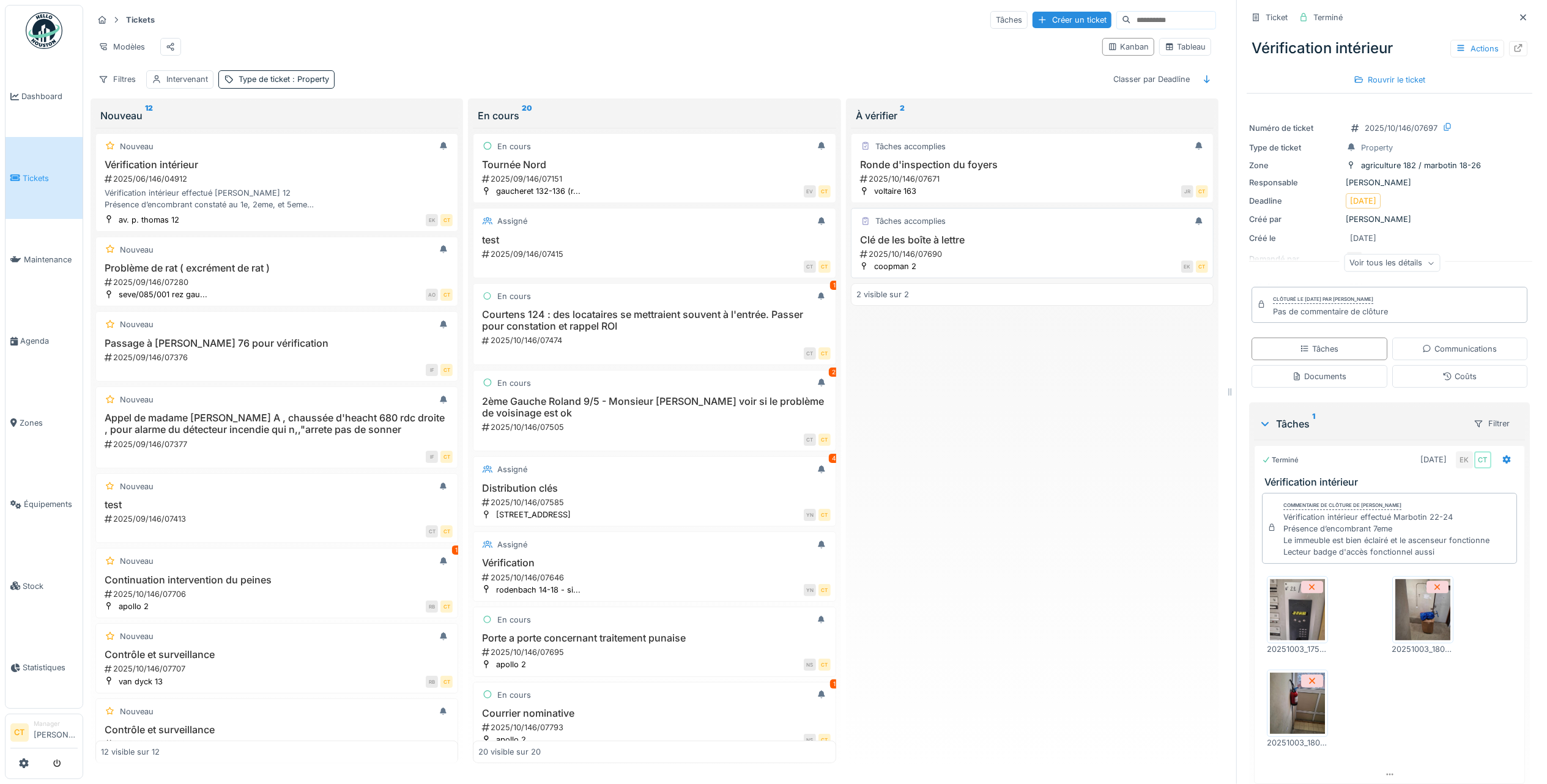
click at [1003, 260] on div "2025/10/146/07690" at bounding box center [1033, 254] width 349 height 11
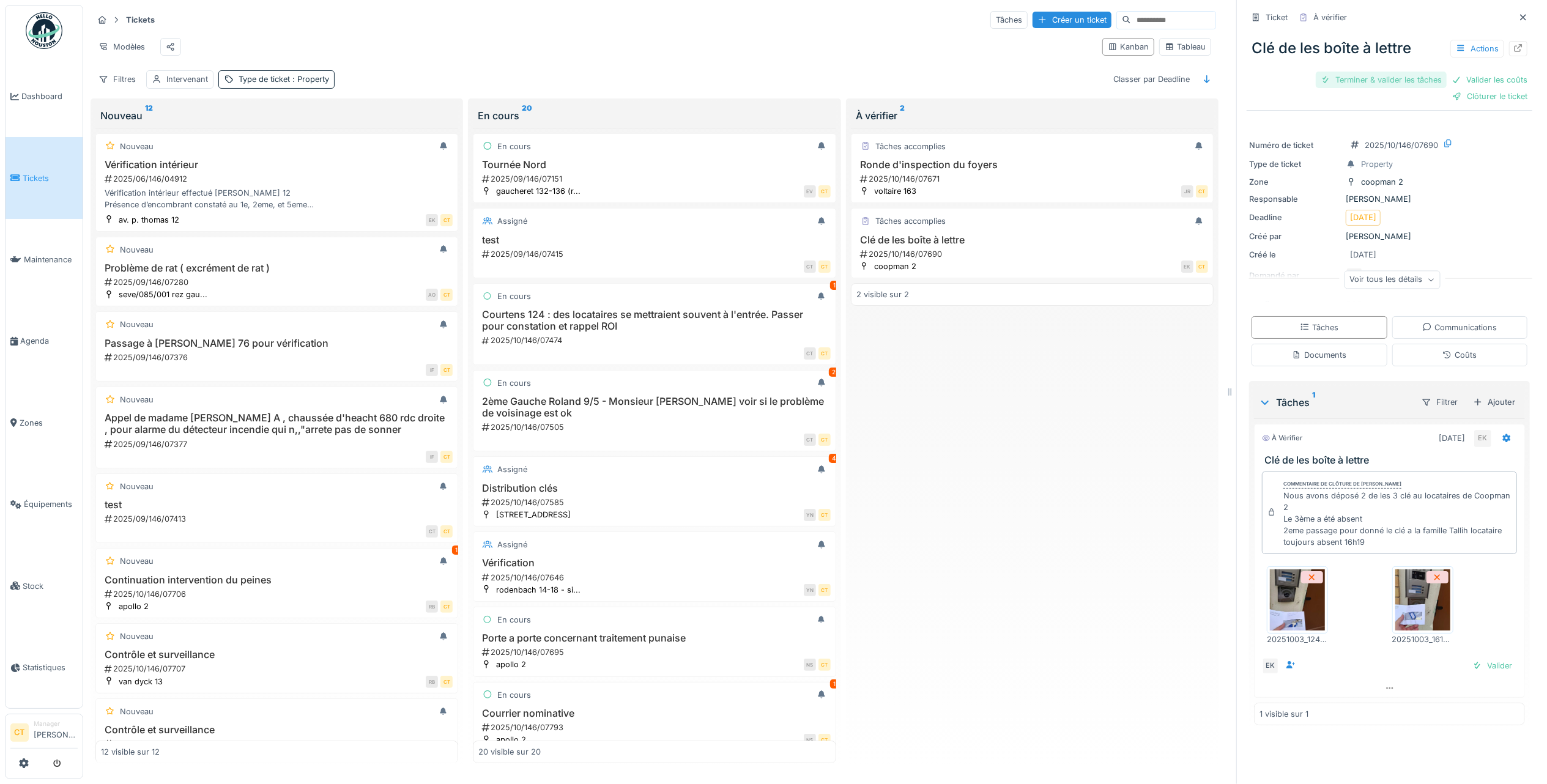
click at [1342, 72] on div "Terminer & valider les tâches" at bounding box center [1381, 79] width 131 height 16
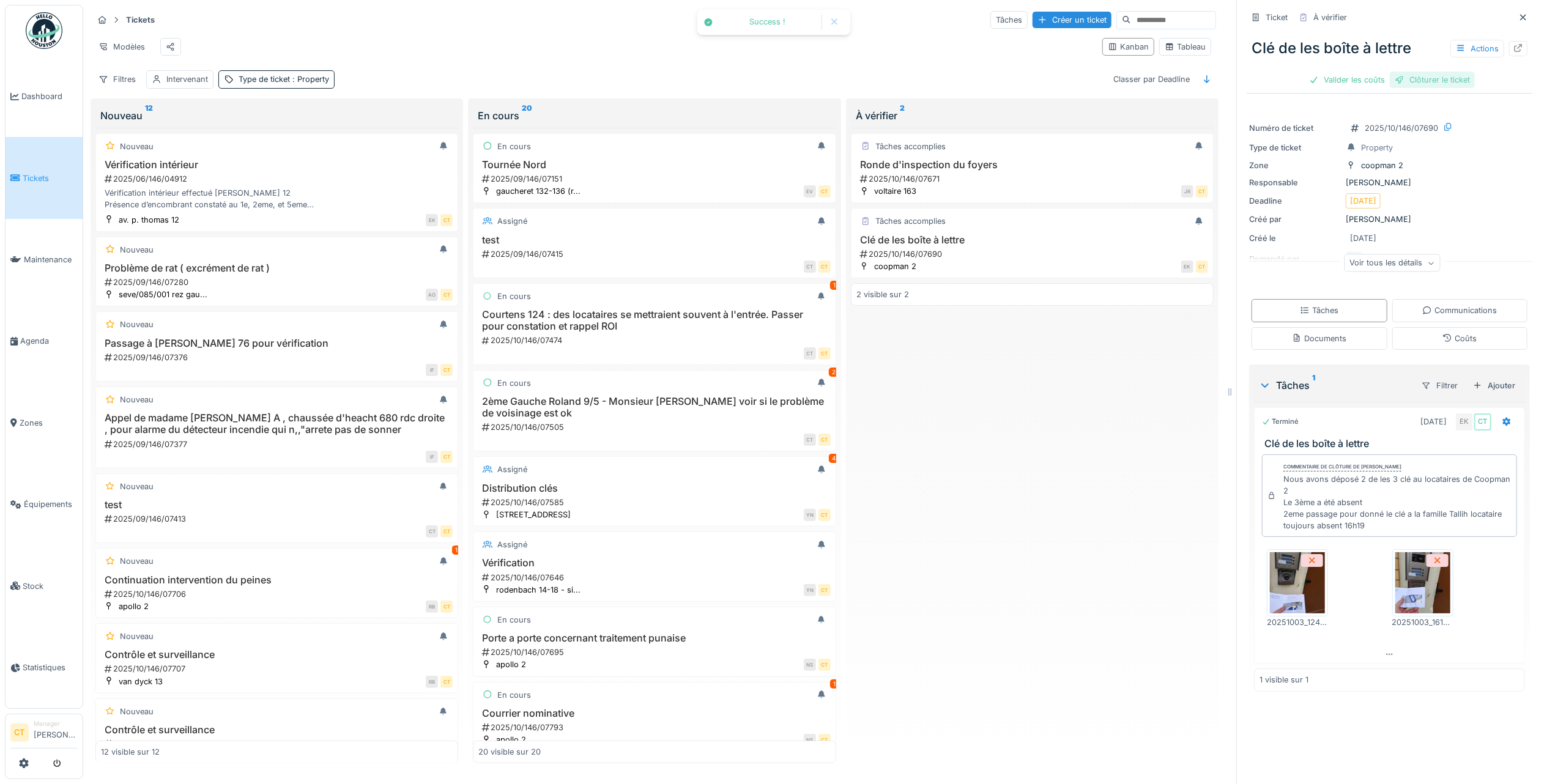
click at [1412, 77] on div "Clôturer le ticket" at bounding box center [1432, 79] width 85 height 16
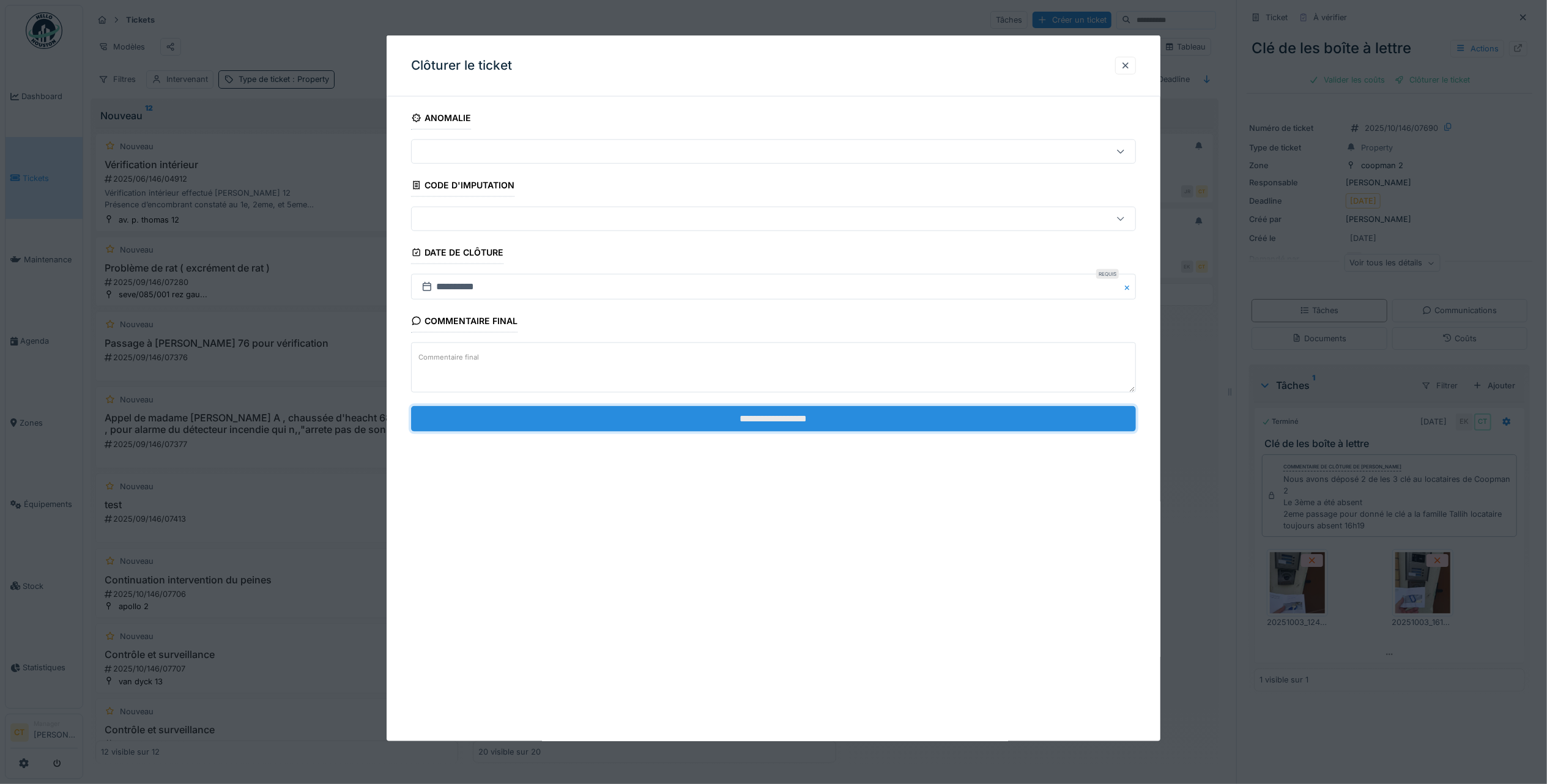
click at [970, 428] on input "**********" at bounding box center [774, 418] width 725 height 26
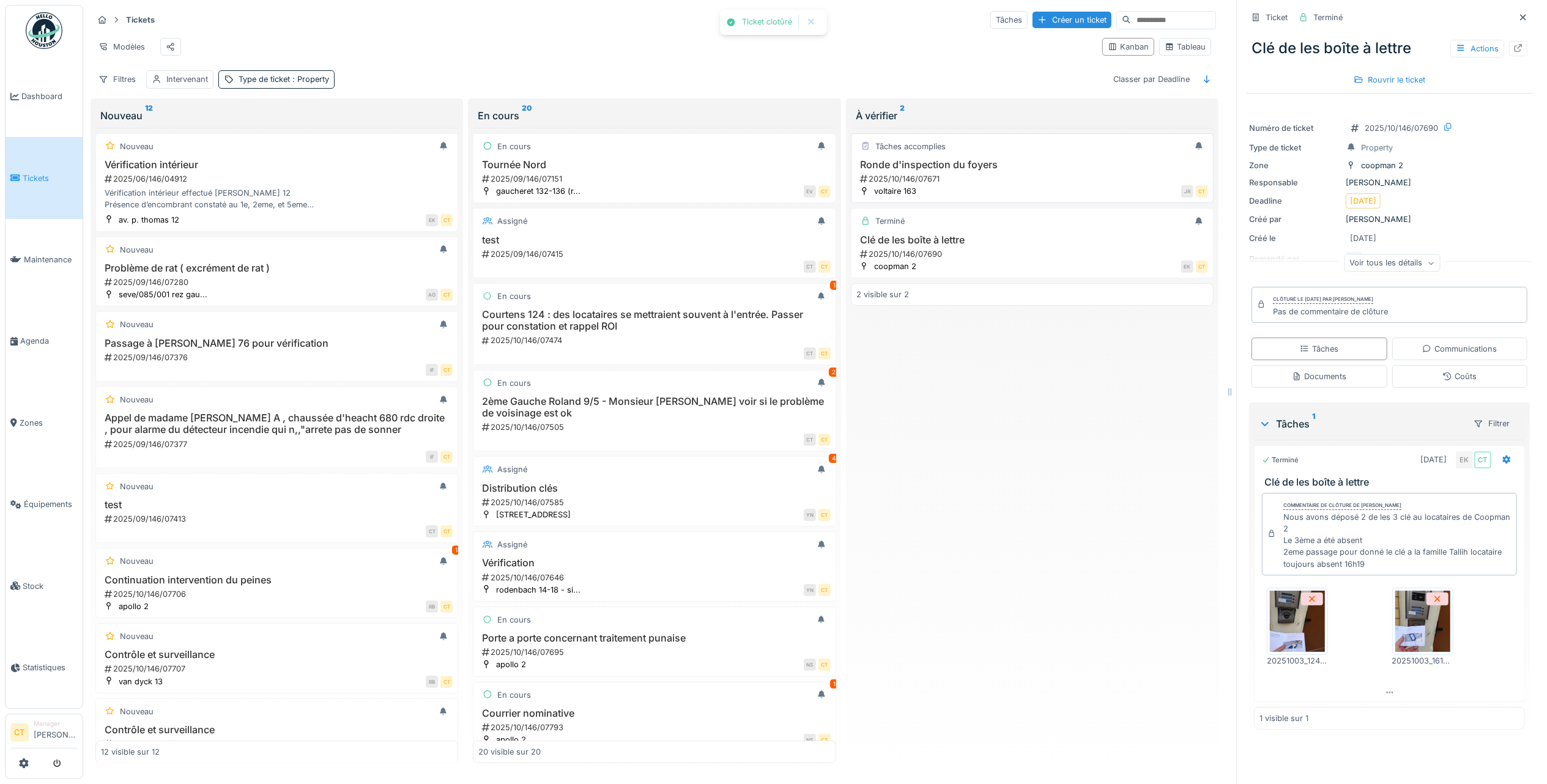
click at [967, 169] on h3 "Ronde d'inspection du foyers" at bounding box center [1032, 164] width 352 height 11
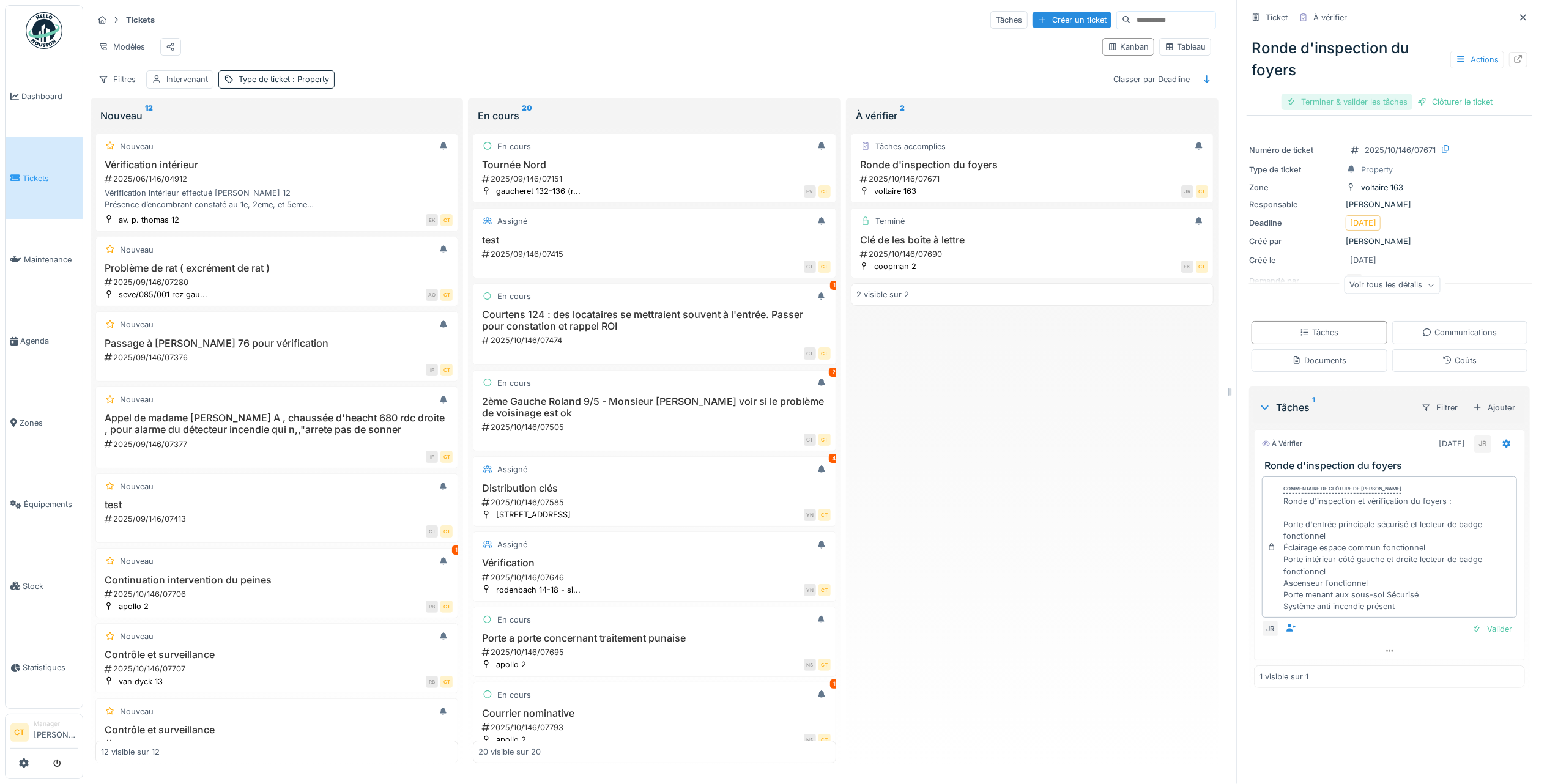
click at [1304, 94] on div "Terminer & valider les tâches" at bounding box center [1347, 101] width 131 height 16
drag, startPoint x: 1392, startPoint y: 96, endPoint x: 1369, endPoint y: 106, distance: 25.1
click at [1391, 96] on div "Clôturer le ticket" at bounding box center [1390, 101] width 85 height 16
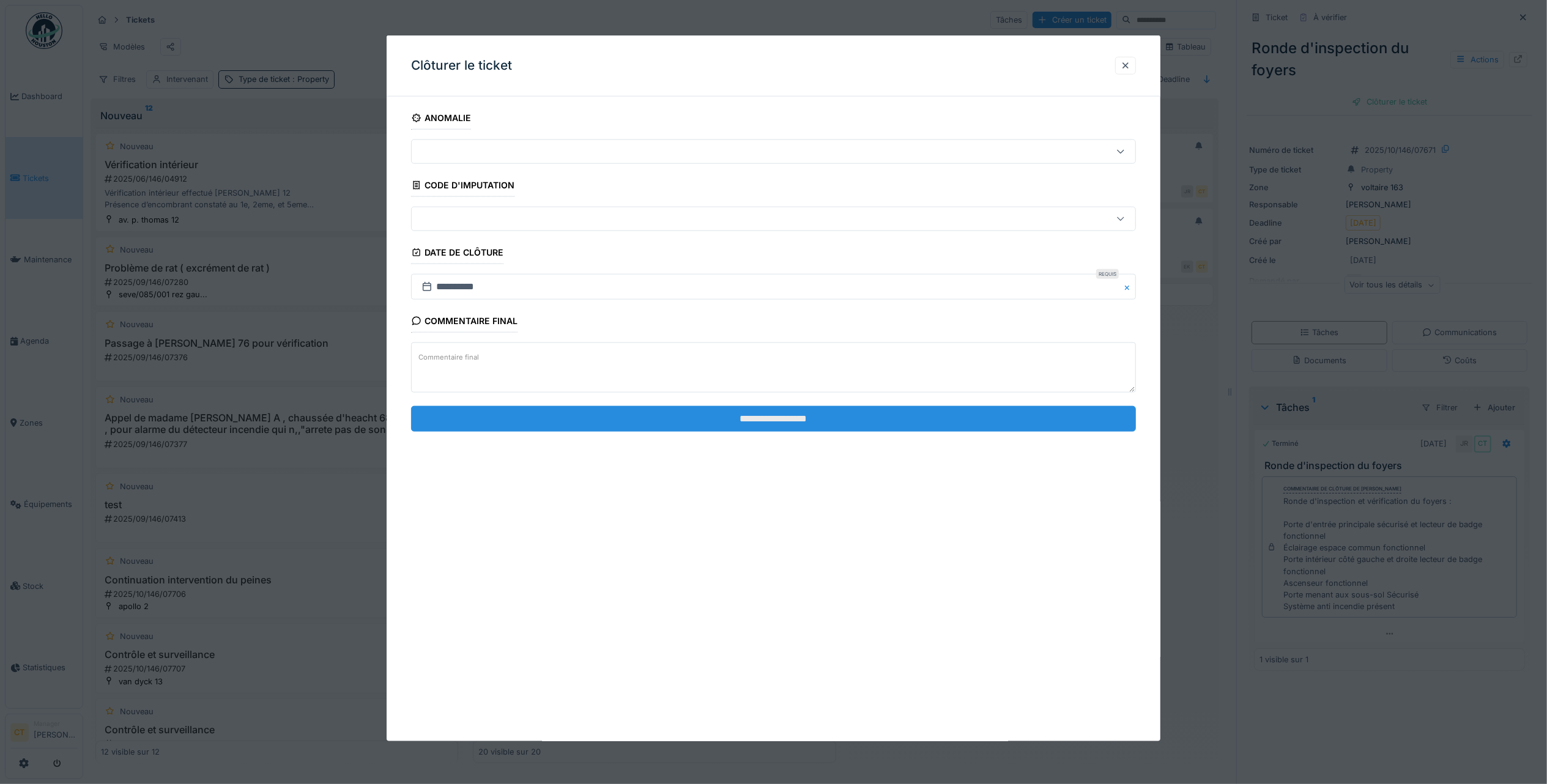
click at [958, 425] on input "**********" at bounding box center [774, 418] width 725 height 26
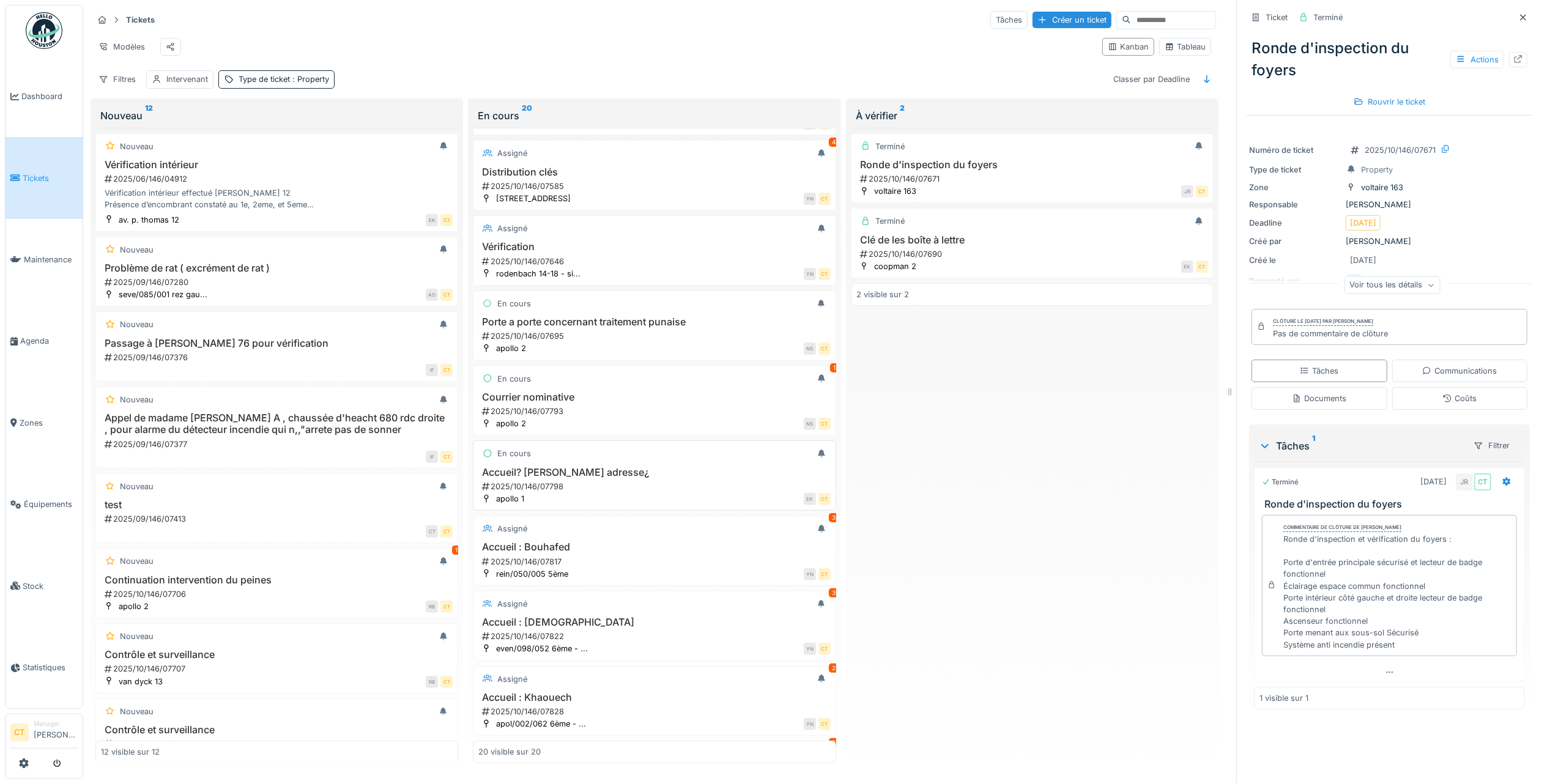
scroll to position [326, 0]
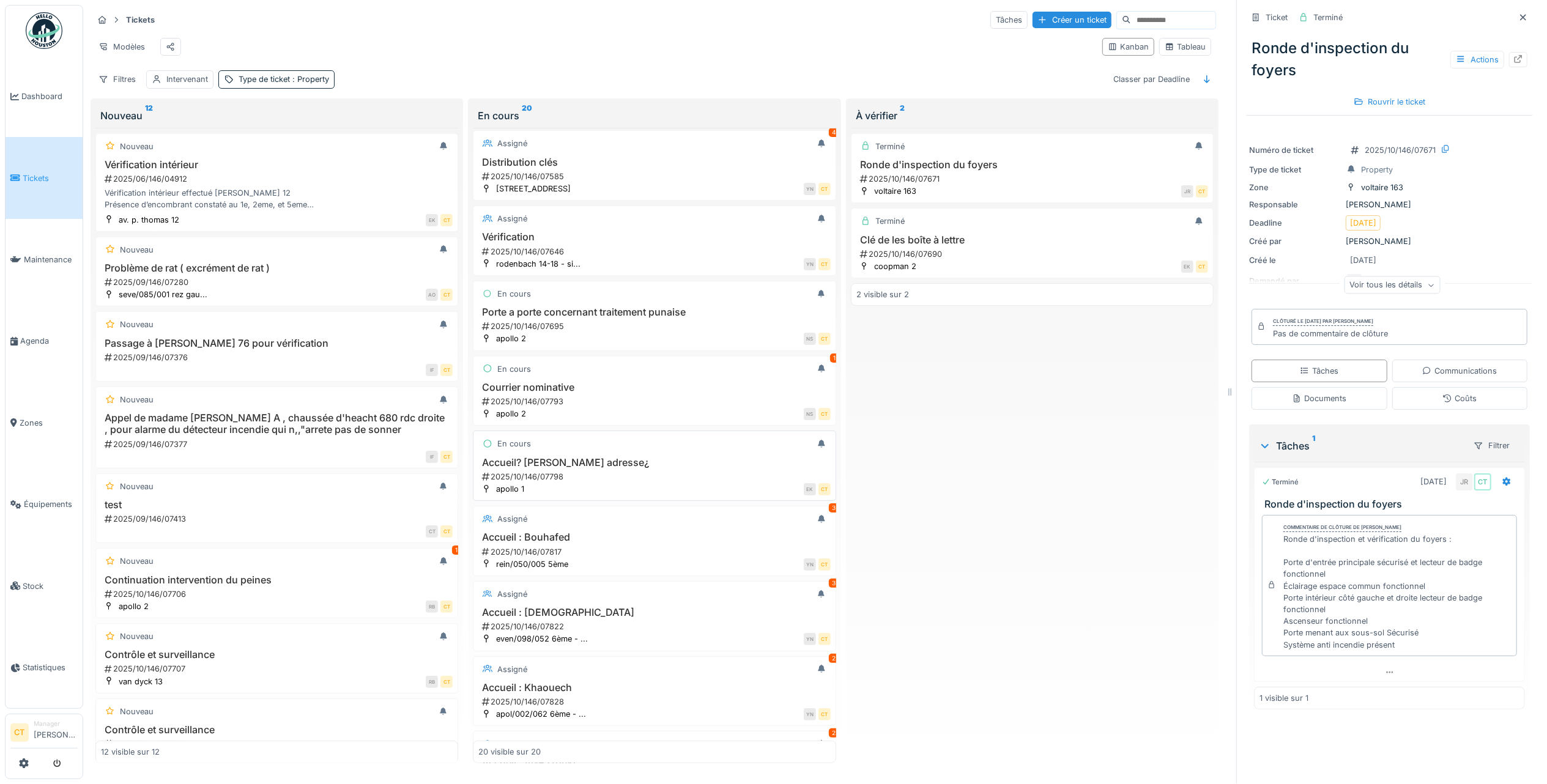
click at [638, 469] on h3 "Accueil? [PERSON_NAME] adresse¿" at bounding box center [654, 462] width 352 height 11
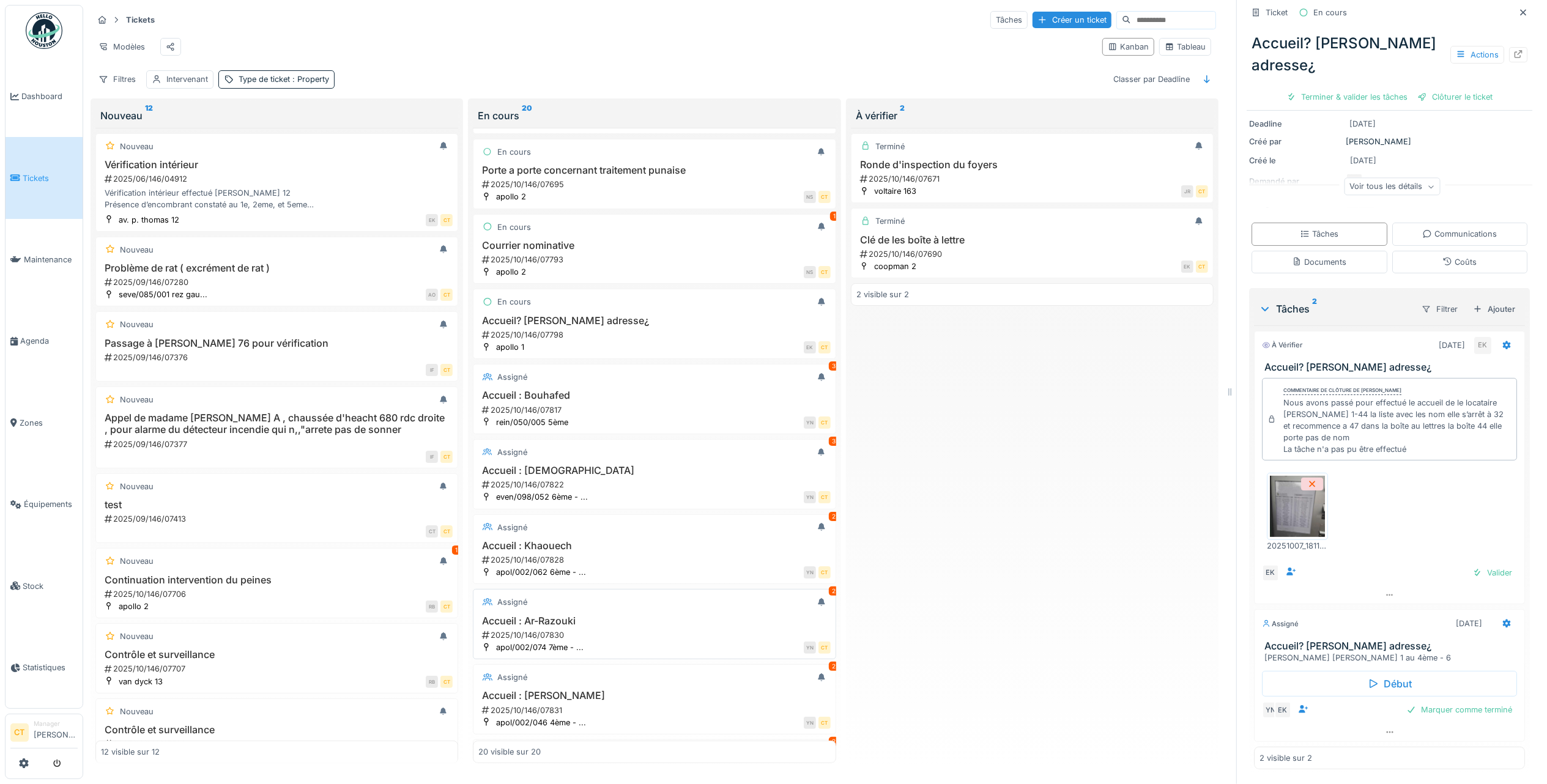
scroll to position [489, 0]
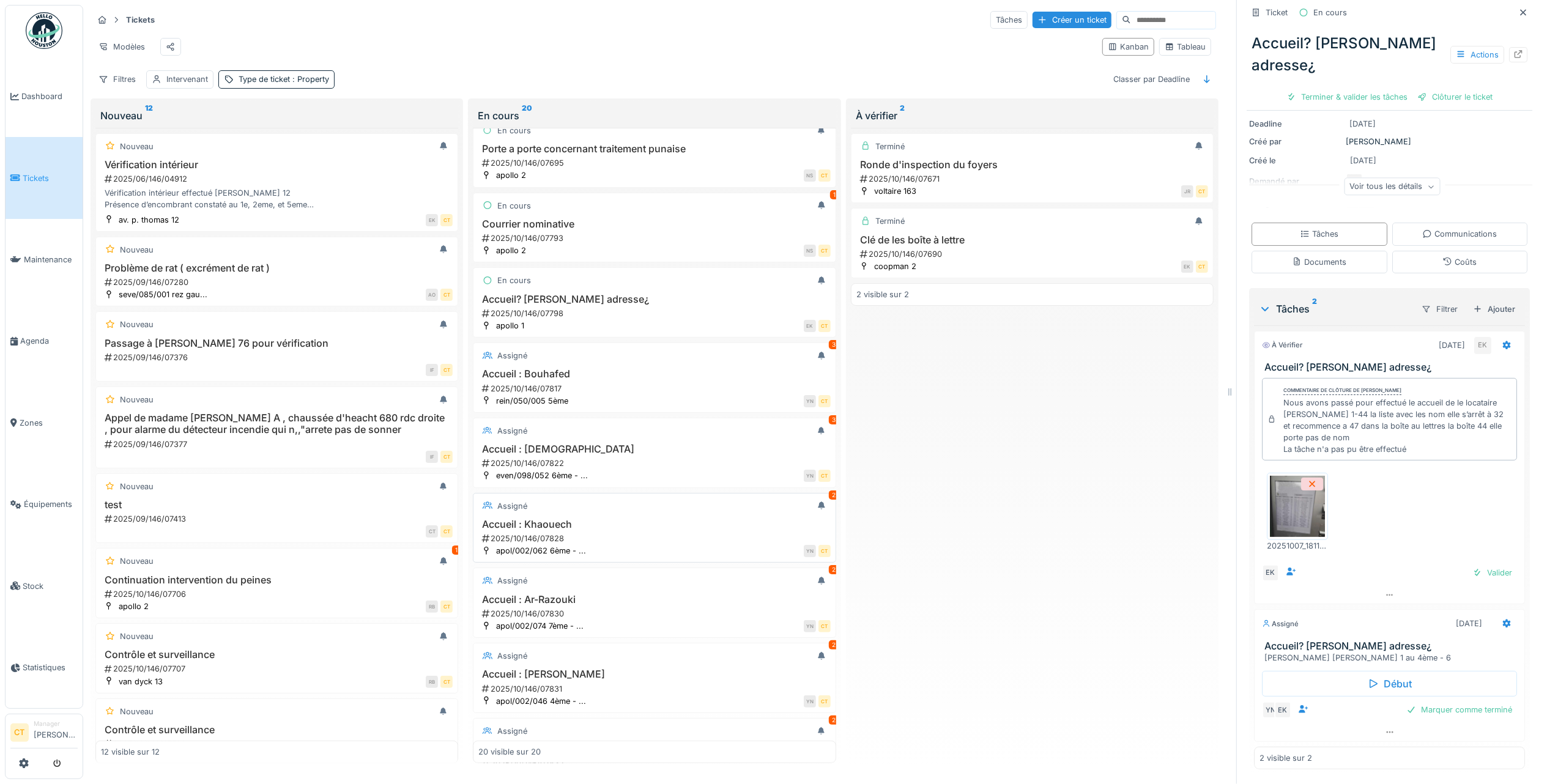
click at [645, 544] on div "2025/10/146/07828" at bounding box center [655, 538] width 349 height 11
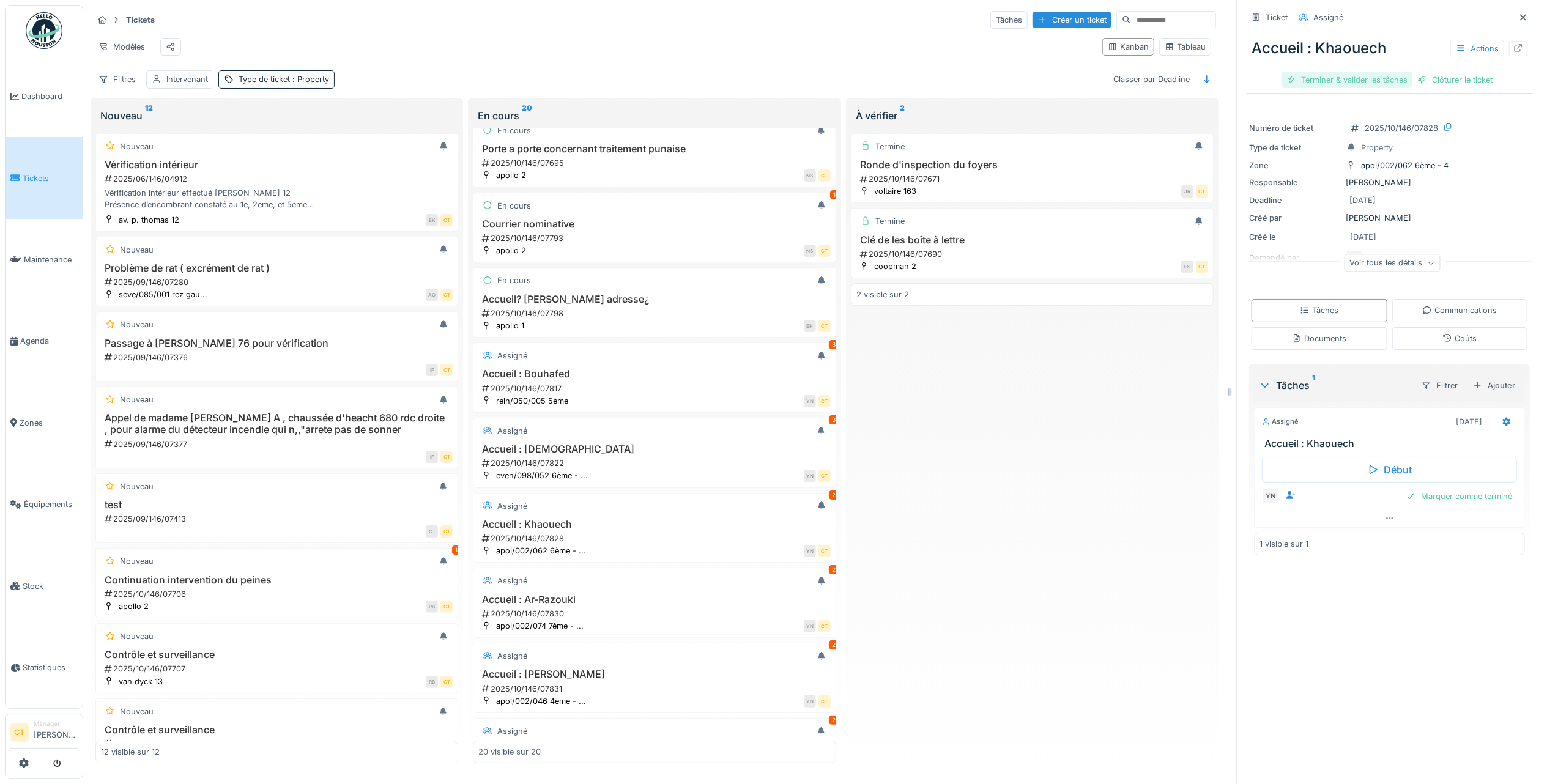
click at [1327, 76] on div "Terminer & valider les tâches" at bounding box center [1347, 79] width 131 height 16
click at [1451, 43] on div "Actions" at bounding box center [1477, 48] width 54 height 18
click at [1391, 89] on div "Rapport d'intervention" at bounding box center [1389, 94] width 150 height 18
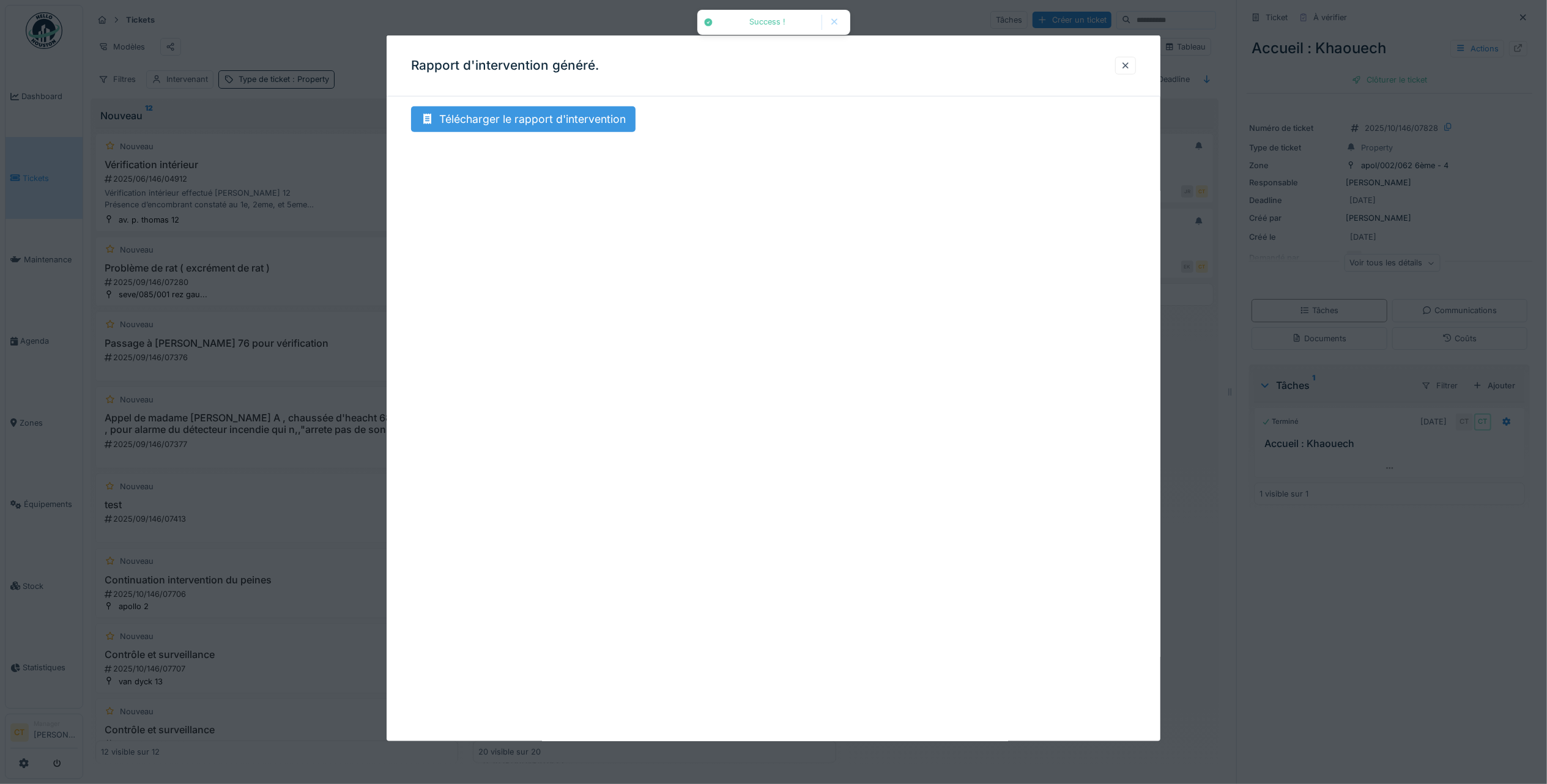
click at [480, 120] on div "Télécharger le rapport d'intervention" at bounding box center [523, 119] width 225 height 26
click at [1129, 64] on div at bounding box center [1126, 66] width 10 height 11
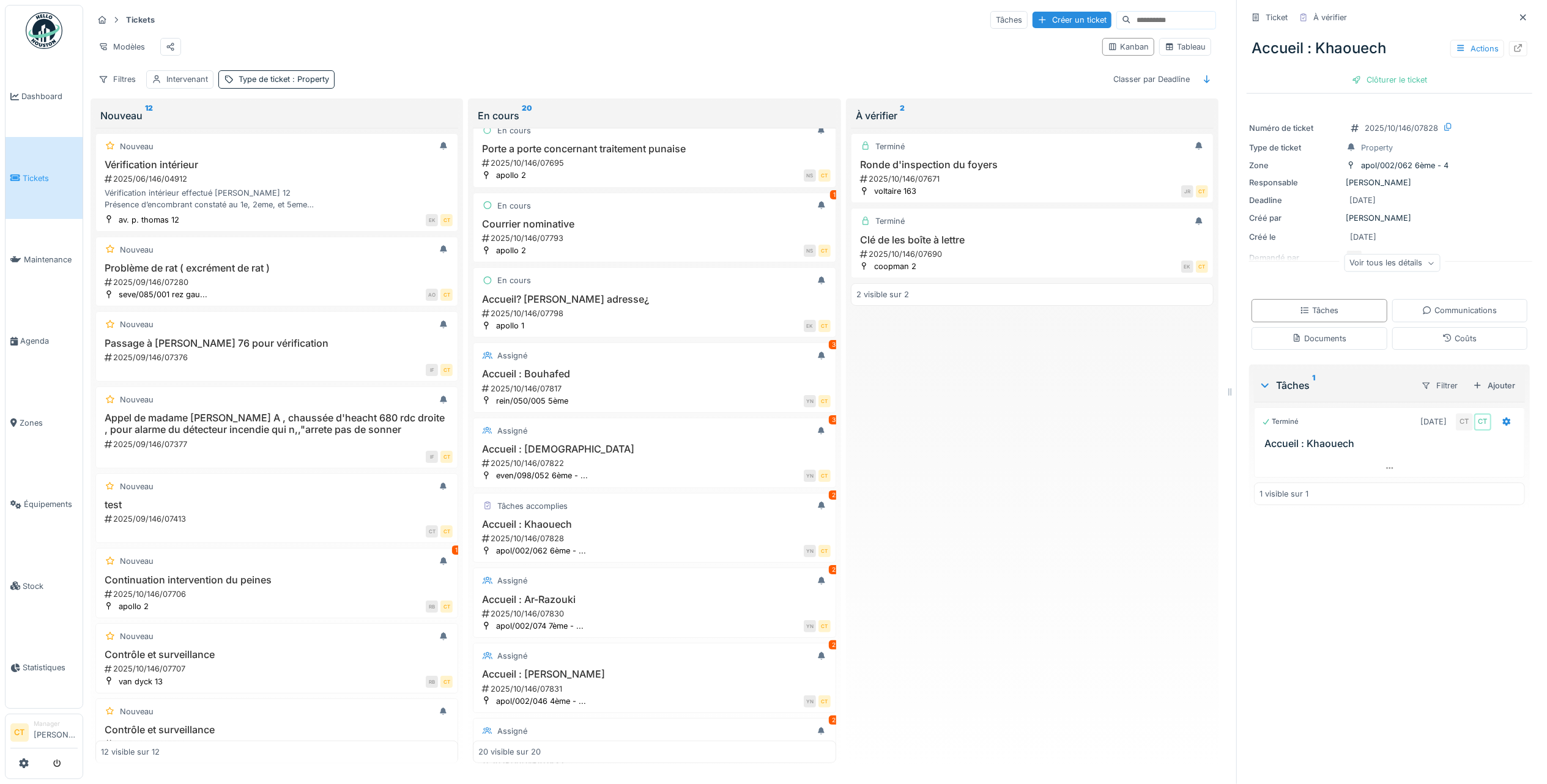
drag, startPoint x: 1370, startPoint y: 74, endPoint x: 1372, endPoint y: 82, distance: 8.2
click at [1370, 72] on div "Clôturer le ticket" at bounding box center [1390, 79] width 85 height 16
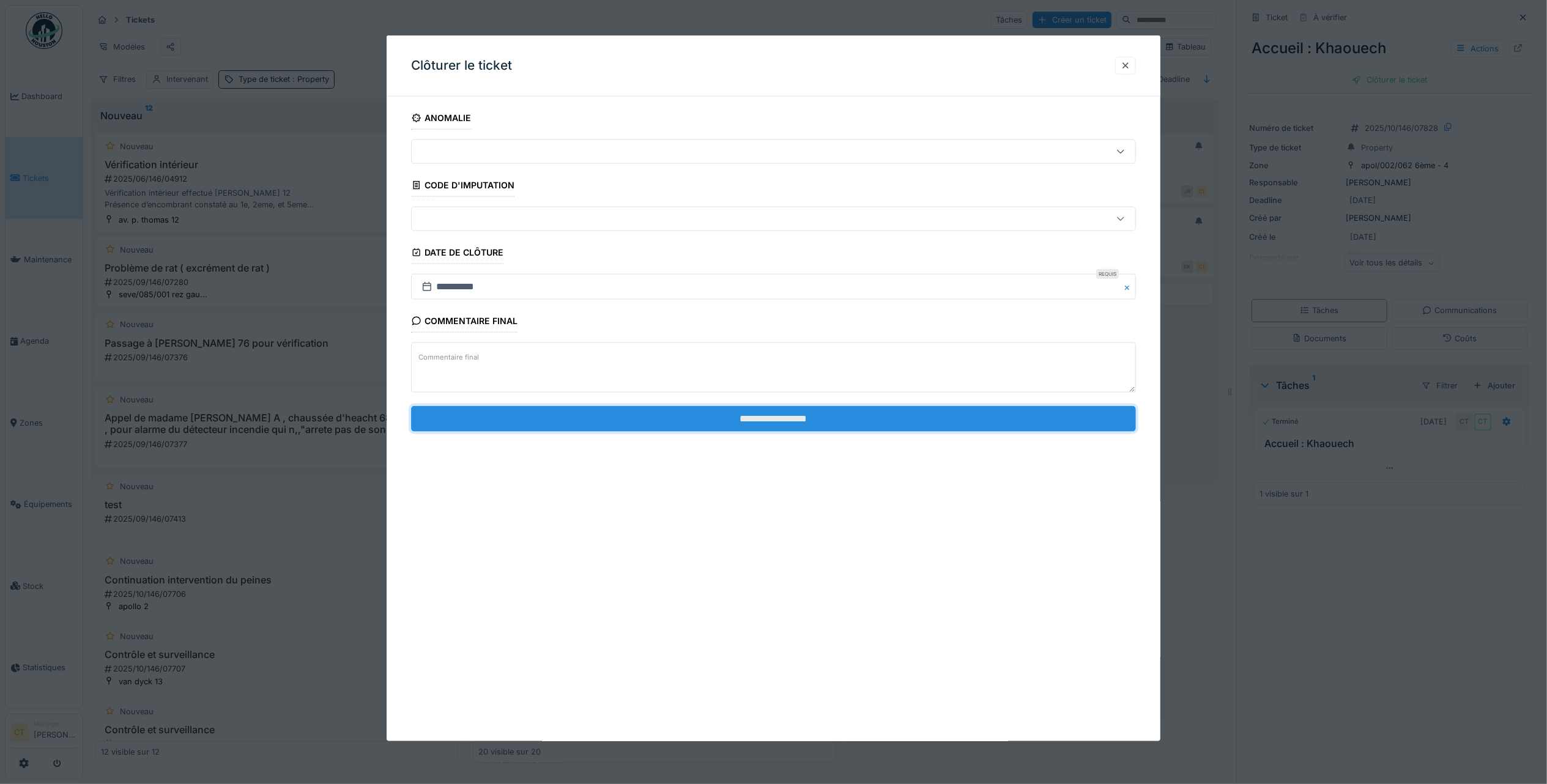
click at [898, 430] on input "**********" at bounding box center [774, 418] width 725 height 26
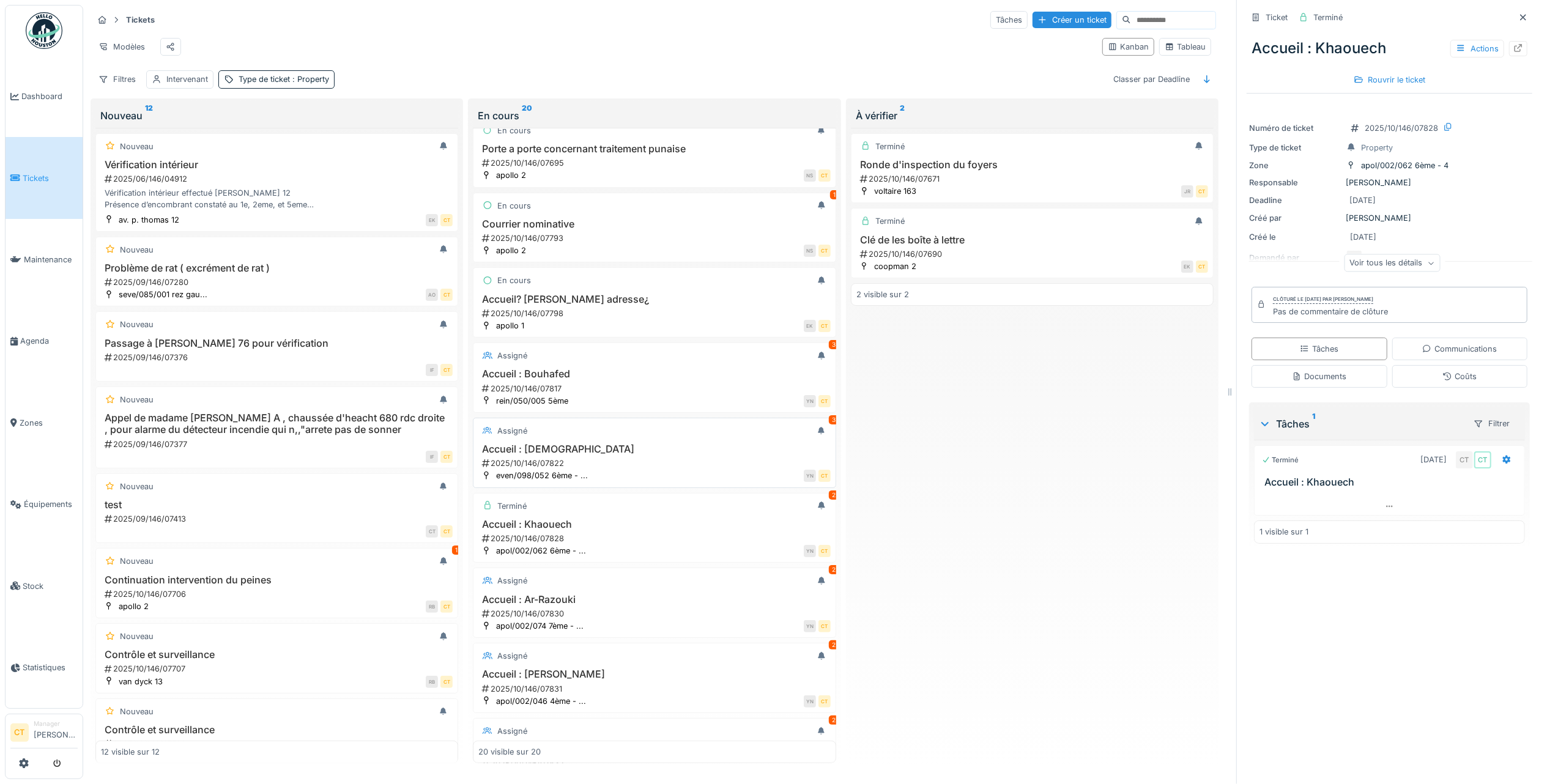
click at [656, 469] on div "2025/10/146/07822" at bounding box center [655, 463] width 349 height 11
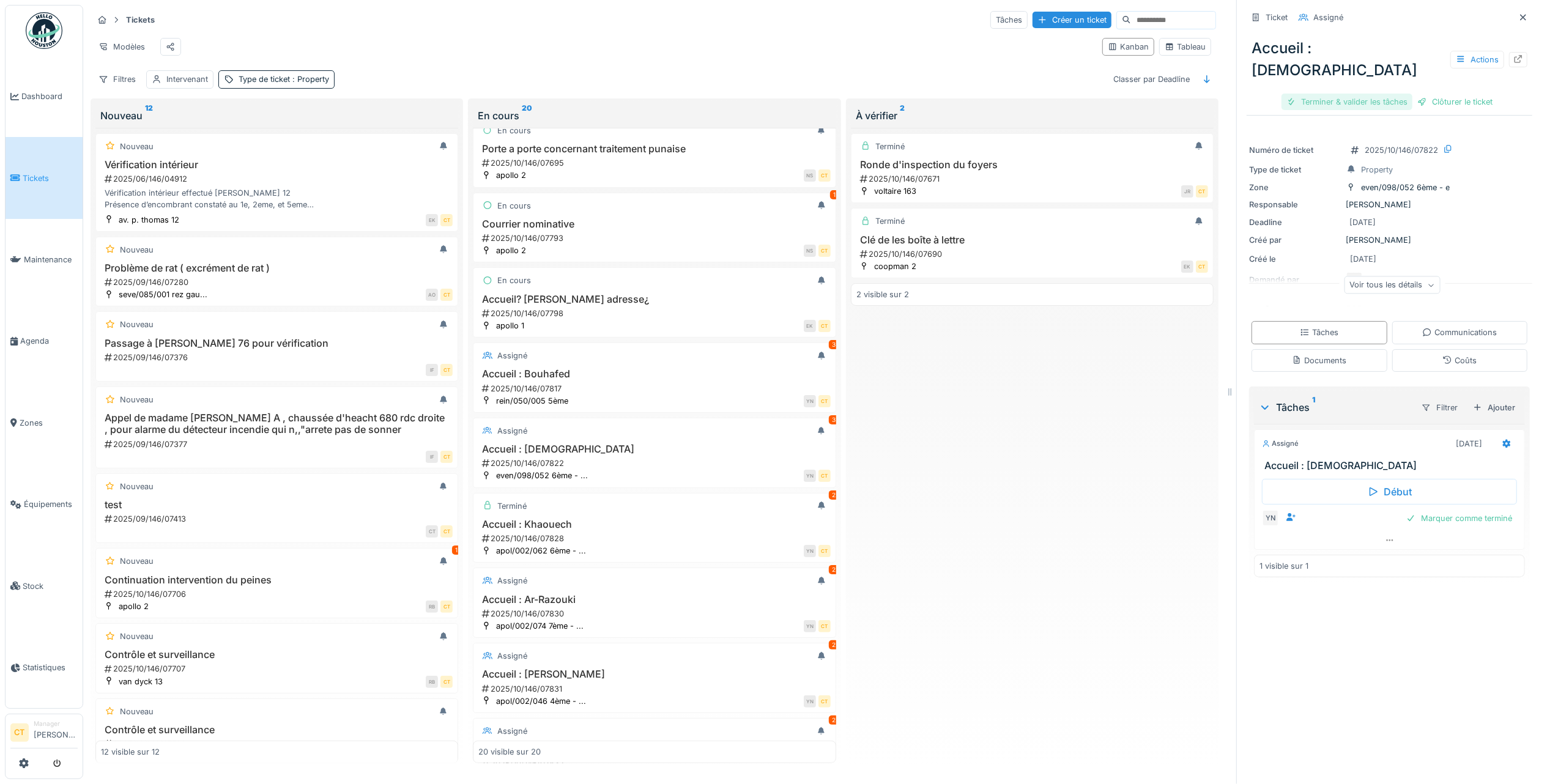
click at [1350, 94] on div "Terminer & valider les tâches" at bounding box center [1347, 101] width 131 height 16
click at [1392, 94] on div "Clôturer le ticket" at bounding box center [1390, 101] width 85 height 16
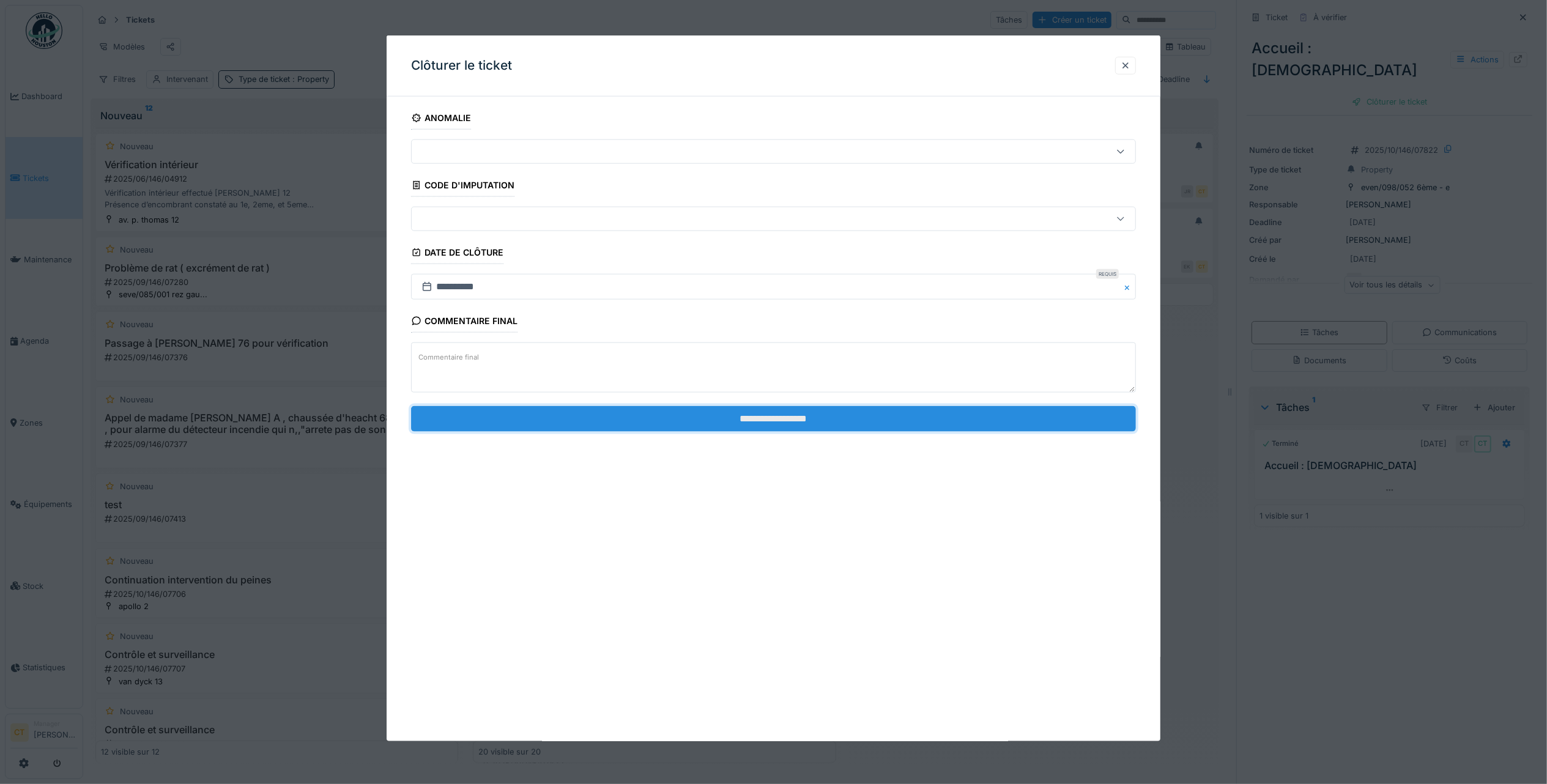
click at [740, 425] on input "**********" at bounding box center [774, 418] width 725 height 26
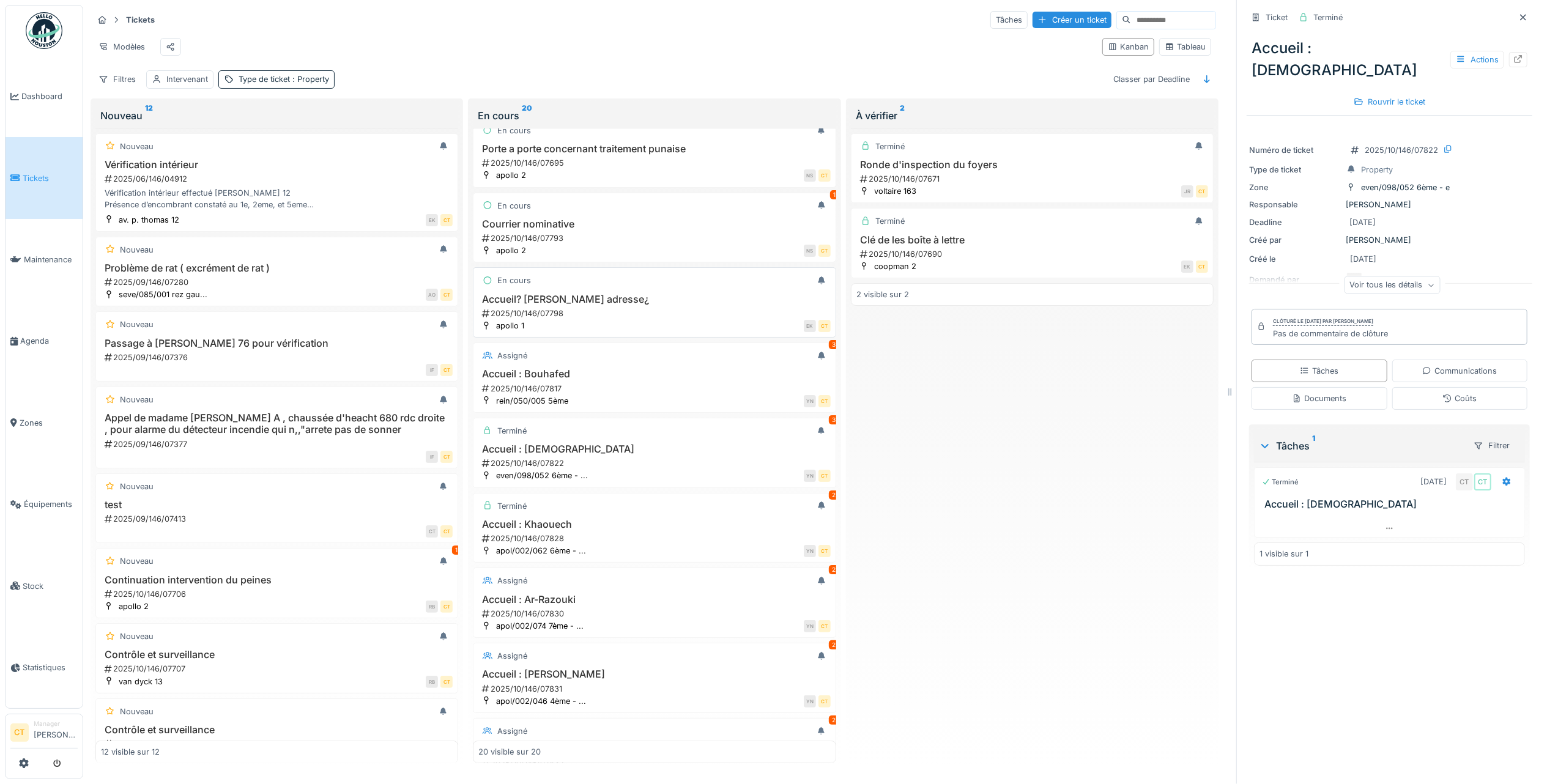
click at [688, 305] on h3 "Accueil? [PERSON_NAME] adresse¿" at bounding box center [654, 299] width 352 height 11
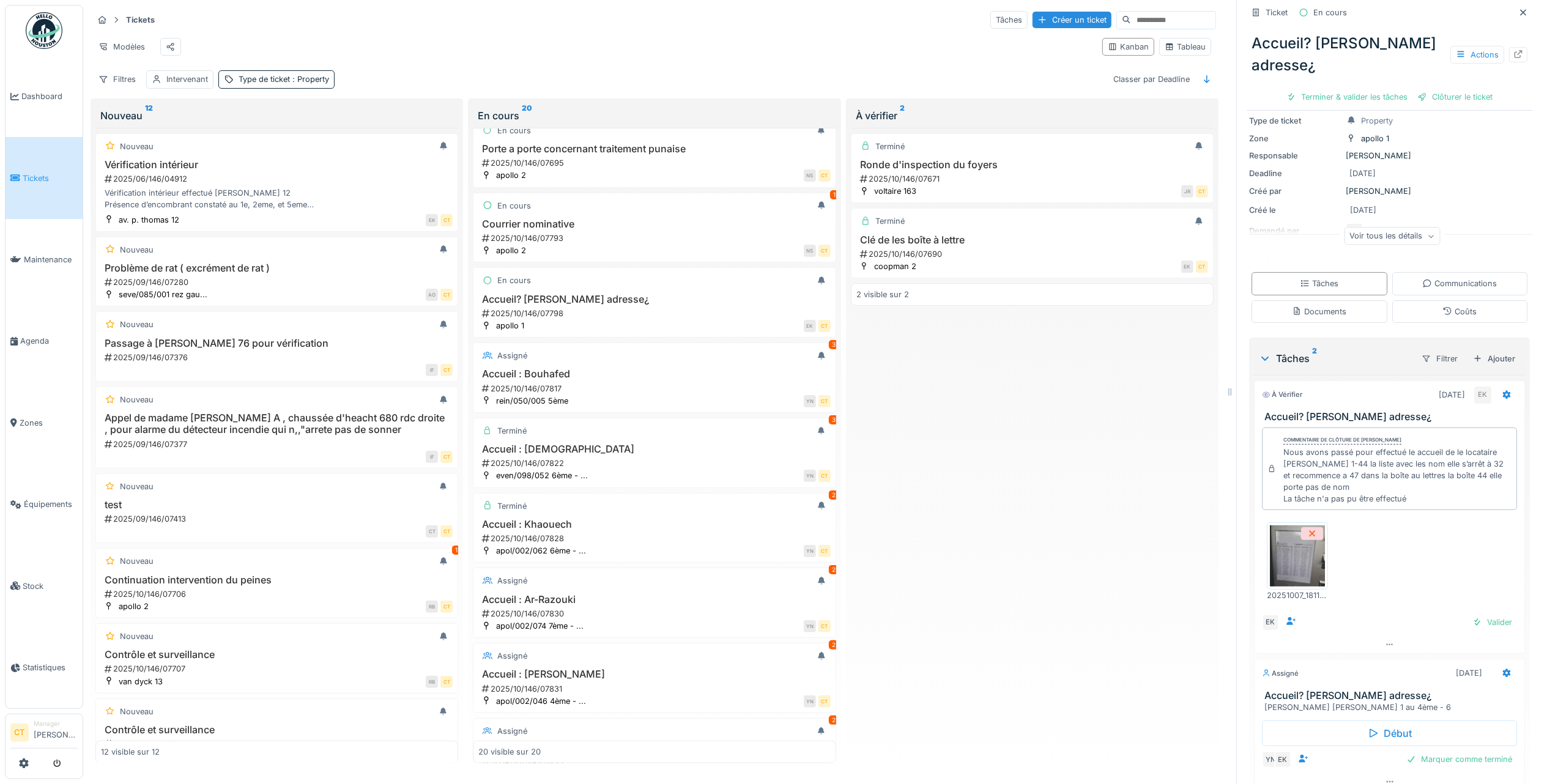
scroll to position [105, 0]
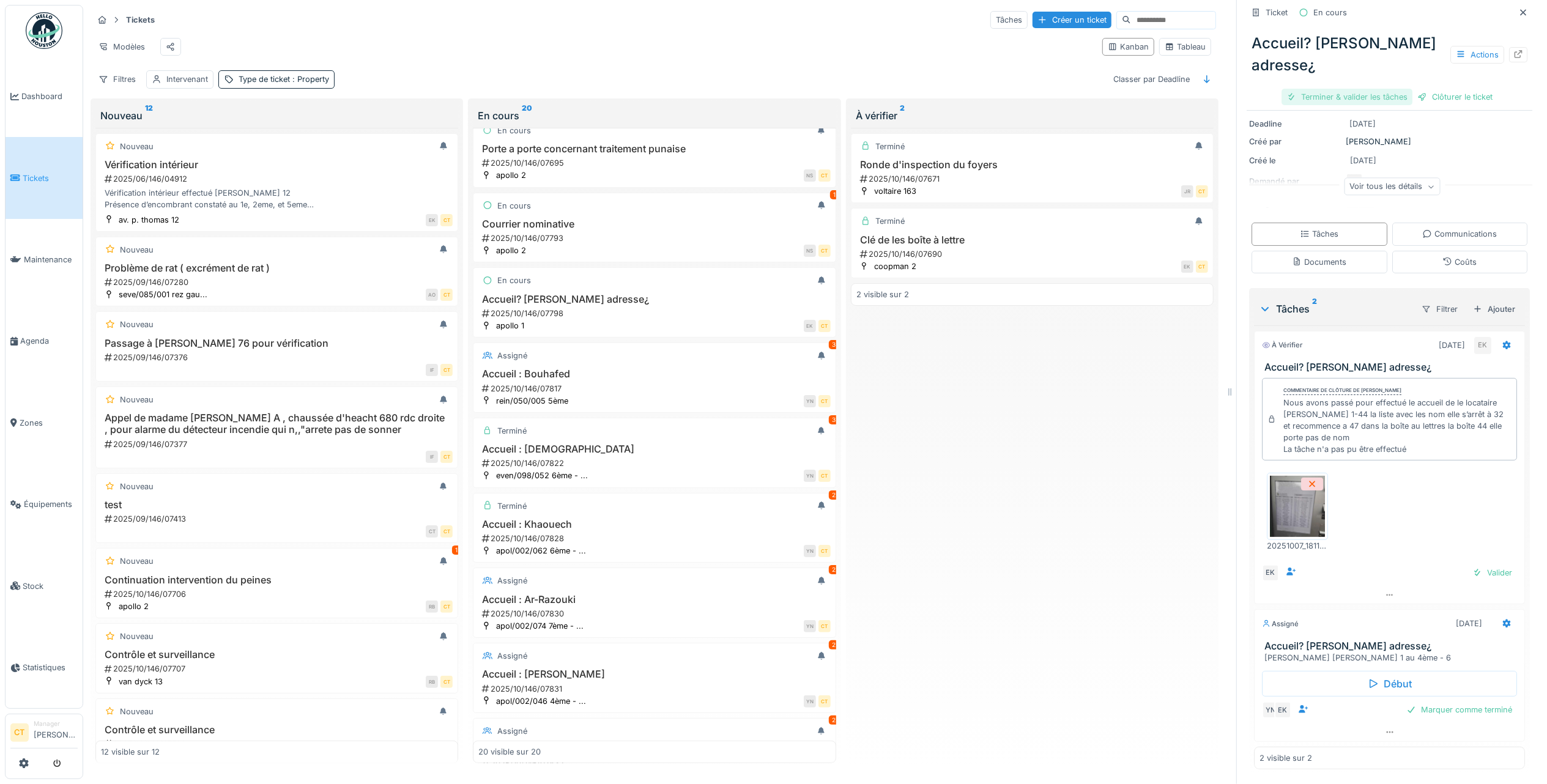
click at [1348, 91] on div "Terminer & valider les tâches" at bounding box center [1347, 96] width 131 height 16
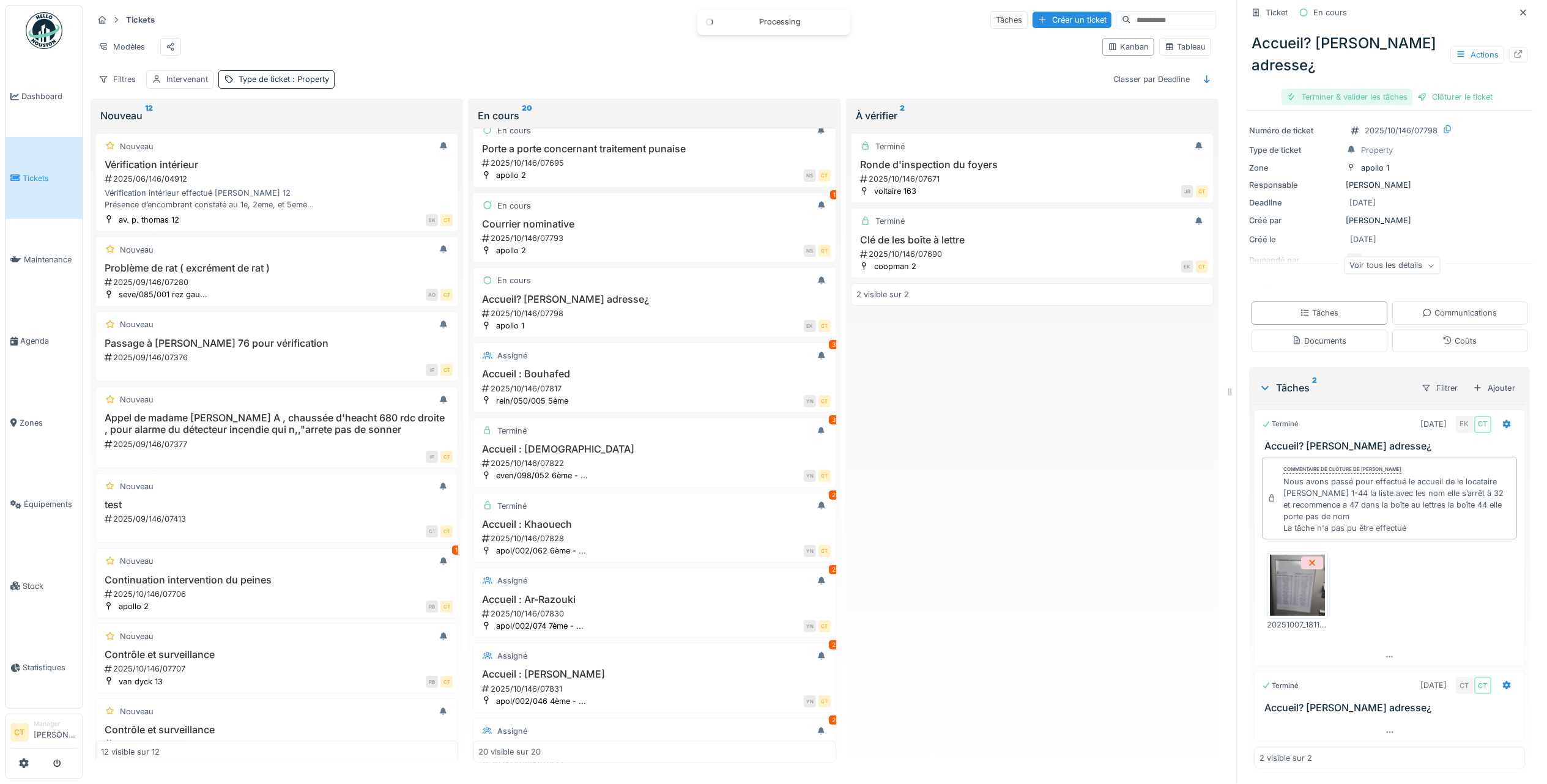
scroll to position [25, 0]
click at [1387, 91] on div "Clôturer le ticket" at bounding box center [1390, 96] width 85 height 16
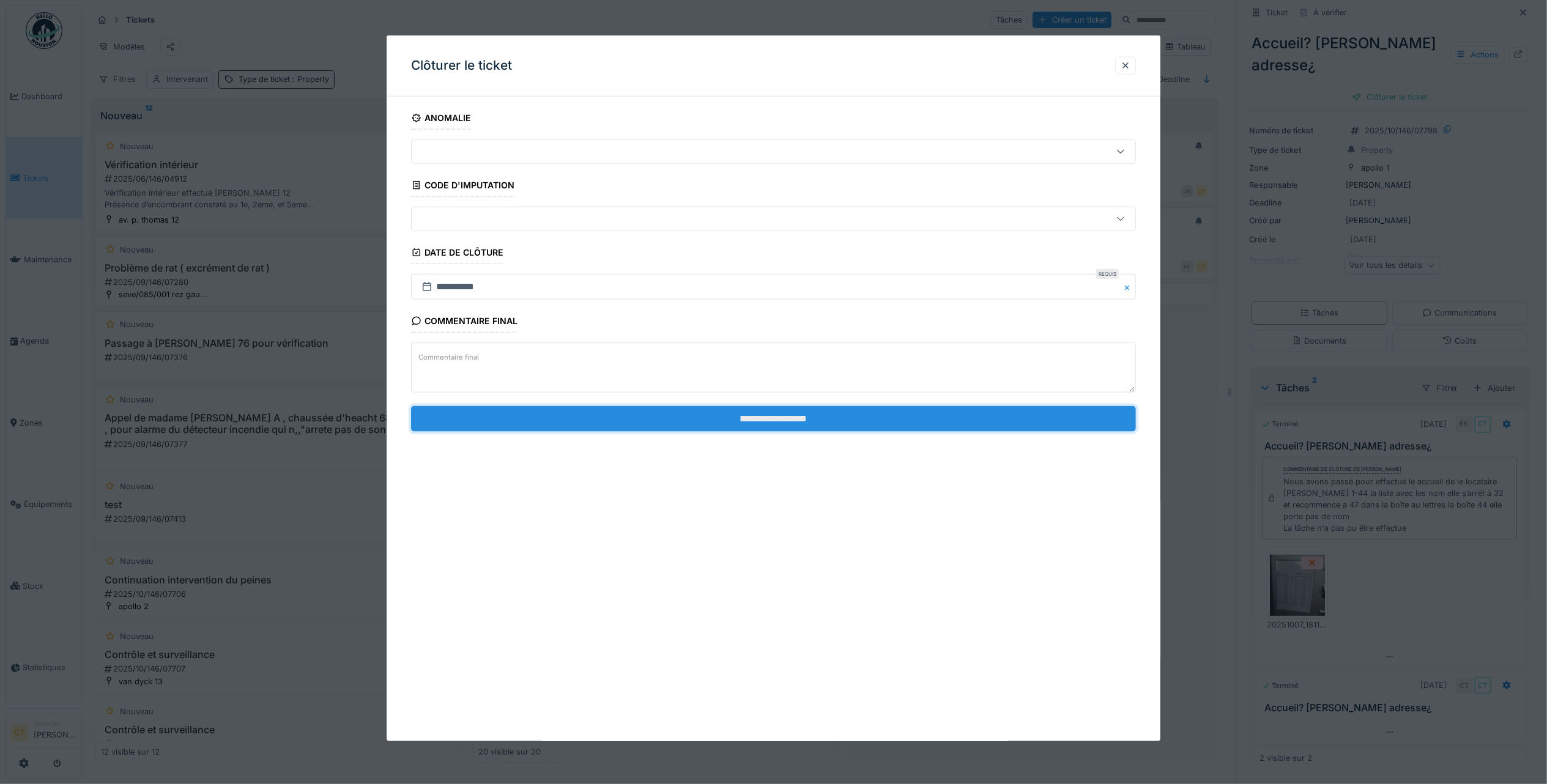
click at [972, 415] on input "**********" at bounding box center [774, 418] width 725 height 26
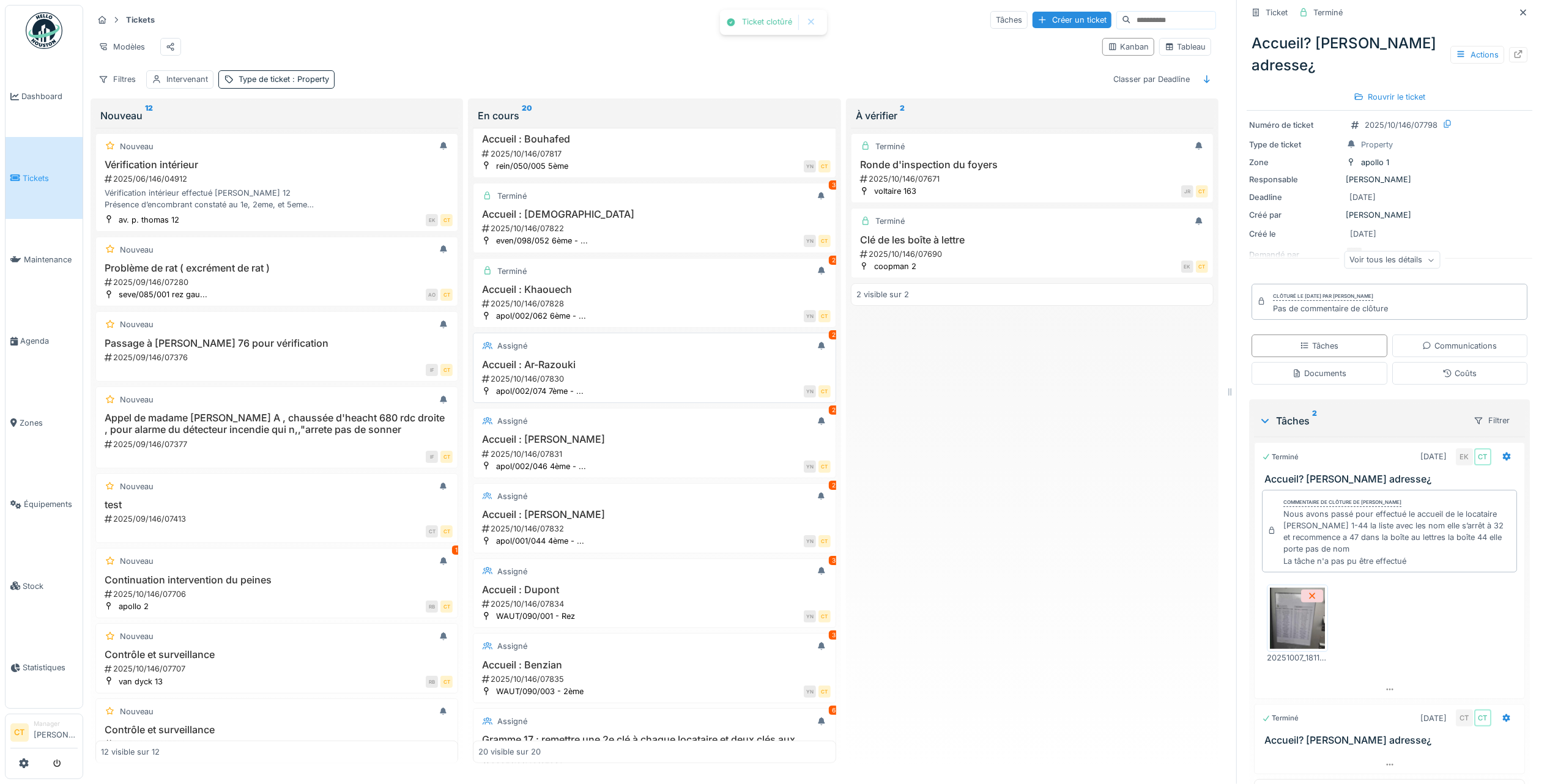
scroll to position [734, 0]
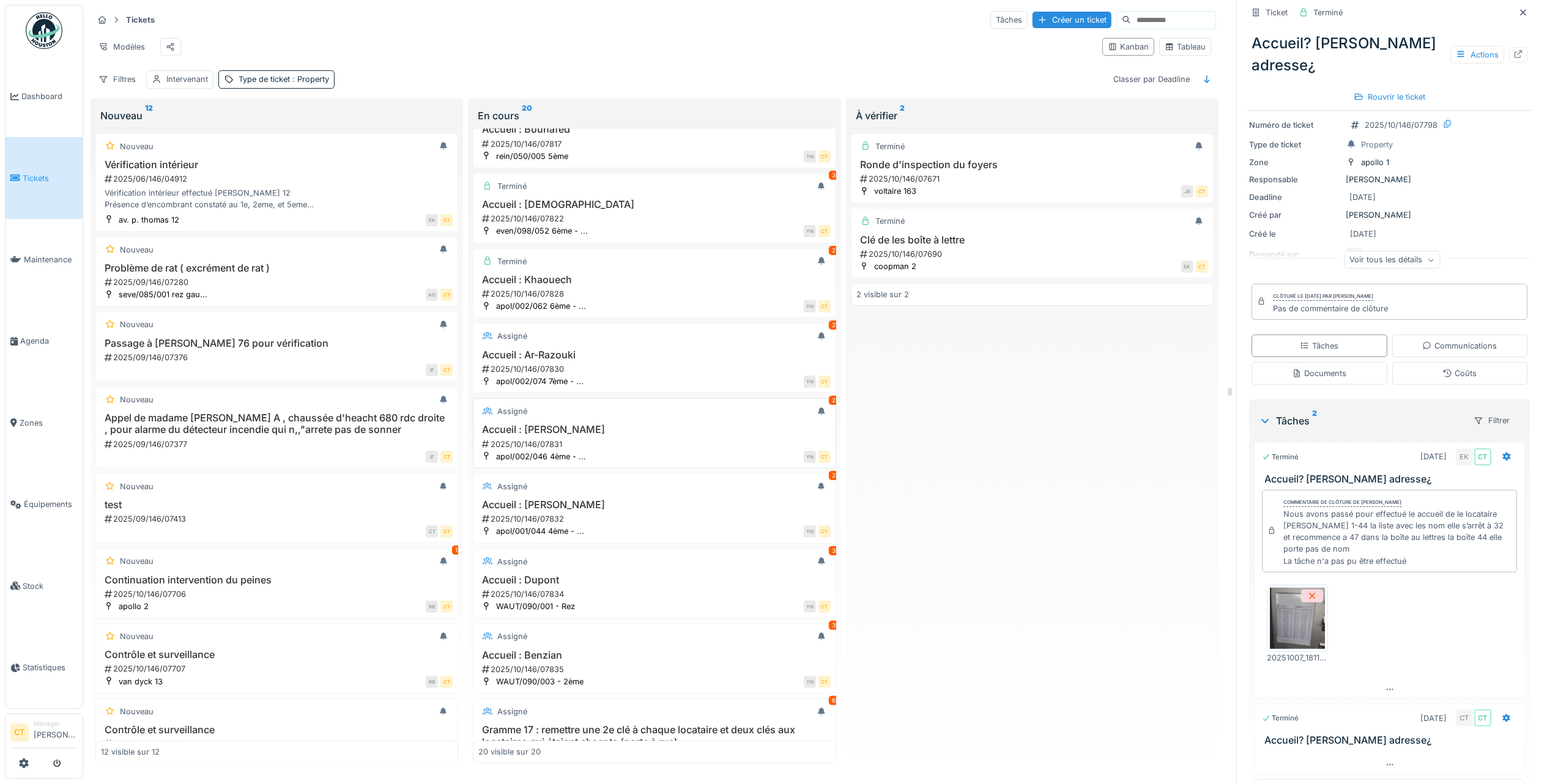
click at [763, 435] on h3 "Accueil : Erdemir" at bounding box center [654, 430] width 352 height 11
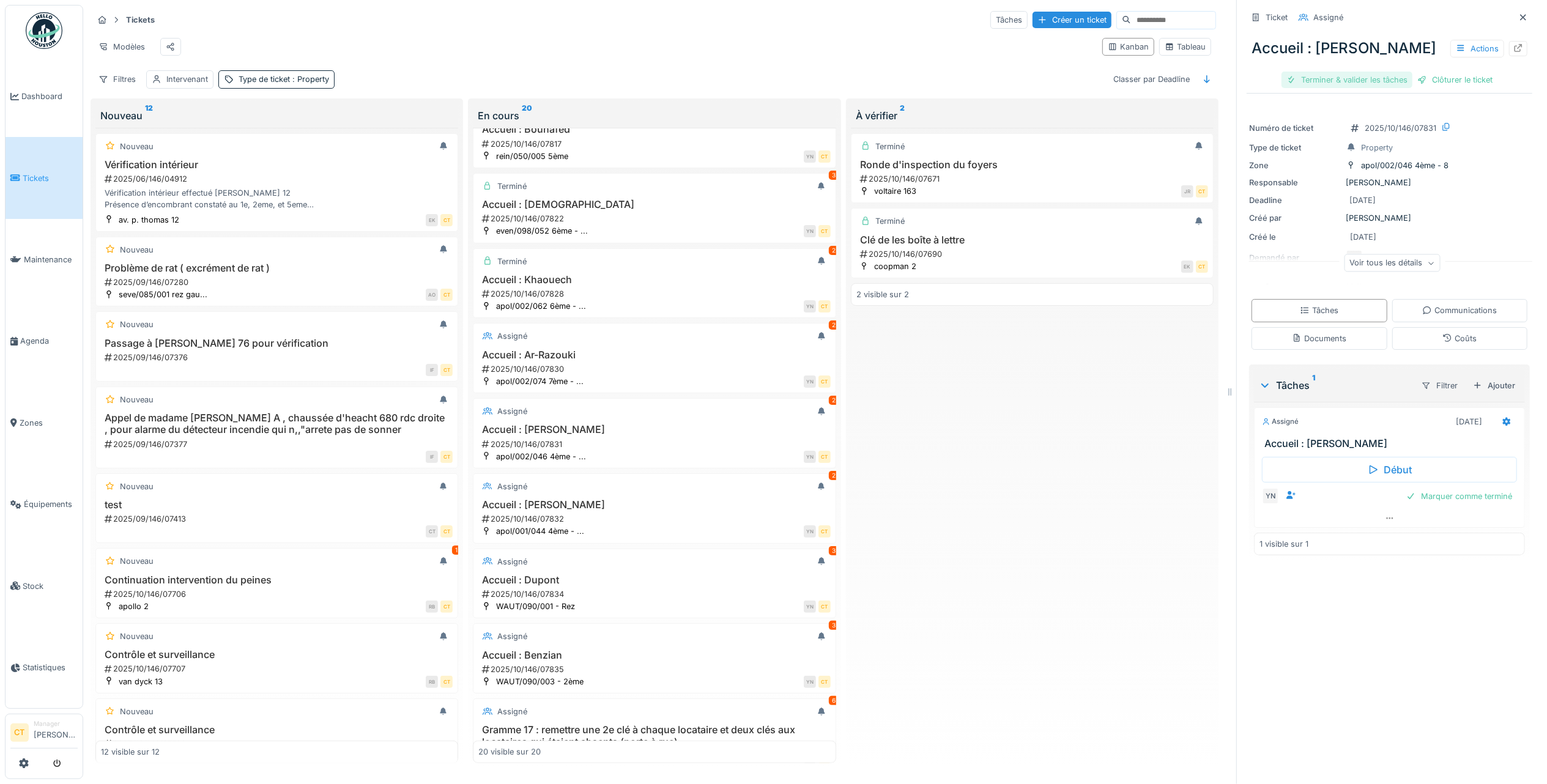
click at [1342, 78] on div "Terminer & valider les tâches" at bounding box center [1347, 79] width 131 height 16
click at [1392, 76] on div "Clôturer le ticket" at bounding box center [1390, 79] width 85 height 16
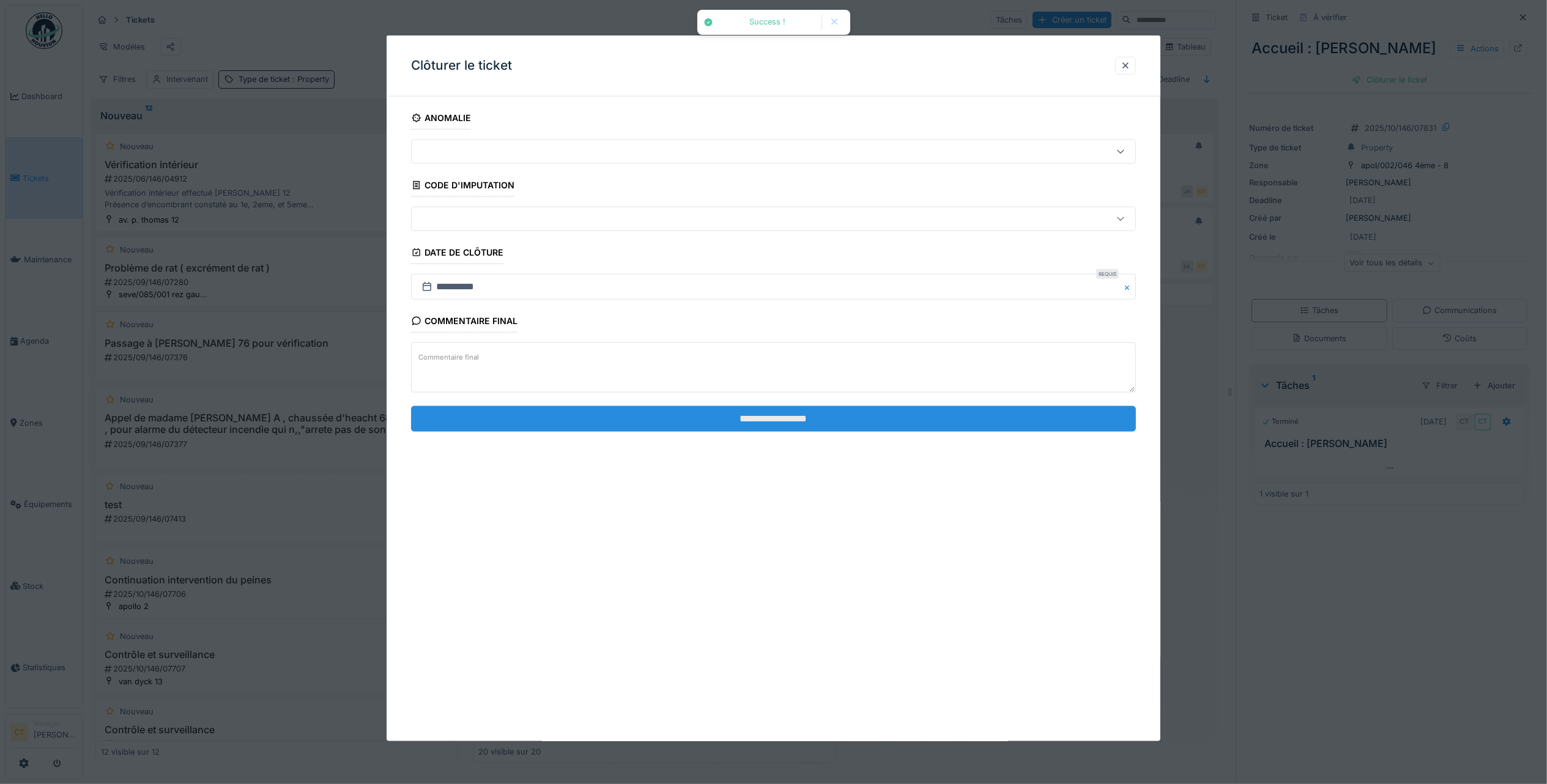
click at [751, 412] on input "**********" at bounding box center [774, 418] width 725 height 26
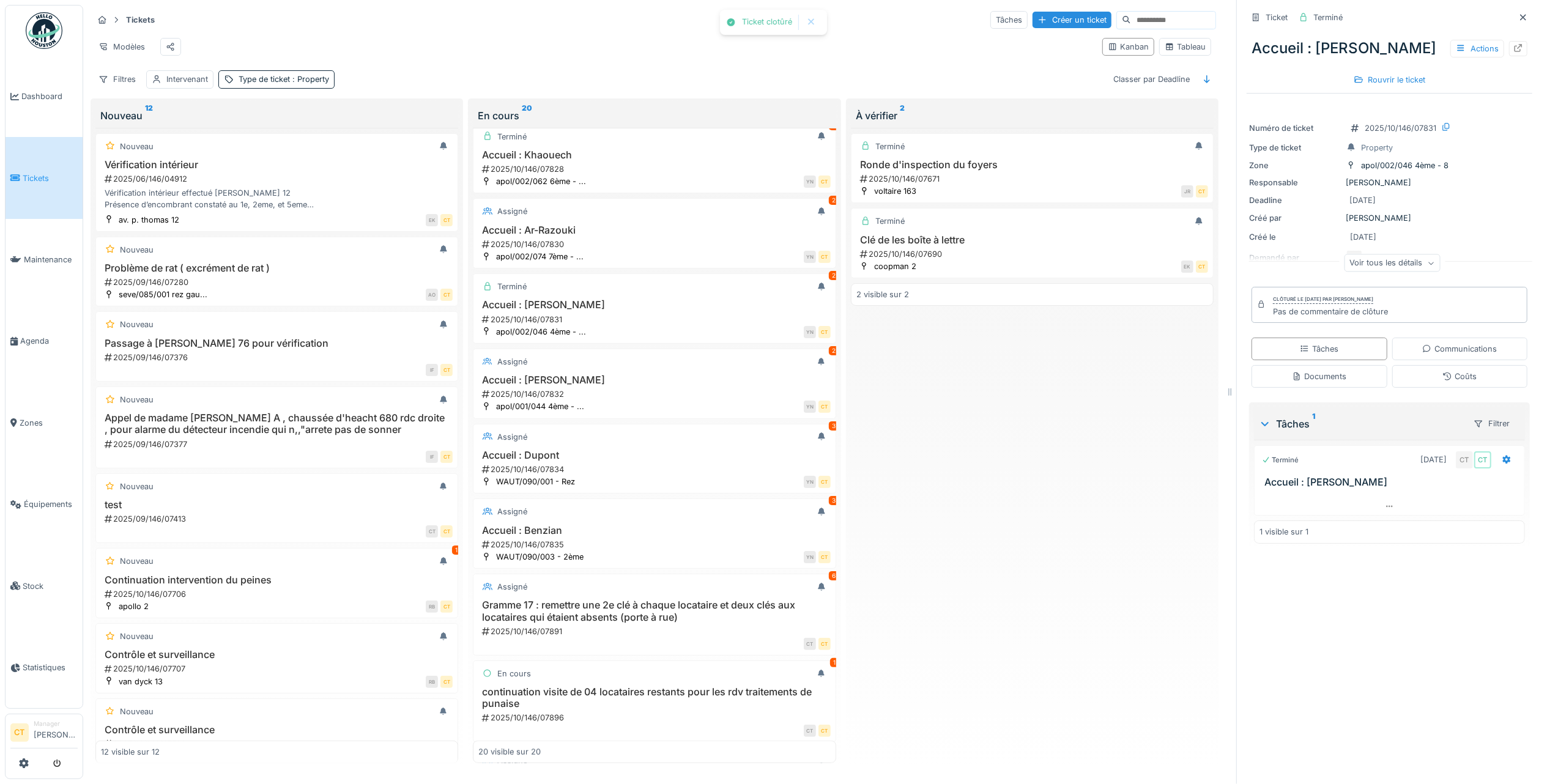
scroll to position [896, 0]
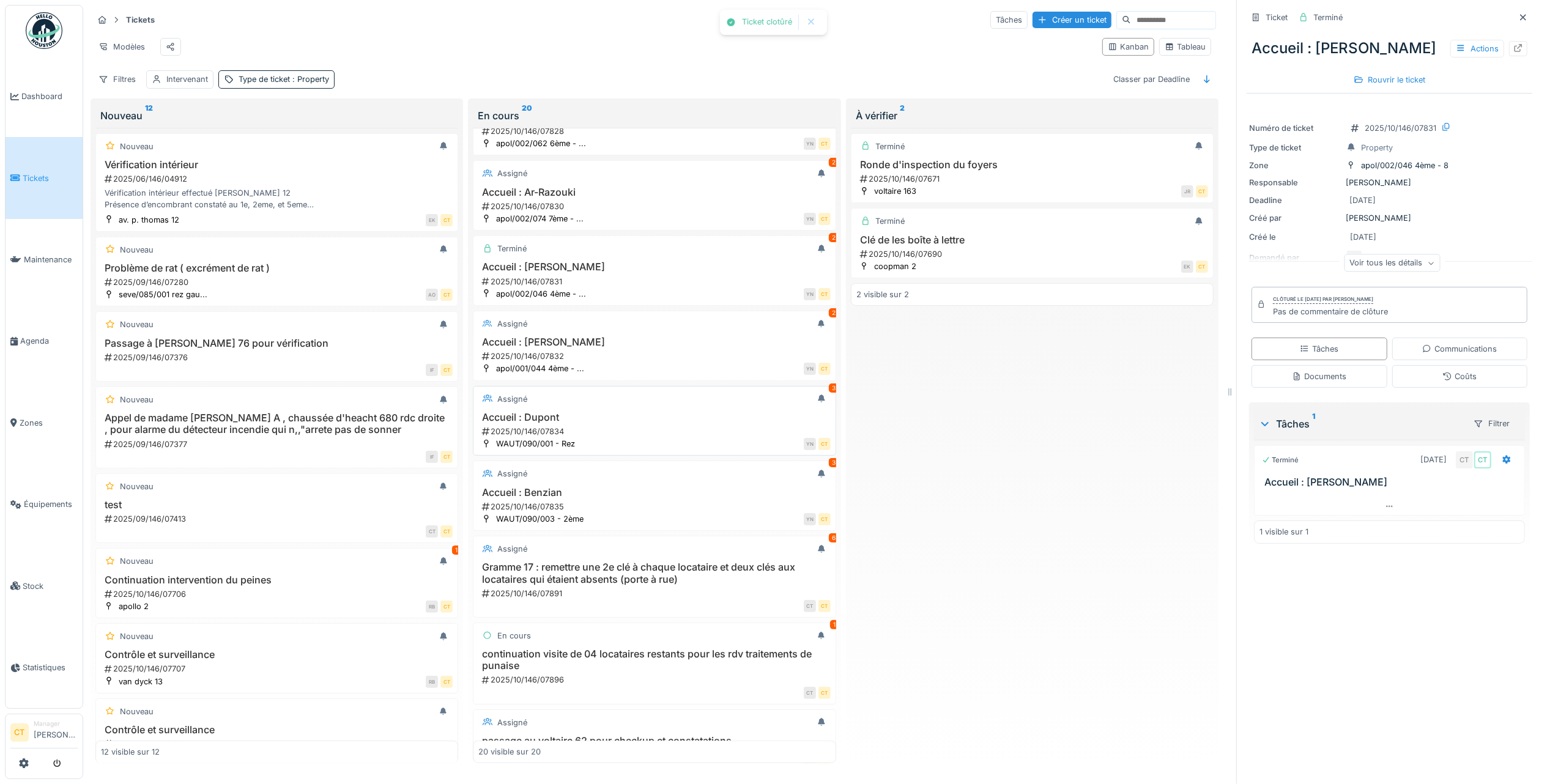
click at [733, 423] on h3 "Accueil : Dupont" at bounding box center [654, 417] width 352 height 11
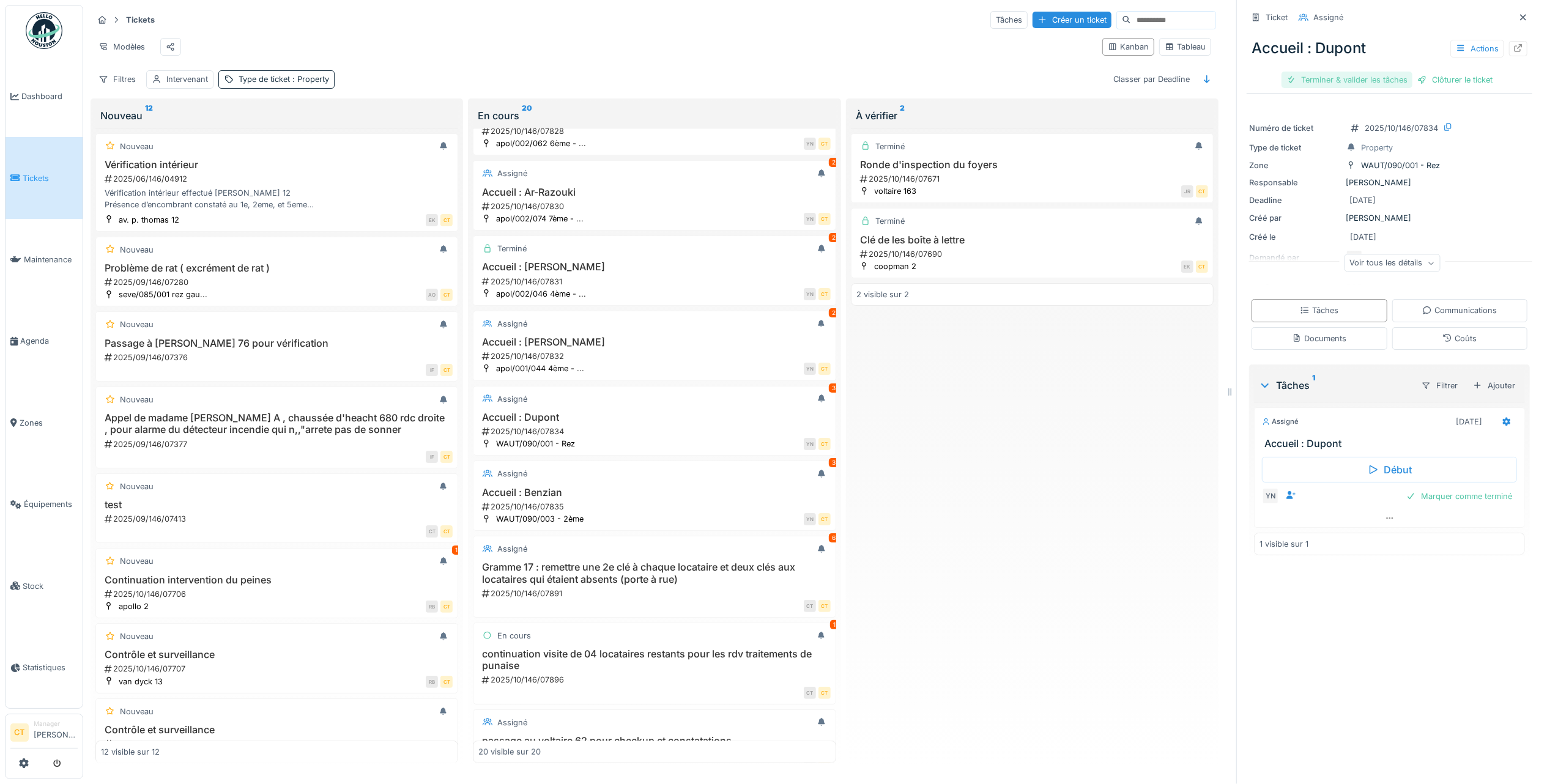
click at [1324, 73] on div "Terminer & valider les tâches" at bounding box center [1347, 79] width 131 height 16
click at [1389, 73] on div "Clôturer le ticket" at bounding box center [1390, 79] width 85 height 16
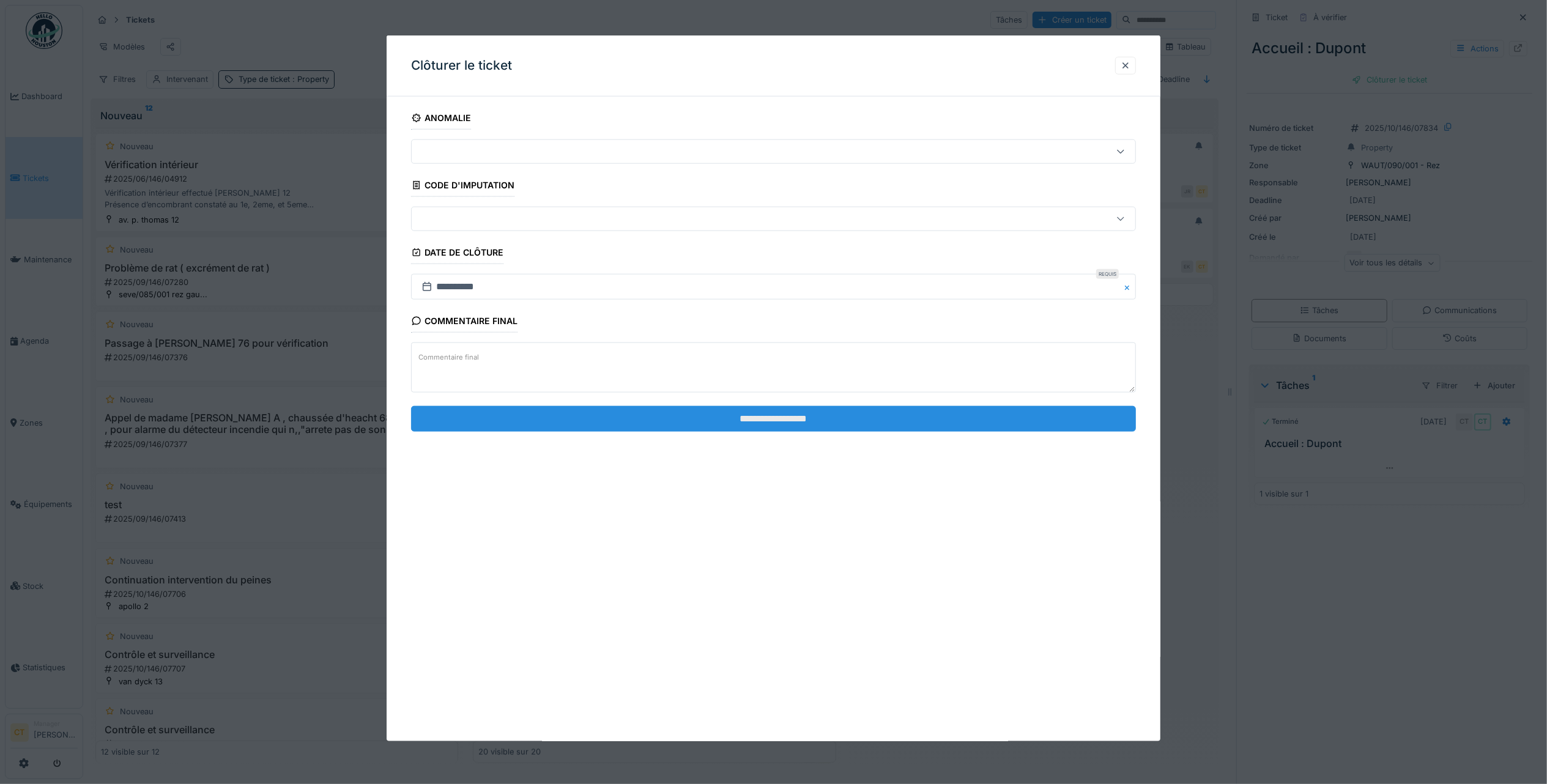
click at [736, 422] on input "**********" at bounding box center [774, 418] width 725 height 26
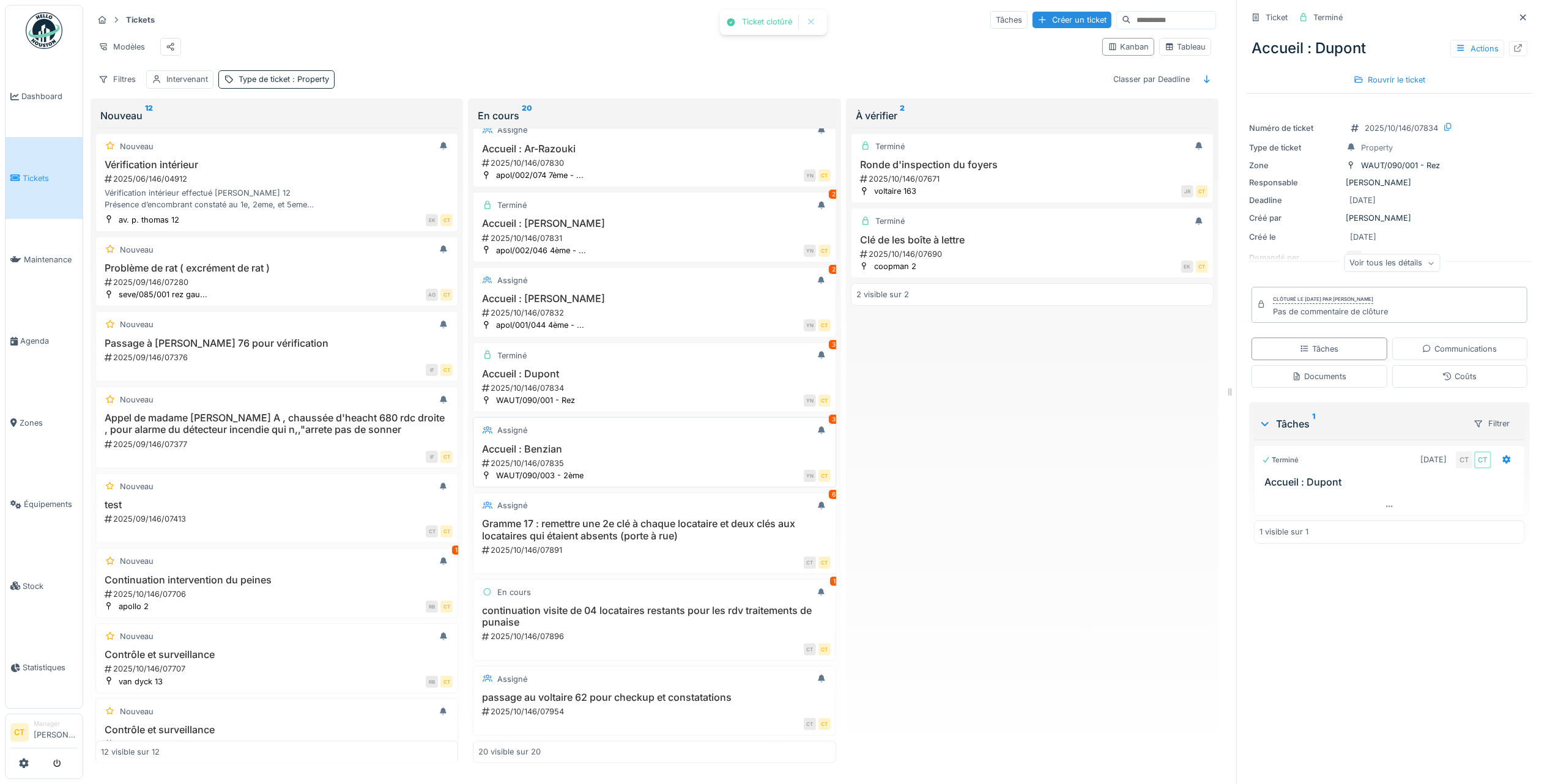
scroll to position [984, 0]
click at [667, 605] on h3 "continuation visite de 04 locataires restants pour les rdv traitements de punai…" at bounding box center [654, 616] width 352 height 23
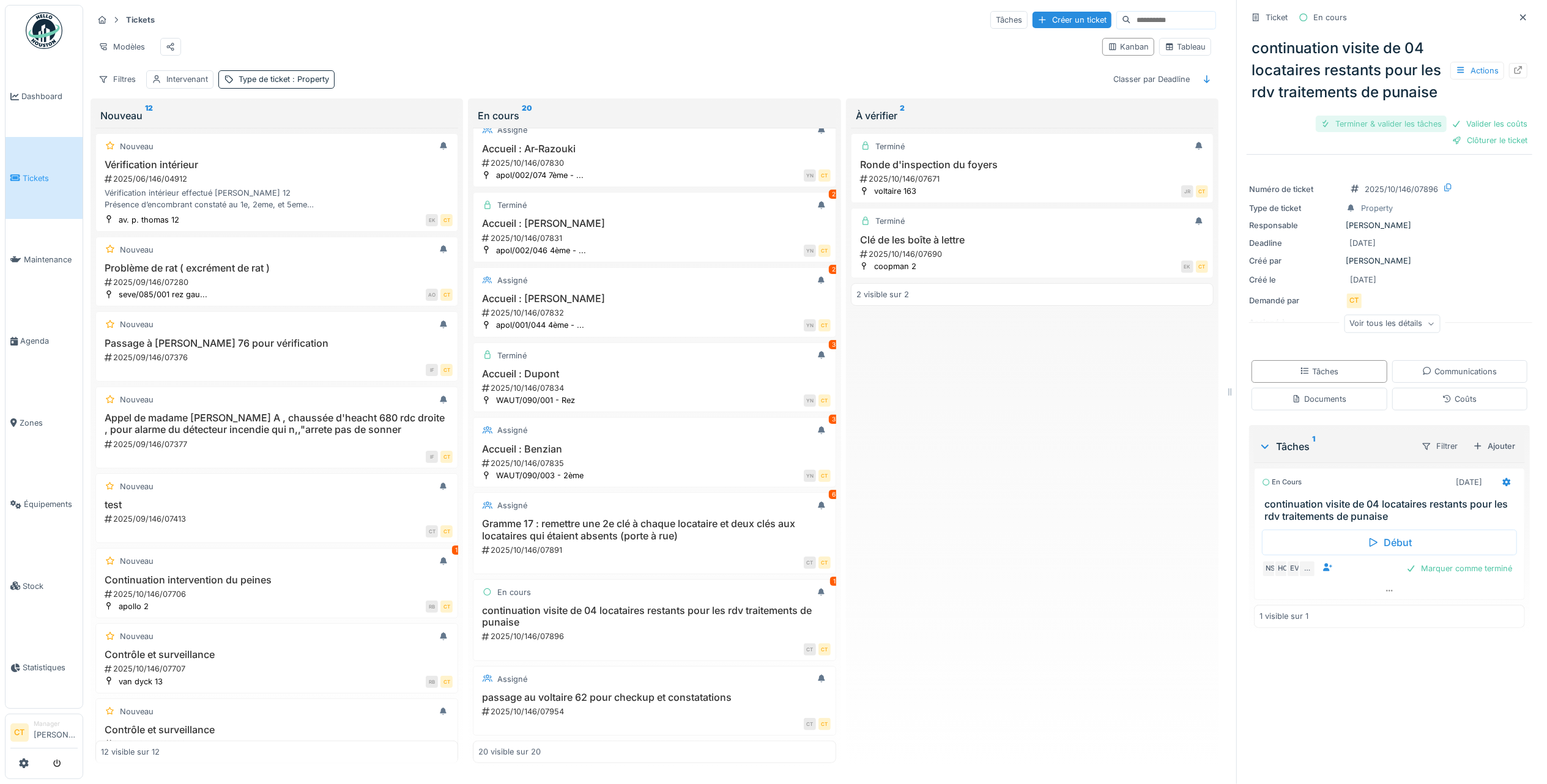
click at [1339, 132] on div "Terminer & valider les tâches" at bounding box center [1381, 123] width 131 height 16
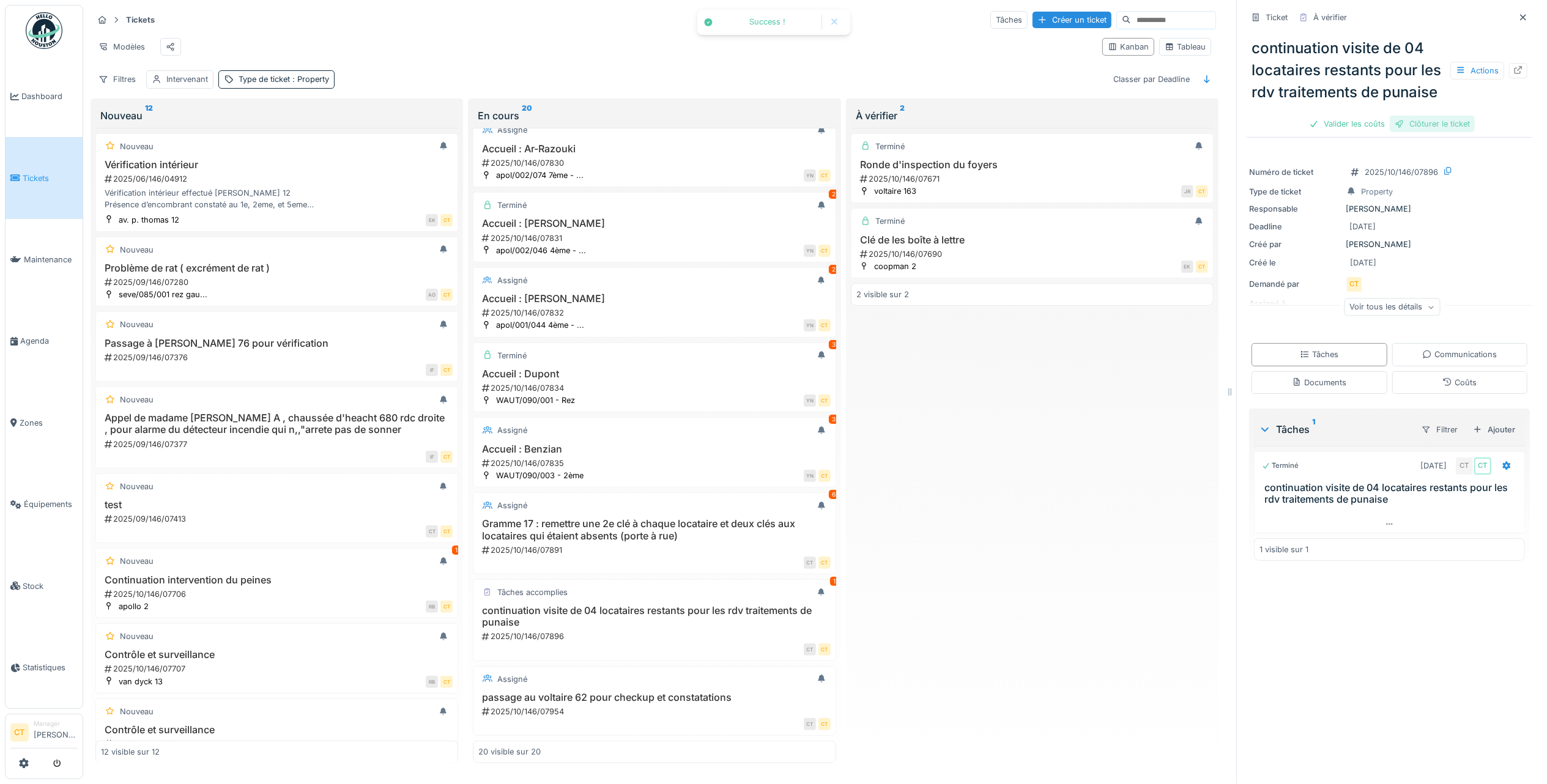
click at [1434, 132] on div "Clôturer le ticket" at bounding box center [1432, 123] width 85 height 16
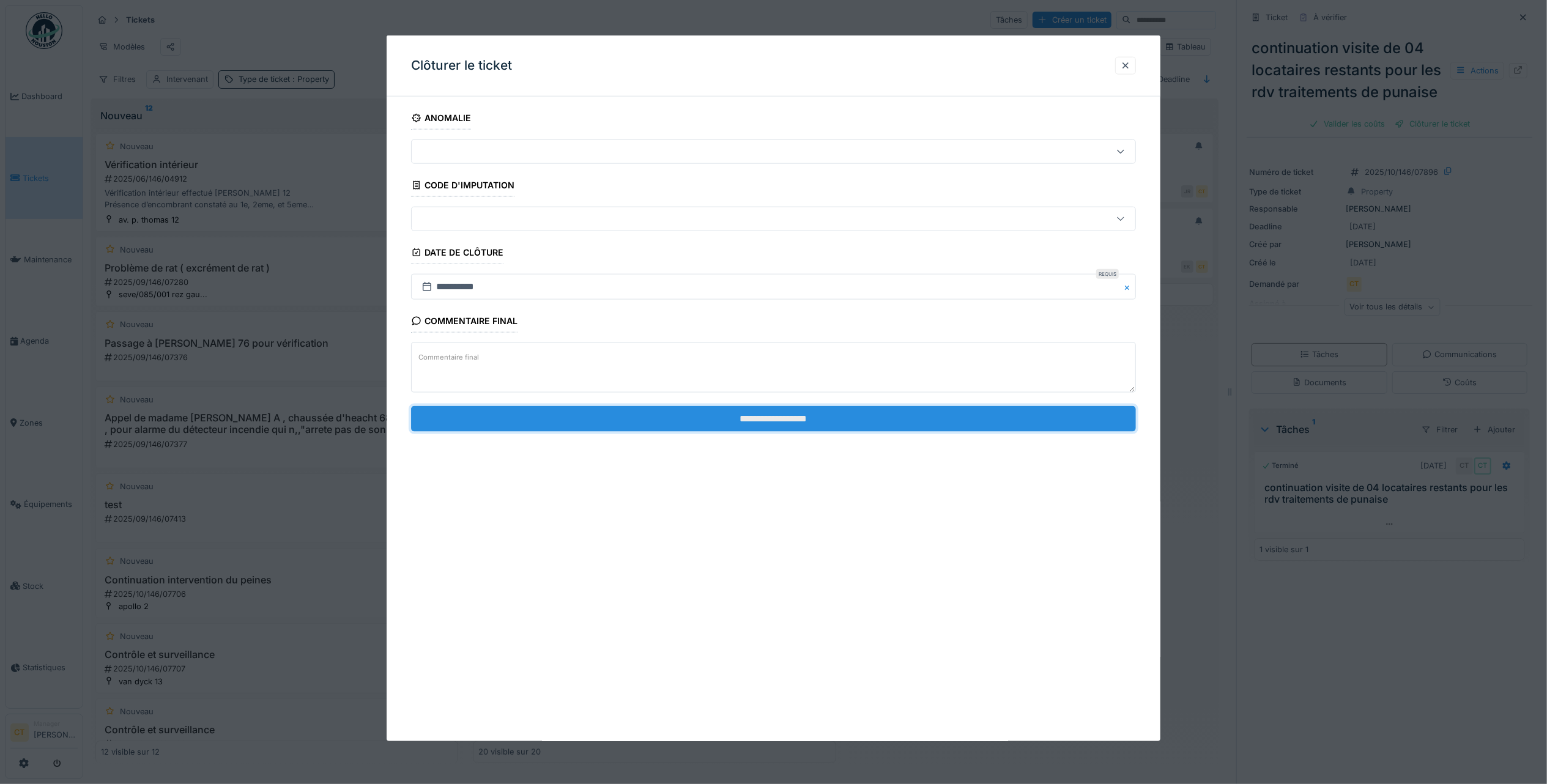
click at [509, 413] on input "**********" at bounding box center [774, 418] width 725 height 26
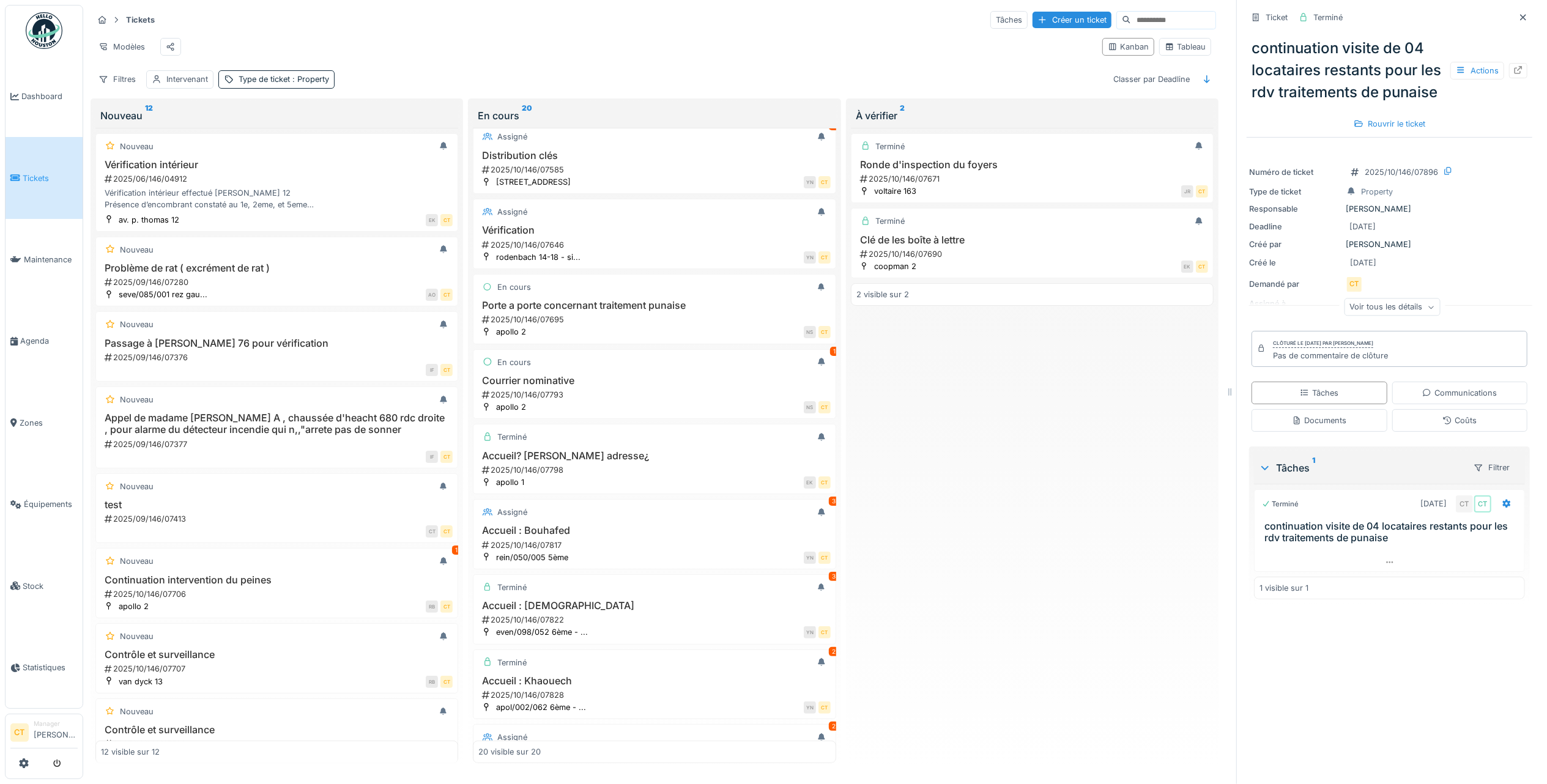
scroll to position [331, 0]
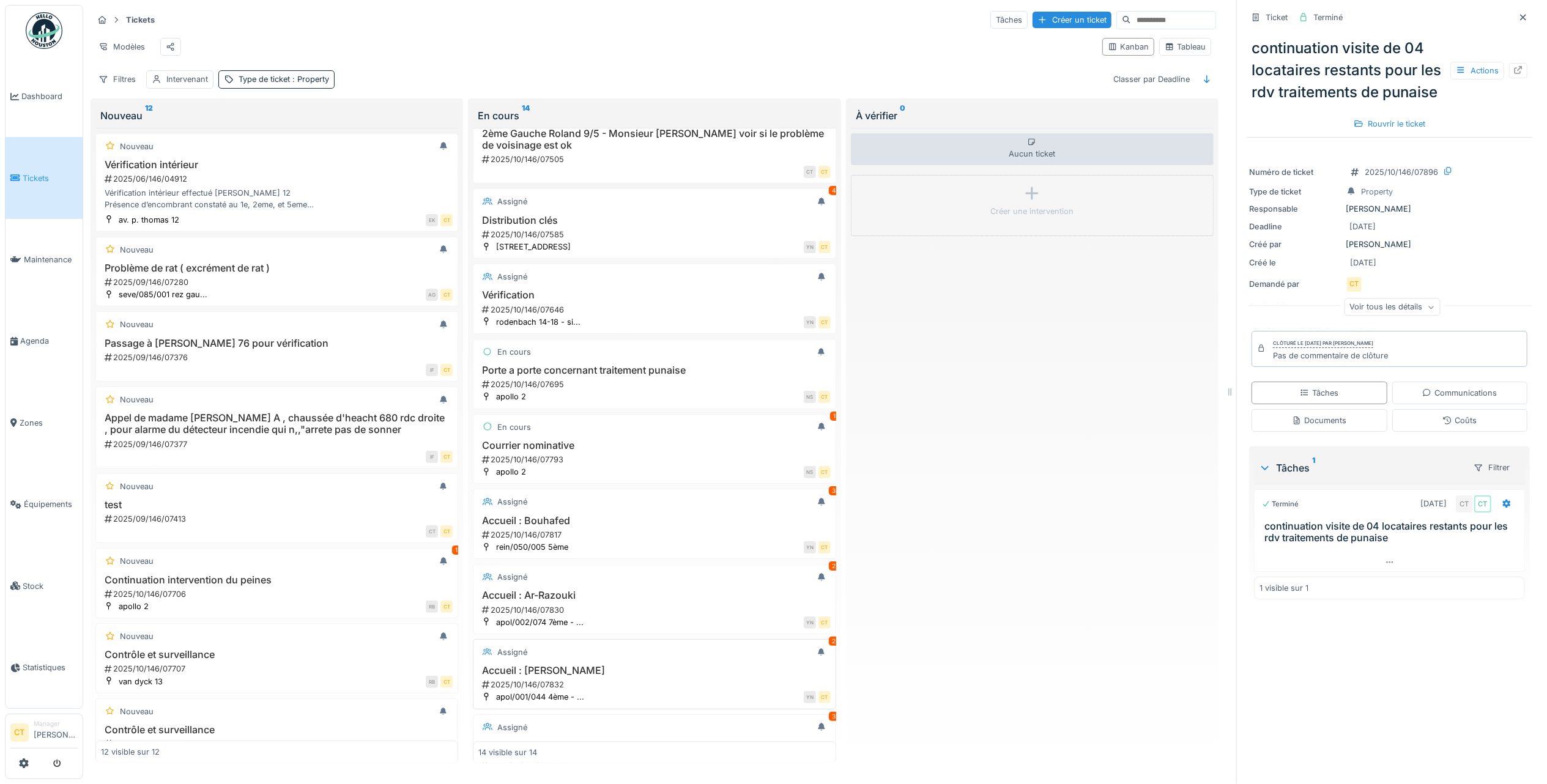
scroll to position [515, 0]
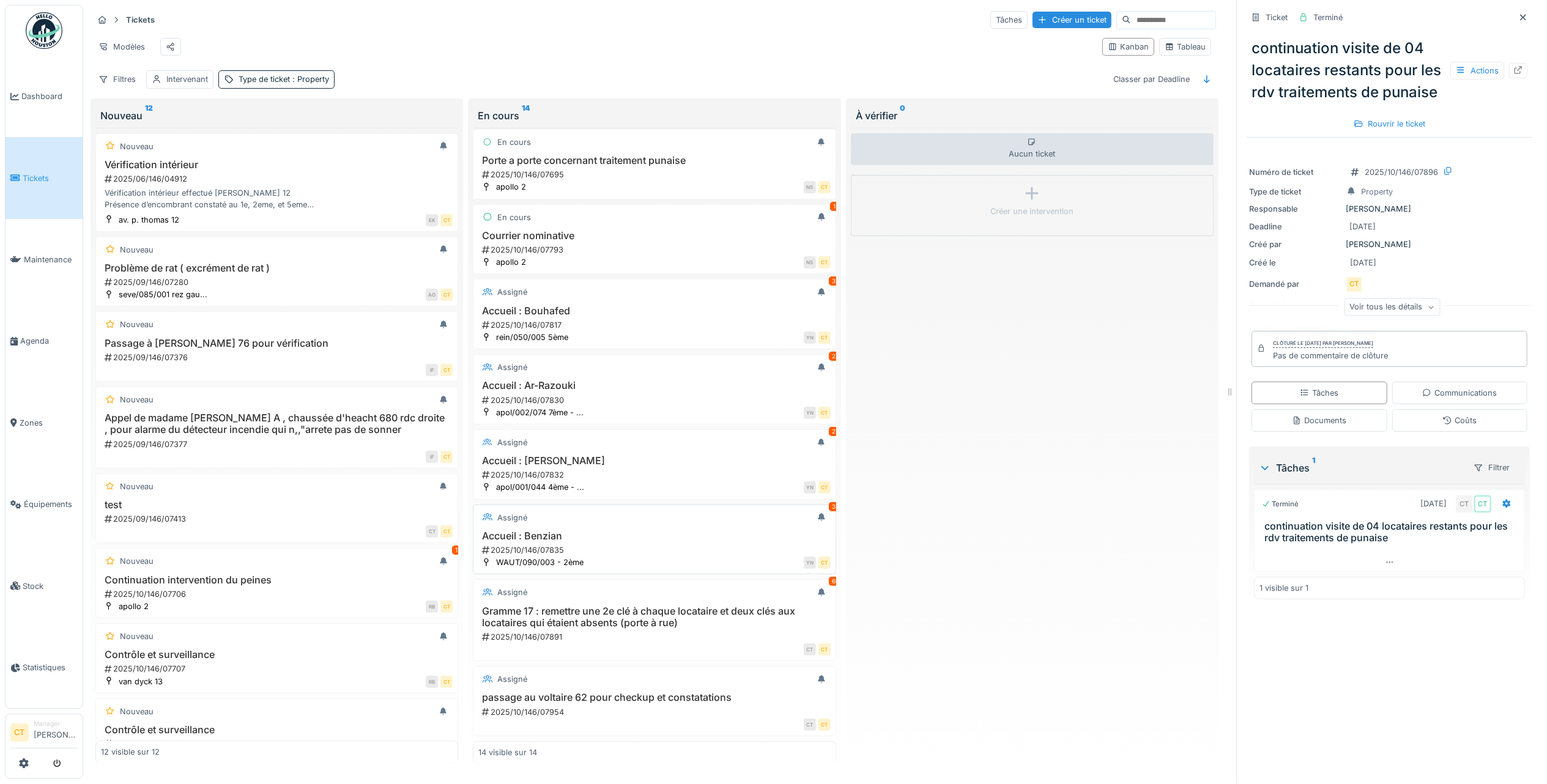
click at [649, 544] on div "2025/10/146/07835" at bounding box center [655, 550] width 349 height 11
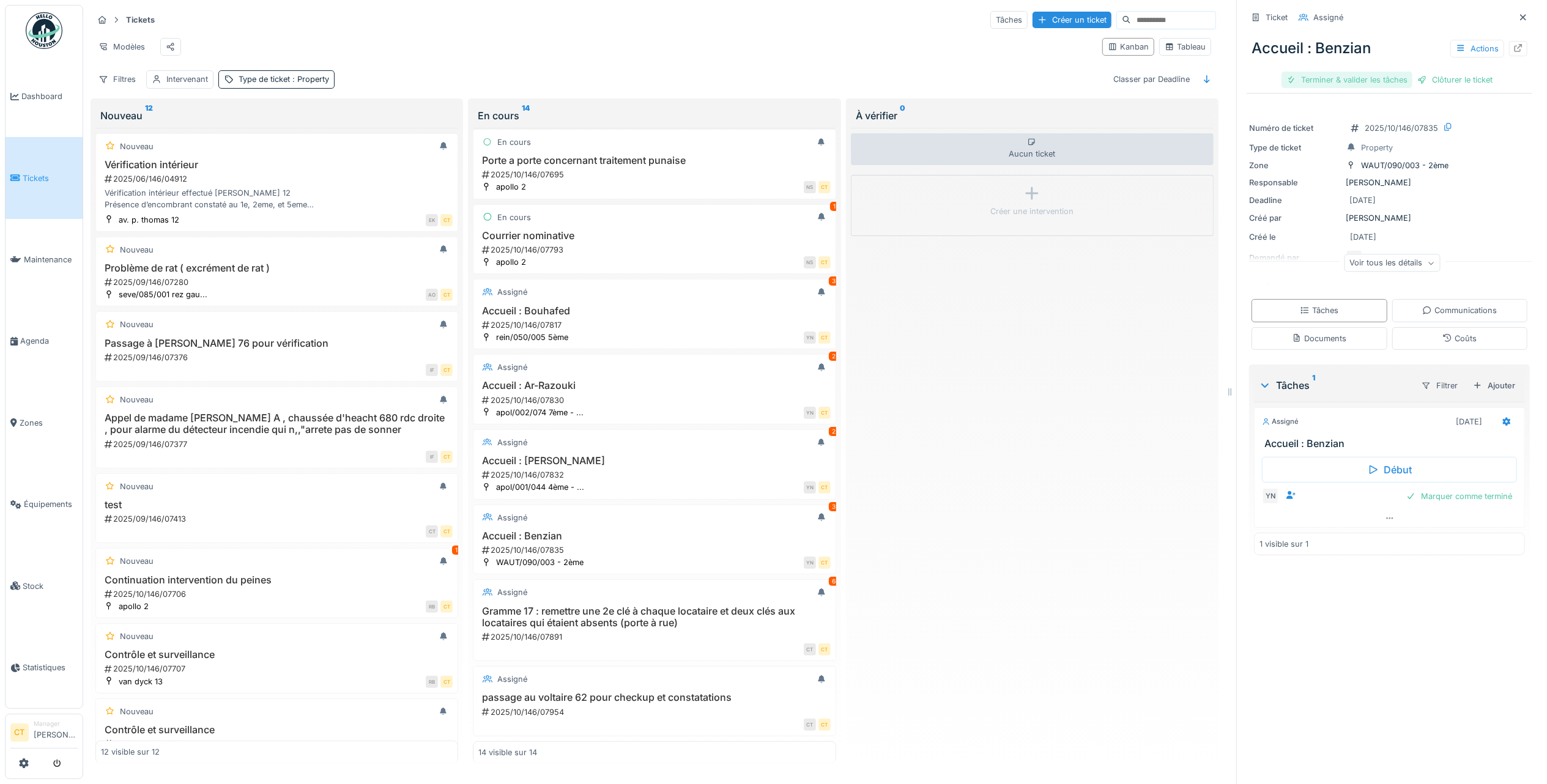
click at [1329, 72] on div "Terminer & valider les tâches" at bounding box center [1347, 79] width 131 height 16
click at [1392, 73] on div "Clôturer le ticket" at bounding box center [1390, 79] width 85 height 16
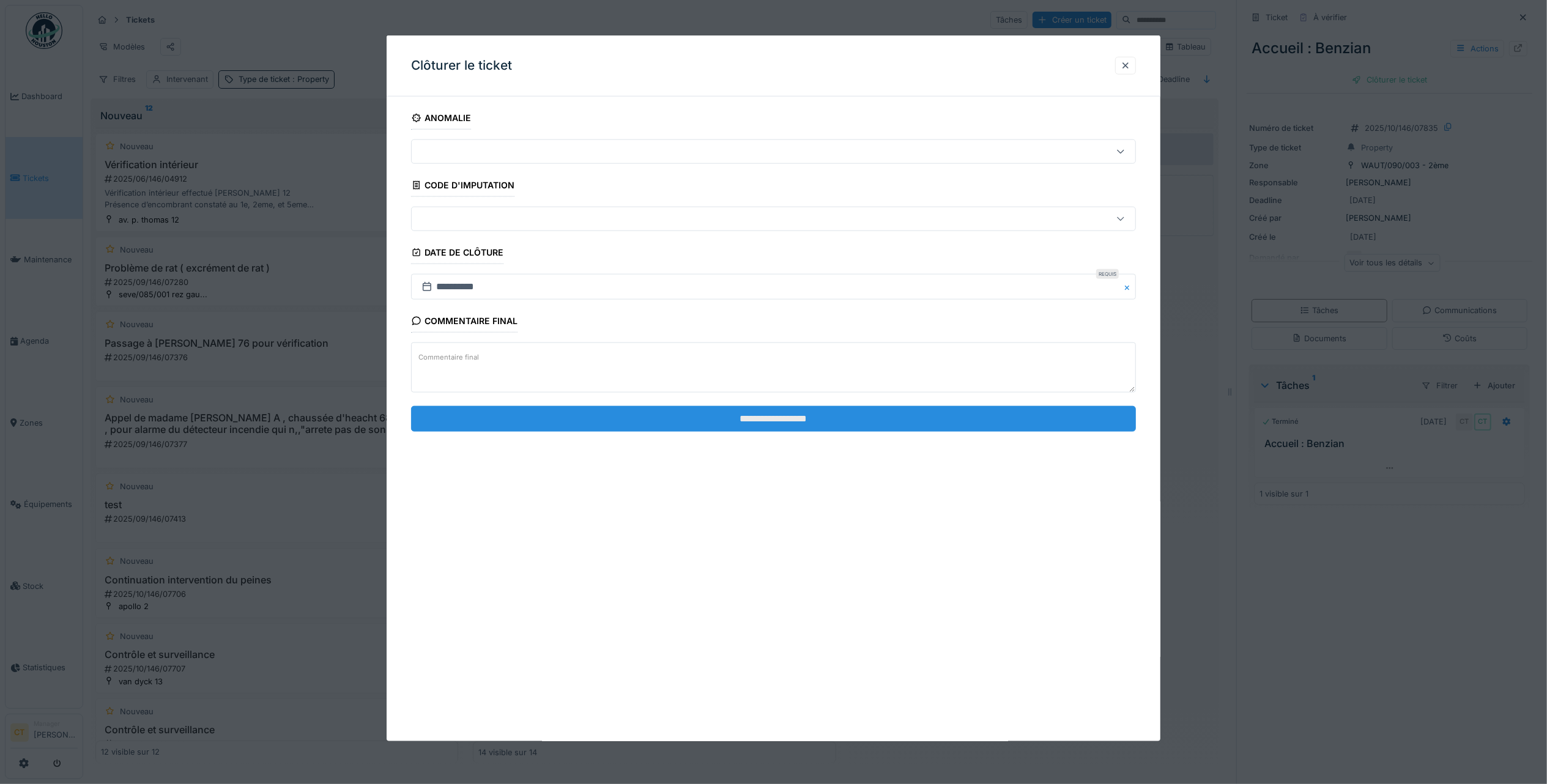
click at [795, 415] on input "**********" at bounding box center [774, 418] width 725 height 26
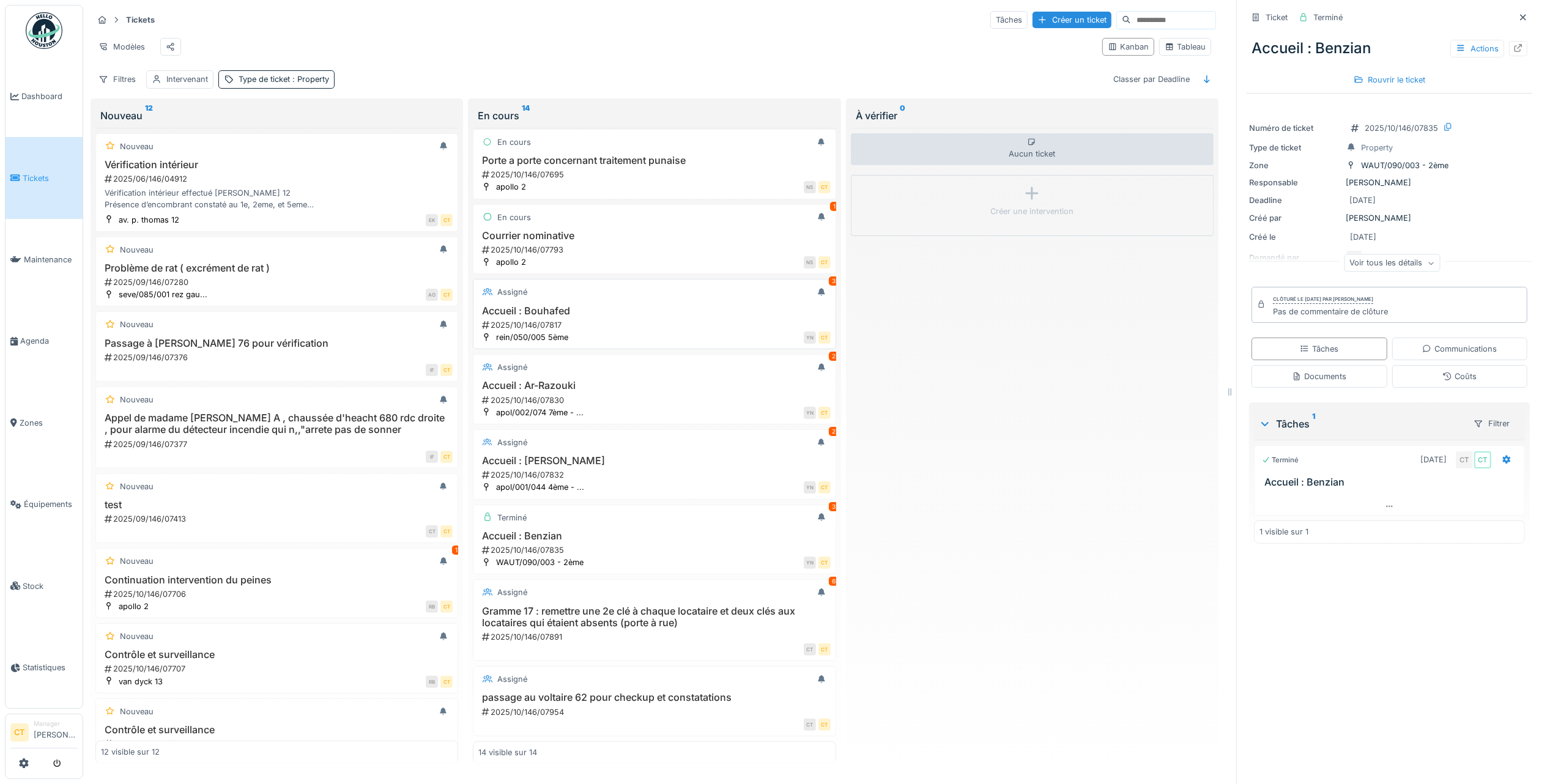
click at [675, 305] on h3 "Accueil : Bouhafed" at bounding box center [654, 310] width 352 height 11
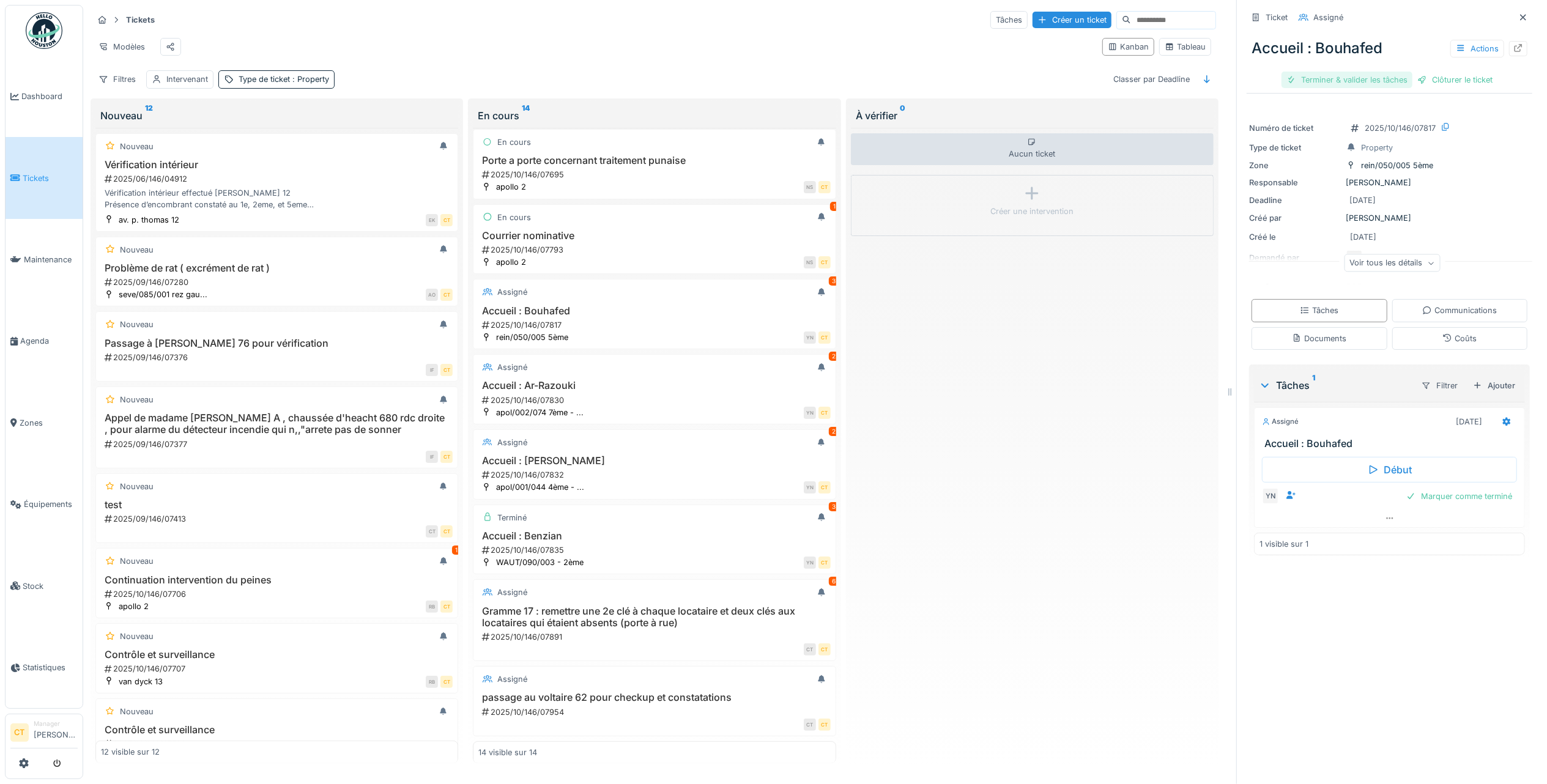
click at [1346, 72] on div "Terminer & valider les tâches" at bounding box center [1347, 79] width 131 height 16
click at [1394, 73] on div "Clôturer le ticket" at bounding box center [1390, 79] width 85 height 16
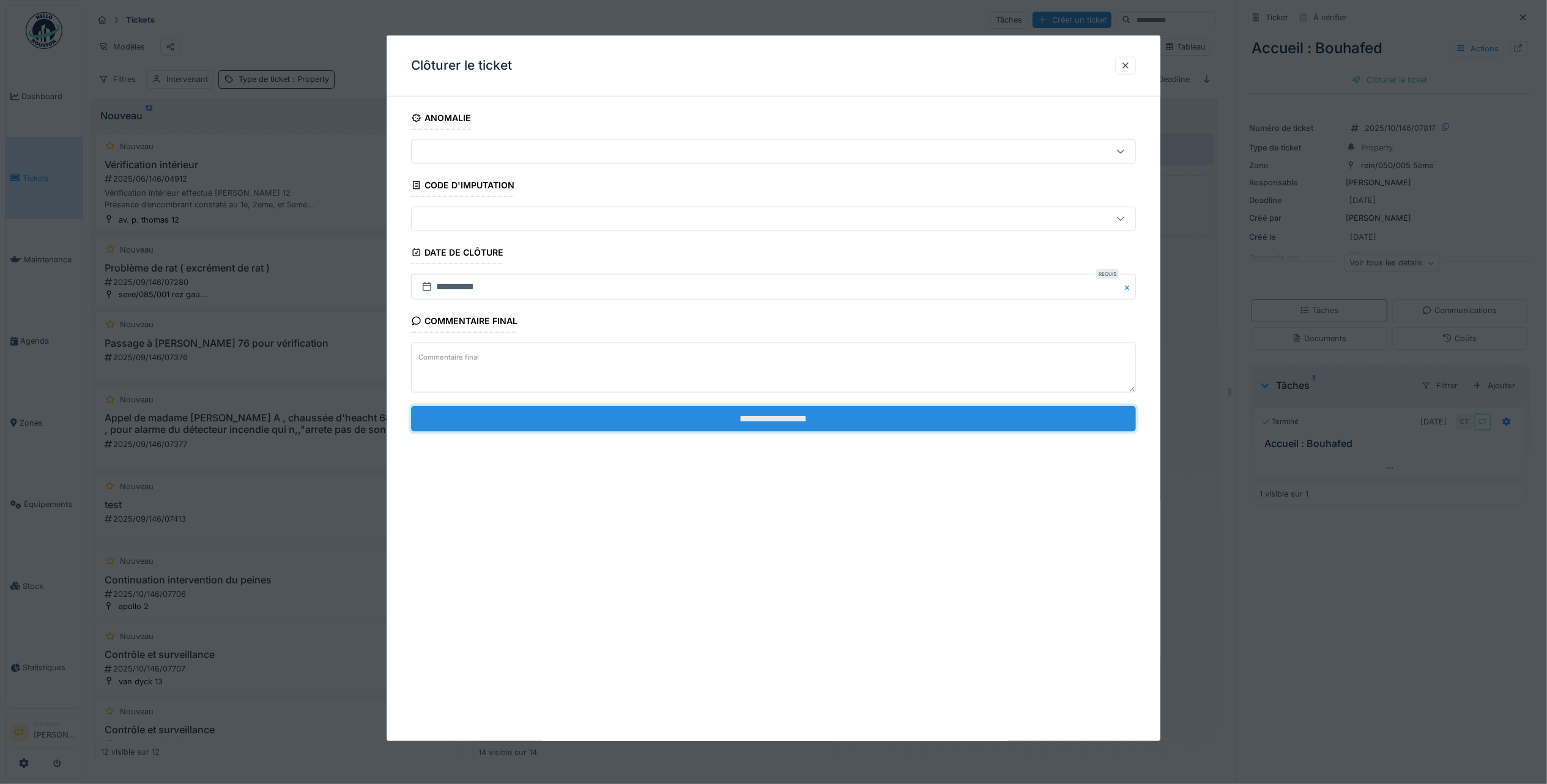
drag, startPoint x: 942, startPoint y: 419, endPoint x: 941, endPoint y: 402, distance: 17.0
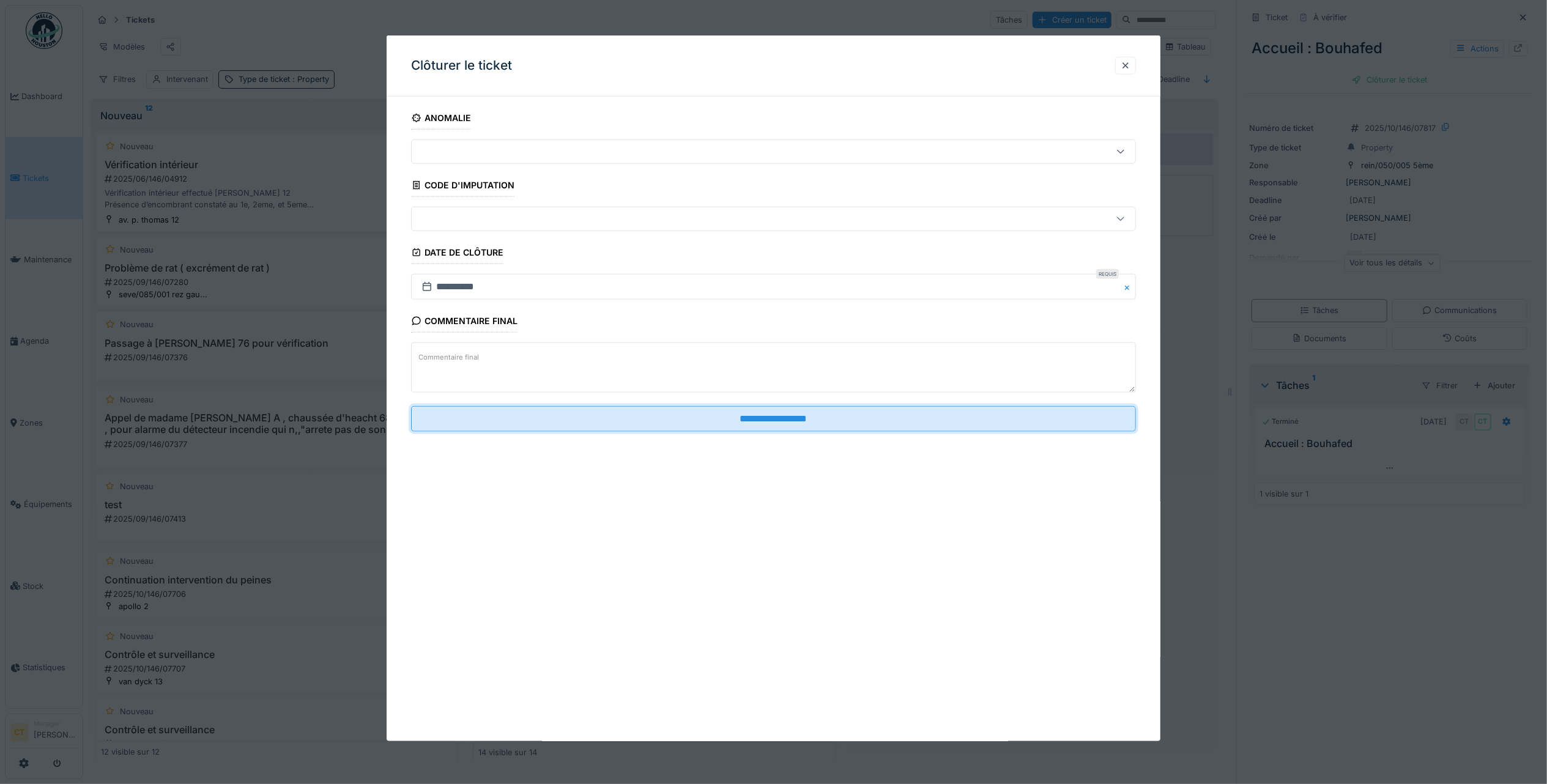
click at [942, 418] on input "**********" at bounding box center [774, 418] width 725 height 26
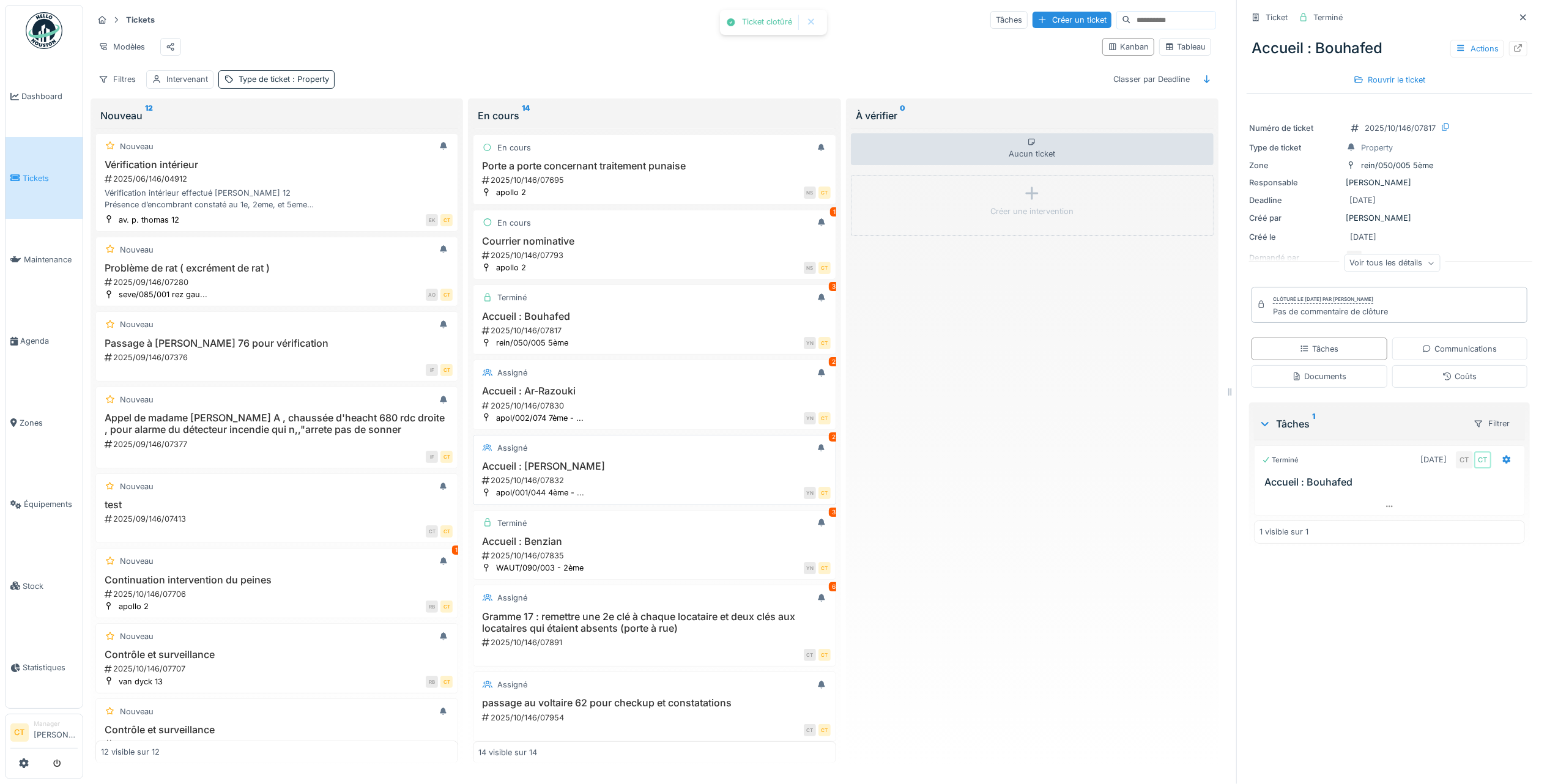
scroll to position [352, 0]
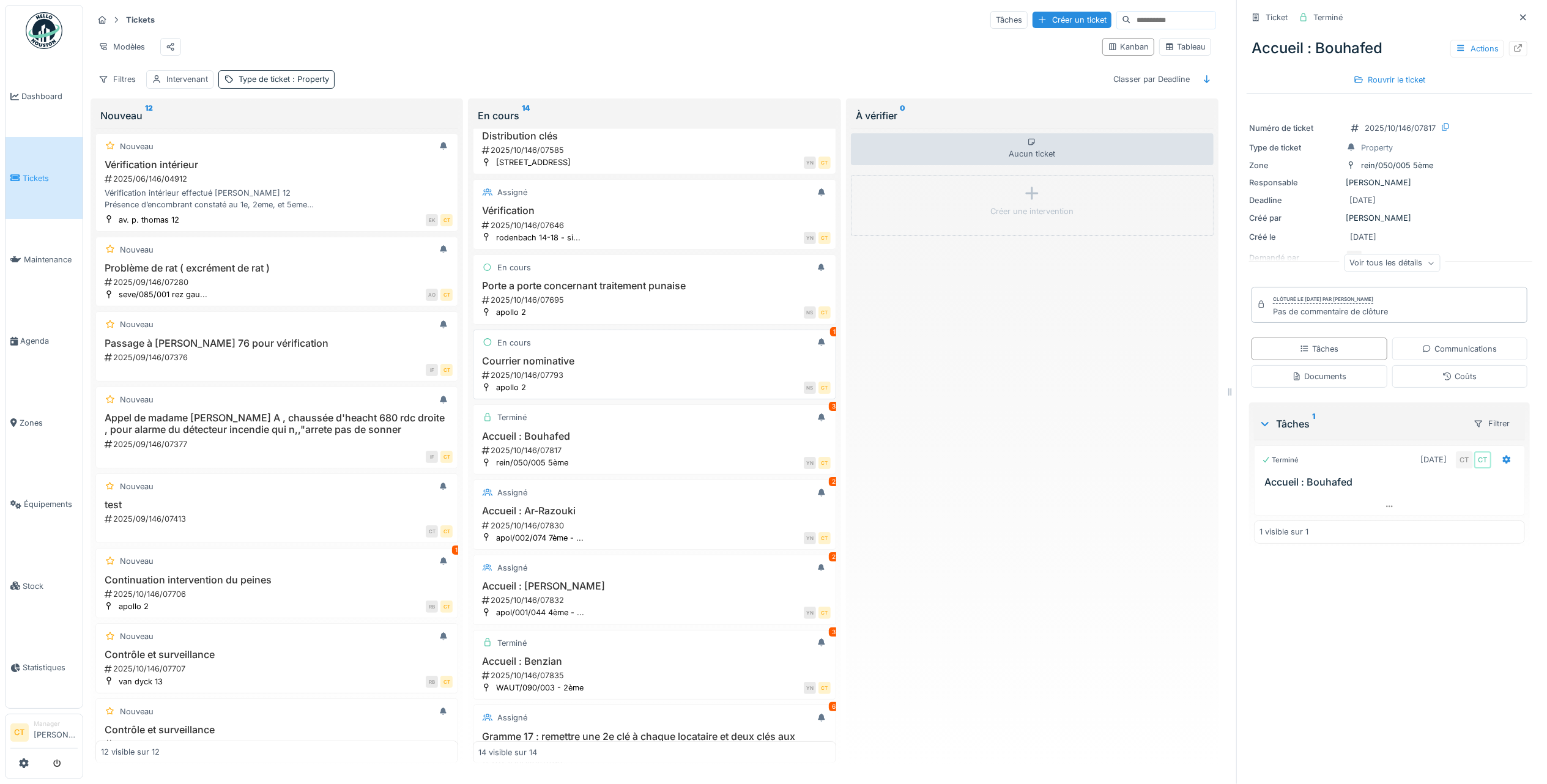
click at [736, 366] on div "En cours 1 Courrier nominative 2025/10/146/07793 apollo 2 NS CT" at bounding box center [654, 364] width 362 height 70
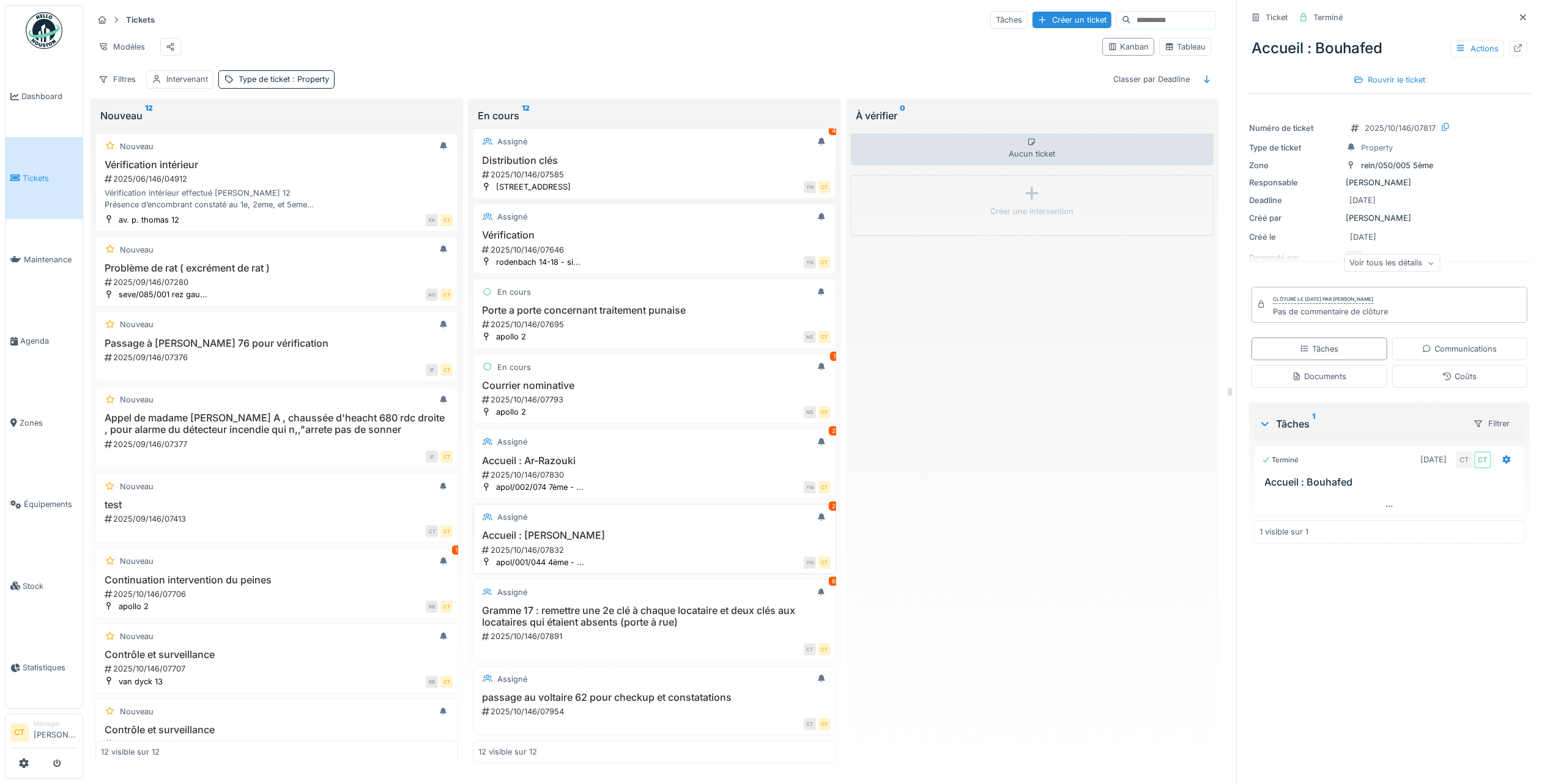
scroll to position [12, 0]
click at [681, 544] on div "2025/10/146/07832" at bounding box center [655, 550] width 349 height 11
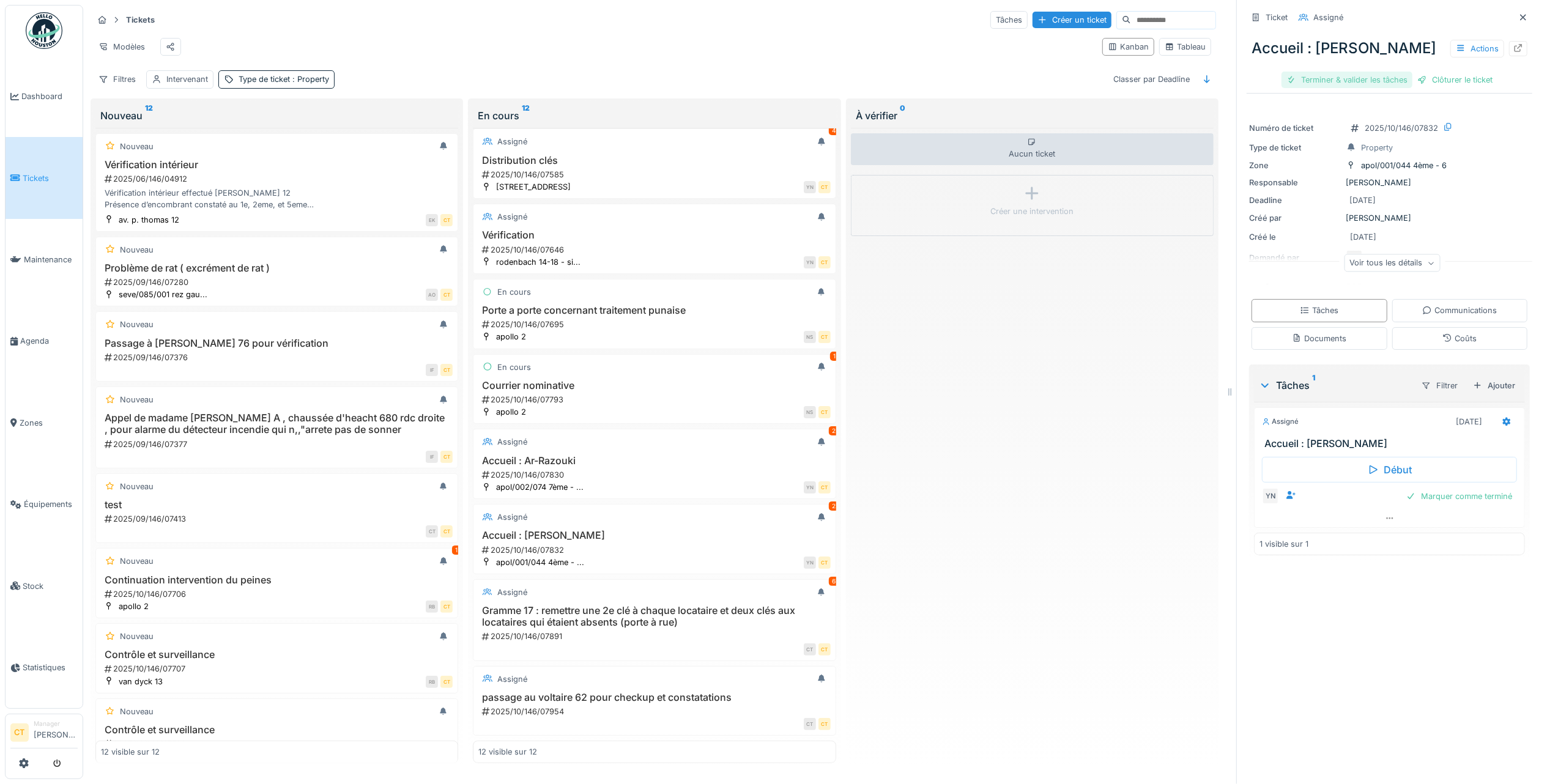
click at [1319, 72] on div "Terminer & valider les tâches" at bounding box center [1347, 79] width 131 height 16
click at [1396, 72] on div "Clôturer le ticket" at bounding box center [1390, 79] width 85 height 16
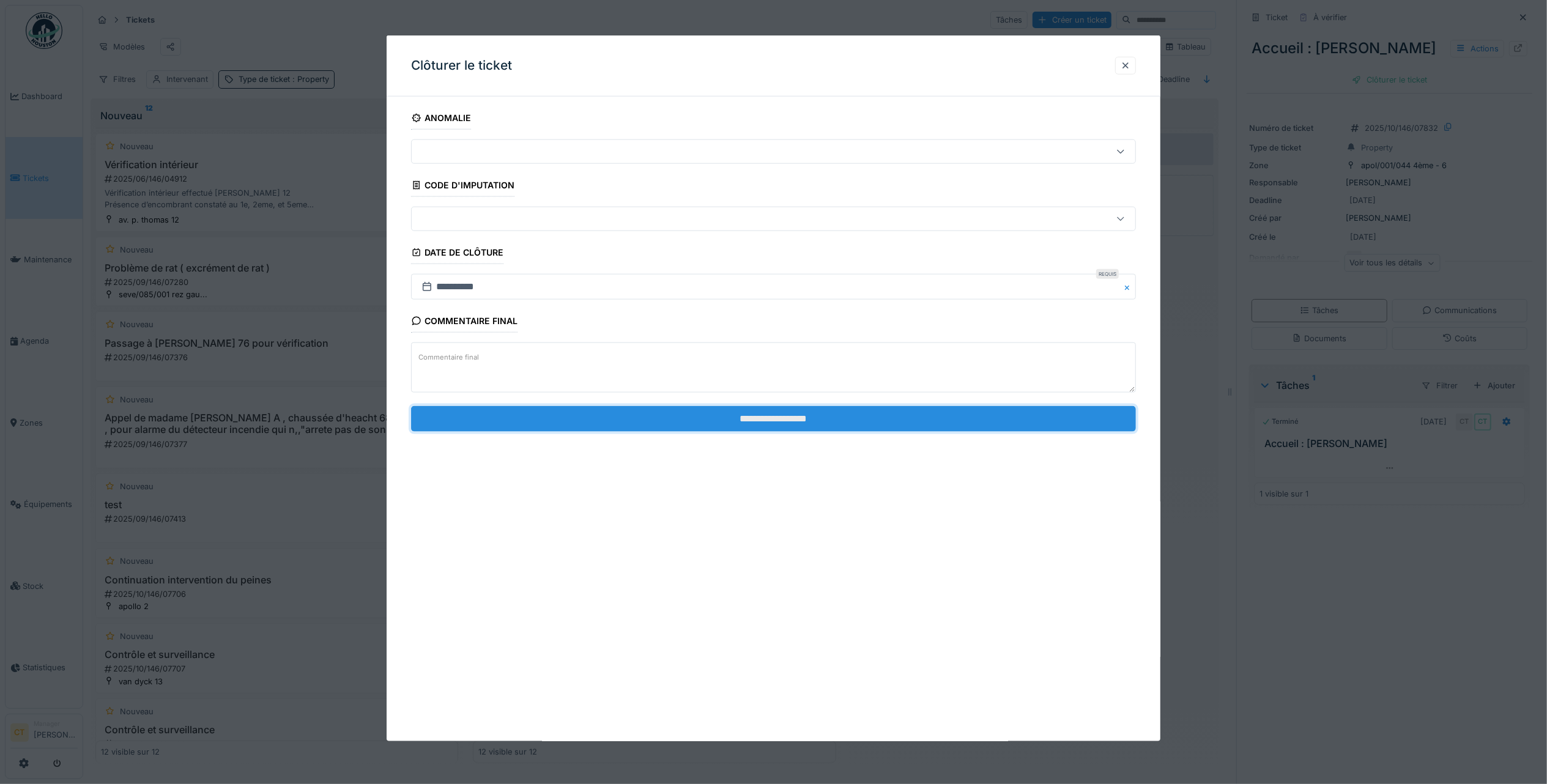
click at [926, 409] on input "**********" at bounding box center [774, 418] width 725 height 26
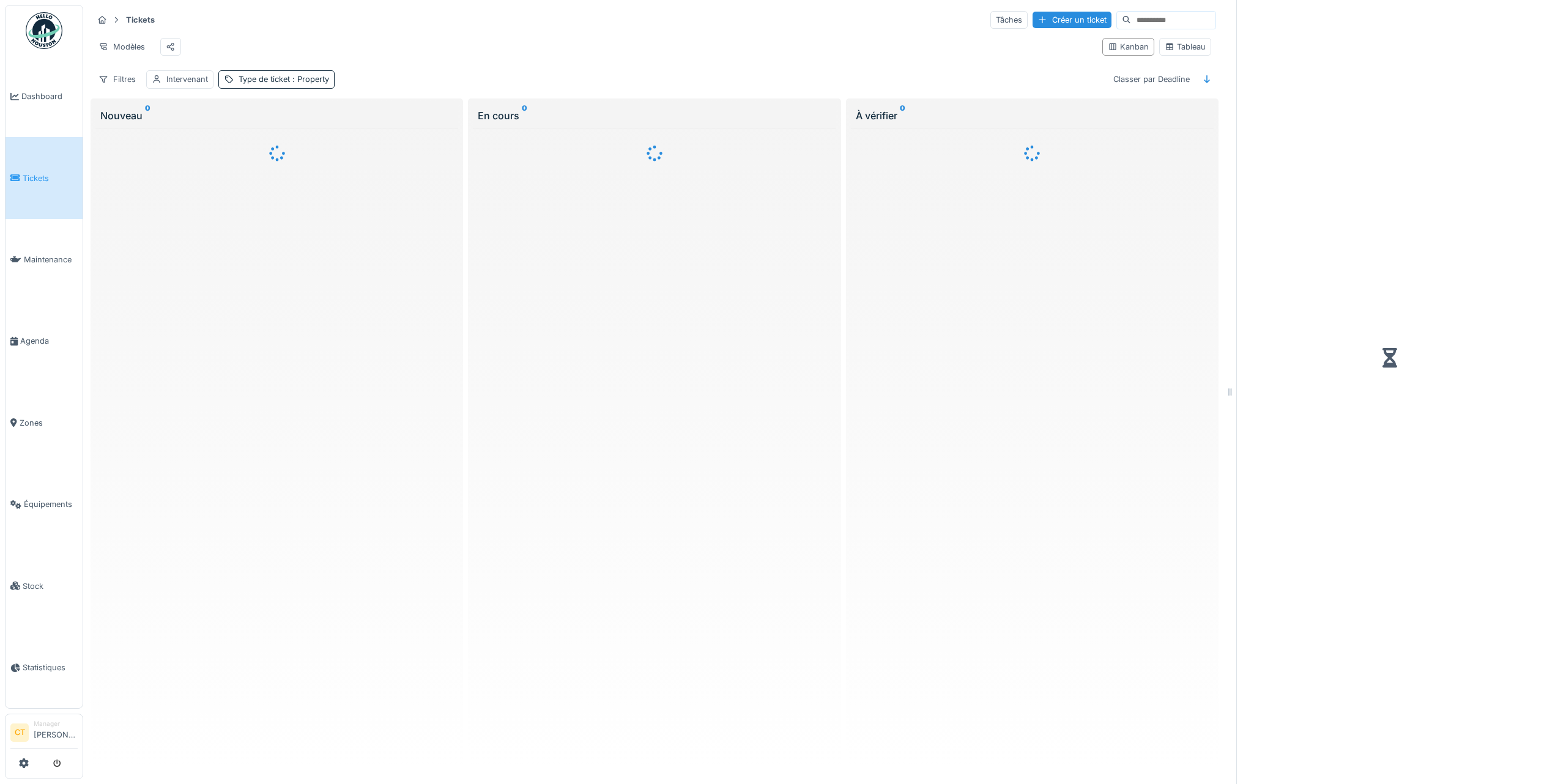
scroll to position [6, 0]
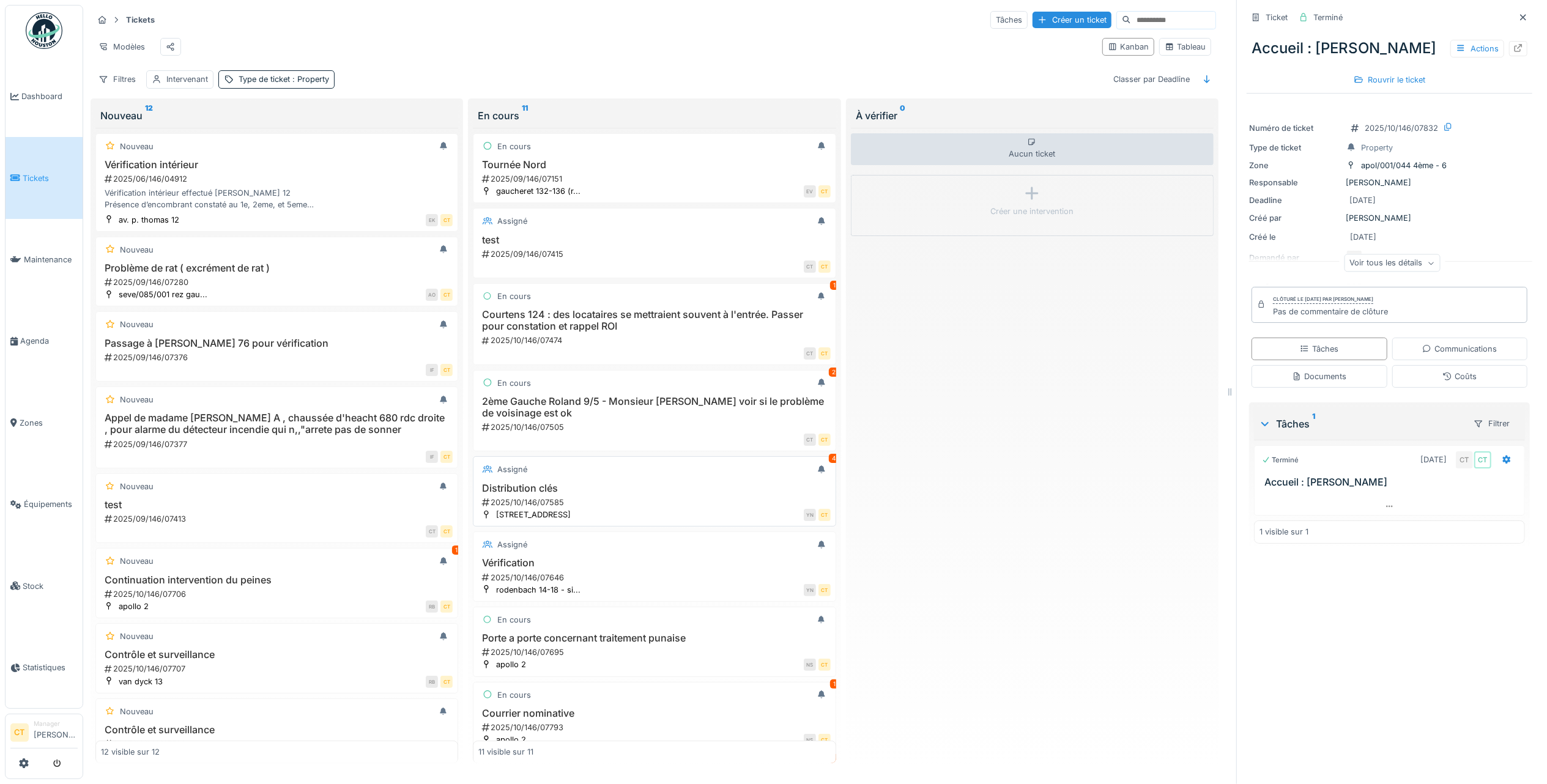
click at [651, 508] on div "2025/10/146/07585" at bounding box center [655, 502] width 349 height 11
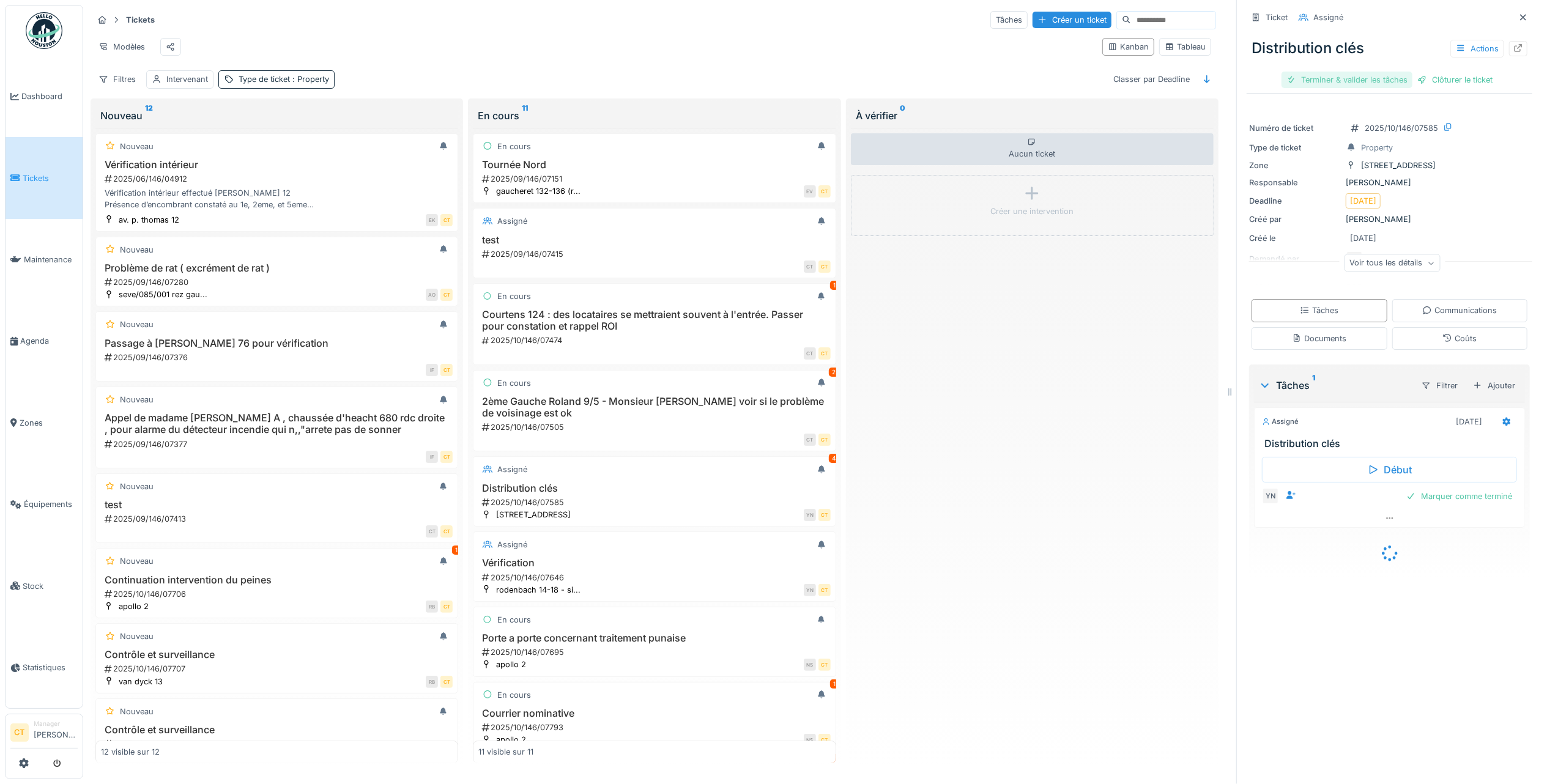
click at [1336, 72] on div "Terminer & valider les tâches" at bounding box center [1347, 79] width 131 height 16
click at [1434, 72] on div "Clôturer le ticket" at bounding box center [1455, 79] width 85 height 16
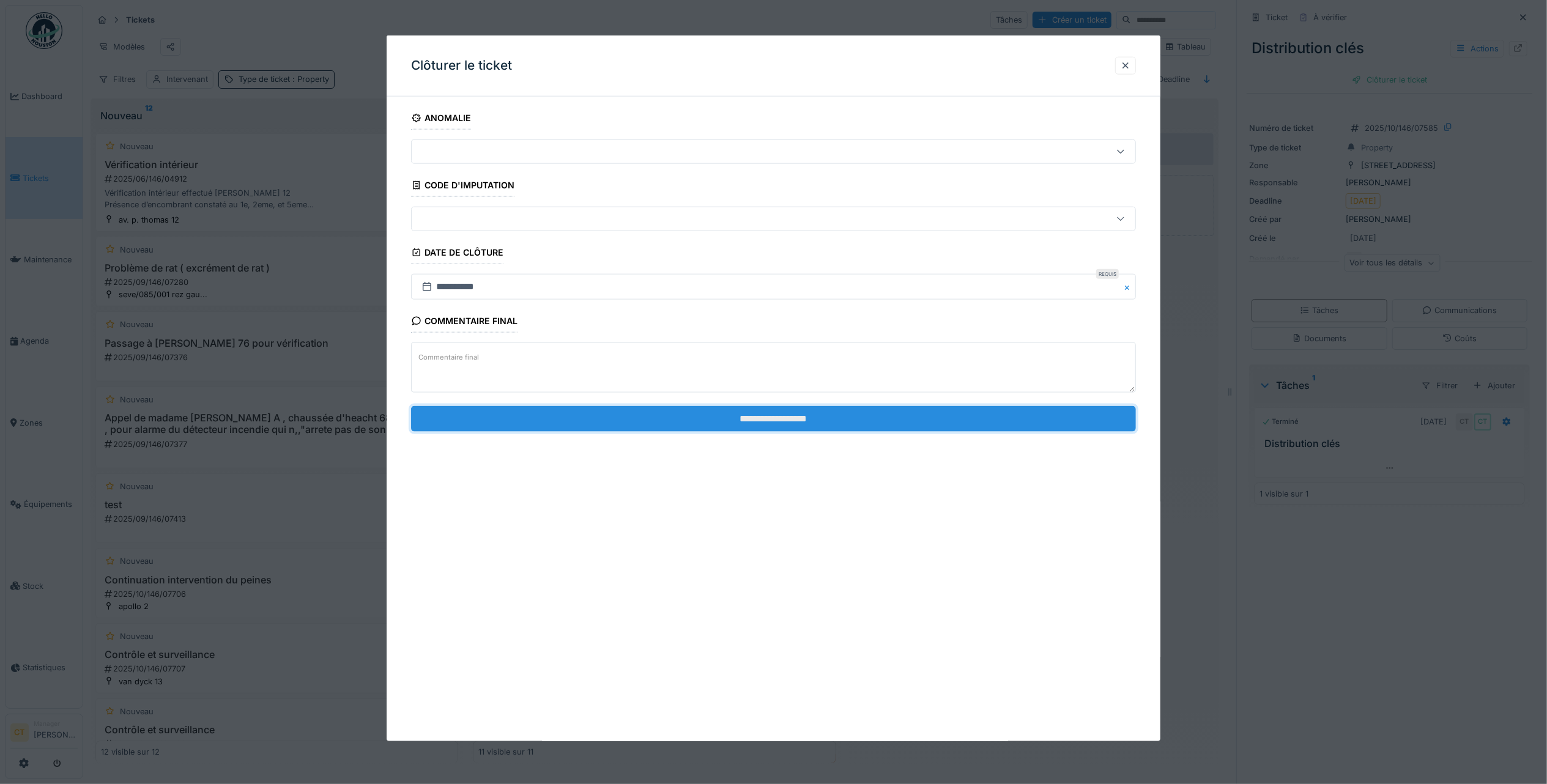
click at [847, 421] on input "**********" at bounding box center [774, 418] width 725 height 26
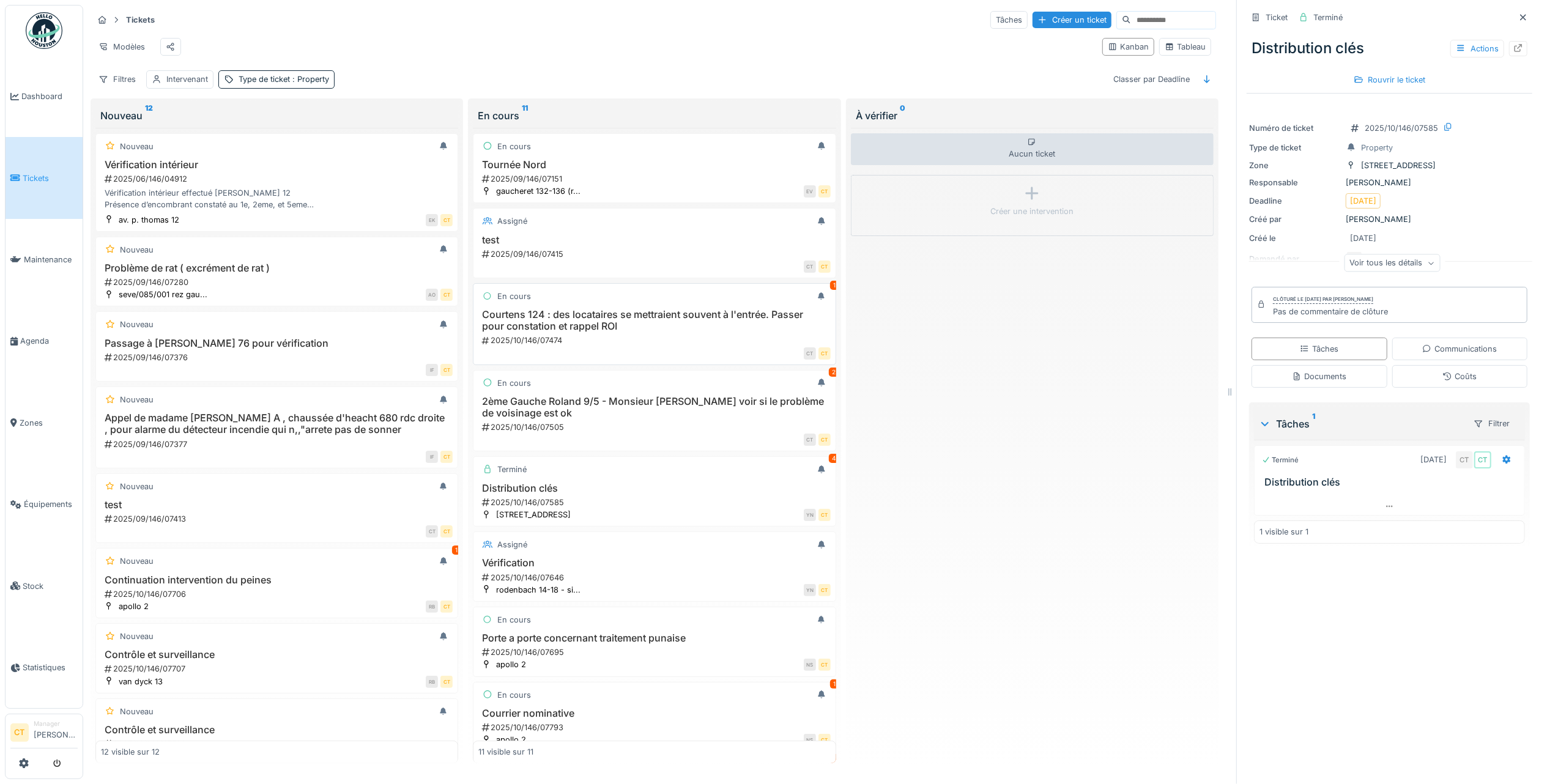
click at [577, 327] on h3 "Courtens 124 : des locataires se mettraient souvent à l'entrée. Passer pour con…" at bounding box center [654, 320] width 352 height 23
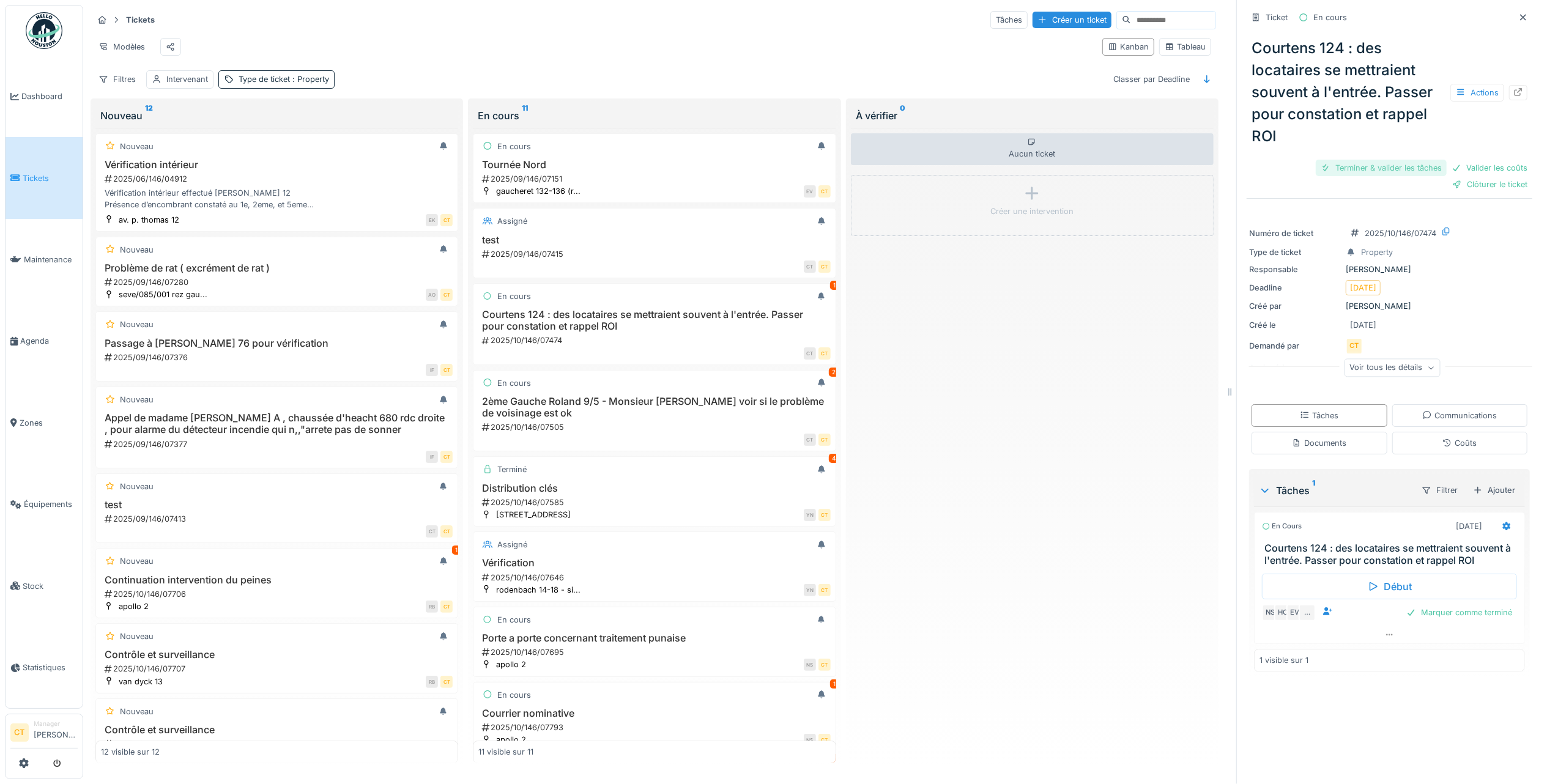
click at [1375, 159] on div "Terminer & valider les tâches" at bounding box center [1381, 167] width 131 height 16
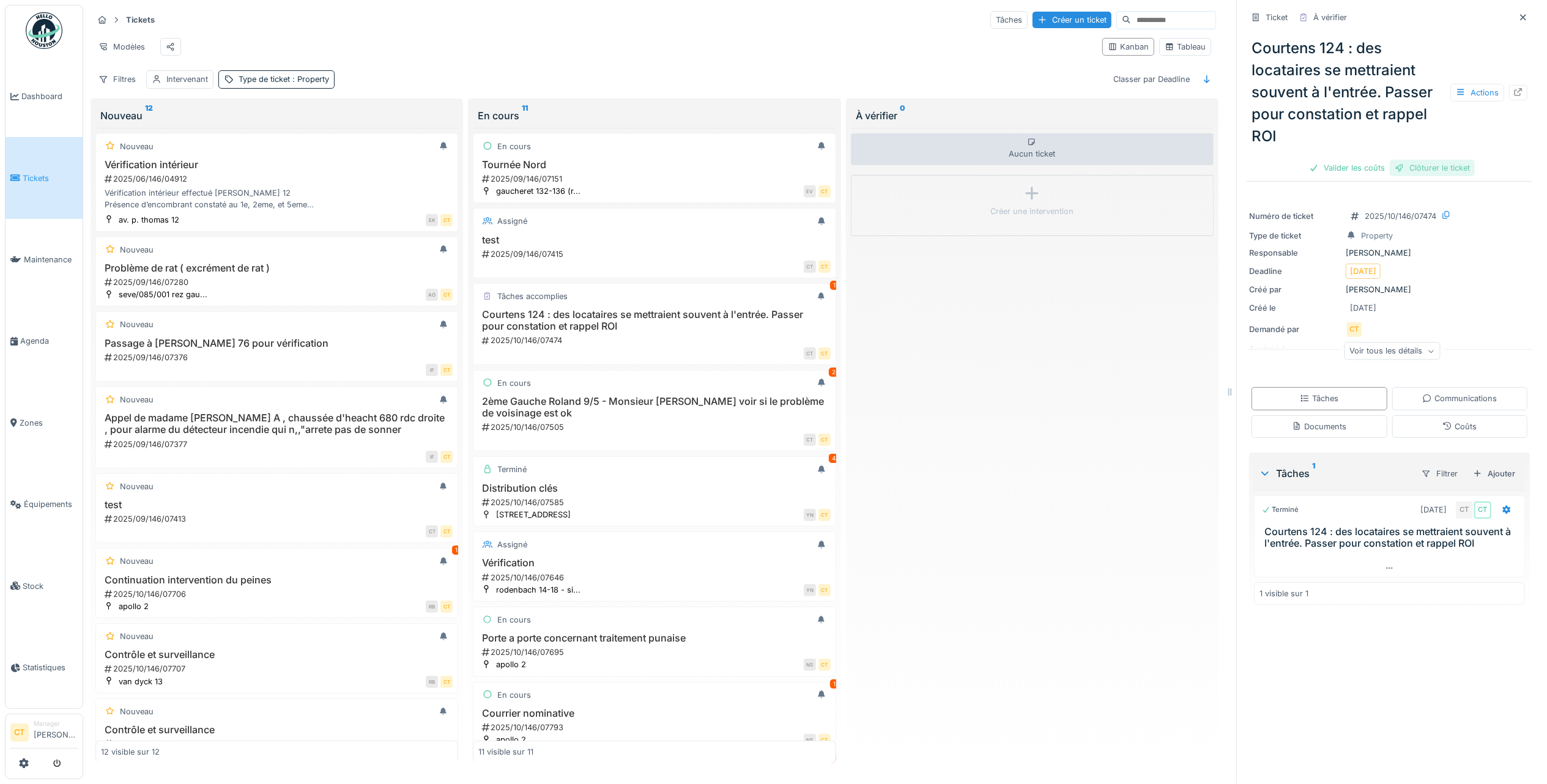
click at [1433, 160] on div "Clôturer le ticket" at bounding box center [1432, 167] width 85 height 16
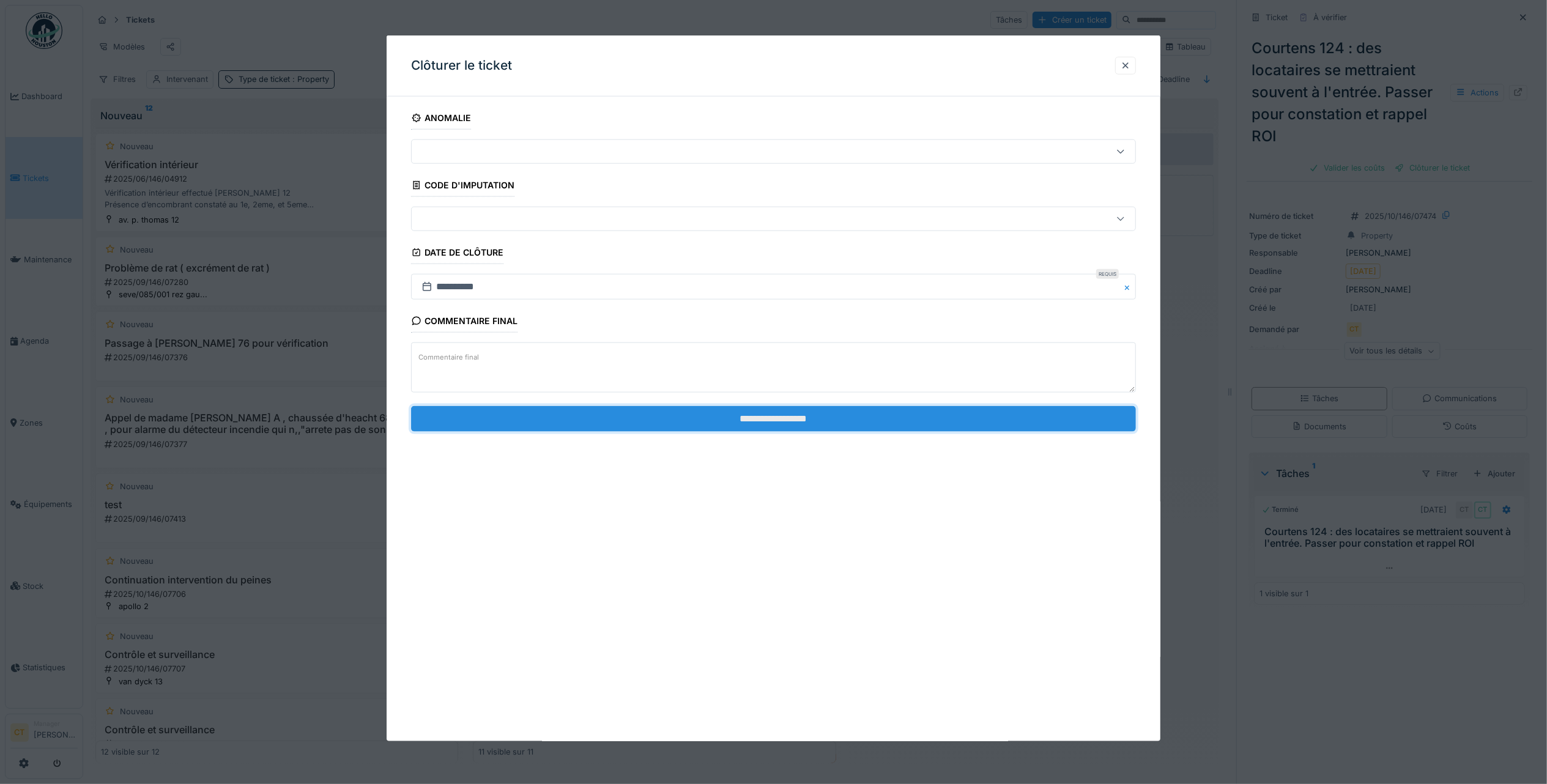
click at [714, 415] on input "**********" at bounding box center [774, 418] width 725 height 26
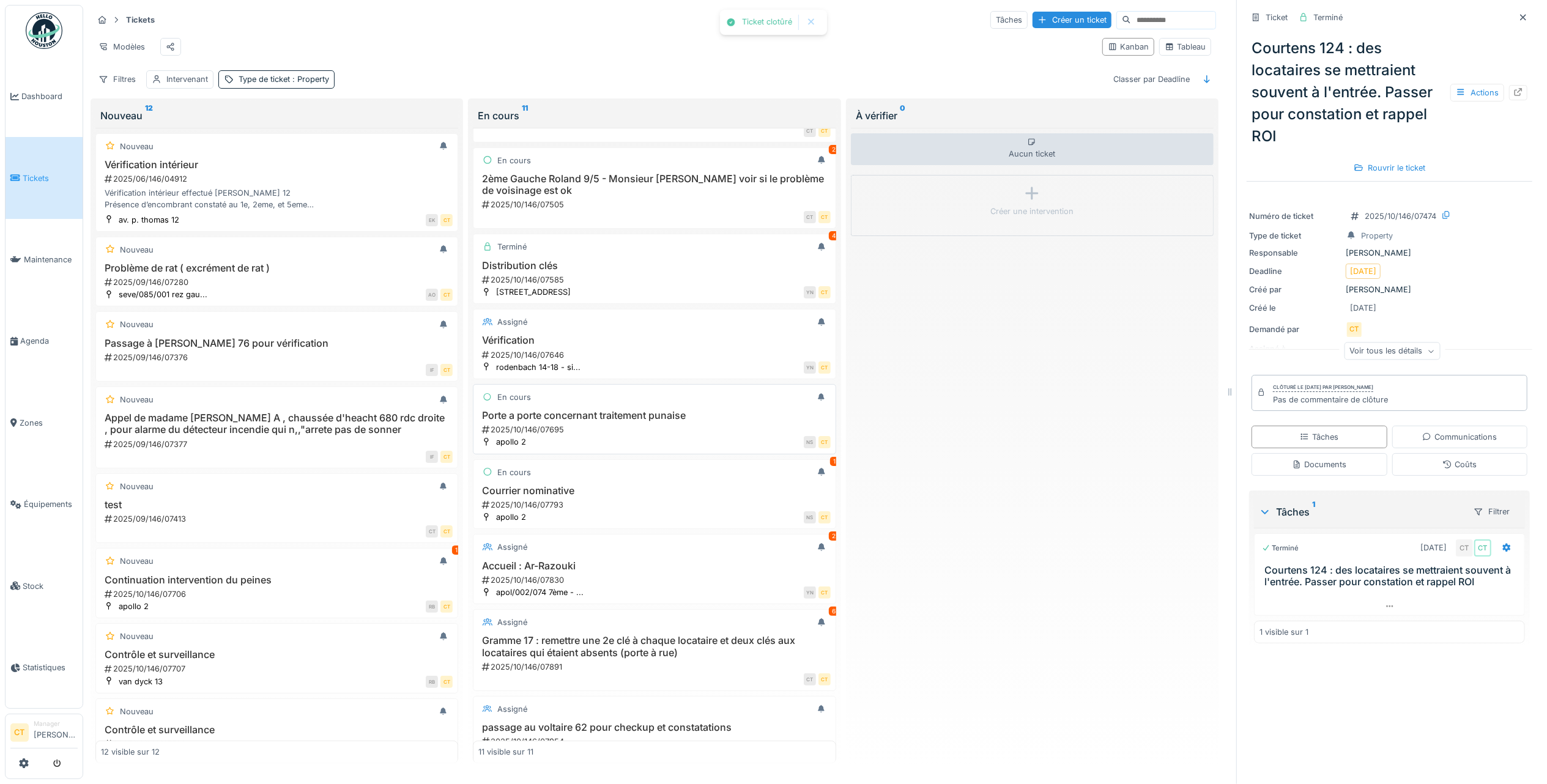
scroll to position [286, 0]
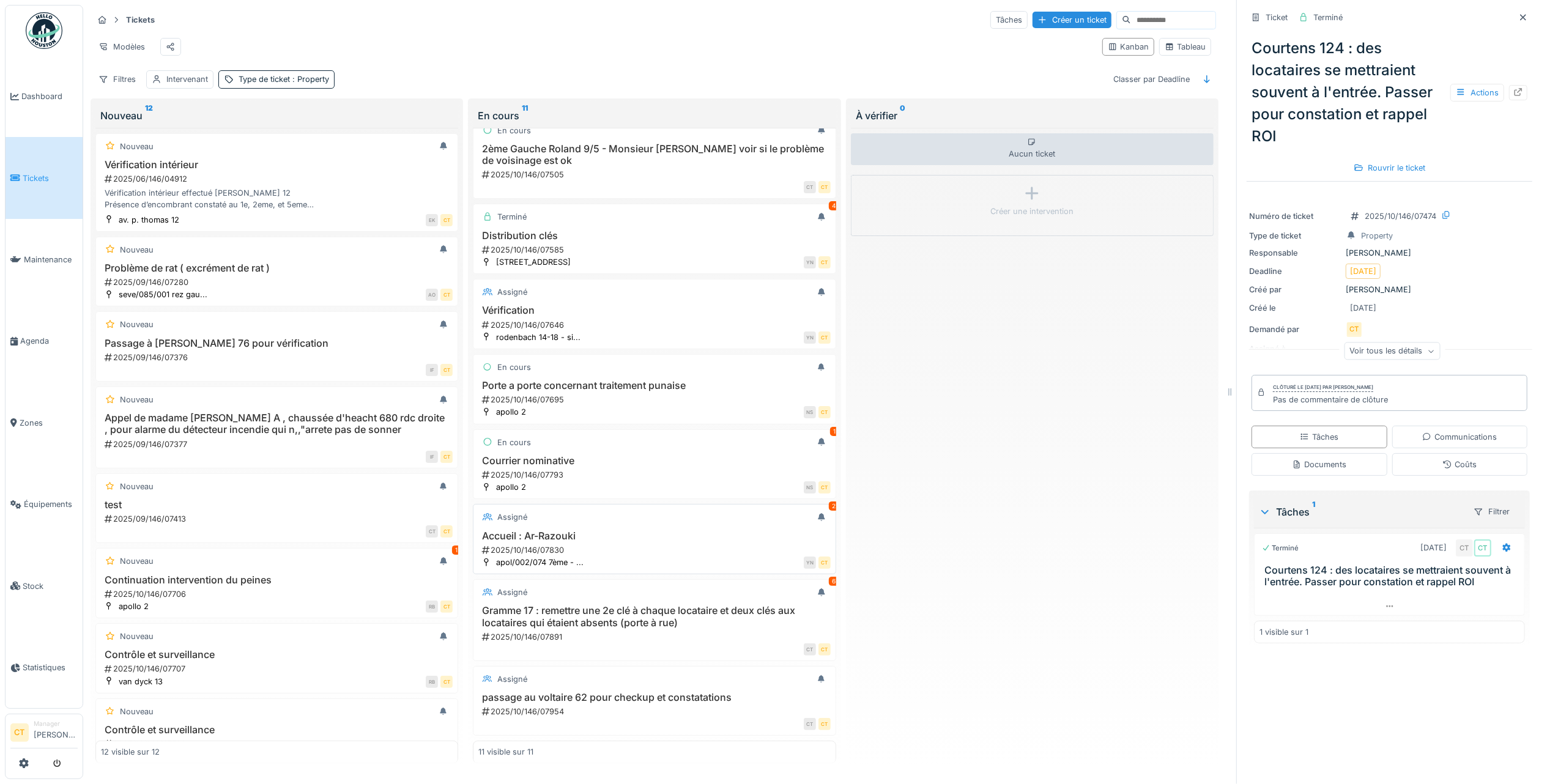
click at [728, 530] on div "Accueil : Ar-Razouki 2025/10/146/07830" at bounding box center [654, 543] width 352 height 26
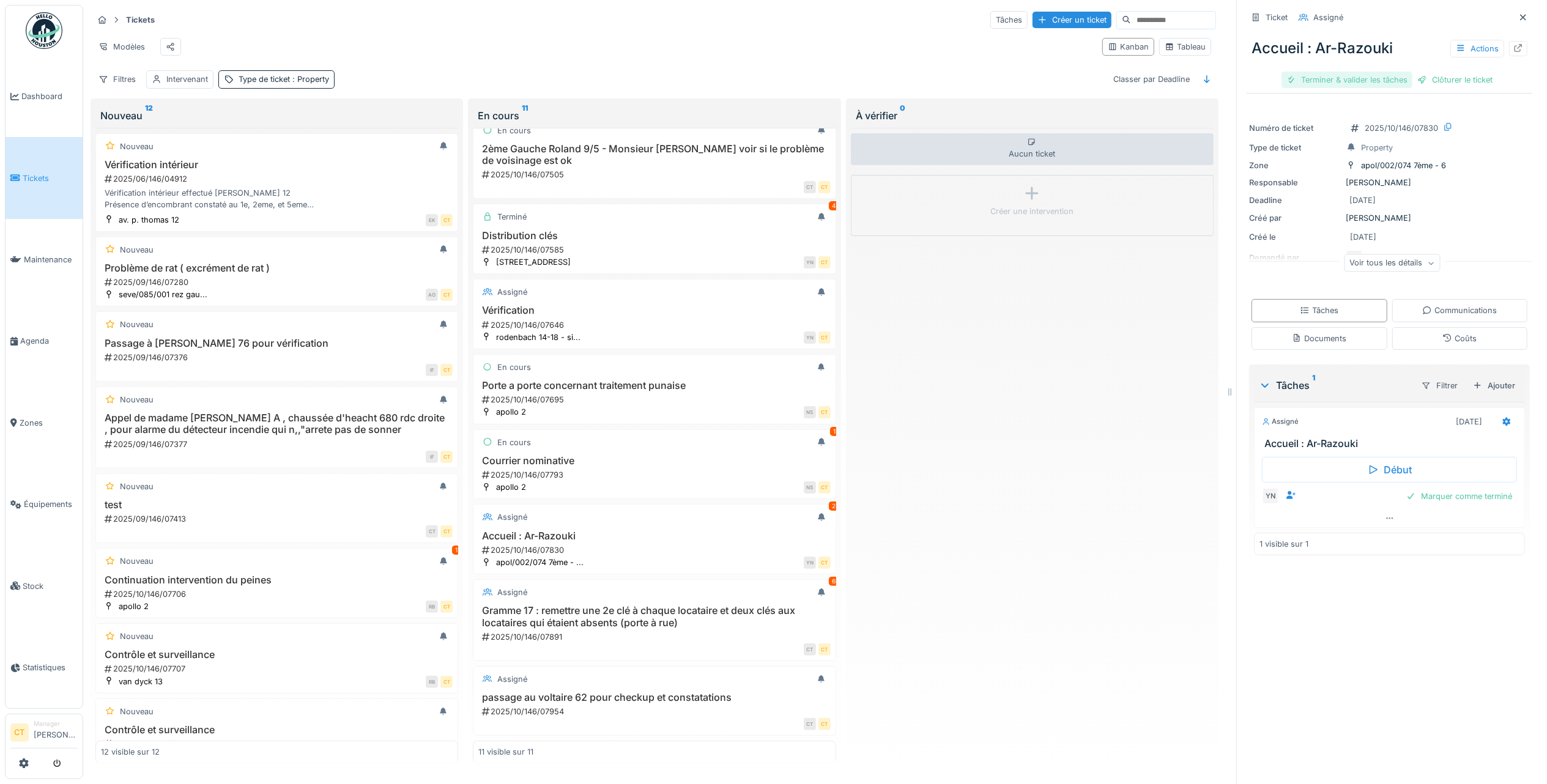
click at [1337, 72] on div "Terminer & valider les tâches" at bounding box center [1347, 79] width 131 height 16
click at [1365, 77] on div "Clôturer le ticket" at bounding box center [1390, 79] width 85 height 16
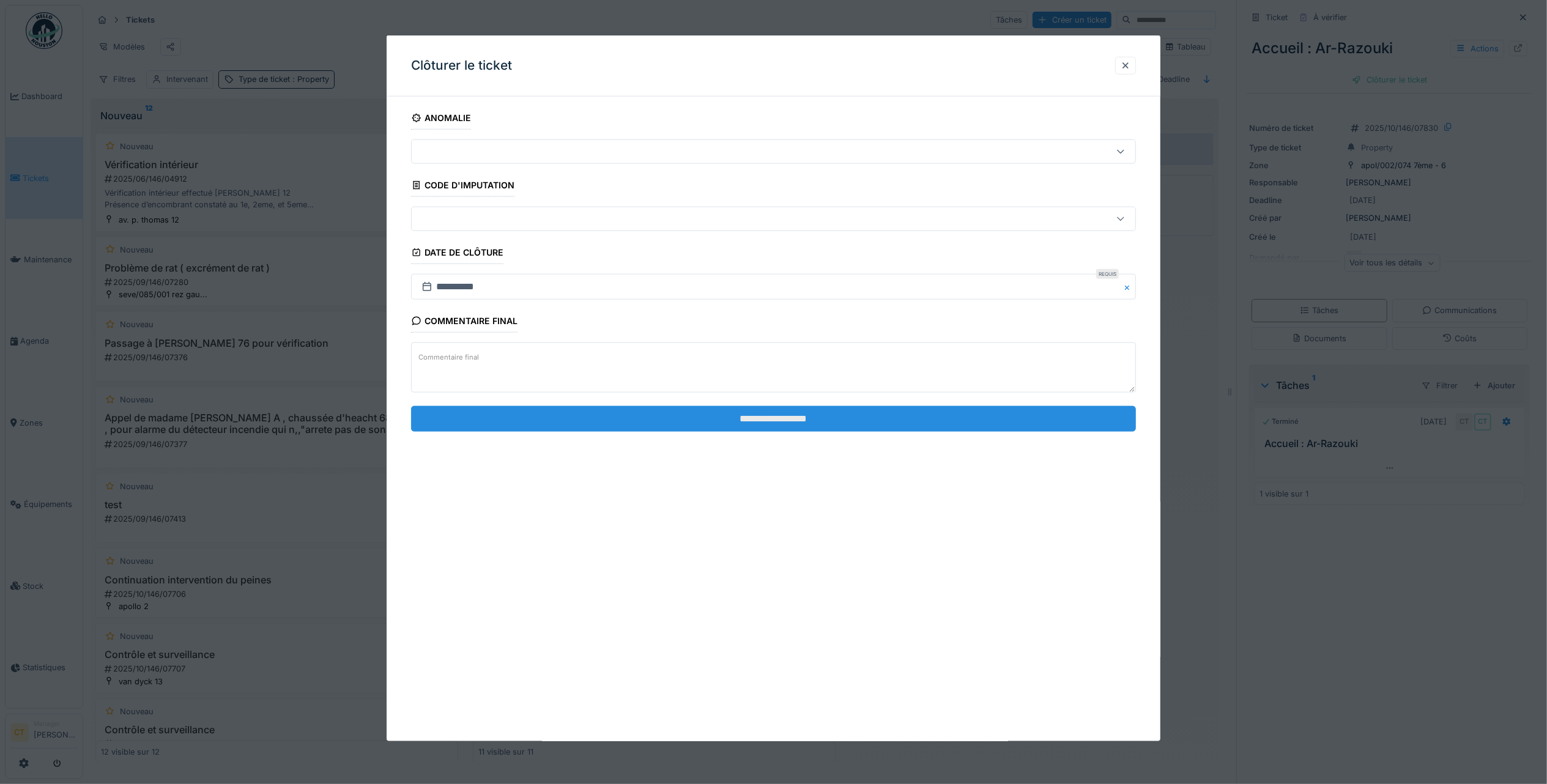
click at [748, 424] on input "**********" at bounding box center [774, 418] width 725 height 26
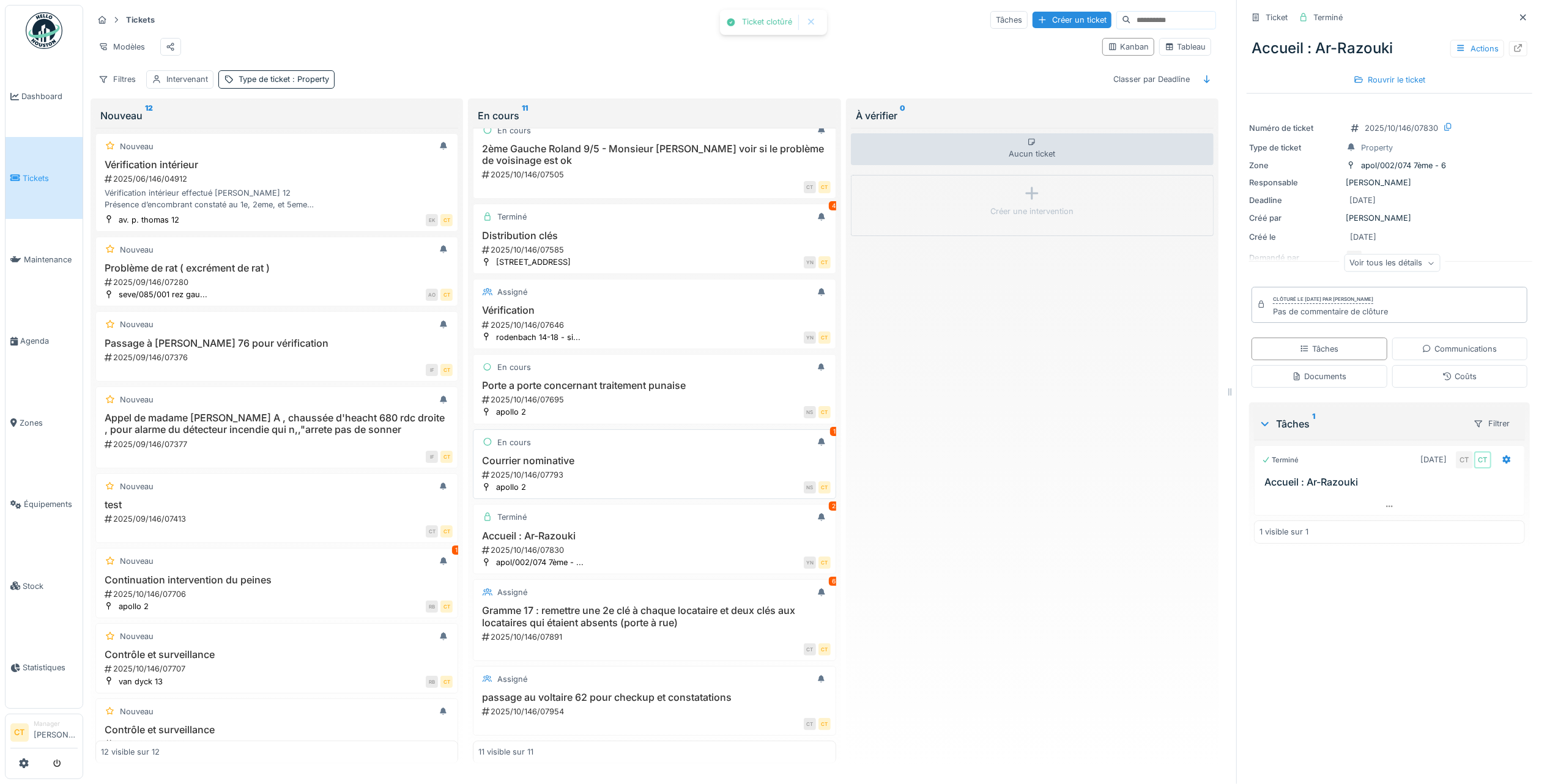
scroll to position [12, 0]
click at [680, 605] on h3 "Gramme 17 : remettre une 2e clé à chaque locataire et deux clés aux locataires …" at bounding box center [654, 616] width 352 height 23
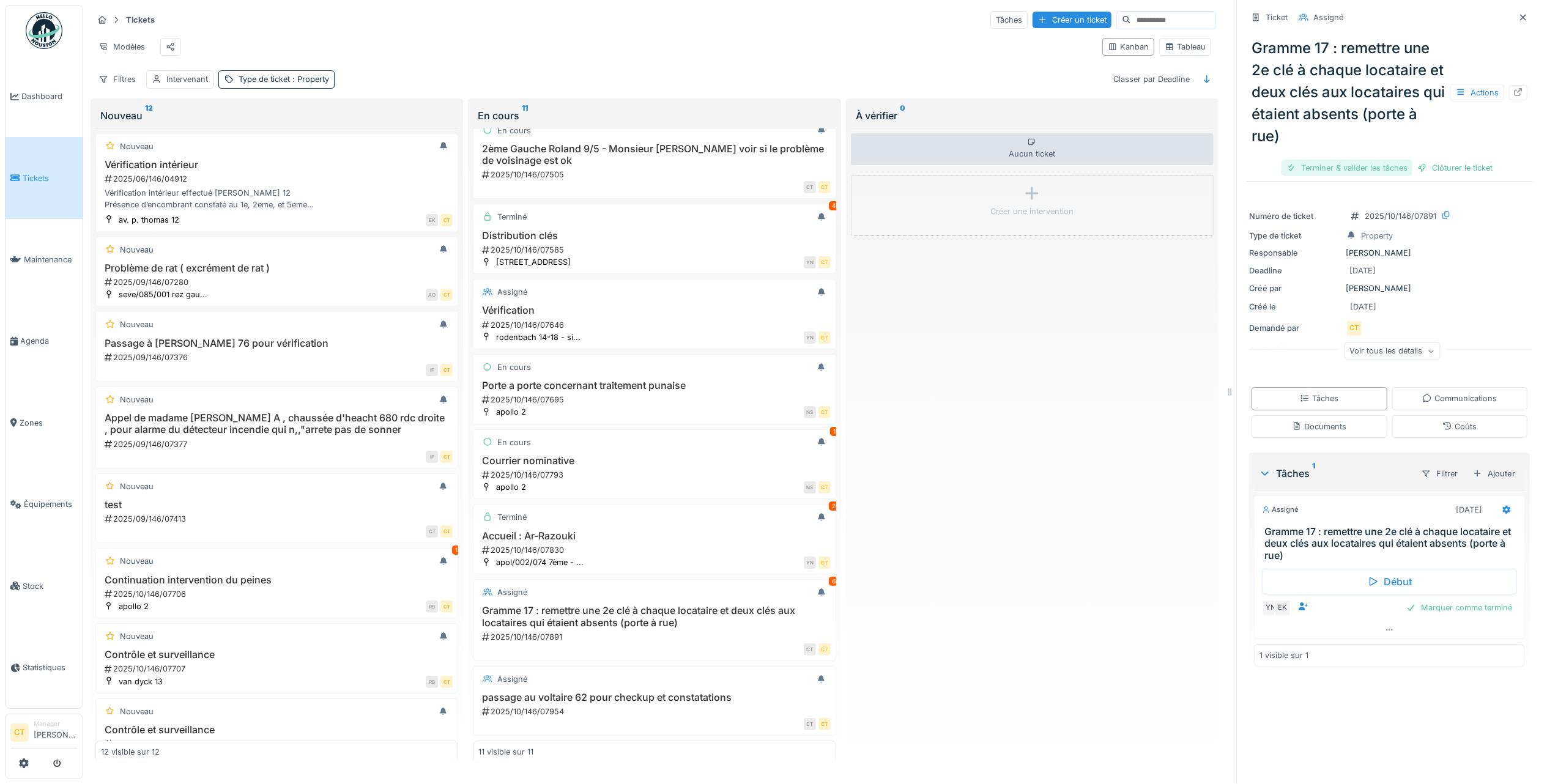
click at [1335, 159] on div "Terminer & valider les tâches" at bounding box center [1347, 167] width 131 height 16
click at [1373, 160] on div "Clôturer le ticket" at bounding box center [1390, 167] width 85 height 16
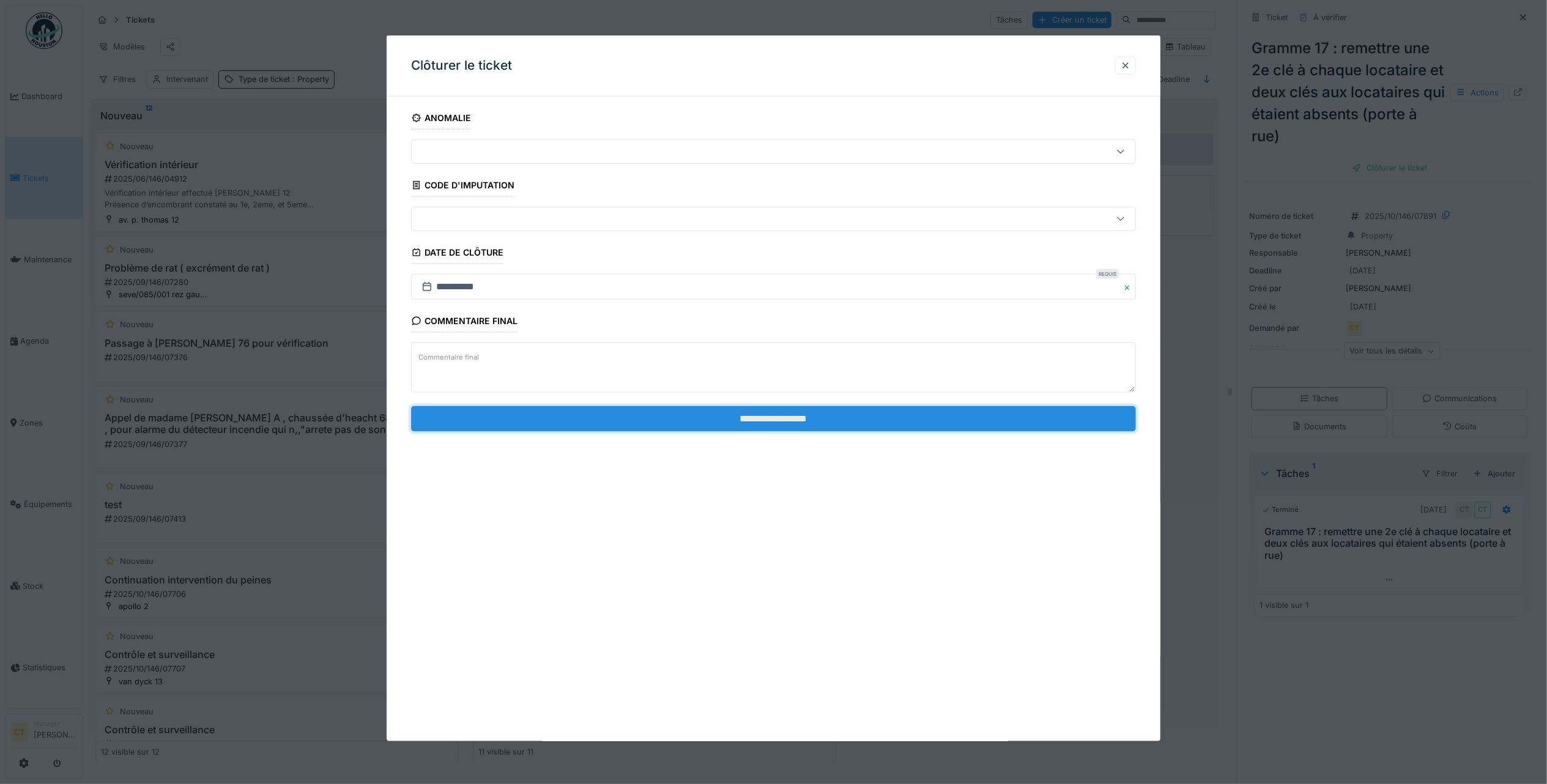
click at [901, 416] on input "**********" at bounding box center [774, 418] width 725 height 26
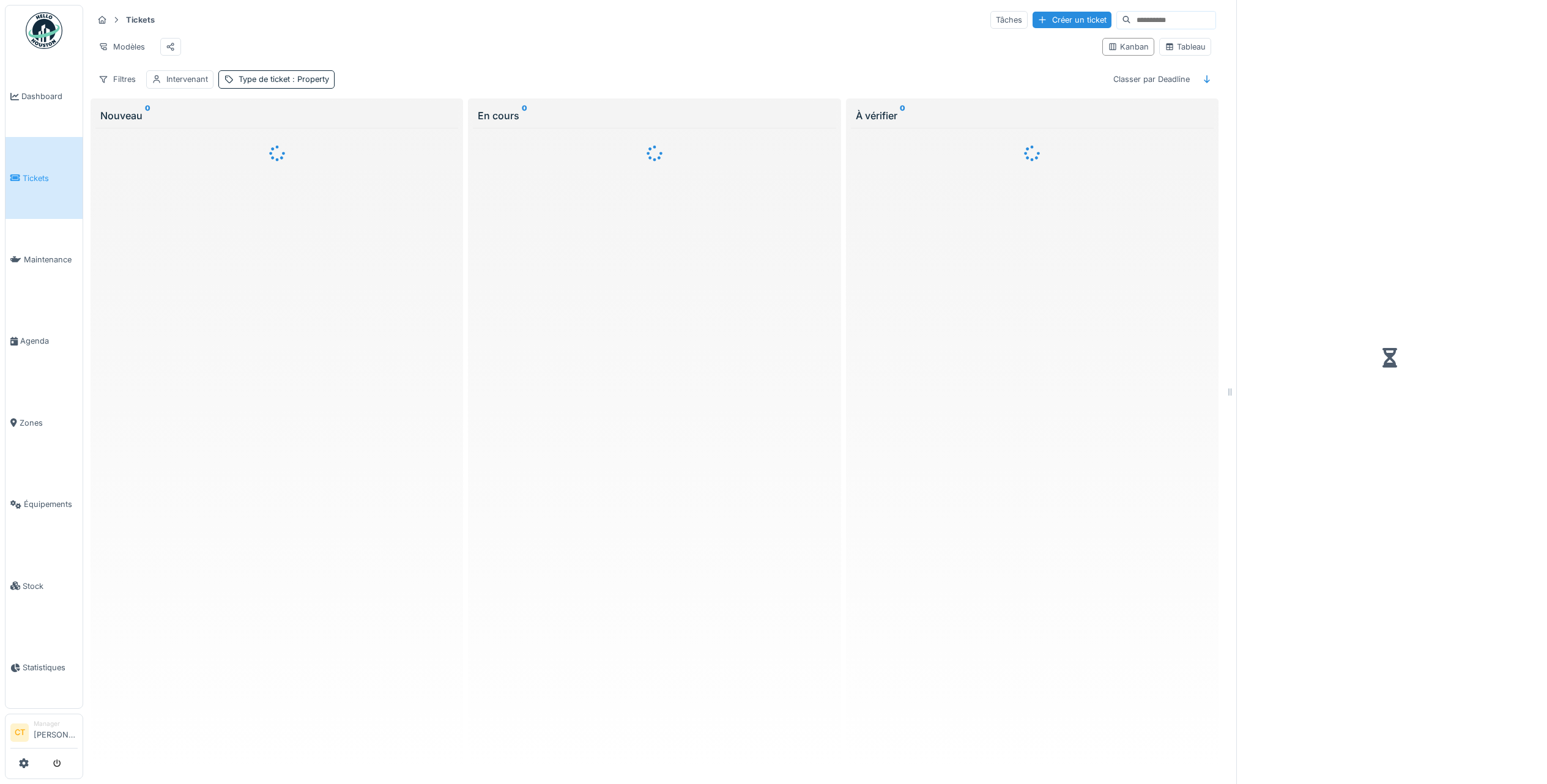
scroll to position [6, 0]
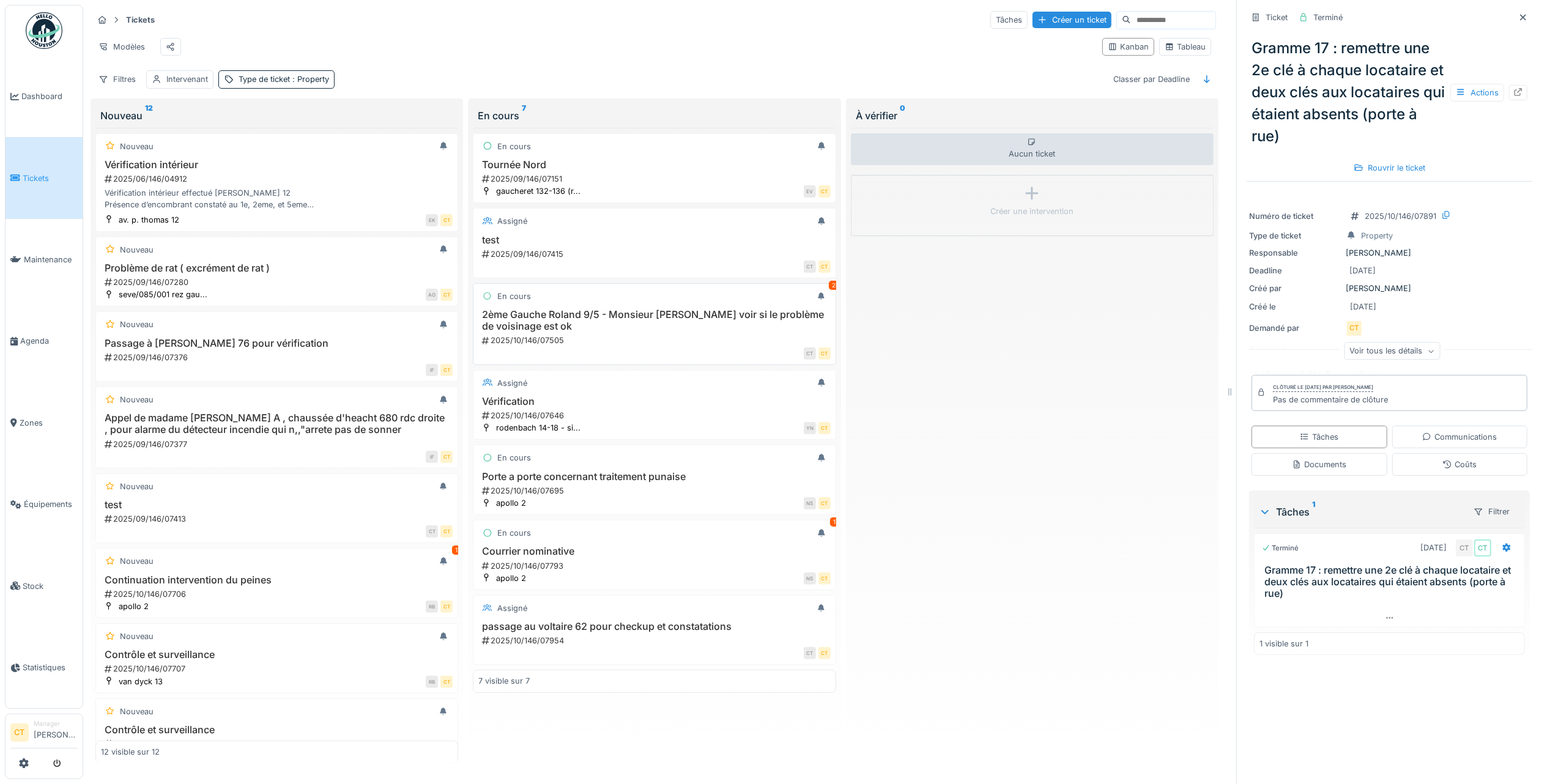
click at [655, 342] on div "2ème Gauche Roland 9/5 - Monsieur [PERSON_NAME] voir si le problème de voisinag…" at bounding box center [654, 327] width 352 height 38
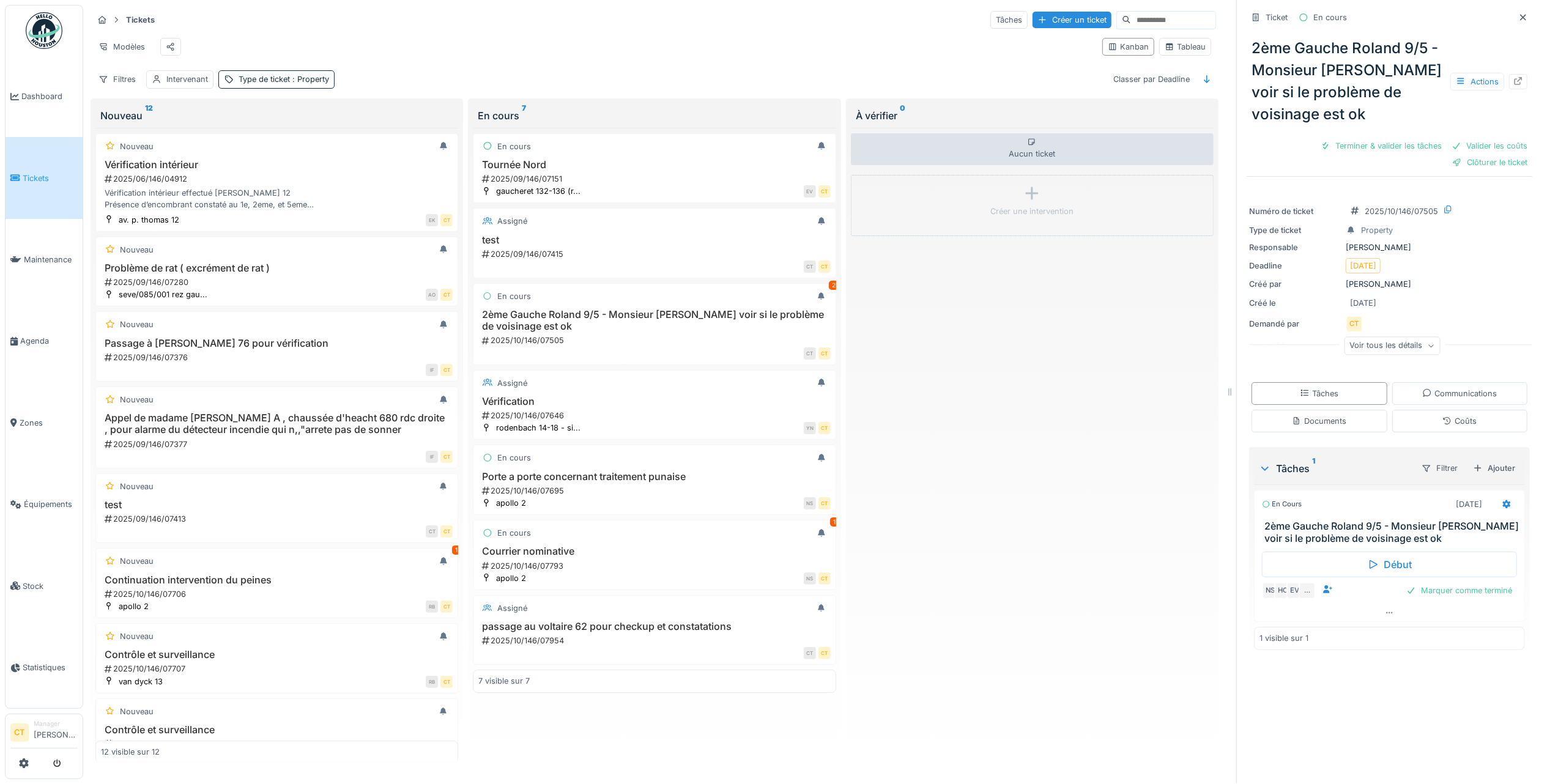
click at [1354, 130] on div "2ème Gauche Roland 9/5 - Monsieur [PERSON_NAME] voir si le problème de voisinag…" at bounding box center [1390, 82] width 286 height 98
click at [1362, 154] on div "Terminer & valider les tâches" at bounding box center [1381, 145] width 131 height 16
click at [1470, 171] on div "Clôturer le ticket" at bounding box center [1490, 162] width 85 height 16
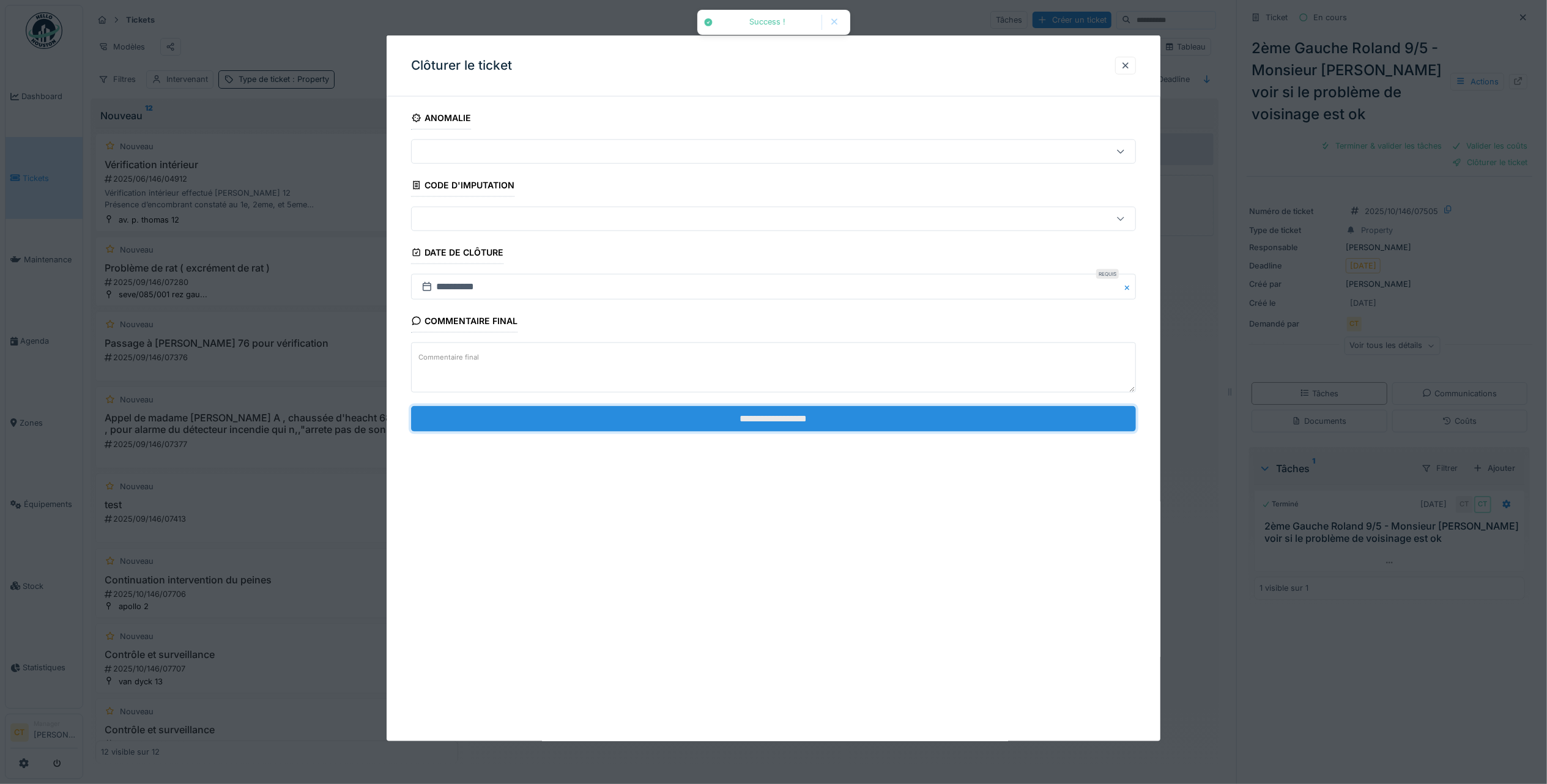
click at [1065, 424] on input "**********" at bounding box center [774, 418] width 725 height 26
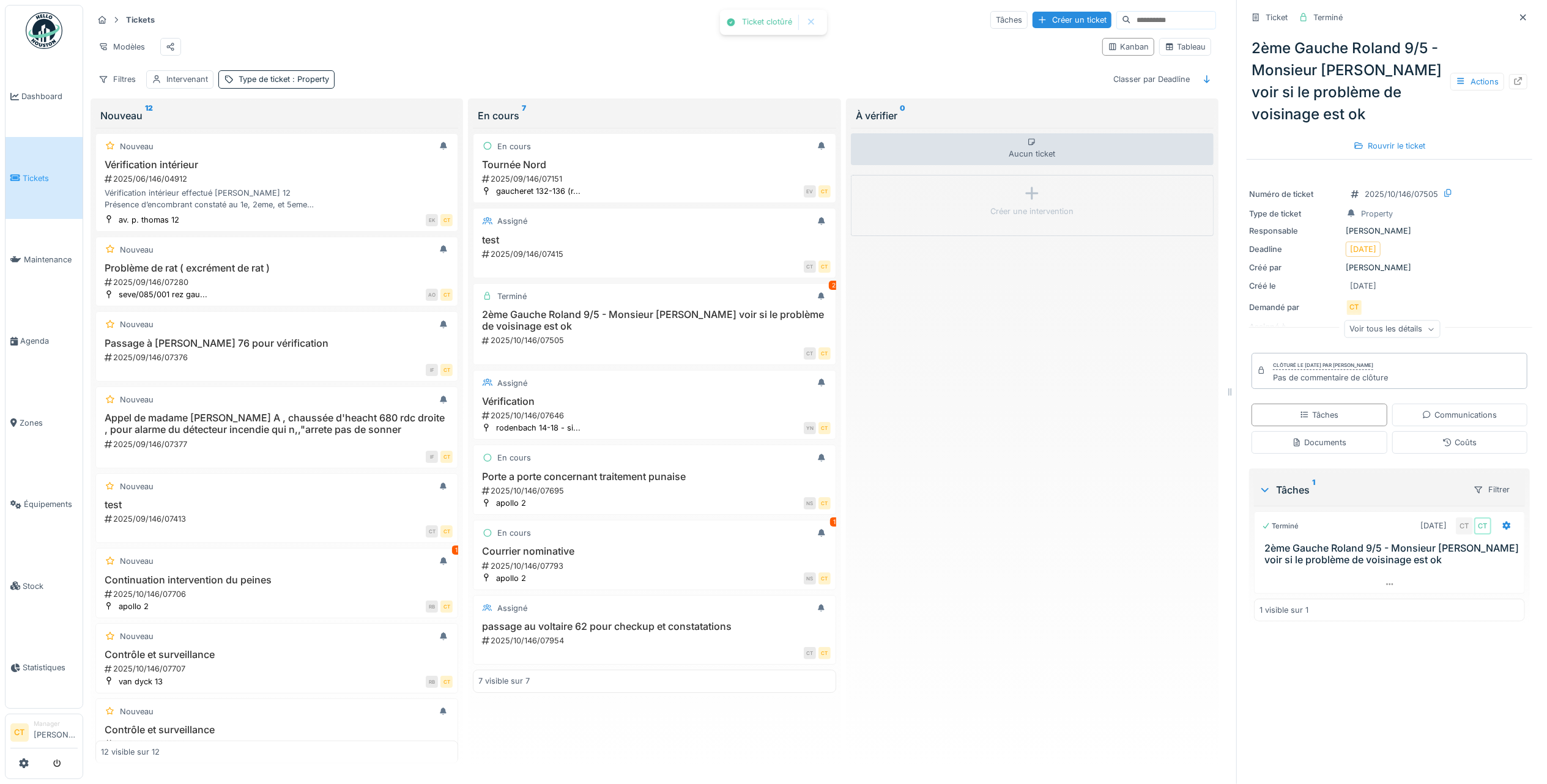
scroll to position [12, 0]
click at [679, 557] on h3 "Courrier nominative" at bounding box center [654, 551] width 352 height 11
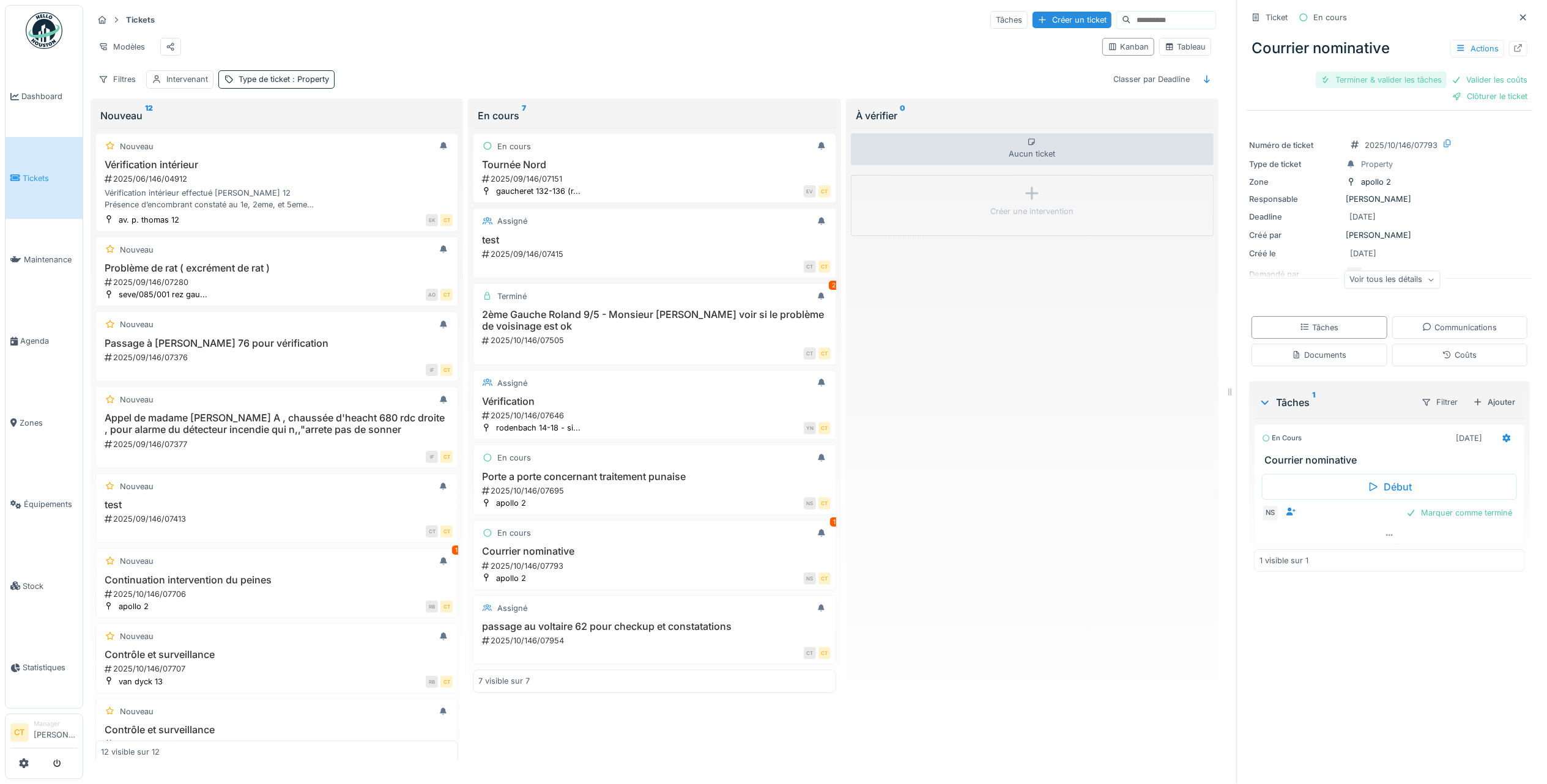
click at [1374, 72] on div "Terminer & valider les tâches" at bounding box center [1381, 79] width 131 height 16
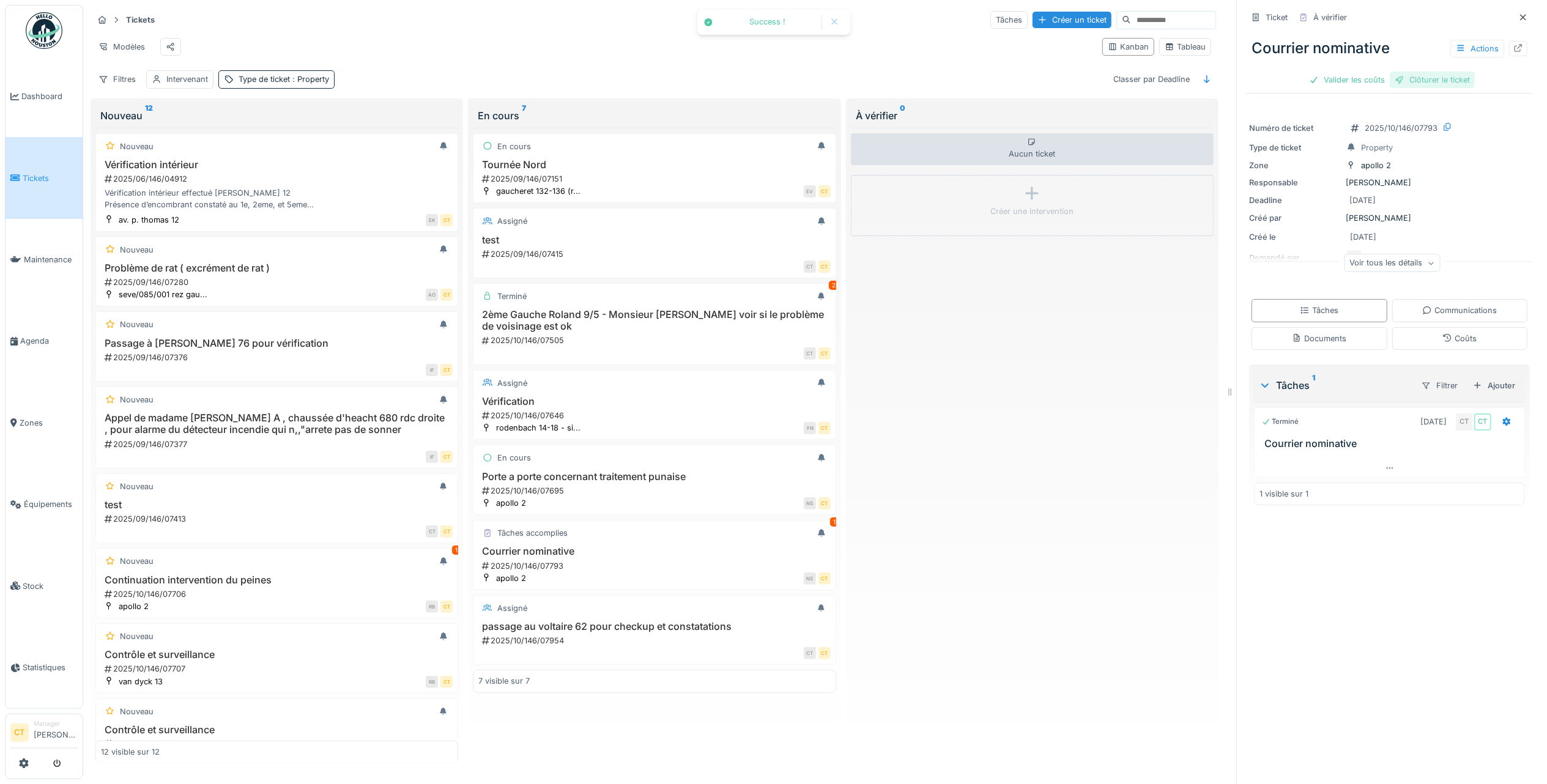
click at [1437, 72] on div "Clôturer le ticket" at bounding box center [1432, 79] width 85 height 16
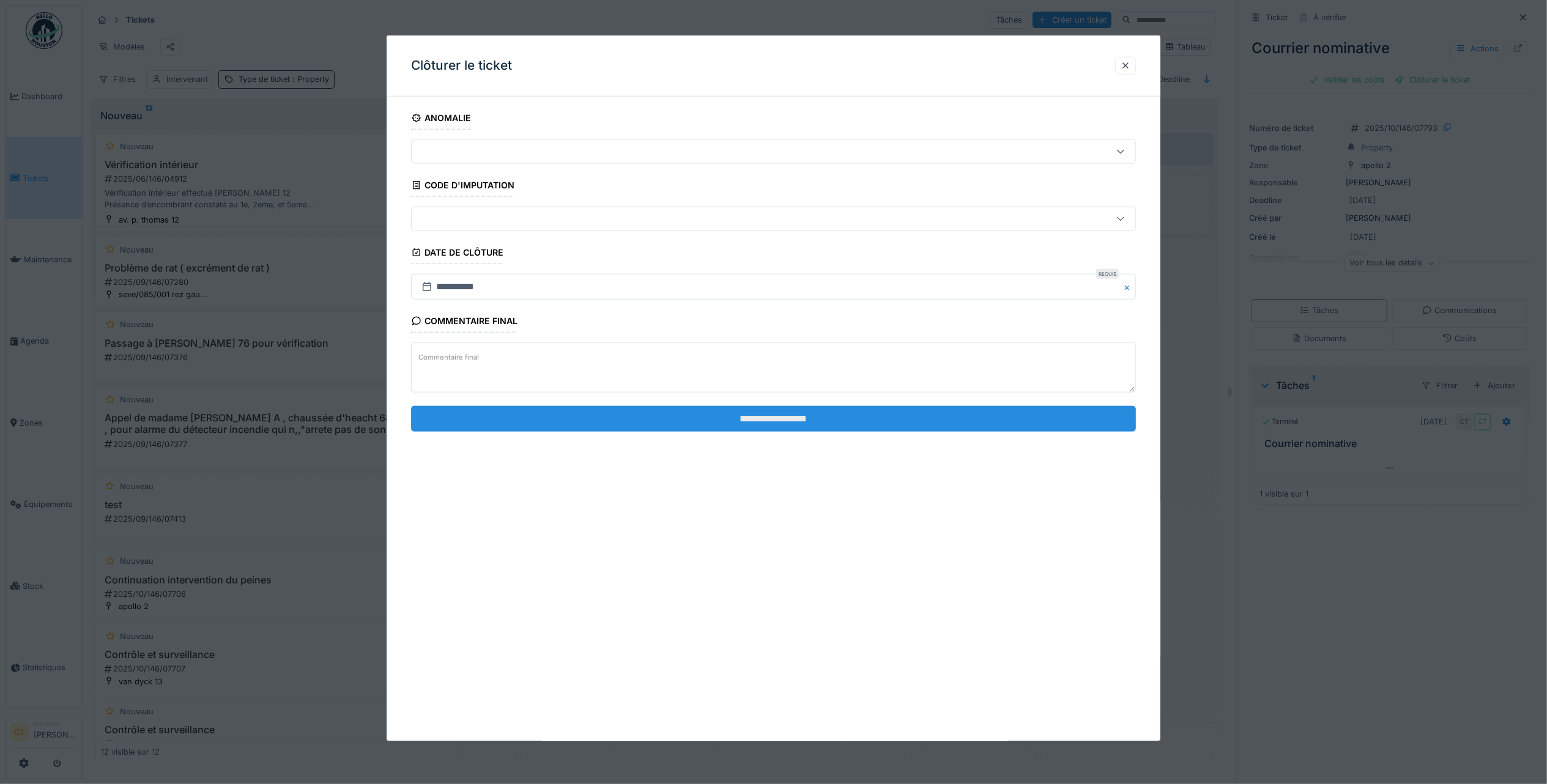
click at [638, 415] on input "**********" at bounding box center [774, 418] width 725 height 26
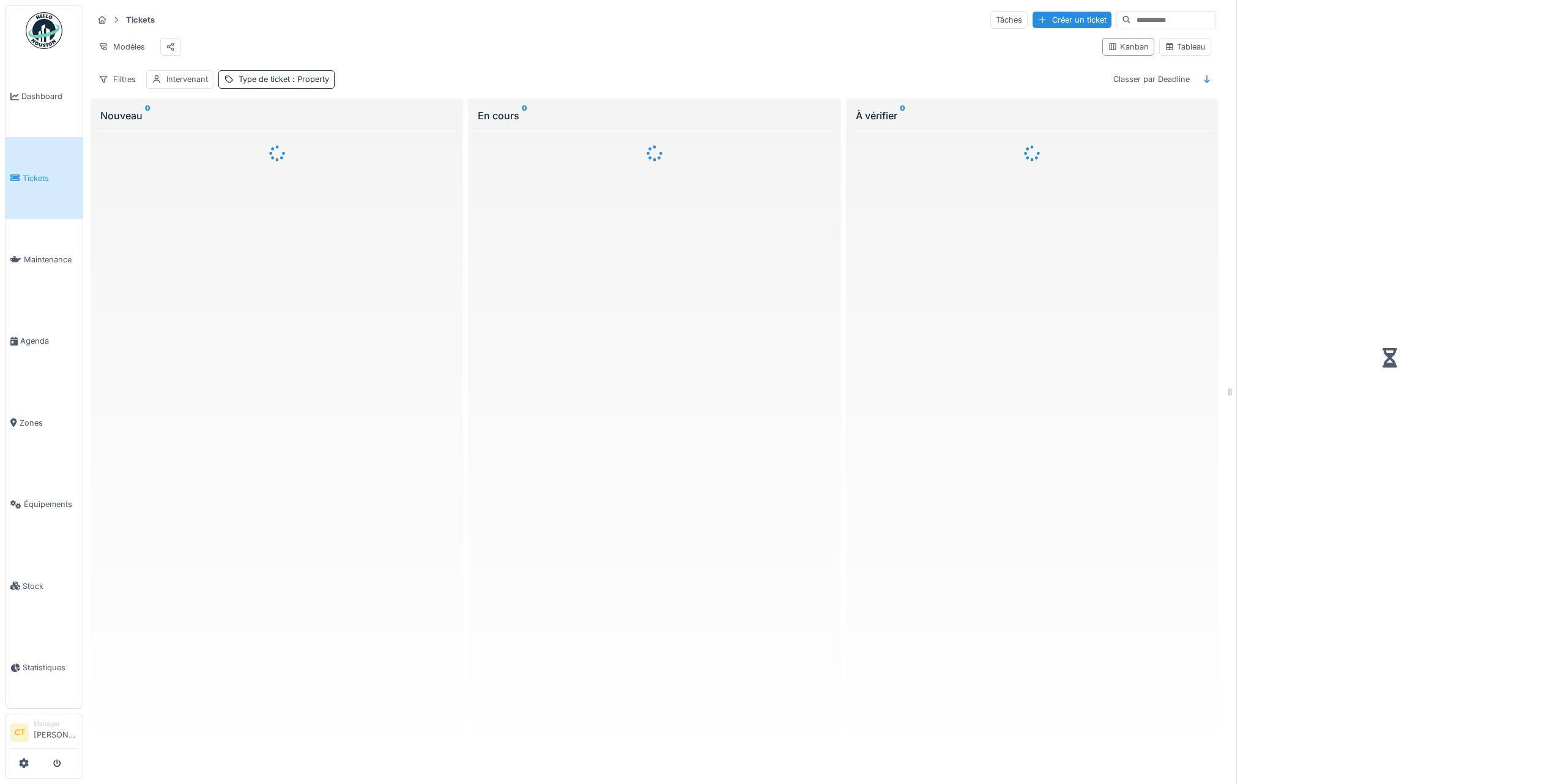
scroll to position [6, 0]
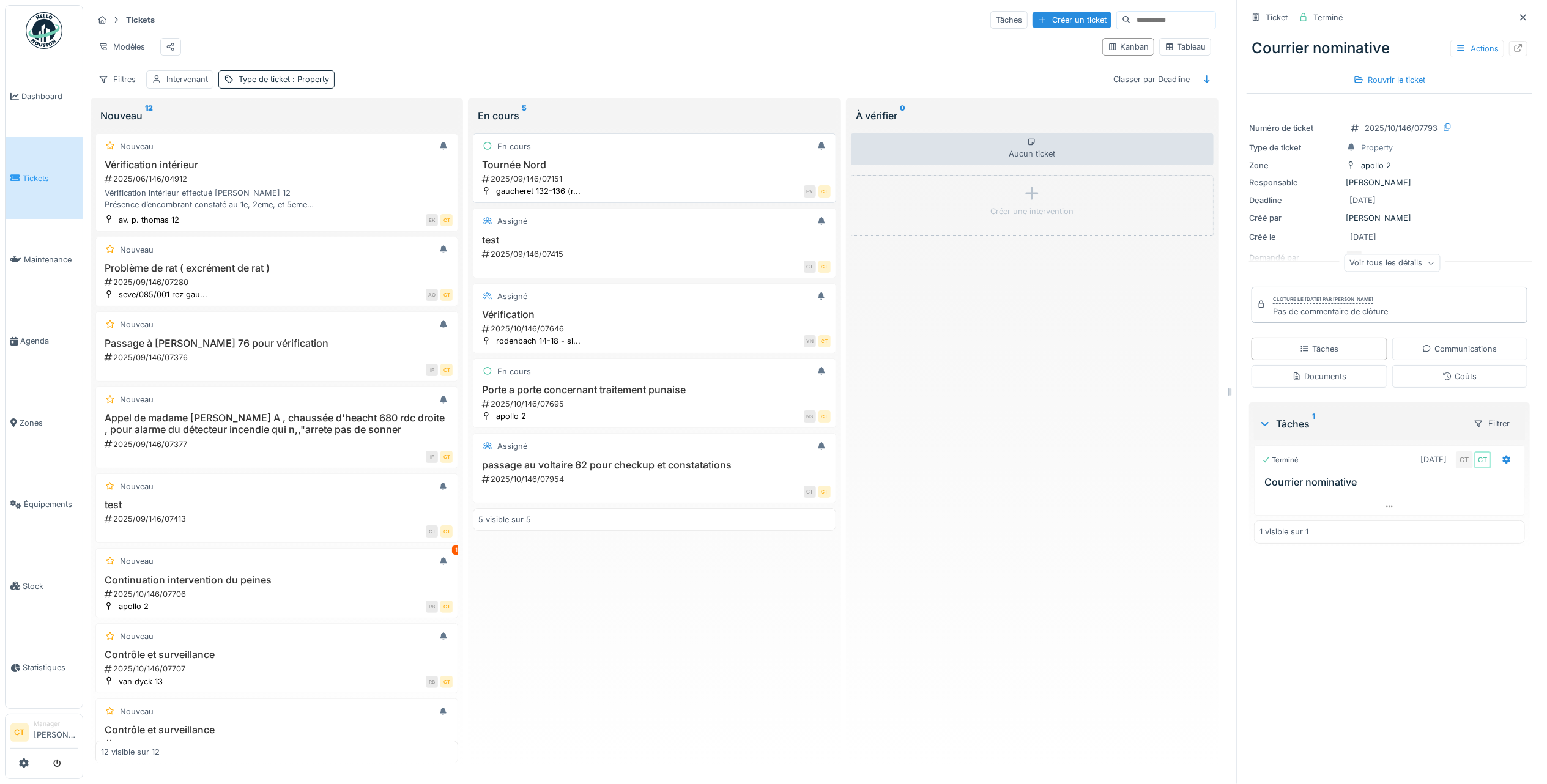
click at [592, 194] on div "EV CT" at bounding box center [709, 191] width 243 height 13
click at [593, 255] on div "test 2025/09/146/07415" at bounding box center [654, 247] width 352 height 26
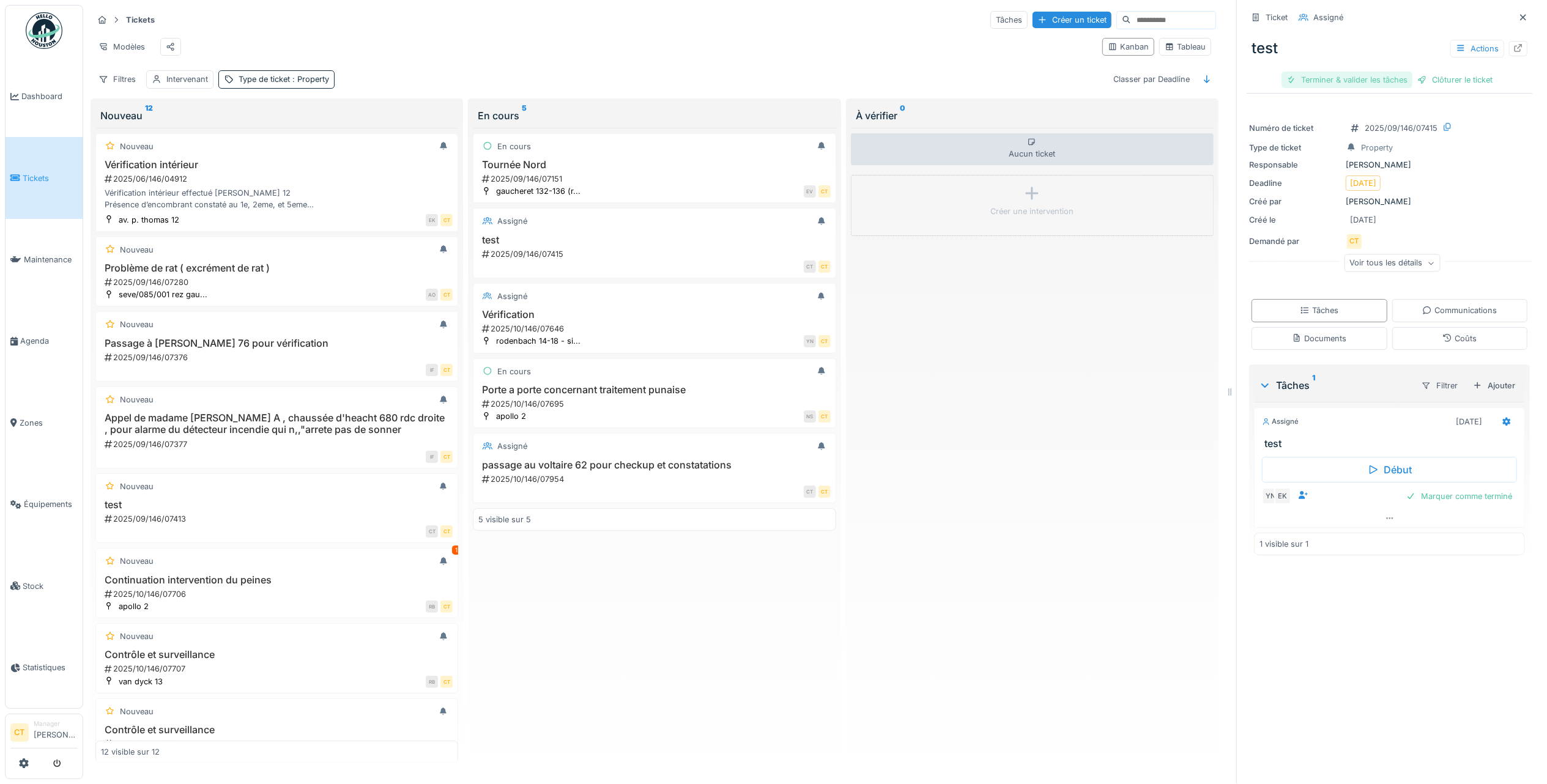
click at [1347, 73] on div "Terminer & valider les tâches" at bounding box center [1347, 79] width 131 height 16
click at [1381, 73] on div "Clôturer le ticket" at bounding box center [1390, 79] width 85 height 16
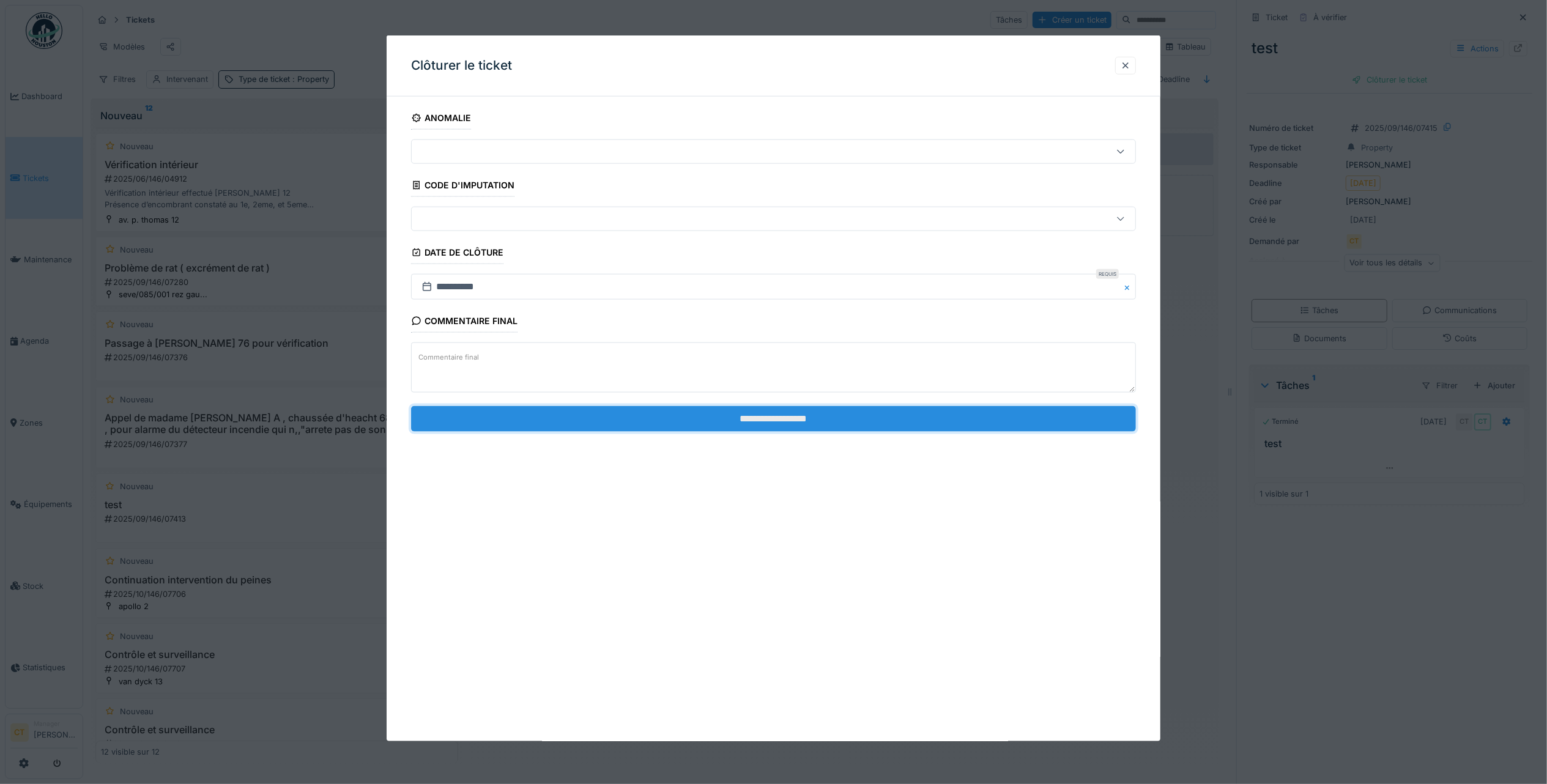
click at [582, 429] on input "**********" at bounding box center [774, 418] width 725 height 26
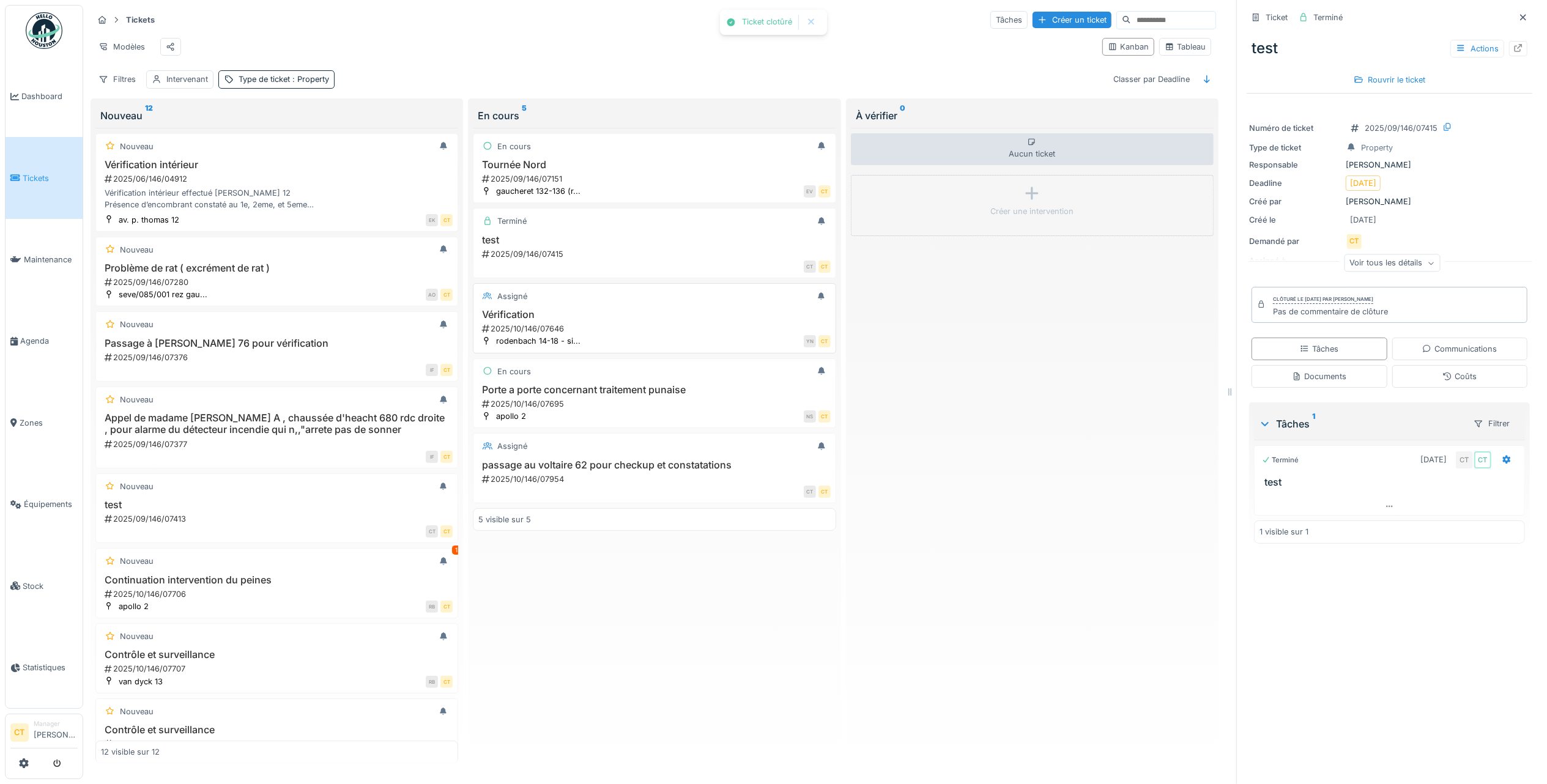
click at [568, 320] on h3 "Vérification" at bounding box center [654, 315] width 352 height 11
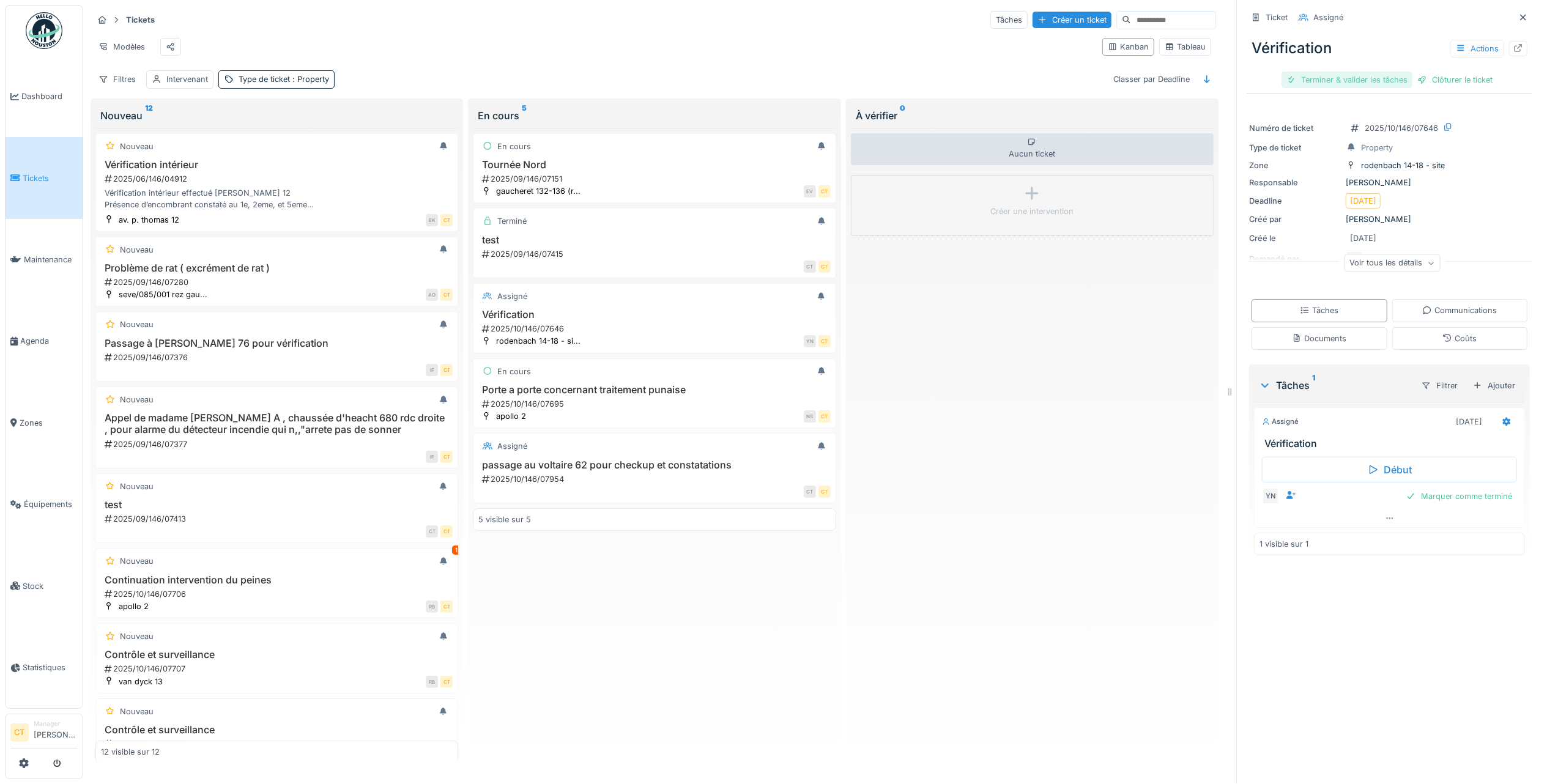
click at [1359, 72] on div "Terminer & valider les tâches" at bounding box center [1347, 79] width 131 height 16
click at [1359, 73] on div "Clôturer le ticket" at bounding box center [1390, 79] width 85 height 16
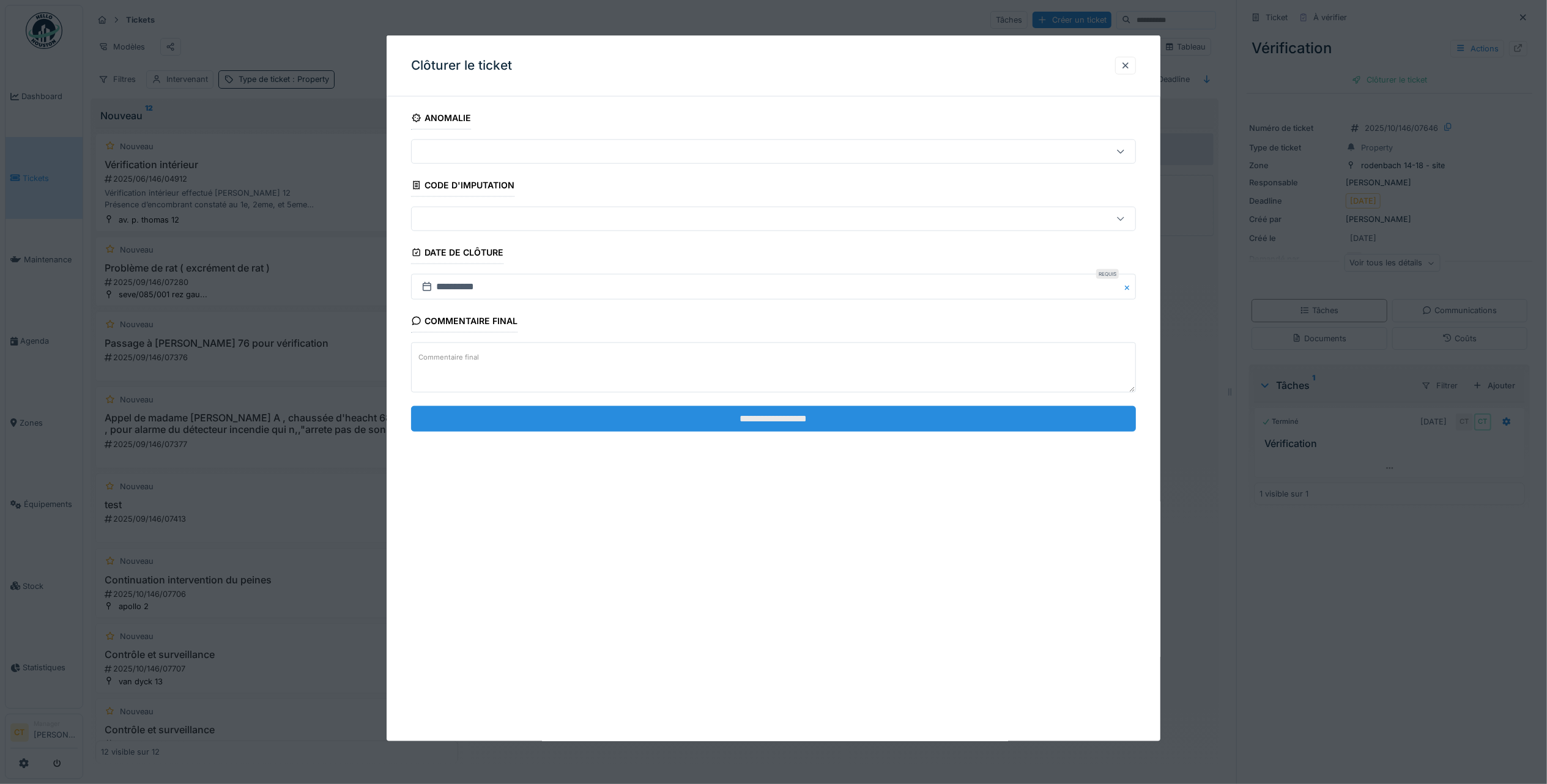
click at [753, 421] on input "**********" at bounding box center [774, 418] width 725 height 26
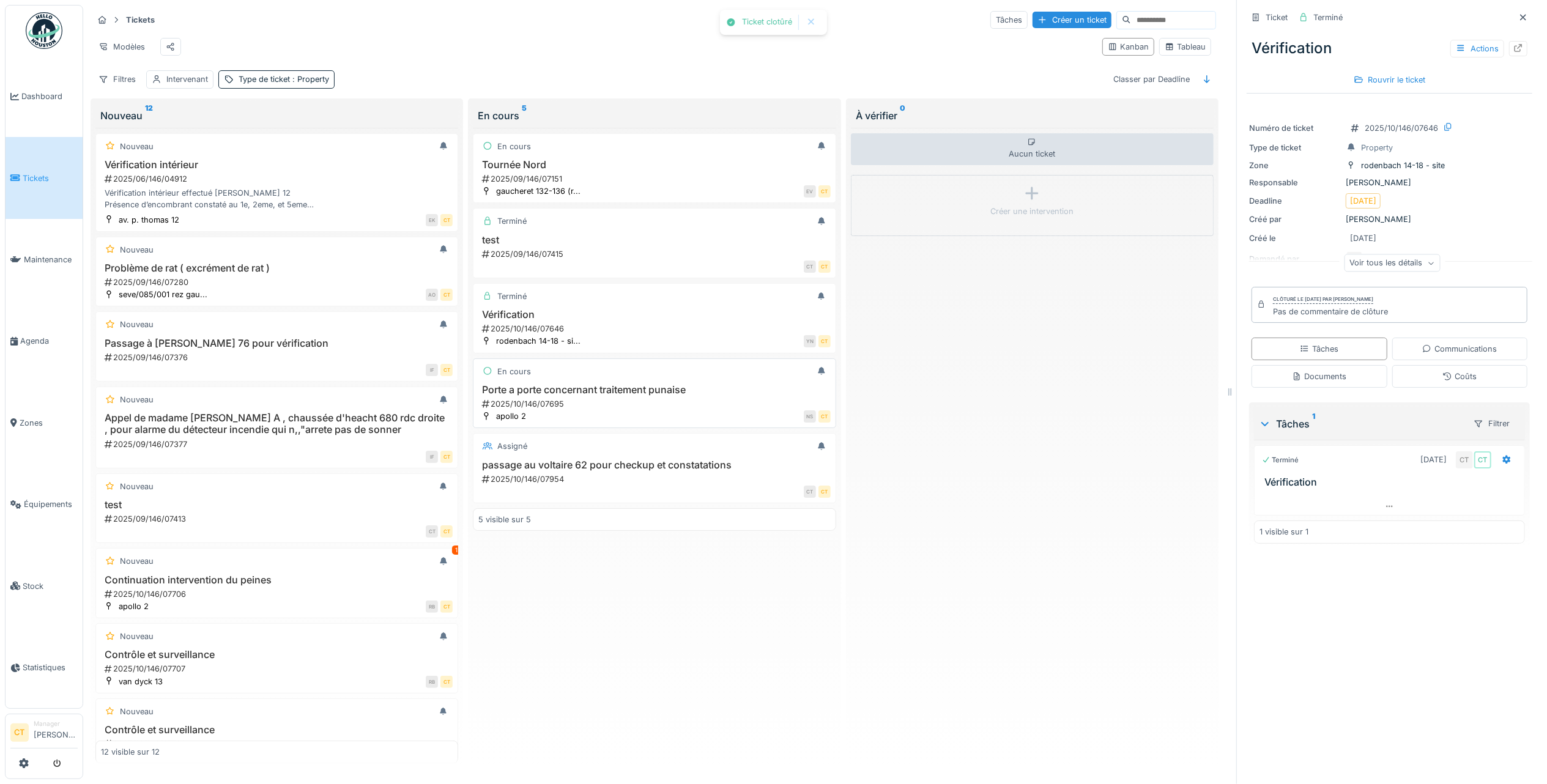
click at [668, 410] on div "2025/10/146/07695" at bounding box center [655, 403] width 349 height 11
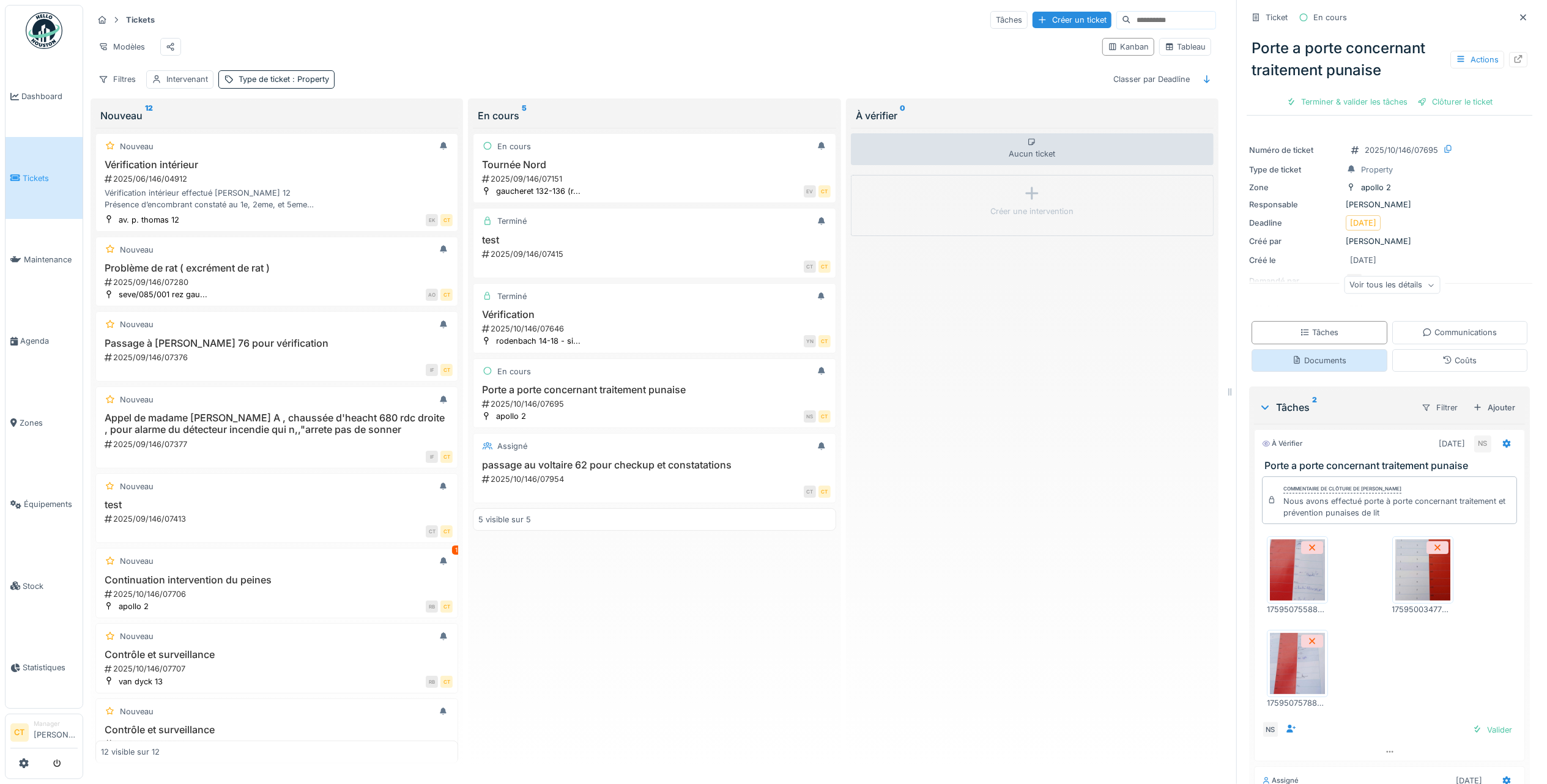
scroll to position [12, 0]
click at [1290, 578] on img at bounding box center [1297, 570] width 55 height 61
click at [1340, 94] on div "Terminer & valider les tâches" at bounding box center [1347, 101] width 131 height 16
click at [1399, 94] on div "Clôturer le ticket" at bounding box center [1390, 101] width 85 height 16
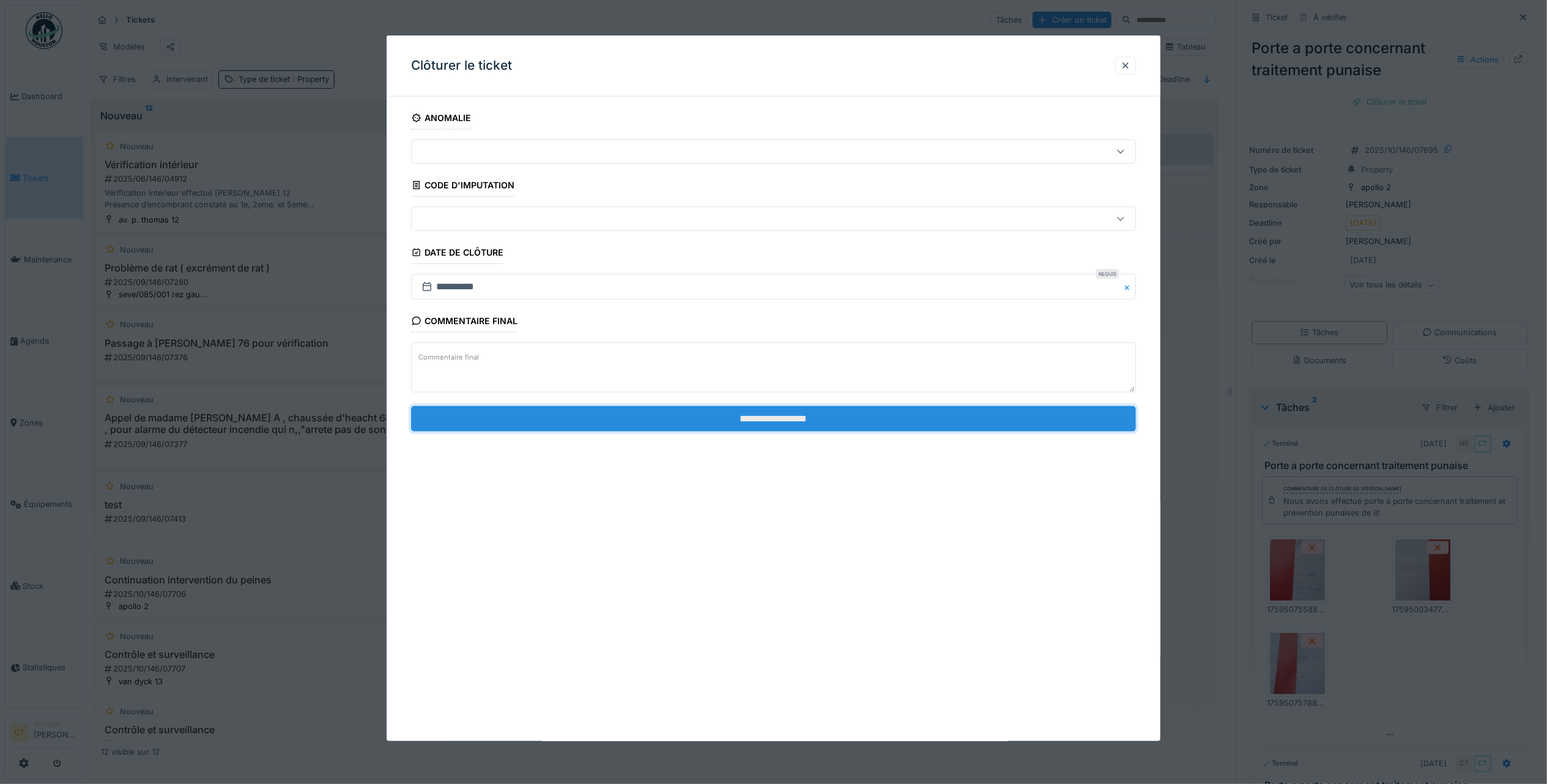
click at [948, 417] on input "**********" at bounding box center [774, 418] width 725 height 26
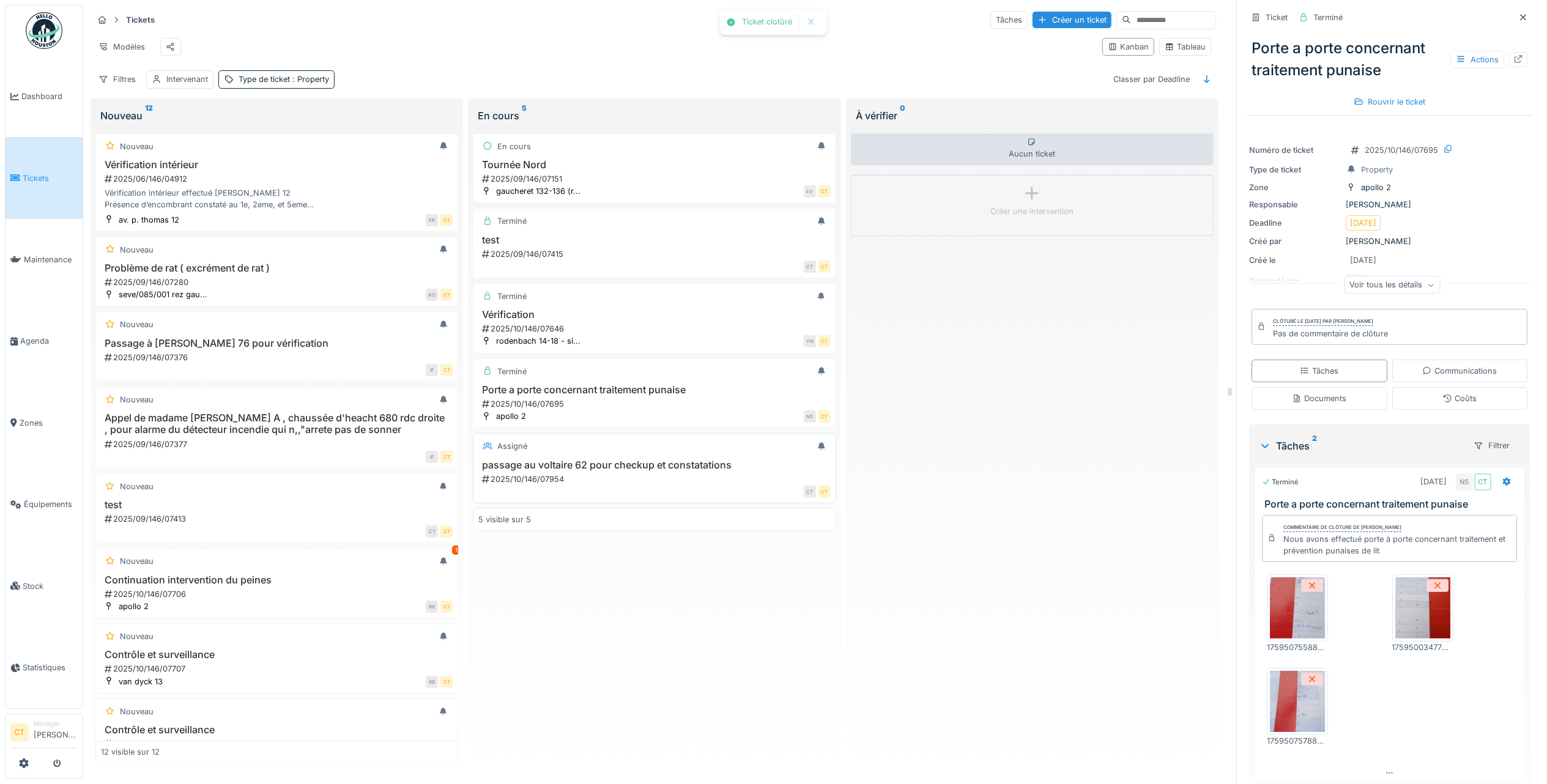
click at [668, 464] on h3 "passage au voltaire 62 pour checkup et constatations" at bounding box center [654, 465] width 352 height 11
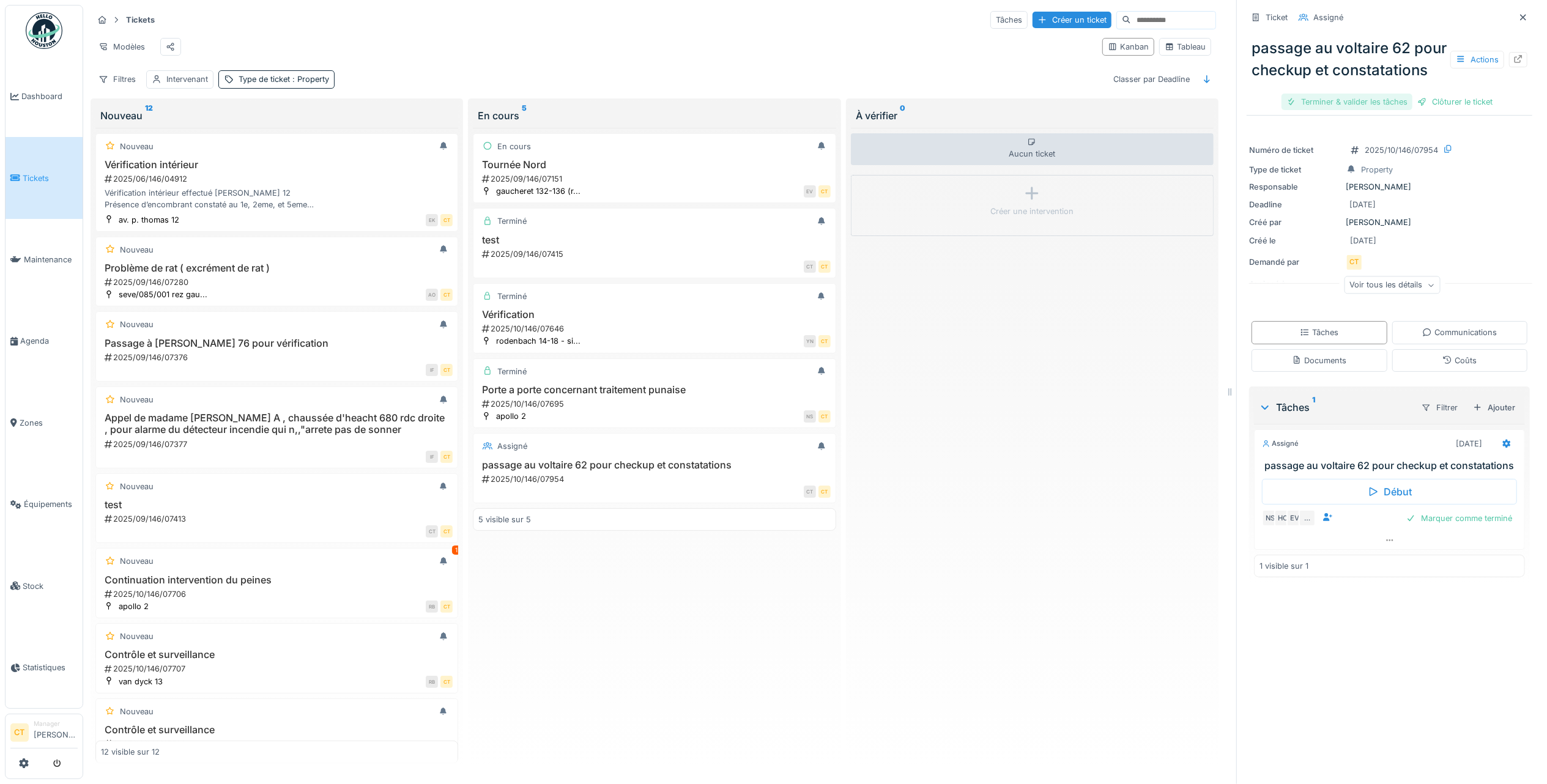
click at [1344, 109] on div "Terminer & valider les tâches" at bounding box center [1347, 101] width 131 height 16
click at [1381, 109] on div "Clôturer le ticket" at bounding box center [1390, 101] width 85 height 16
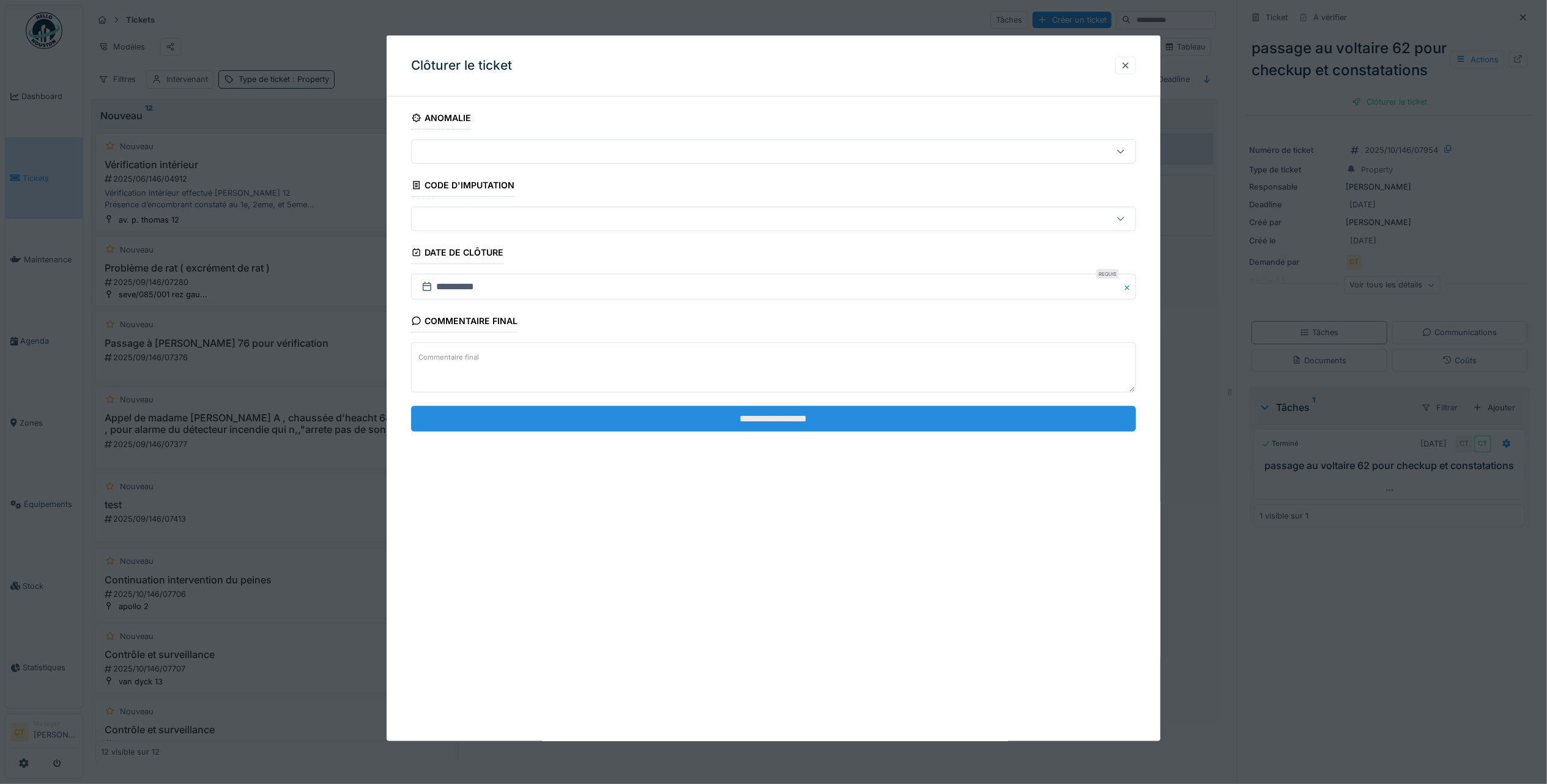
click at [916, 422] on input "**********" at bounding box center [774, 418] width 725 height 26
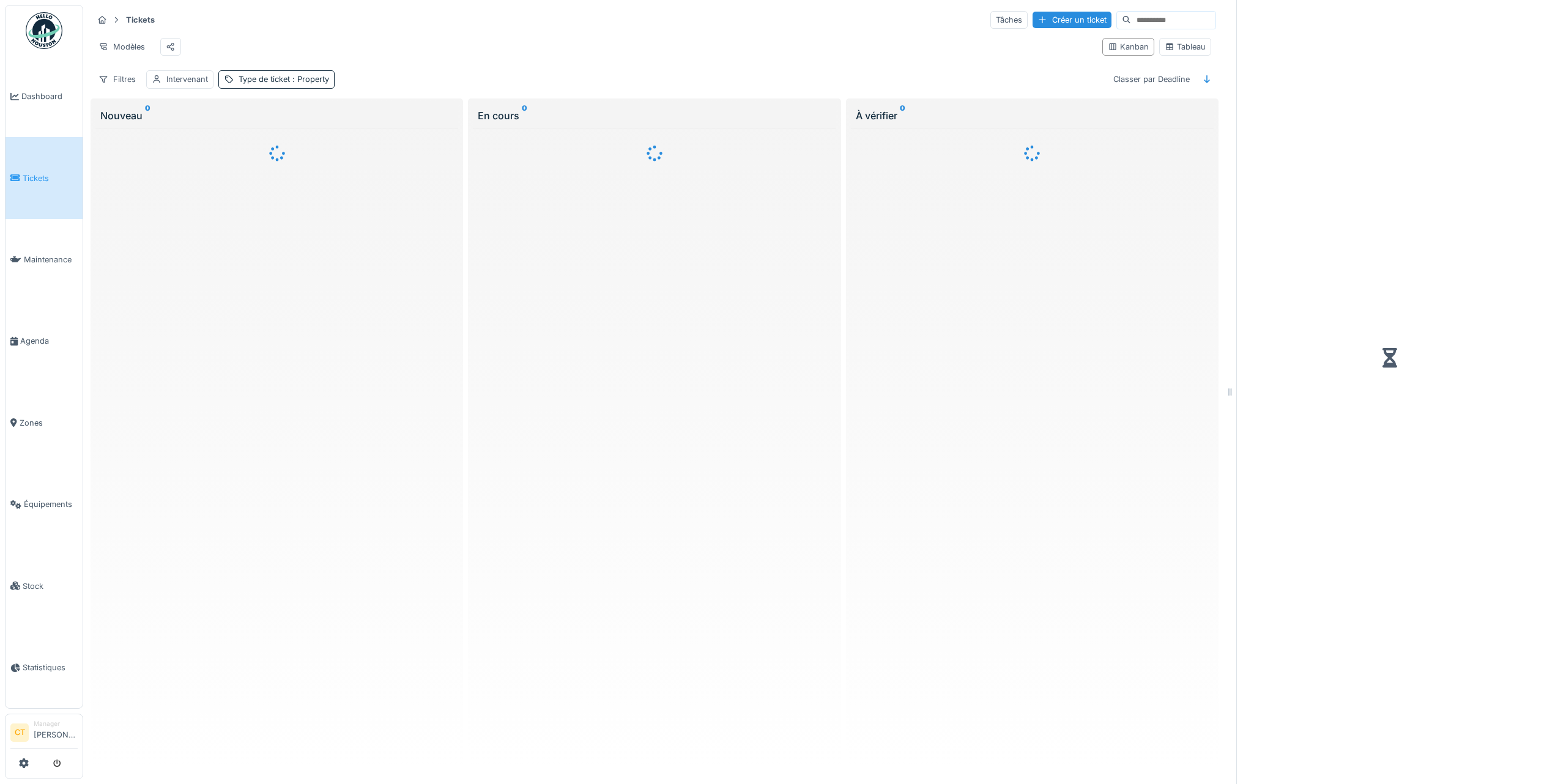
scroll to position [6, 0]
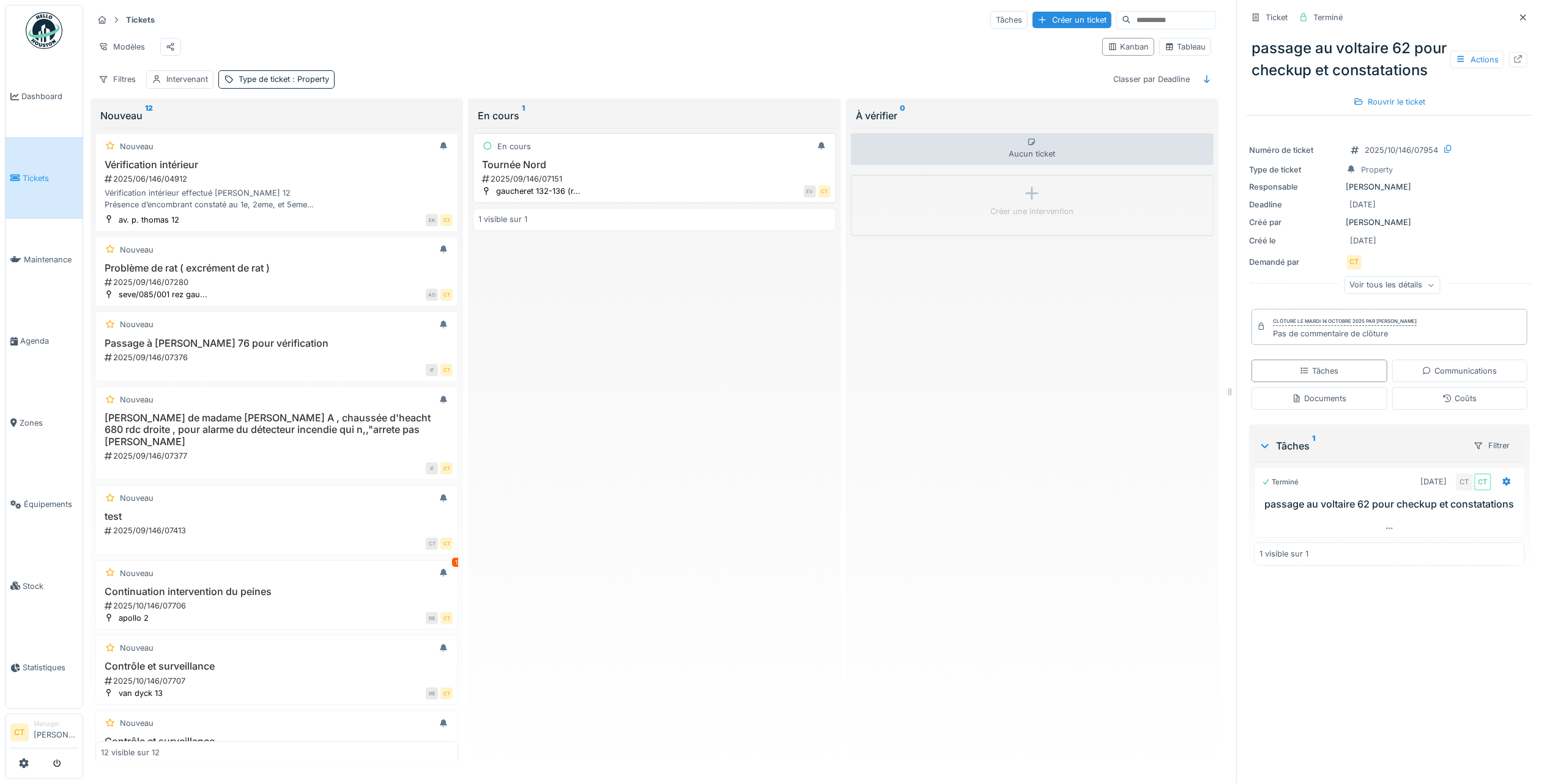
click at [567, 171] on h3 "Tournée Nord" at bounding box center [654, 164] width 352 height 11
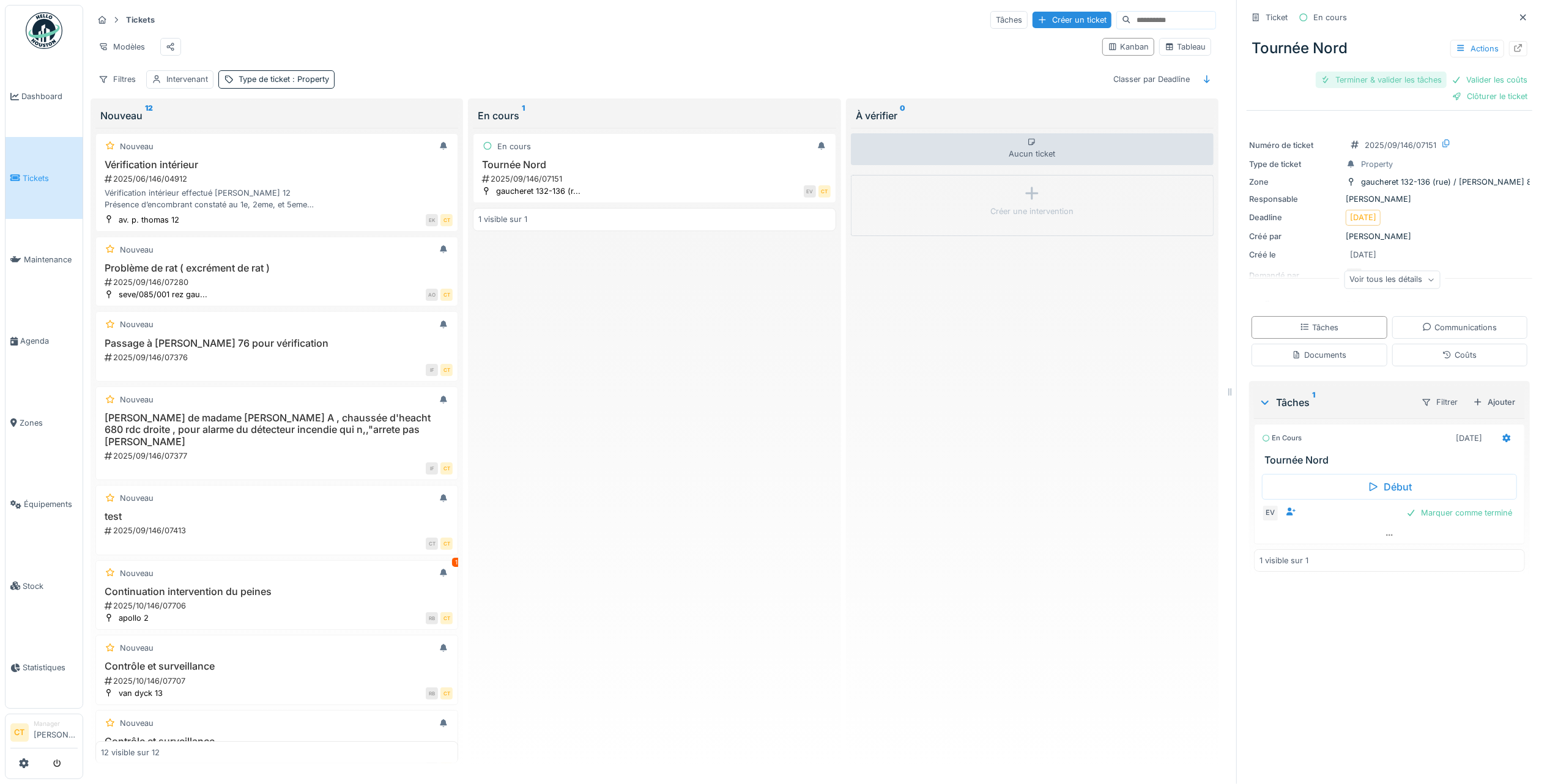
click at [1367, 76] on div "Terminer & valider les tâches" at bounding box center [1381, 79] width 131 height 16
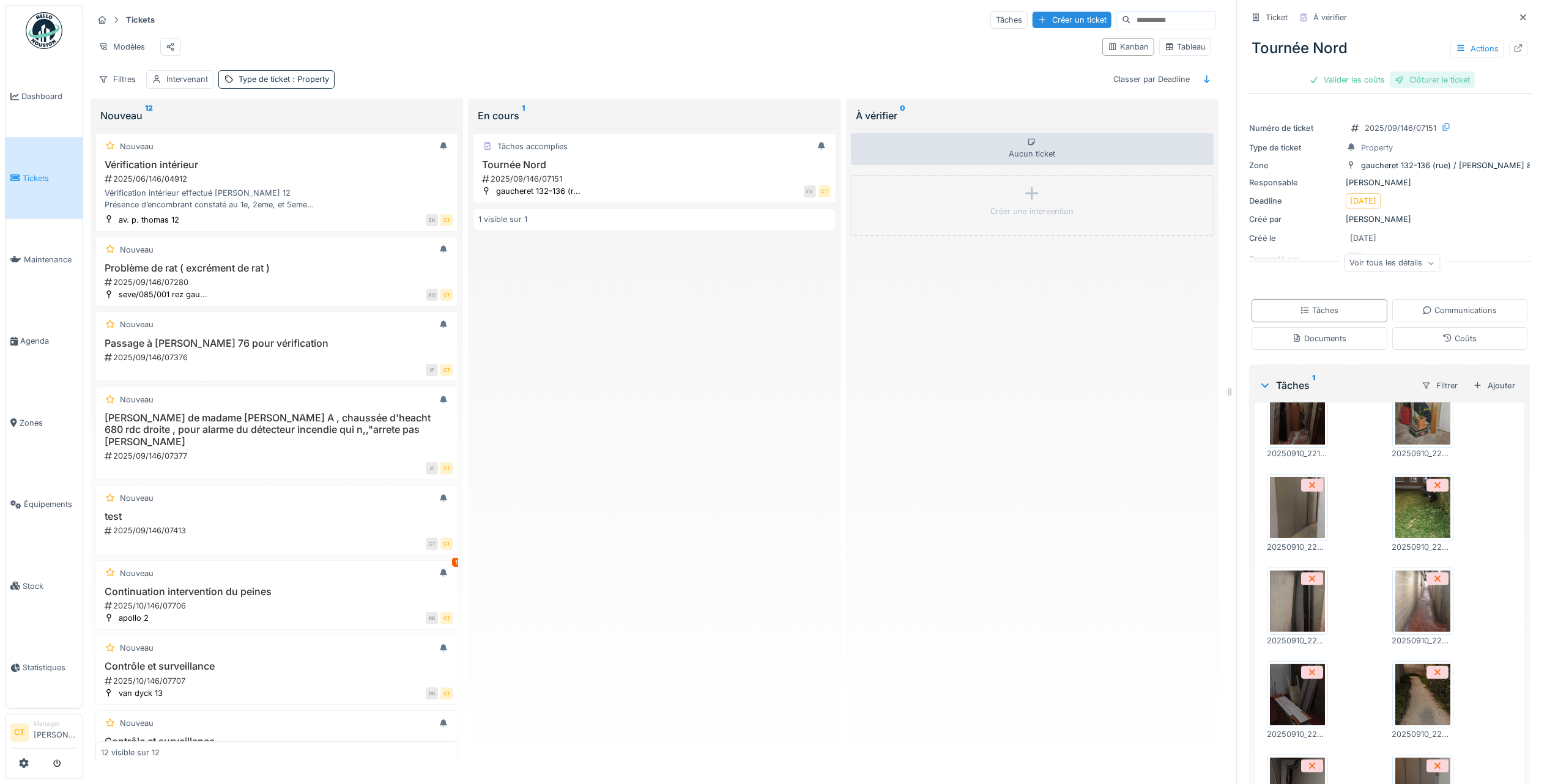
click at [1424, 84] on div "Clôturer le ticket" at bounding box center [1432, 79] width 85 height 16
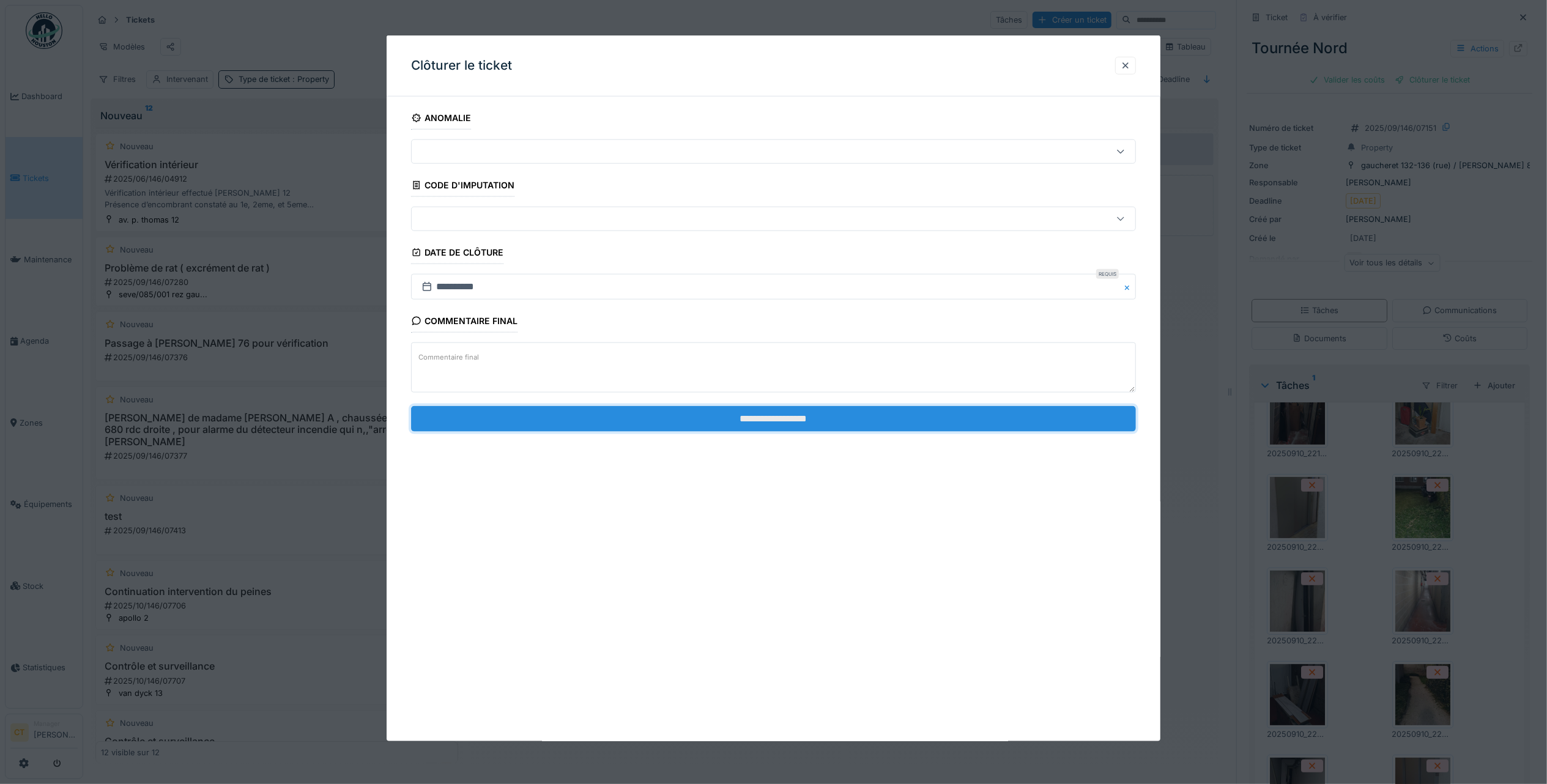
click at [933, 418] on input "**********" at bounding box center [774, 418] width 725 height 26
